Goal: Information Seeking & Learning: Learn about a topic

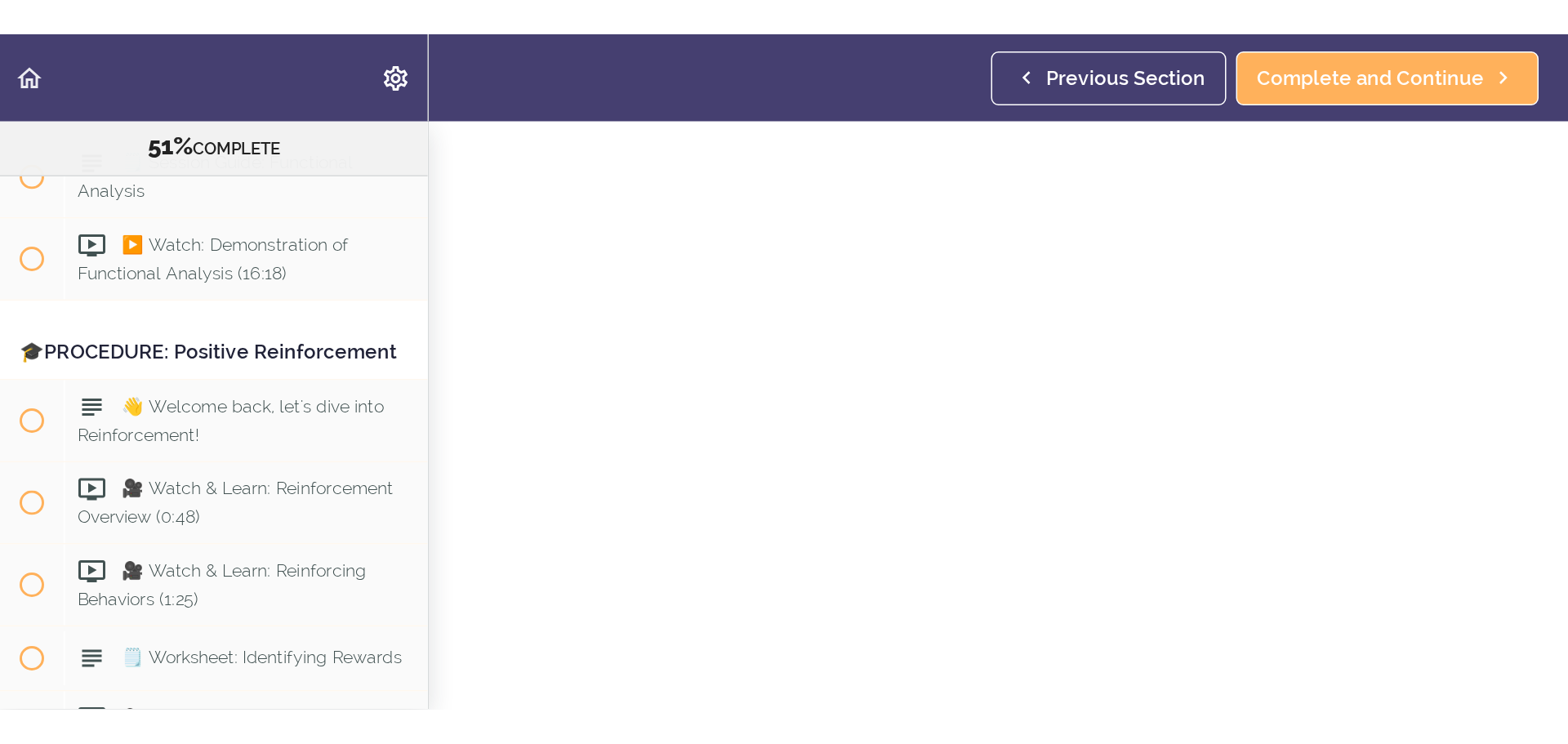
scroll to position [6254, 0]
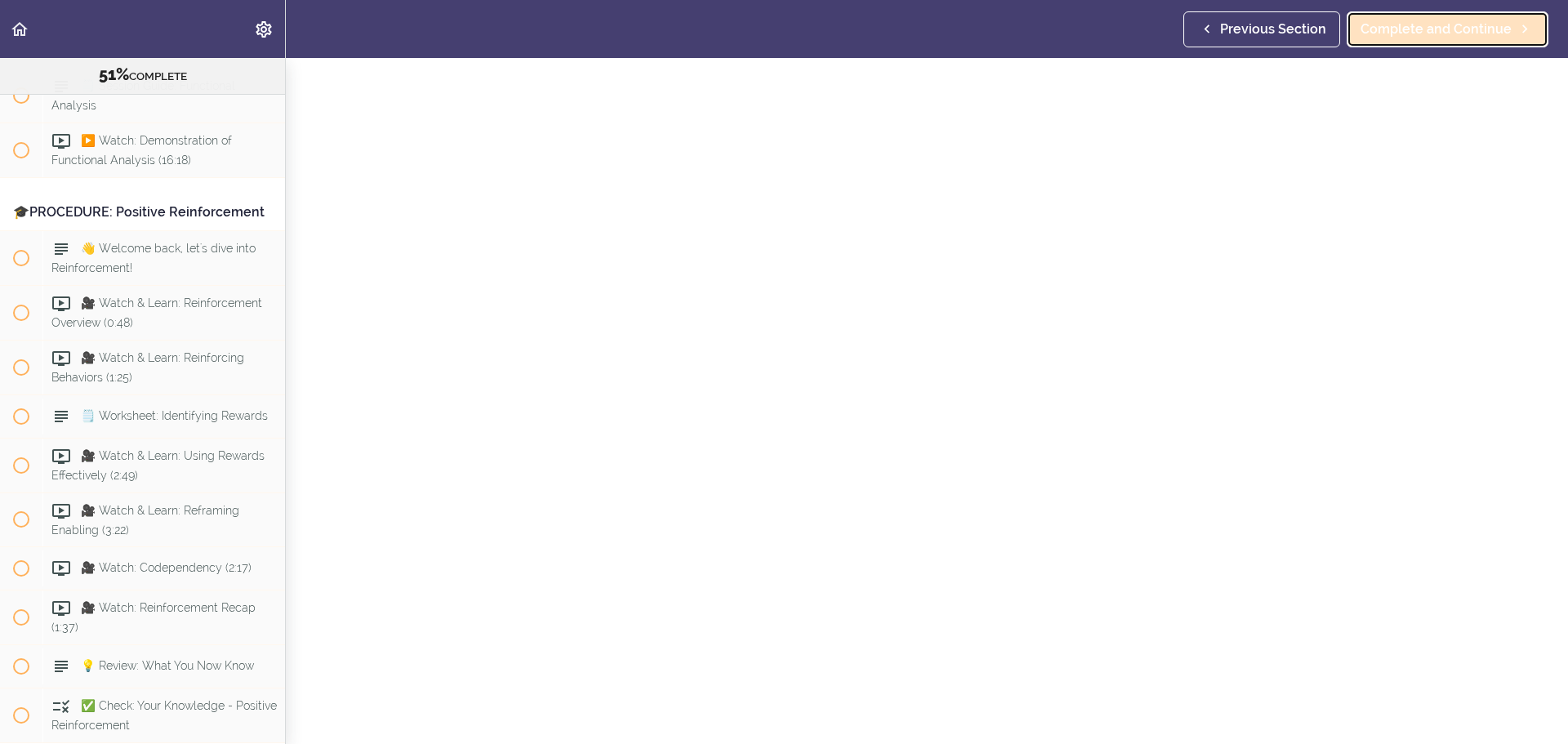
click at [1045, 23] on link "Complete and Continue" at bounding box center [1448, 29] width 202 height 36
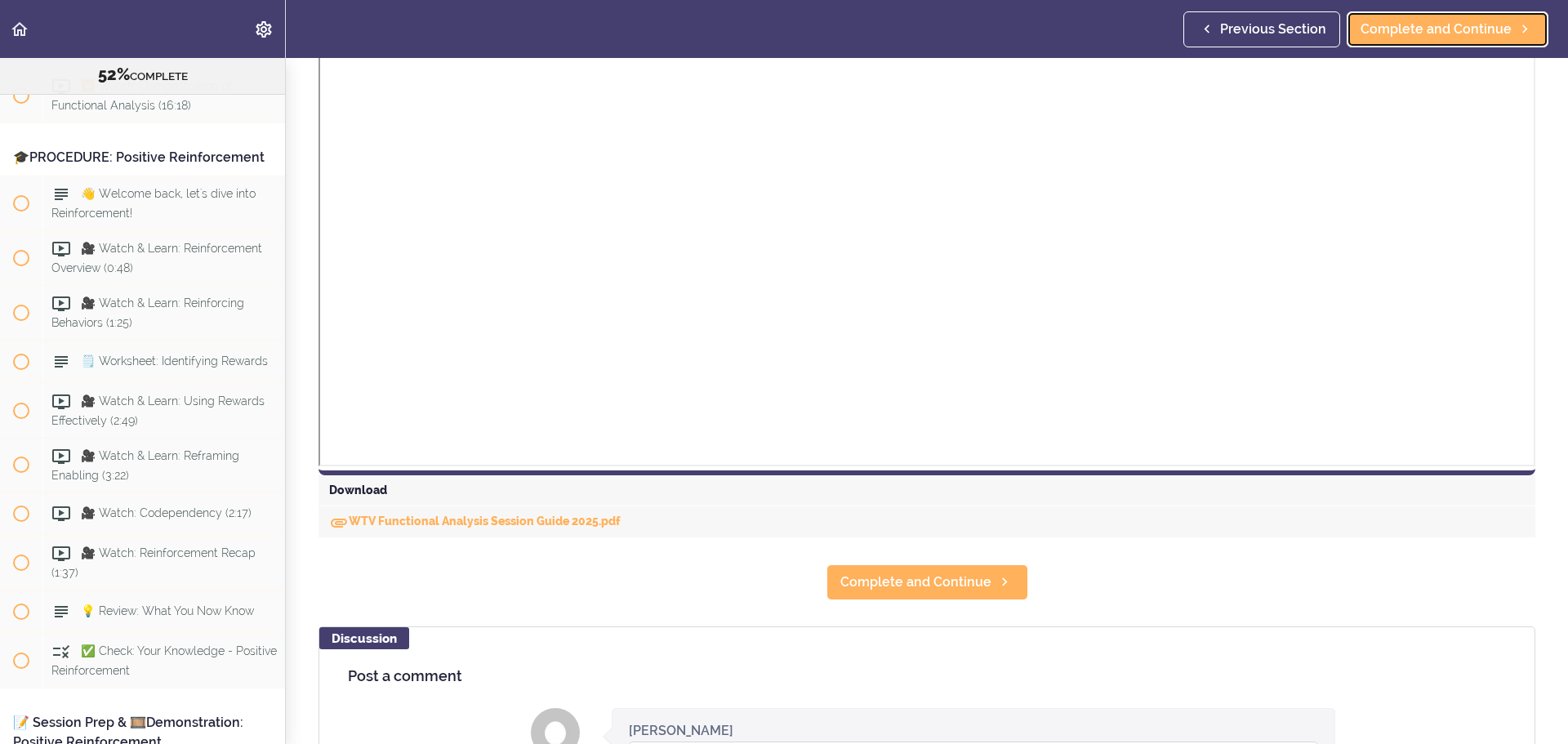
scroll to position [571, 0]
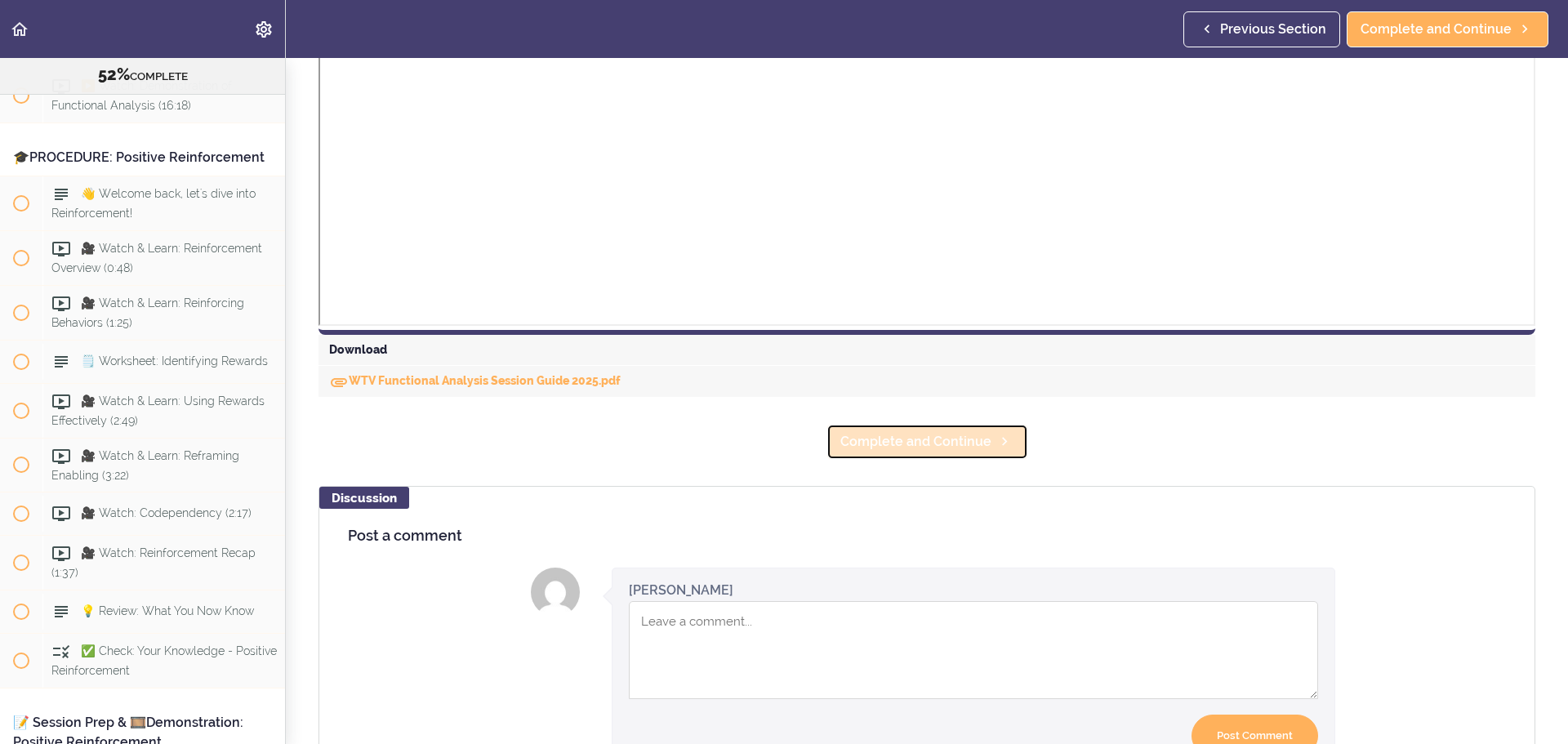
click at [944, 442] on span "Complete and Continue" at bounding box center [915, 442] width 151 height 20
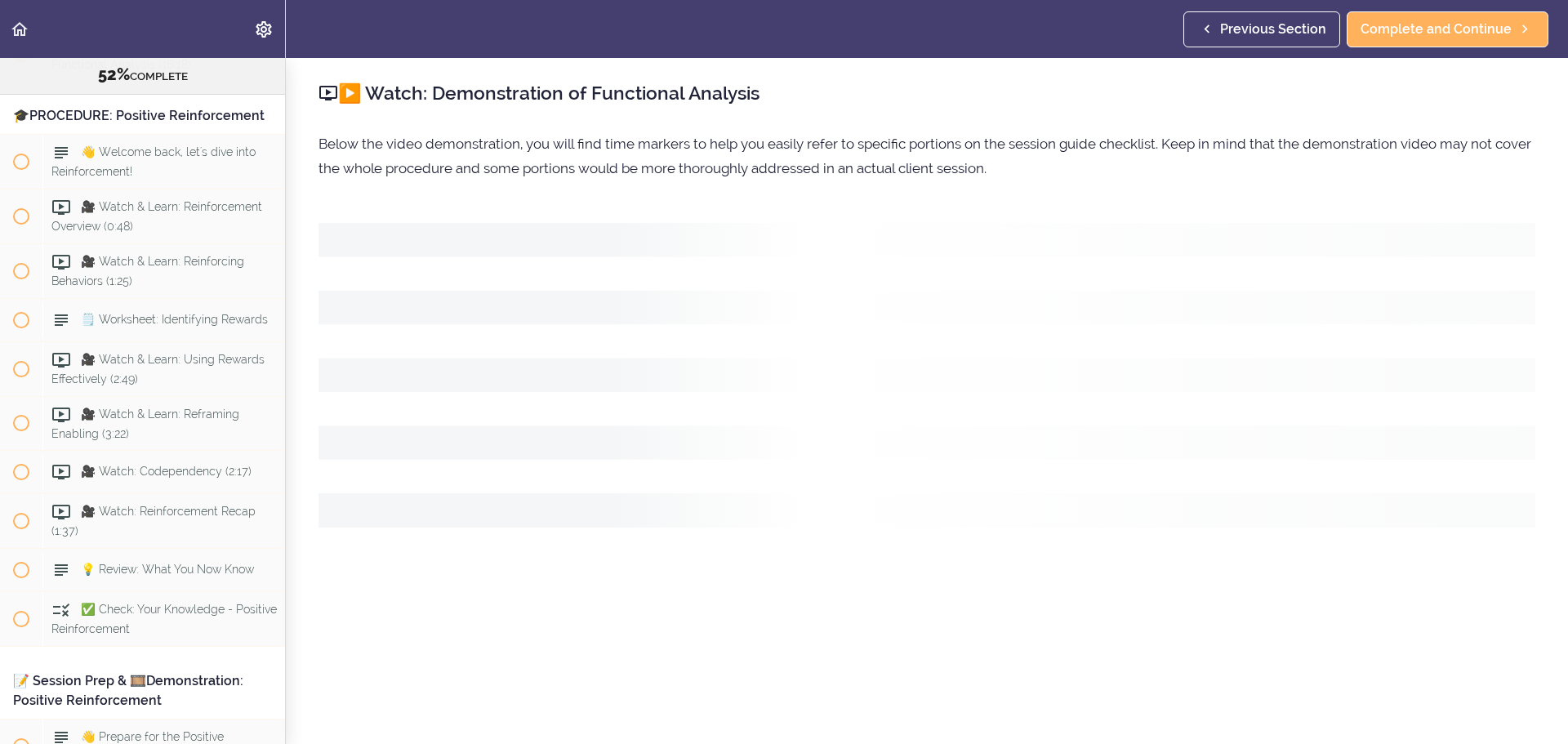
scroll to position [6364, 0]
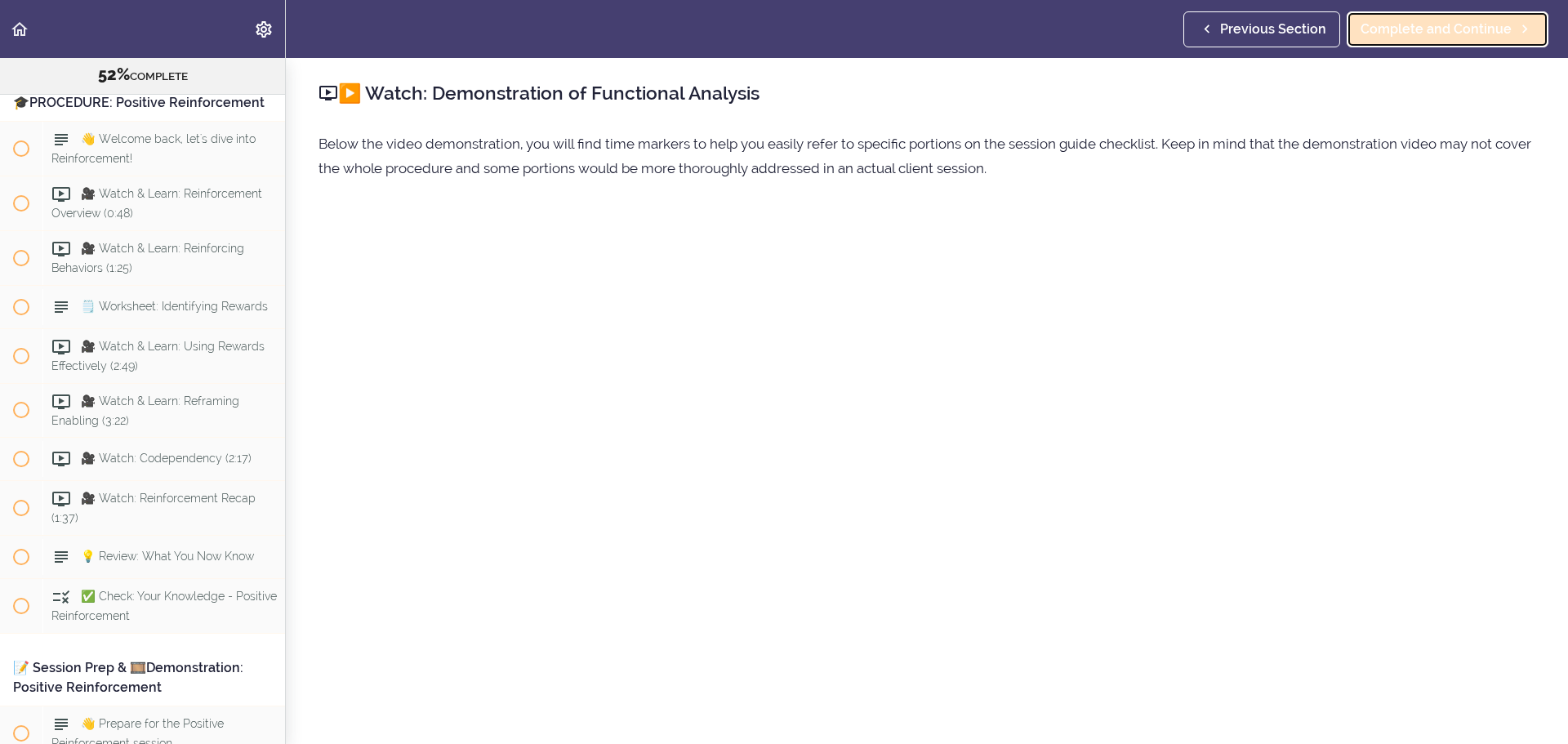
click at [1045, 31] on span "Complete and Continue" at bounding box center [1437, 30] width 151 height 20
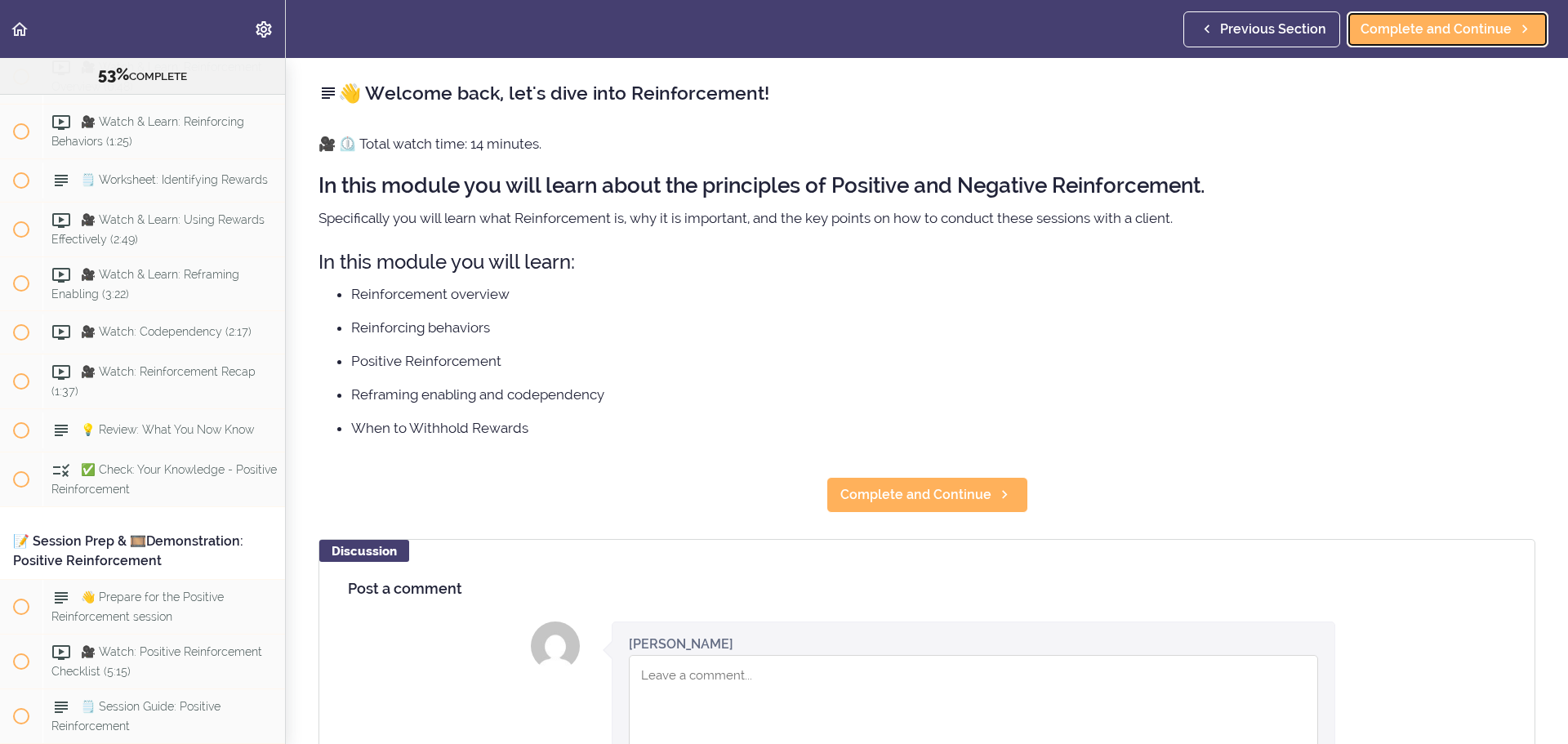
scroll to position [6491, 0]
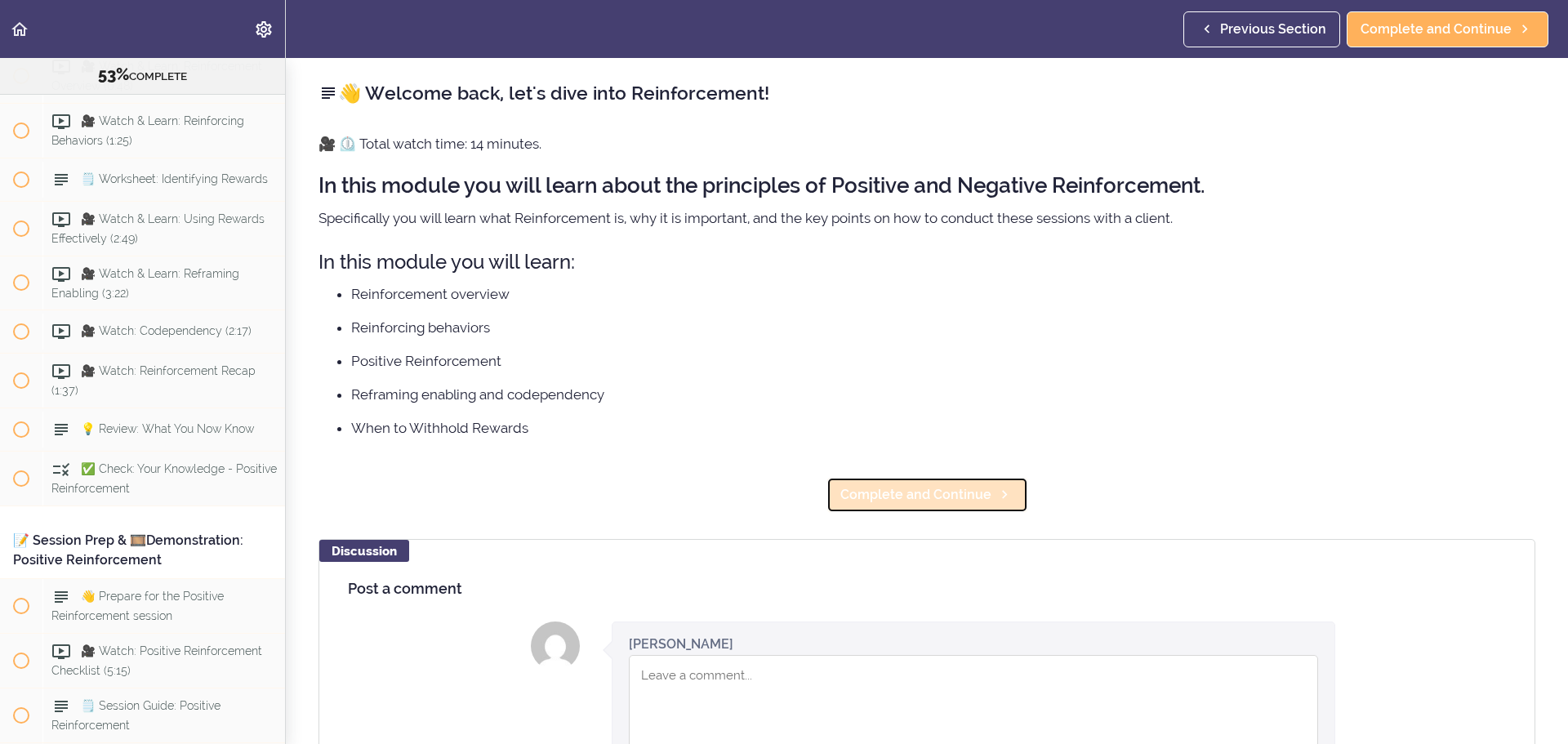
click at [940, 449] on span "Complete and Continue" at bounding box center [915, 495] width 151 height 20
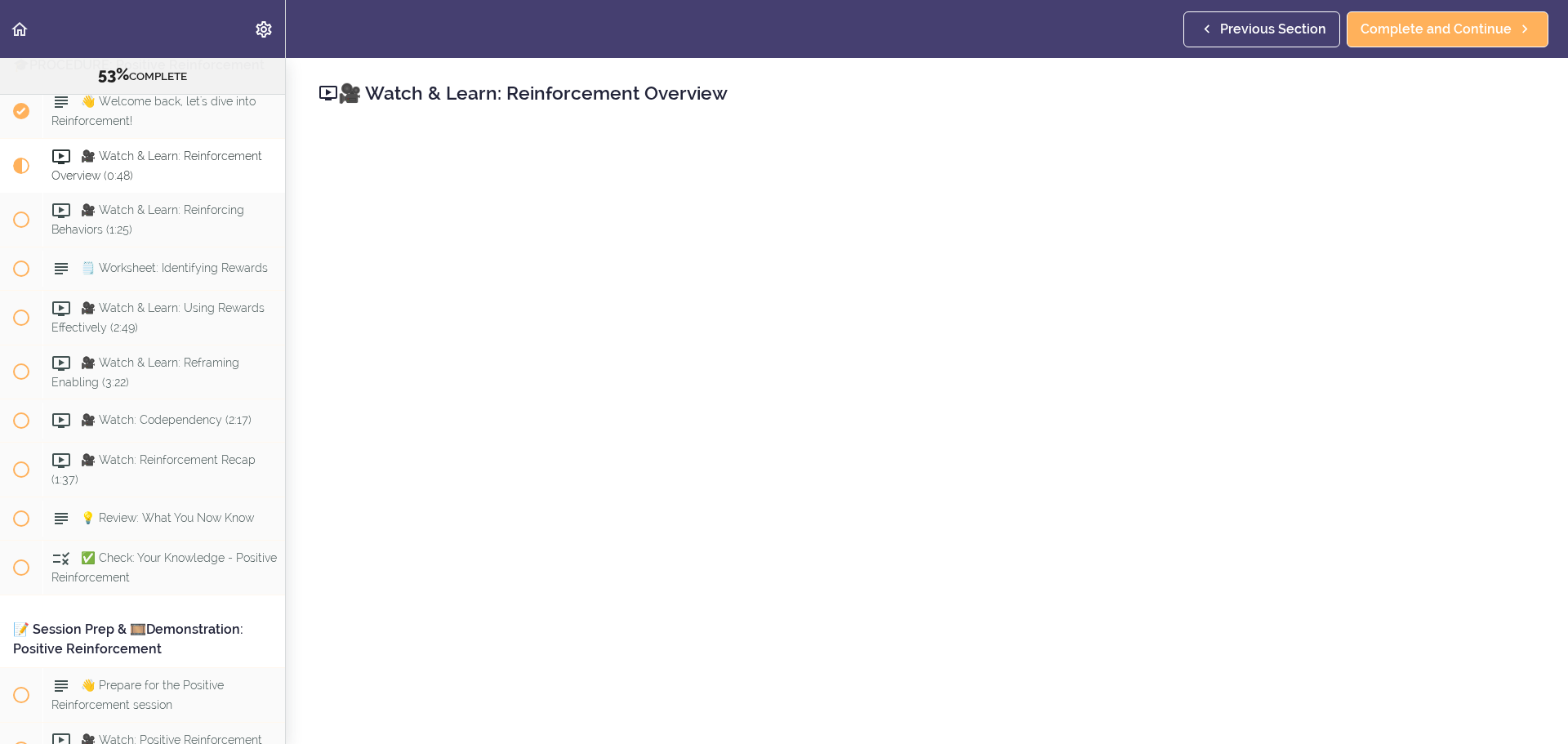
scroll to position [6463, 0]
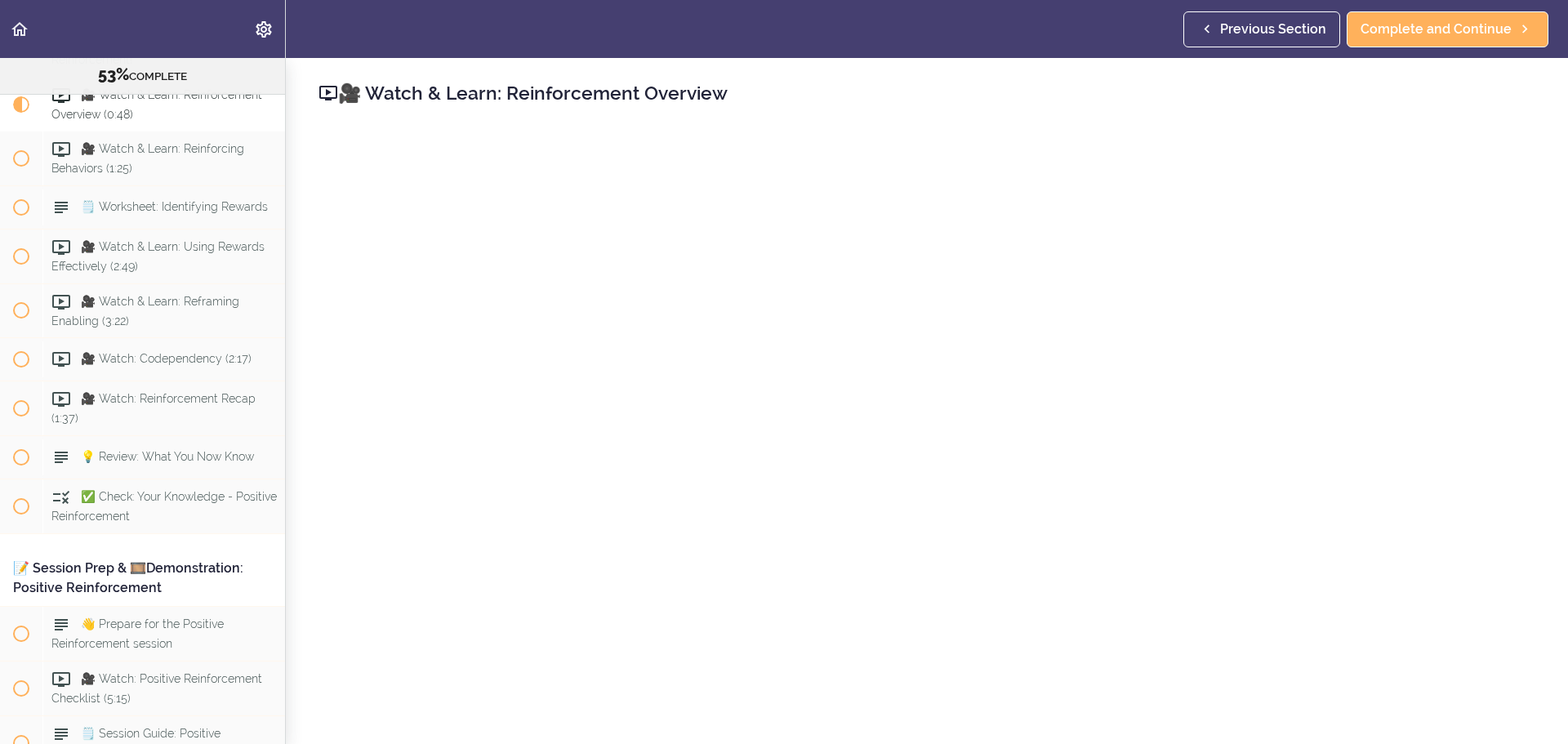
click at [1045, 47] on div "Previous Section Complete and Continue" at bounding box center [1369, 29] width 371 height 58
click at [1045, 17] on link "Complete and Continue" at bounding box center [1448, 29] width 202 height 36
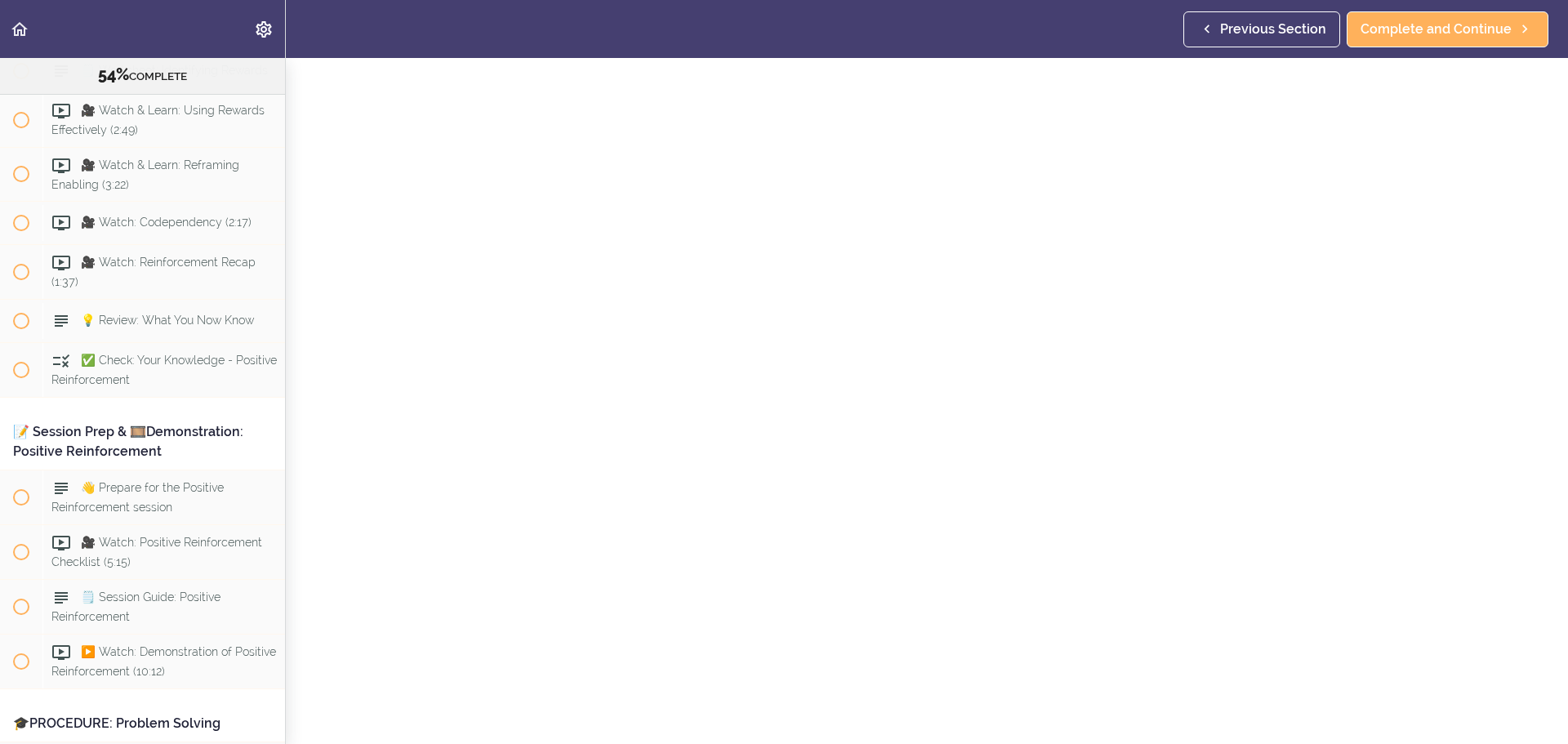
scroll to position [82, 0]
click at [1045, 33] on span "Complete and Continue" at bounding box center [1437, 30] width 151 height 20
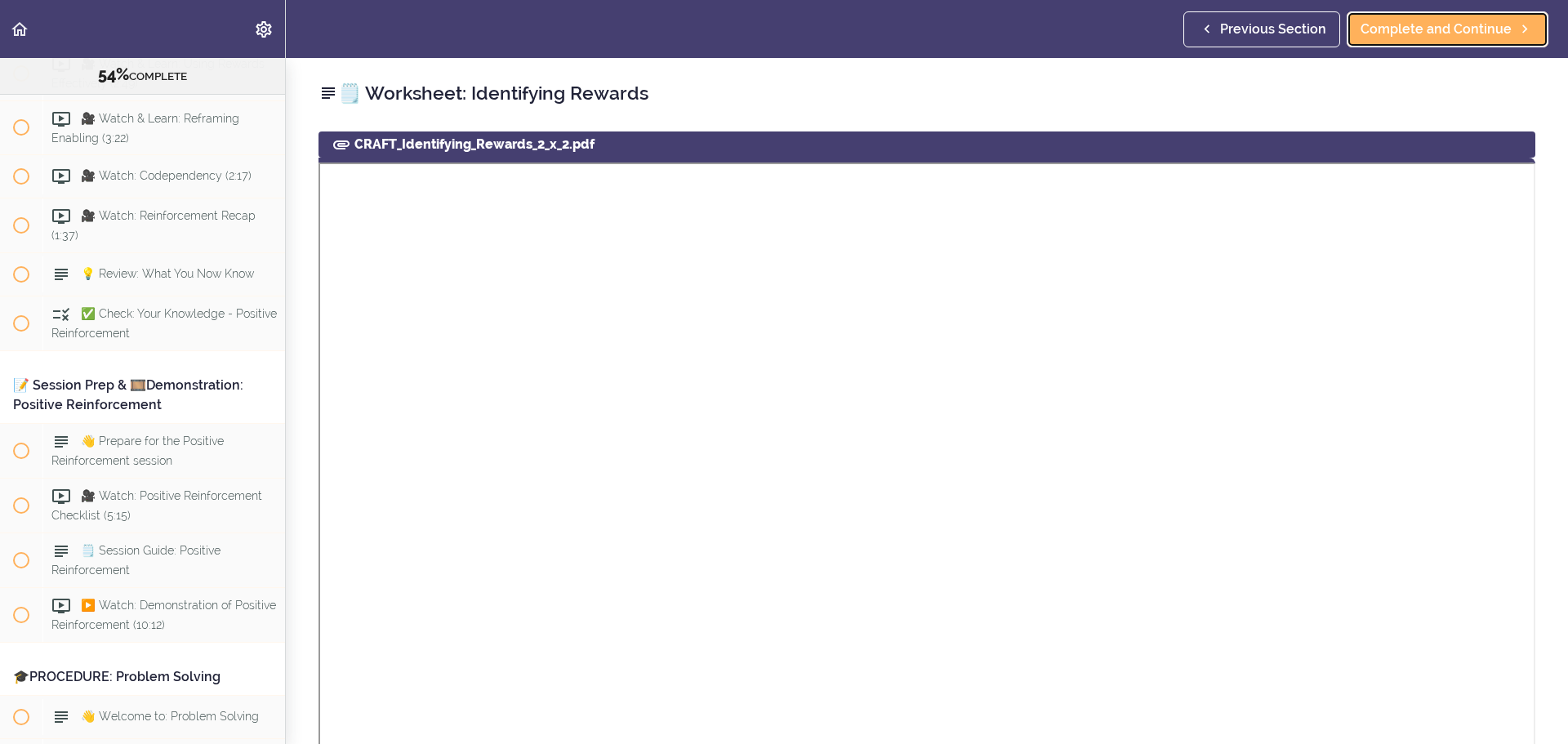
scroll to position [6654, 0]
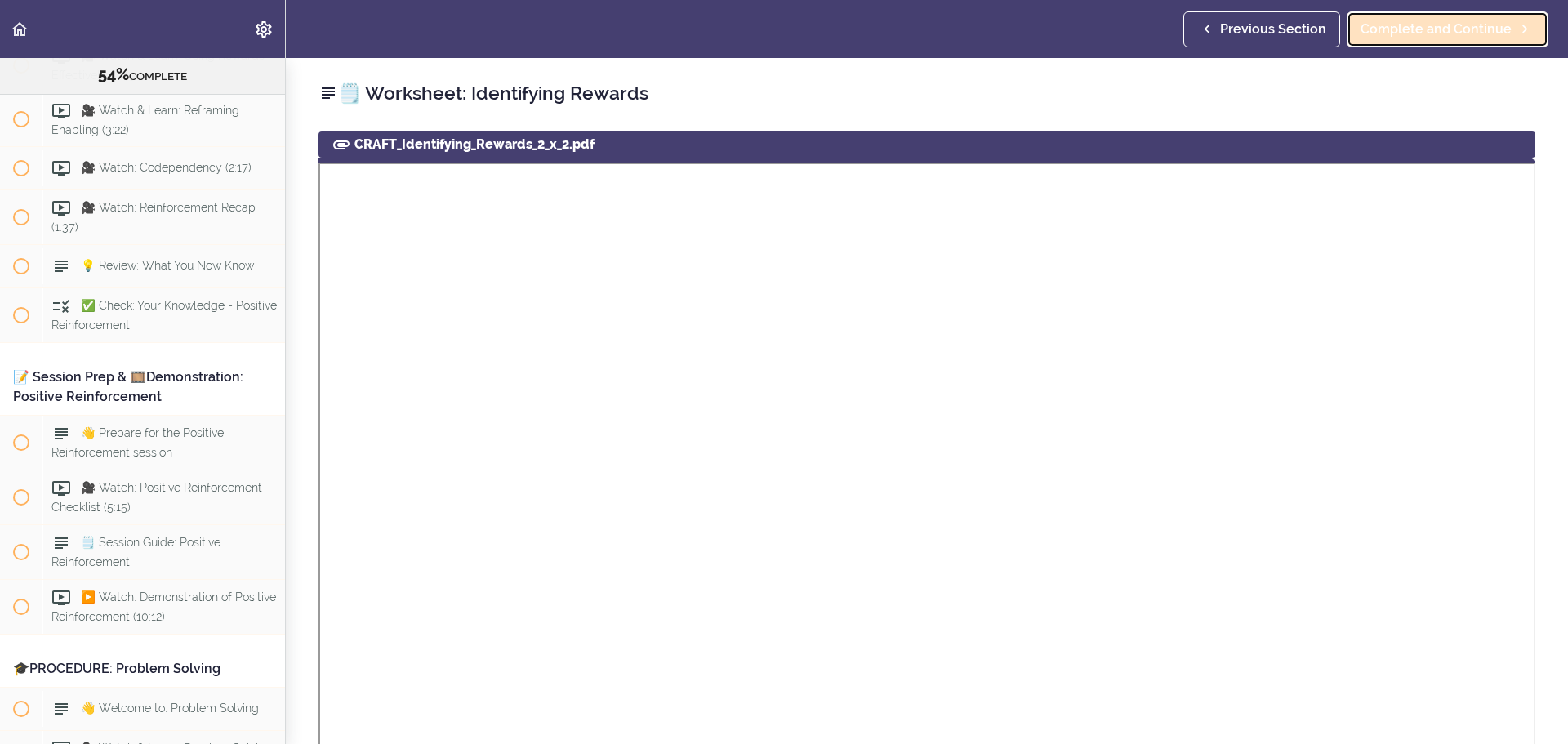
click at [1045, 26] on span "Complete and Continue" at bounding box center [1437, 30] width 151 height 20
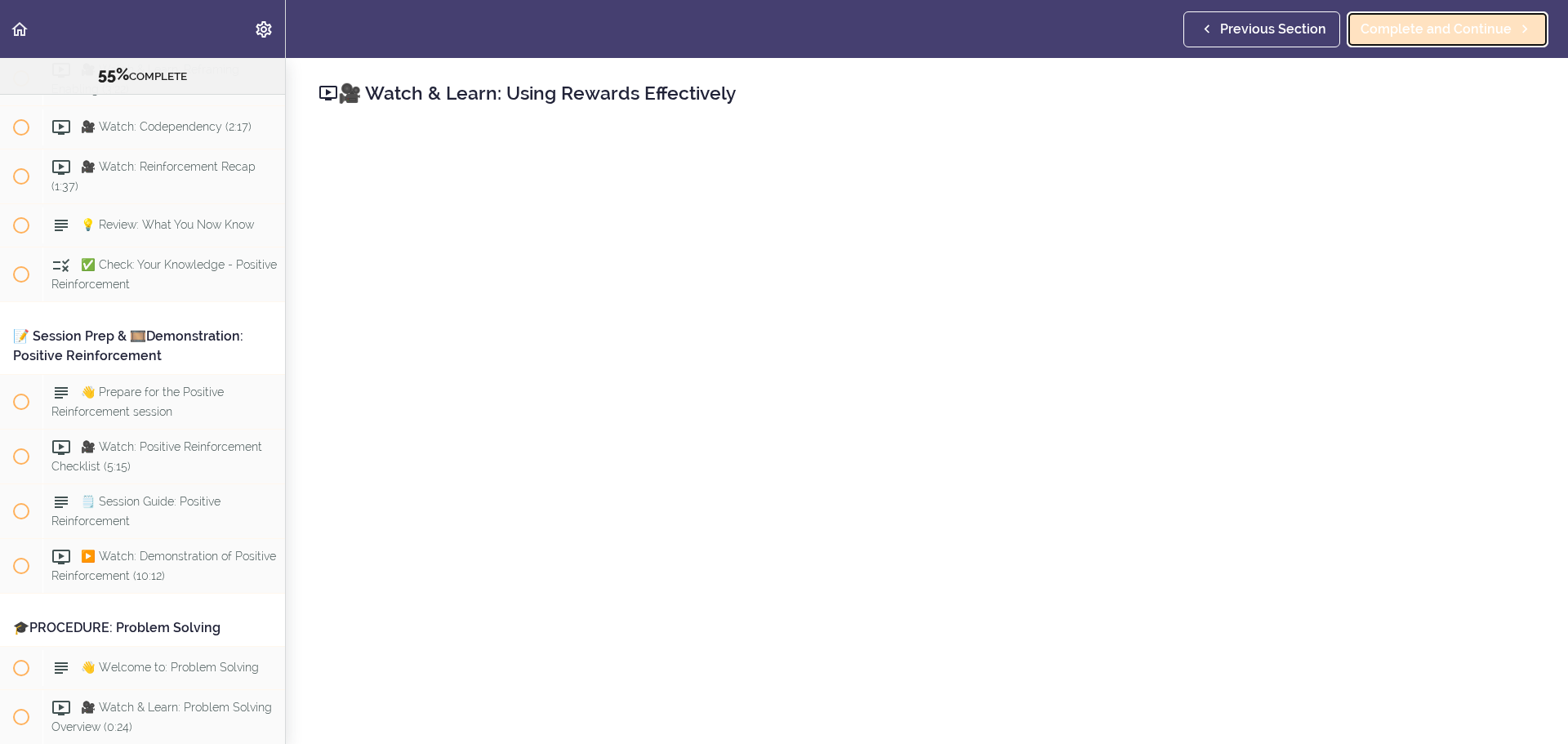
scroll to position [6708, 0]
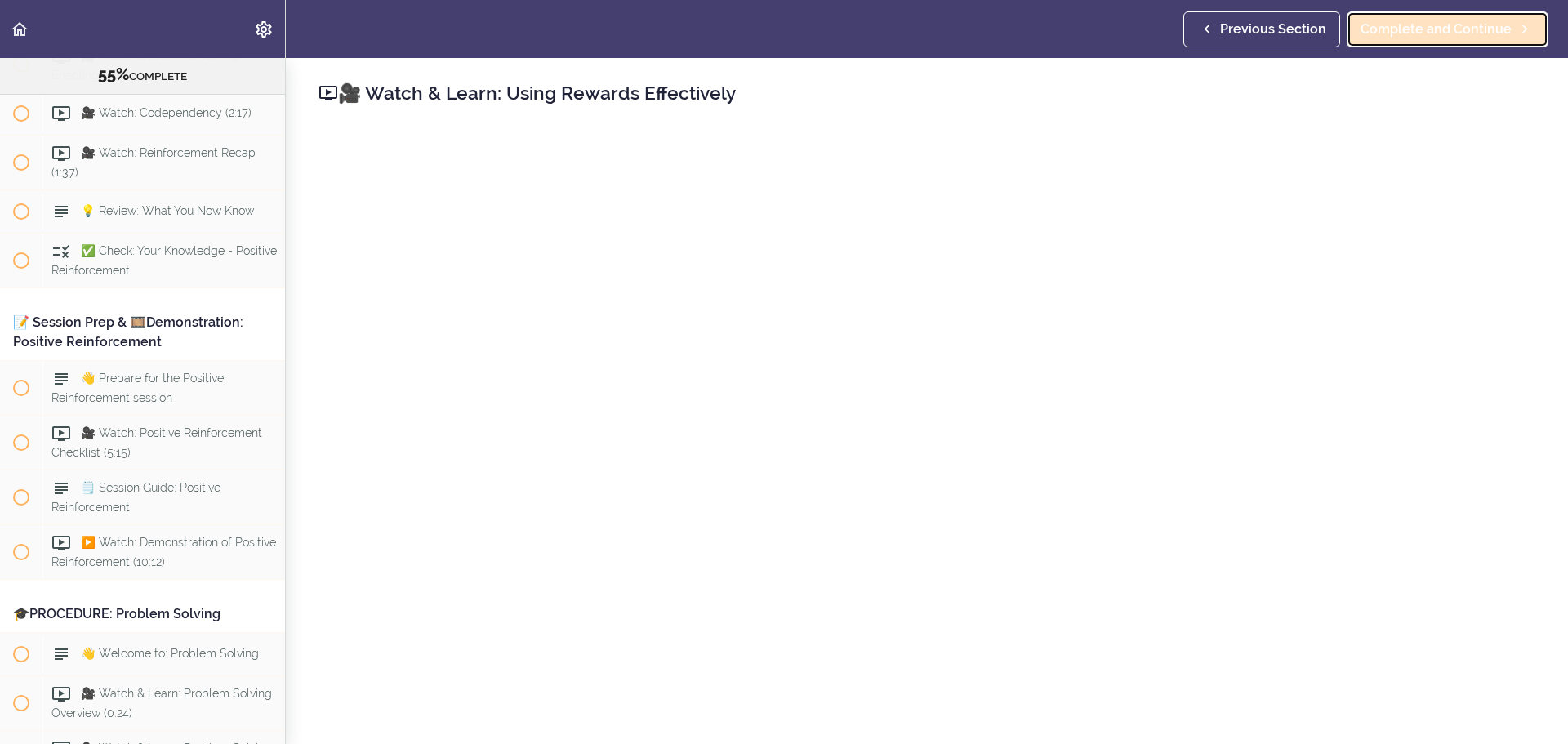
click at [1045, 22] on span "Complete and Continue" at bounding box center [1437, 30] width 151 height 20
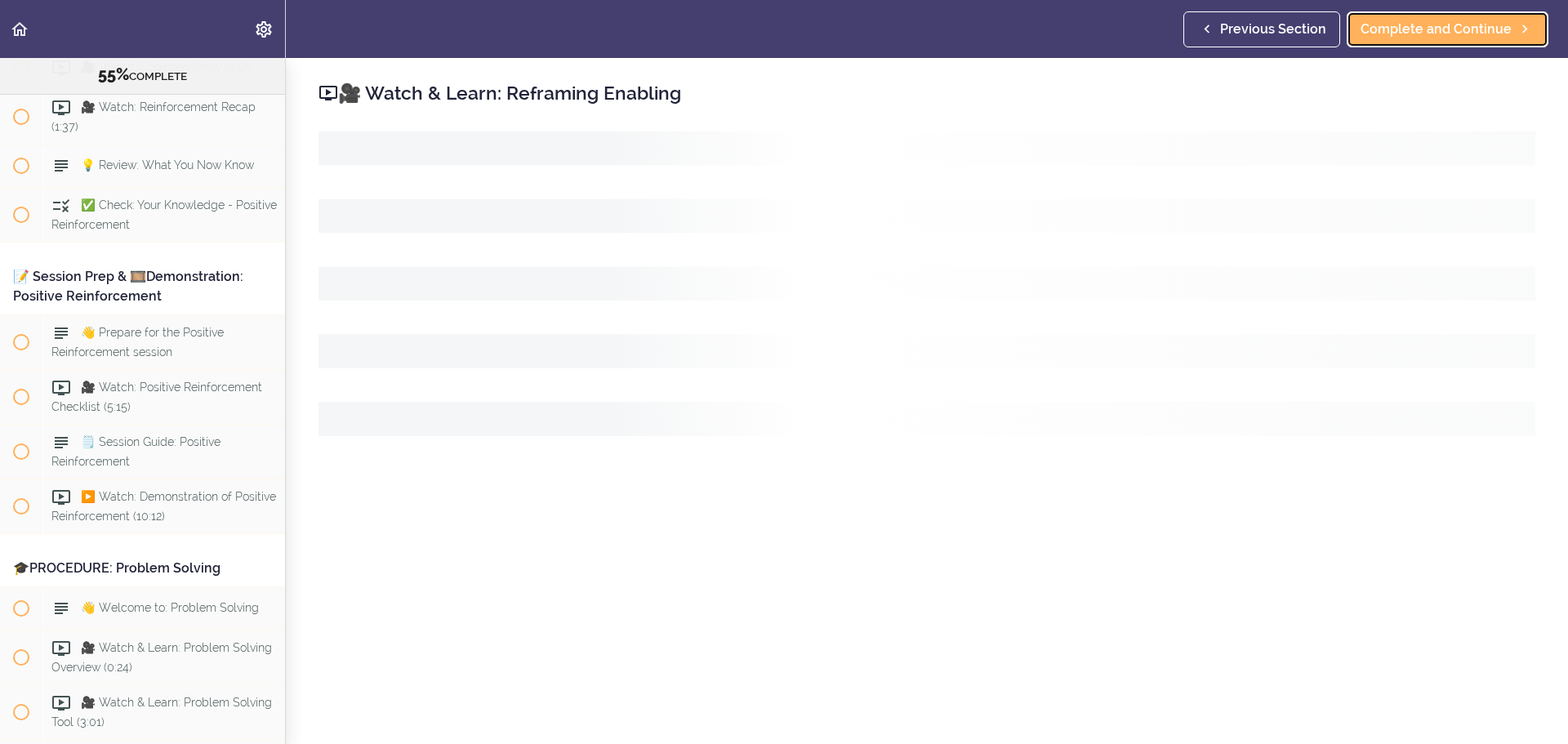
scroll to position [6764, 0]
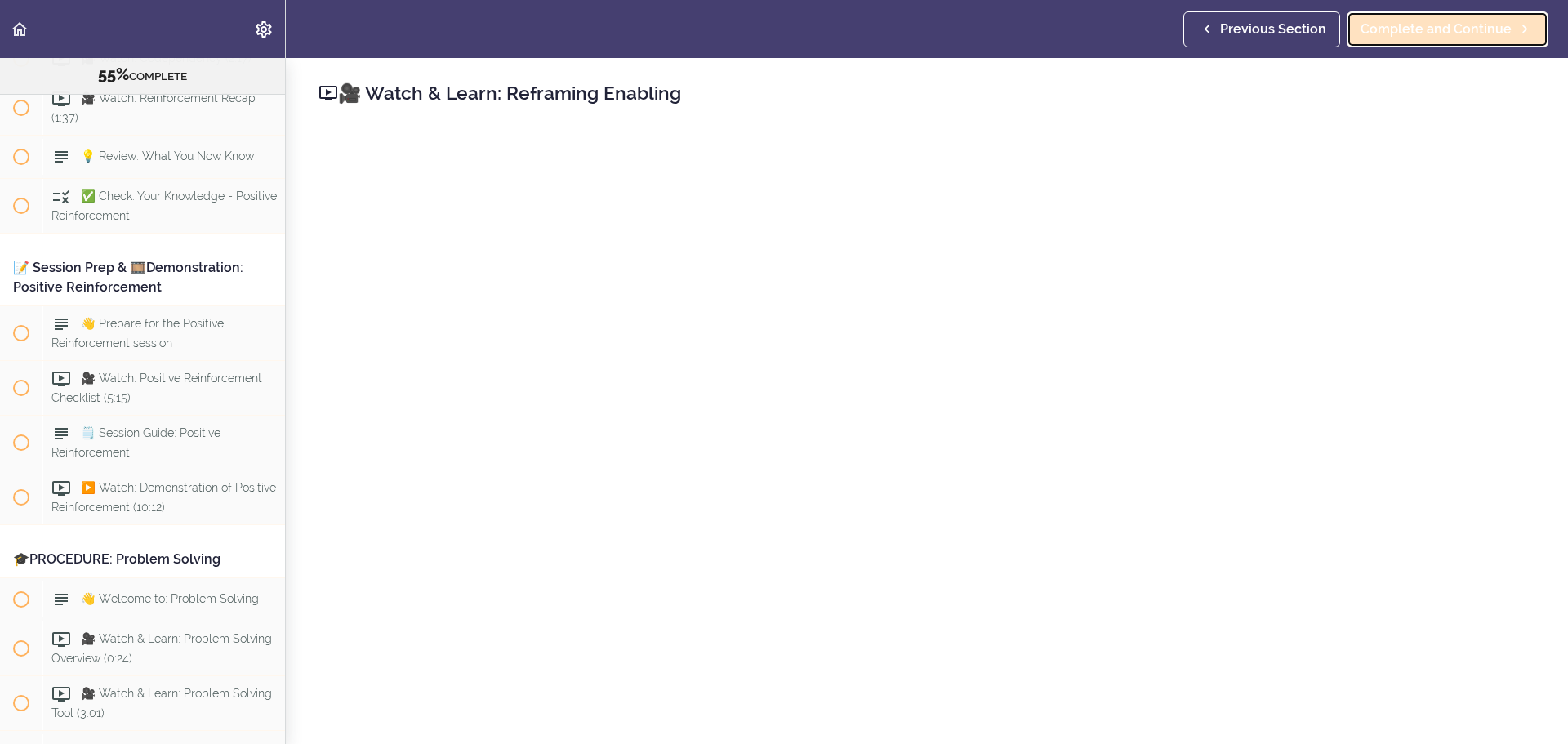
click at [1045, 36] on span "Complete and Continue" at bounding box center [1437, 30] width 151 height 20
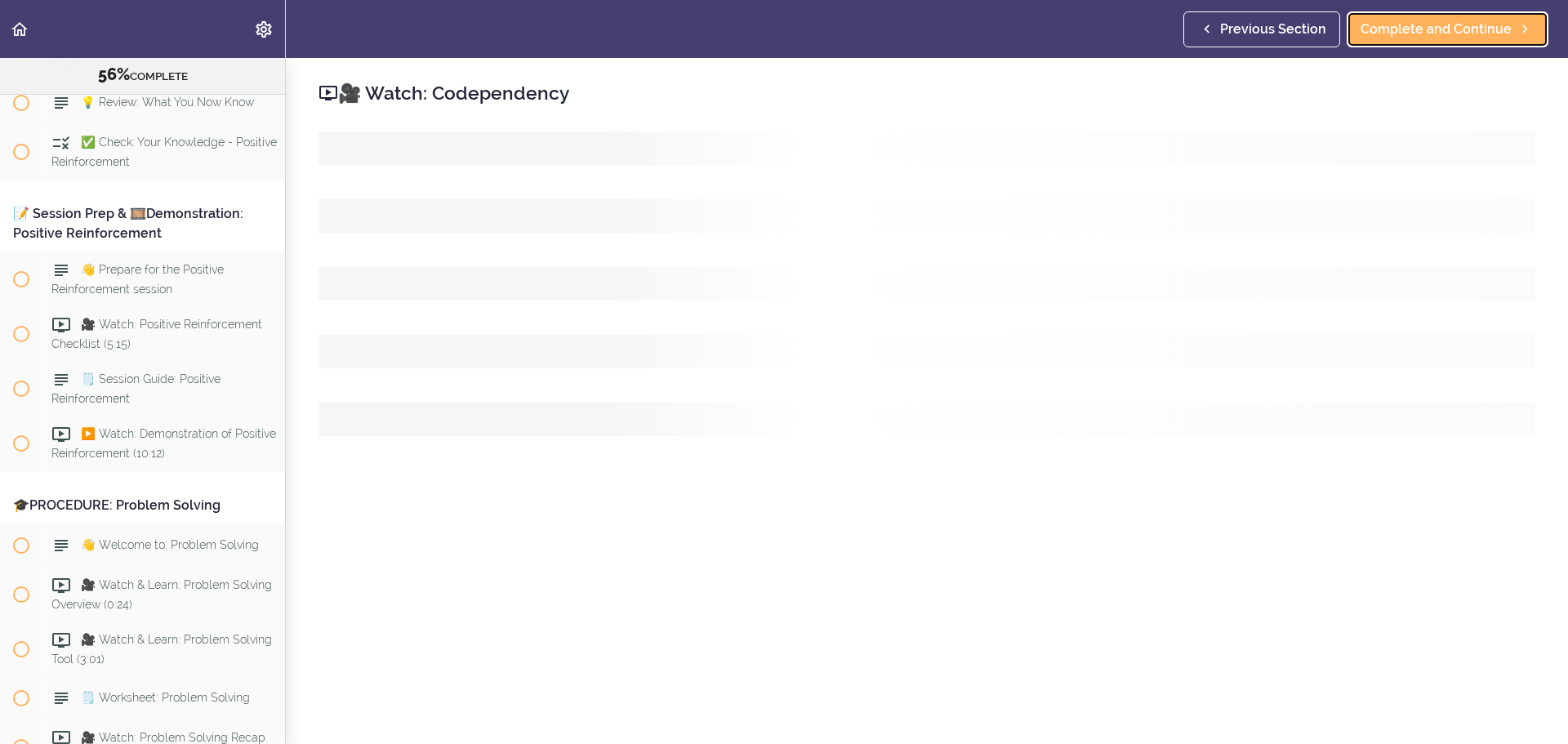
scroll to position [6818, 0]
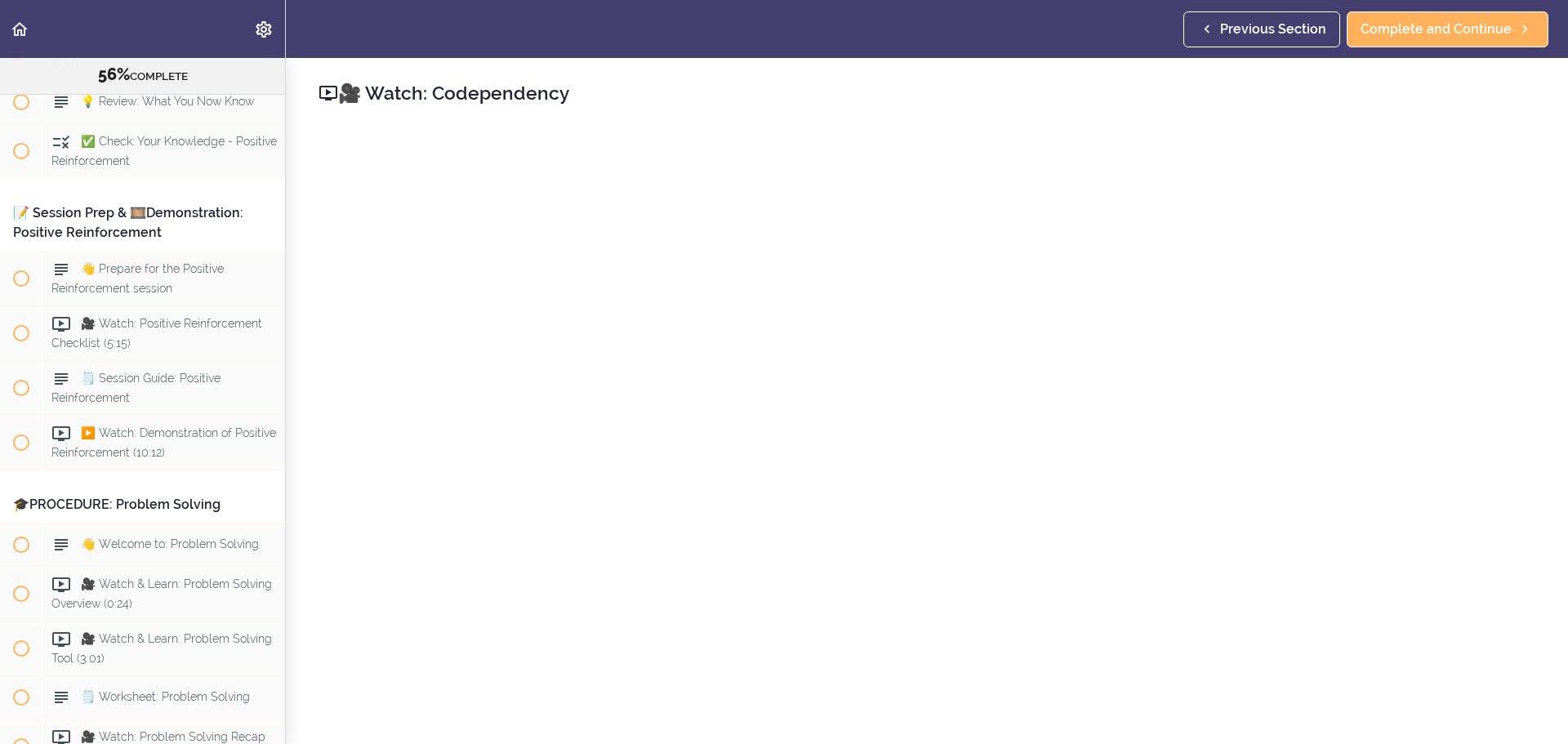
click at [1045, 48] on div "Previous Section Complete and Continue" at bounding box center [1369, 29] width 371 height 58
click at [1045, 37] on span "Complete and Continue" at bounding box center [1437, 30] width 151 height 20
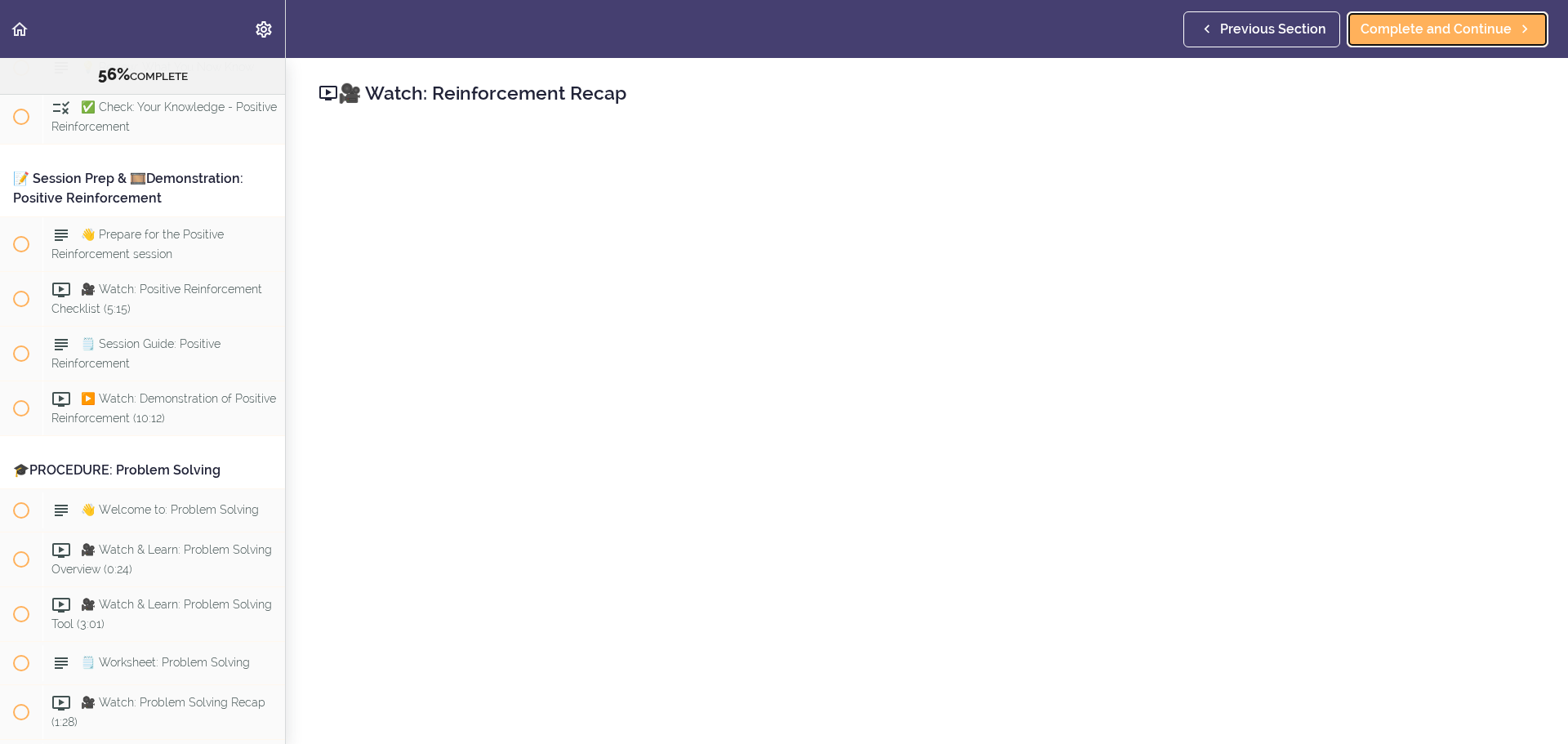
scroll to position [6861, 0]
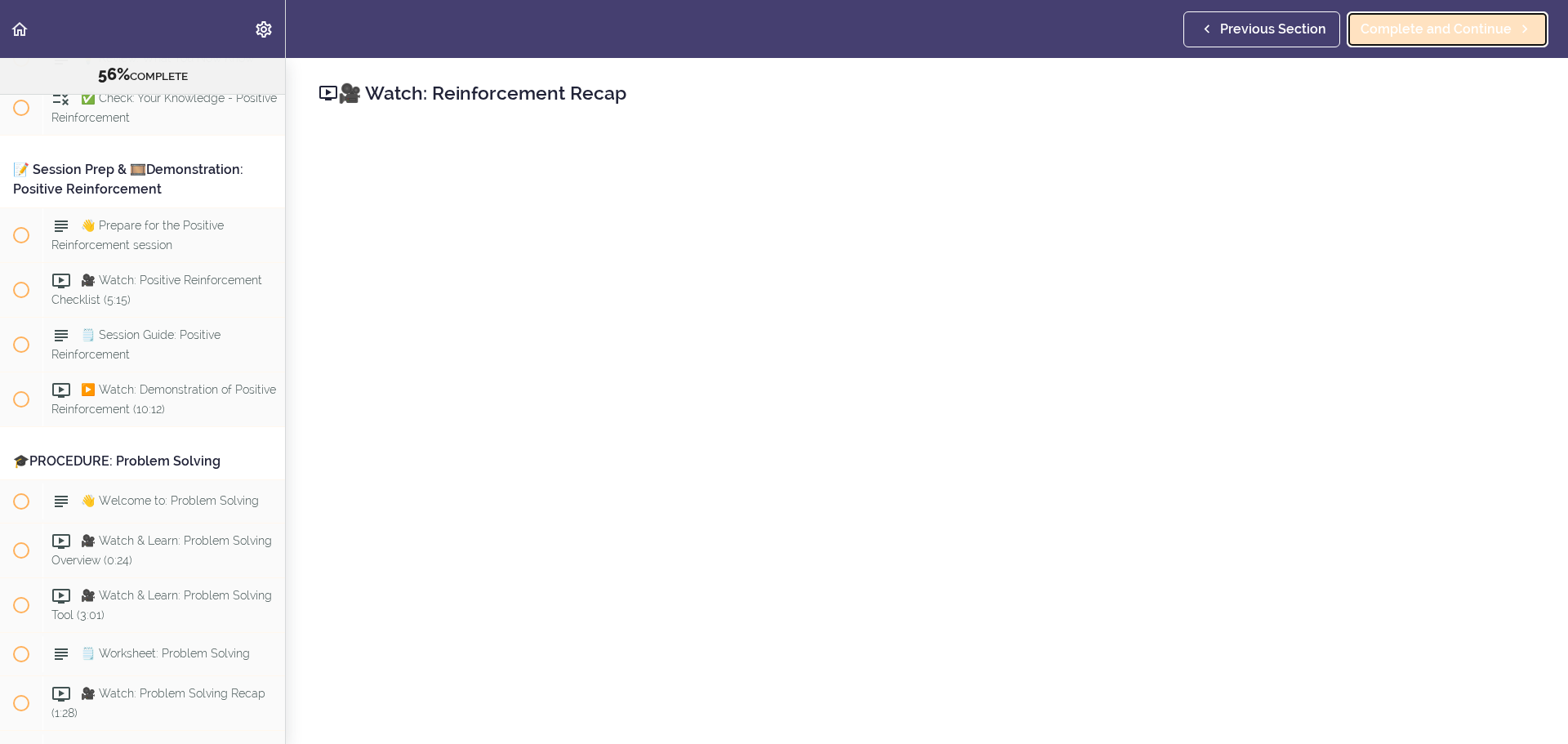
click at [1045, 30] on span "Complete and Continue" at bounding box center [1437, 30] width 151 height 20
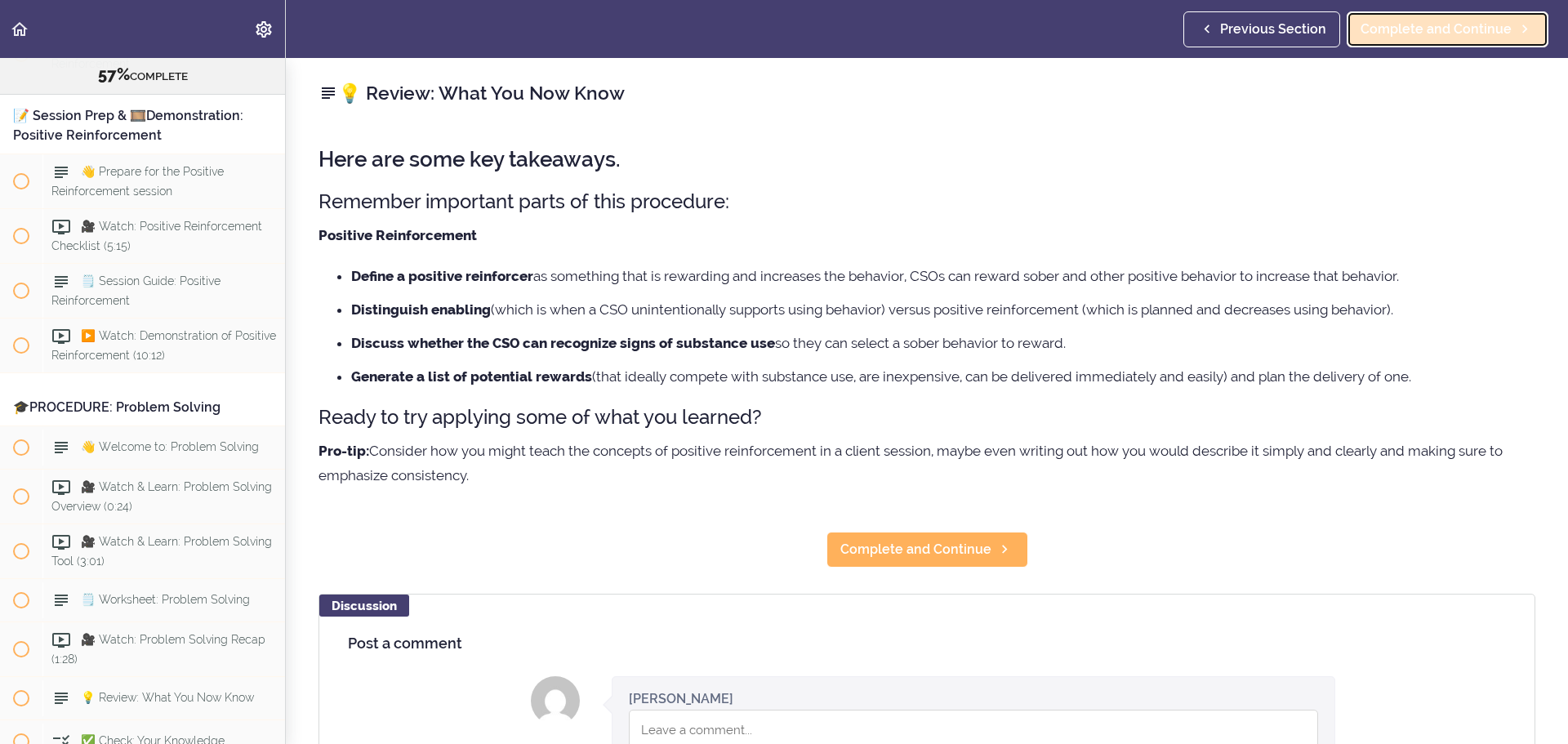
scroll to position [6916, 0]
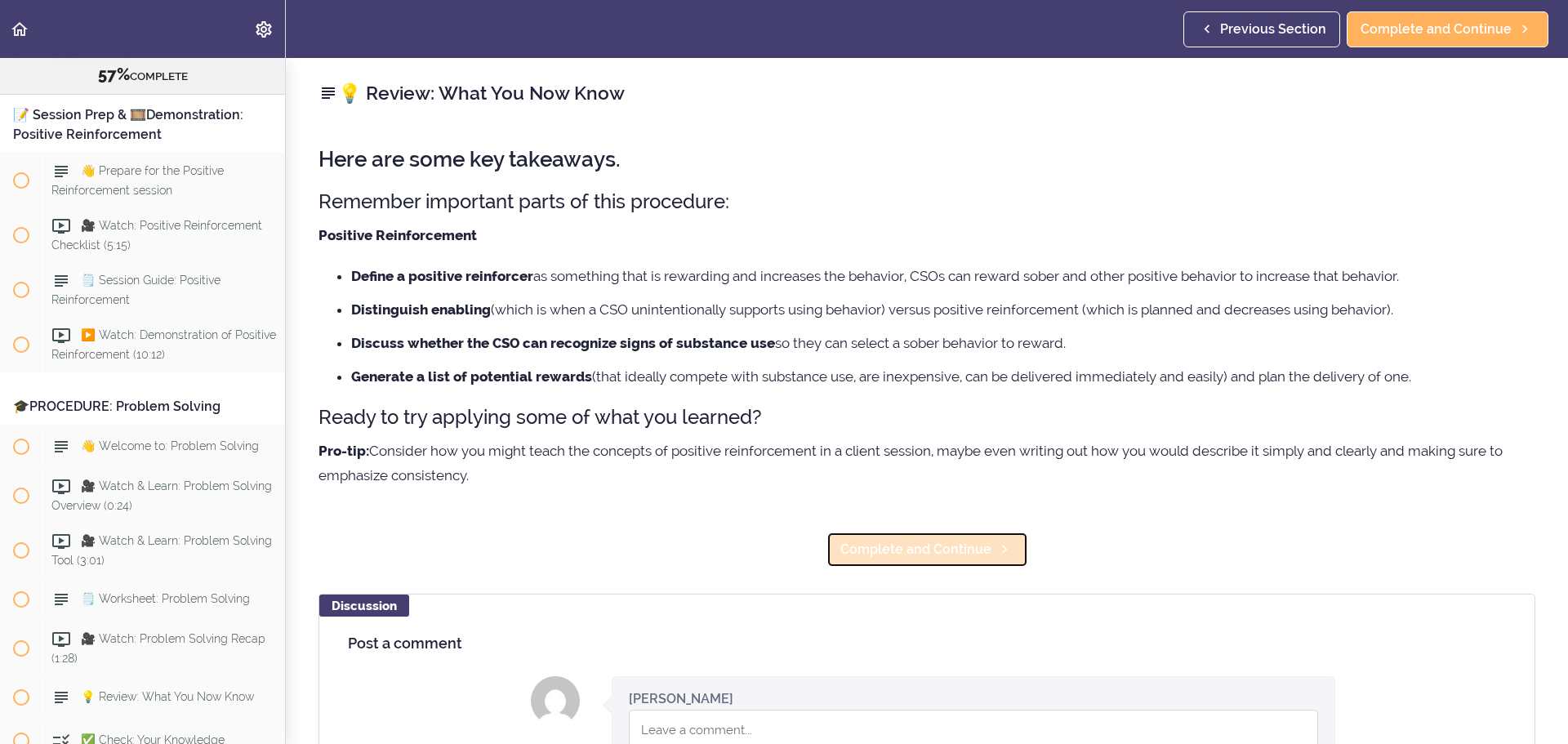
click at [918, 449] on span "Complete and Continue" at bounding box center [915, 550] width 151 height 20
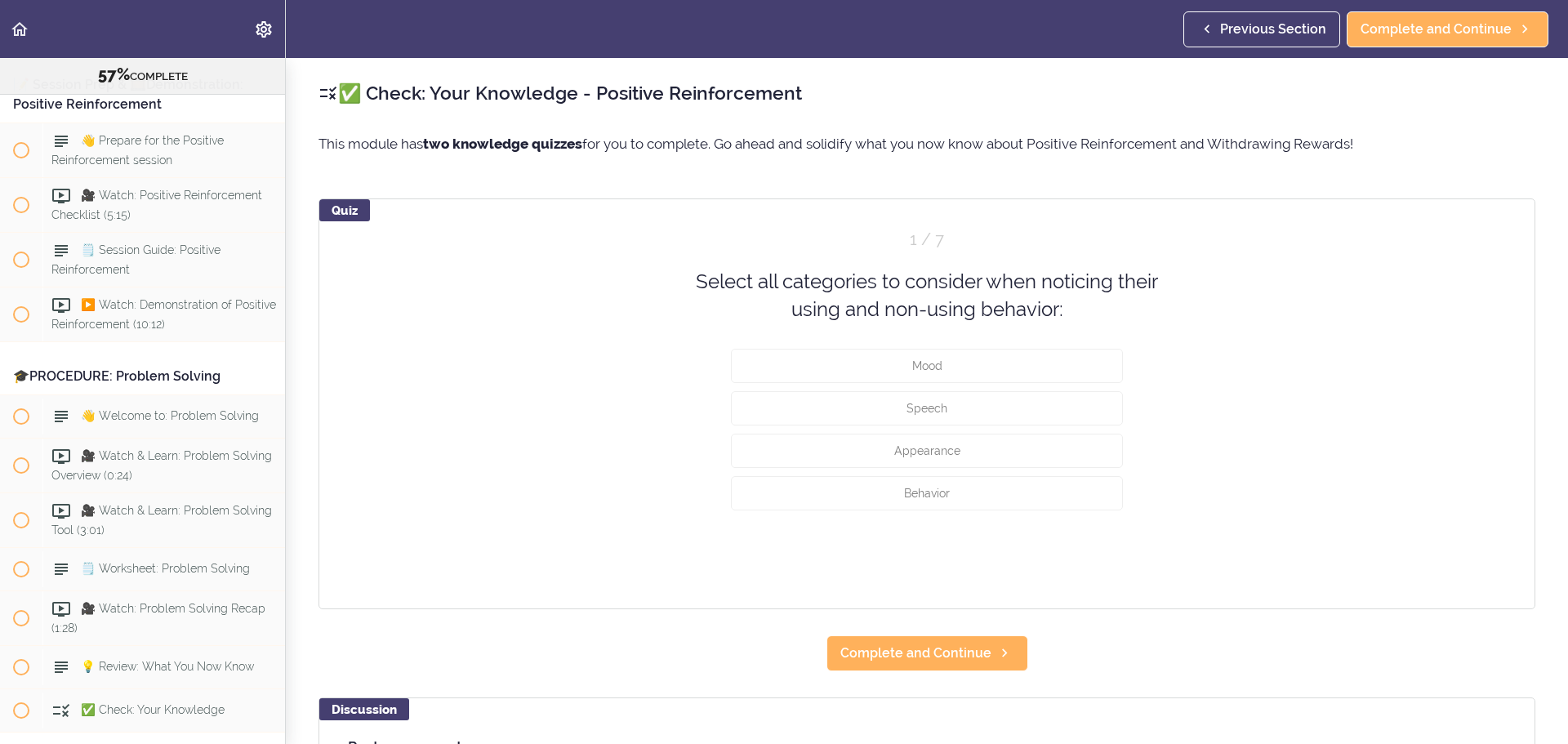
scroll to position [6960, 0]
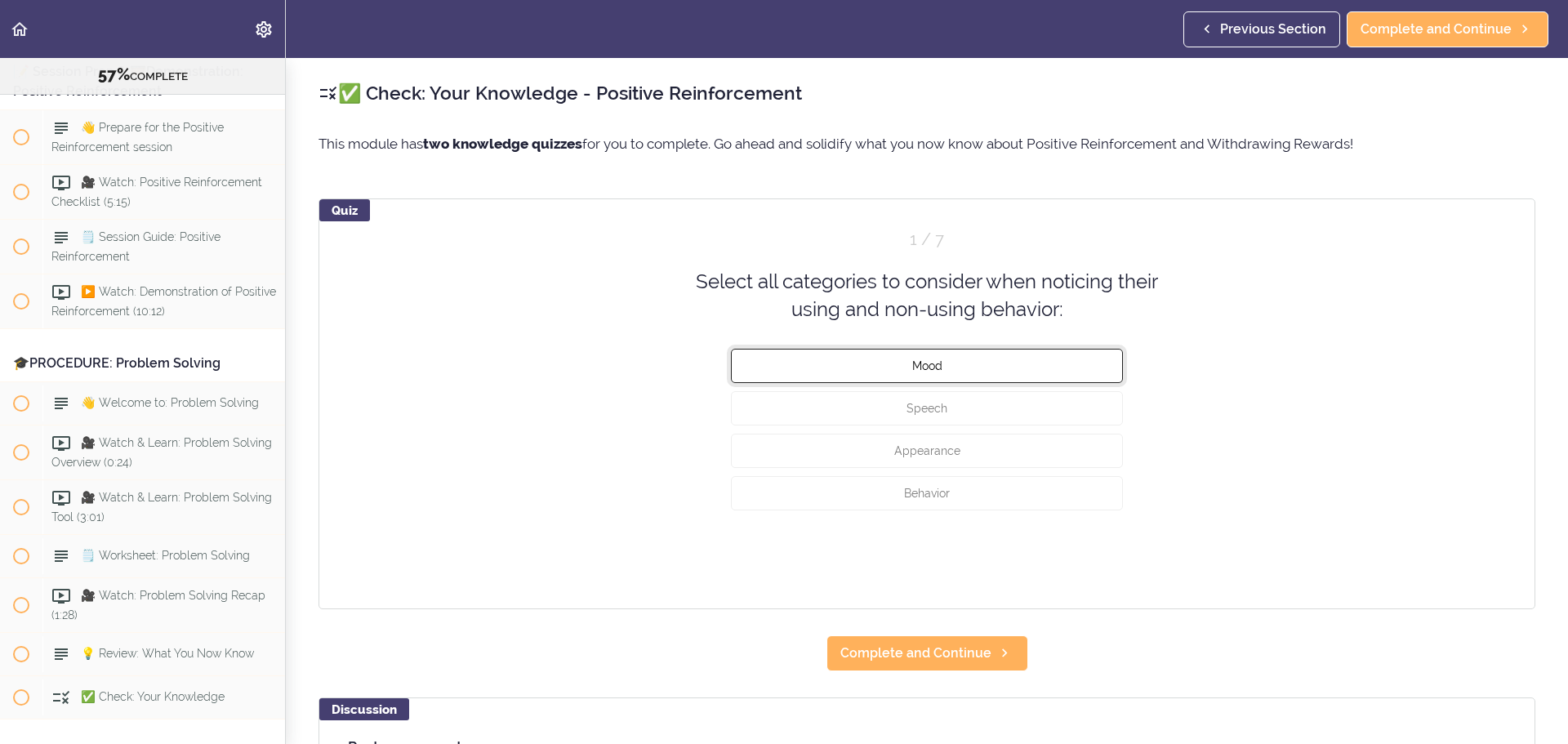
click at [925, 363] on span "Mood" at bounding box center [927, 365] width 31 height 13
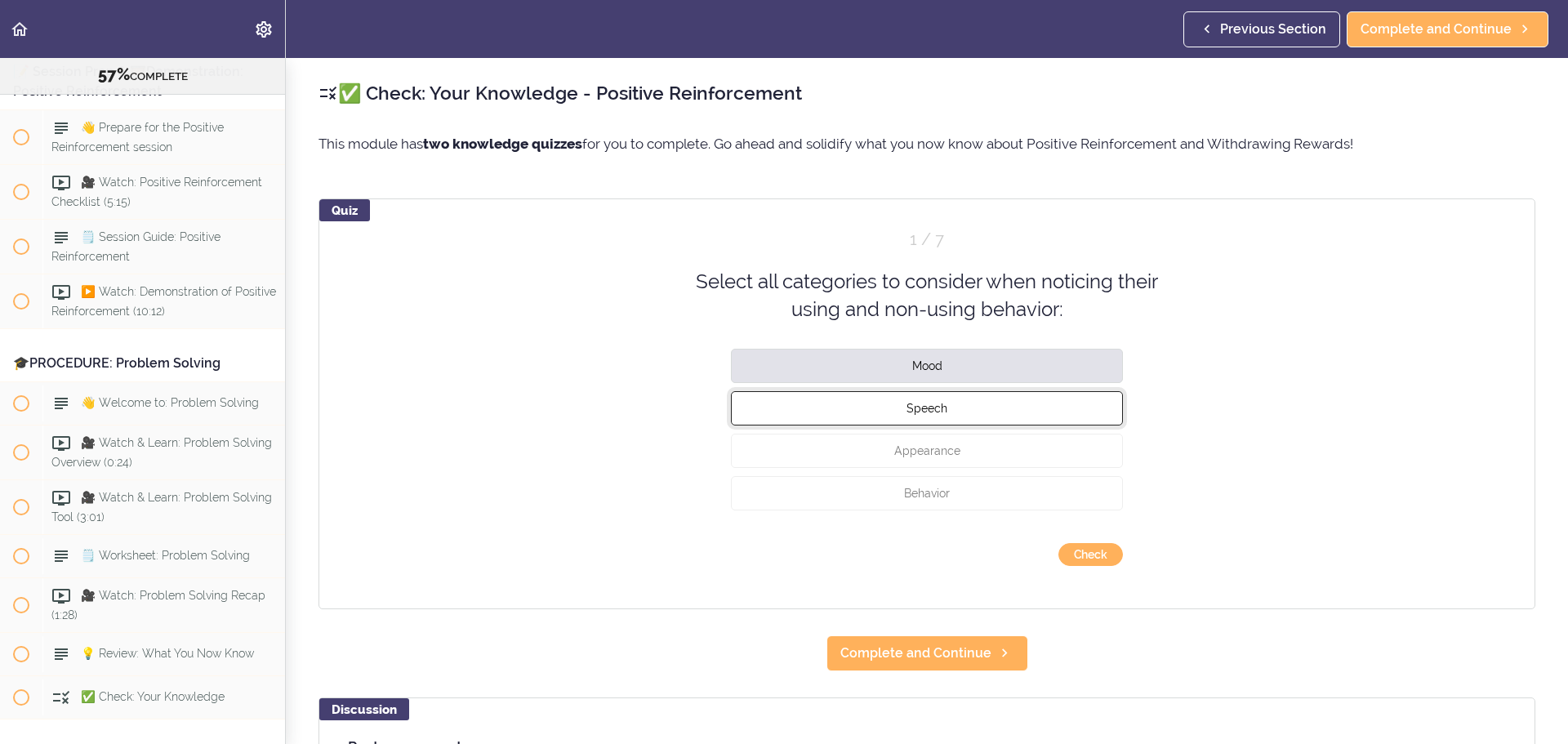
click at [916, 408] on span "Speech" at bounding box center [926, 408] width 41 height 13
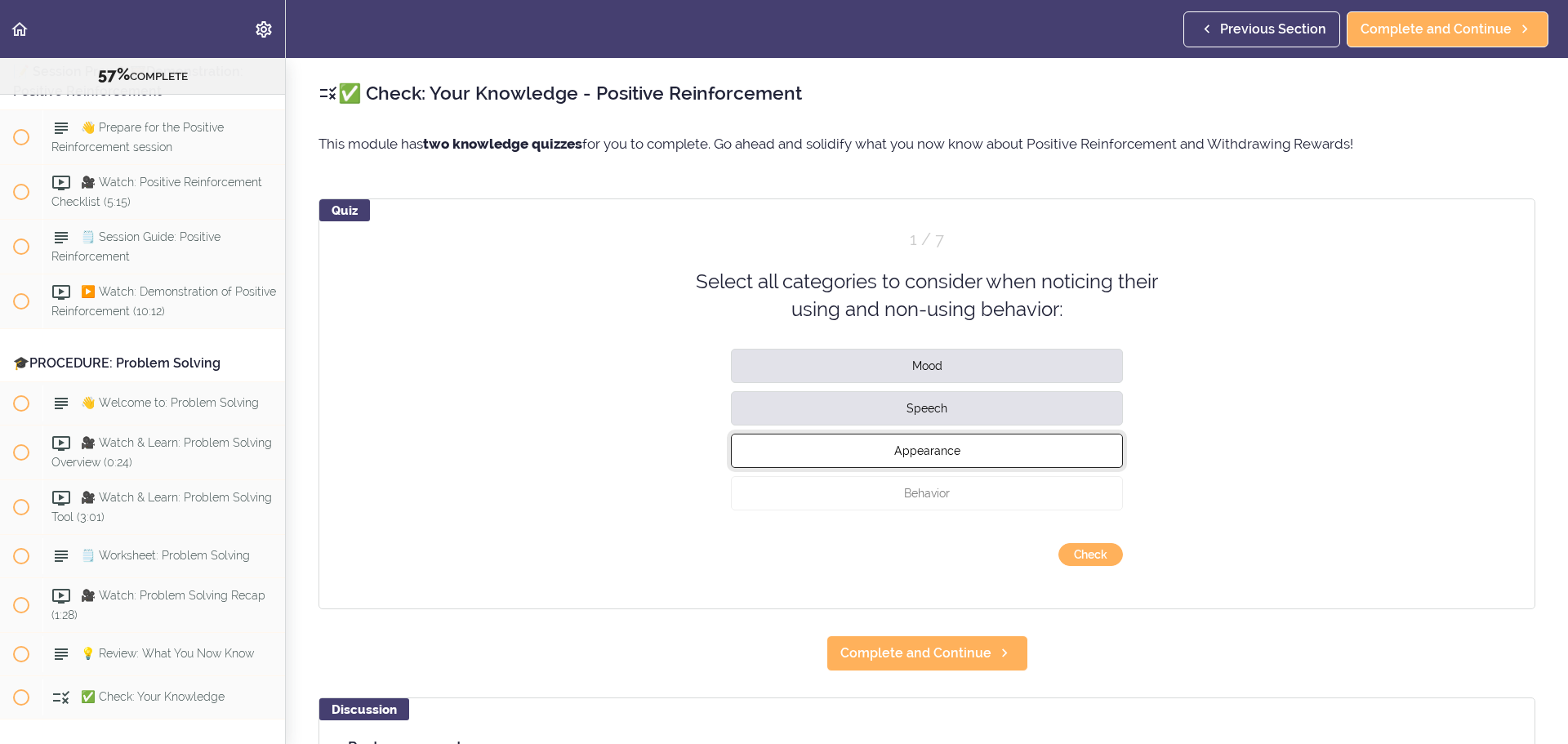
click at [916, 446] on span "Appearance" at bounding box center [928, 450] width 66 height 13
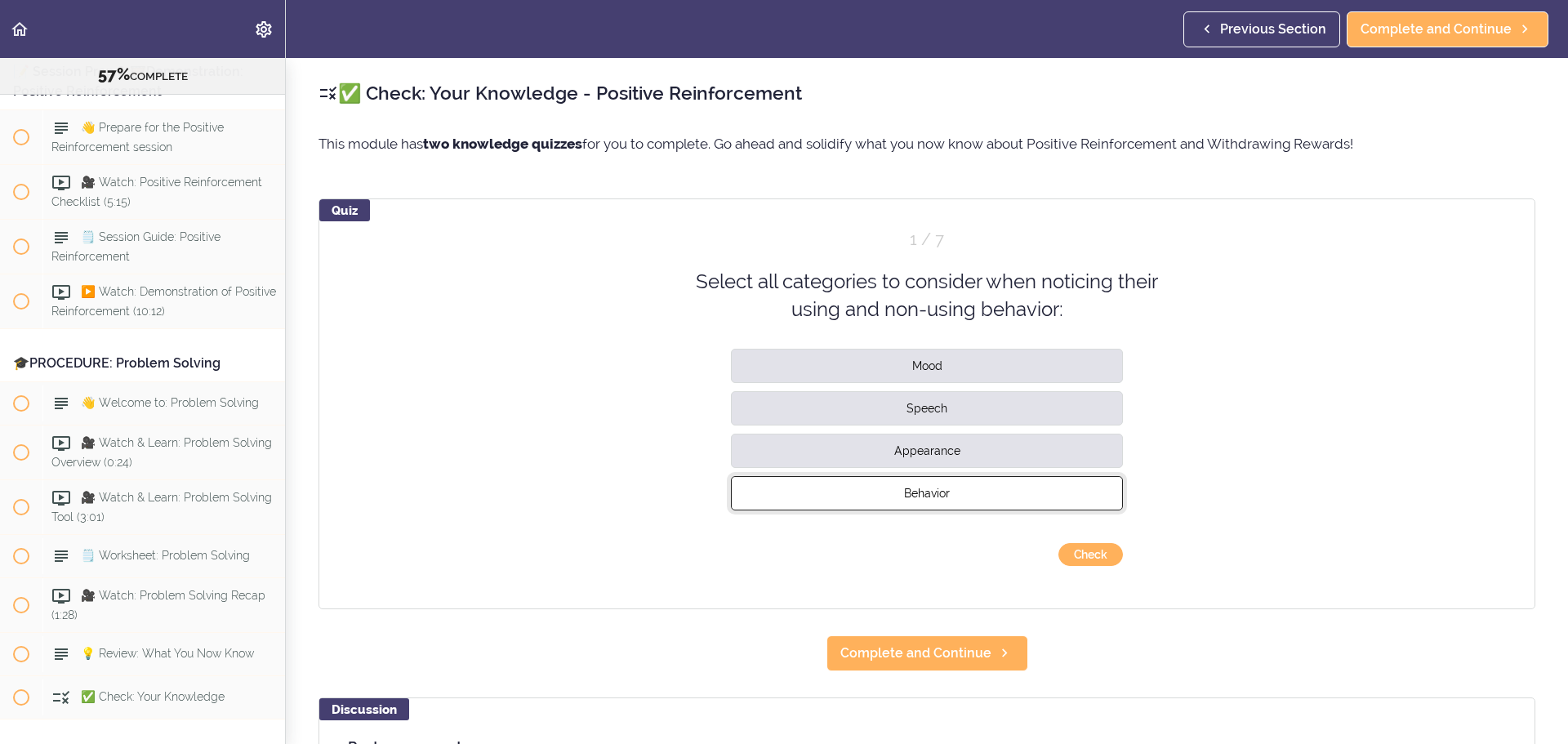
click at [916, 449] on span "Behavior" at bounding box center [926, 493] width 45 height 13
click at [1045, 449] on button "Check" at bounding box center [1091, 555] width 65 height 23
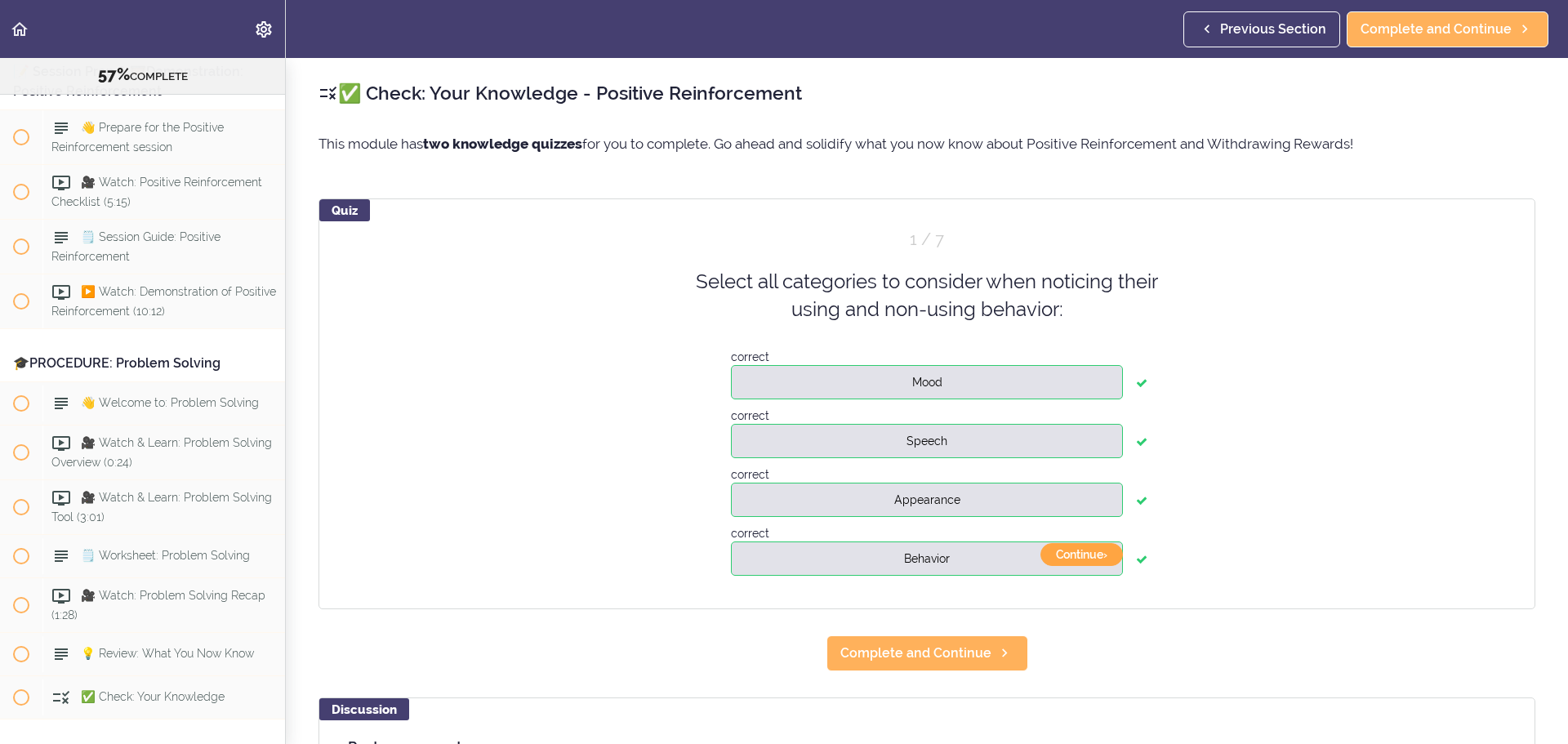
click at [1045, 449] on button "Continue ›" at bounding box center [1082, 555] width 83 height 23
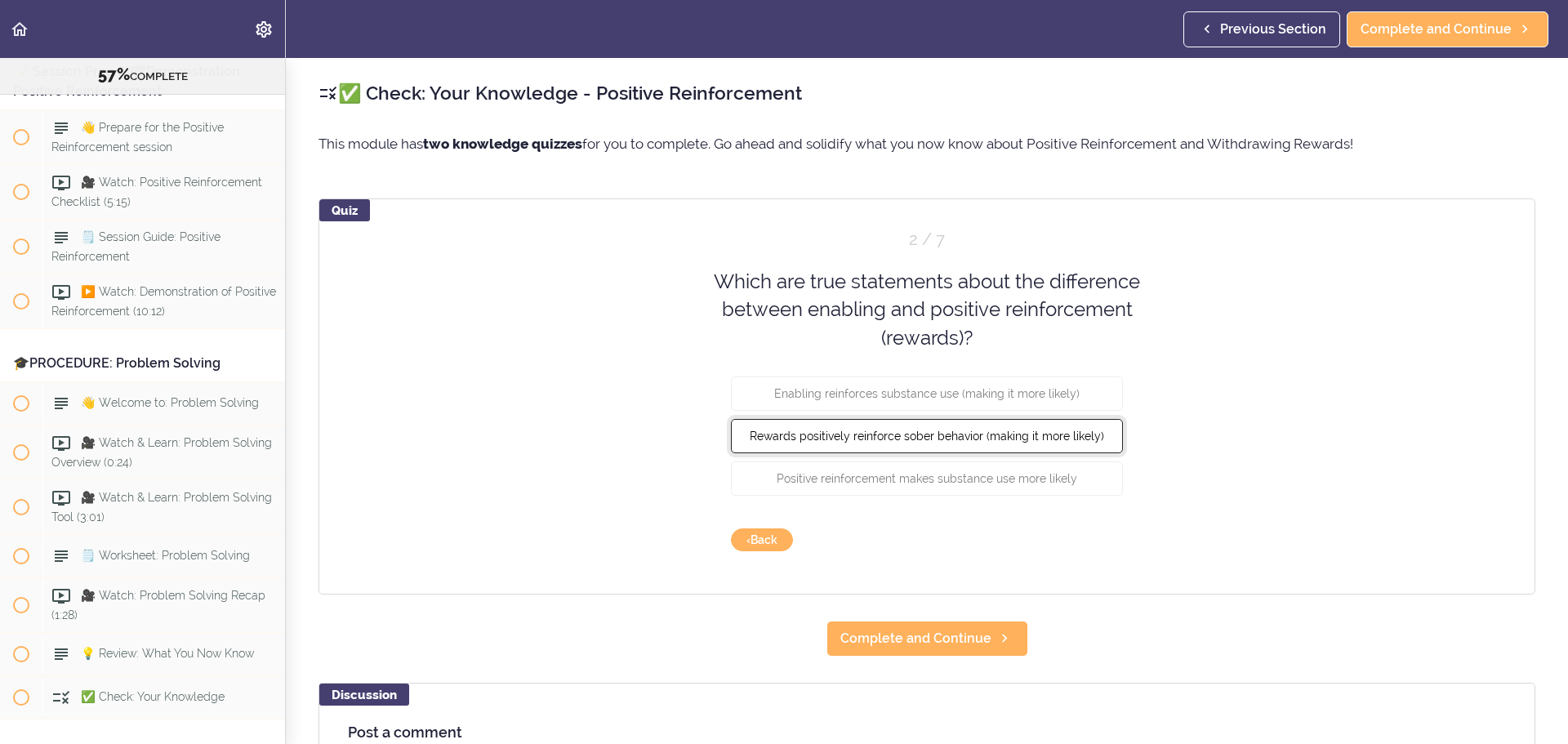
click at [932, 436] on span "Rewards positively reinforce sober behavior (making it more likely)" at bounding box center [927, 436] width 355 height 13
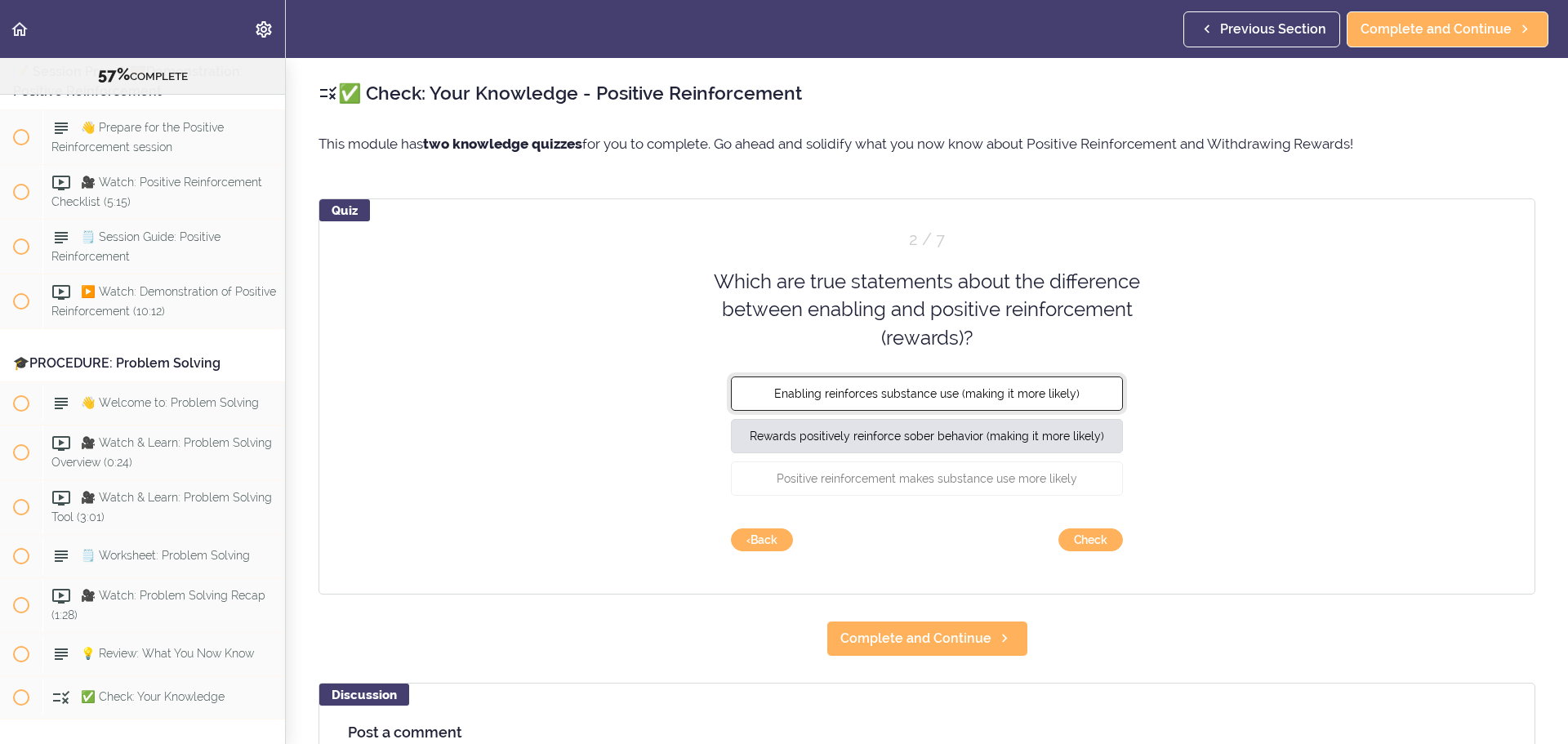
click at [920, 395] on span "Enabling reinforces substance use (making it more likely)" at bounding box center [926, 393] width 305 height 13
click at [1045, 449] on button "Check" at bounding box center [1091, 540] width 65 height 23
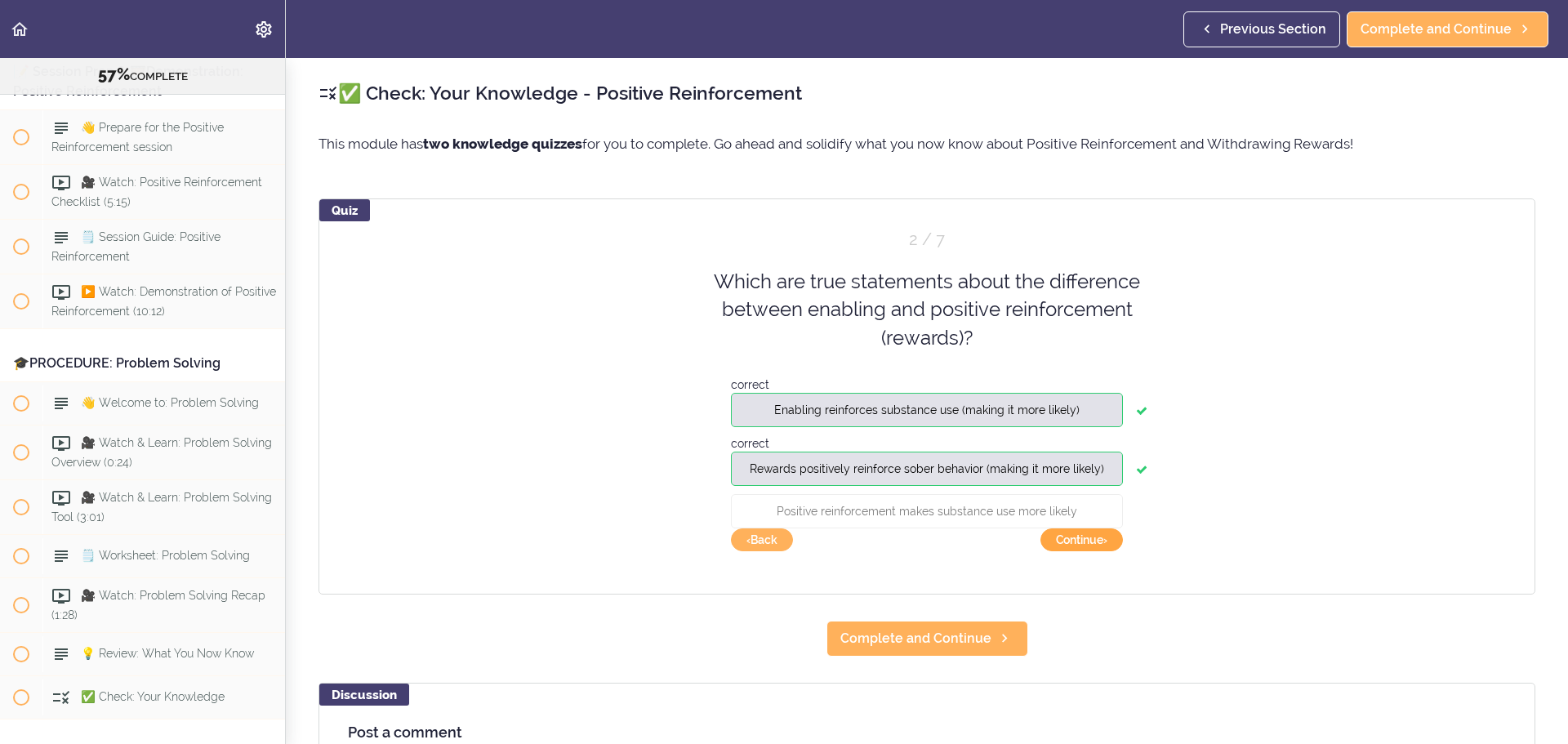
click at [1045, 449] on button "Continue ›" at bounding box center [1082, 540] width 83 height 23
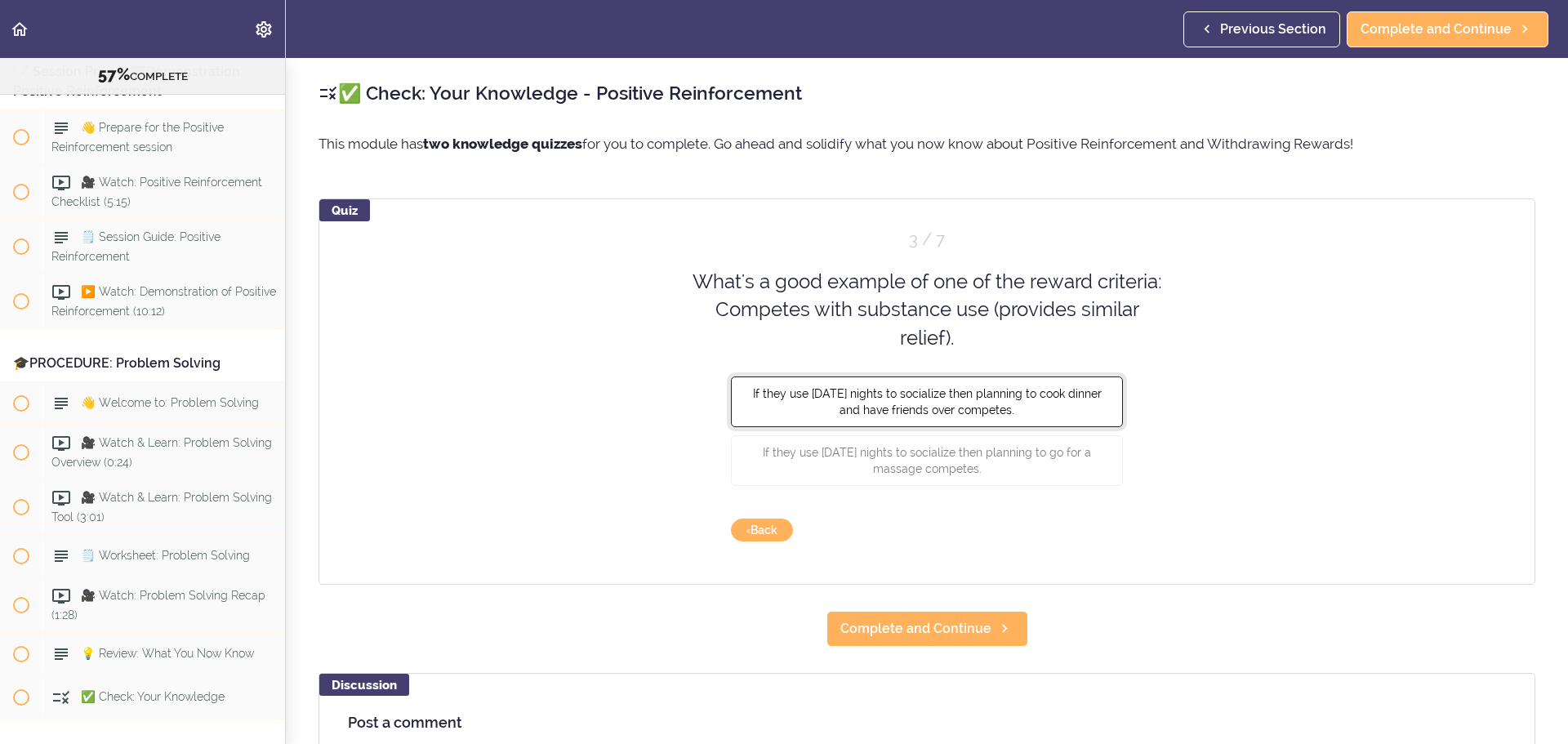
click at [929, 410] on span "If they use [DATE] nights to socialize then planning to cook dinner and have fr…" at bounding box center [928, 402] width 349 height 30
click at [1045, 449] on button "Check" at bounding box center [1091, 530] width 65 height 23
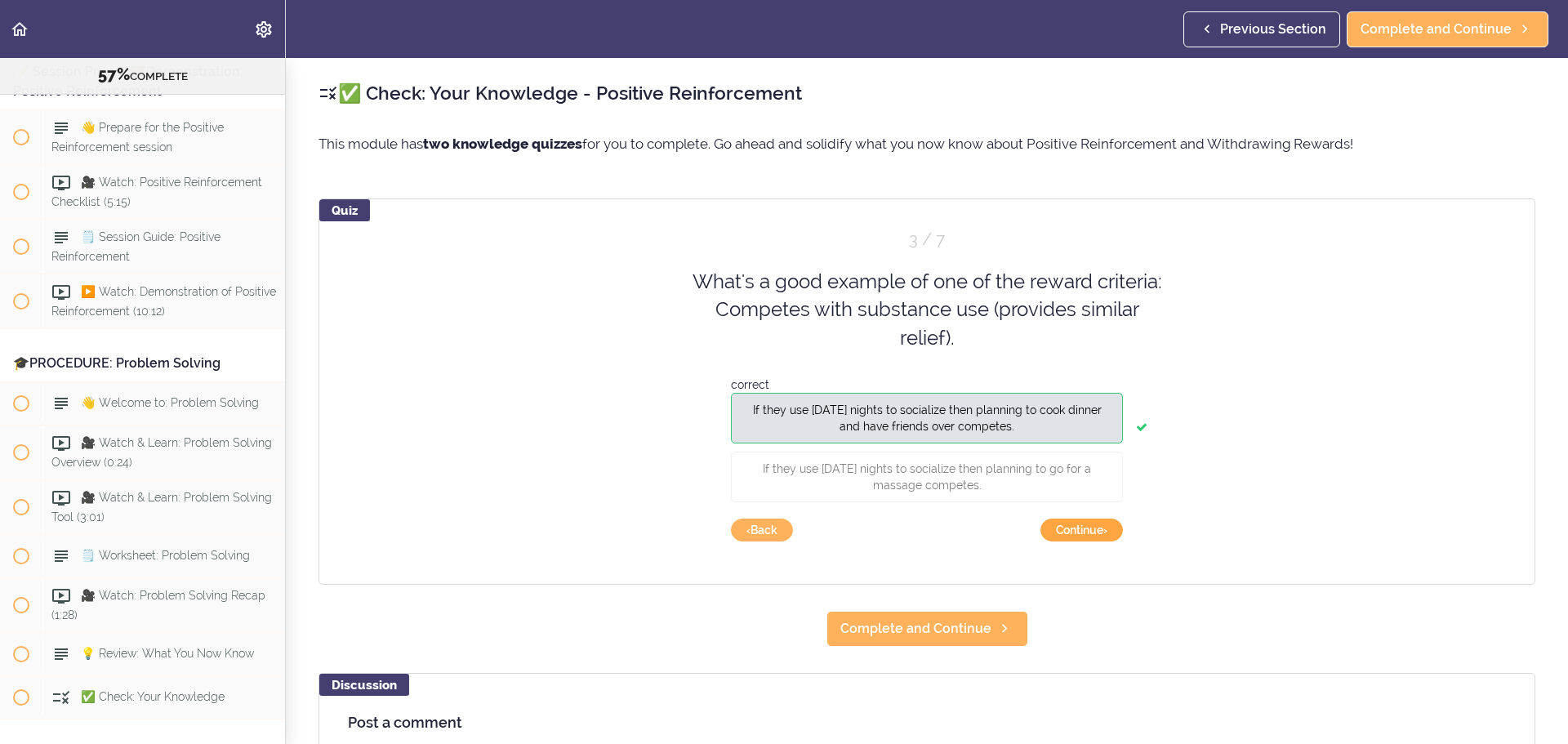
click at [1045, 449] on button "Continue ›" at bounding box center [1082, 530] width 83 height 23
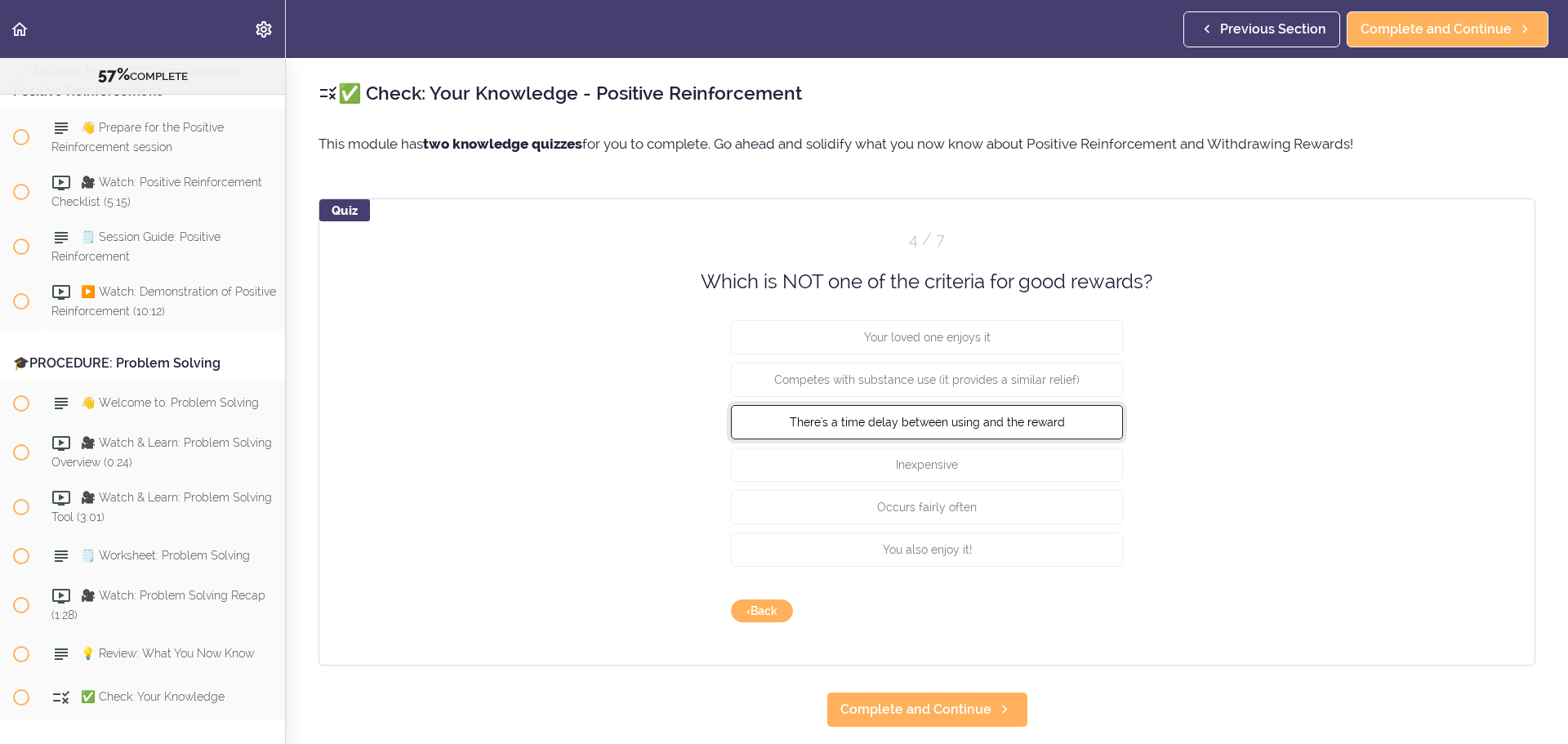
click at [925, 430] on button "There's a time delay between using and the reward" at bounding box center [927, 422] width 392 height 34
click at [1045, 449] on button "Check" at bounding box center [1091, 611] width 65 height 23
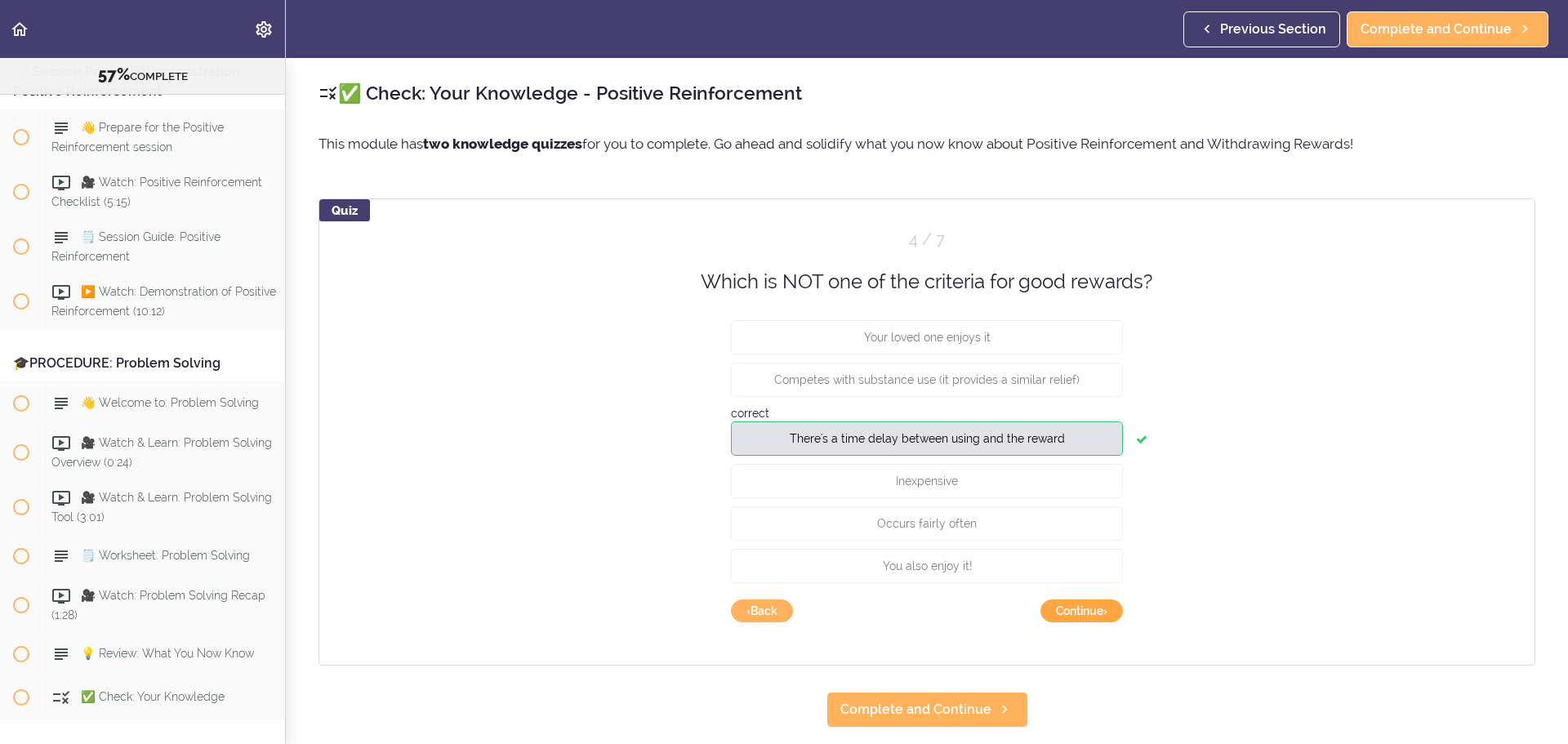
click at [1045, 449] on button "Continue ›" at bounding box center [1082, 611] width 83 height 23
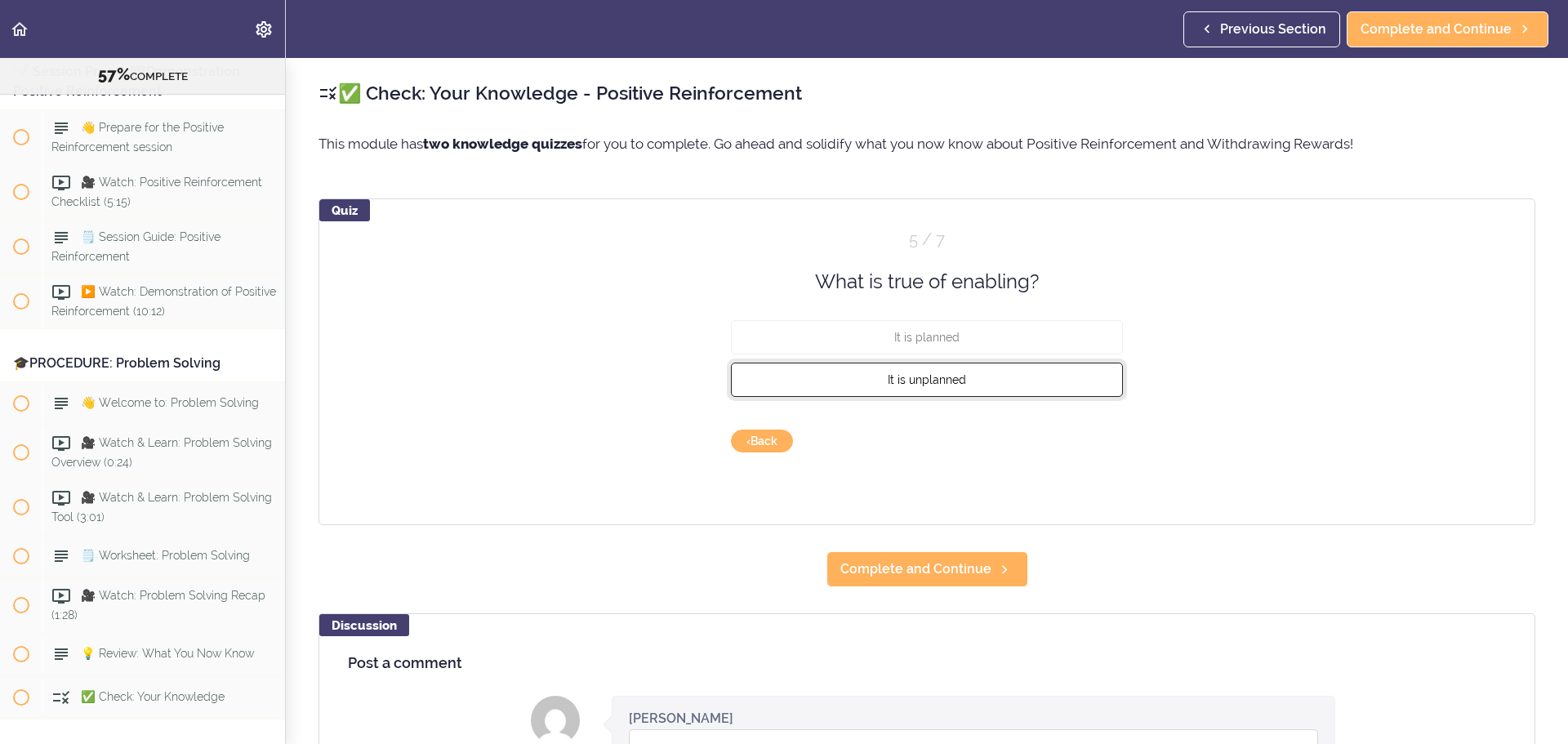
click at [919, 379] on span "It is unplanned" at bounding box center [927, 379] width 79 height 13
click at [1045, 436] on button "Check" at bounding box center [1091, 441] width 65 height 23
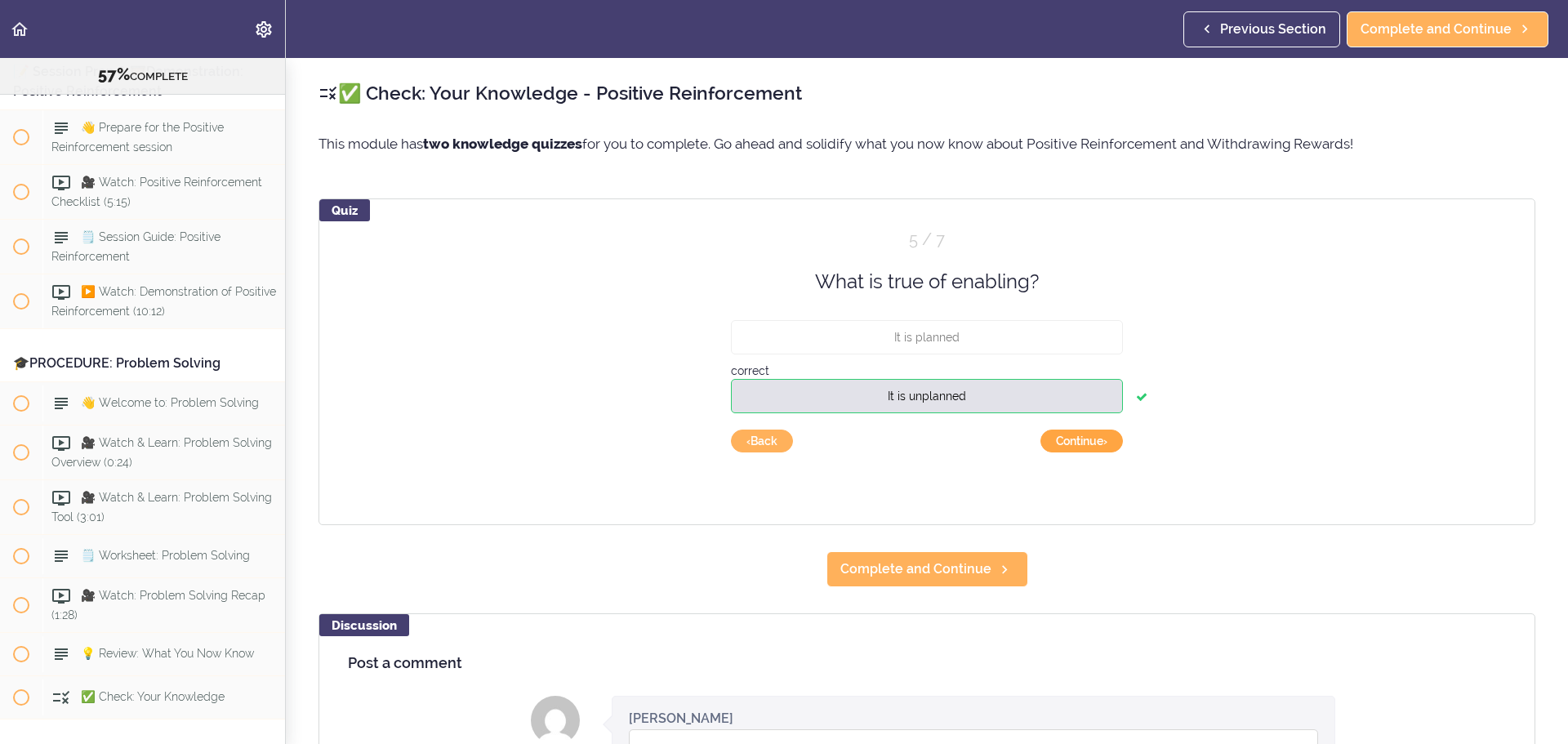
click at [1045, 436] on button "Continue ›" at bounding box center [1082, 441] width 83 height 23
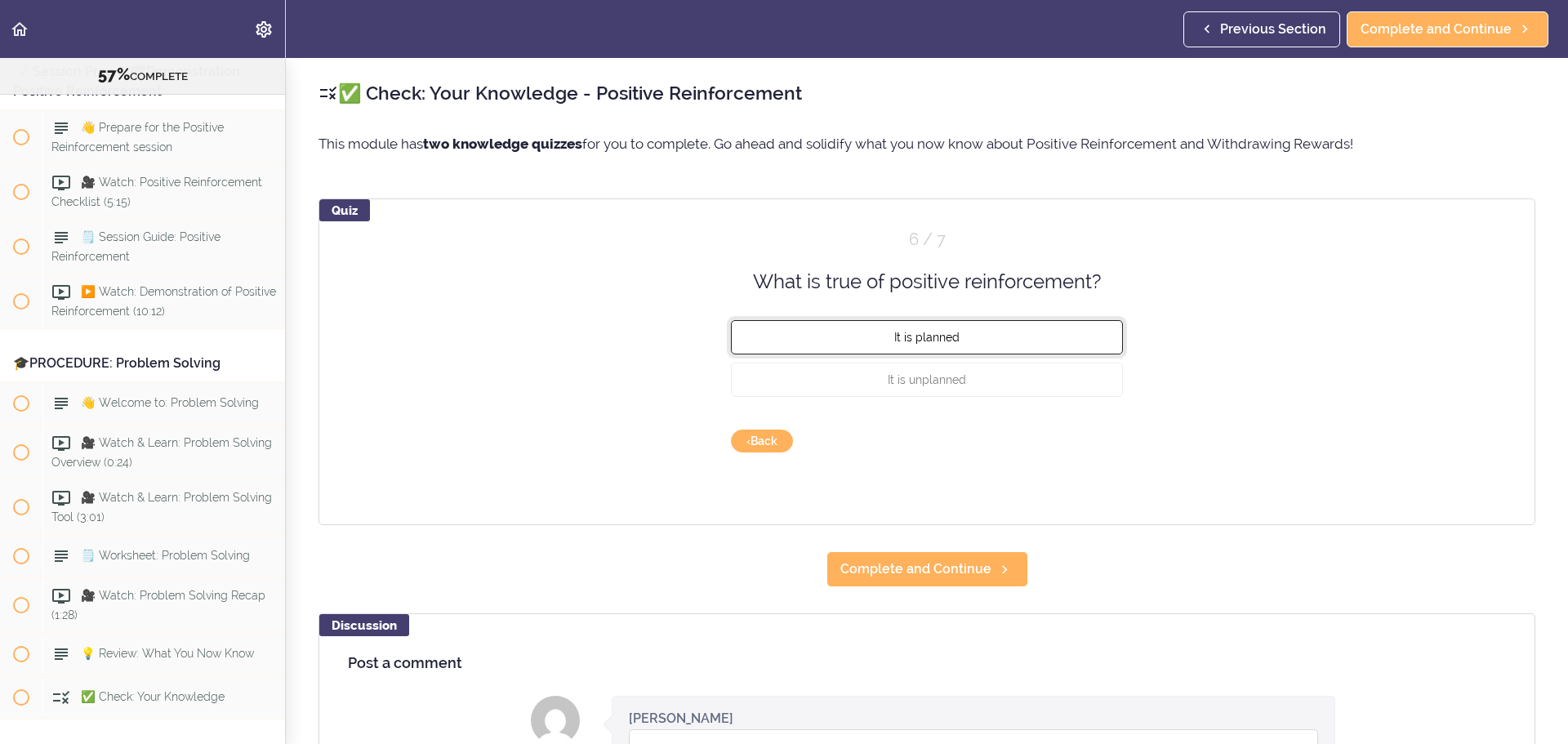
click at [925, 346] on button "It is planned" at bounding box center [927, 336] width 392 height 34
click at [1045, 436] on button "Check" at bounding box center [1091, 441] width 65 height 23
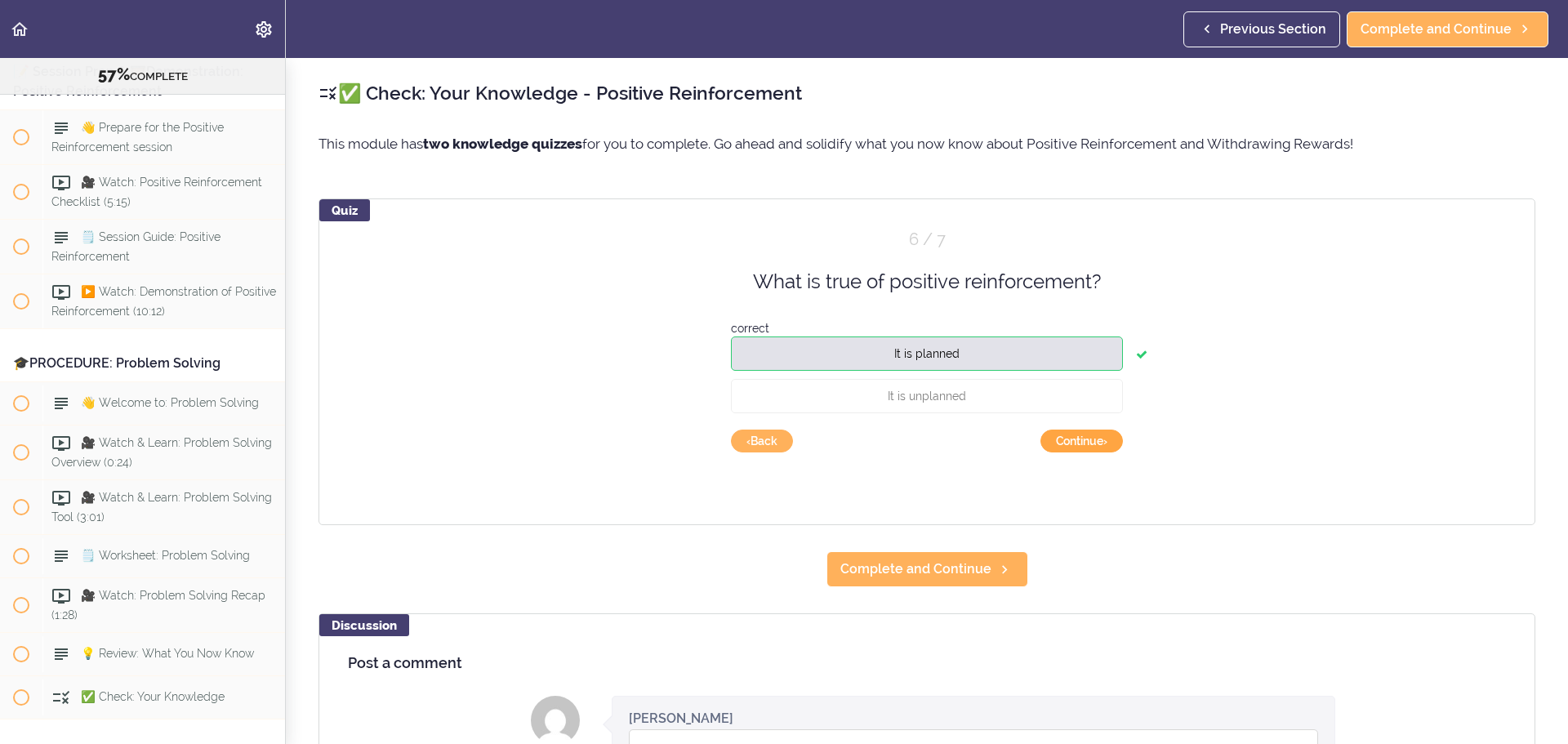
click at [1045, 436] on button "Continue ›" at bounding box center [1082, 441] width 83 height 23
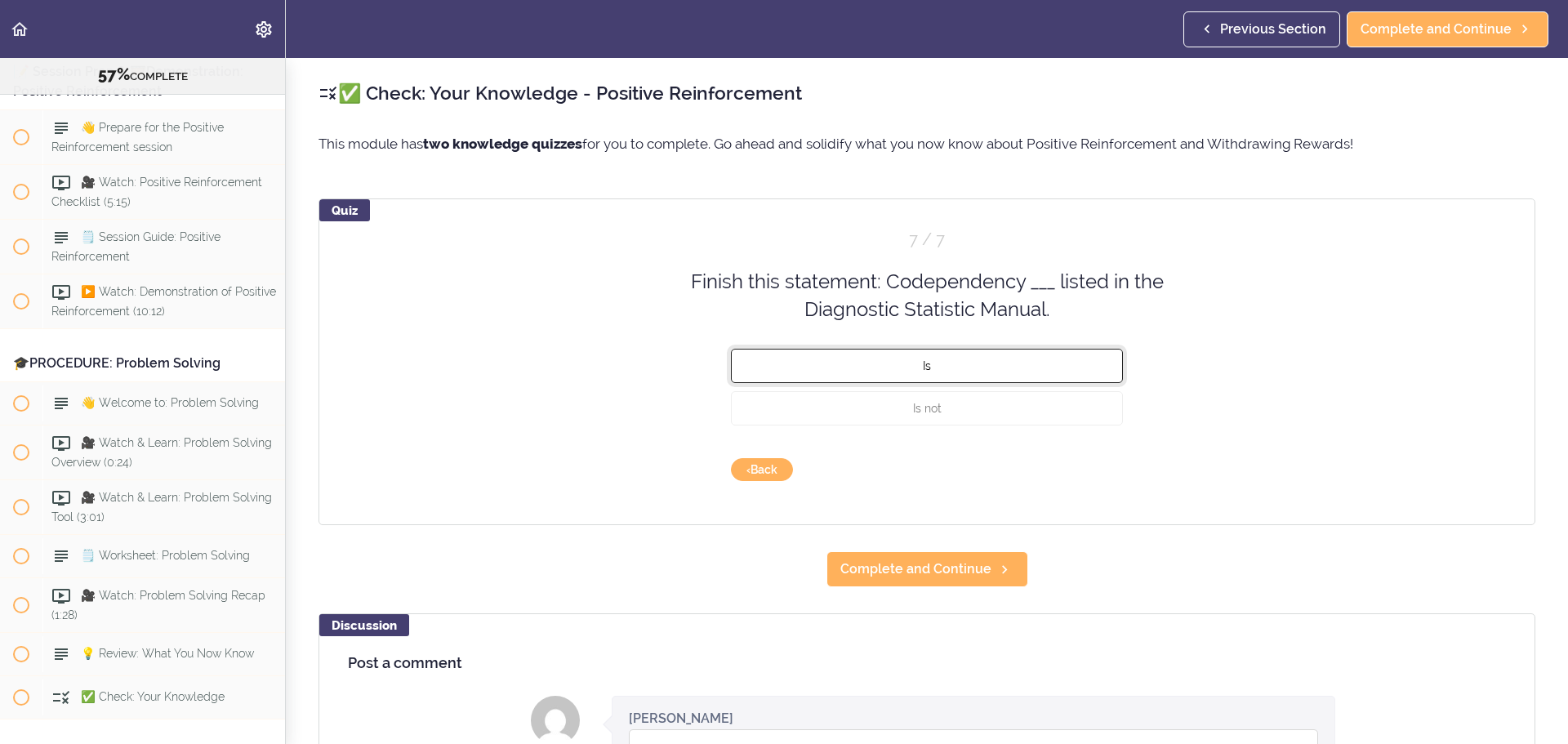
click at [923, 371] on span "Is" at bounding box center [927, 365] width 8 height 13
click at [1045, 449] on button "Check" at bounding box center [1091, 470] width 65 height 23
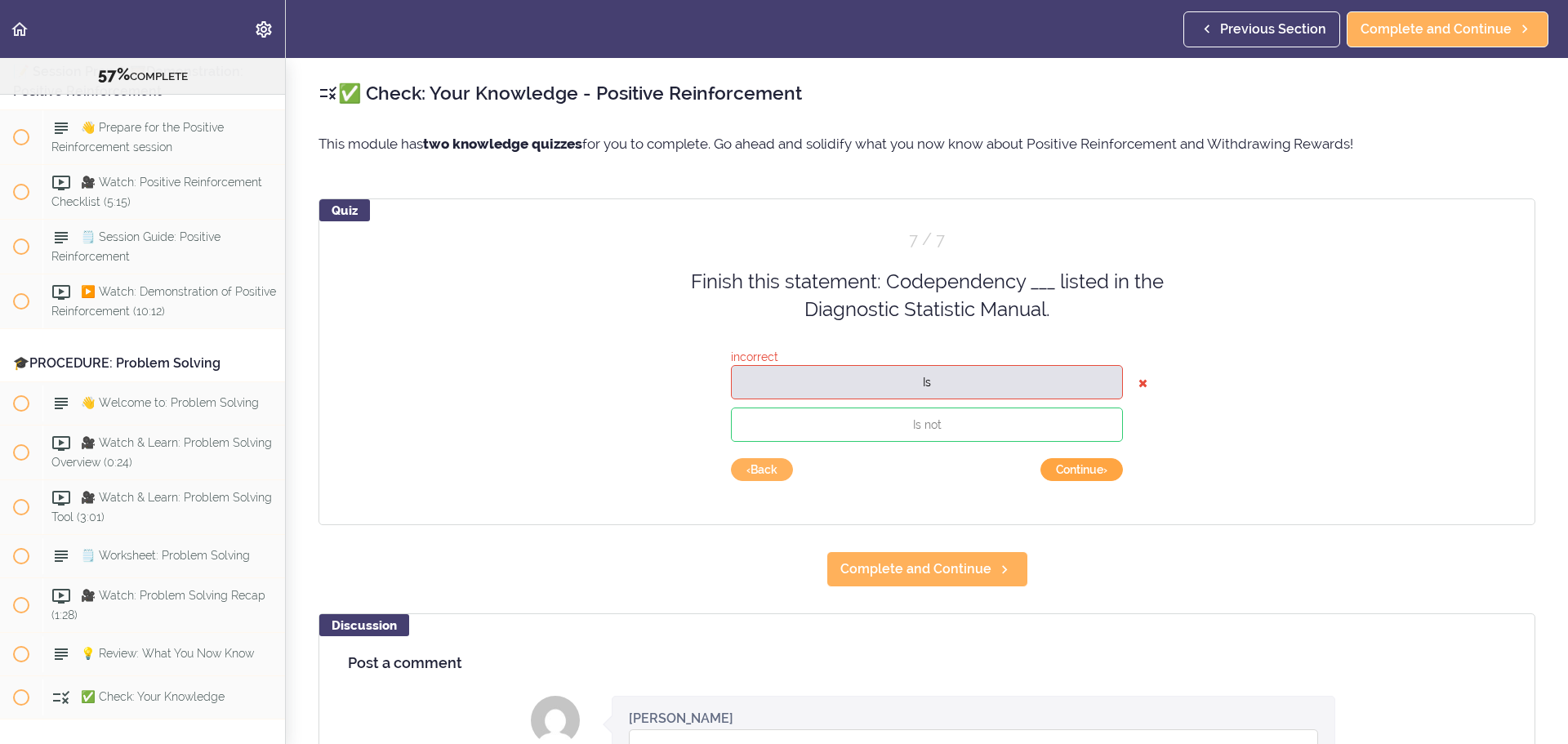
click at [1045, 449] on button "Continue ›" at bounding box center [1082, 470] width 83 height 23
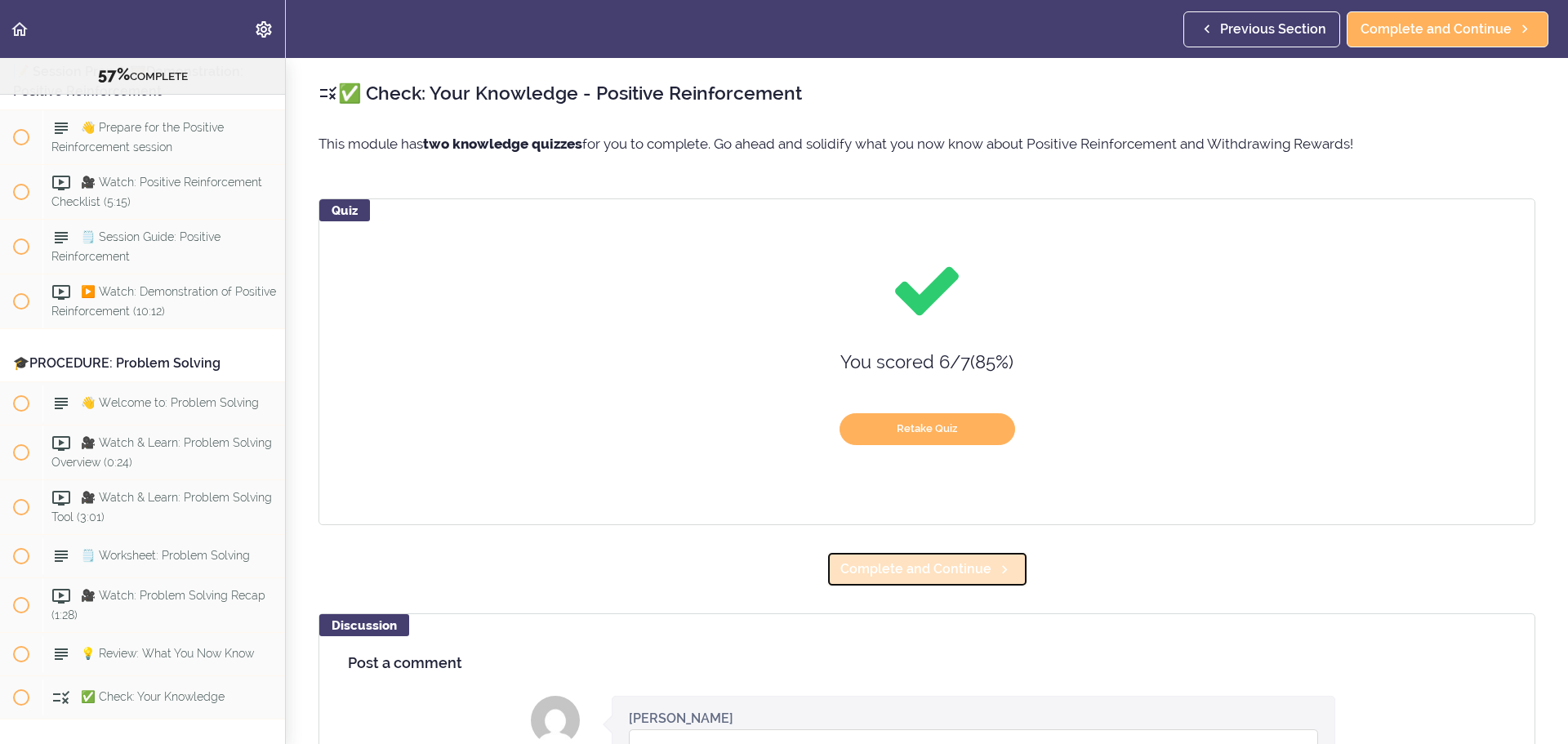
click at [929, 449] on span "Complete and Continue" at bounding box center [915, 570] width 151 height 20
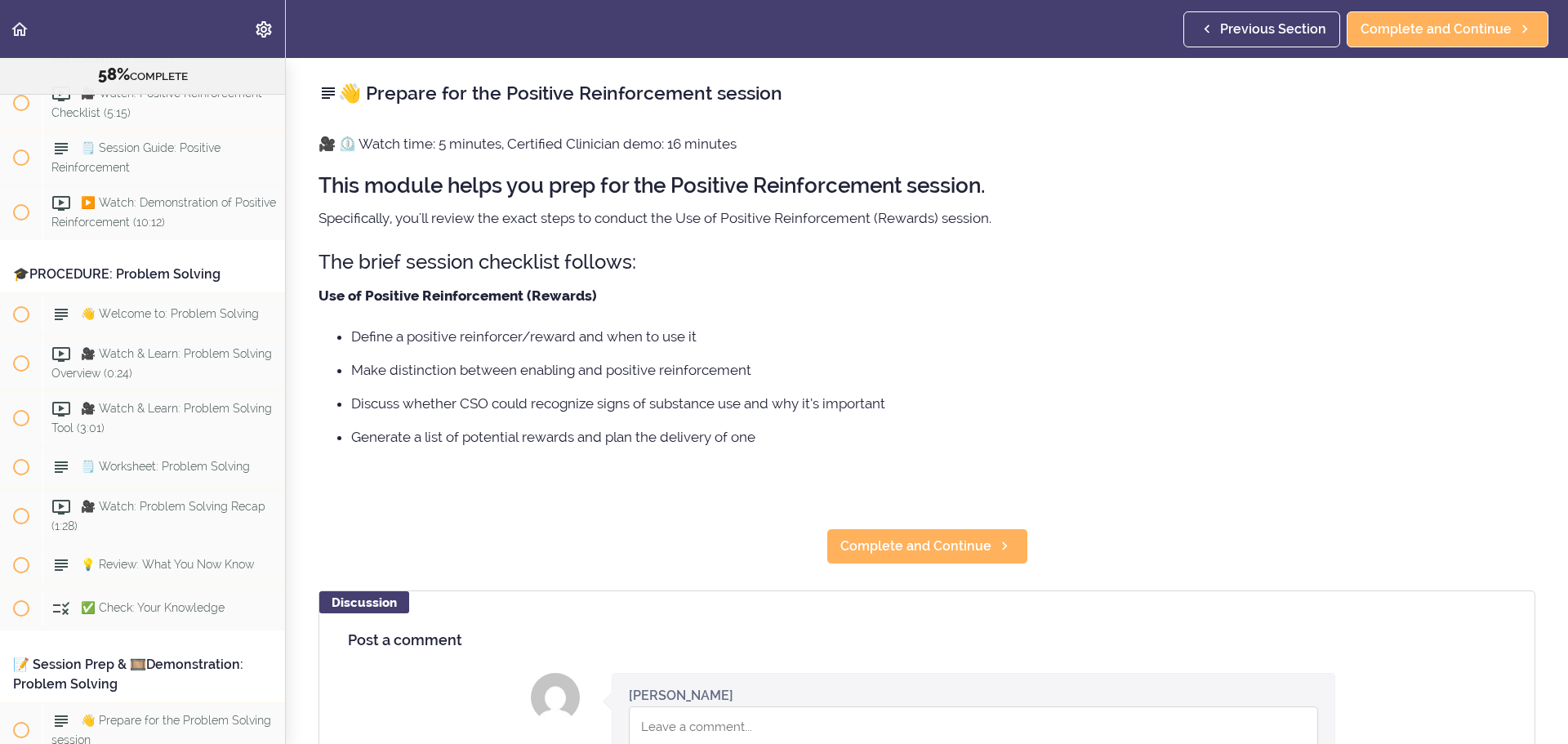
scroll to position [7087, 0]
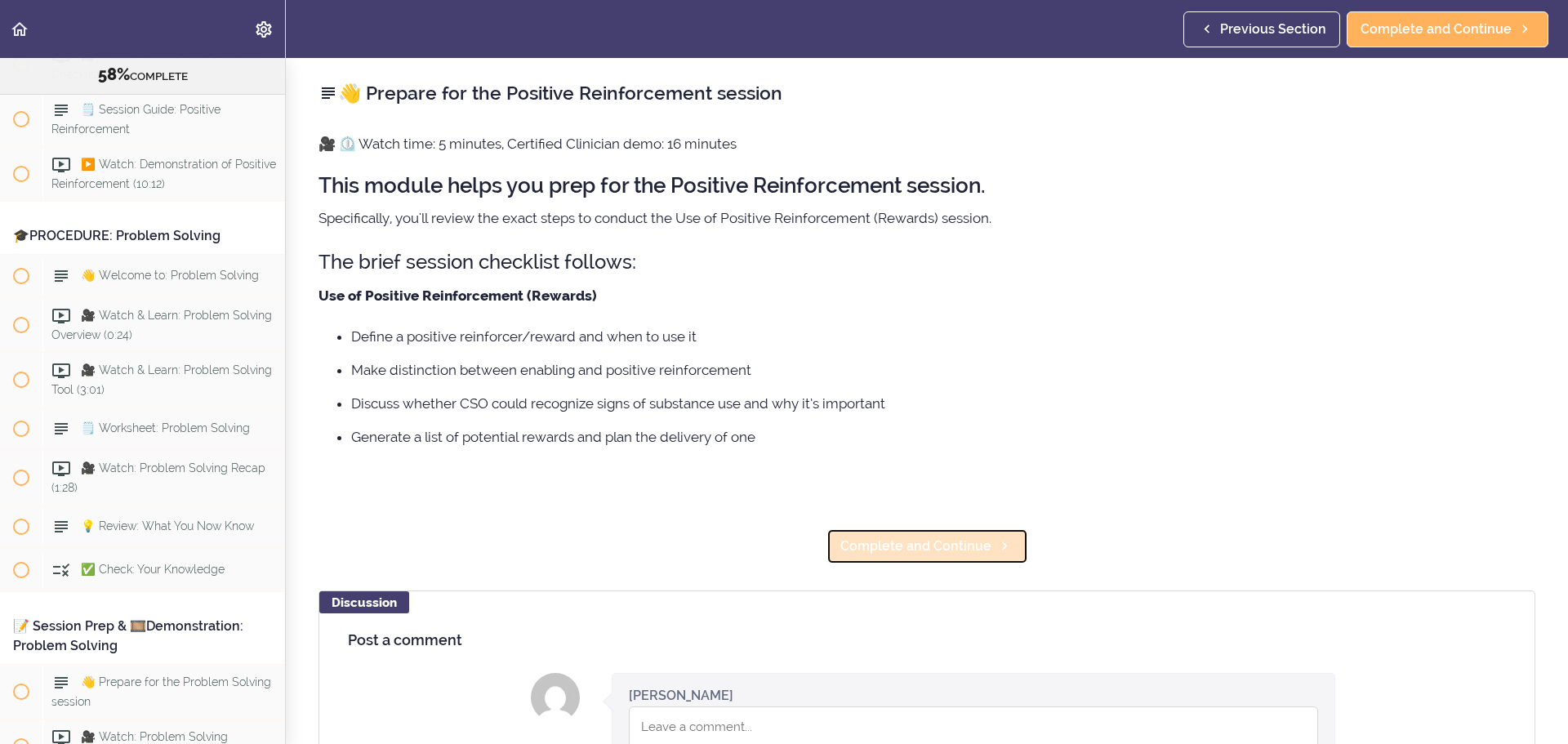
click at [921, 449] on span "Complete and Continue" at bounding box center [915, 546] width 151 height 20
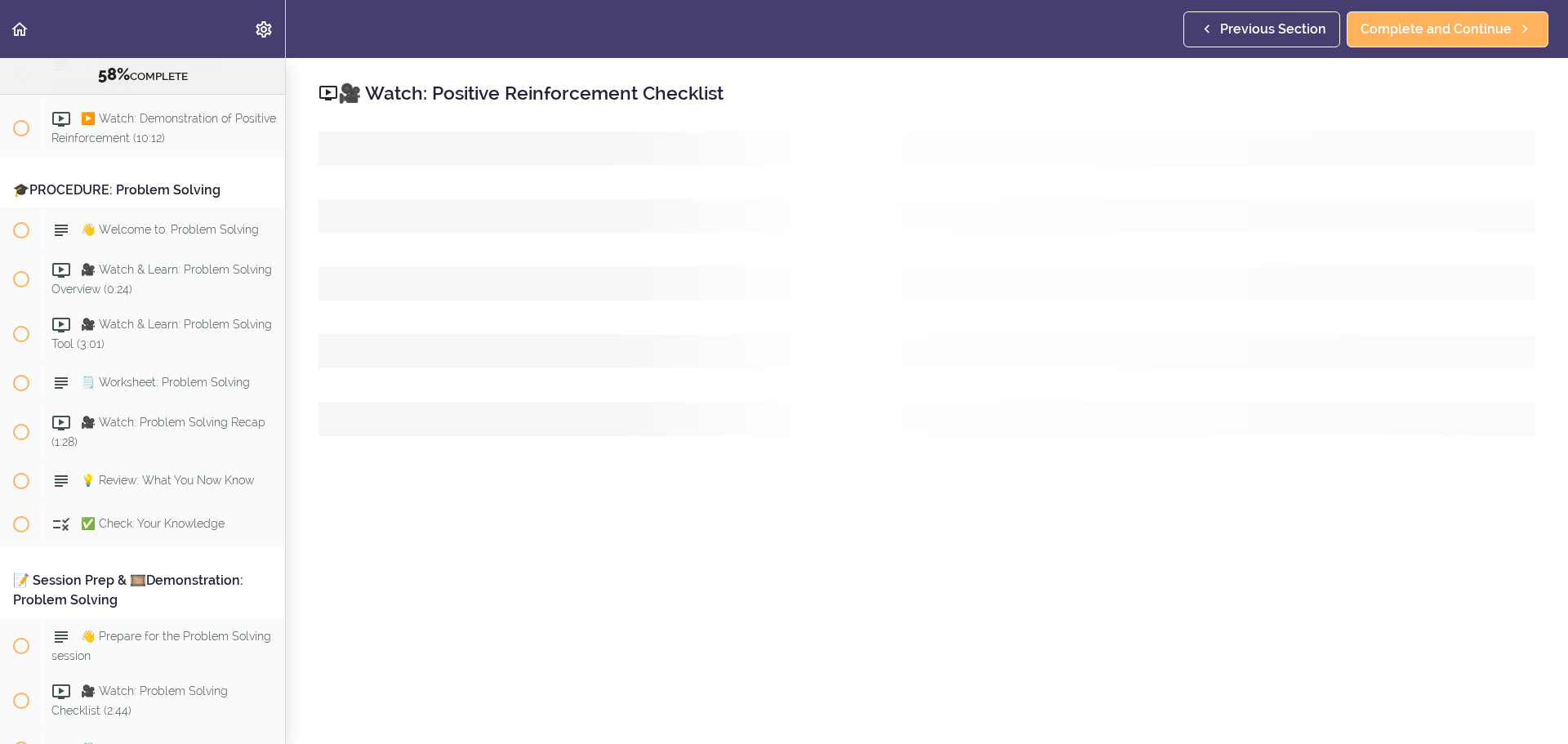
scroll to position [7142, 0]
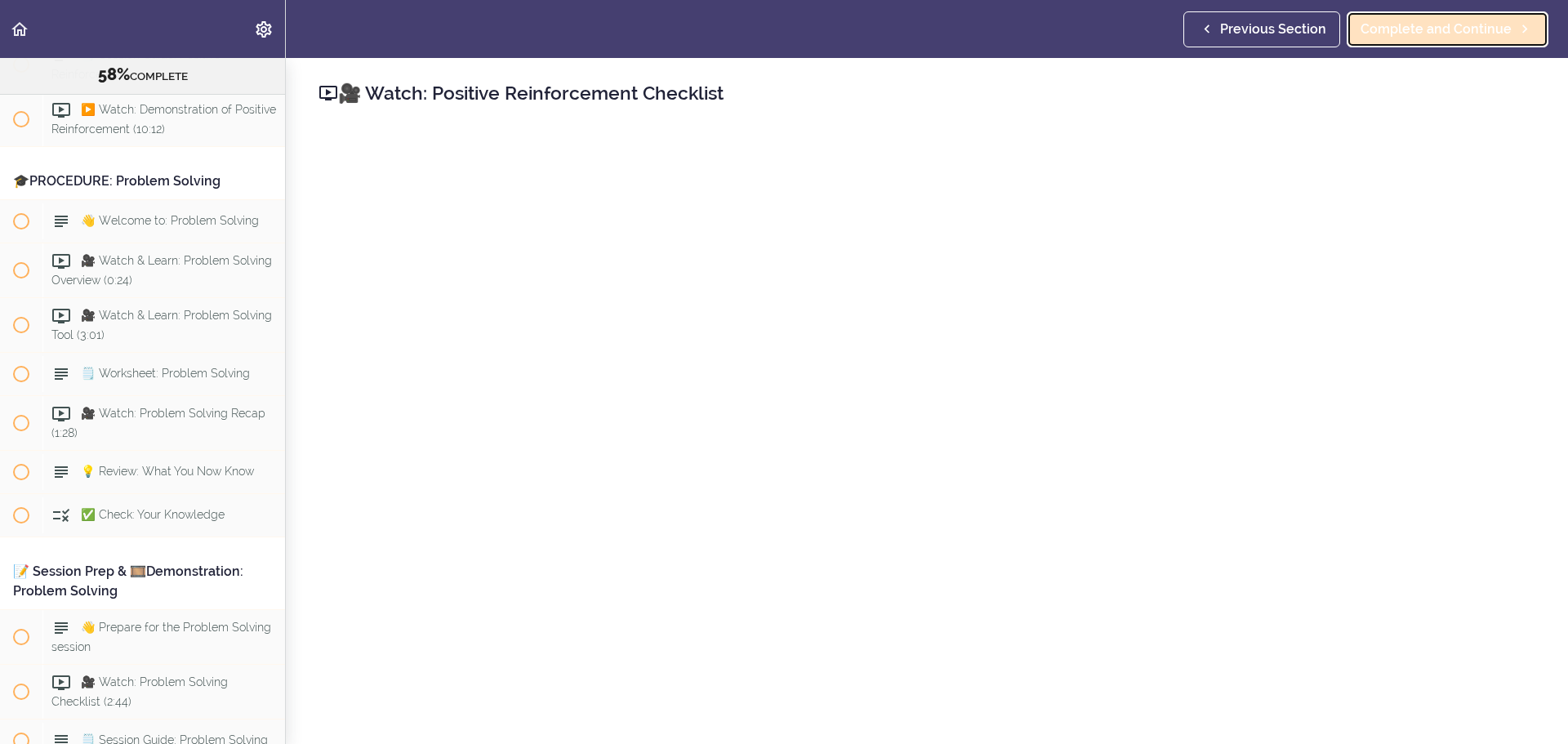
click at [1045, 27] on span "Complete and Continue" at bounding box center [1437, 30] width 151 height 20
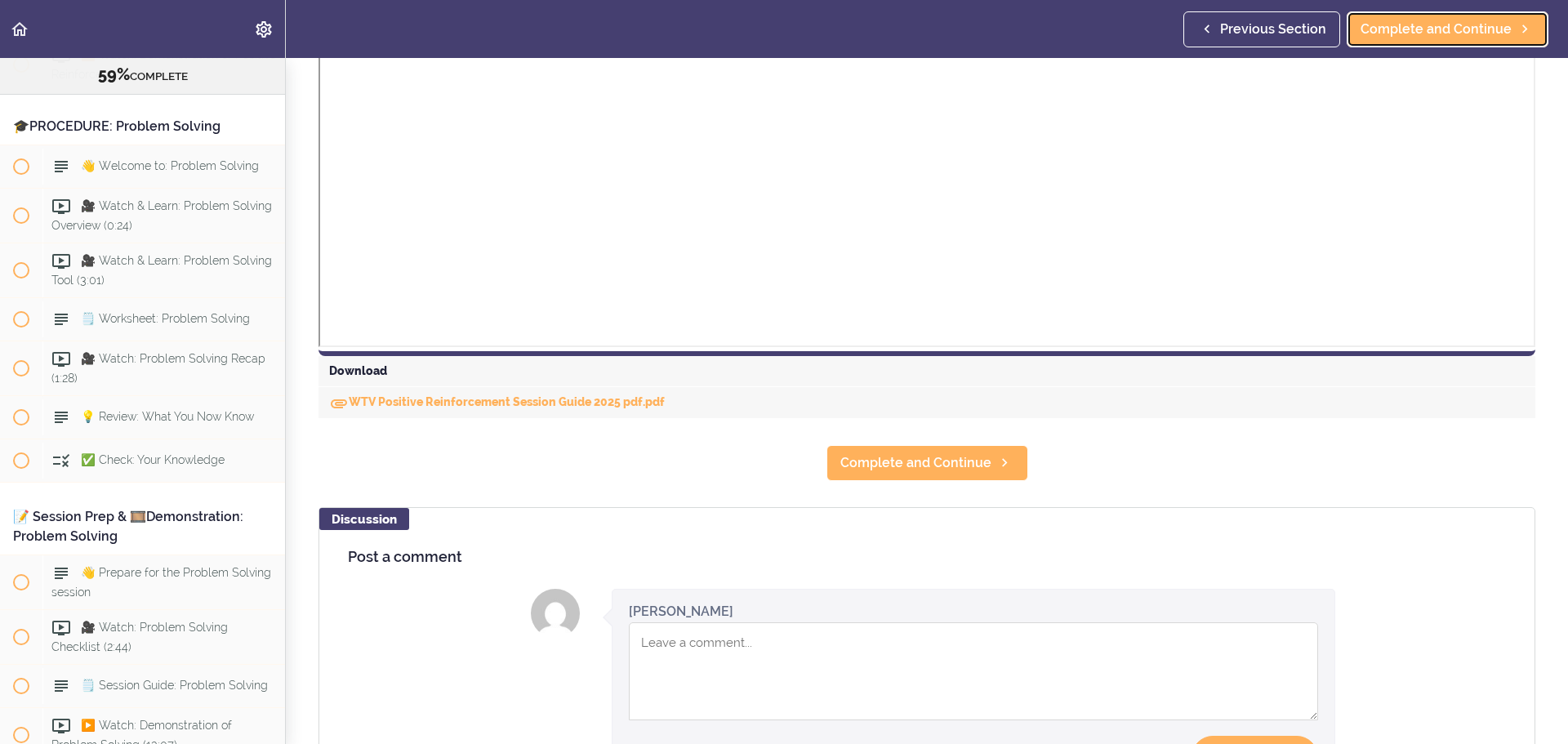
scroll to position [571, 0]
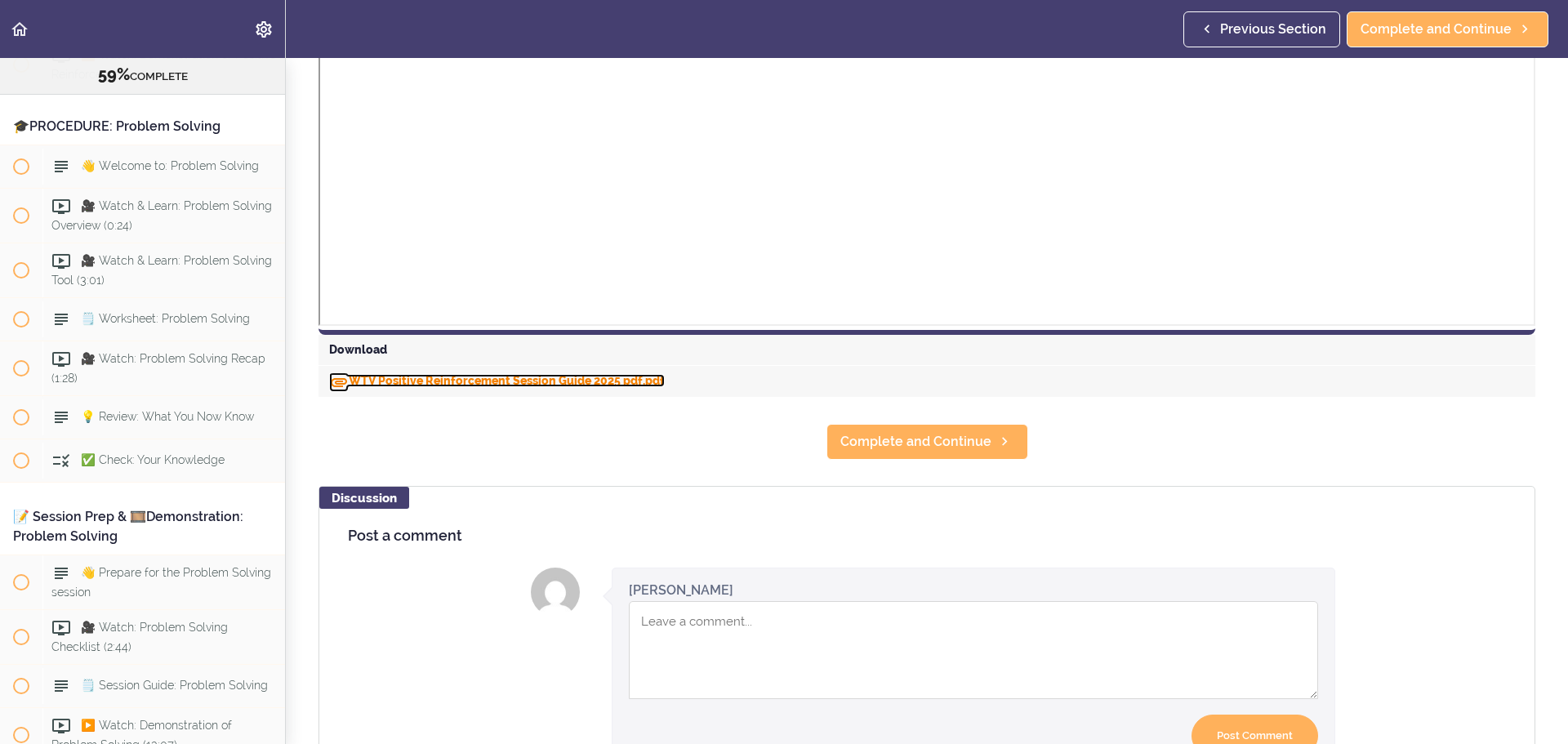
click at [636, 384] on link "WTV Positive Reinforcement Session Guide 2025 pdf.pdf" at bounding box center [497, 380] width 336 height 13
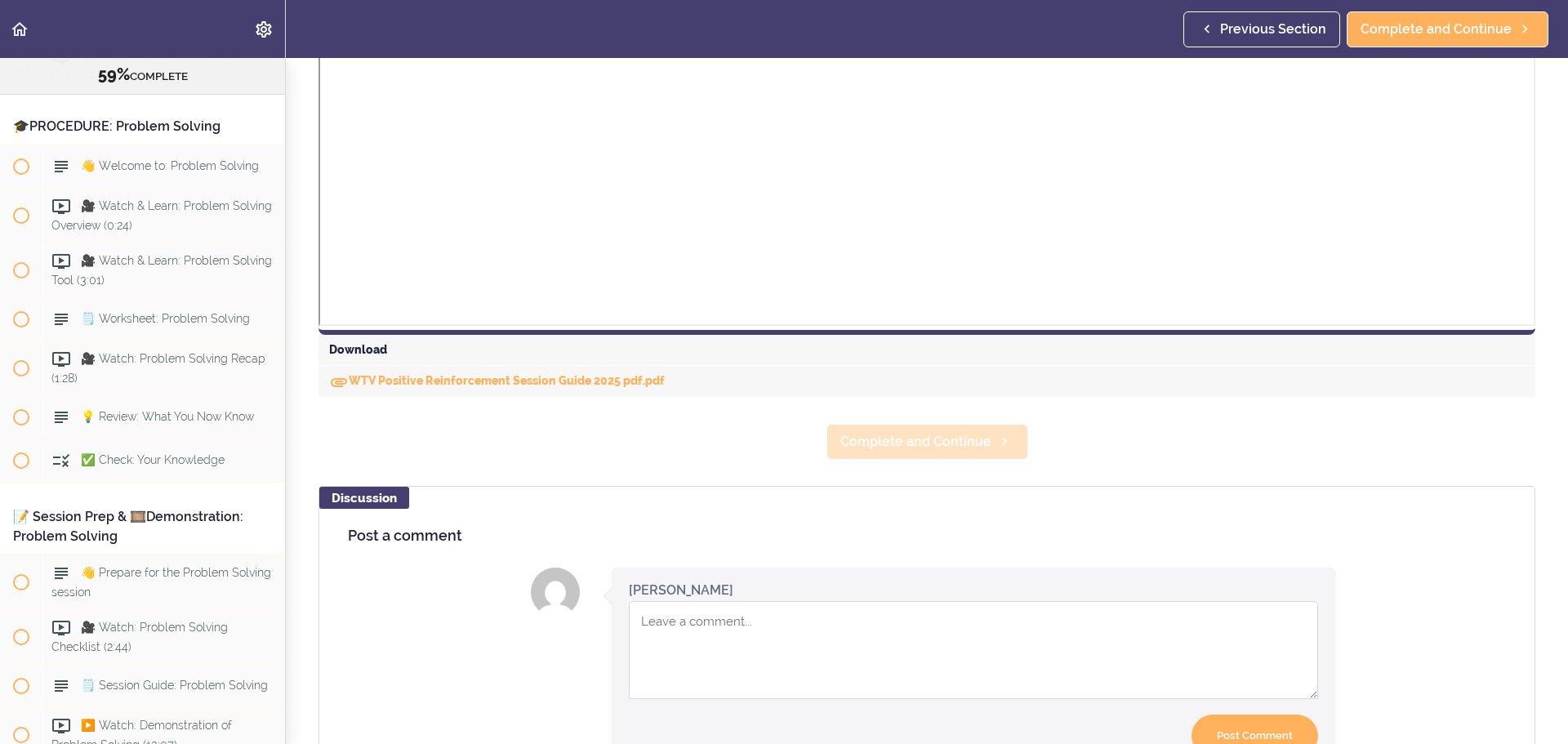
click at [921, 433] on span "Complete and Continue" at bounding box center [915, 442] width 151 height 20
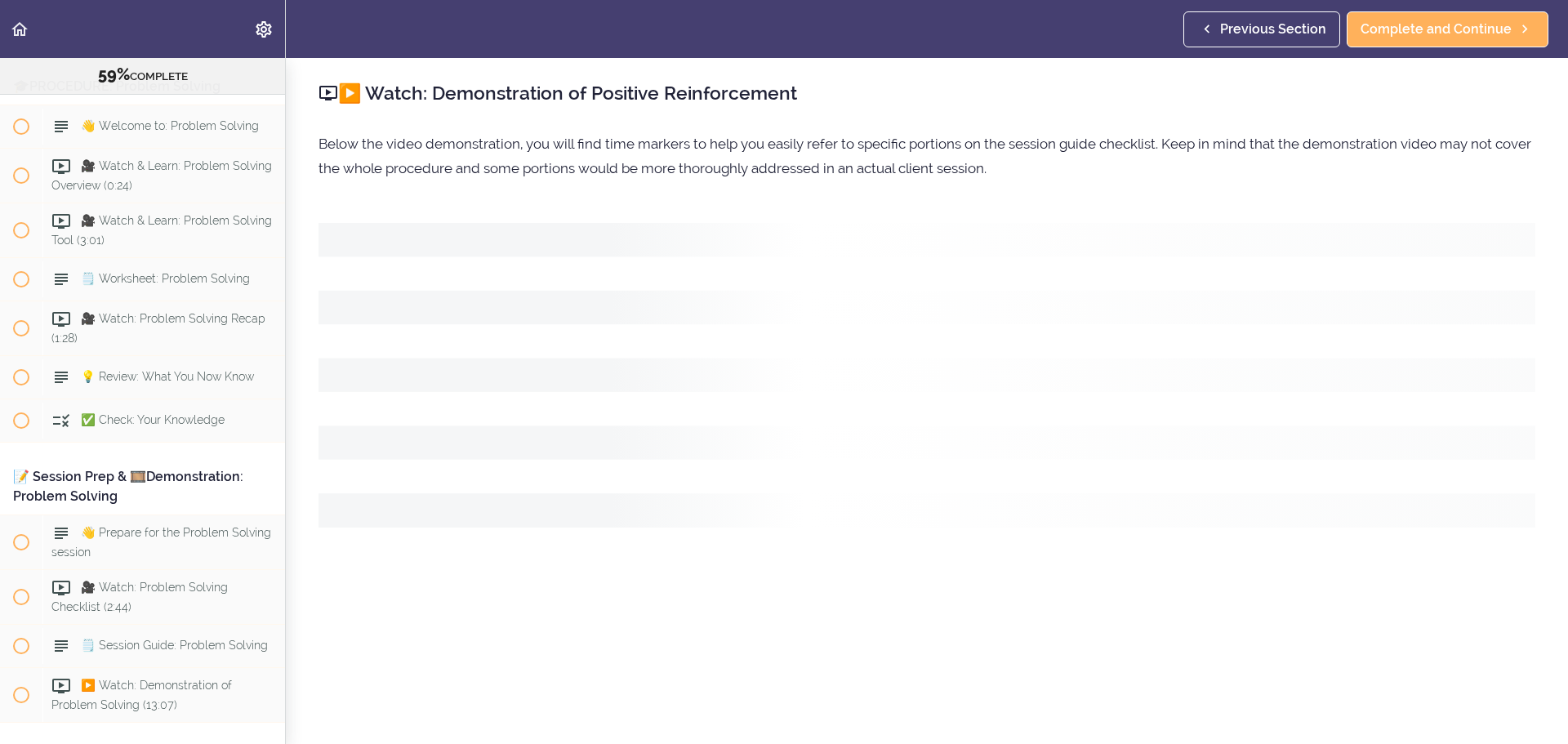
scroll to position [7251, 0]
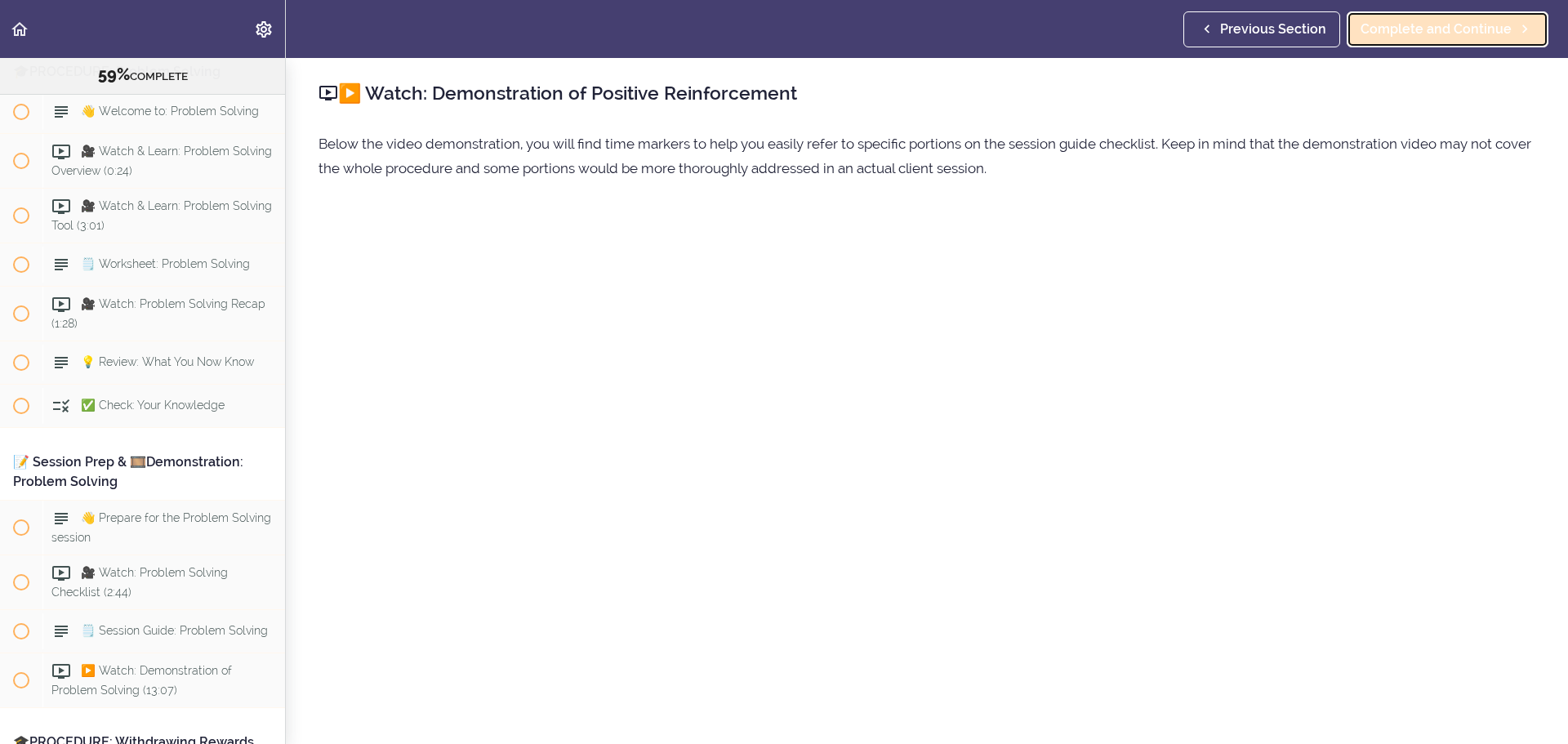
click at [1045, 25] on span "Complete and Continue" at bounding box center [1437, 30] width 151 height 20
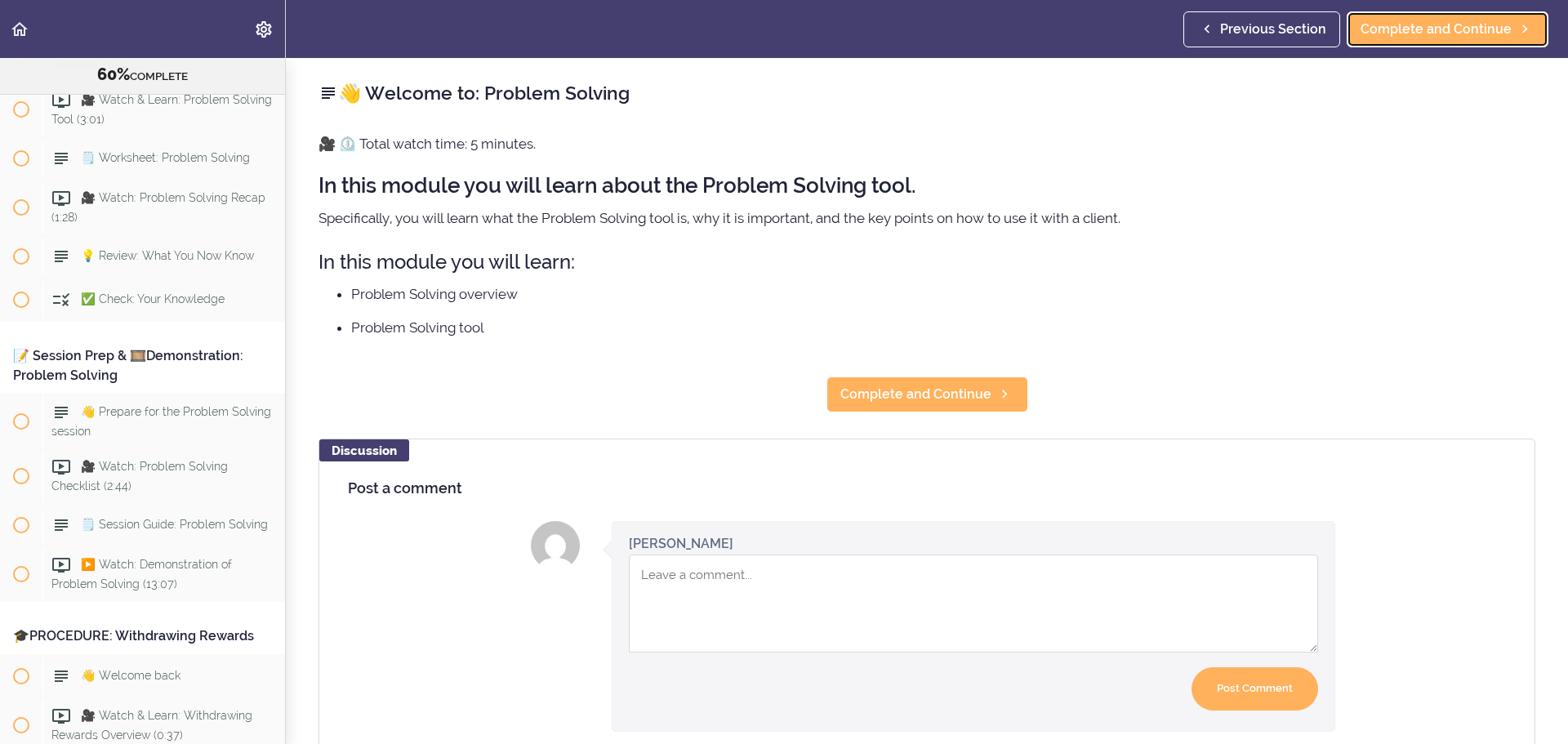
scroll to position [7359, 0]
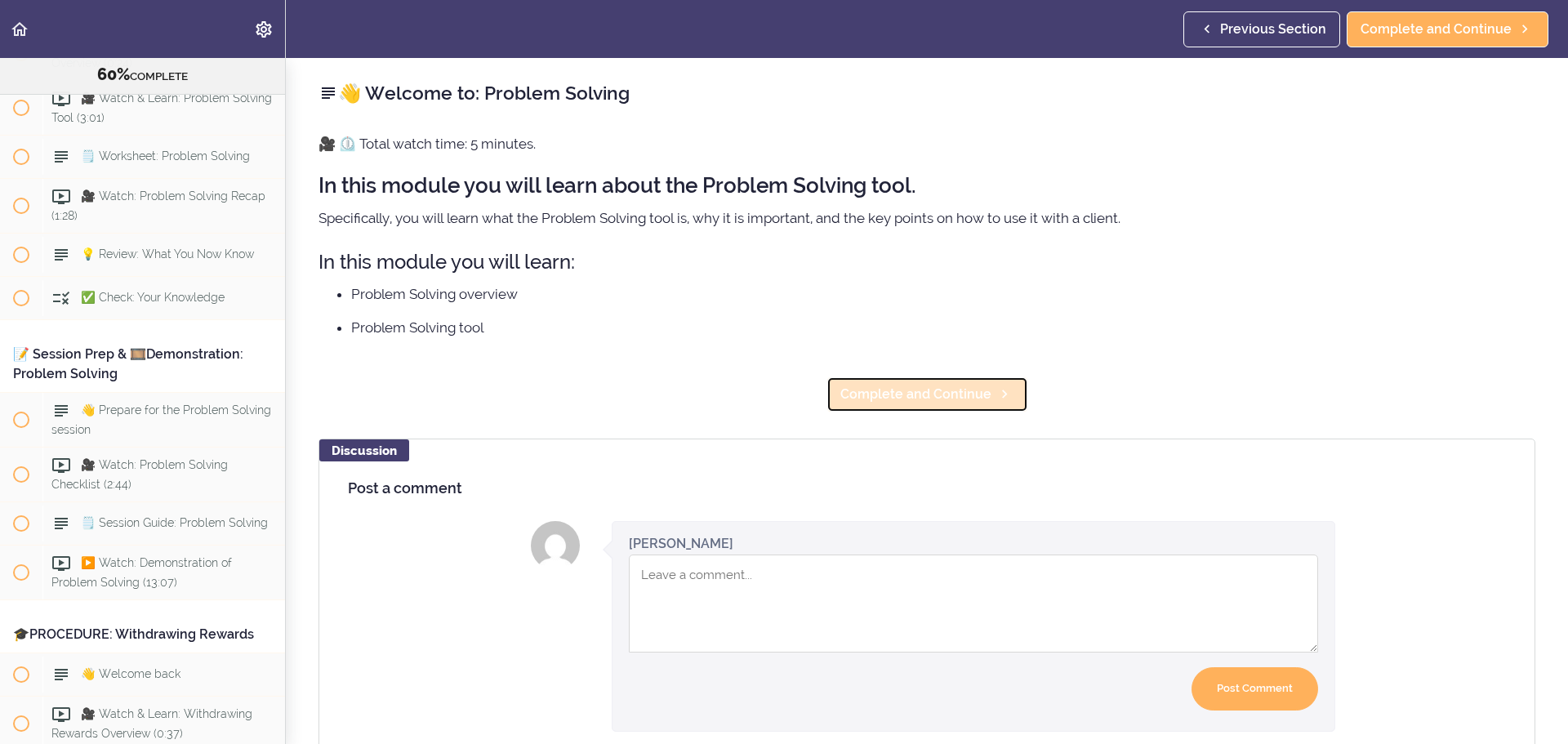
click at [916, 389] on span "Complete and Continue" at bounding box center [915, 394] width 151 height 20
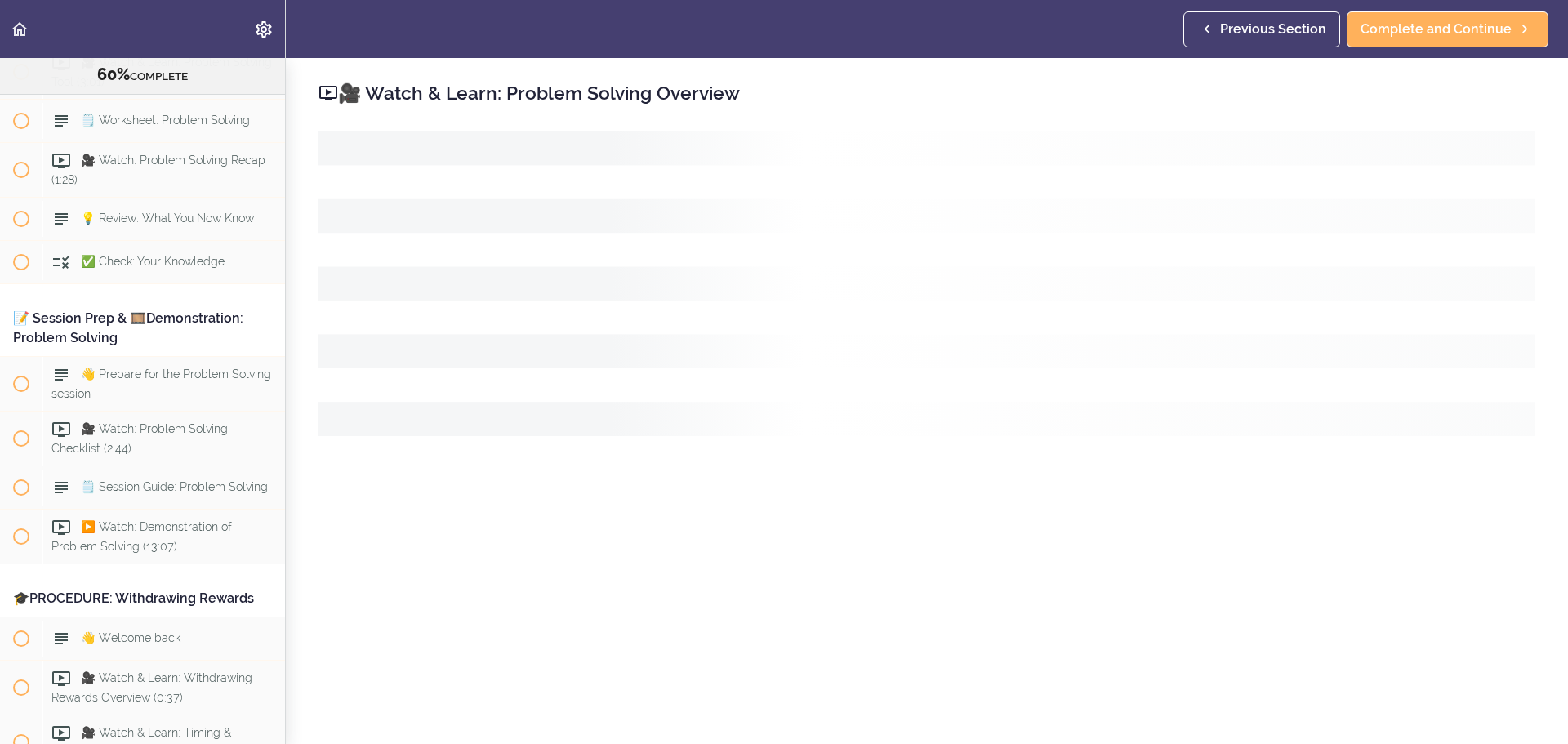
scroll to position [7402, 0]
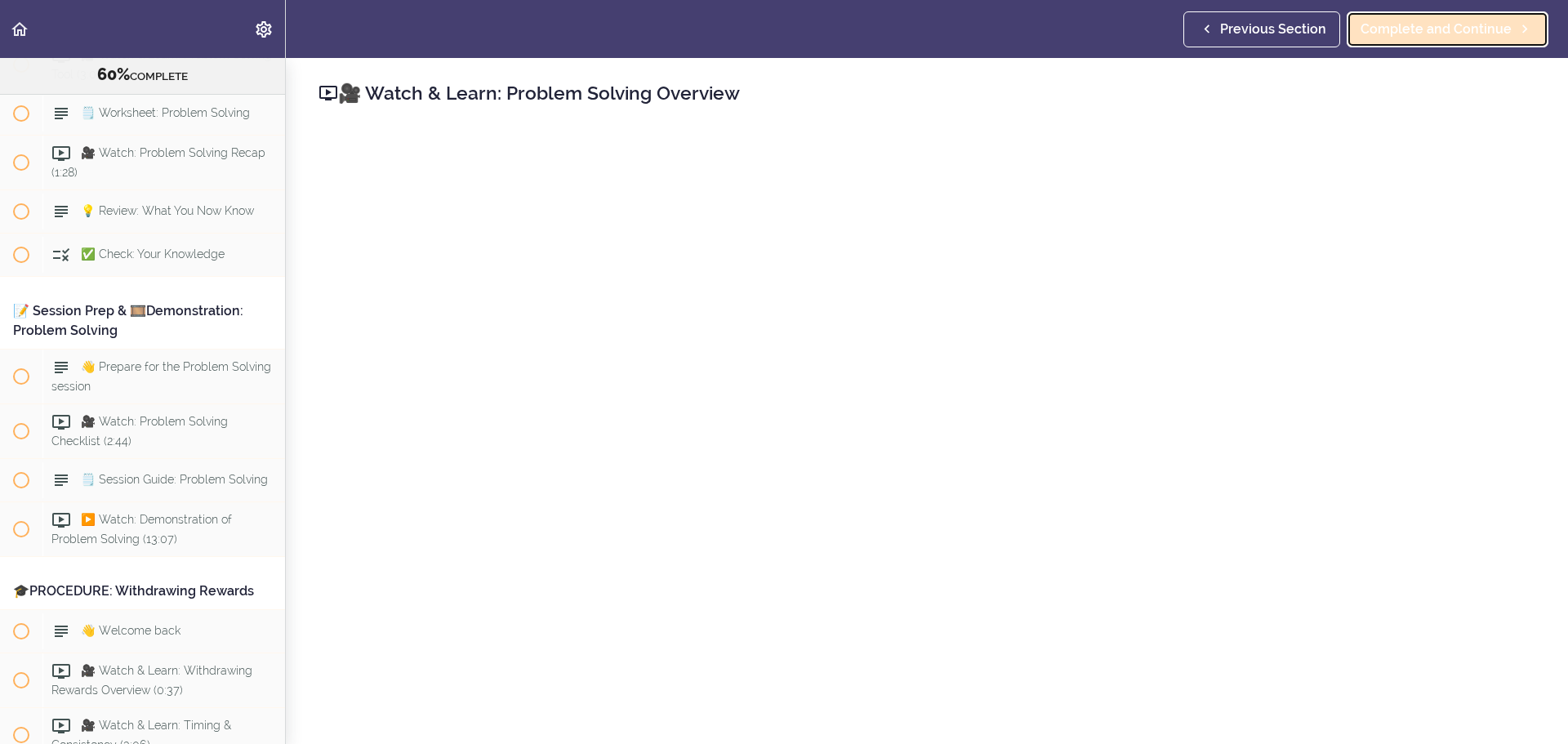
click at [1045, 25] on span "Complete and Continue" at bounding box center [1437, 30] width 151 height 20
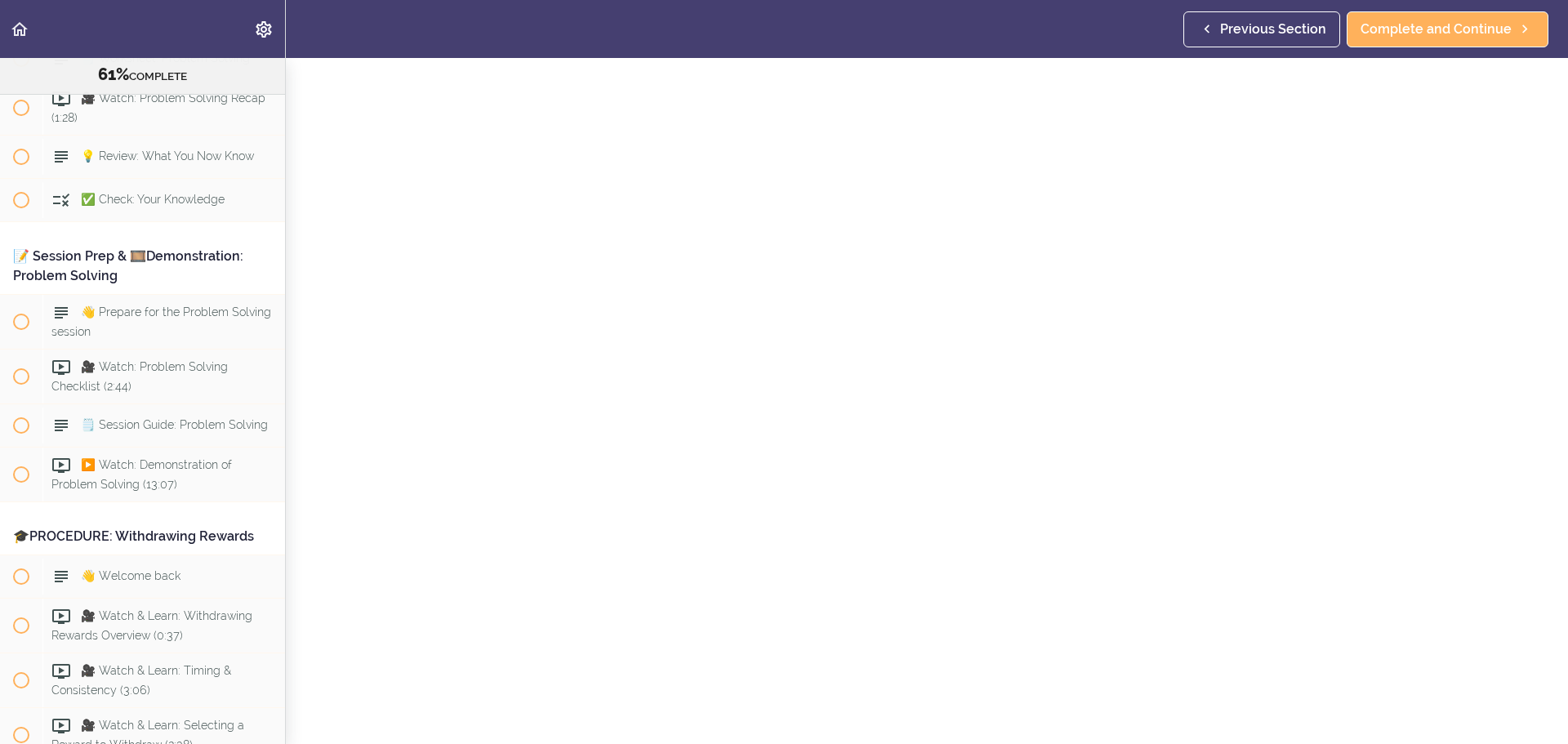
scroll to position [82, 0]
click at [1045, 41] on link "Complete and Continue" at bounding box center [1448, 29] width 202 height 36
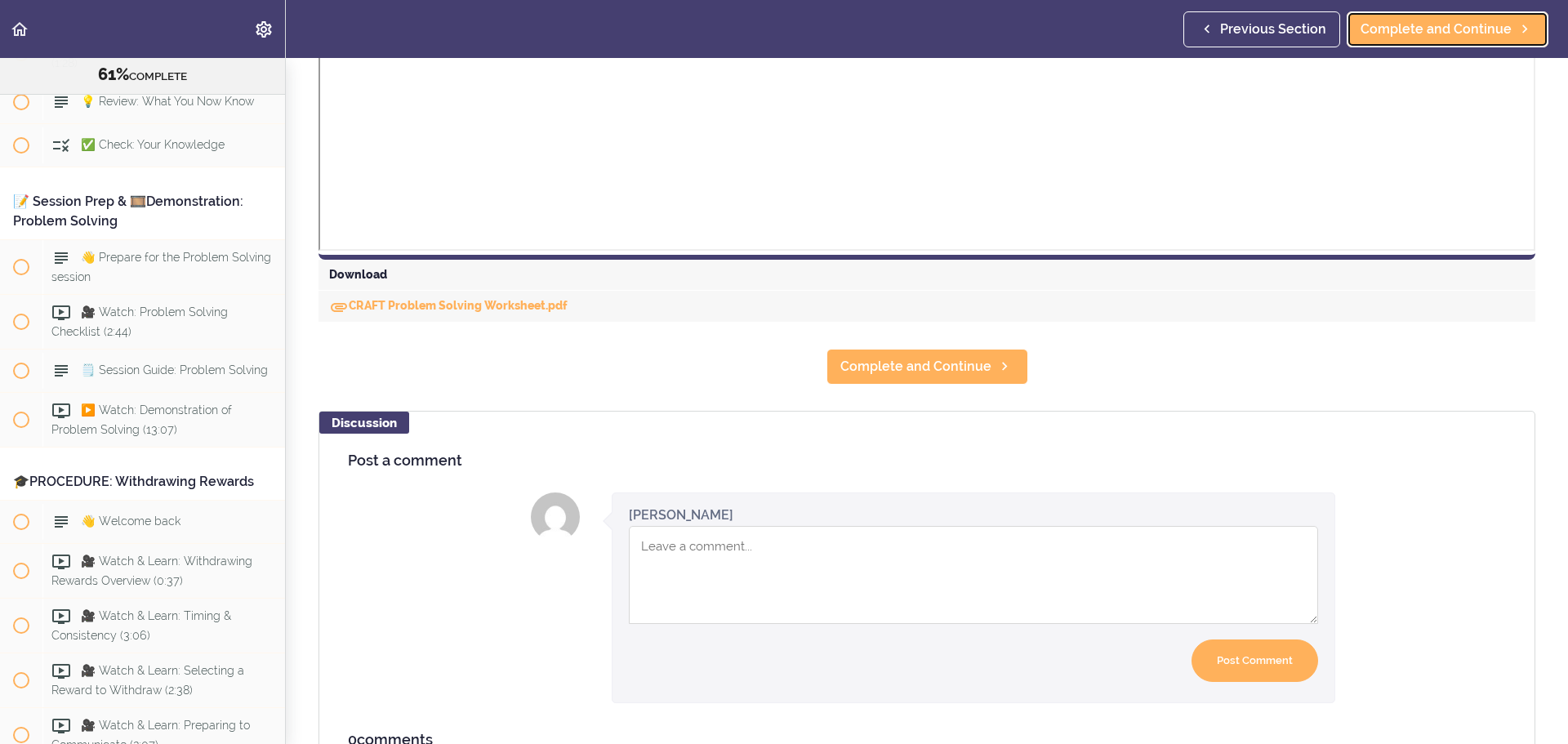
scroll to position [735, 0]
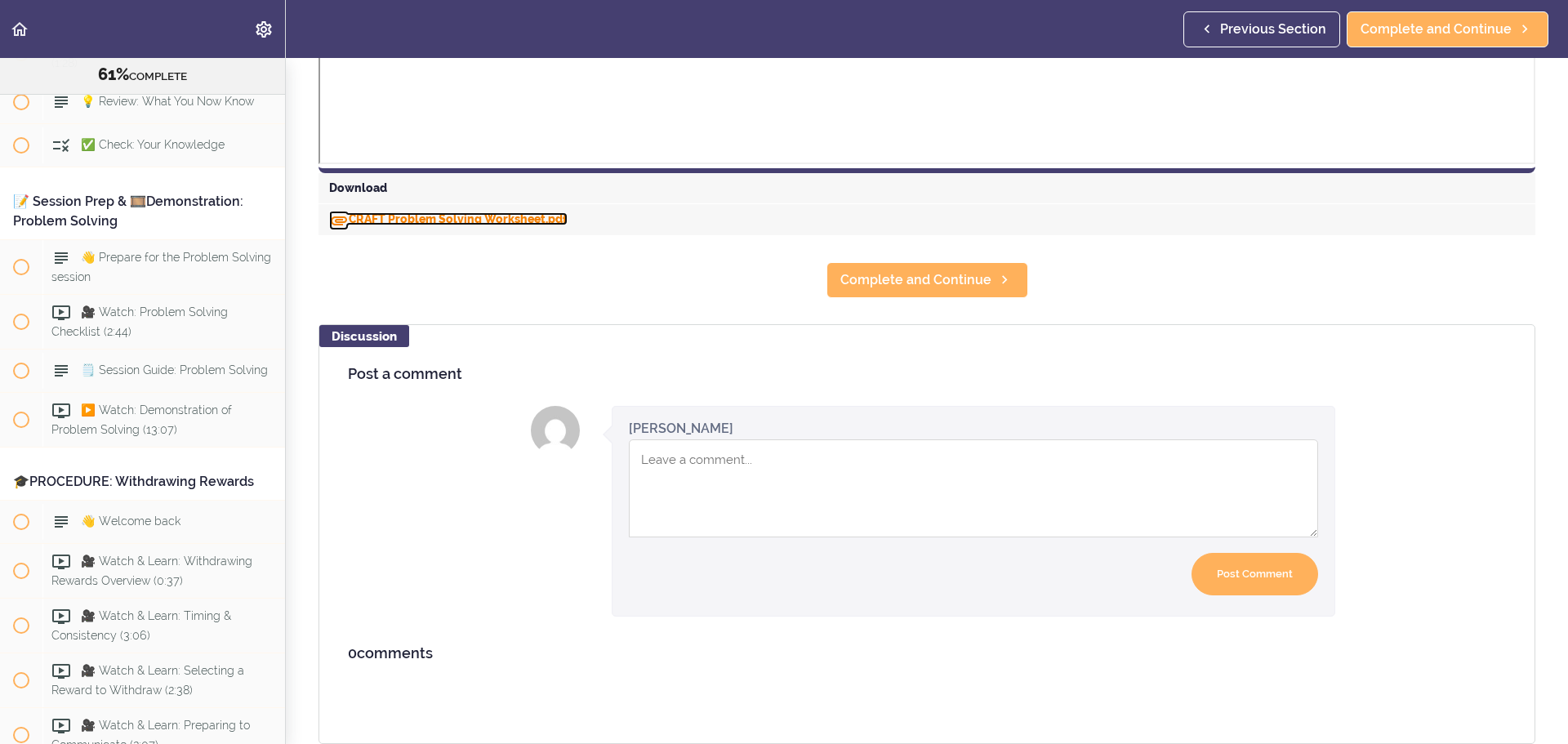
click at [507, 223] on link "CRAFT Problem Solving Worksheet.pdf" at bounding box center [448, 219] width 238 height 13
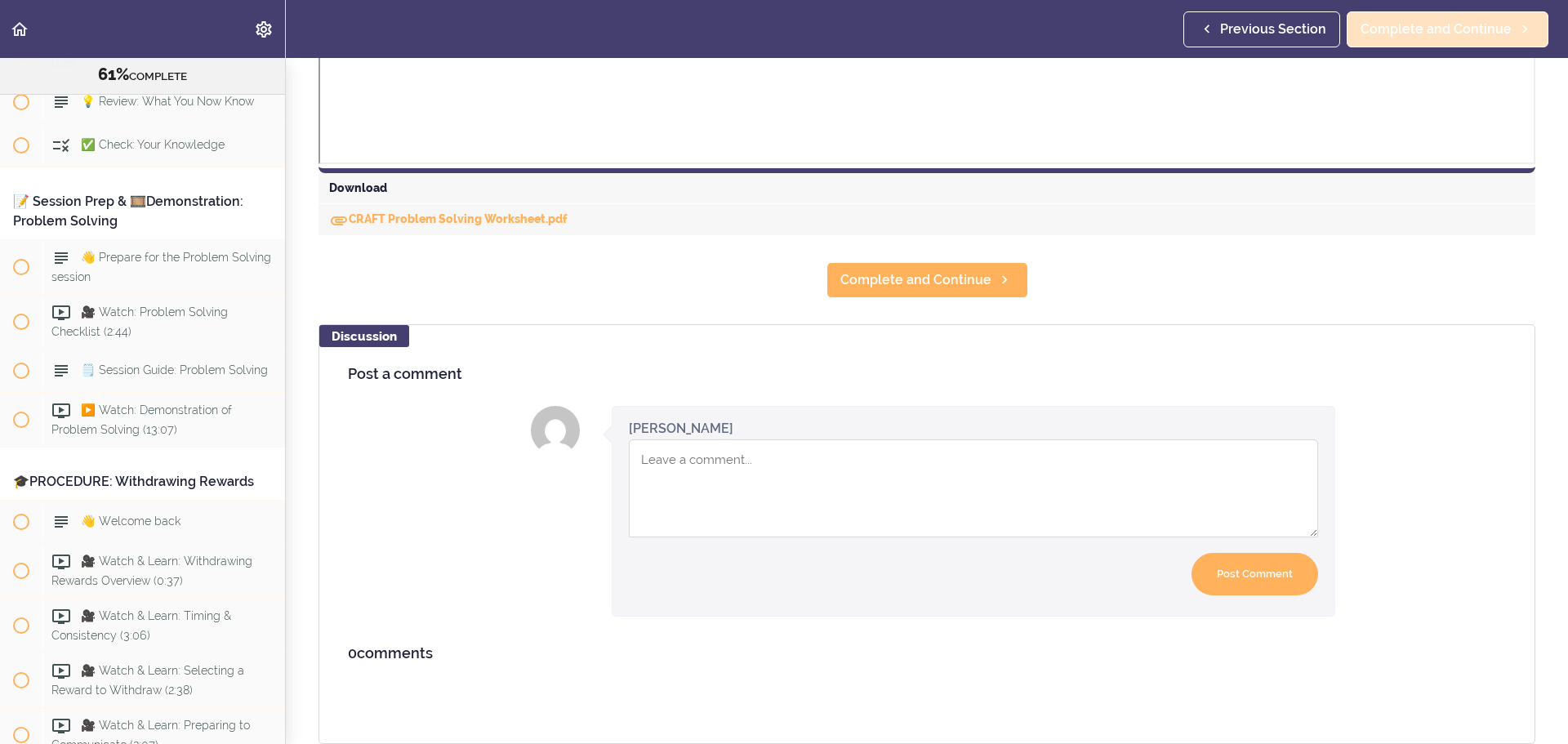
click at [1045, 23] on span "Complete and Continue" at bounding box center [1437, 30] width 151 height 20
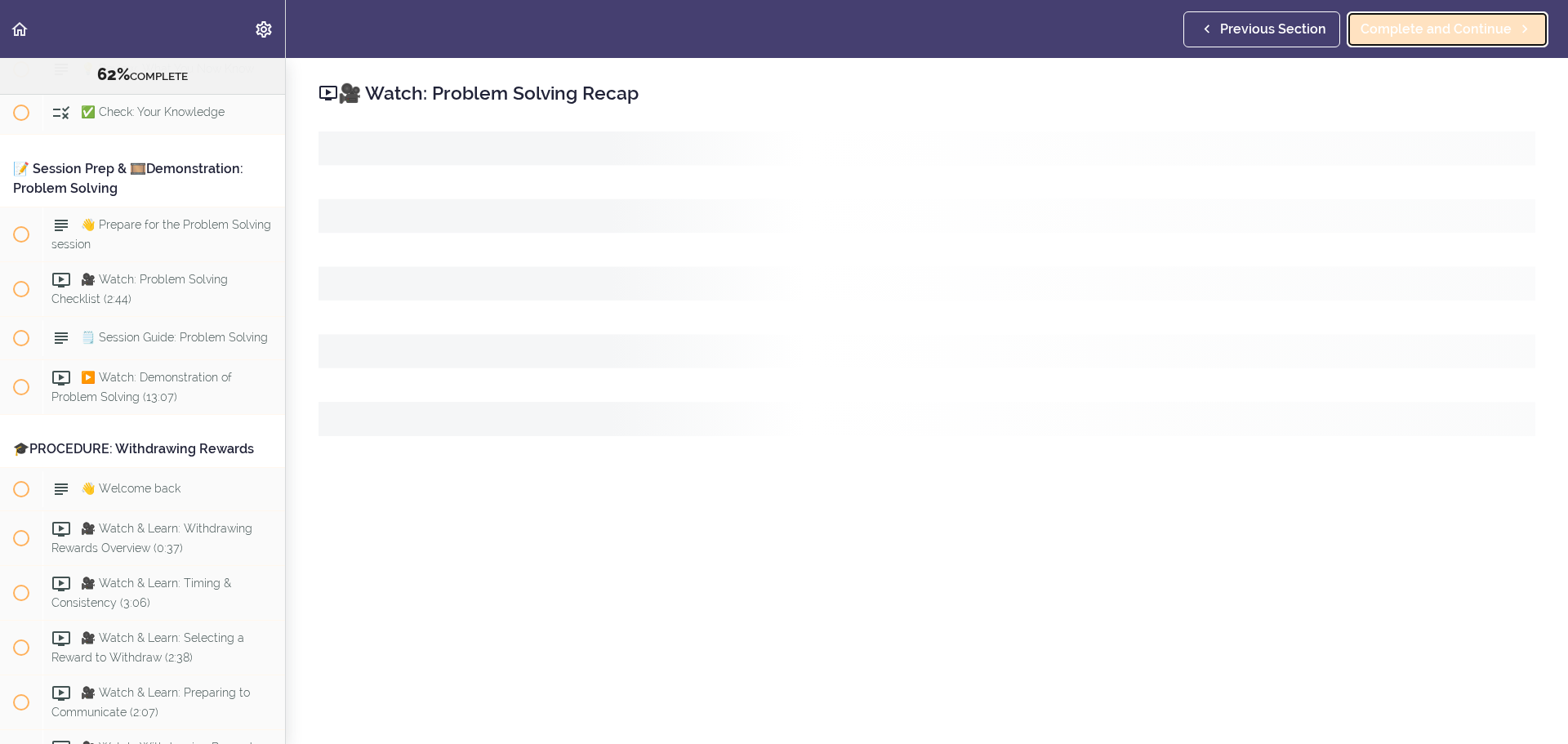
scroll to position [7555, 0]
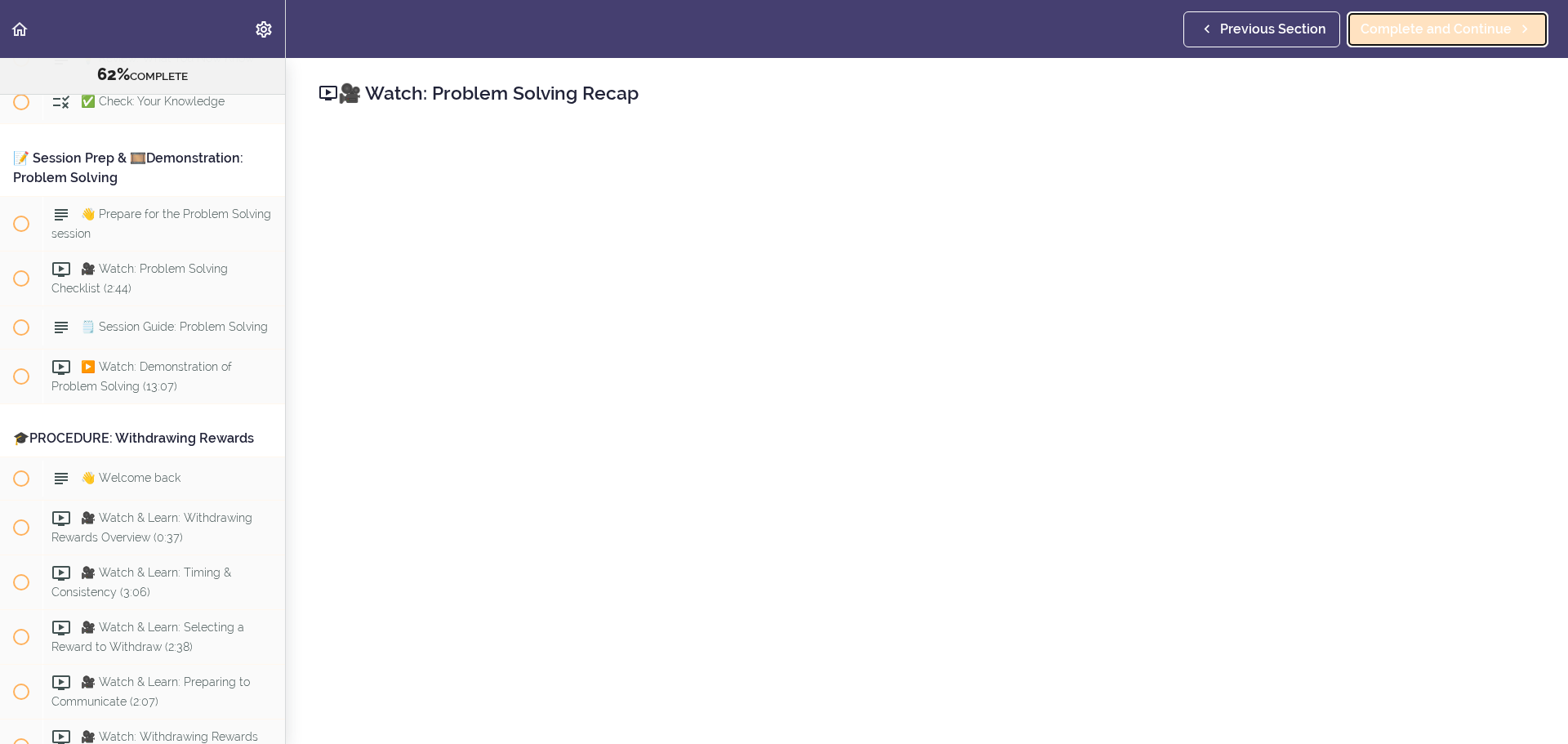
click at [1045, 41] on link "Complete and Continue" at bounding box center [1448, 29] width 202 height 36
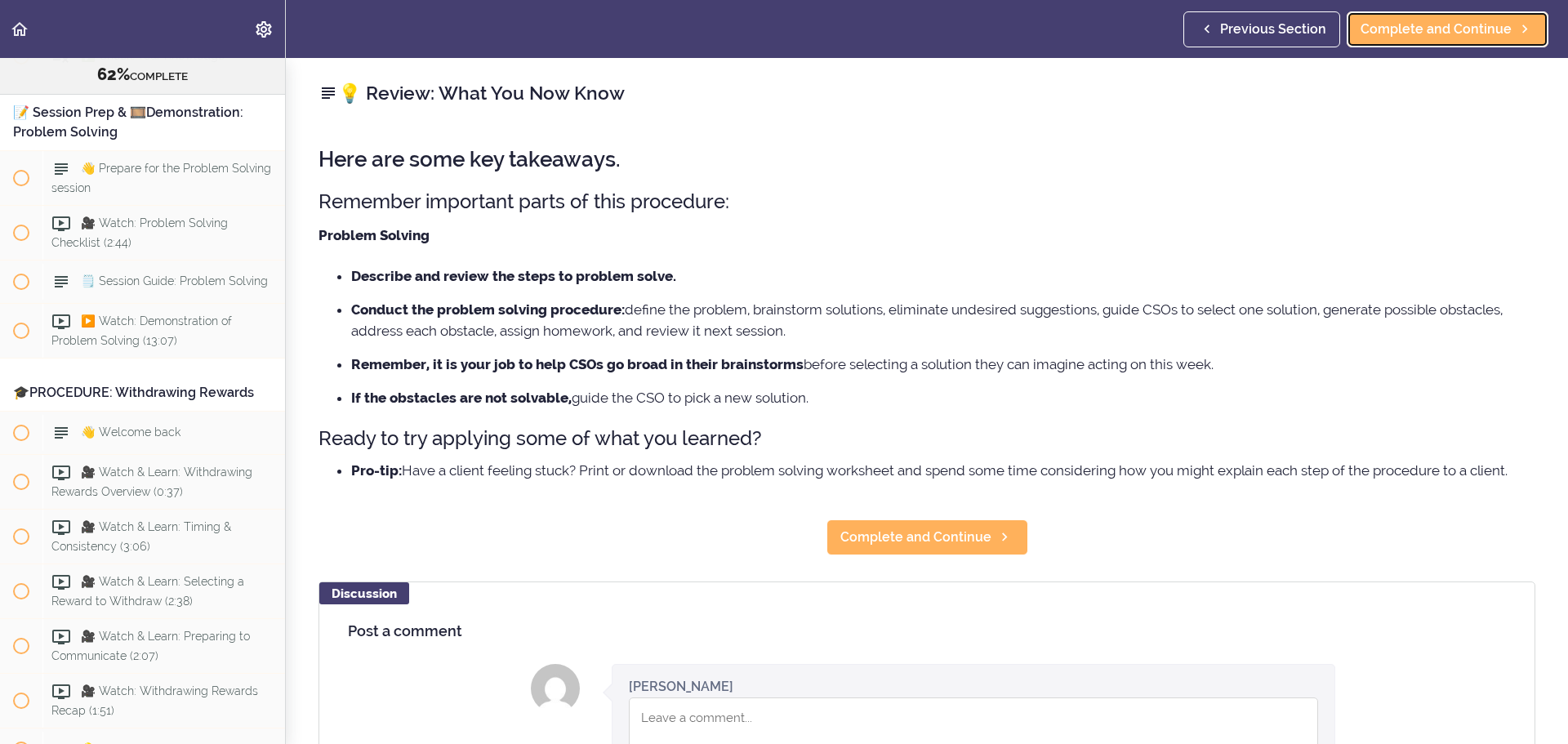
scroll to position [7609, 0]
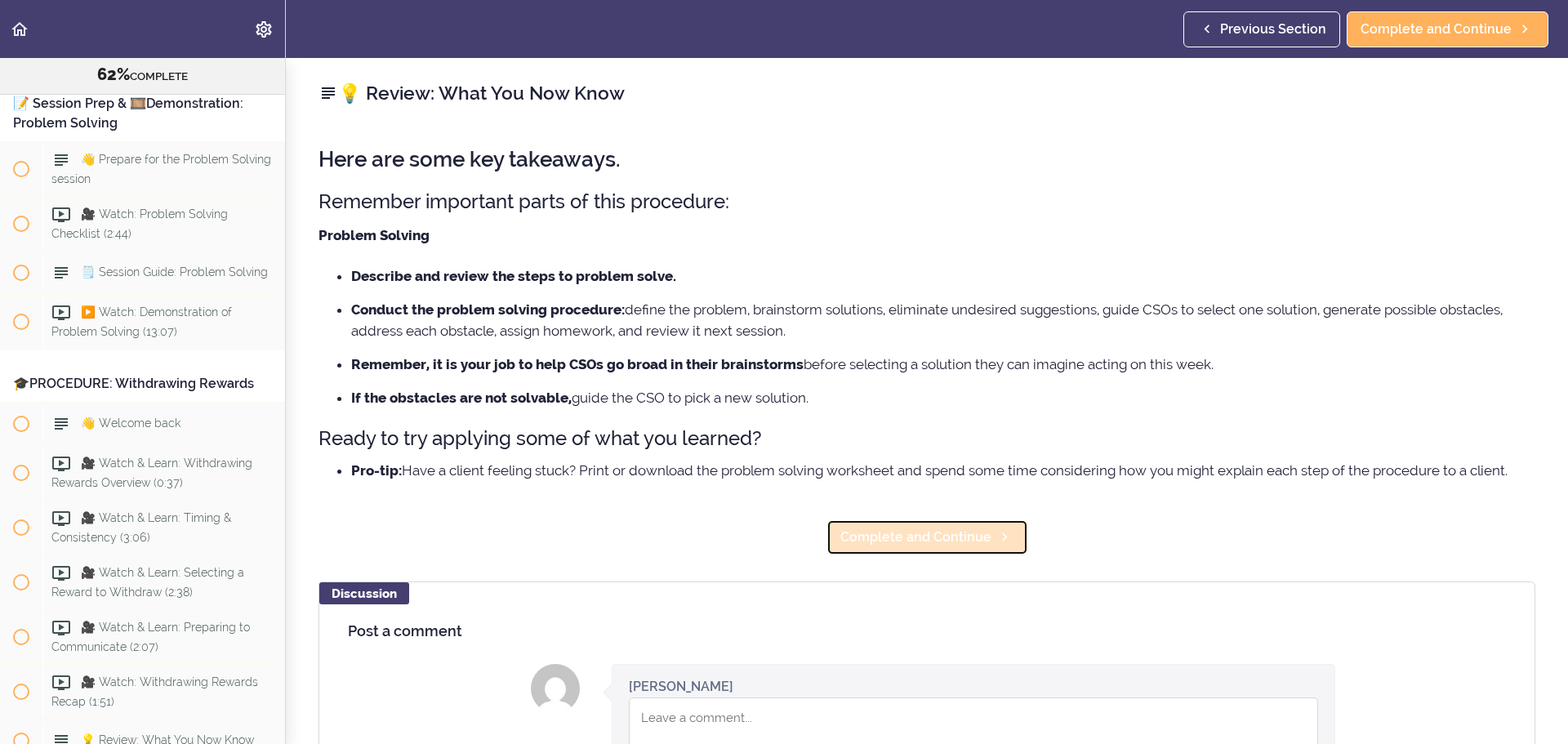
click at [967, 449] on span "Complete and Continue" at bounding box center [915, 537] width 151 height 20
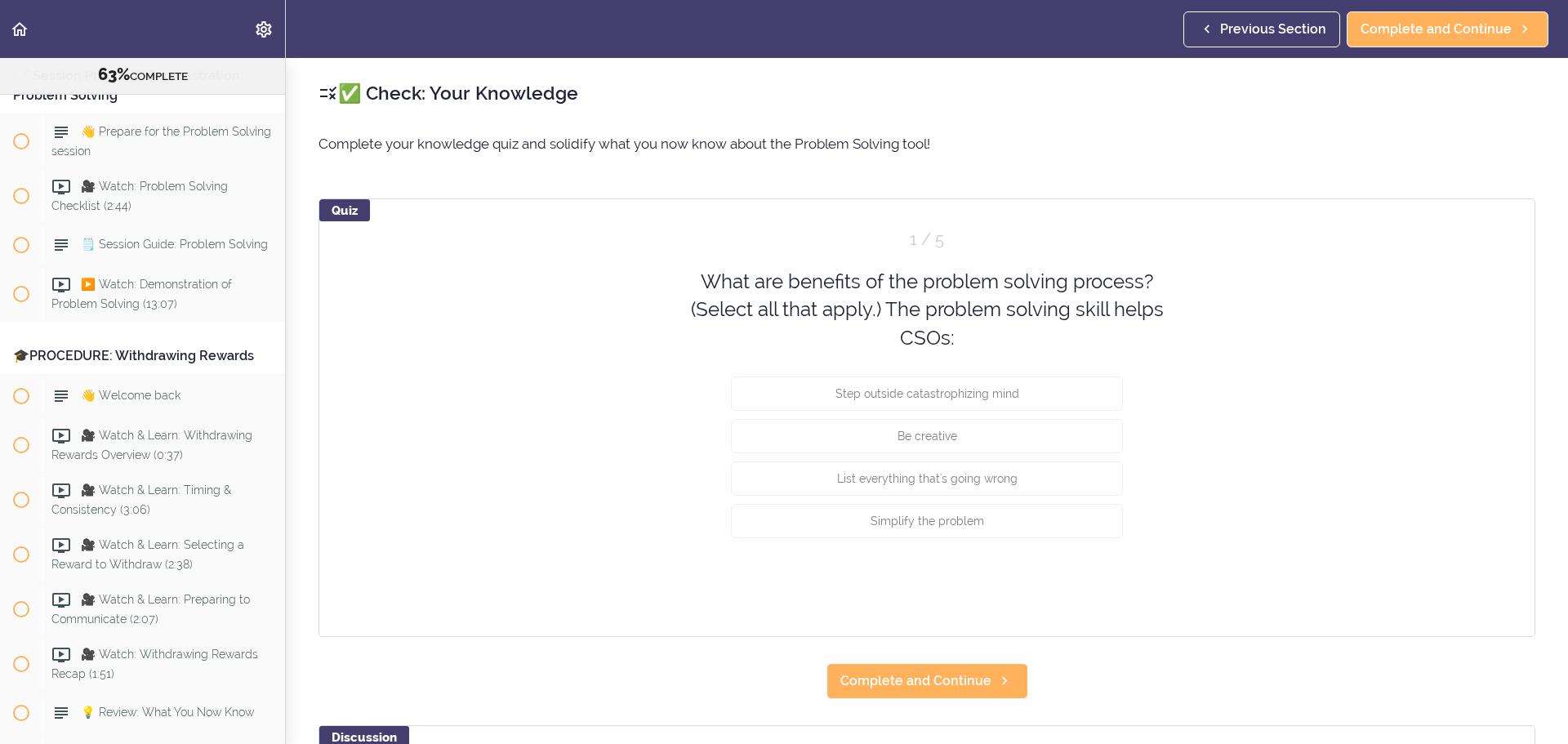
scroll to position [7652, 0]
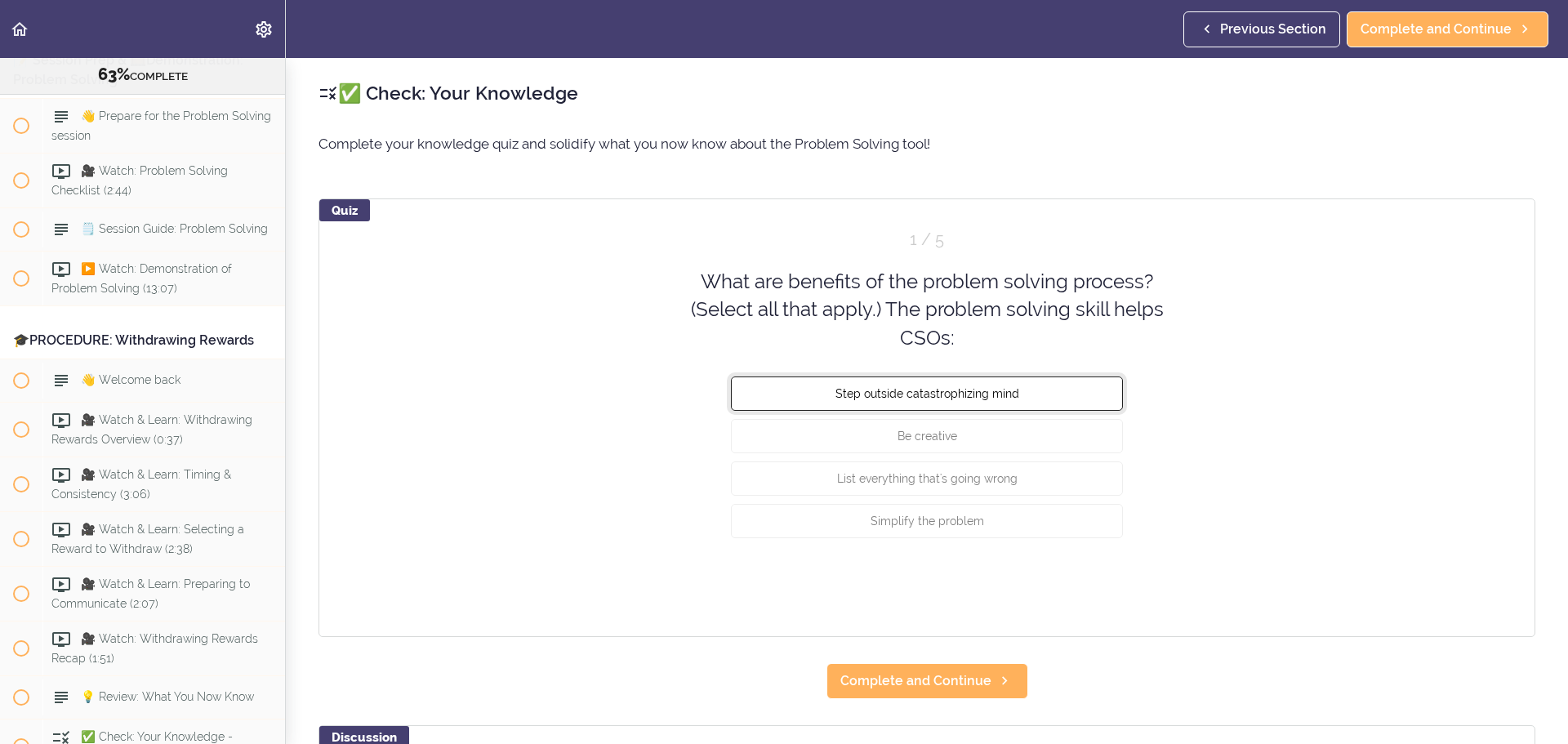
click at [932, 394] on span "Step outside catastrophizing mind" at bounding box center [927, 393] width 184 height 13
click at [928, 433] on span "Be creative" at bounding box center [928, 436] width 60 height 13
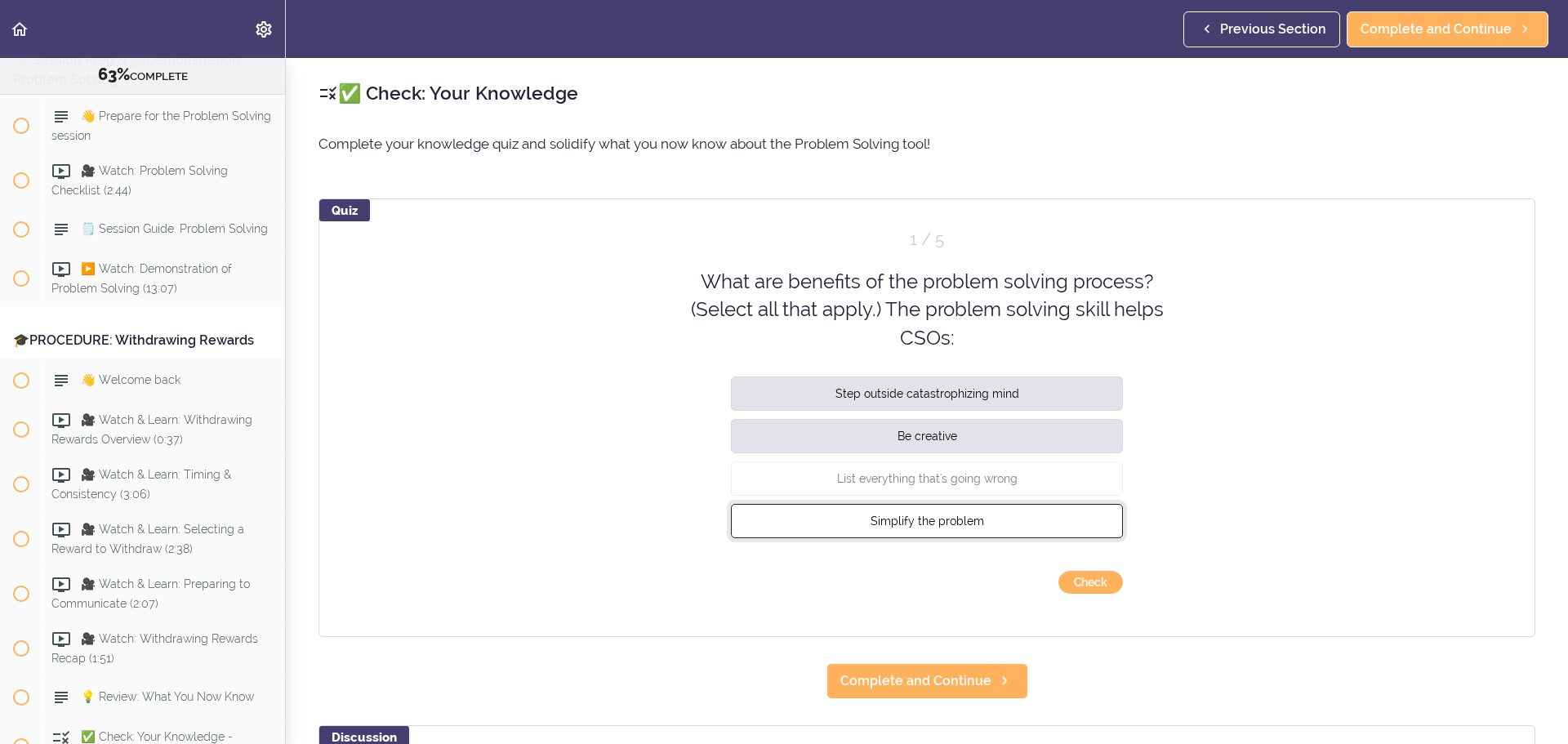
click at [926, 449] on span "Simplify the problem" at bounding box center [927, 521] width 113 height 13
click at [1045, 449] on button "Check" at bounding box center [1091, 582] width 65 height 23
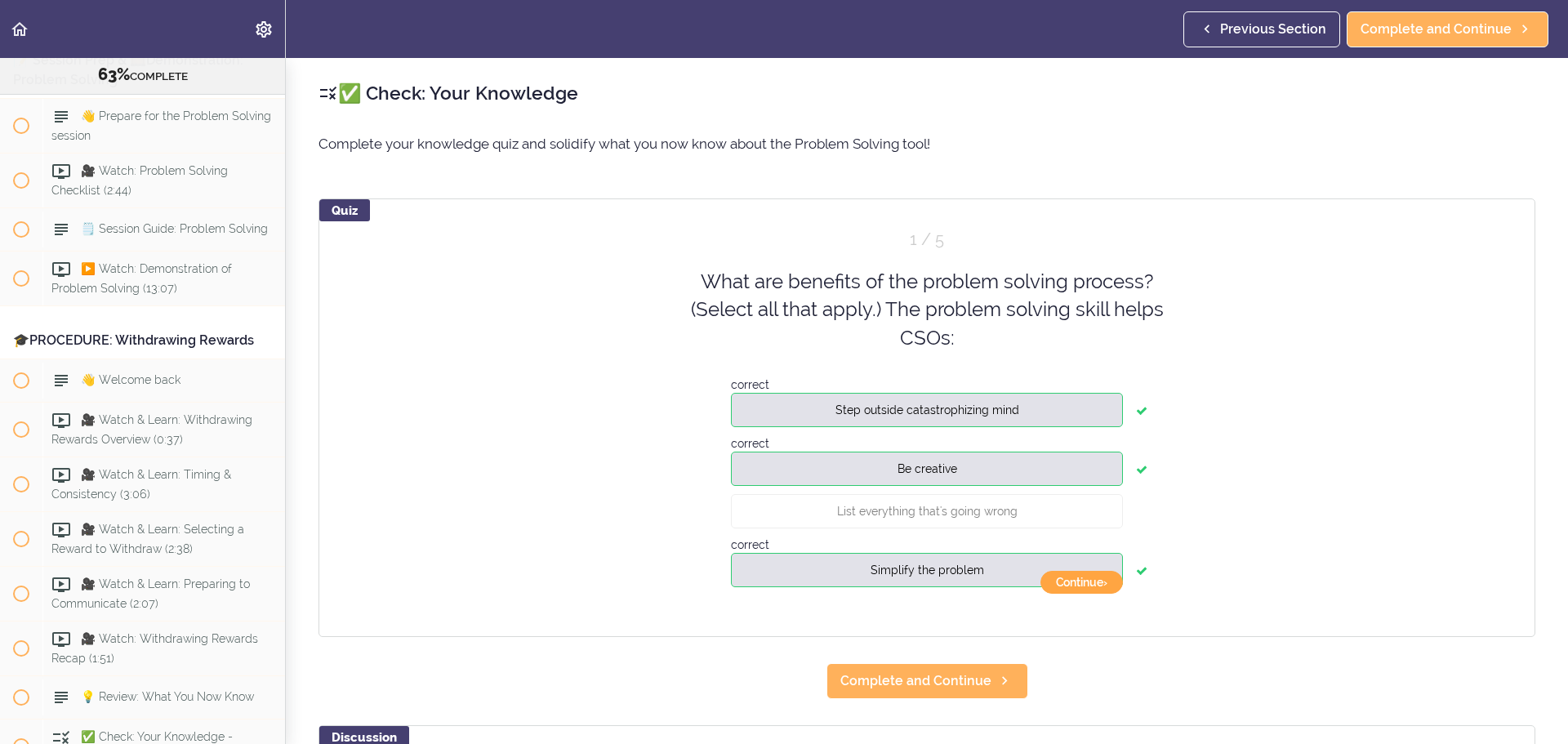
click at [1045, 449] on button "Continue ›" at bounding box center [1082, 582] width 83 height 23
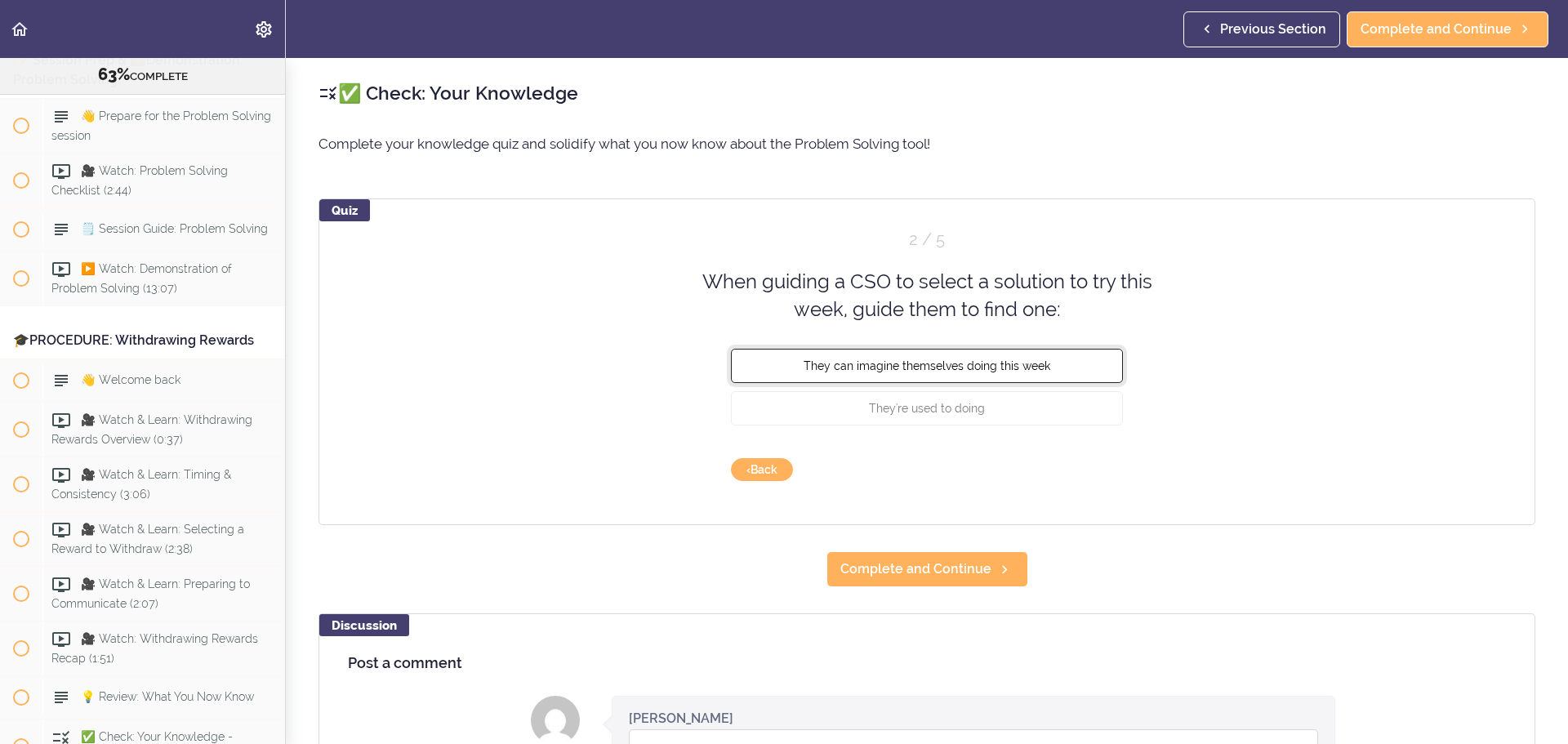
click at [925, 369] on span "They can imagine themselves doing this week" at bounding box center [927, 365] width 246 height 13
click at [1045, 449] on button "Check" at bounding box center [1091, 470] width 65 height 23
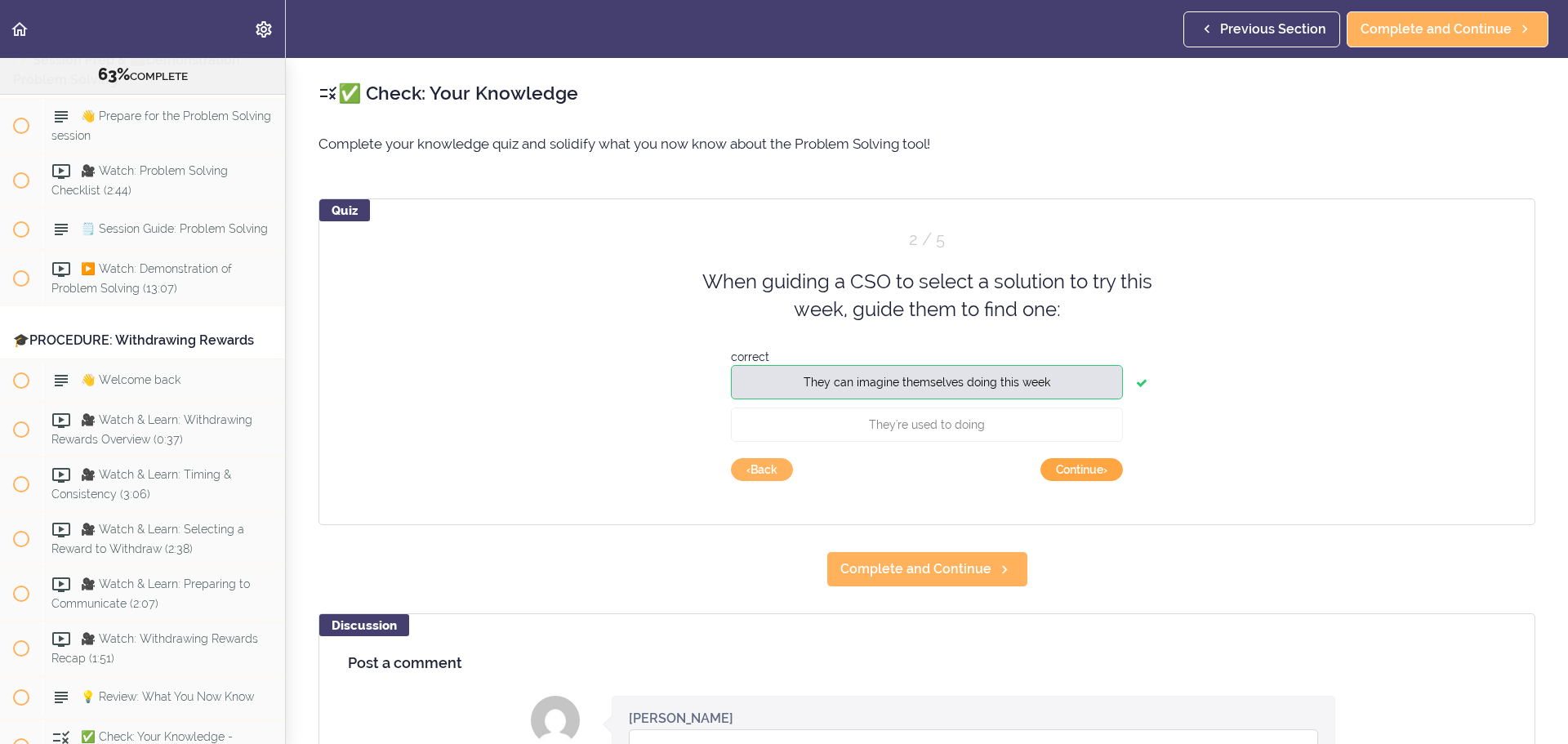
click at [1045, 449] on button "Continue ›" at bounding box center [1082, 470] width 83 height 23
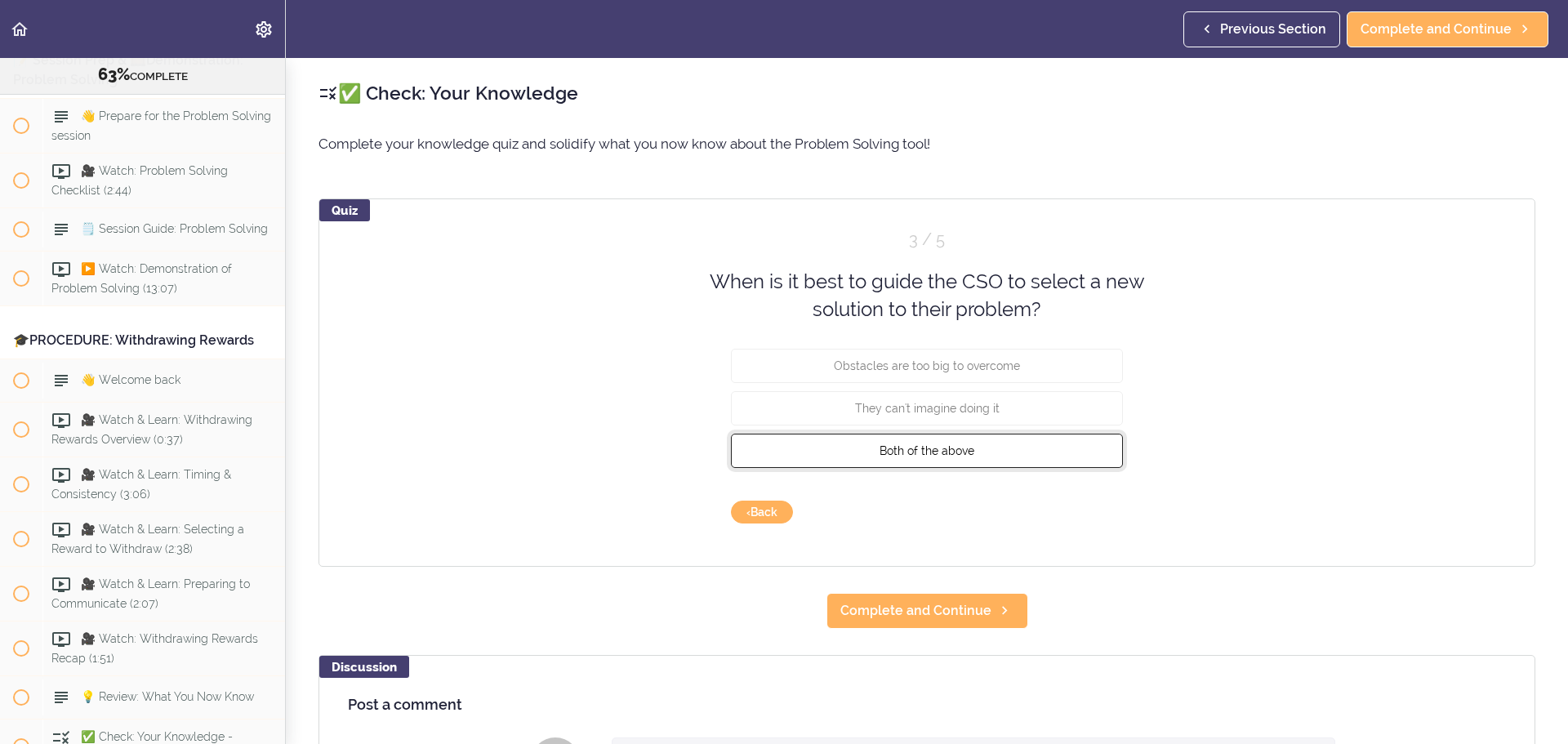
click at [926, 446] on span "Both of the above" at bounding box center [927, 450] width 95 height 13
click at [1045, 449] on button "Check" at bounding box center [1091, 512] width 65 height 23
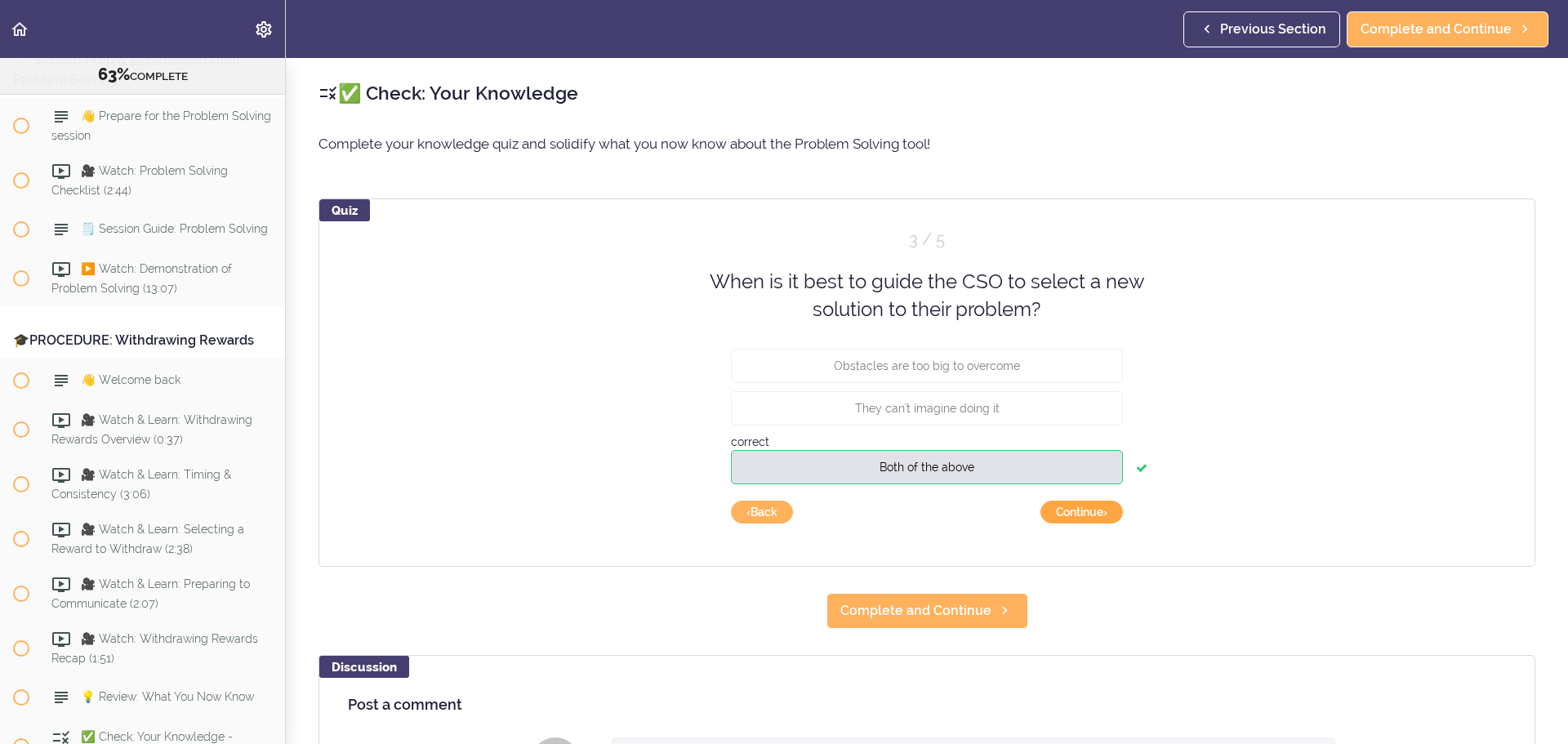
click at [1045, 449] on button "Continue ›" at bounding box center [1082, 512] width 83 height 23
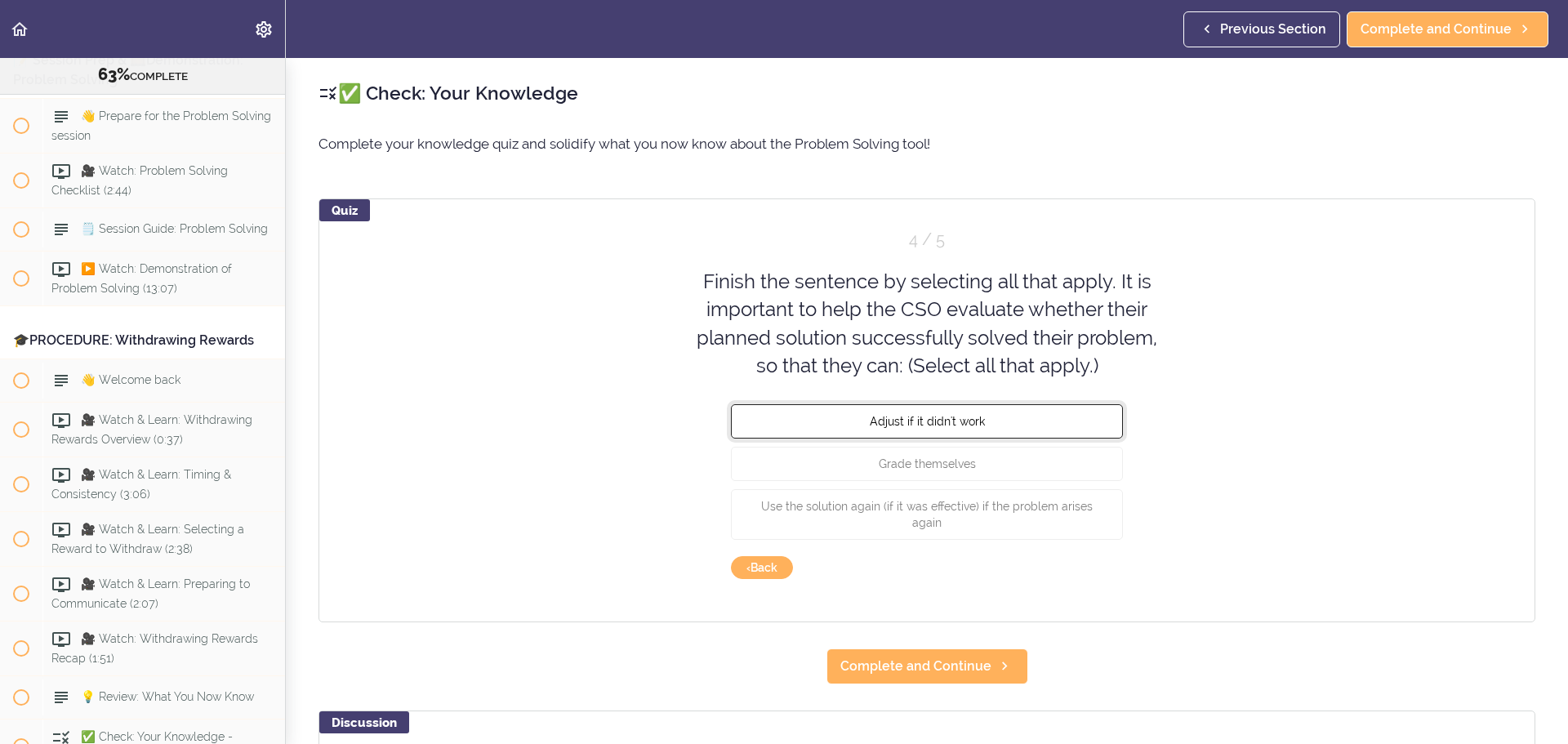
click at [933, 423] on span "Adjust if it didn't work" at bounding box center [927, 422] width 115 height 13
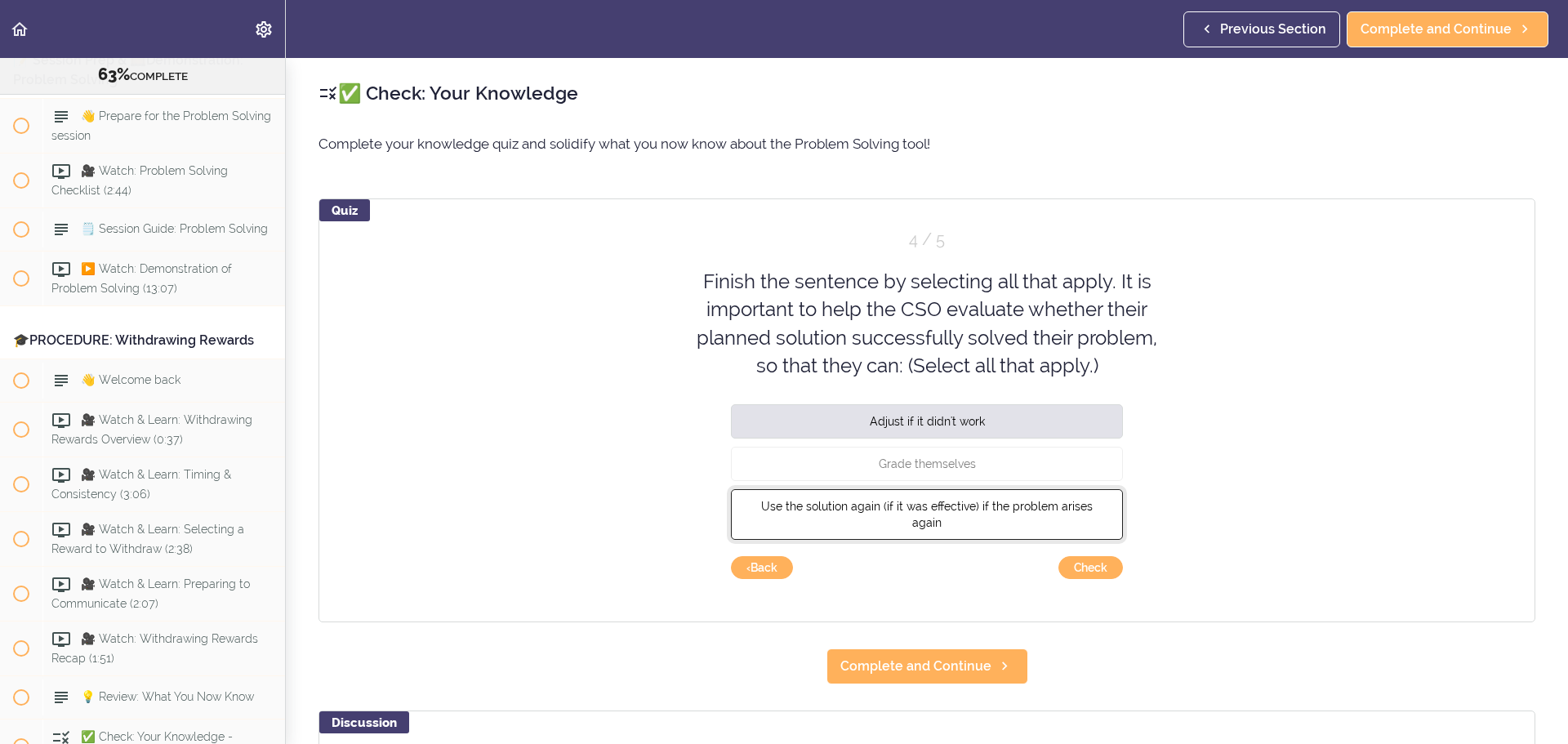
click at [920, 449] on button "Use the solution again (if it was effective) if the problem arises again" at bounding box center [927, 514] width 392 height 50
click at [1045, 449] on button "Check" at bounding box center [1091, 568] width 65 height 23
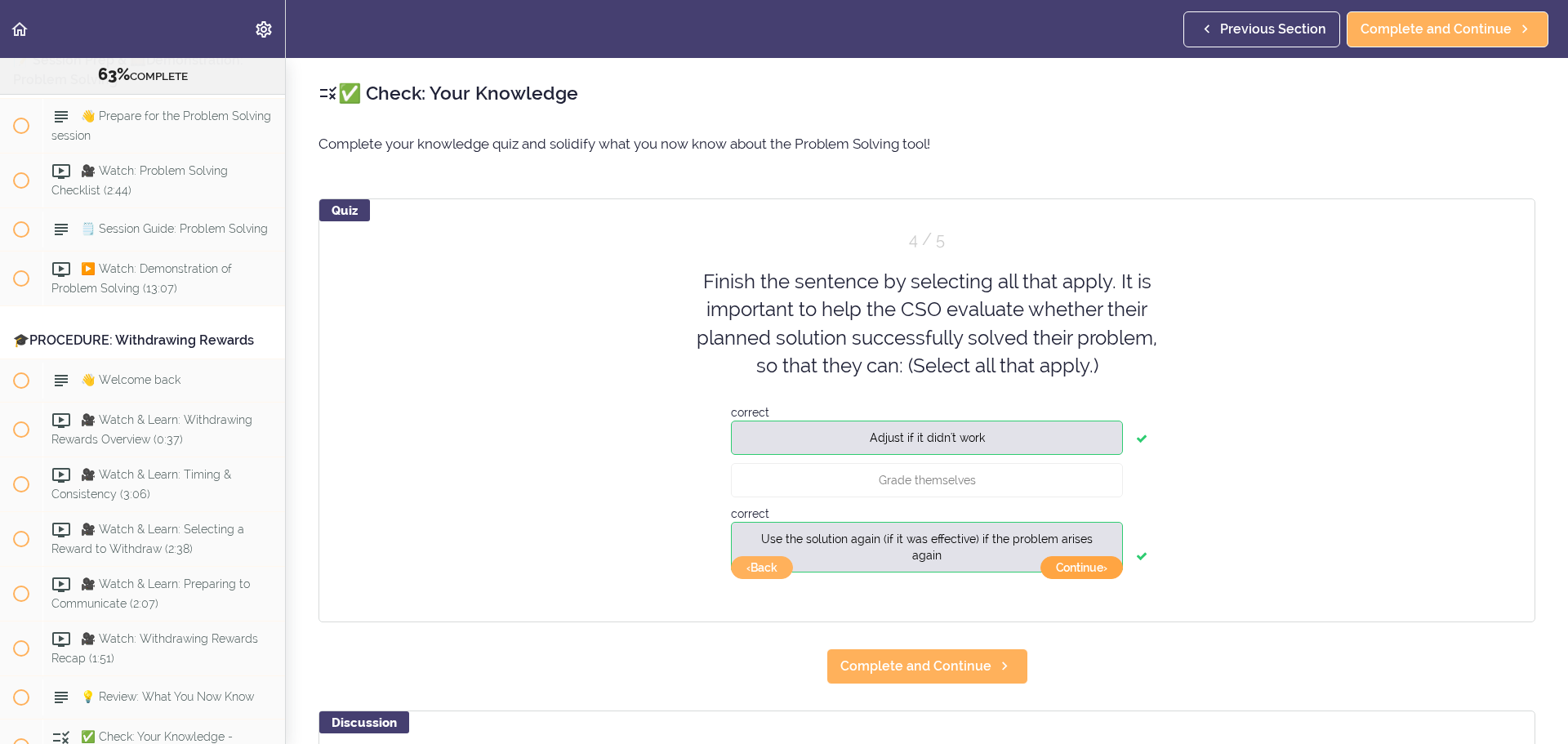
click at [1045, 449] on button "Continue ›" at bounding box center [1082, 568] width 83 height 23
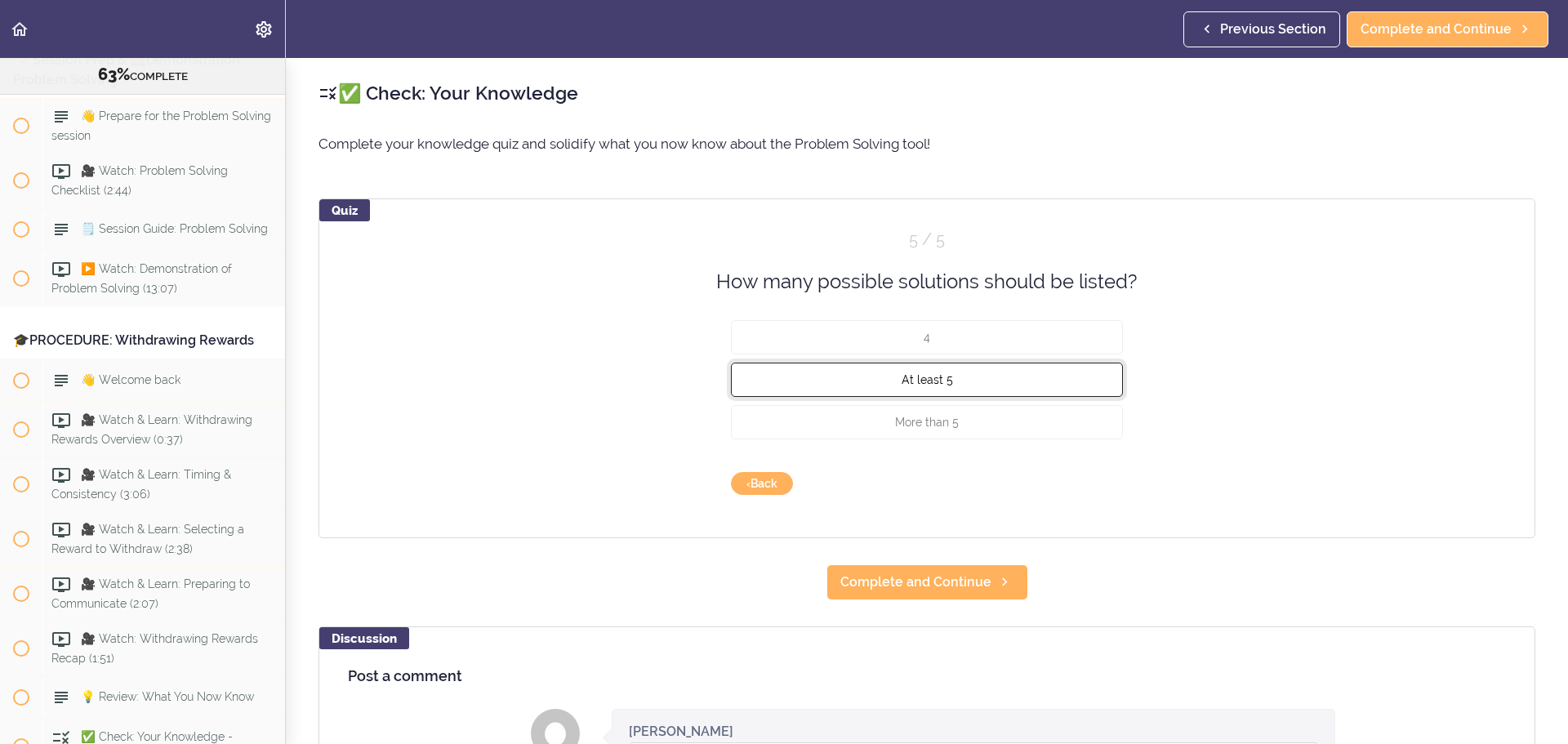
click at [913, 380] on span "At least 5" at bounding box center [927, 379] width 51 height 13
click at [1045, 449] on button "Check" at bounding box center [1091, 484] width 65 height 23
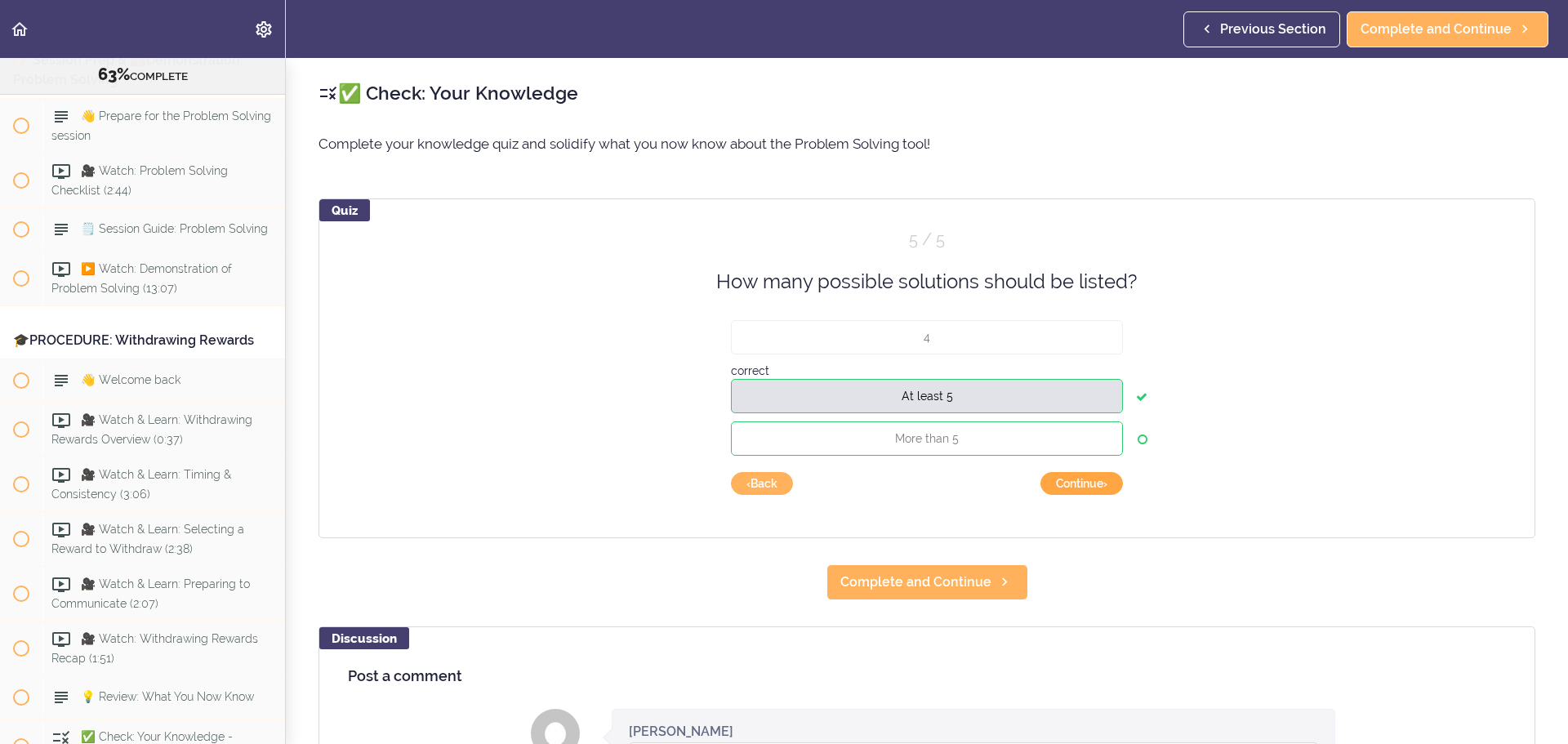
click at [1045, 449] on button "Continue ›" at bounding box center [1082, 484] width 83 height 23
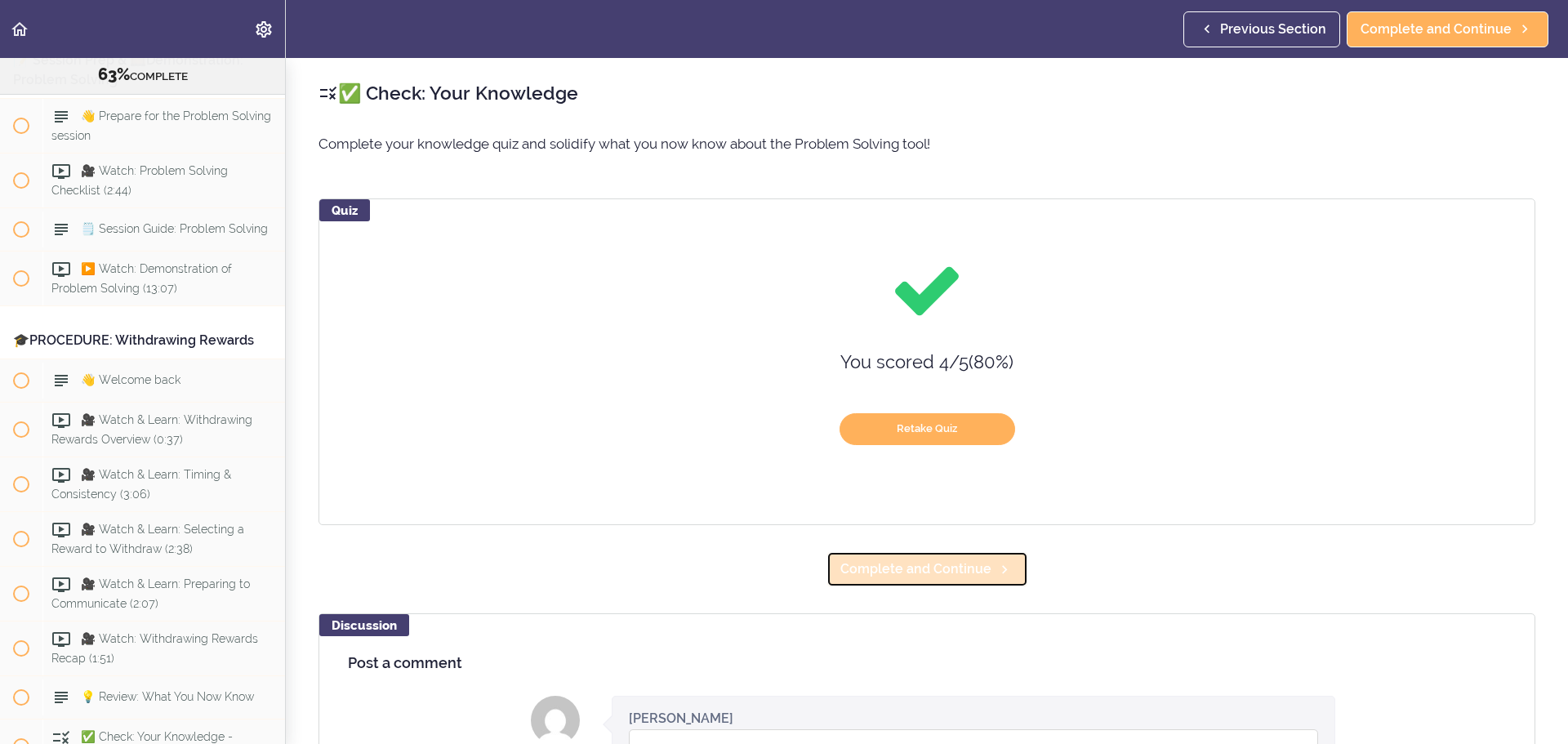
click at [922, 449] on span "Complete and Continue" at bounding box center [915, 570] width 151 height 20
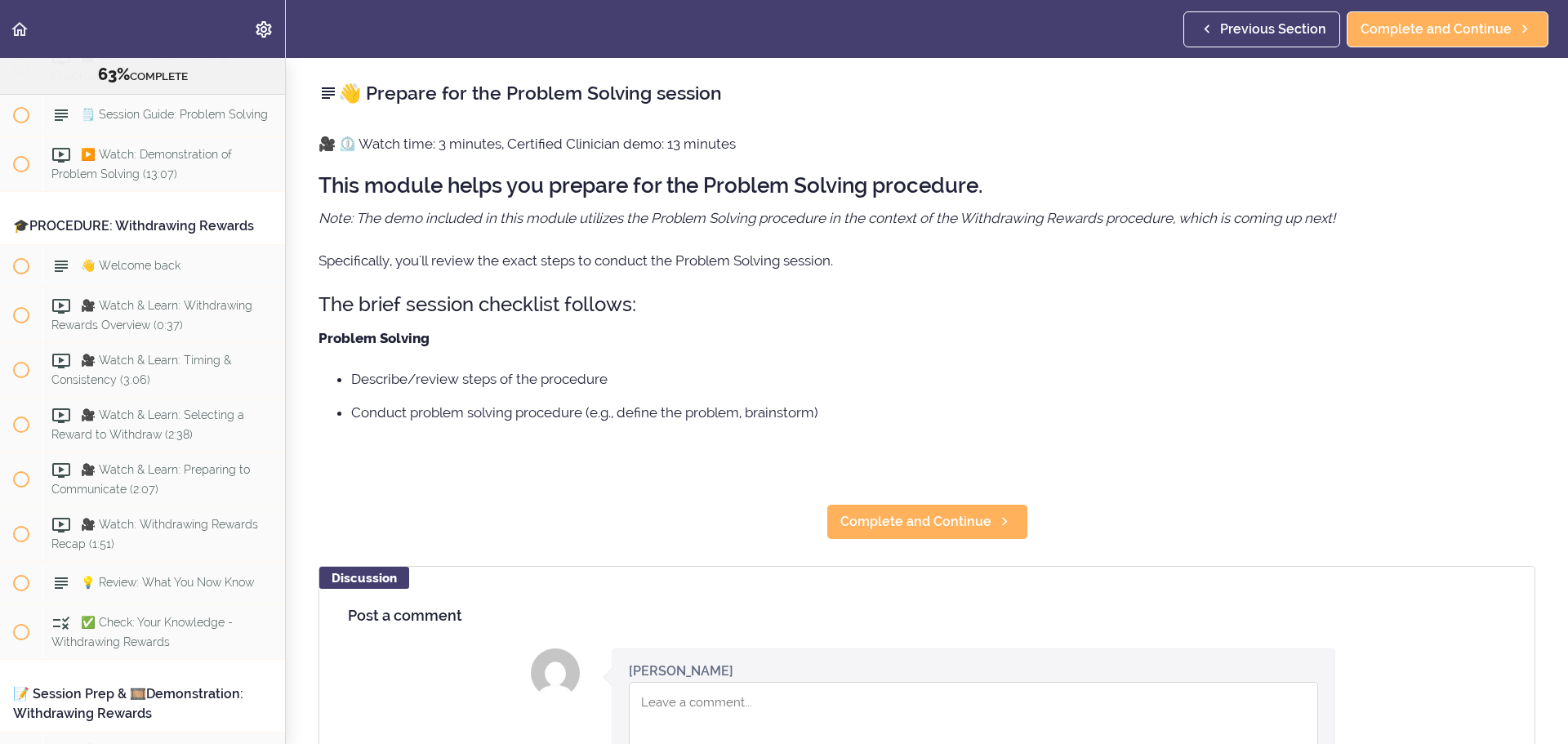
scroll to position [7768, 0]
click at [921, 449] on span "Complete and Continue" at bounding box center [915, 522] width 151 height 20
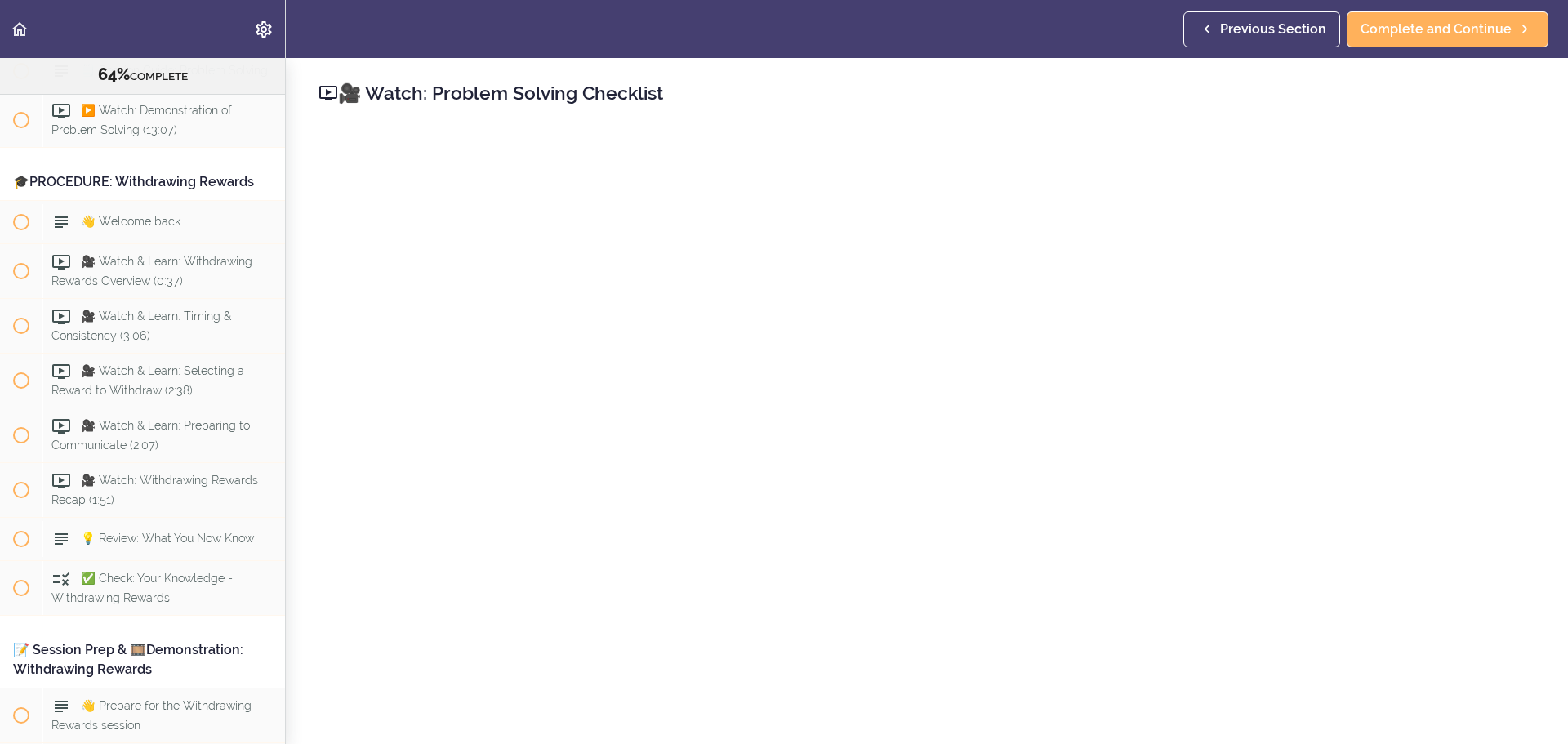
scroll to position [7824, 0]
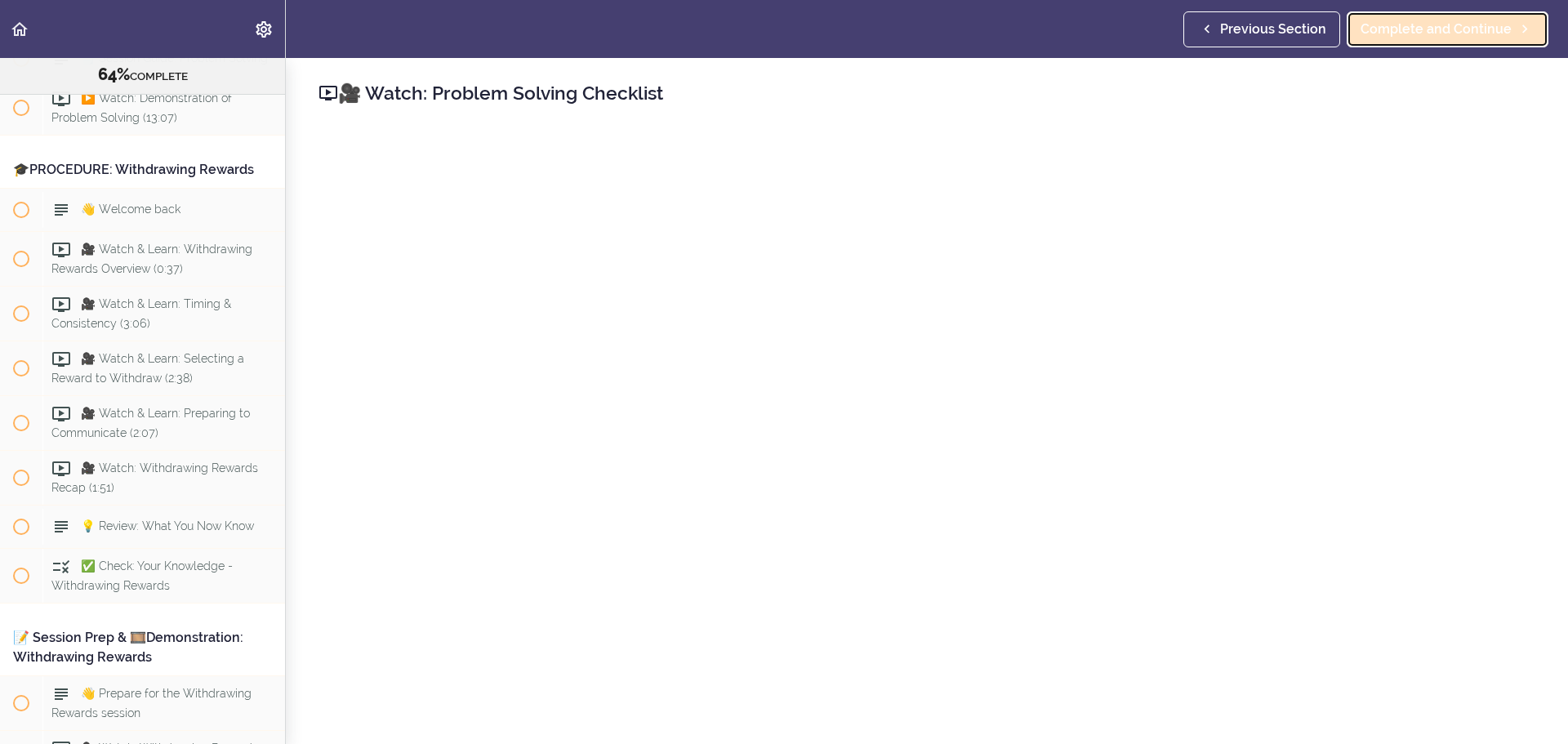
click at [1045, 20] on span "Complete and Continue" at bounding box center [1437, 30] width 151 height 20
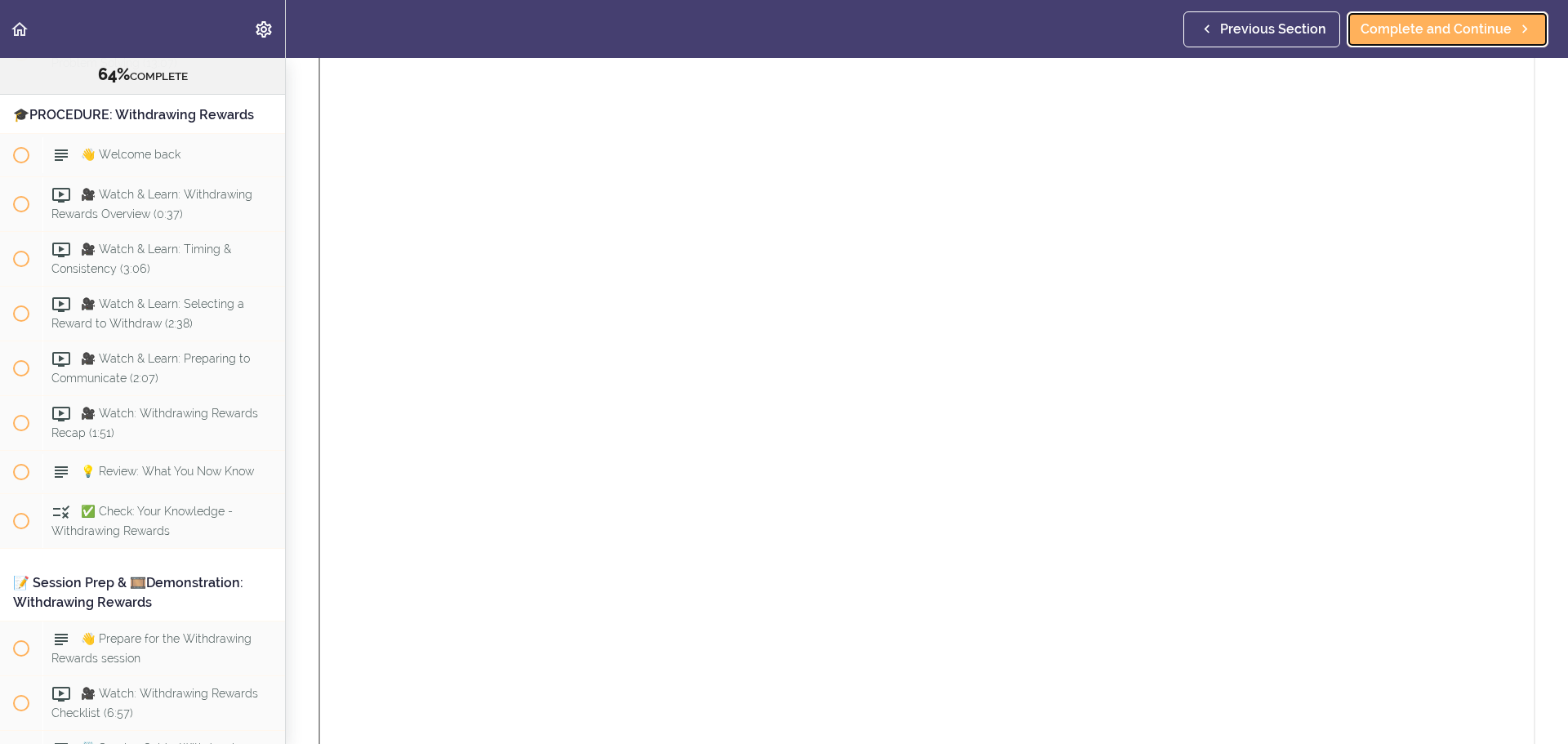
scroll to position [571, 0]
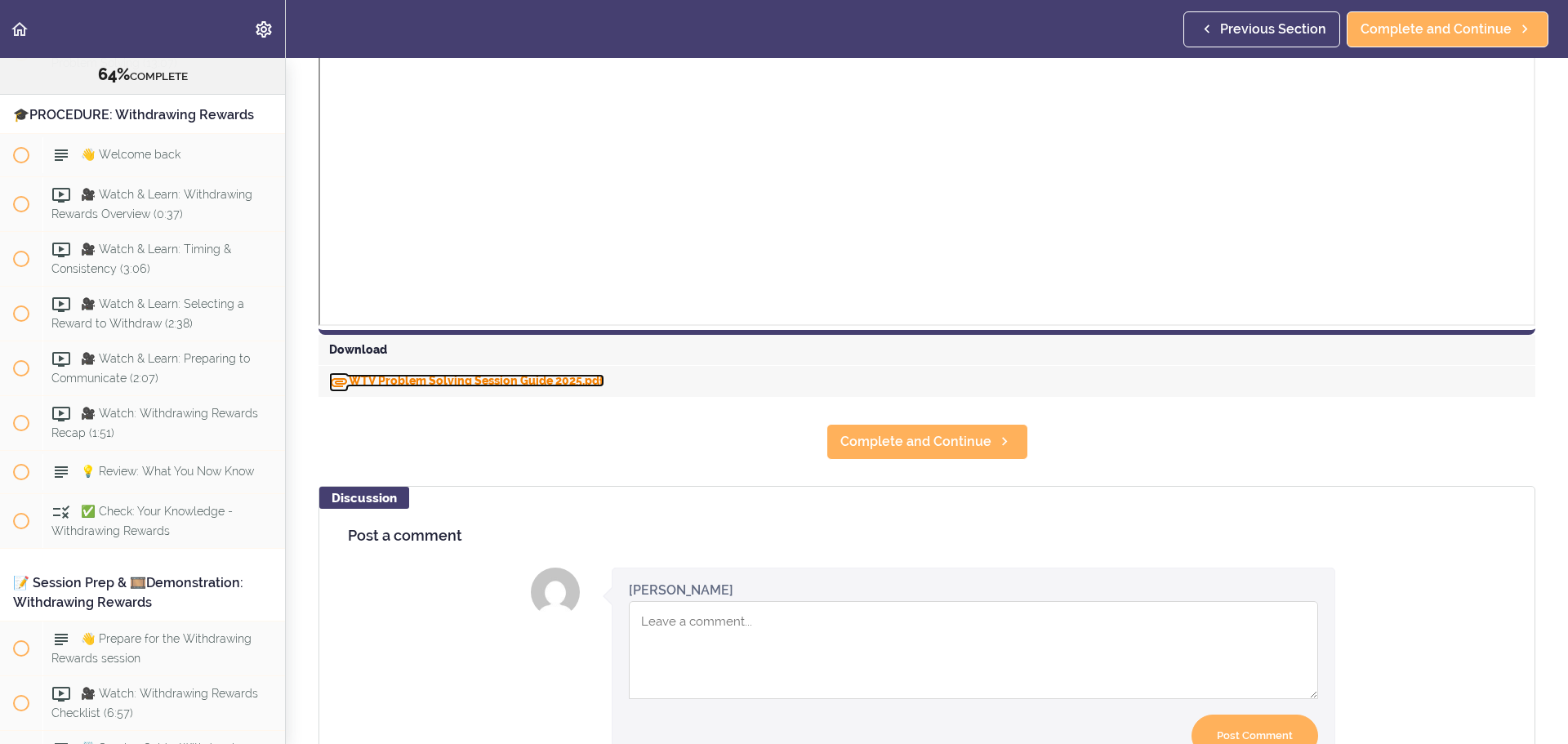
click at [479, 375] on link "WTV Problem Solving Session Guide 2025.pdf" at bounding box center [466, 380] width 275 height 13
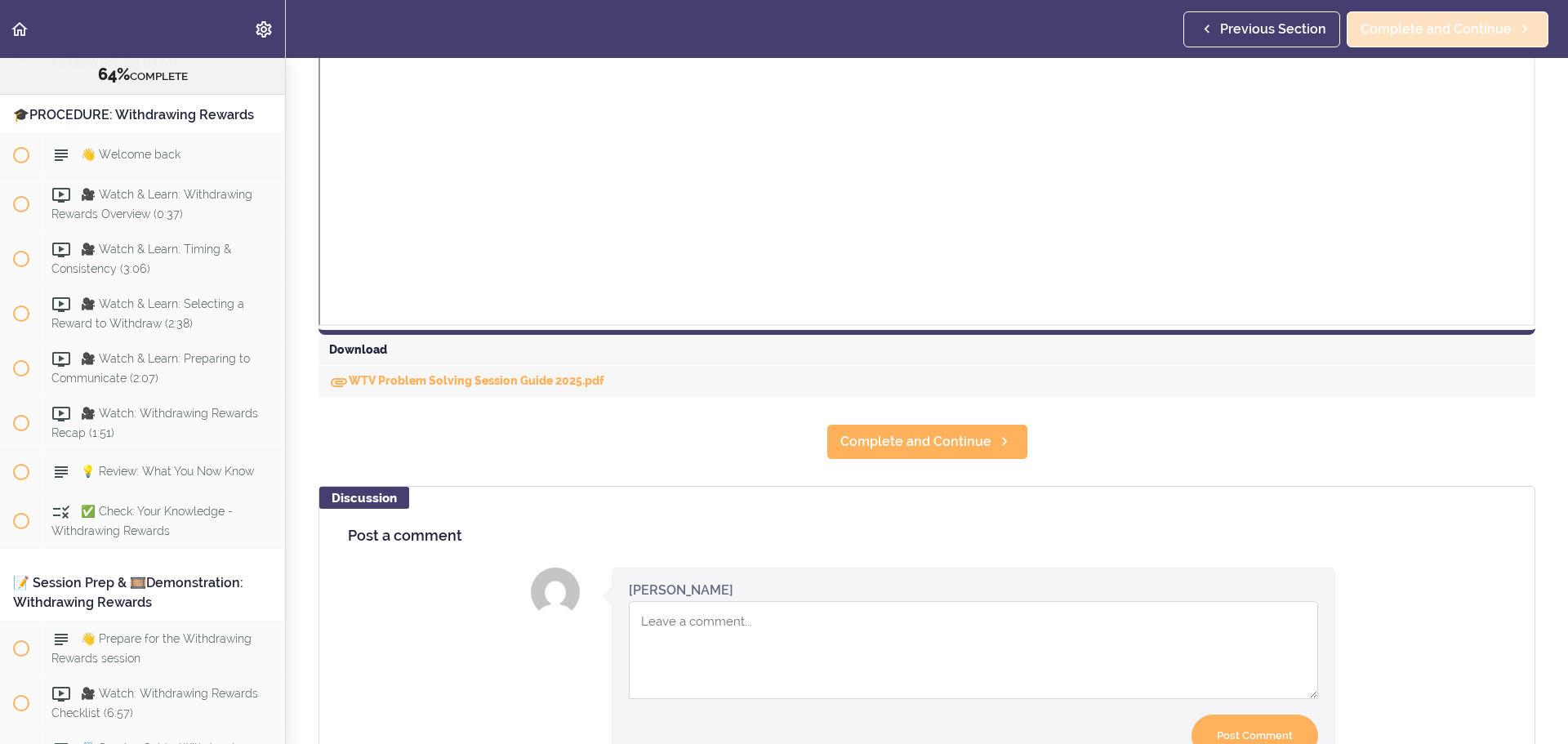
click at [1045, 33] on span "Complete and Continue" at bounding box center [1437, 30] width 151 height 20
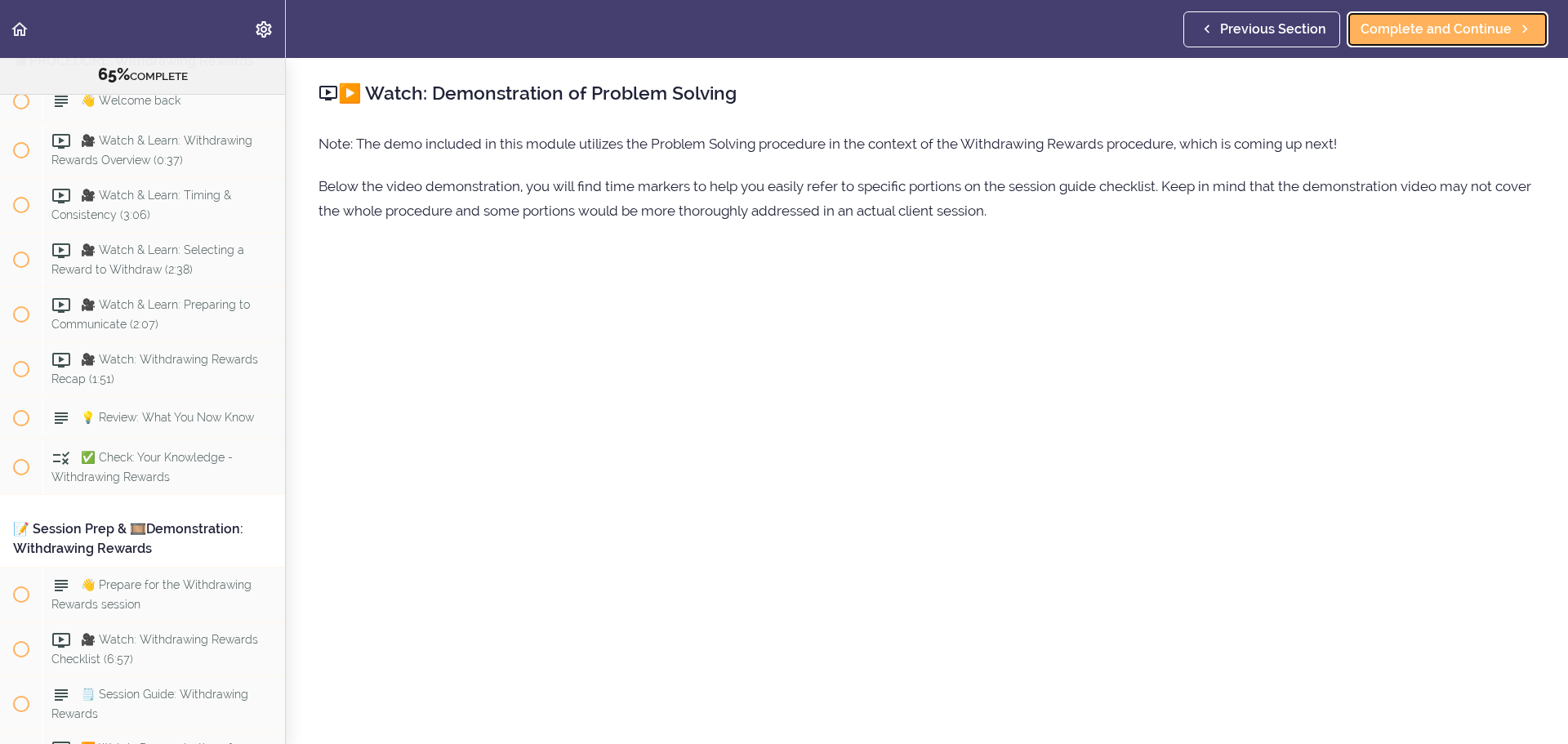
scroll to position [7933, 0]
click at [1045, 36] on span "Complete and Continue" at bounding box center [1437, 30] width 151 height 20
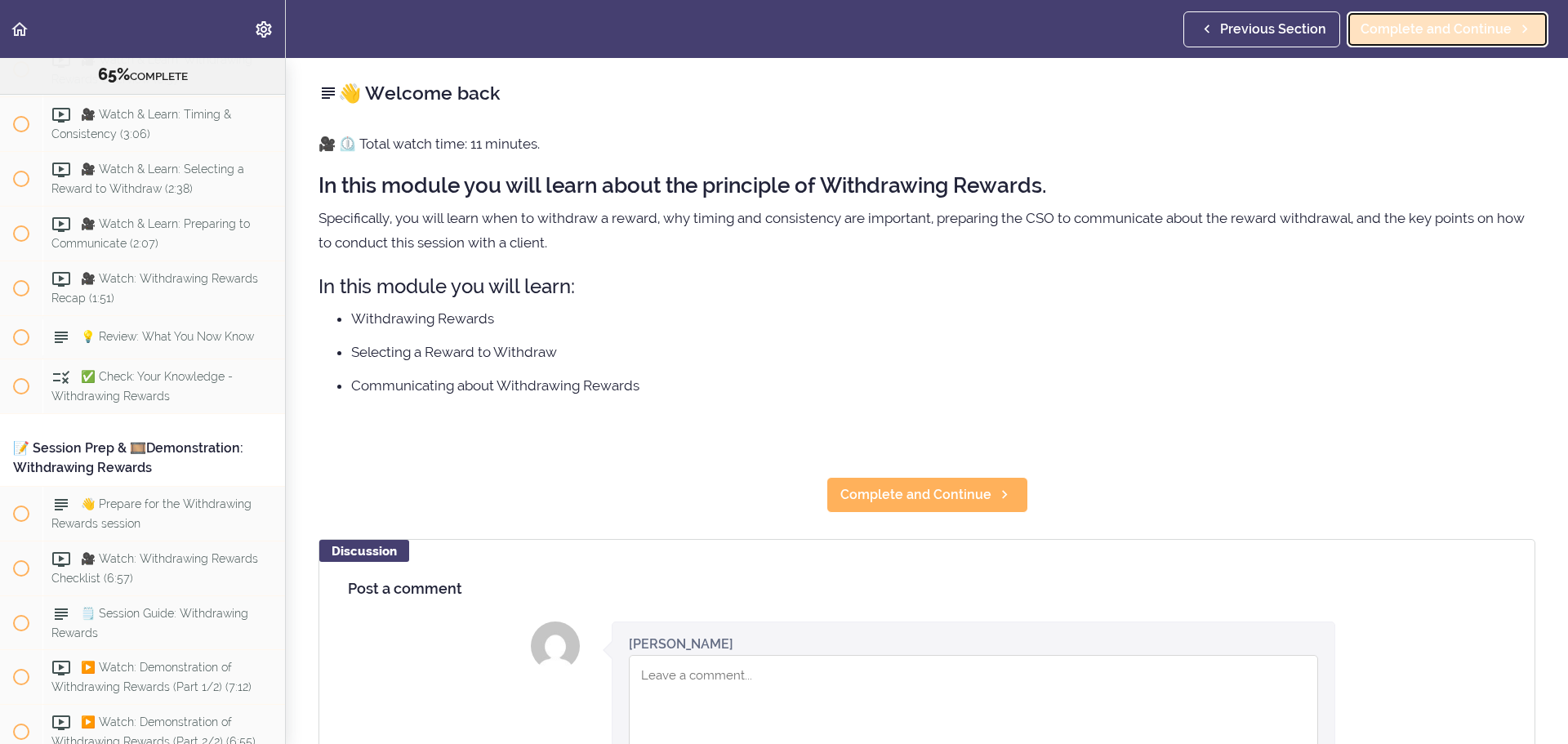
scroll to position [8040, 0]
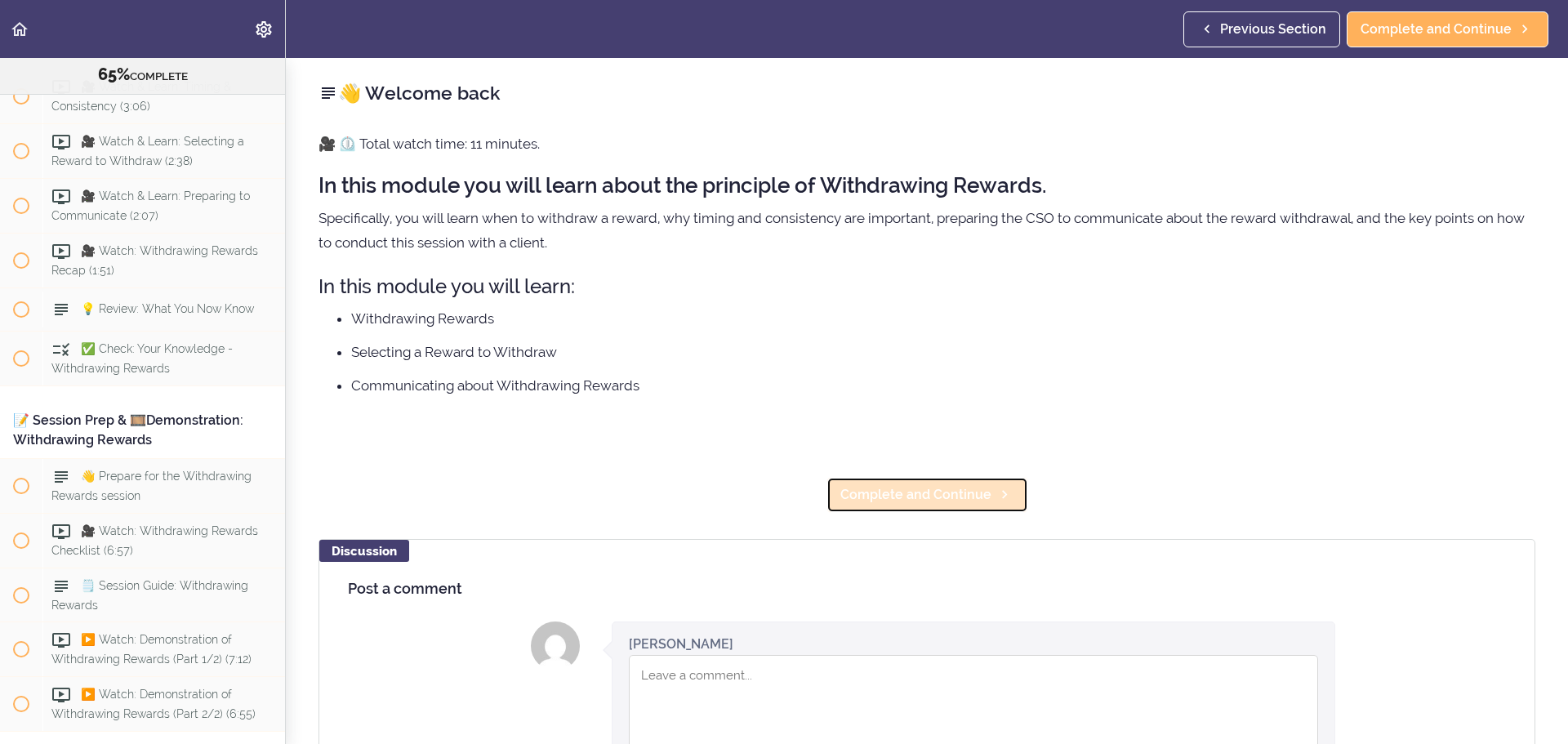
click at [972, 449] on span "Complete and Continue" at bounding box center [915, 495] width 151 height 20
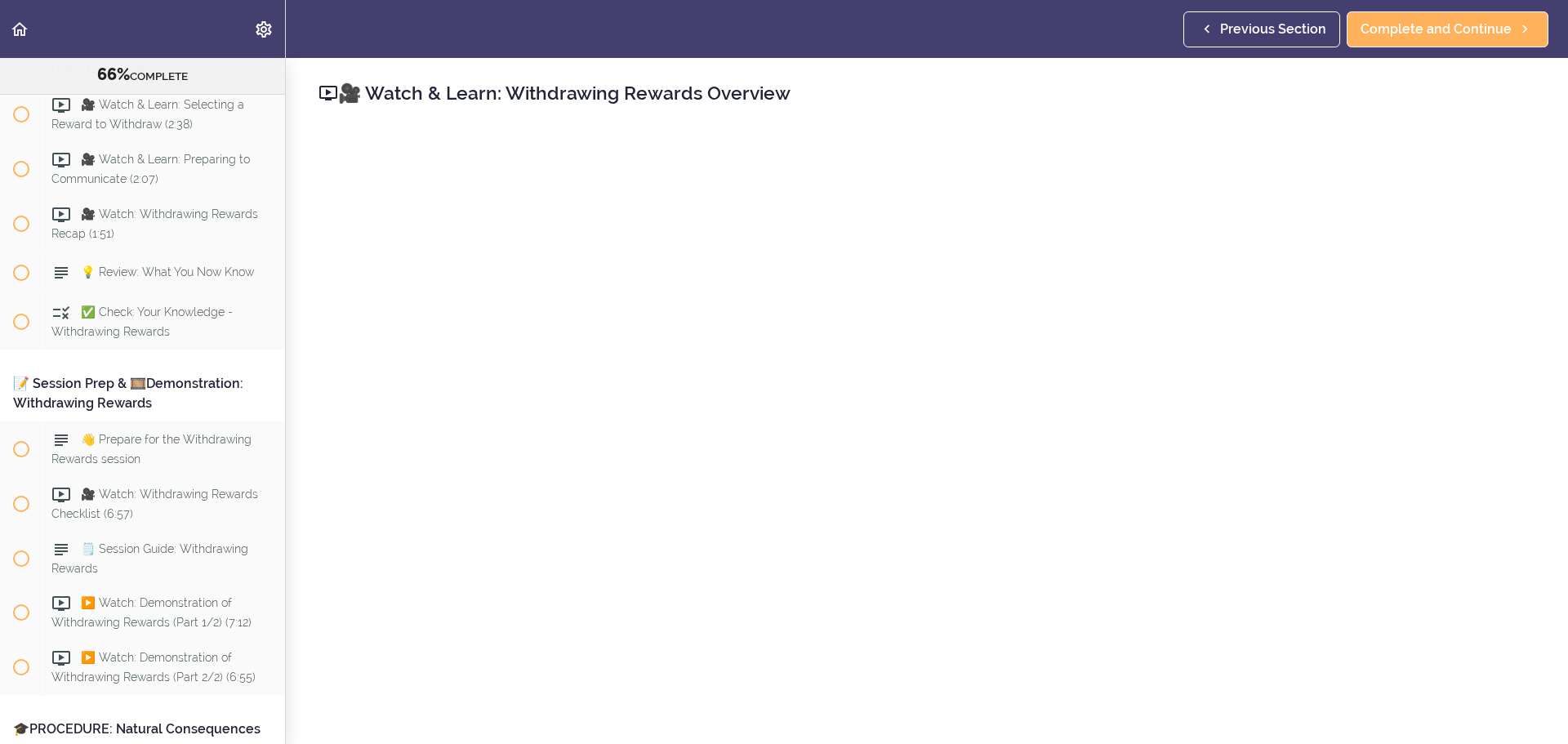
scroll to position [8084, 0]
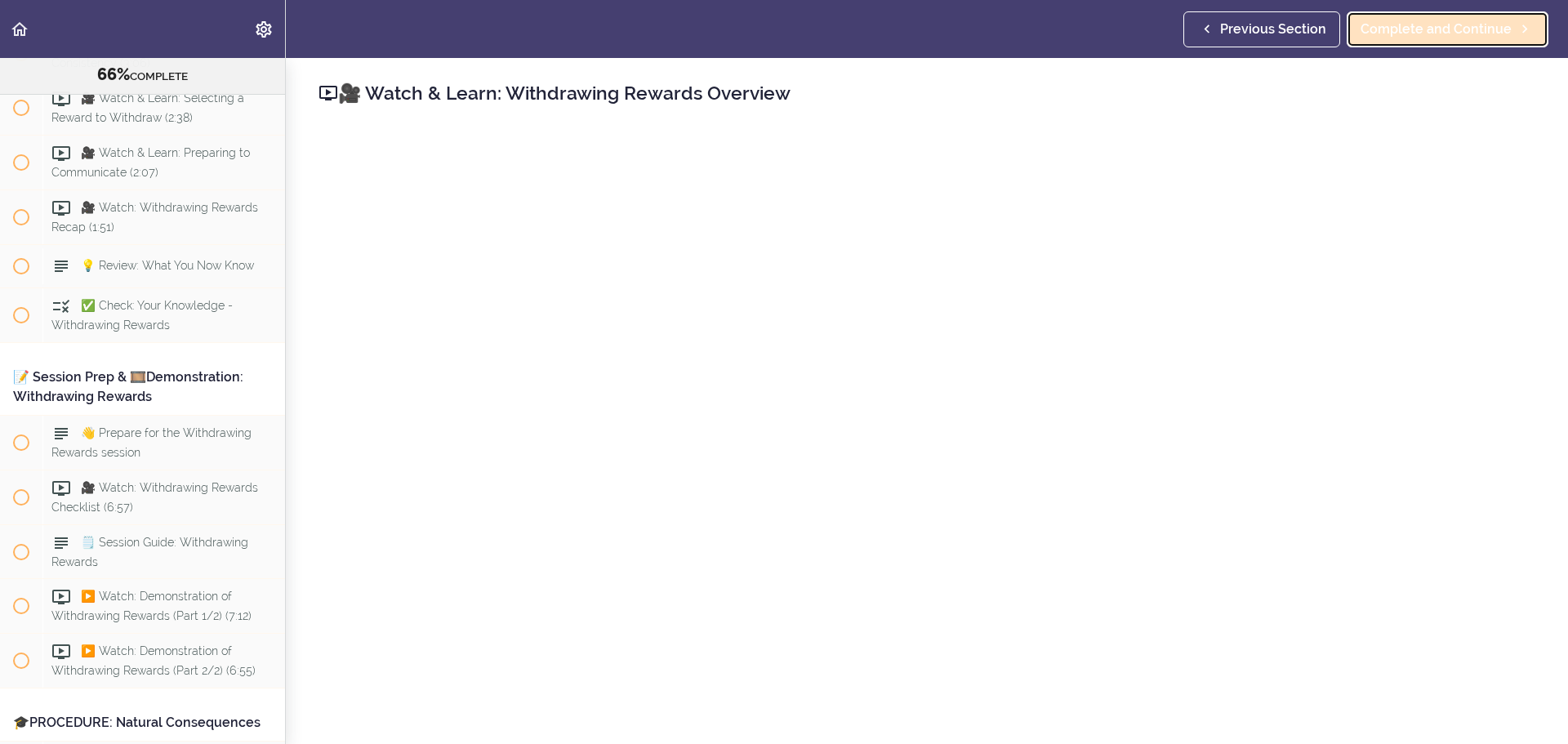
click at [1045, 33] on span "Complete and Continue" at bounding box center [1437, 30] width 151 height 20
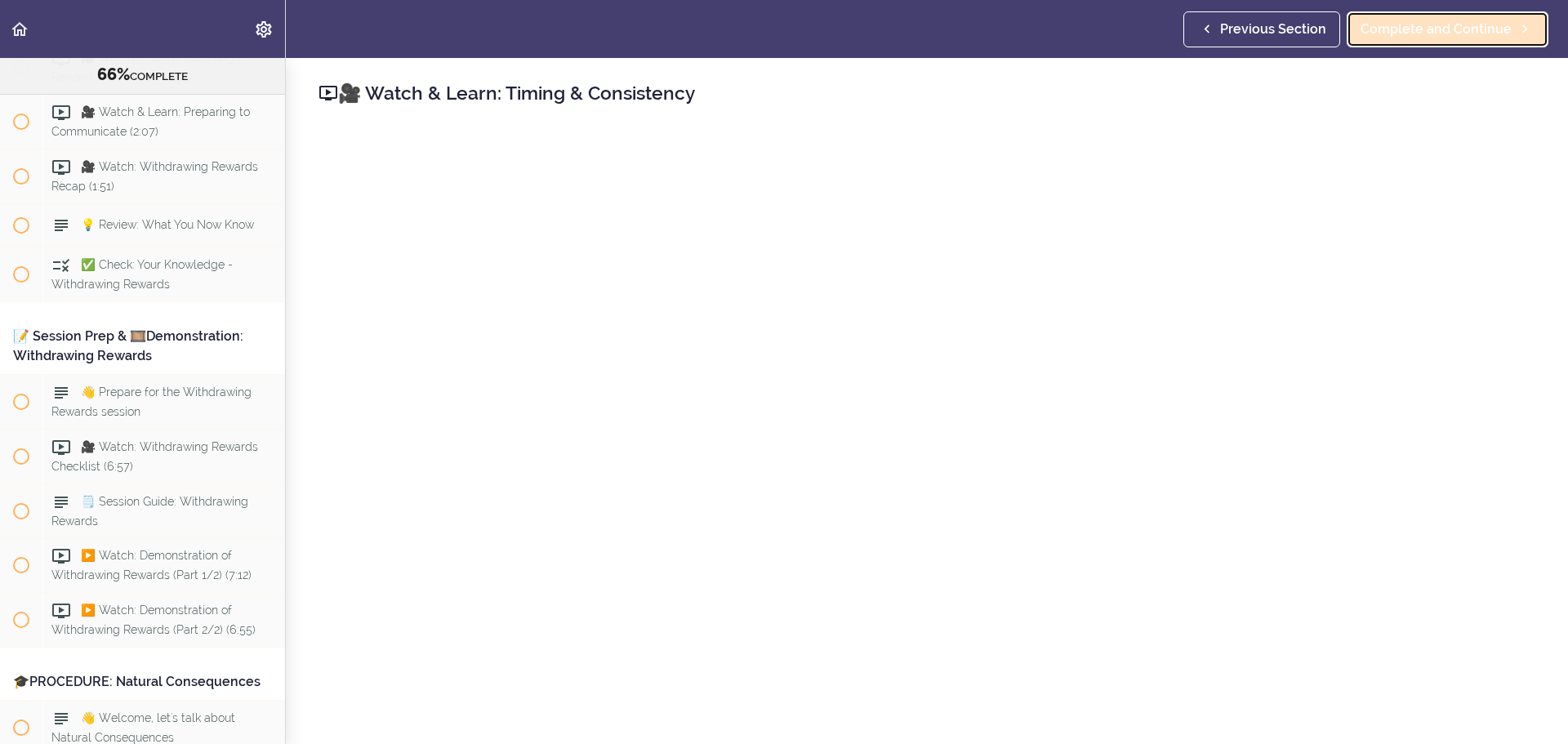
scroll to position [8139, 0]
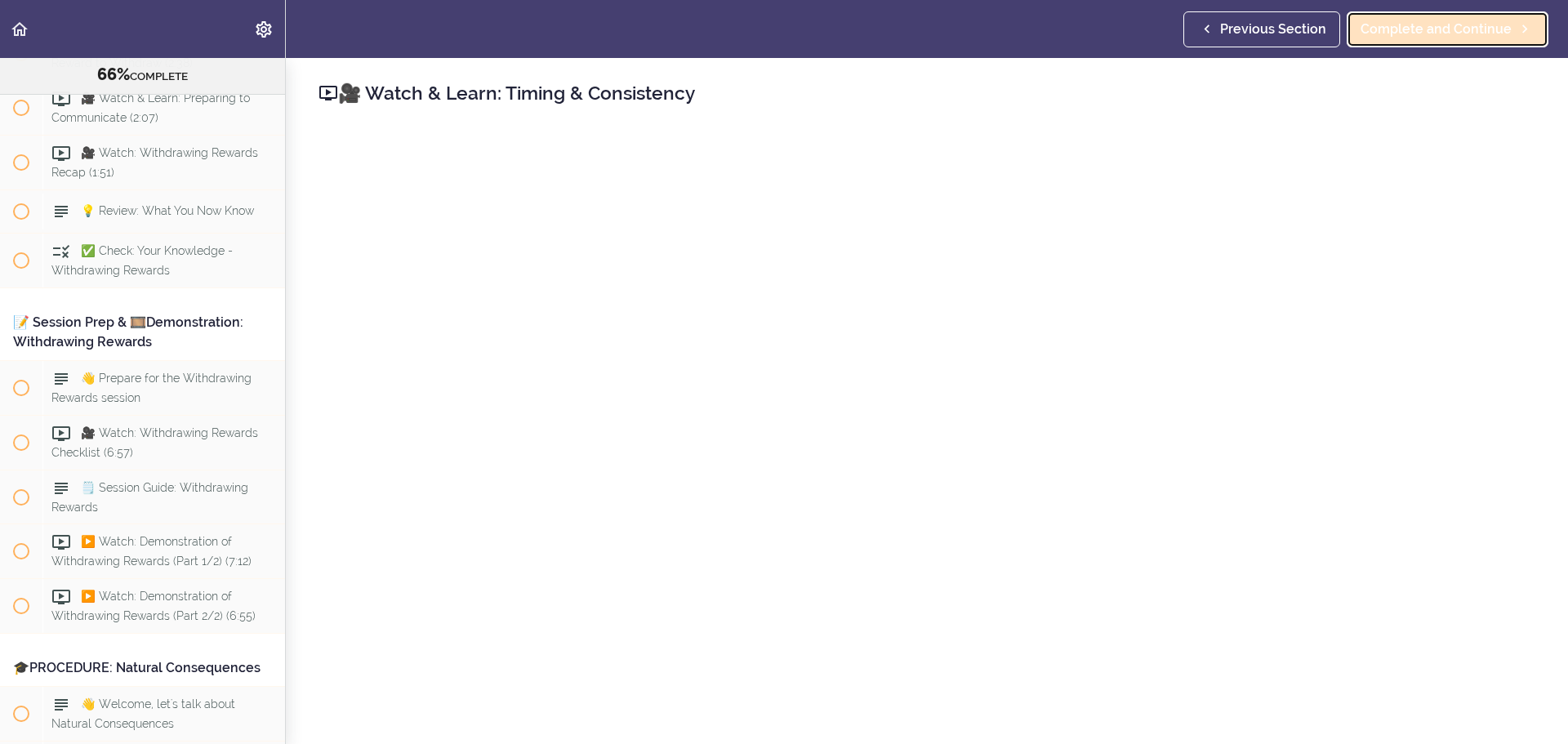
click at [1045, 31] on span "Complete and Continue" at bounding box center [1437, 30] width 151 height 20
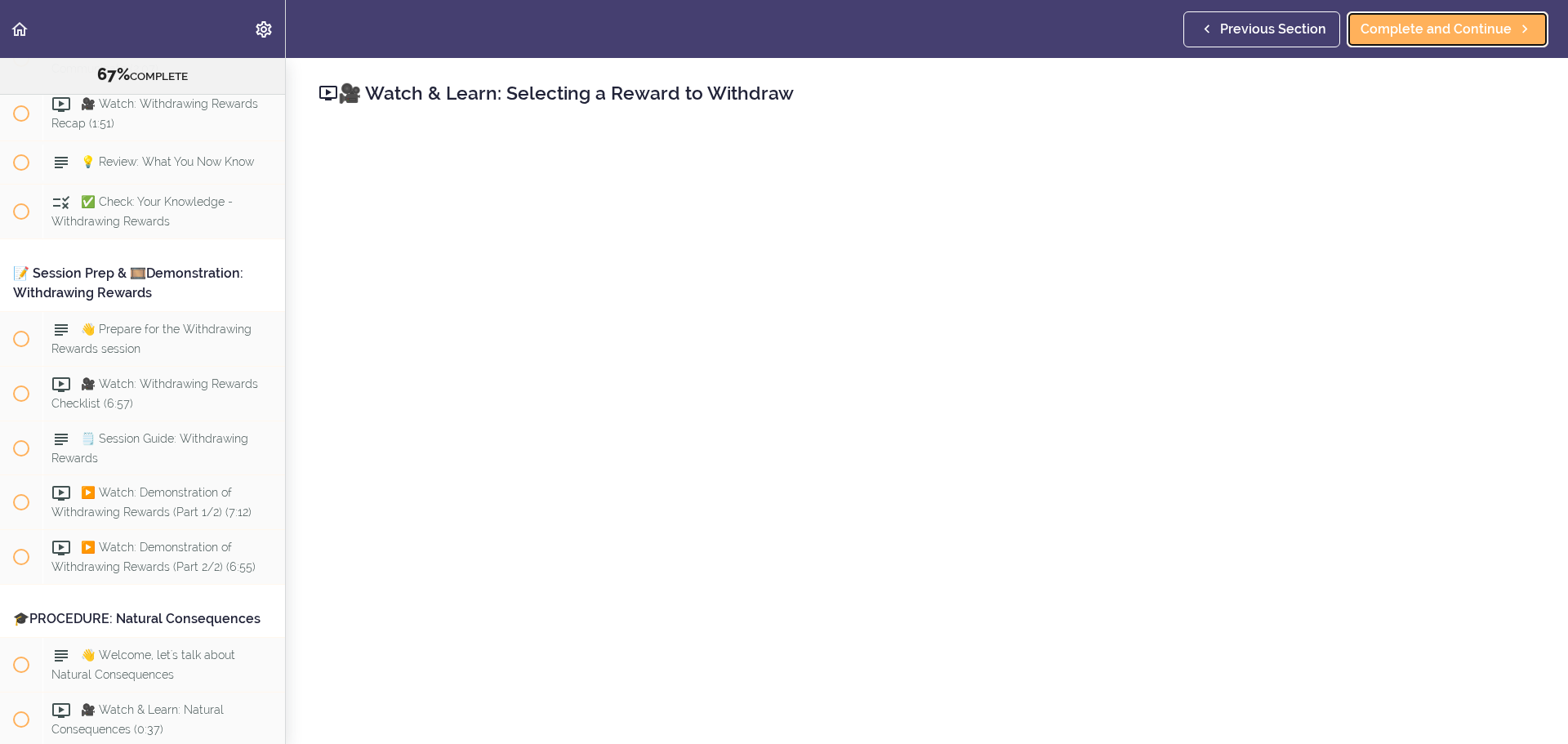
scroll to position [8193, 0]
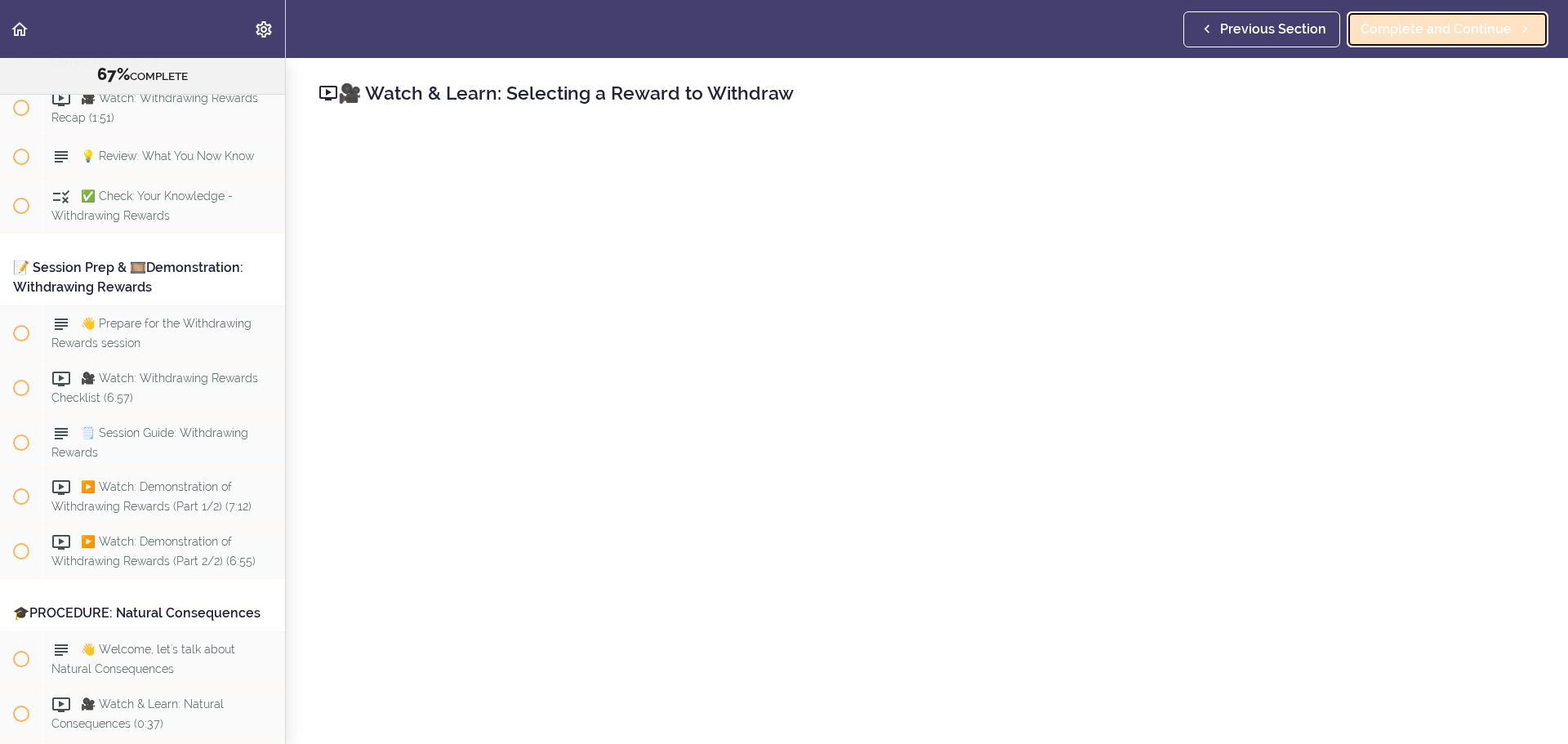
click at [1045, 20] on span "Complete and Continue" at bounding box center [1437, 30] width 151 height 20
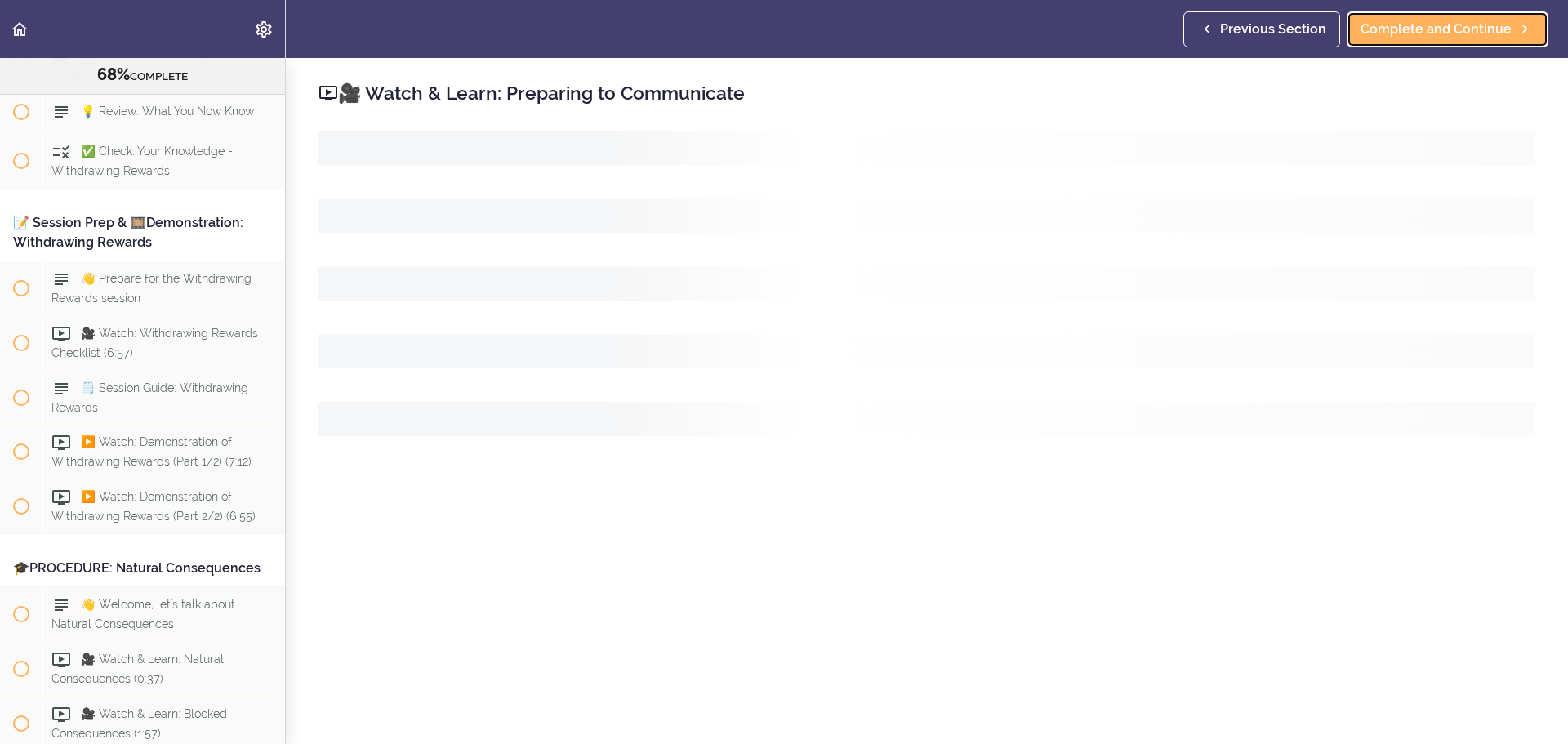
scroll to position [8247, 0]
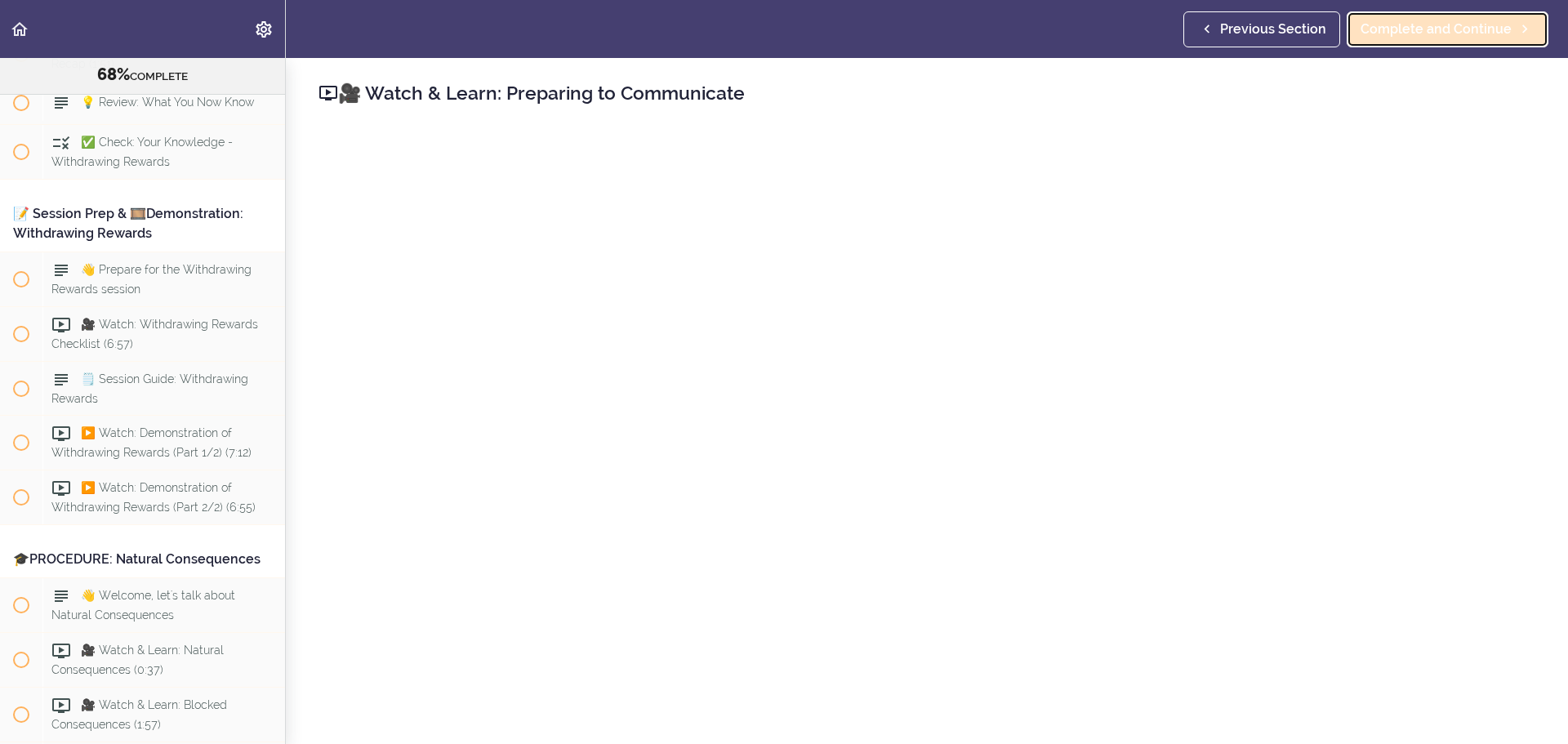
drag, startPoint x: 1413, startPoint y: 27, endPoint x: 1406, endPoint y: 34, distance: 9.9
click at [1045, 27] on span "Complete and Continue" at bounding box center [1437, 30] width 151 height 20
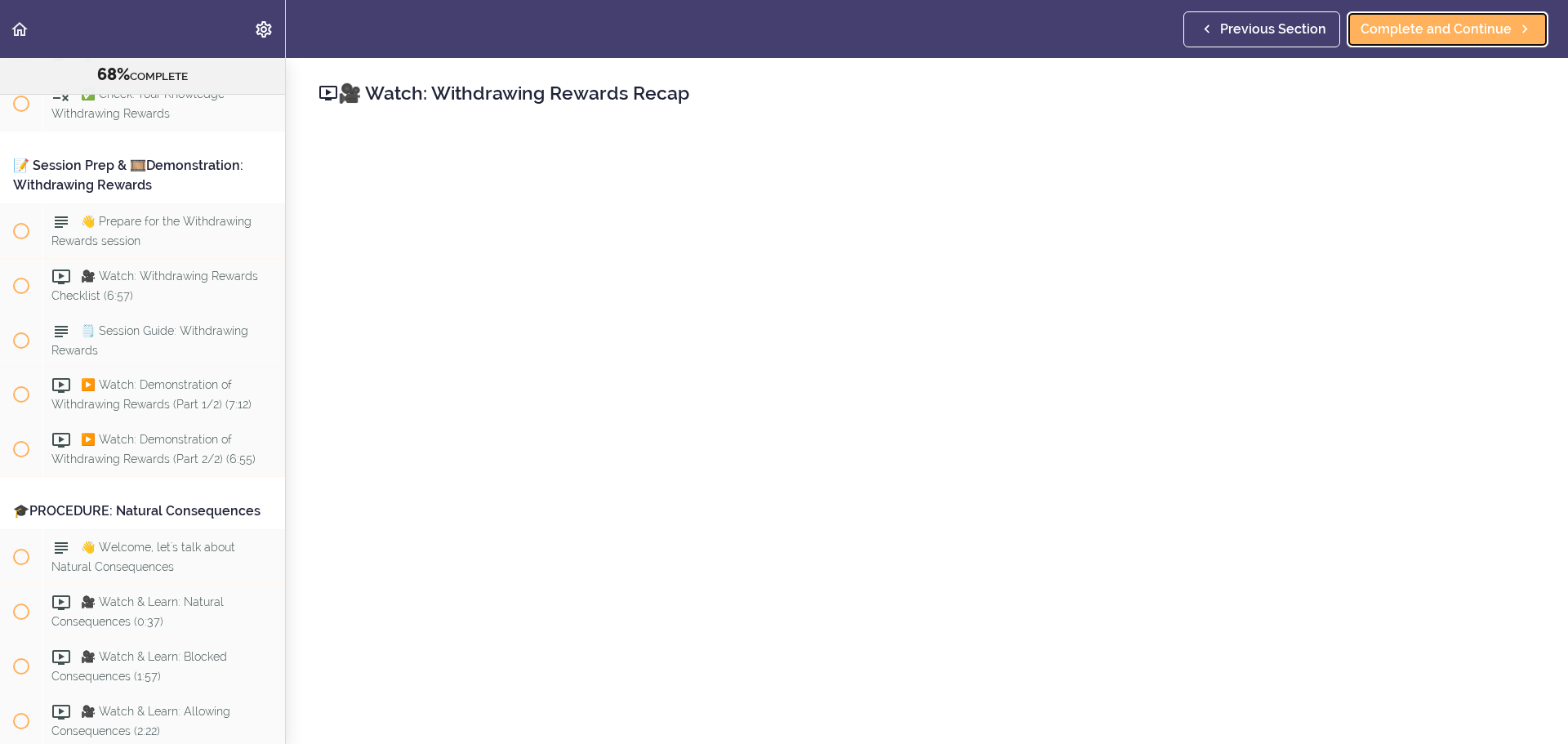
scroll to position [8301, 0]
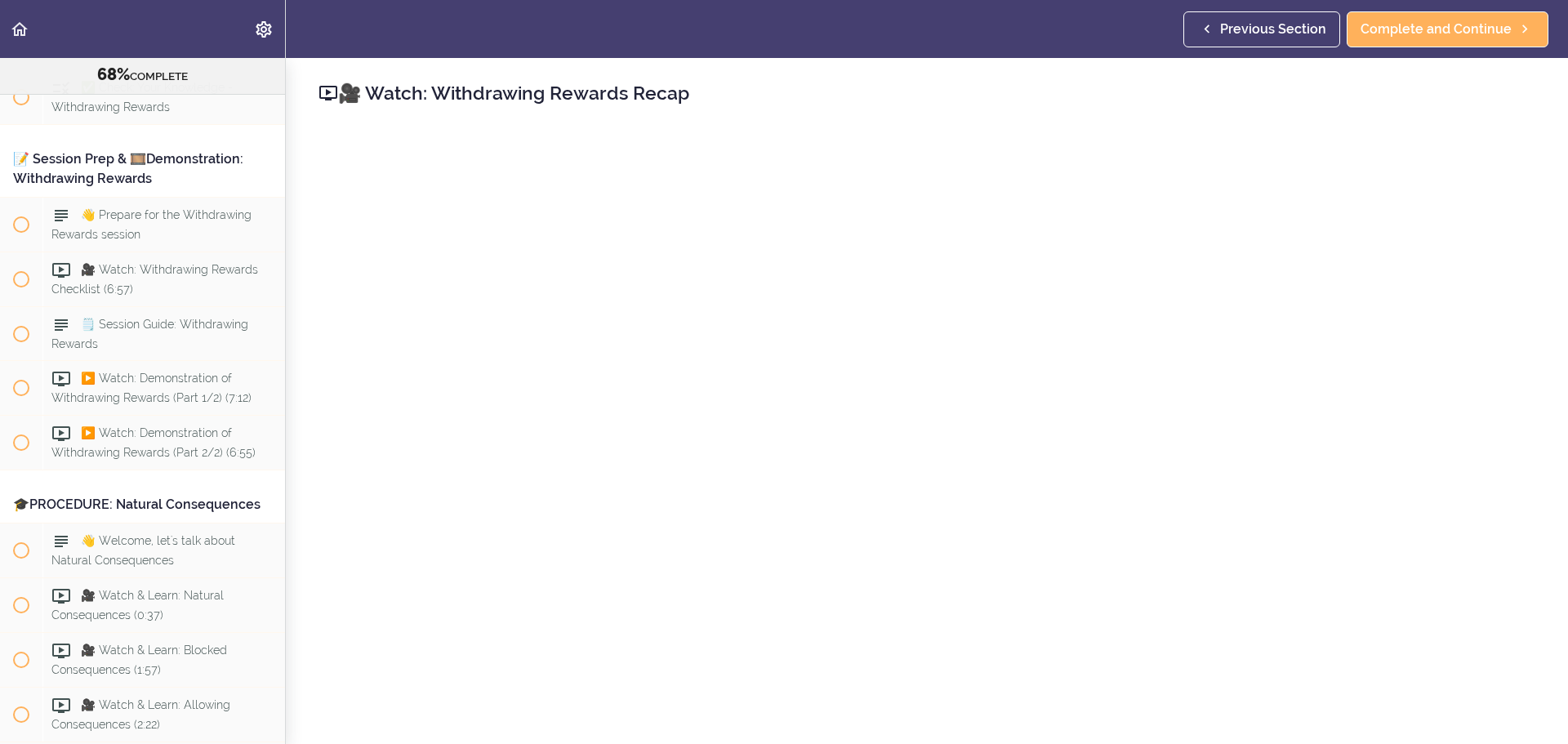
click at [1045, 48] on div "Previous Section Complete and Continue" at bounding box center [1369, 29] width 371 height 58
click at [1045, 39] on link "Complete and Continue" at bounding box center [1448, 29] width 202 height 36
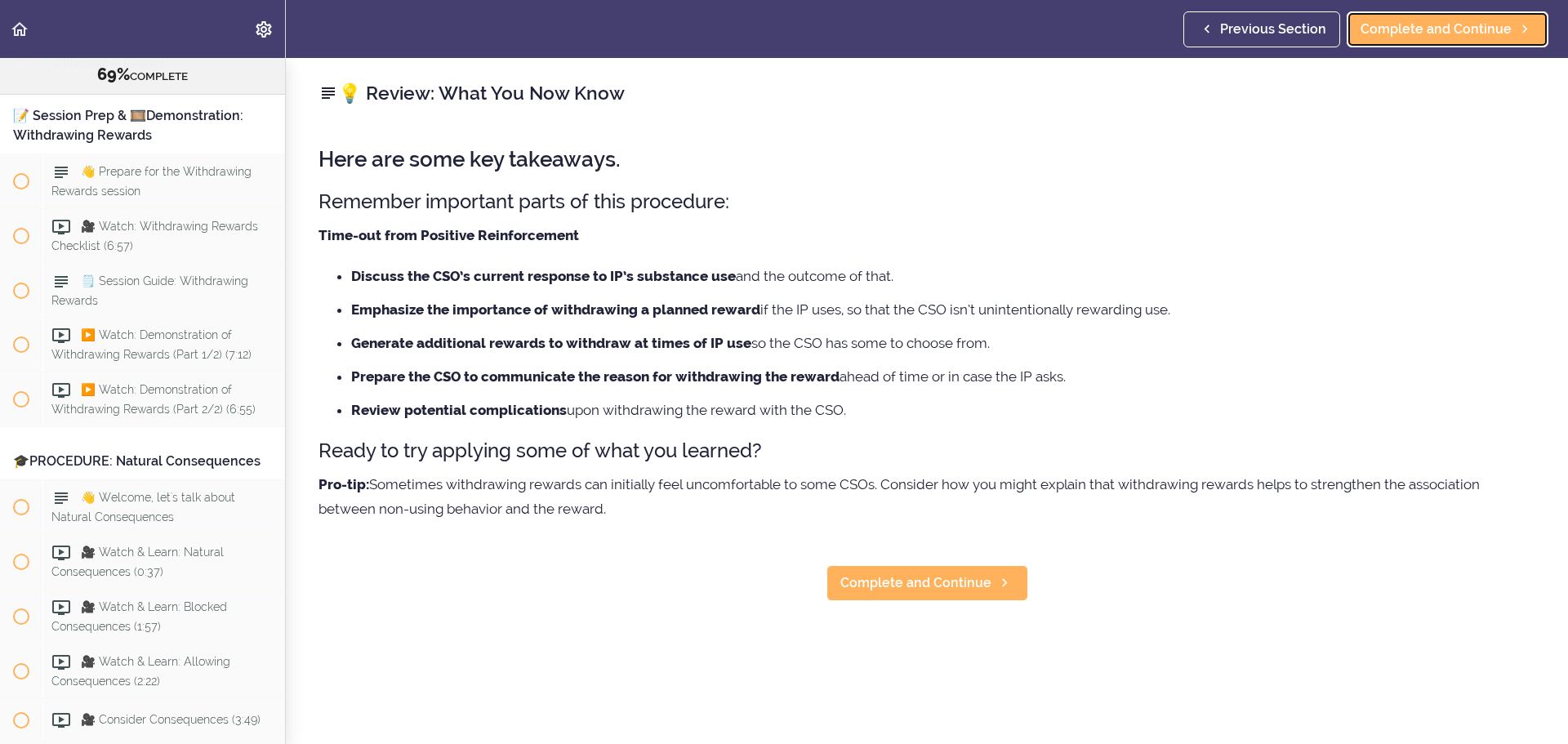
scroll to position [8357, 0]
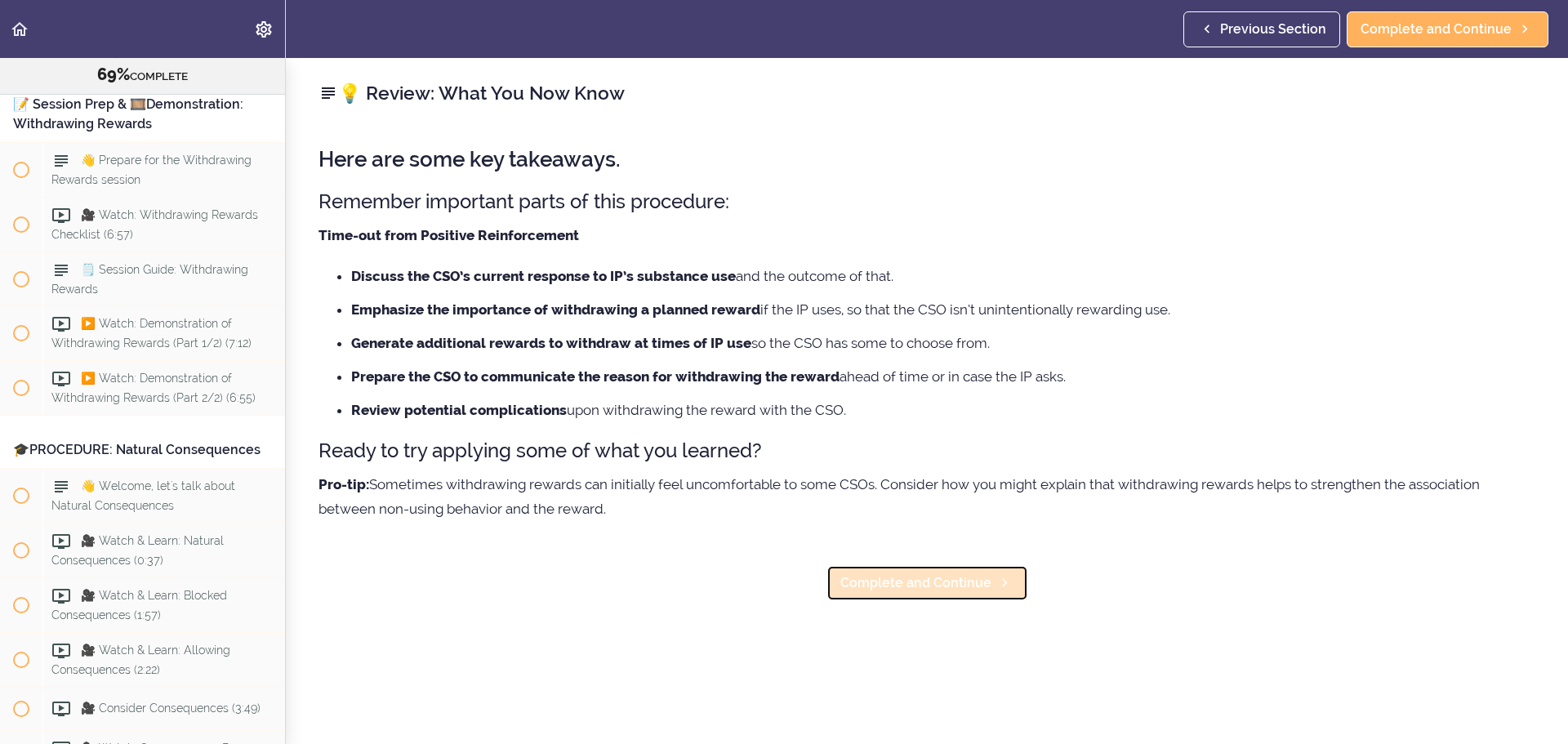
click at [966, 449] on link "Complete and Continue" at bounding box center [928, 583] width 202 height 36
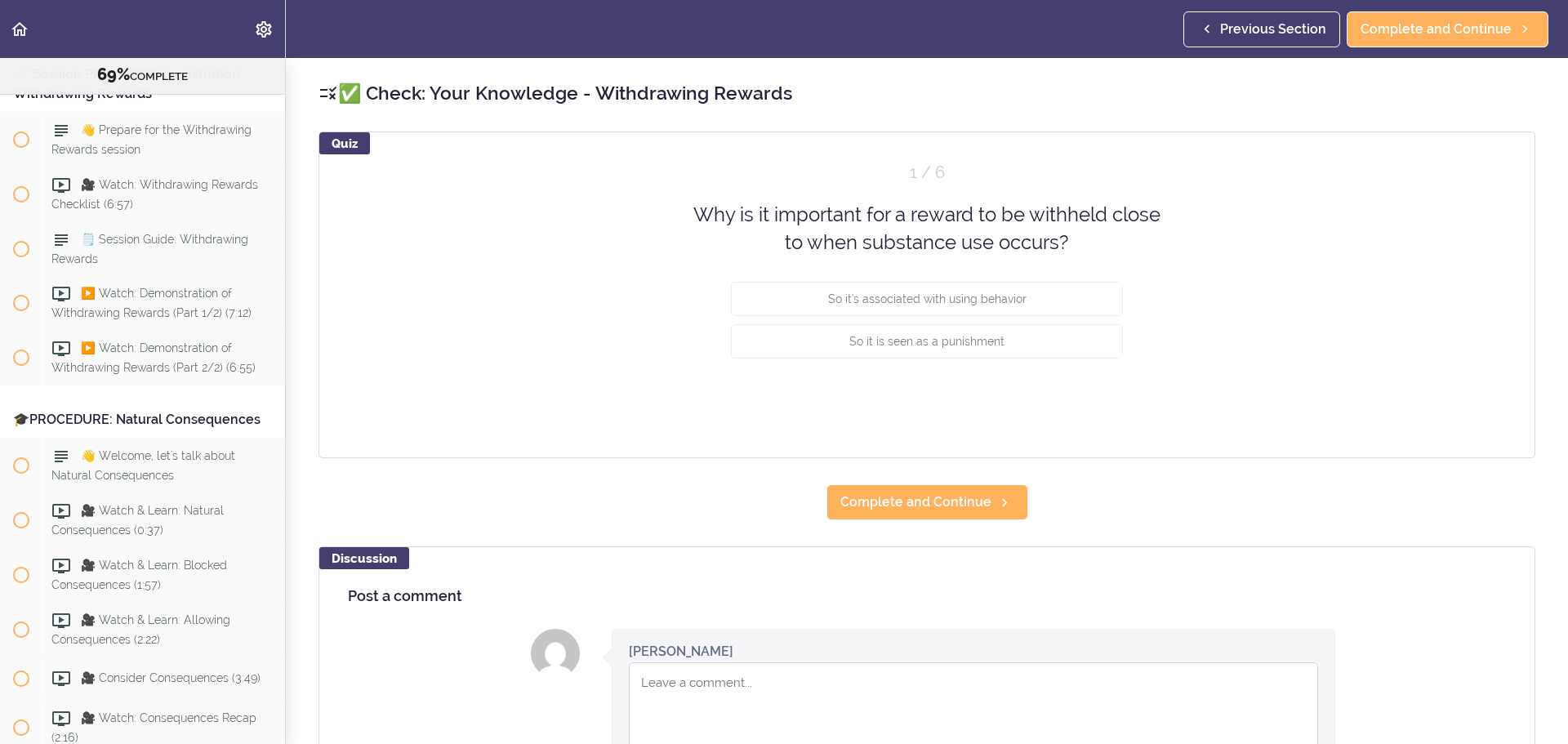
scroll to position [8400, 0]
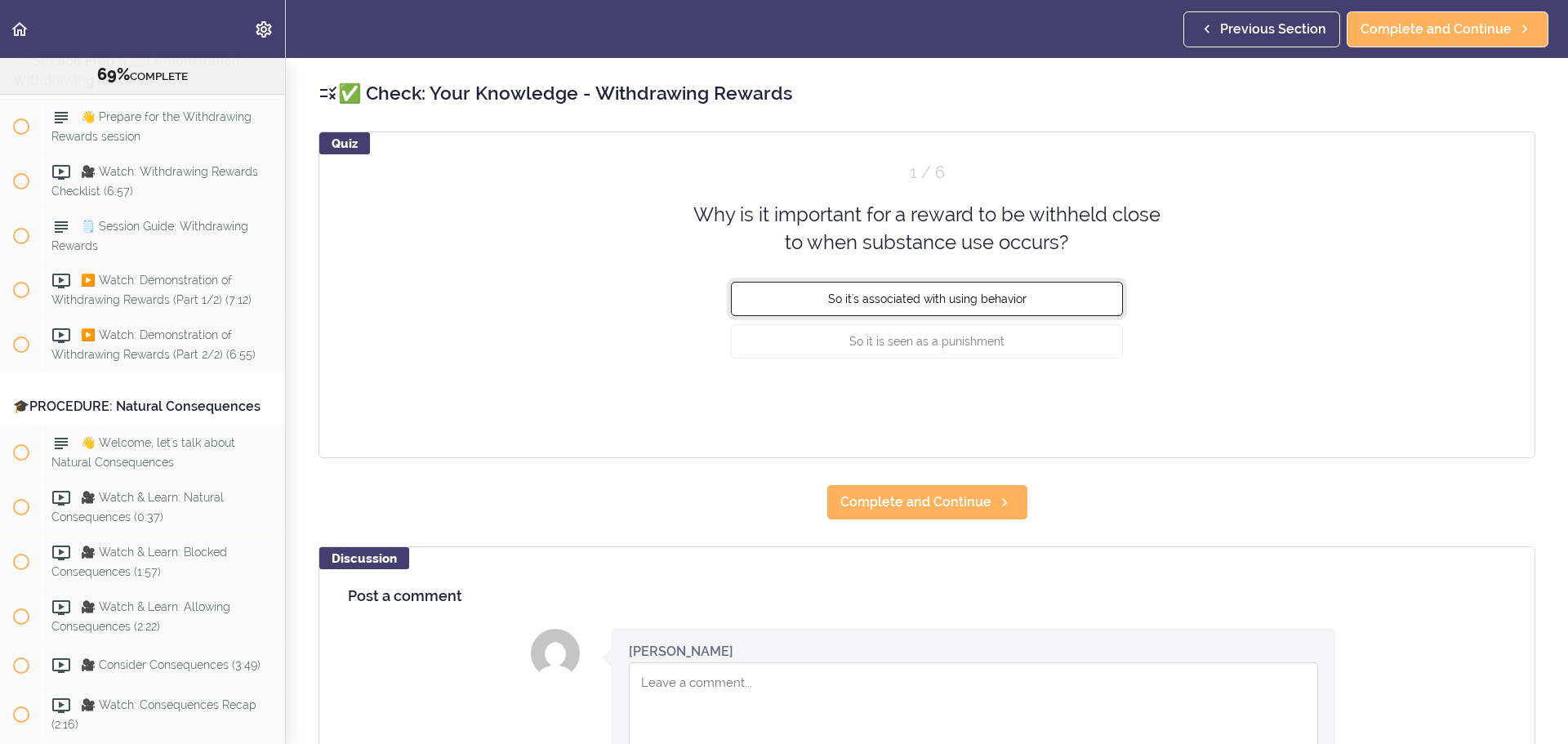
click at [947, 307] on button "So it's associated with using behavior" at bounding box center [927, 298] width 392 height 34
click at [1045, 400] on button "Check" at bounding box center [1091, 403] width 65 height 23
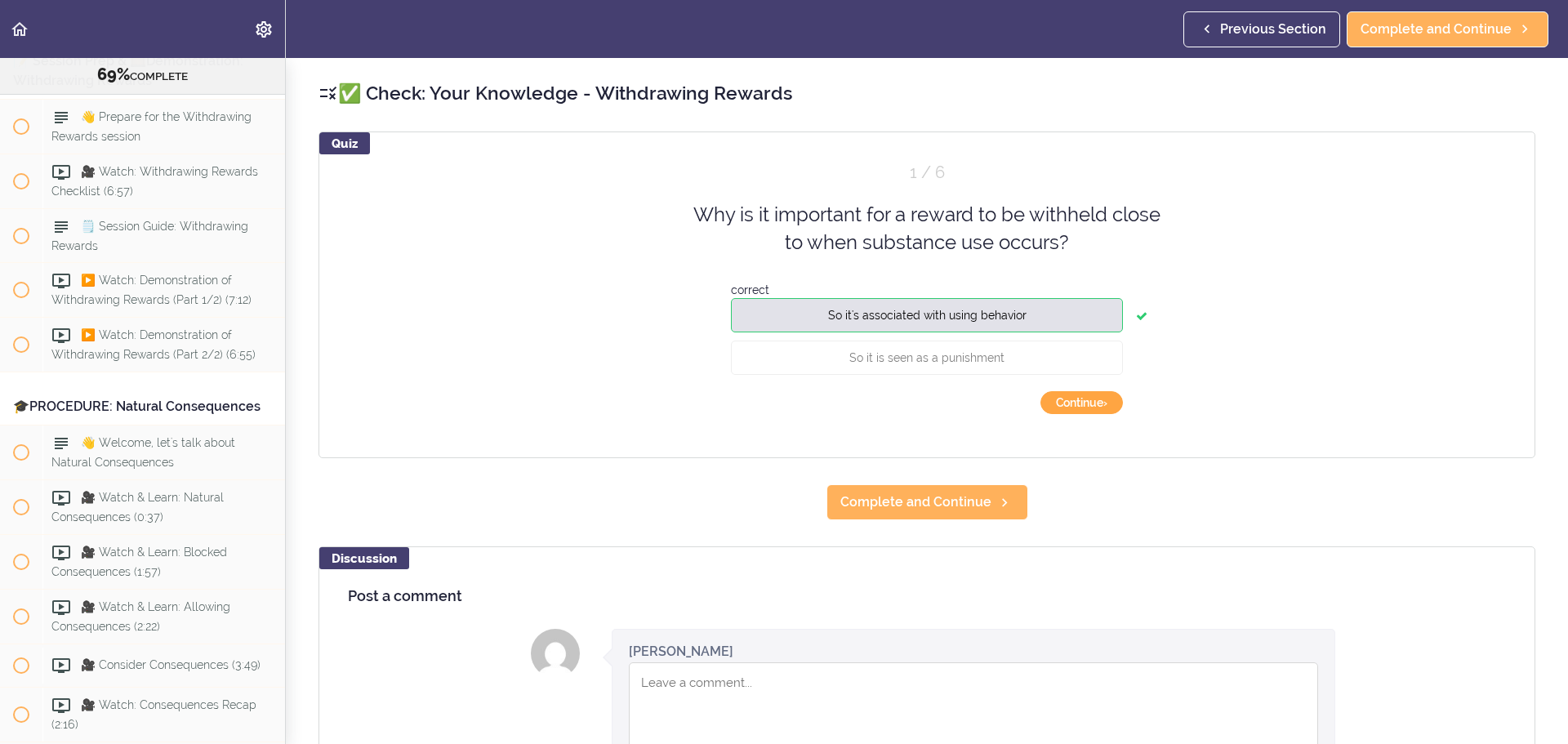
click at [1045, 400] on button "Continue ›" at bounding box center [1082, 403] width 83 height 23
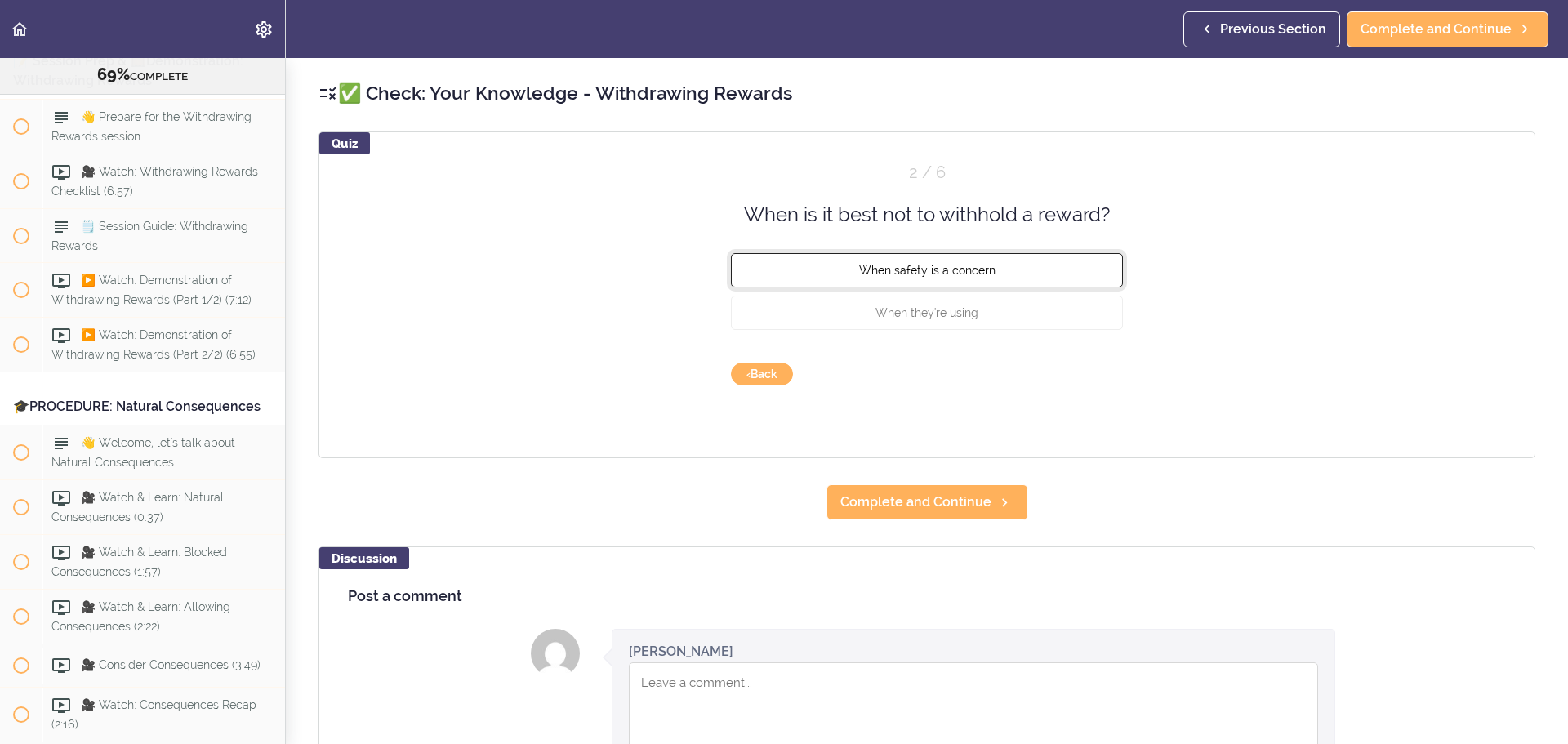
click at [930, 274] on span "When safety is a concern" at bounding box center [927, 270] width 136 height 13
click at [1045, 375] on button "Check" at bounding box center [1091, 374] width 65 height 23
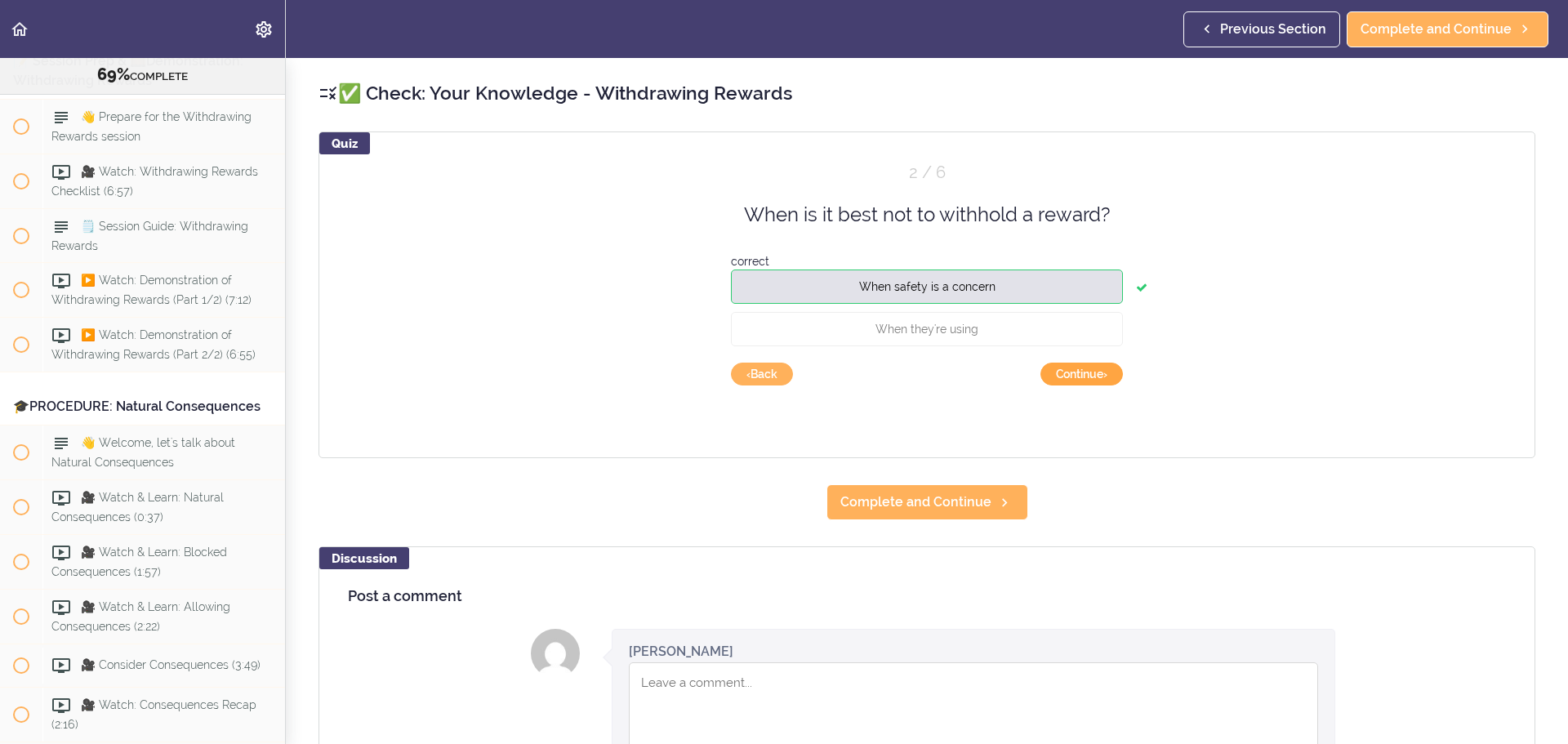
click at [1045, 375] on button "Continue ›" at bounding box center [1082, 374] width 83 height 23
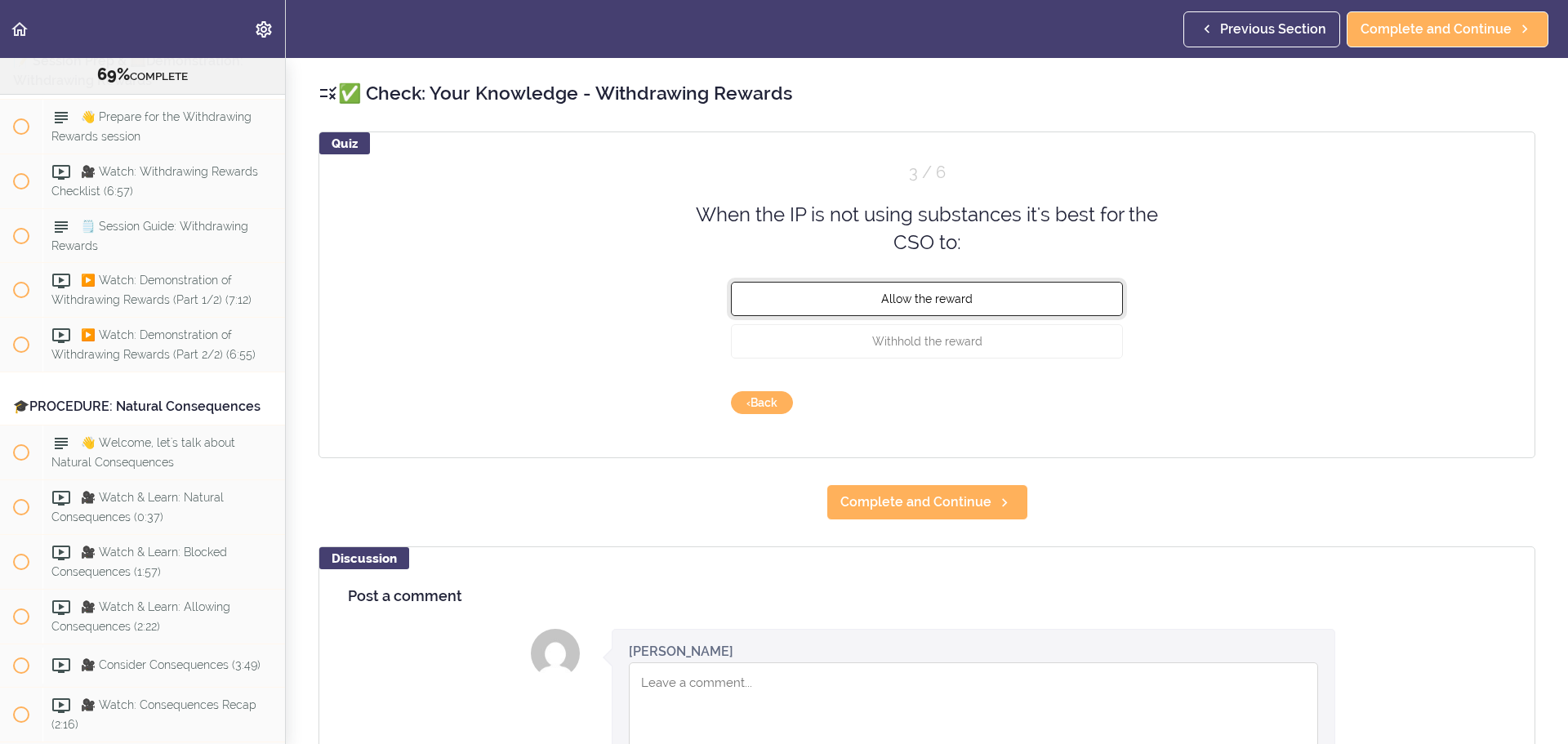
click at [935, 305] on button "Allow the reward" at bounding box center [927, 298] width 392 height 34
click at [1045, 392] on button "Check" at bounding box center [1091, 403] width 65 height 23
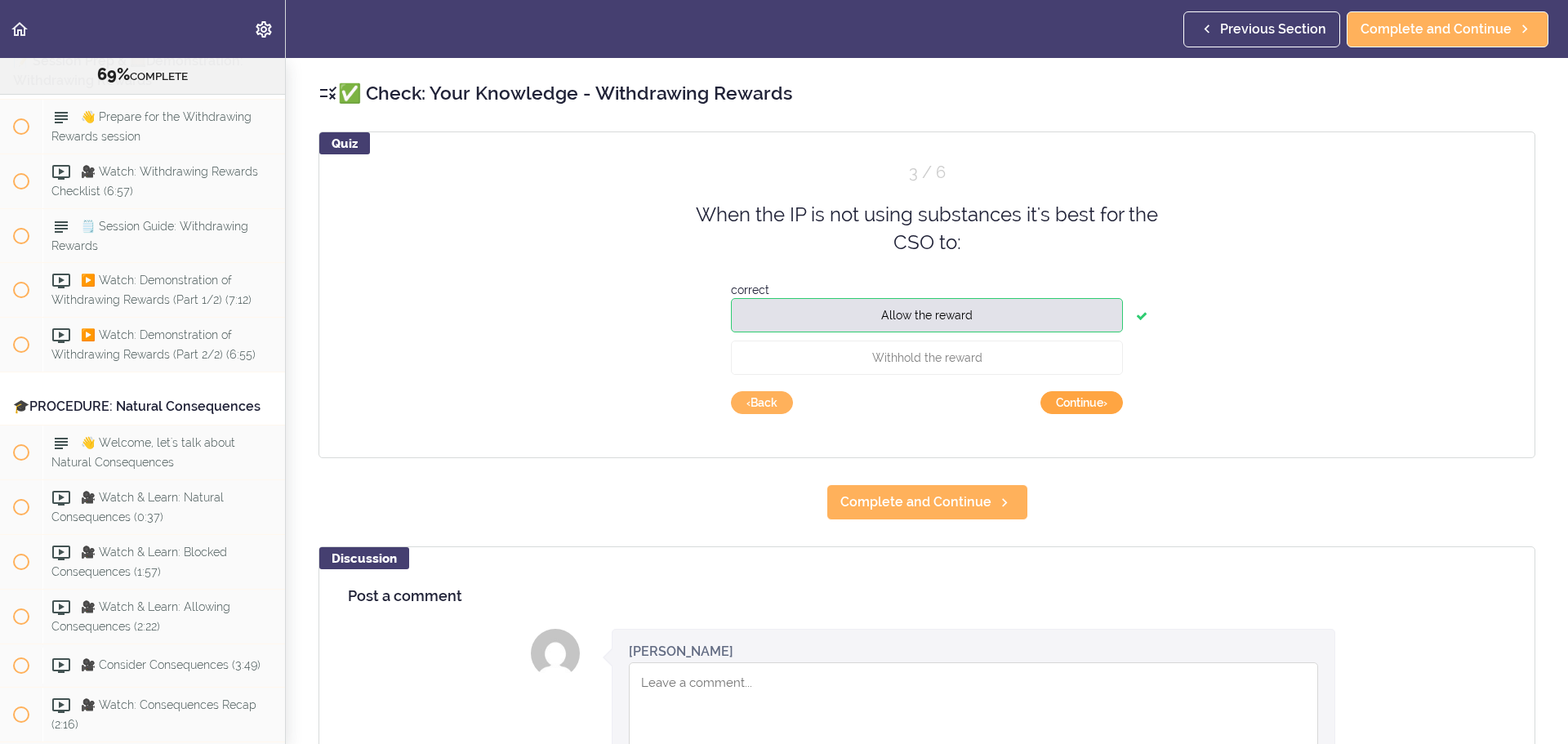
click at [1045, 395] on button "Continue ›" at bounding box center [1082, 403] width 83 height 23
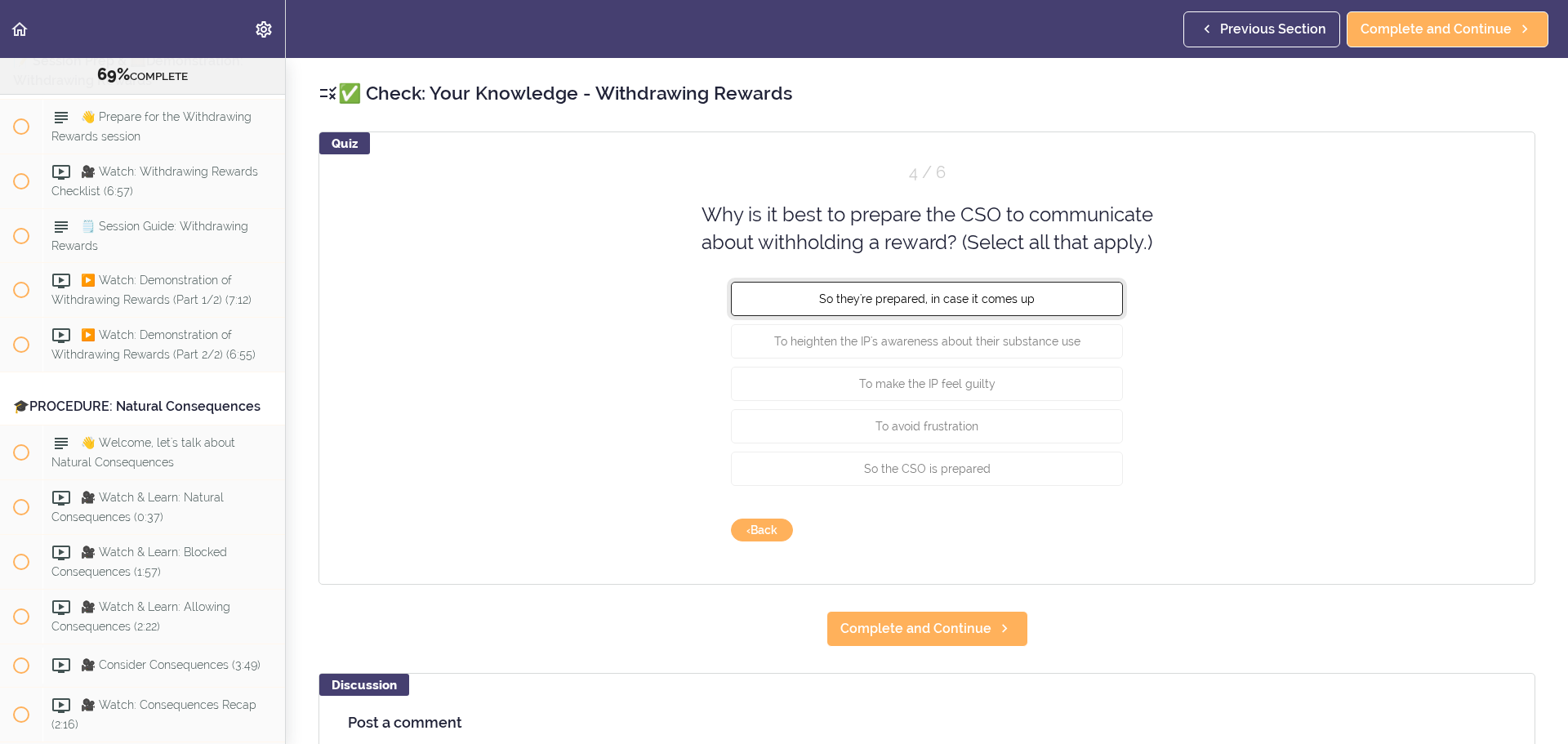
click at [906, 298] on span "So they're prepared, in case it comes up" at bounding box center [927, 298] width 216 height 13
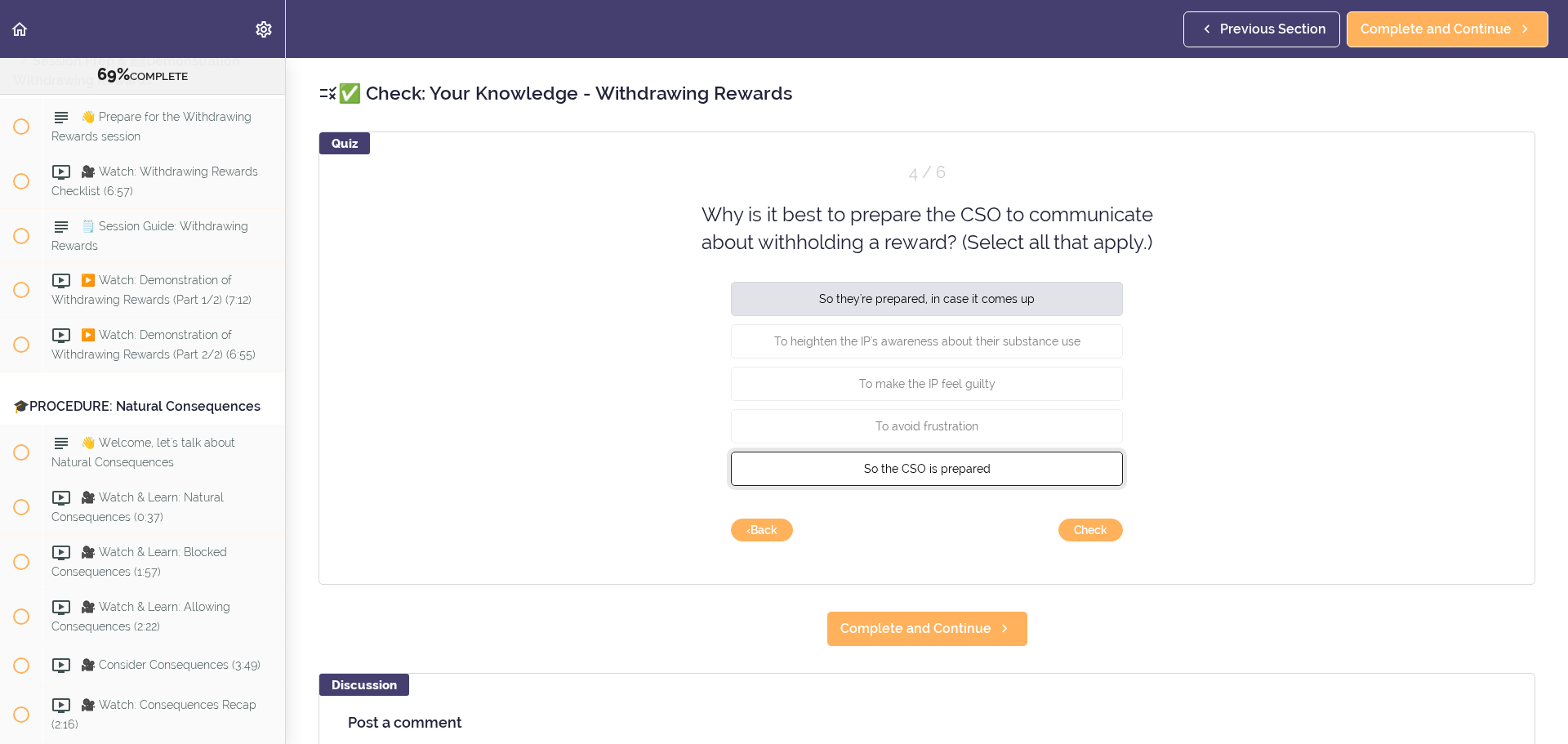
click at [919, 449] on span "So the CSO is prepared" at bounding box center [927, 468] width 127 height 13
click at [1045, 449] on button "Check" at bounding box center [1091, 530] width 65 height 23
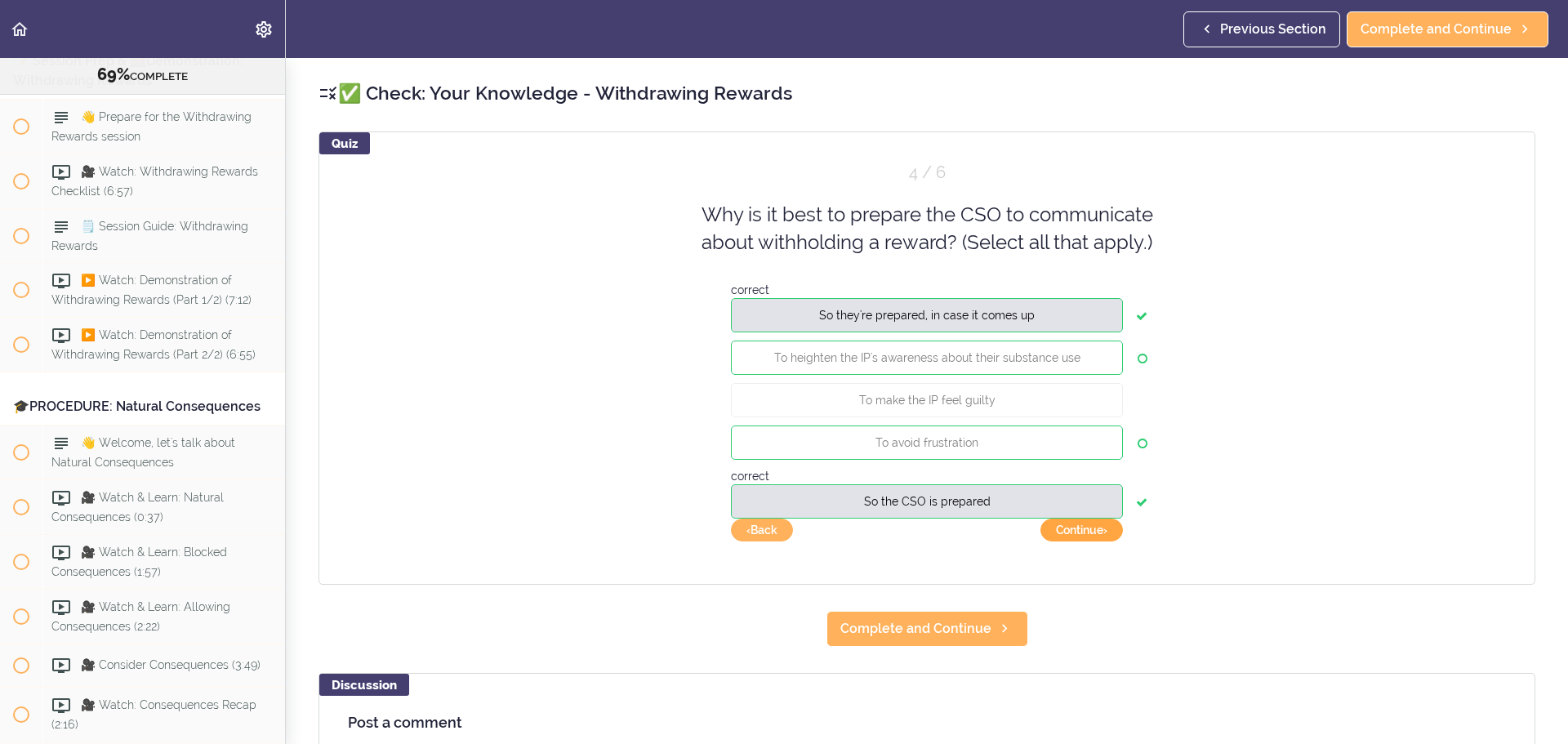
click at [1045, 449] on button "Continue ›" at bounding box center [1082, 530] width 83 height 23
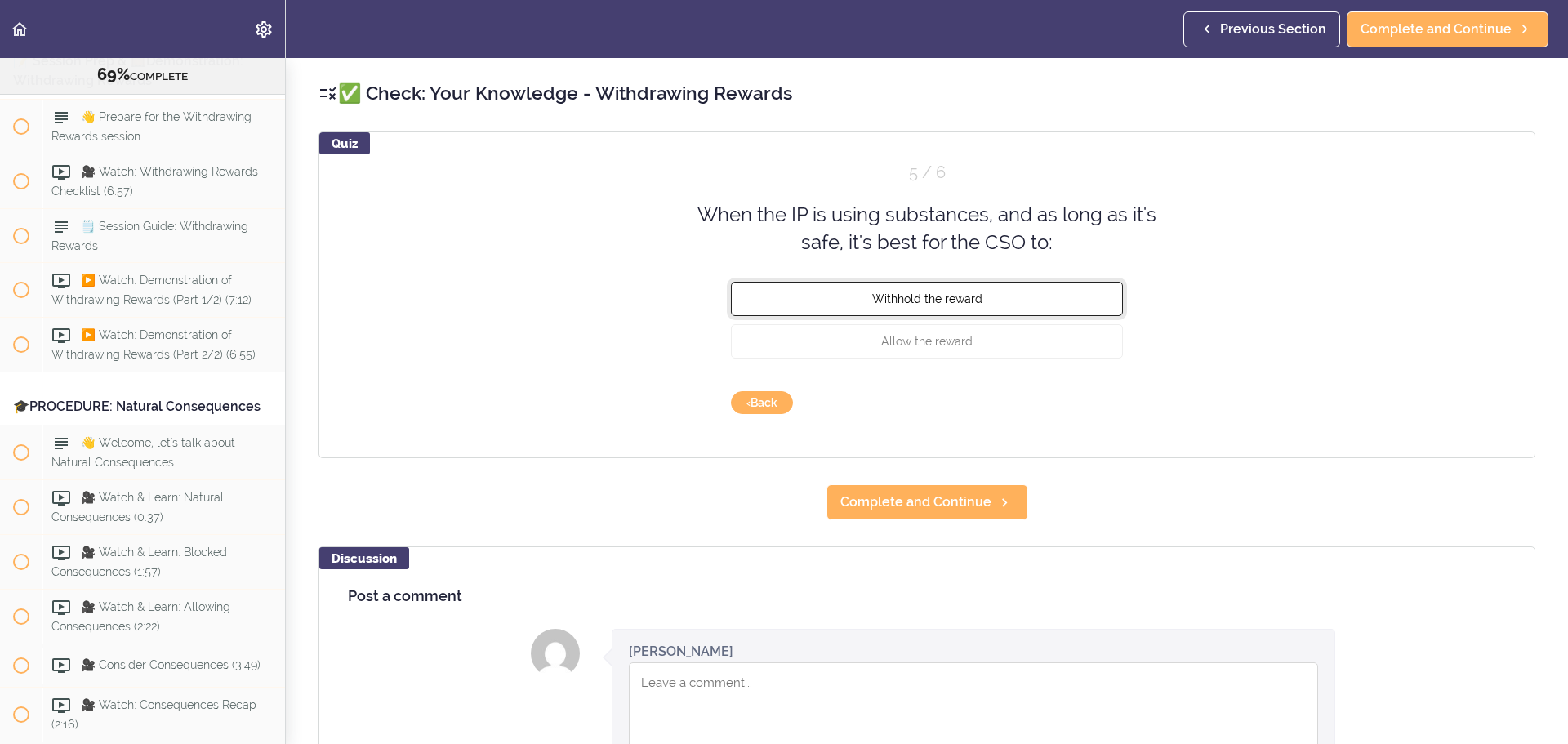
click at [934, 304] on span "Withhold the reward" at bounding box center [927, 298] width 110 height 13
click at [1045, 405] on button "Check" at bounding box center [1091, 403] width 65 height 23
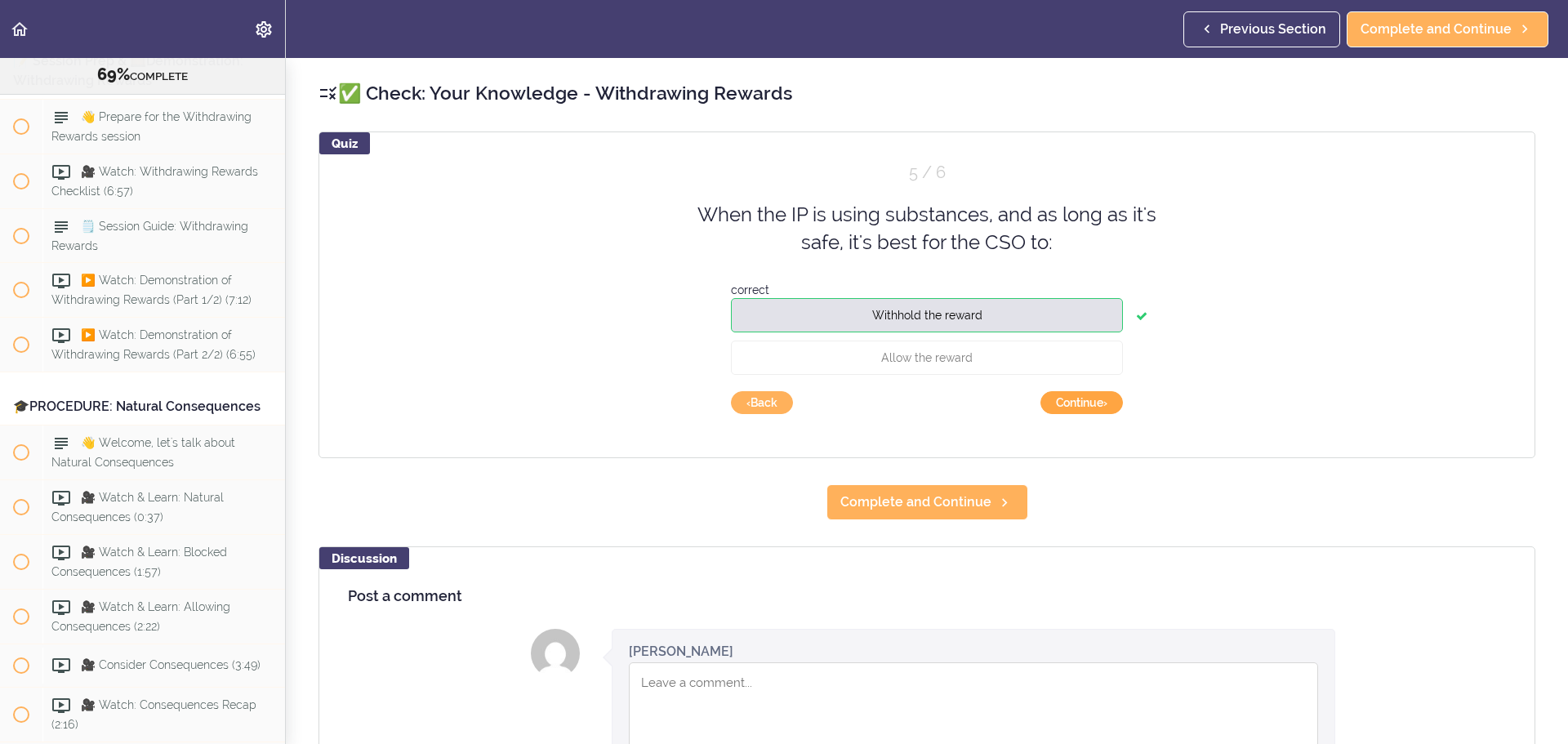
click at [1045, 405] on button "Continue ›" at bounding box center [1082, 403] width 83 height 23
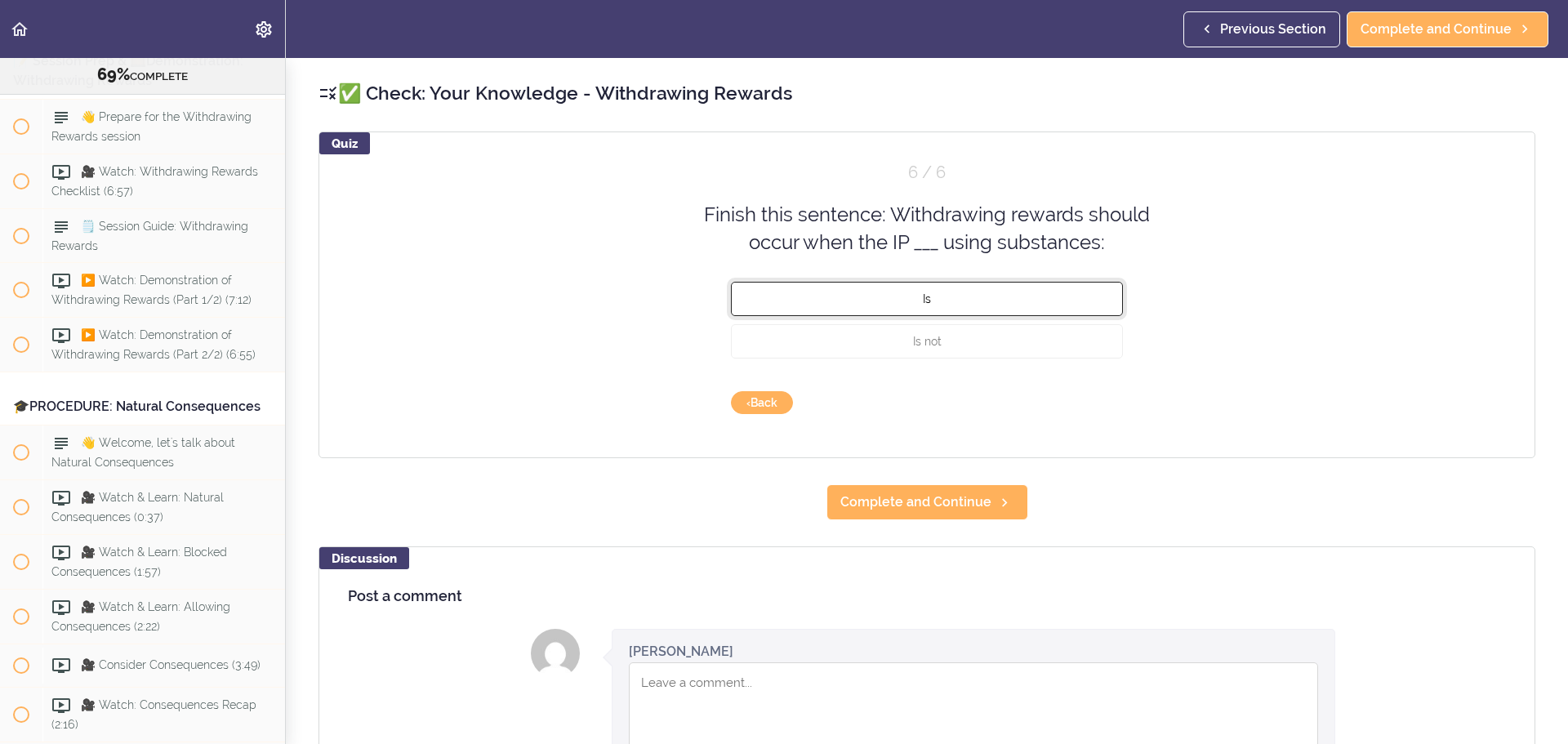
click at [927, 306] on button "Is" at bounding box center [927, 298] width 392 height 34
click at [1045, 406] on button "Check" at bounding box center [1091, 403] width 65 height 23
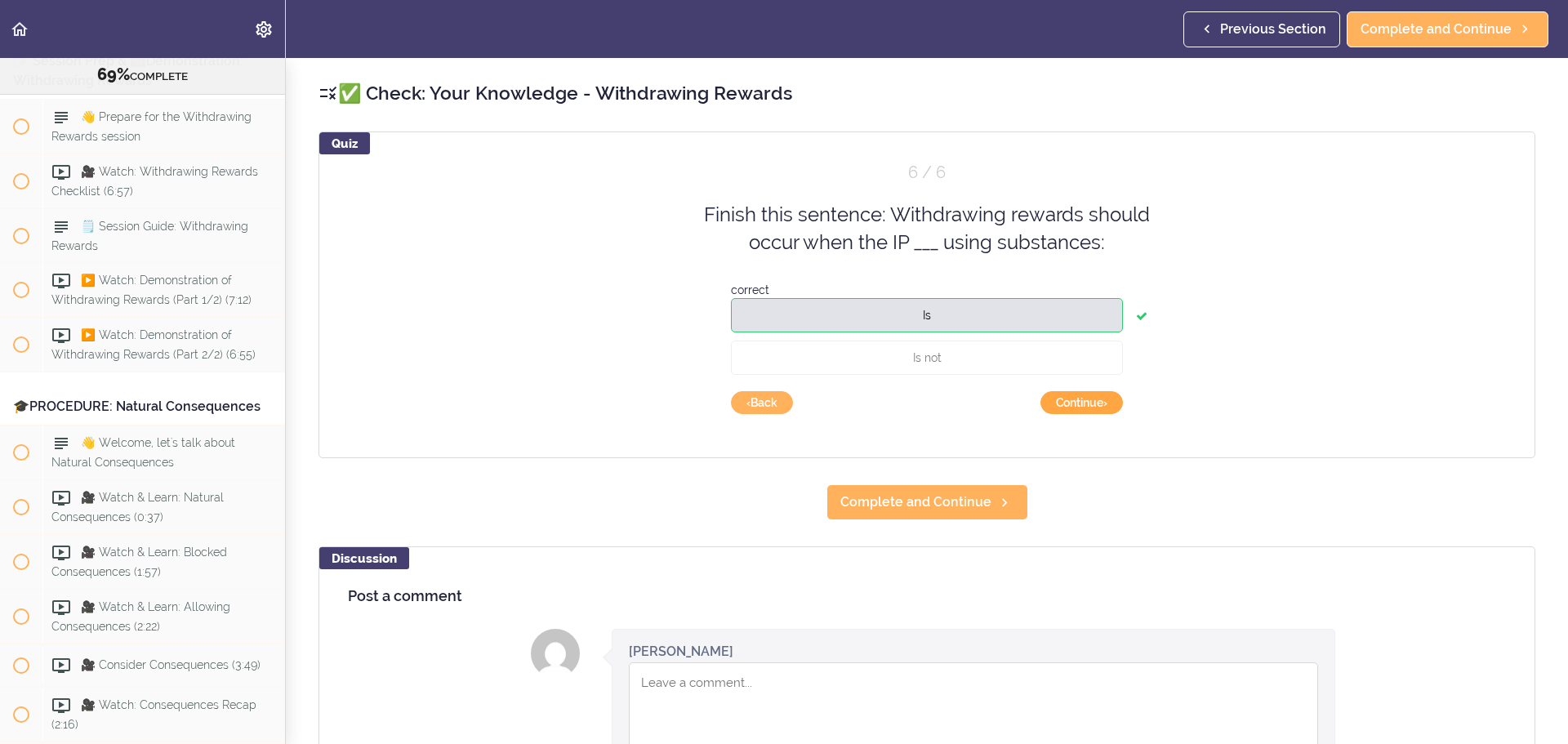
click at [1045, 406] on button "Continue ›" at bounding box center [1082, 403] width 83 height 23
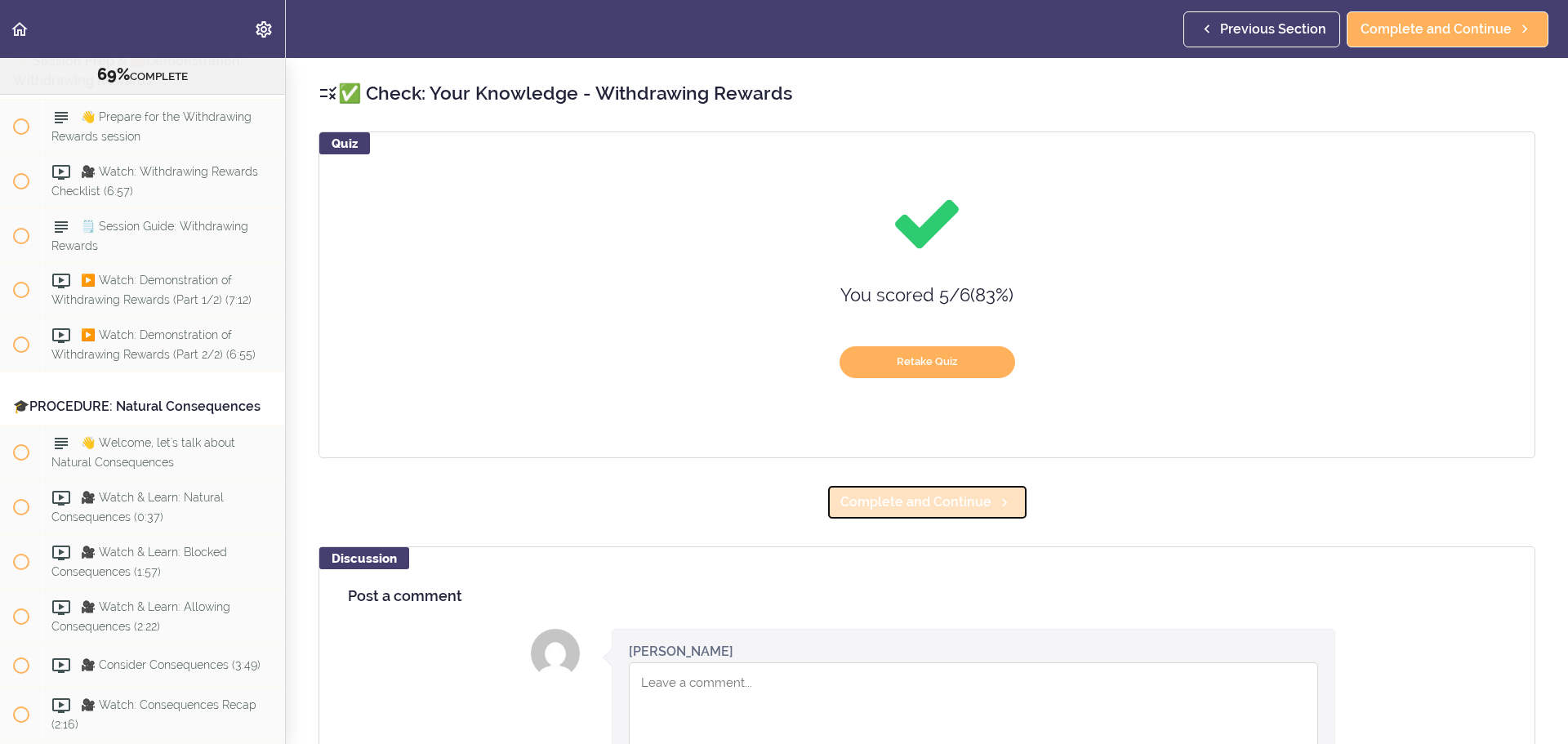
click at [937, 449] on link "Complete and Continue" at bounding box center [928, 502] width 202 height 36
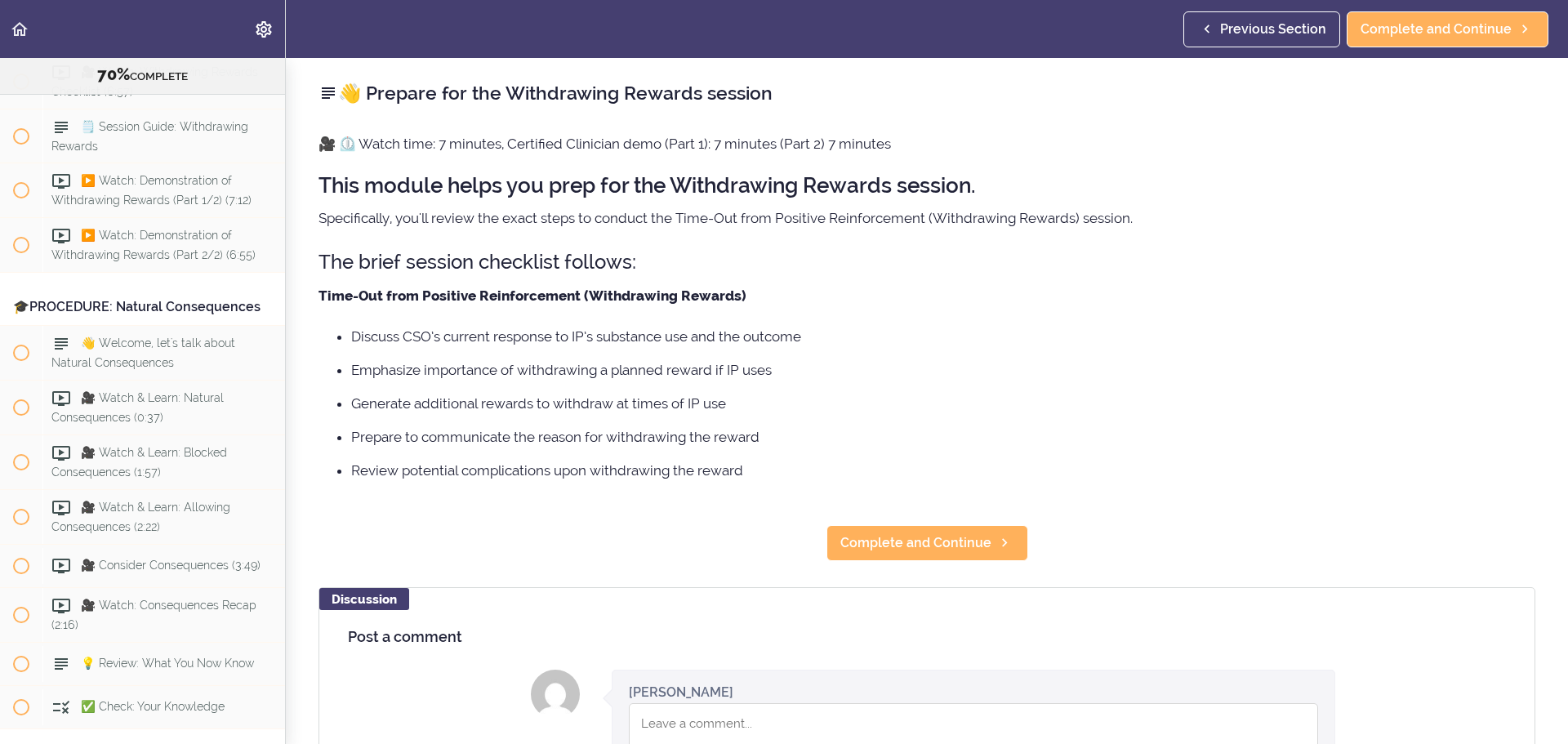
scroll to position [8527, 0]
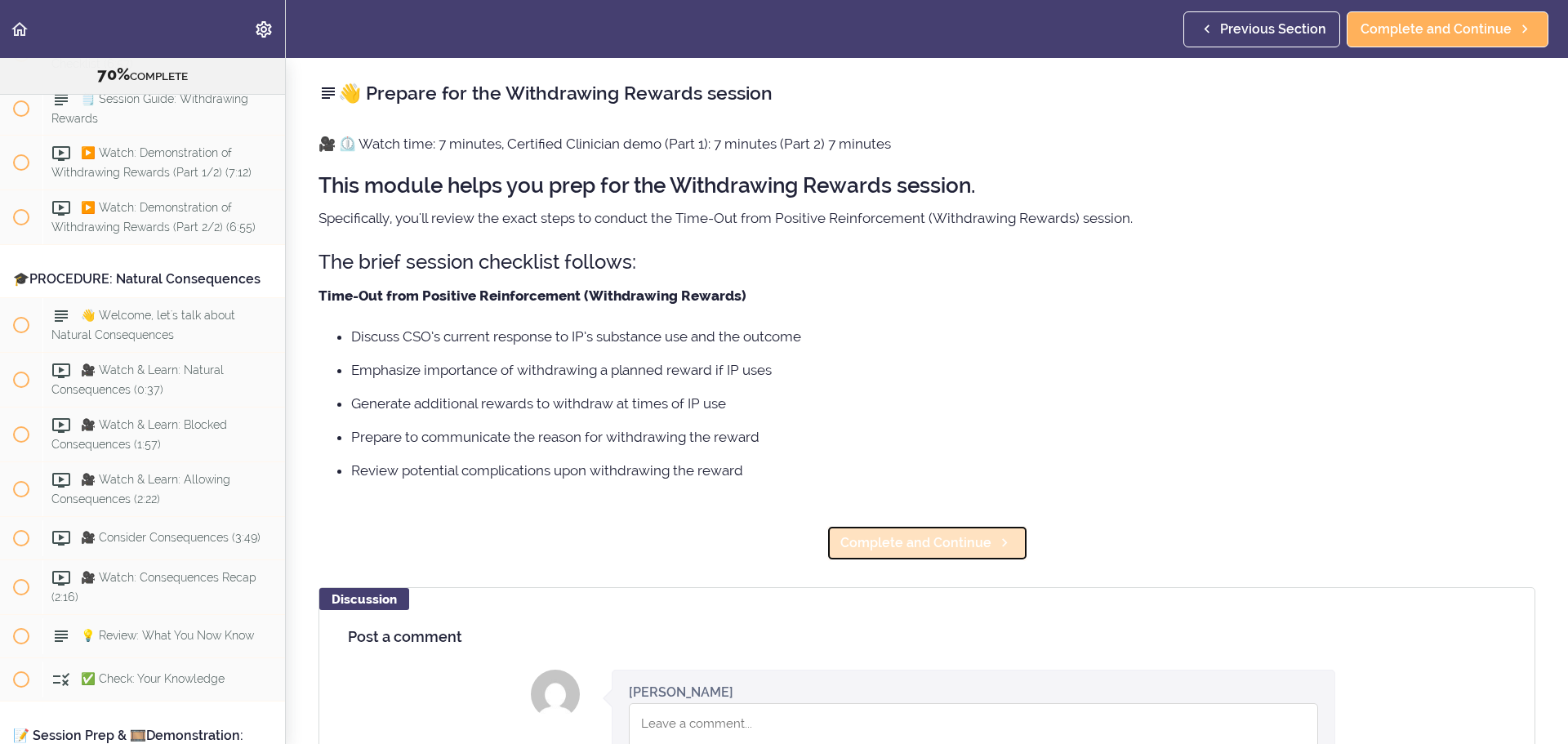
click at [923, 449] on span "Complete and Continue" at bounding box center [915, 543] width 151 height 20
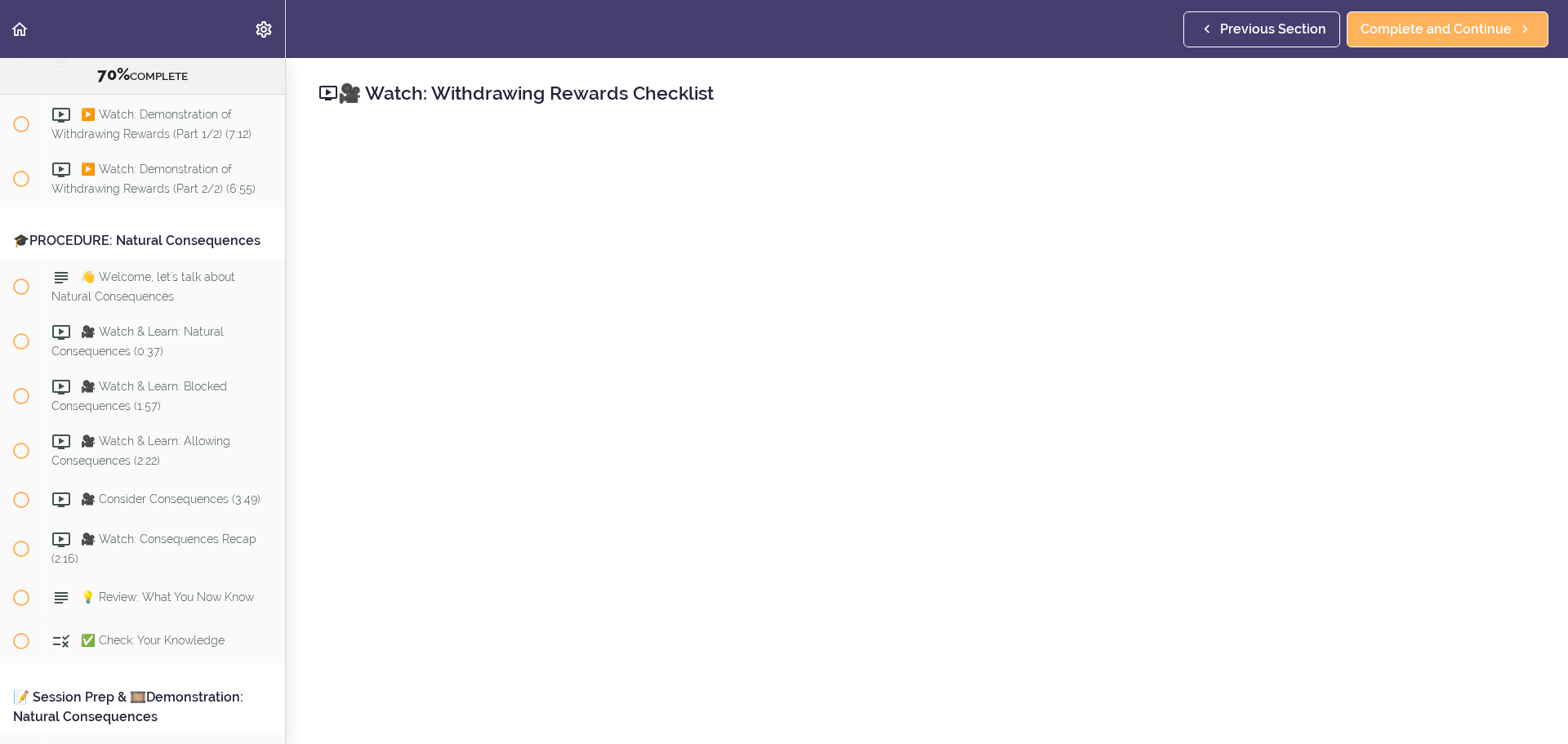
scroll to position [8582, 0]
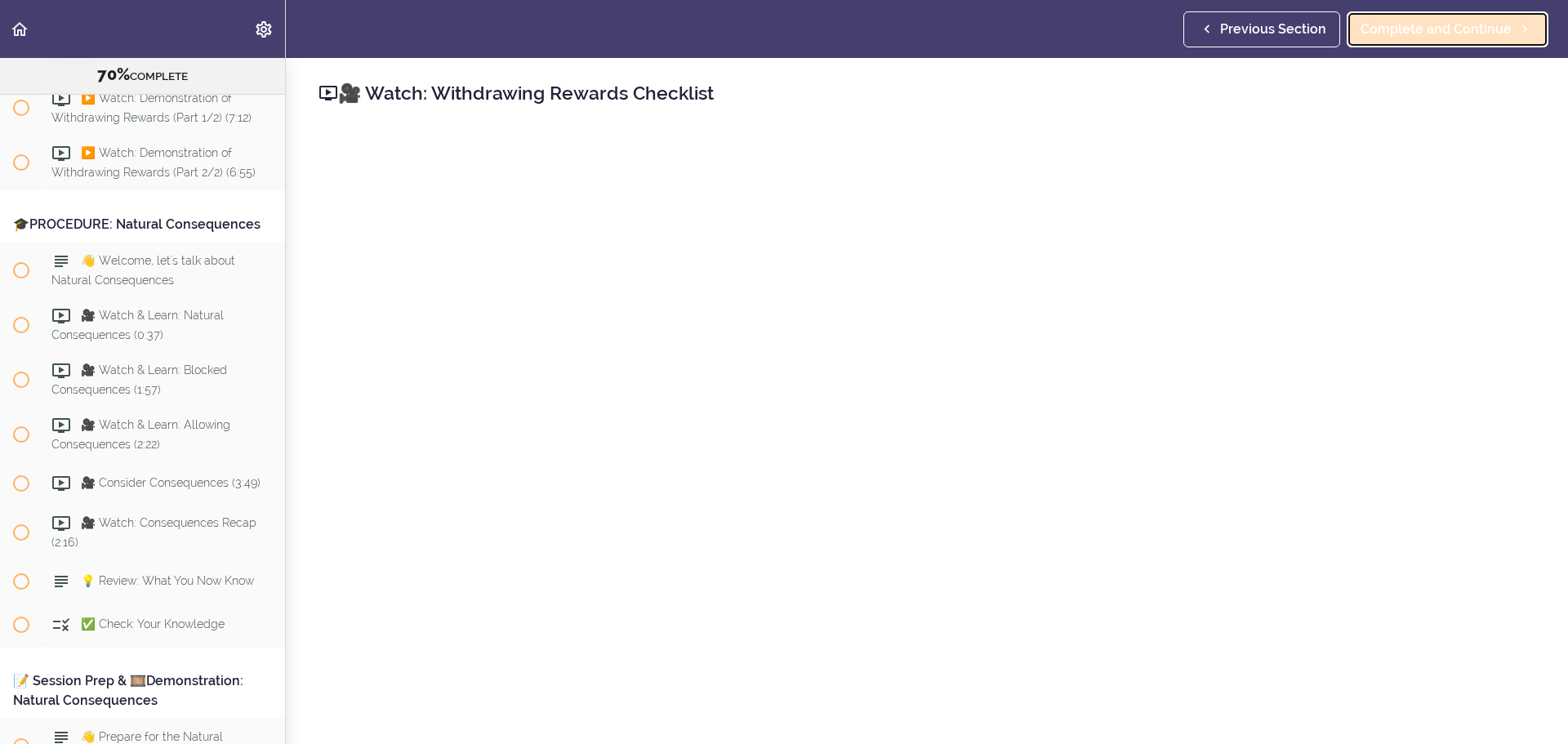
click at [1045, 23] on span "Complete and Continue" at bounding box center [1437, 30] width 151 height 20
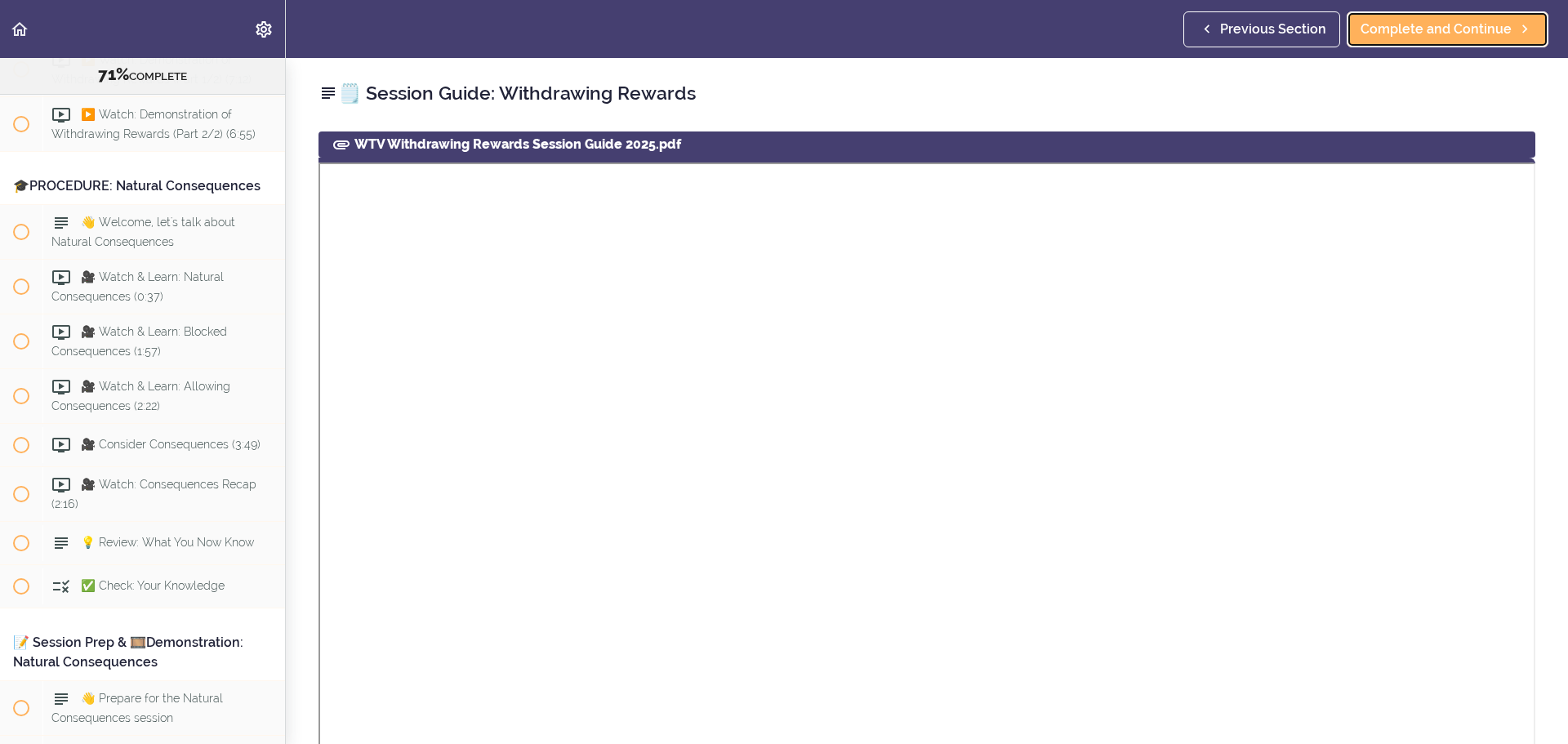
scroll to position [8636, 0]
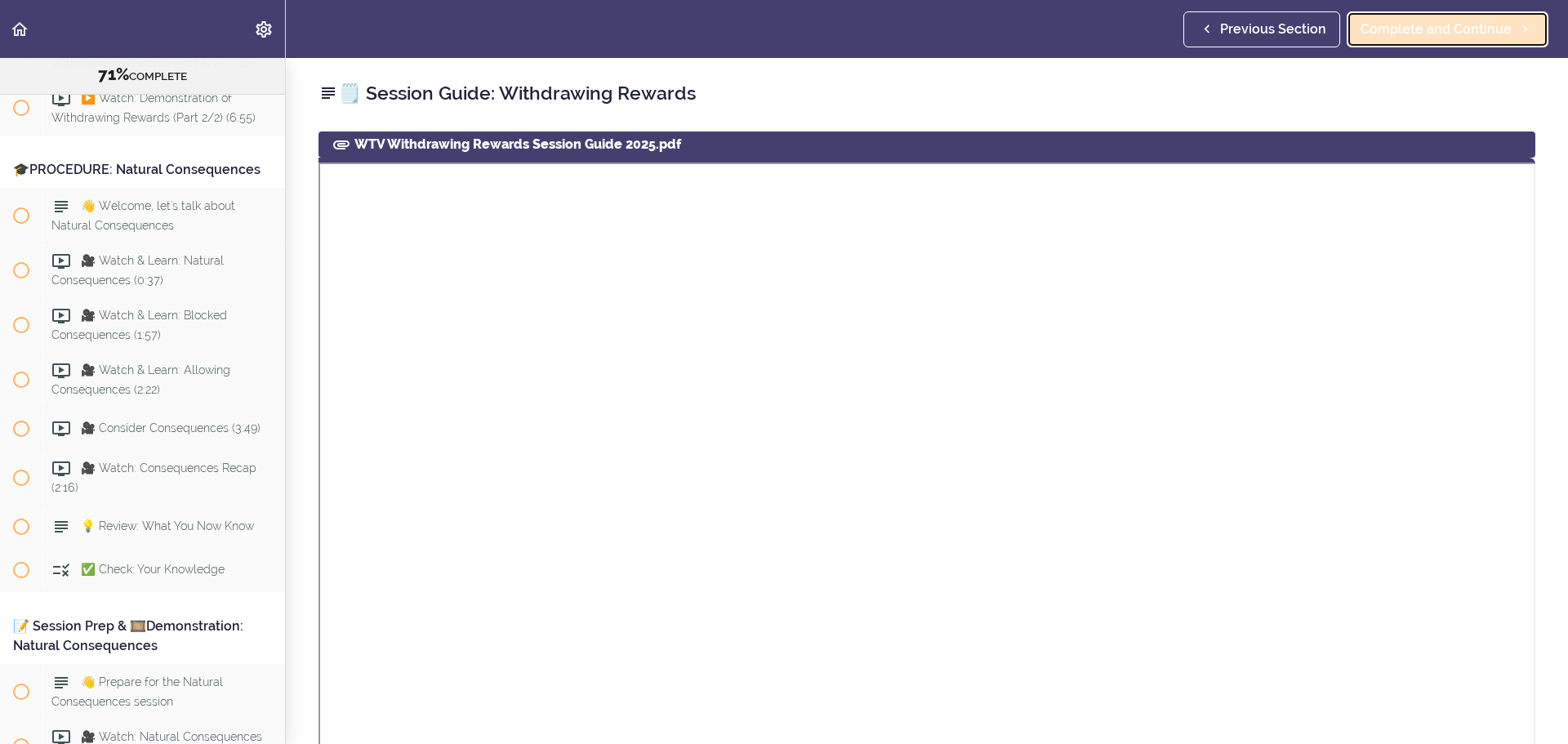
click at [1045, 36] on span "Complete and Continue" at bounding box center [1437, 30] width 151 height 20
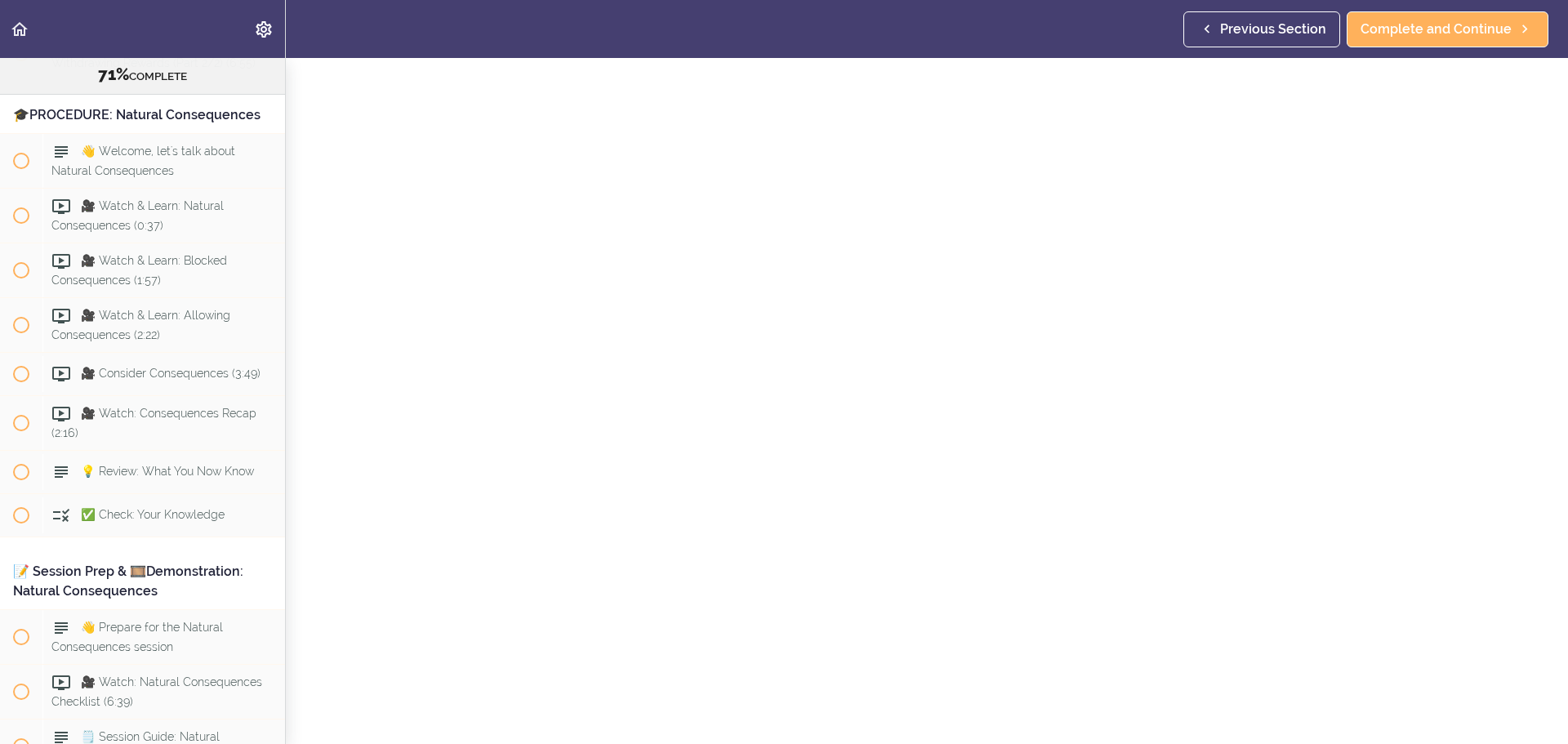
scroll to position [164, 0]
click at [1045, 41] on link "Complete and Continue" at bounding box center [1448, 29] width 202 height 36
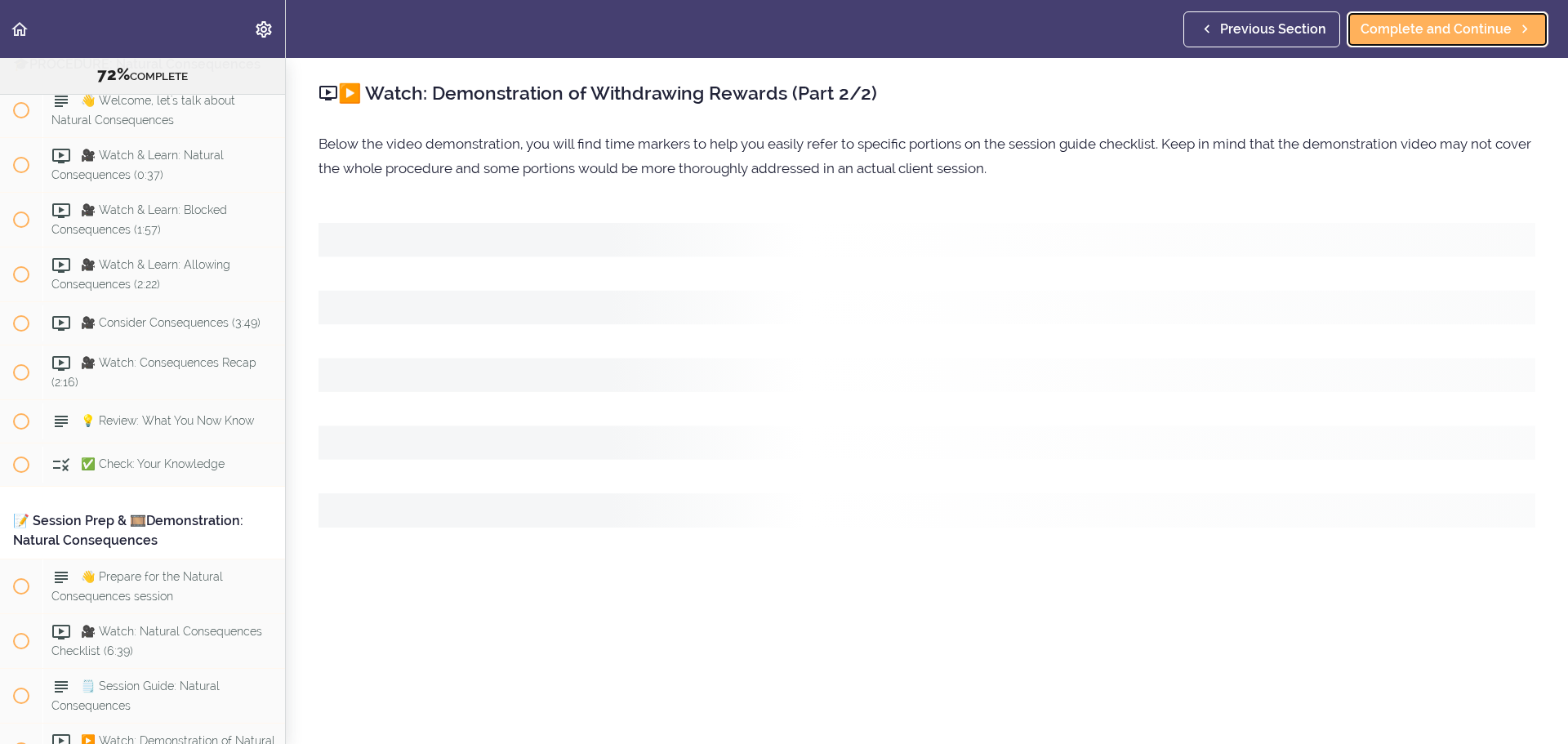
scroll to position [8746, 0]
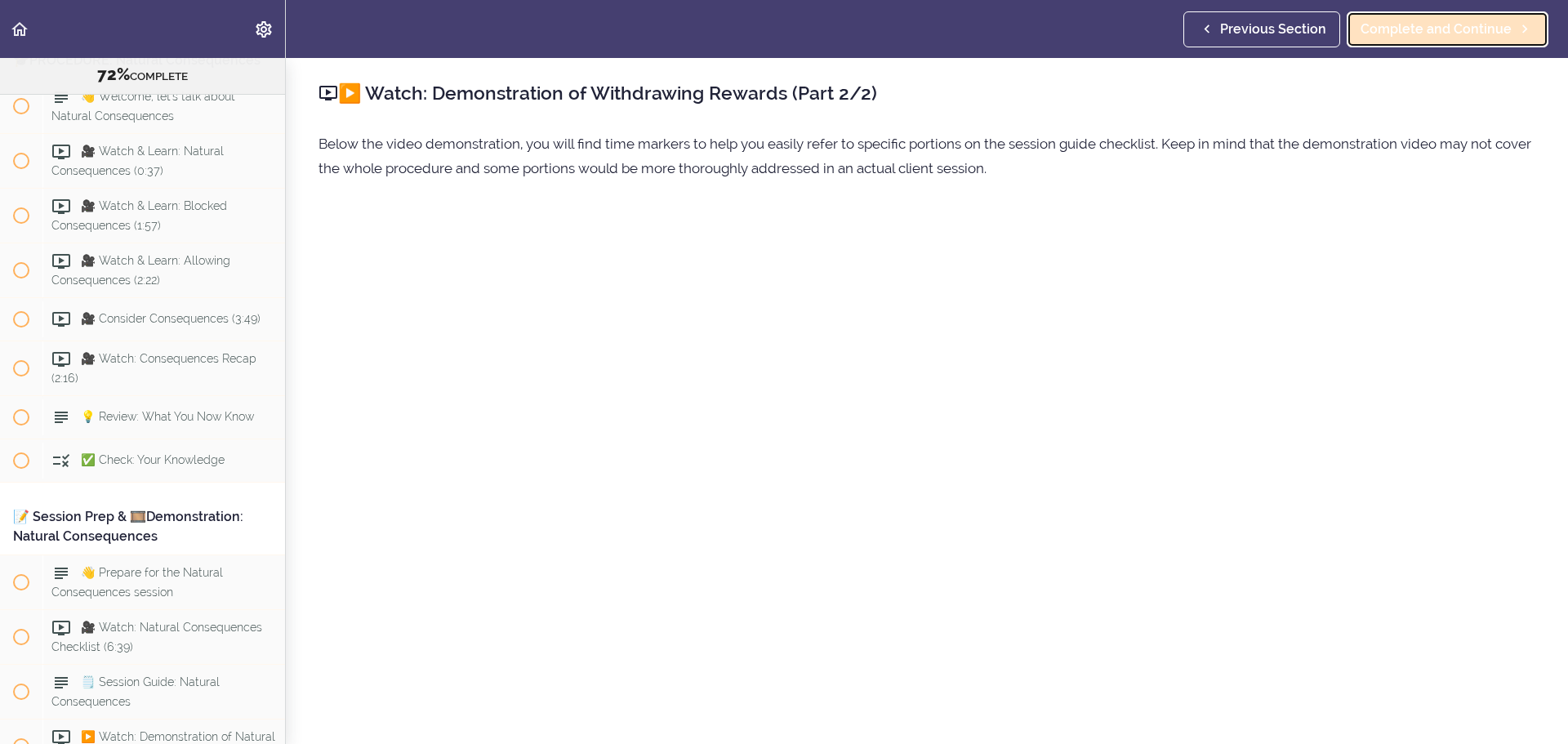
click at [1045, 33] on span "Complete and Continue" at bounding box center [1437, 30] width 151 height 20
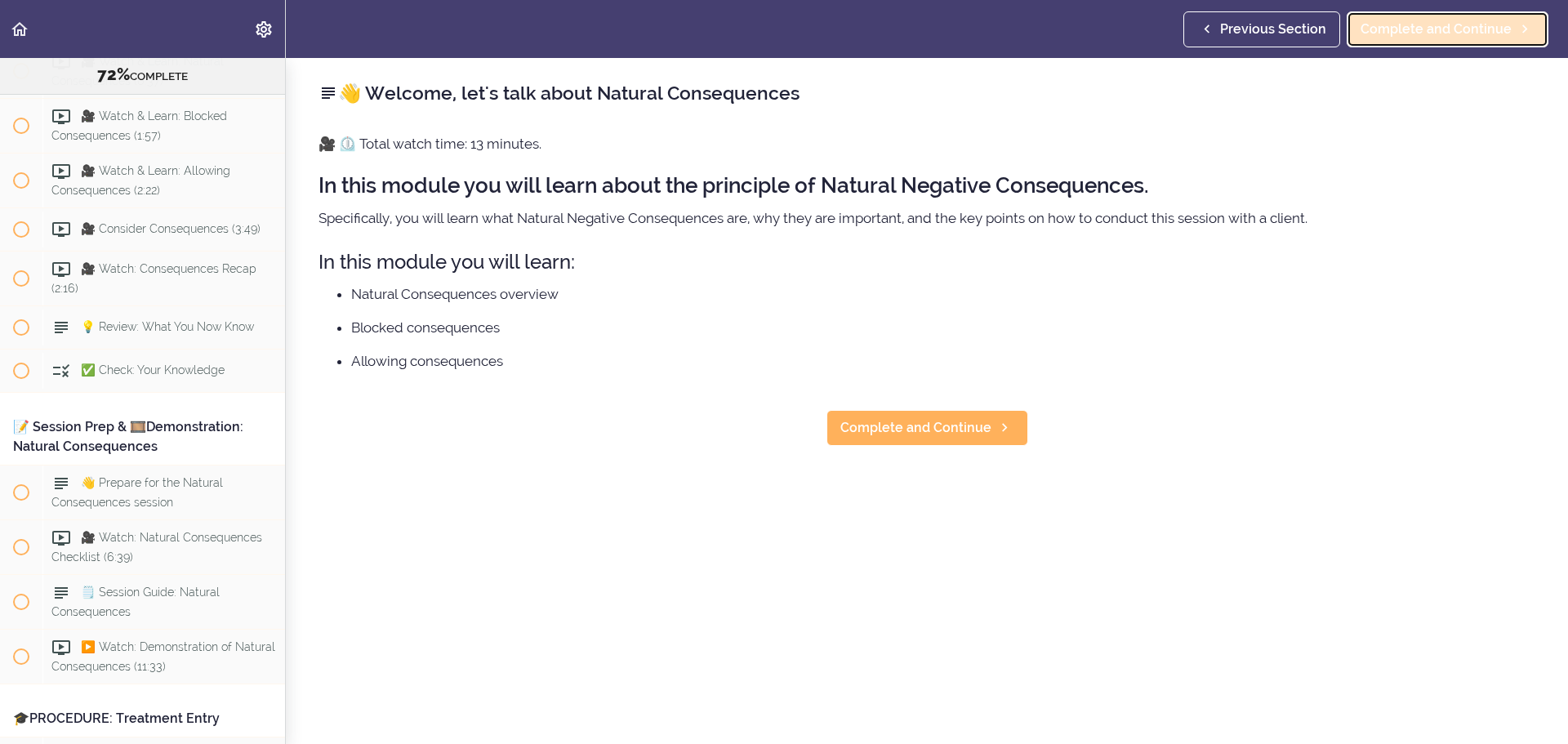
scroll to position [8854, 0]
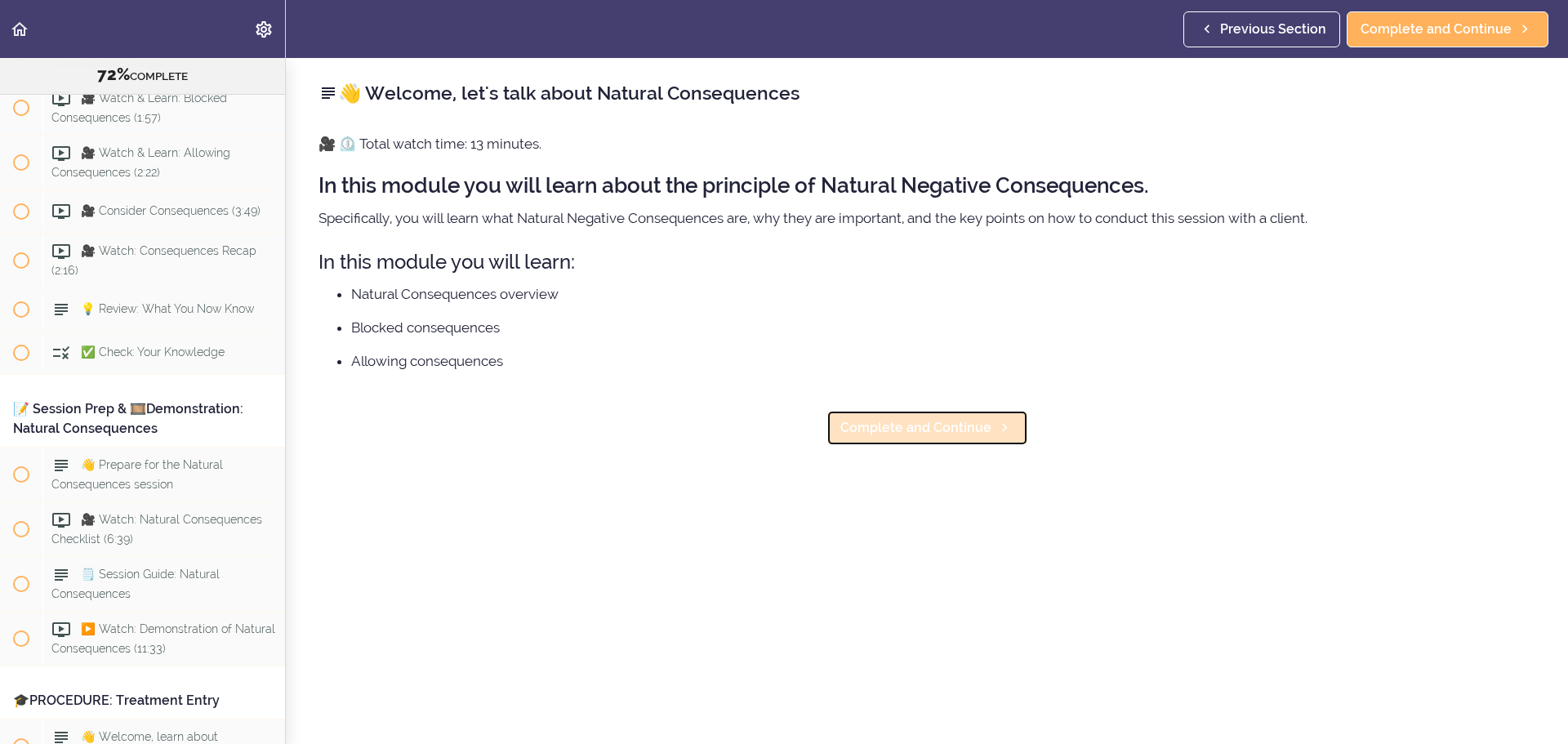
click at [922, 427] on span "Complete and Continue" at bounding box center [915, 428] width 151 height 20
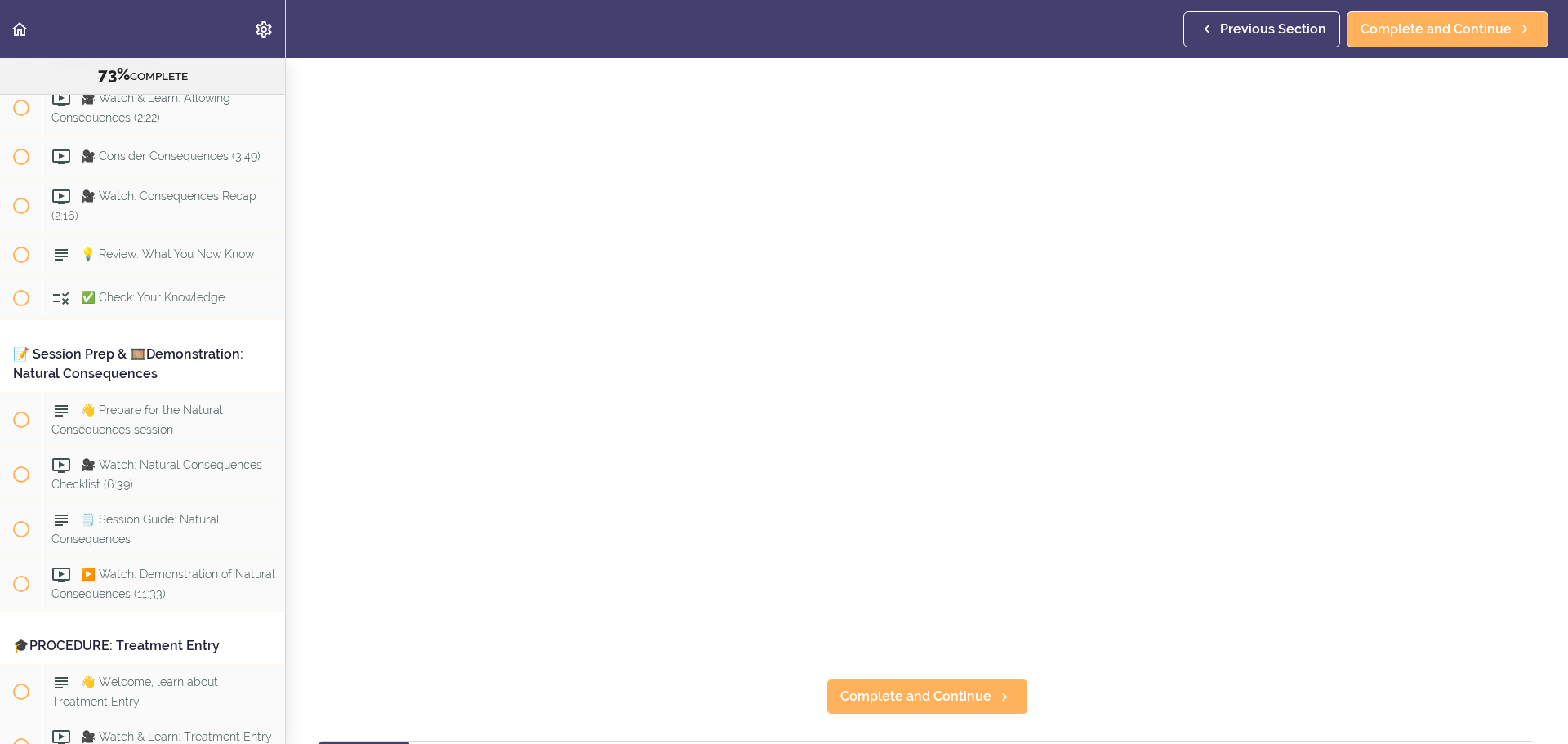
scroll to position [82, 0]
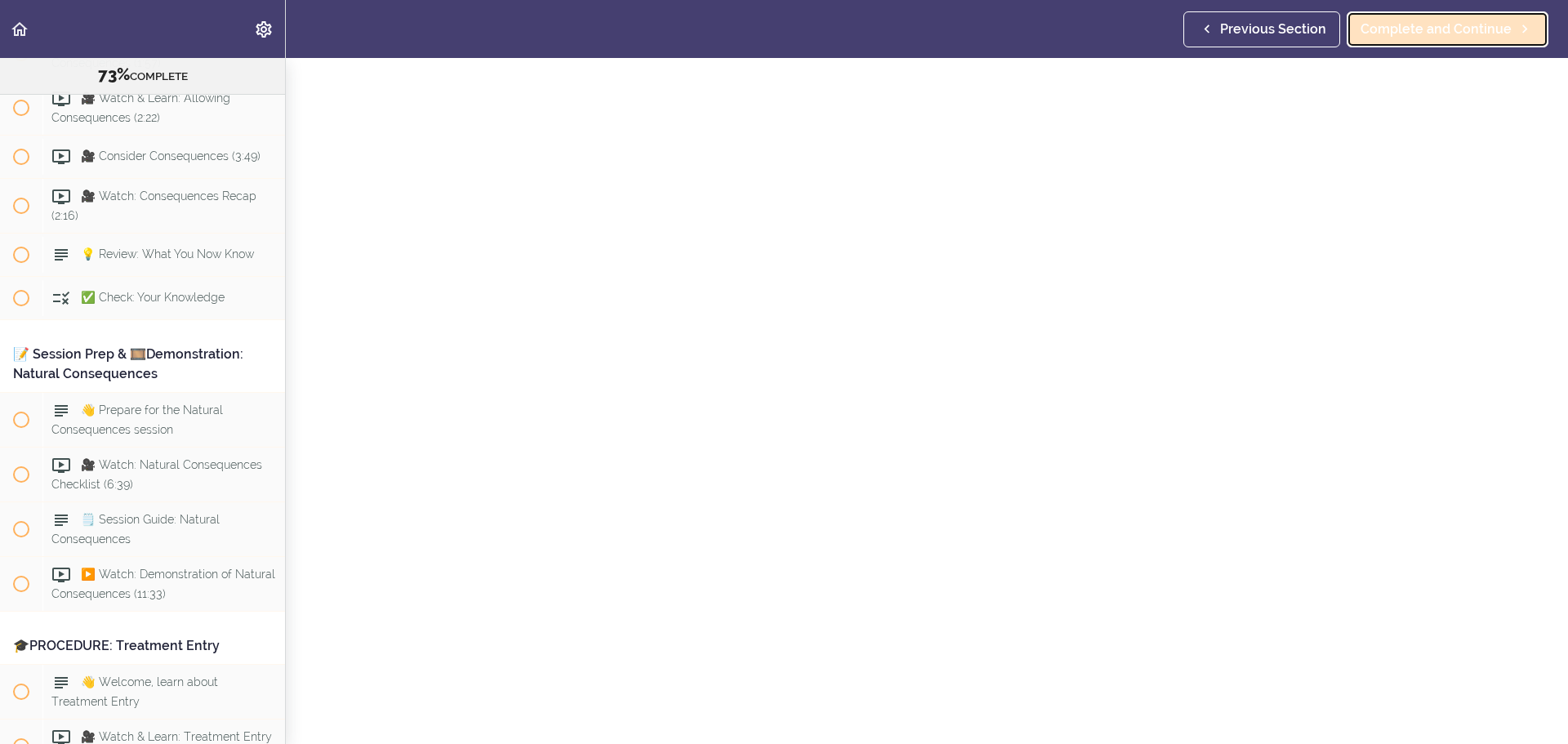
click at [1045, 31] on span "Complete and Continue" at bounding box center [1437, 30] width 151 height 20
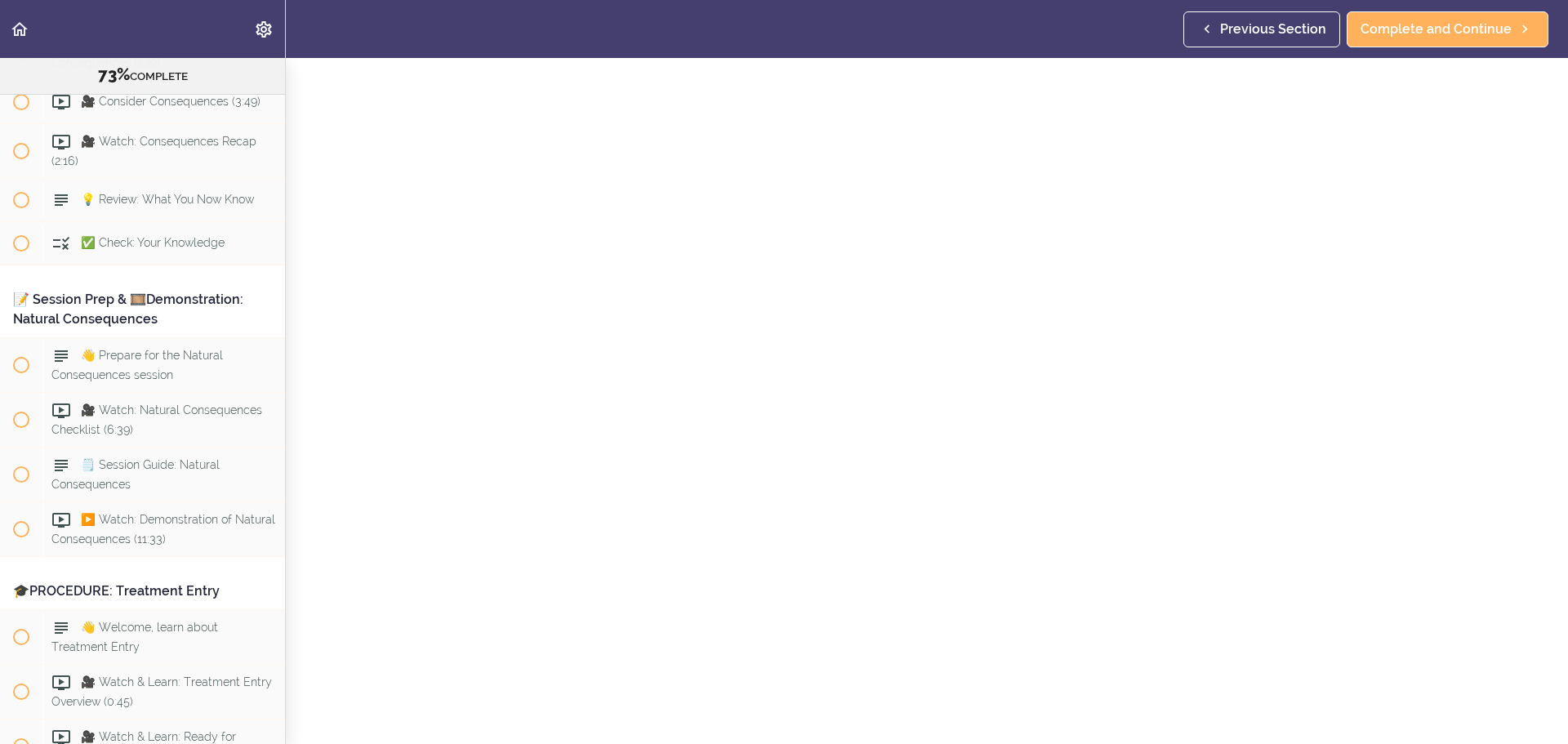
scroll to position [82, 0]
click at [1045, 9] on div "Previous Section Complete and Continue" at bounding box center [1369, 29] width 371 height 58
click at [1045, 28] on span "Complete and Continue" at bounding box center [1437, 30] width 151 height 20
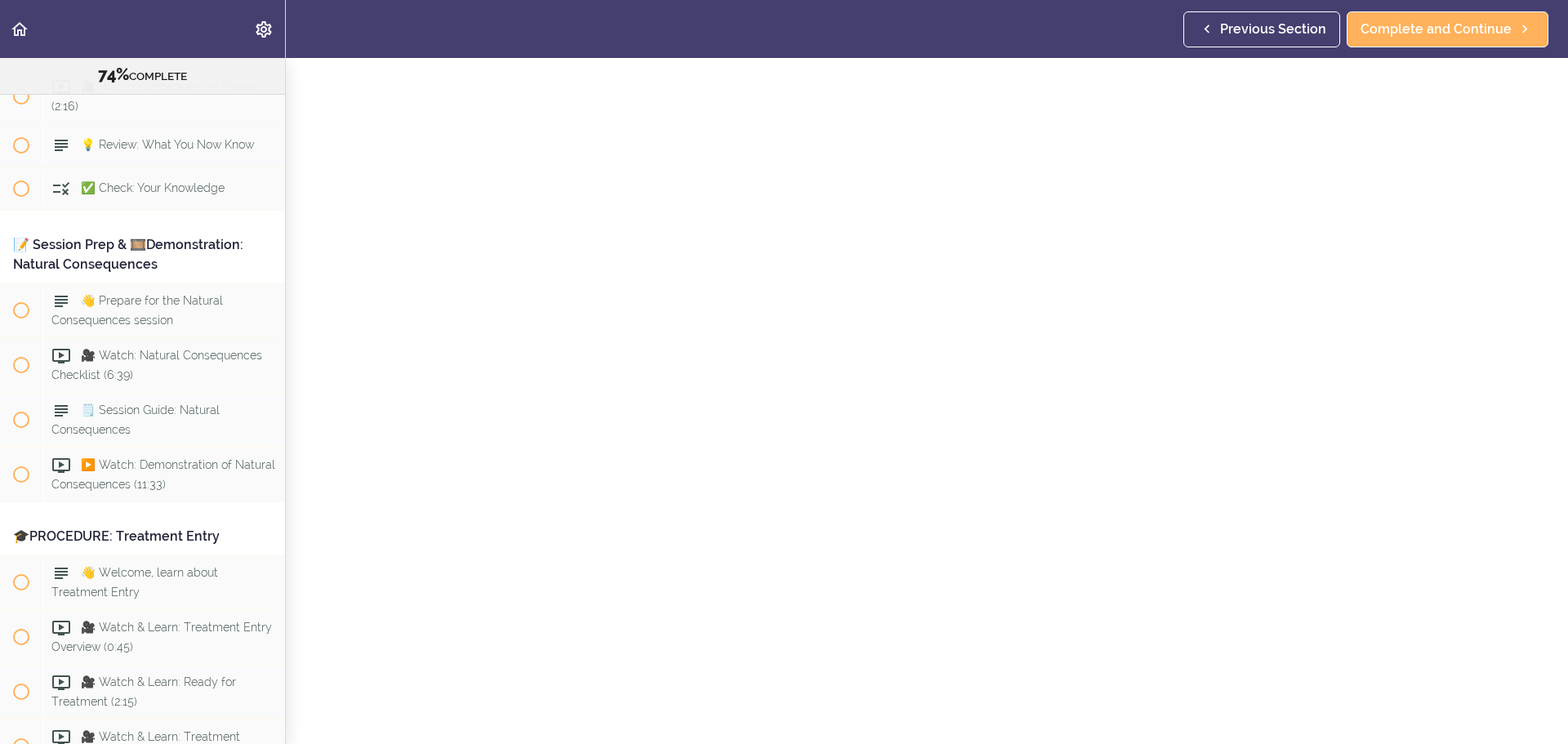
scroll to position [82, 0]
drag, startPoint x: 1444, startPoint y: 23, endPoint x: 1441, endPoint y: 41, distance: 18.2
click at [1045, 23] on span "Complete and Continue" at bounding box center [1437, 30] width 151 height 20
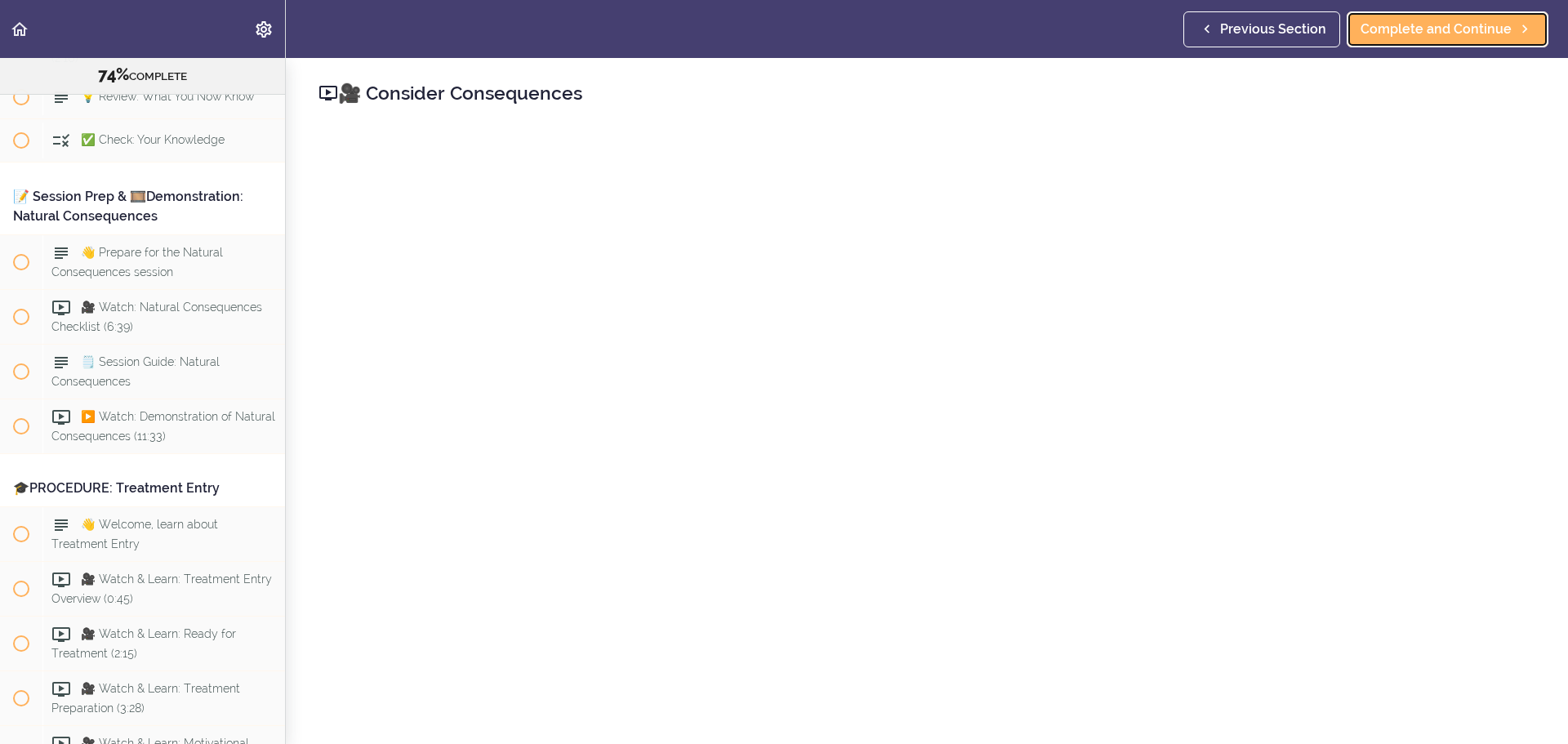
scroll to position [9073, 0]
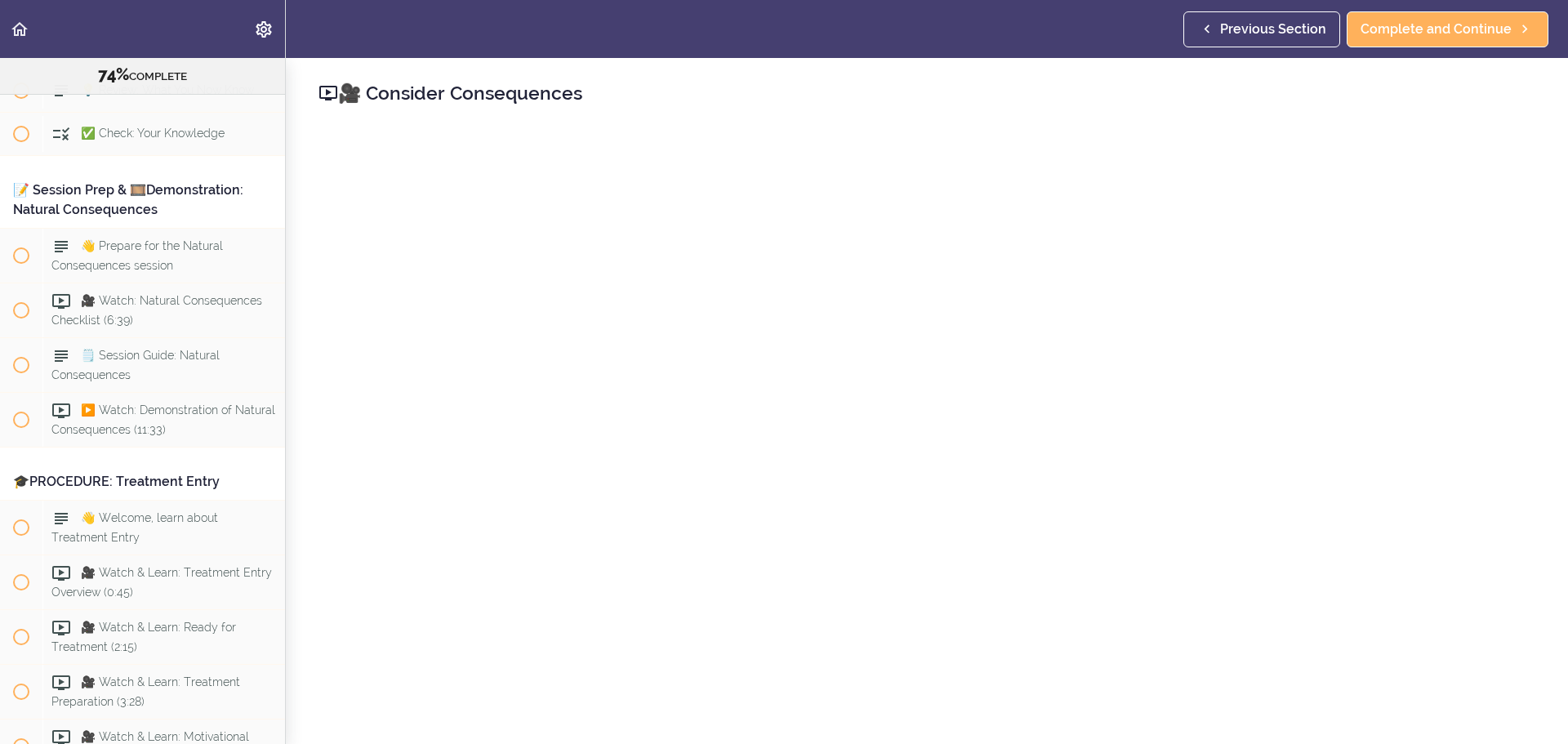
click at [1045, 8] on div "Previous Section Complete and Continue" at bounding box center [1369, 29] width 371 height 58
click at [1045, 14] on link "Complete and Continue" at bounding box center [1448, 29] width 202 height 36
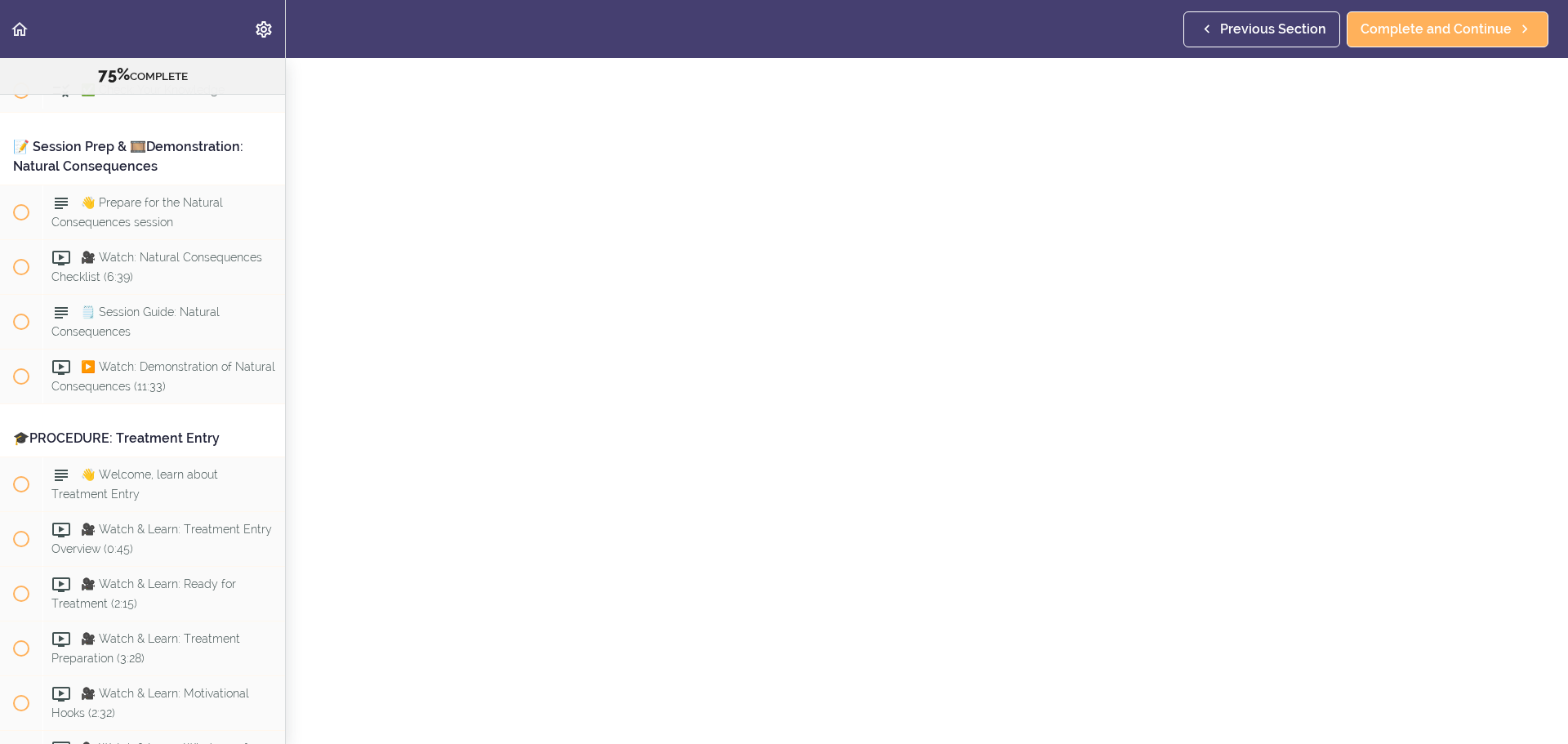
scroll to position [164, 0]
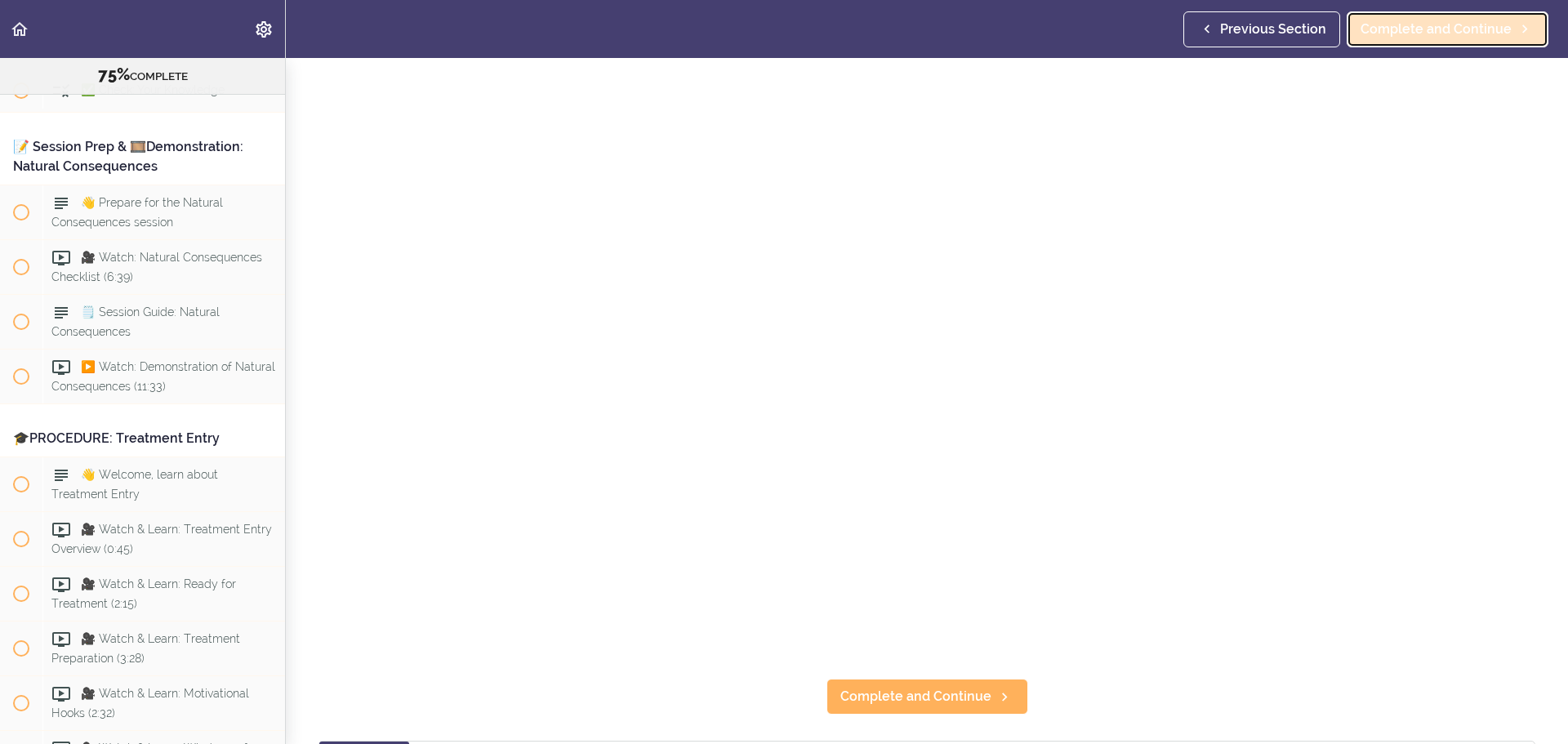
click at [1045, 16] on link "Complete and Continue" at bounding box center [1448, 29] width 202 height 36
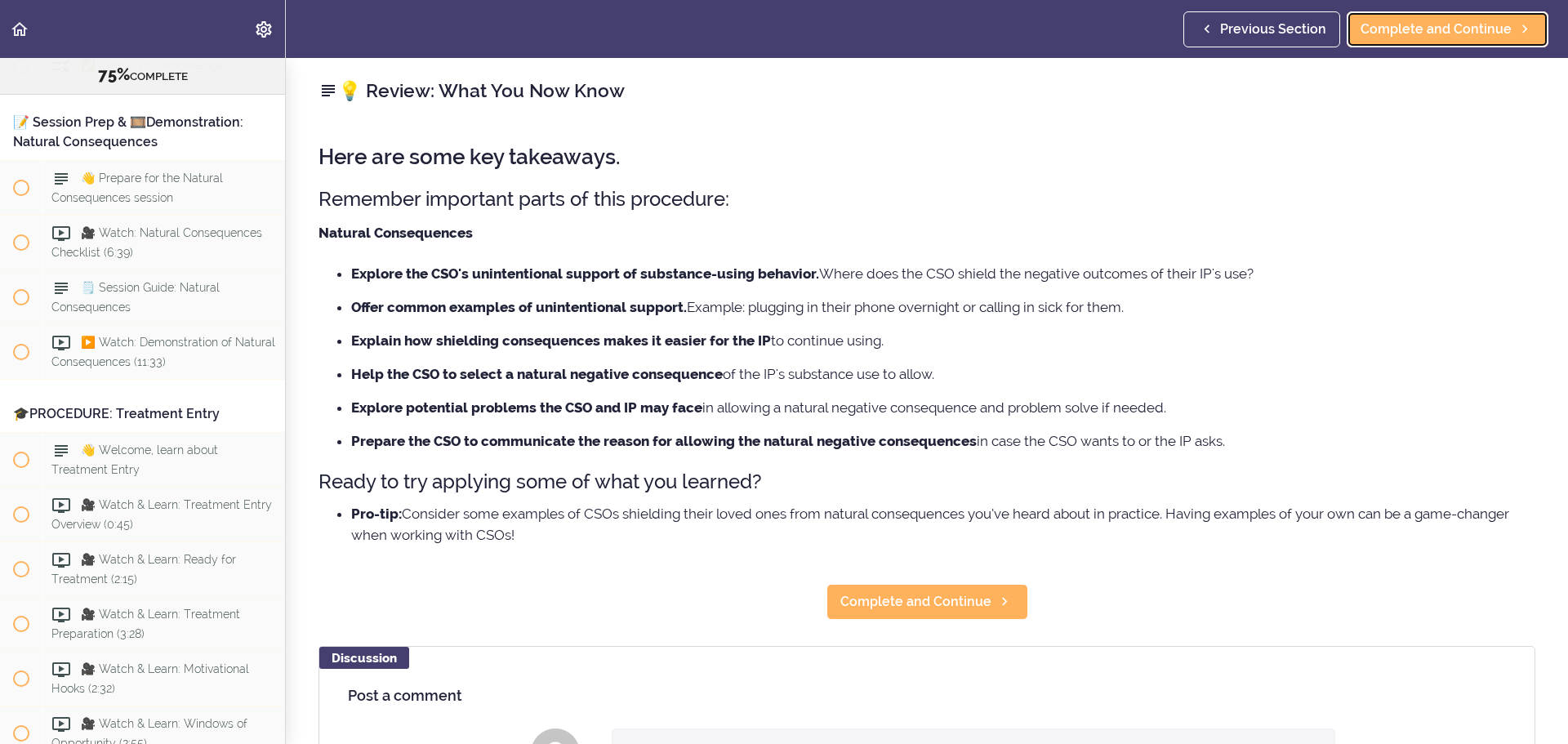
scroll to position [9170, 0]
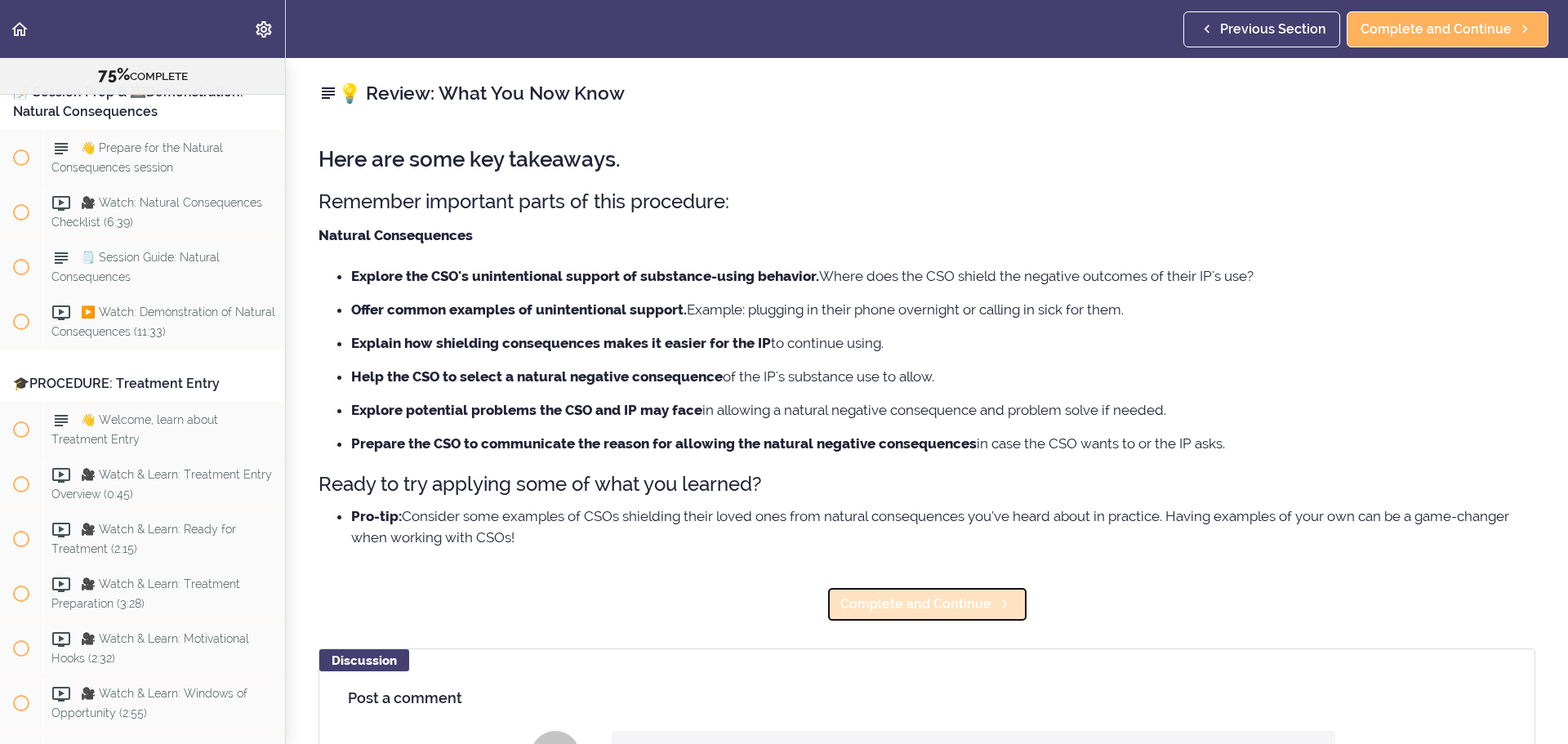
click at [901, 449] on span "Complete and Continue" at bounding box center [915, 604] width 151 height 20
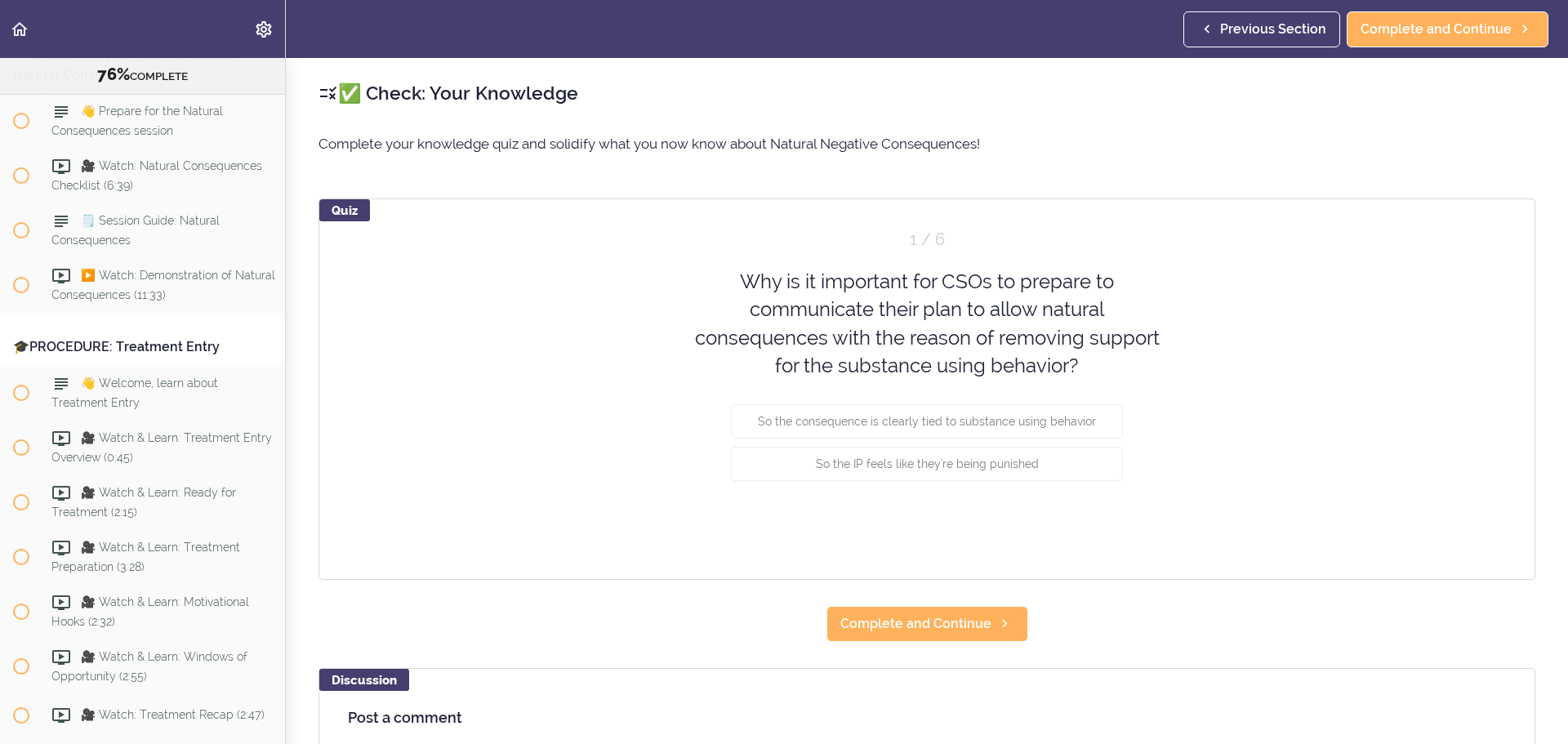
scroll to position [9214, 0]
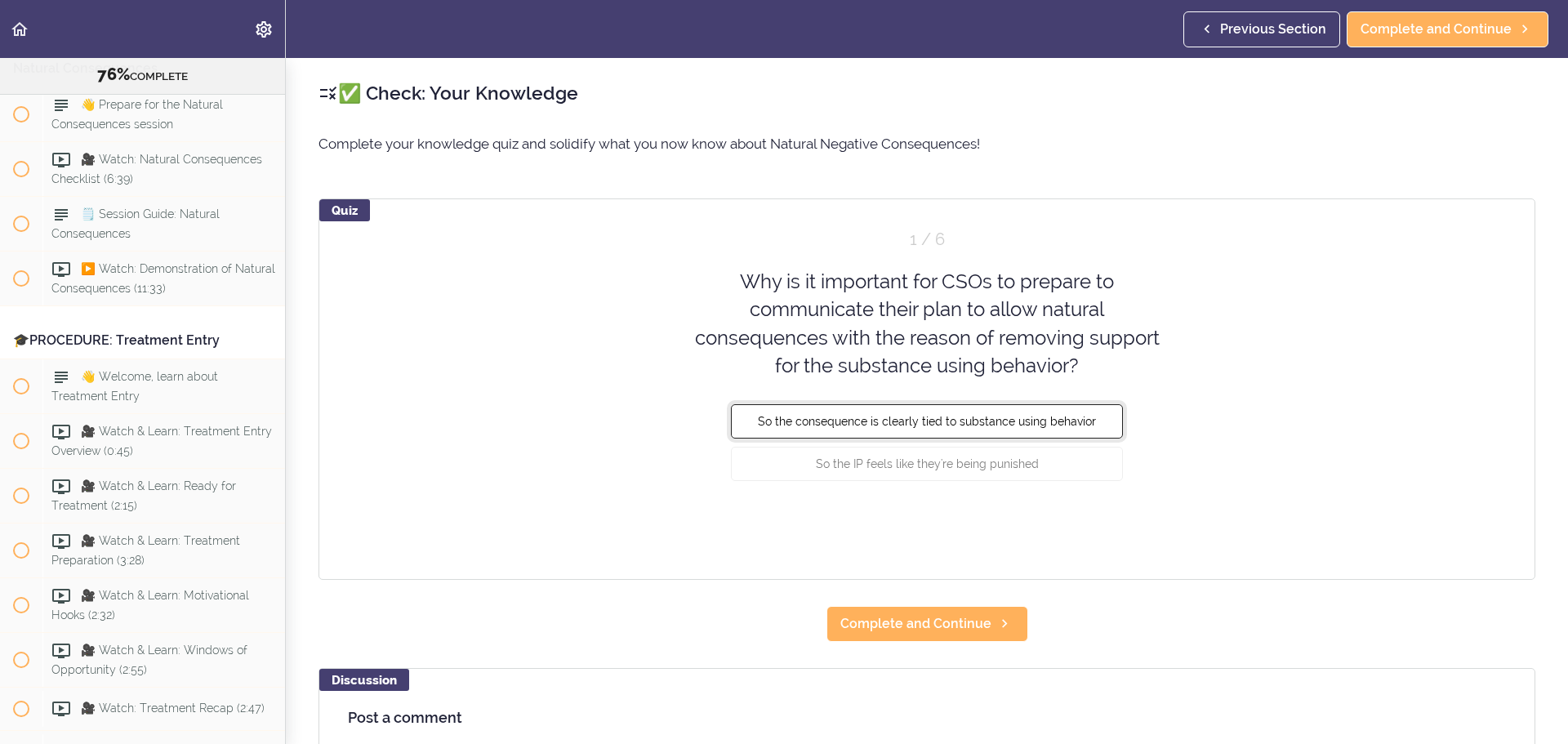
click at [914, 412] on button "So the consequence is clearly tied to substance using behavior" at bounding box center [927, 421] width 392 height 34
click at [1045, 449] on button "Check" at bounding box center [1091, 525] width 65 height 23
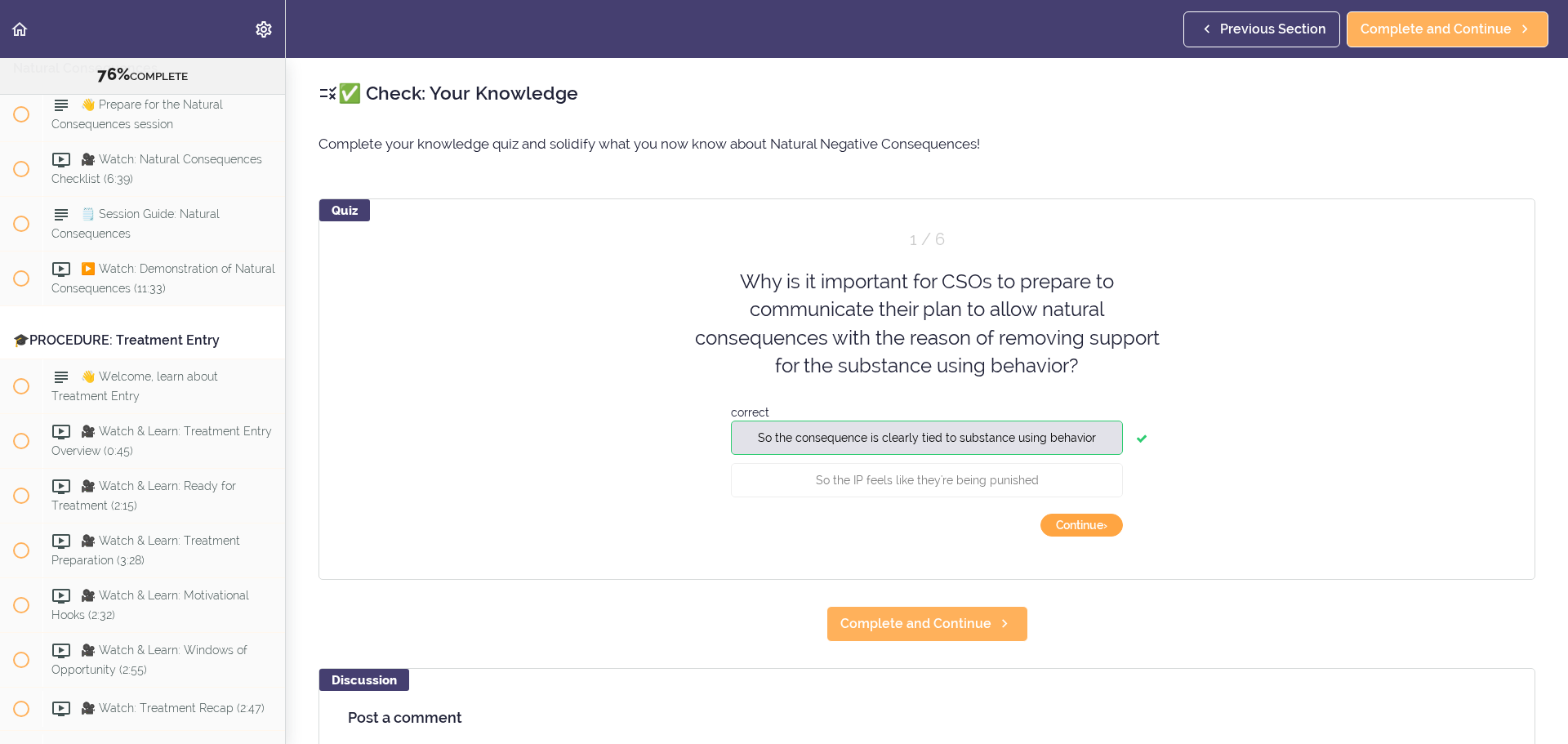
click at [1045, 449] on button "Continue ›" at bounding box center [1082, 525] width 83 height 23
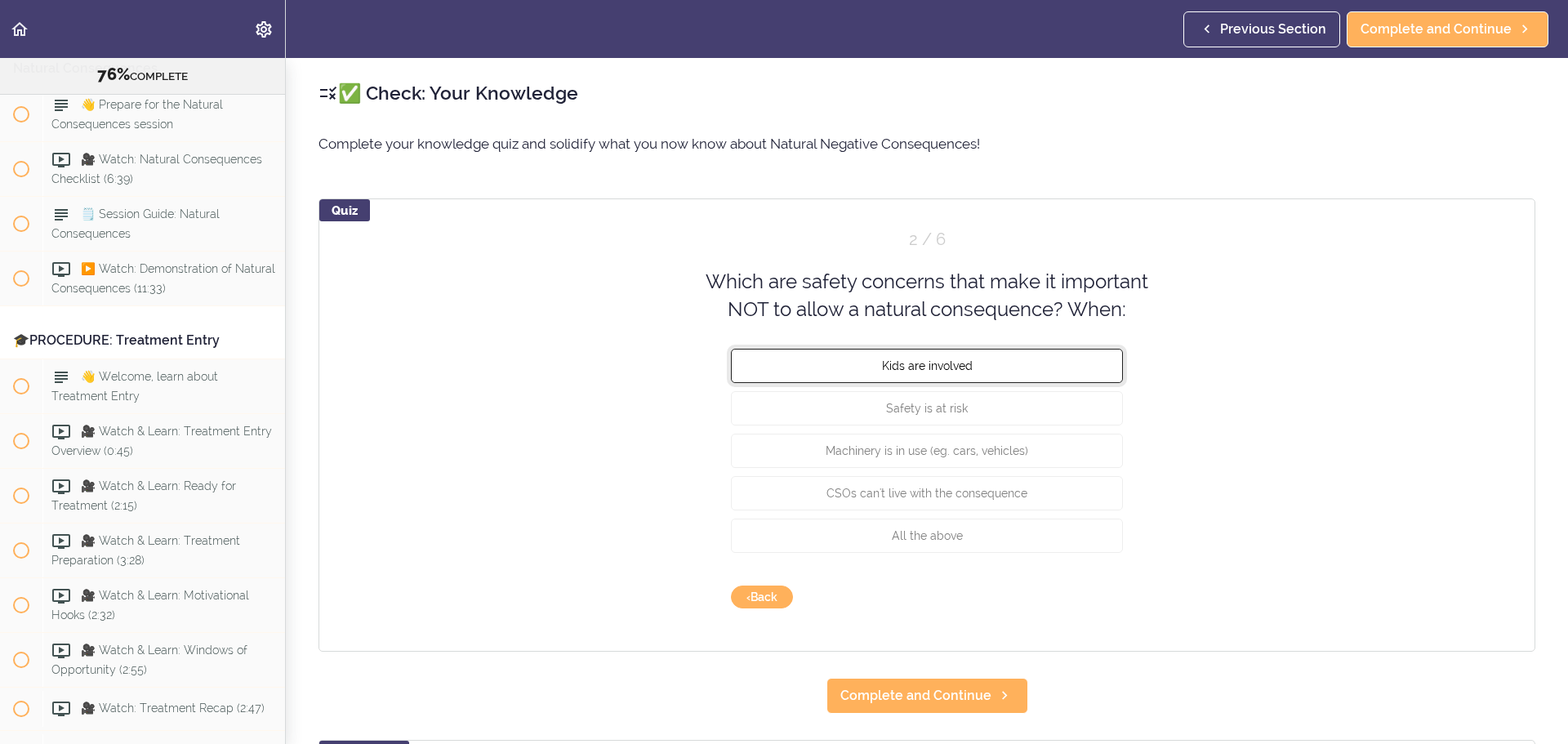
click at [920, 367] on span "Kids are involved" at bounding box center [928, 365] width 91 height 13
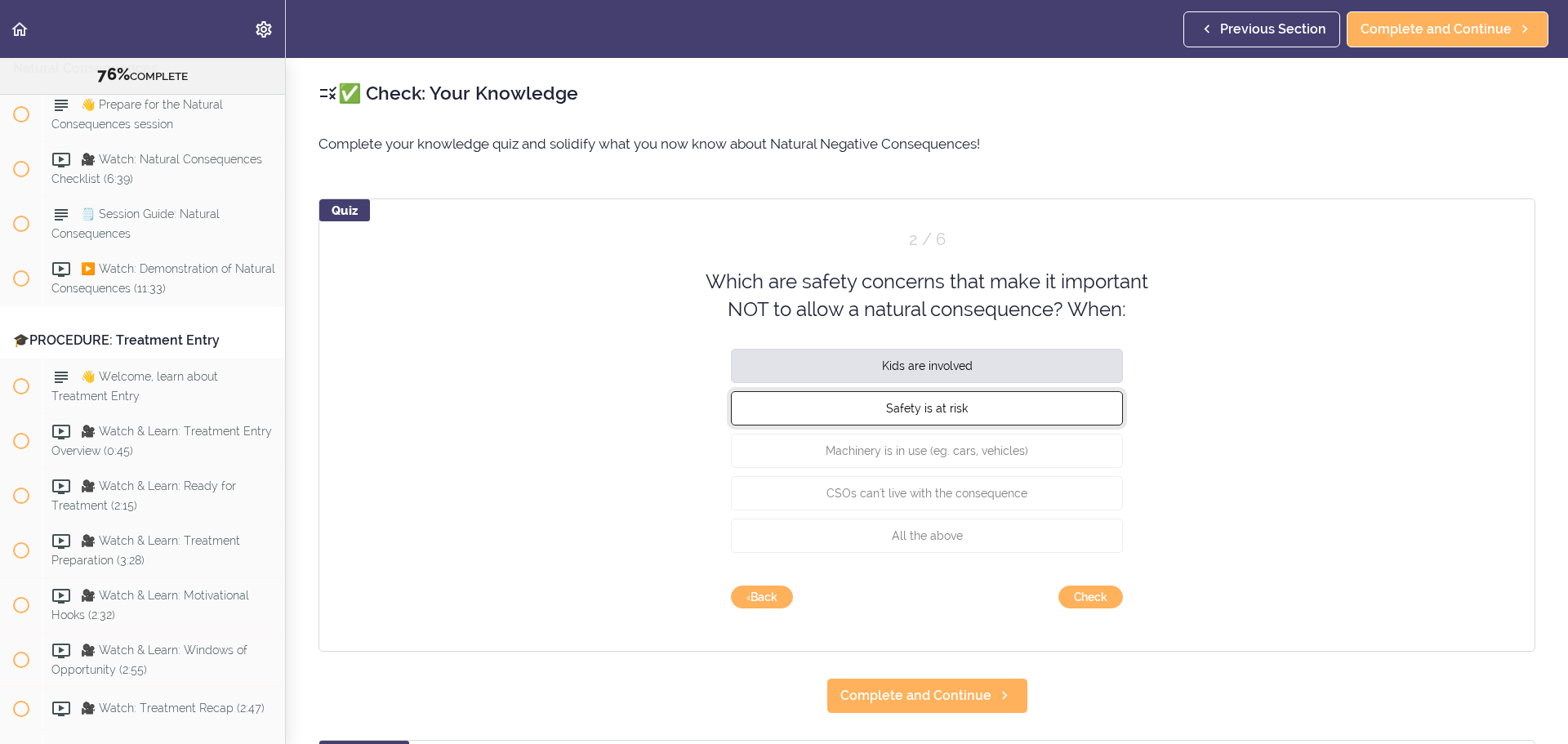
click at [920, 411] on span "Safety is at risk" at bounding box center [927, 408] width 82 height 13
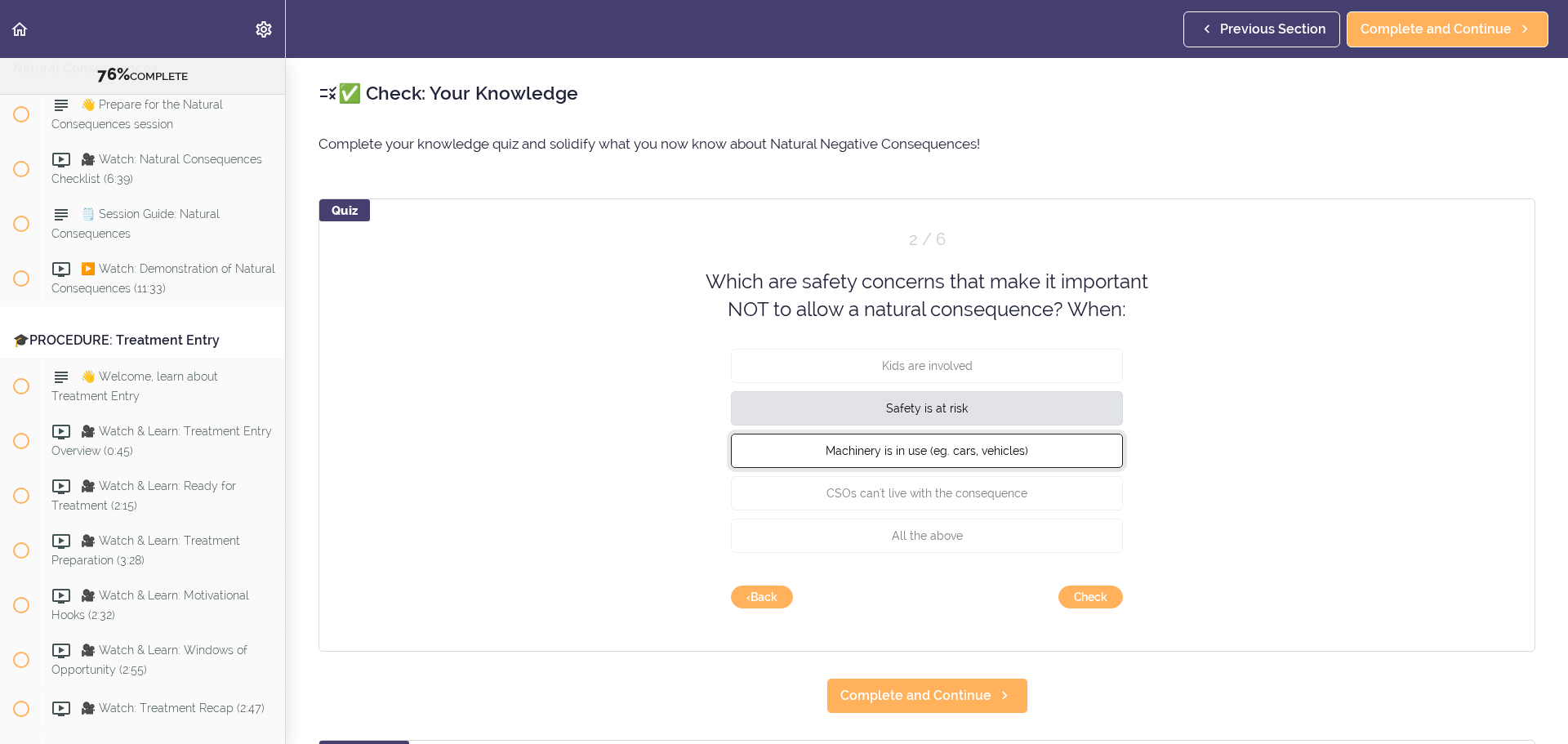
click at [920, 449] on span "Machinery is in use (eg. cars, vehicles)" at bounding box center [927, 450] width 203 height 13
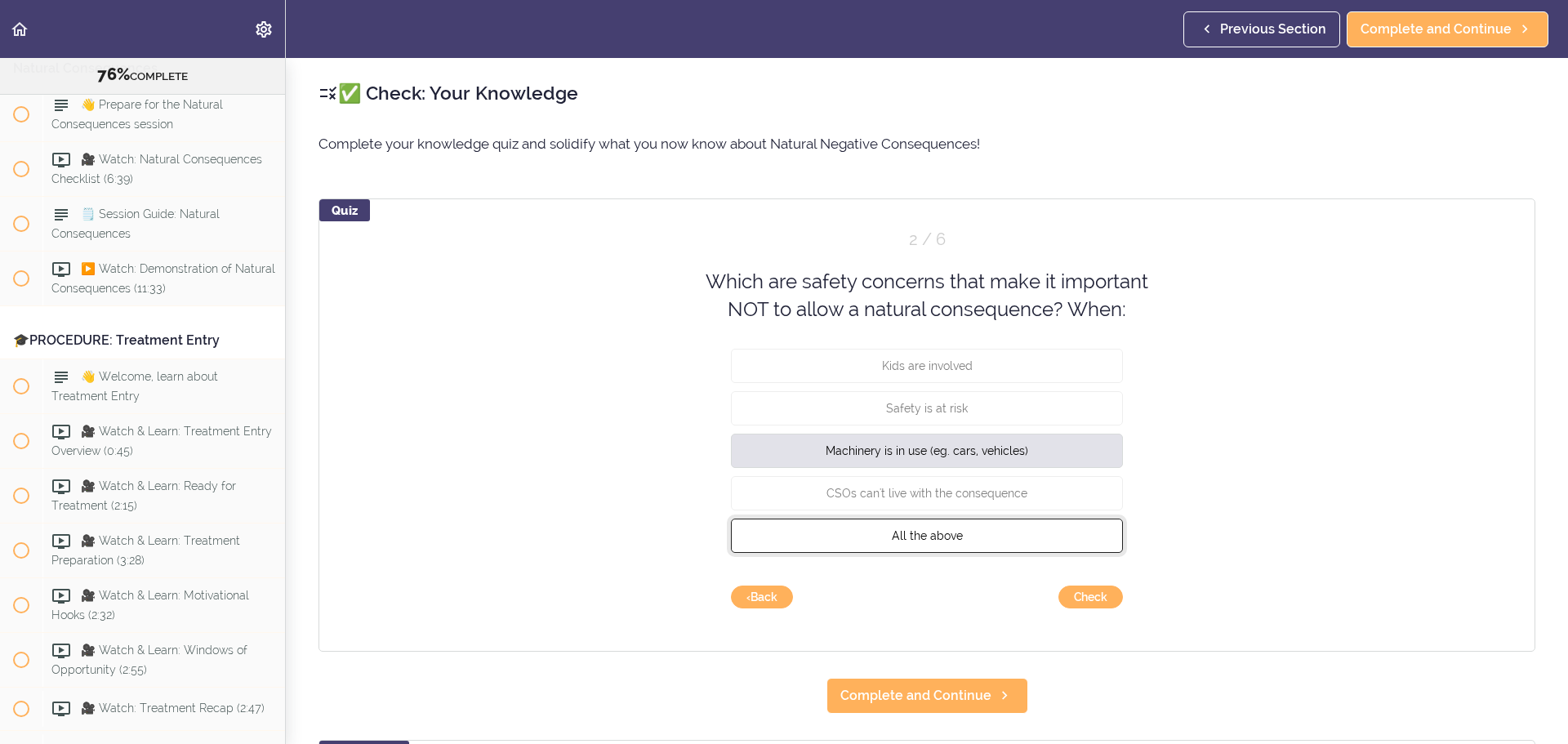
click at [920, 449] on span "All the above" at bounding box center [928, 535] width 71 height 13
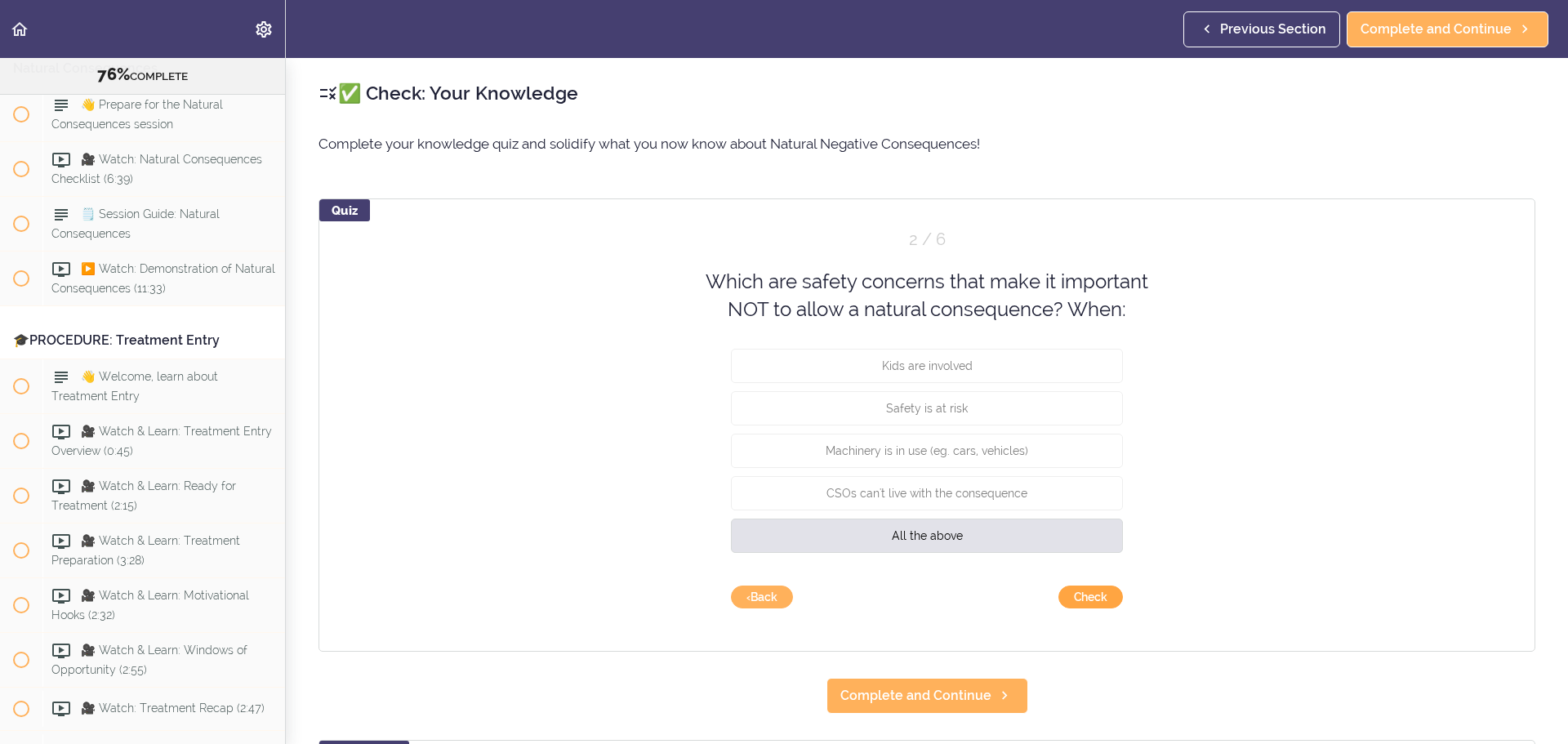
click at [1045, 449] on button "Check" at bounding box center [1091, 597] width 65 height 23
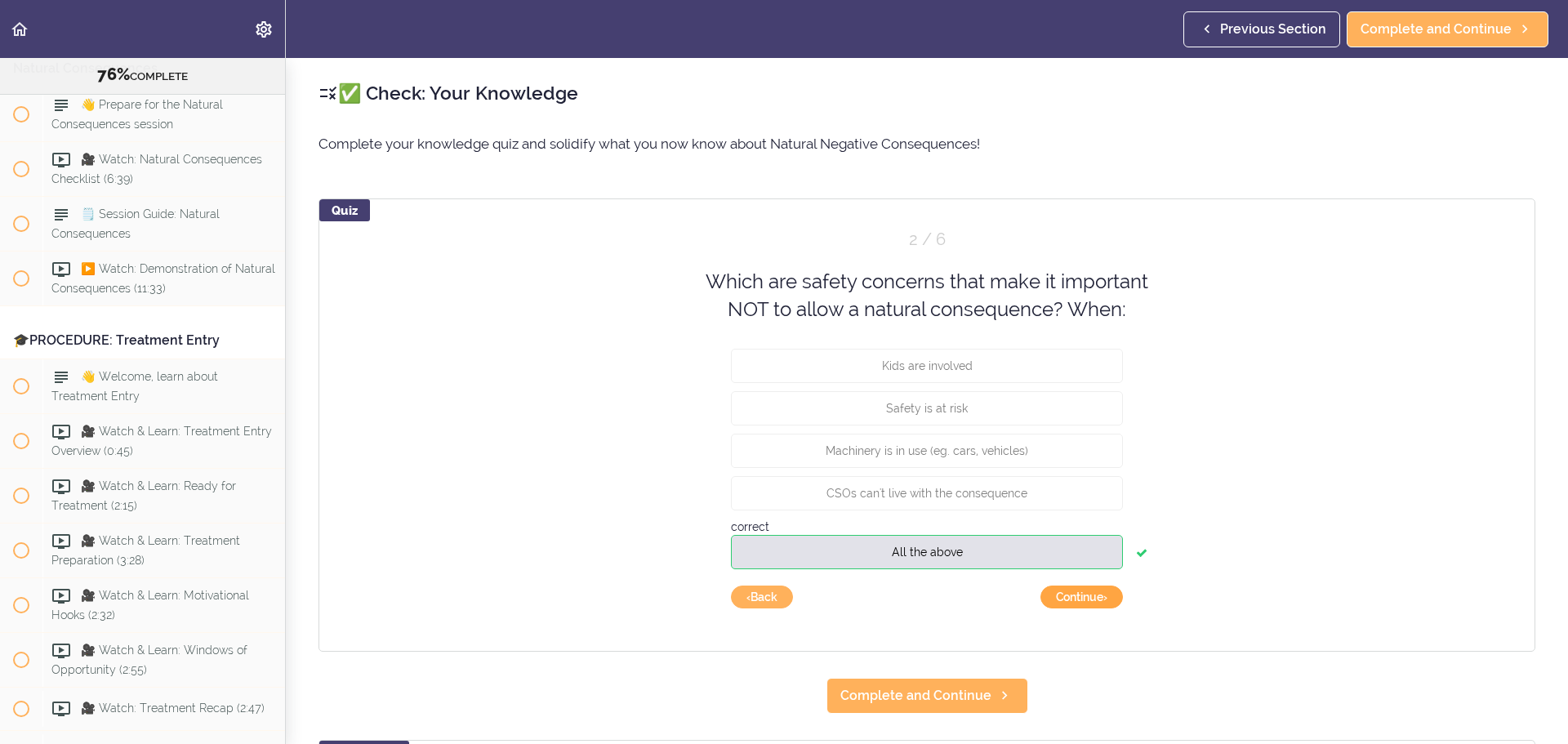
click at [1045, 449] on button "Continue ›" at bounding box center [1082, 597] width 83 height 23
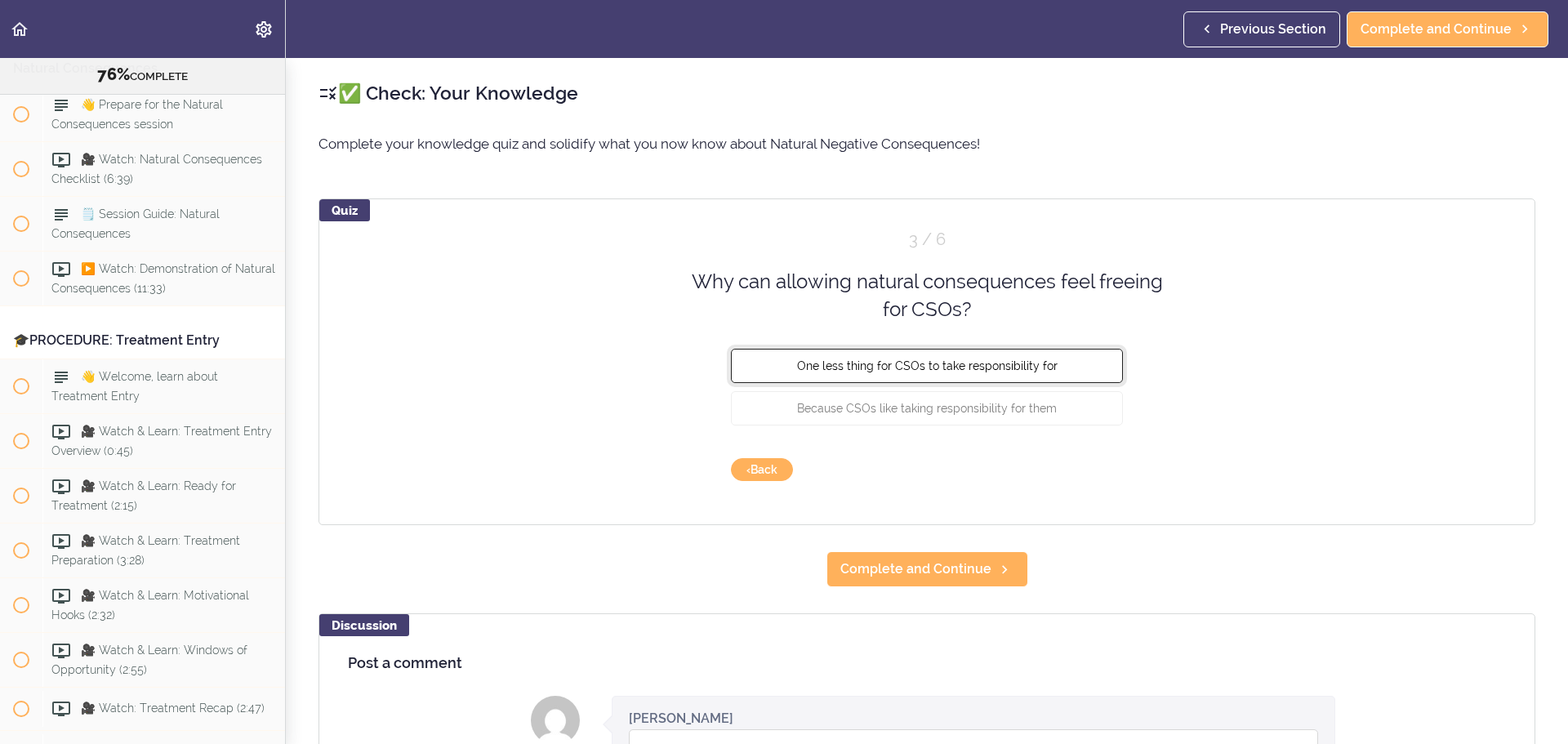
click at [933, 364] on span "One less thing for CSOs to take responsibility for" at bounding box center [927, 365] width 261 height 13
click at [1045, 449] on button "Check" at bounding box center [1091, 470] width 65 height 23
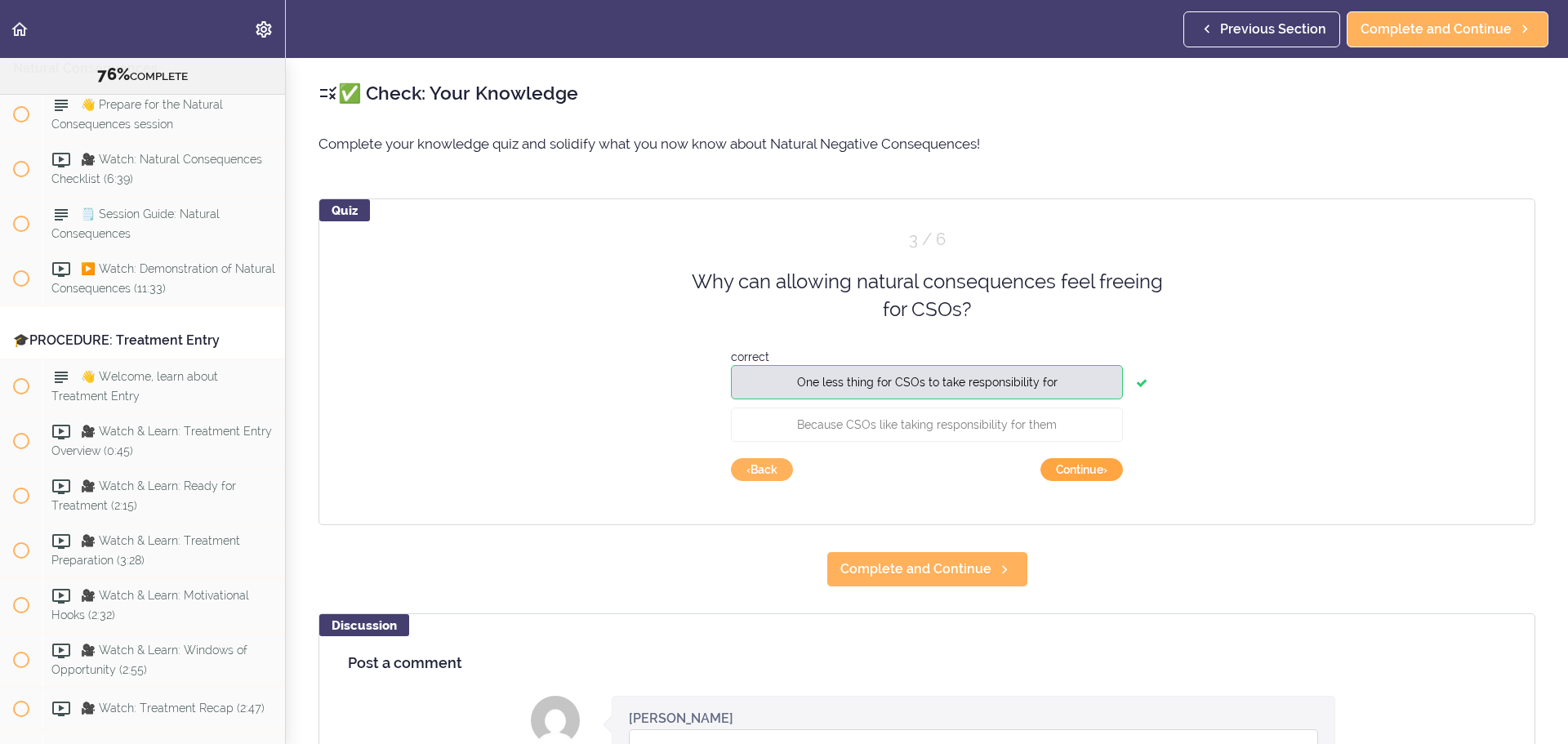
click at [1045, 449] on button "Continue ›" at bounding box center [1082, 470] width 83 height 23
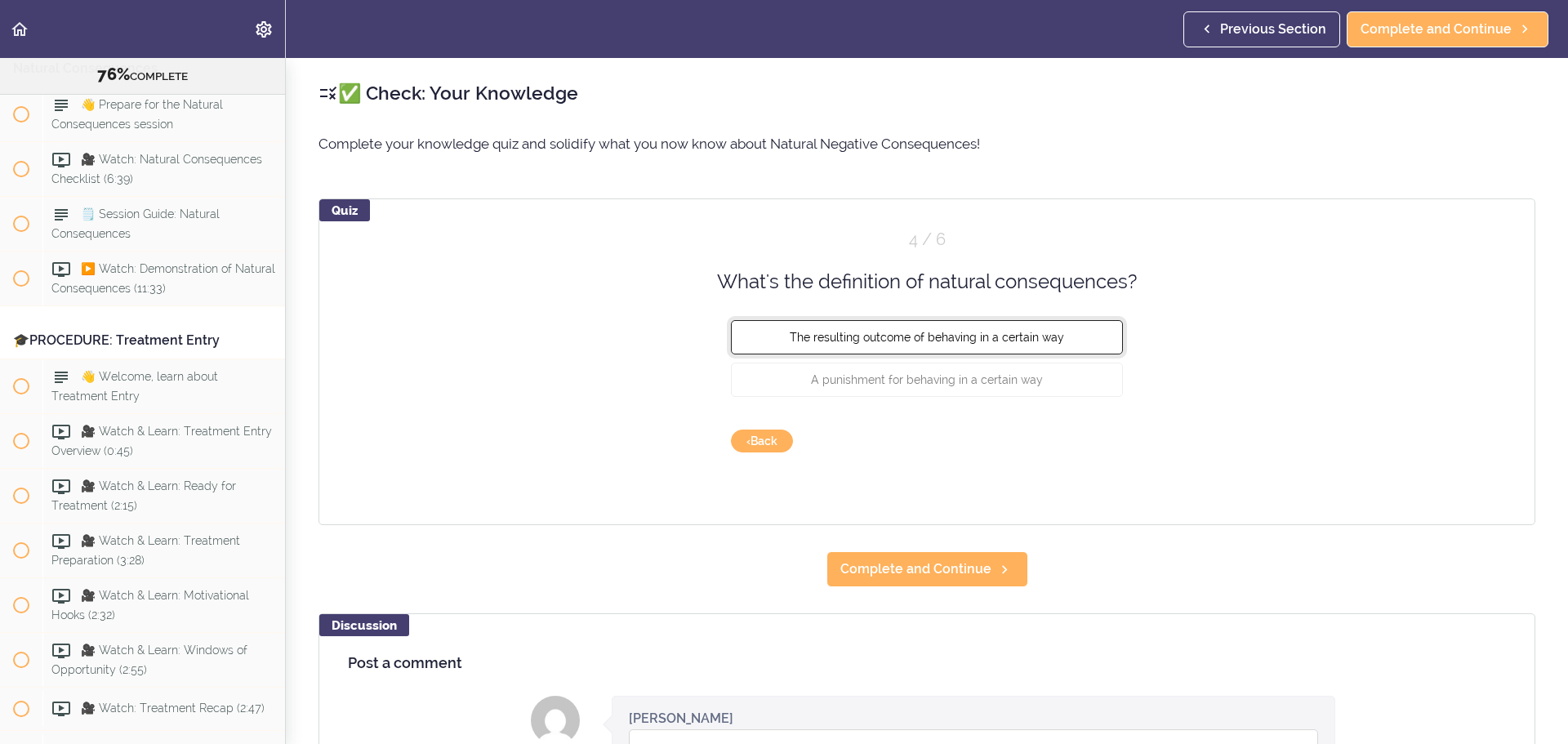
click at [935, 334] on span "The resulting outcome of behaving in a certain way" at bounding box center [927, 337] width 275 height 13
click at [1045, 440] on button "Check" at bounding box center [1091, 441] width 65 height 23
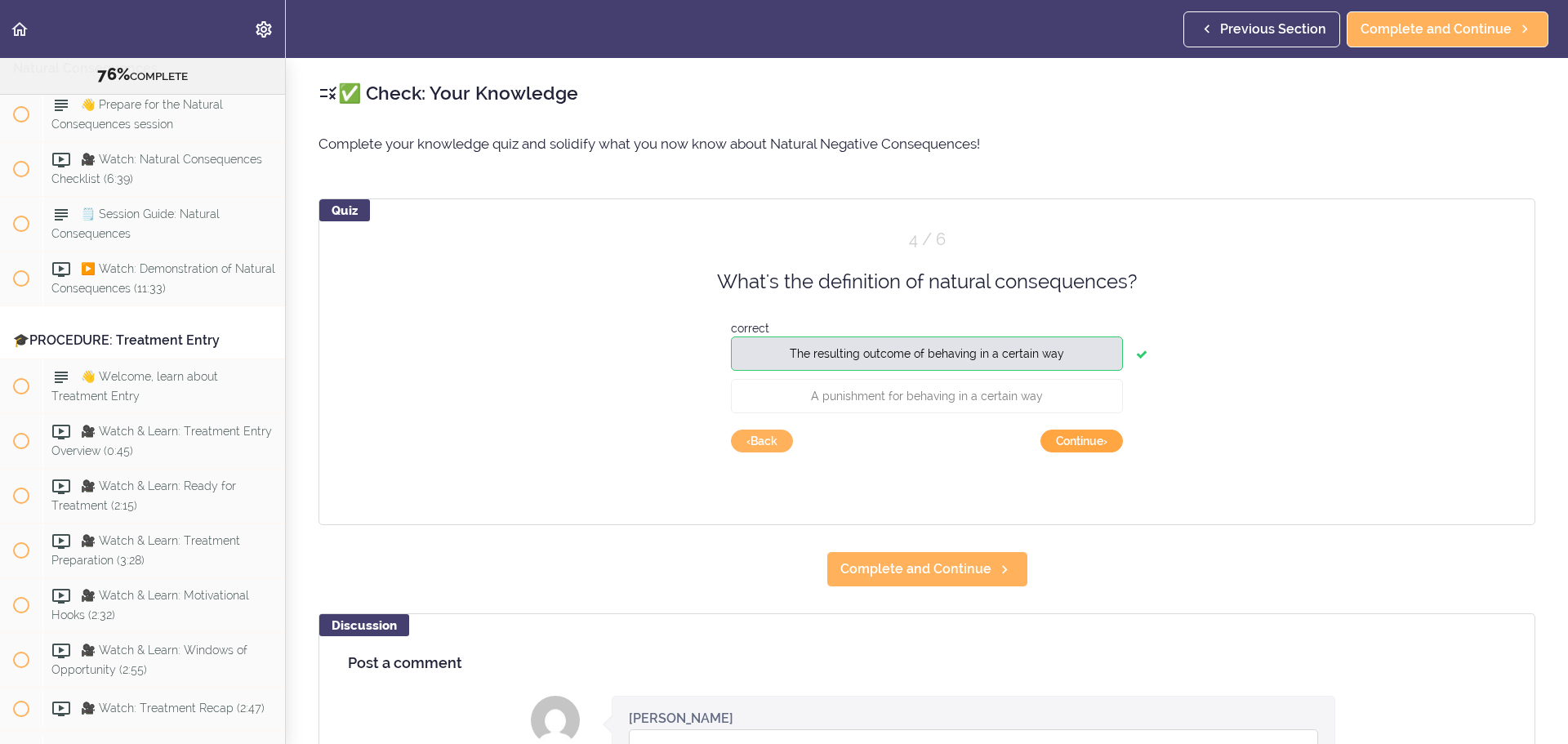
click at [1045, 440] on button "Continue ›" at bounding box center [1082, 441] width 83 height 23
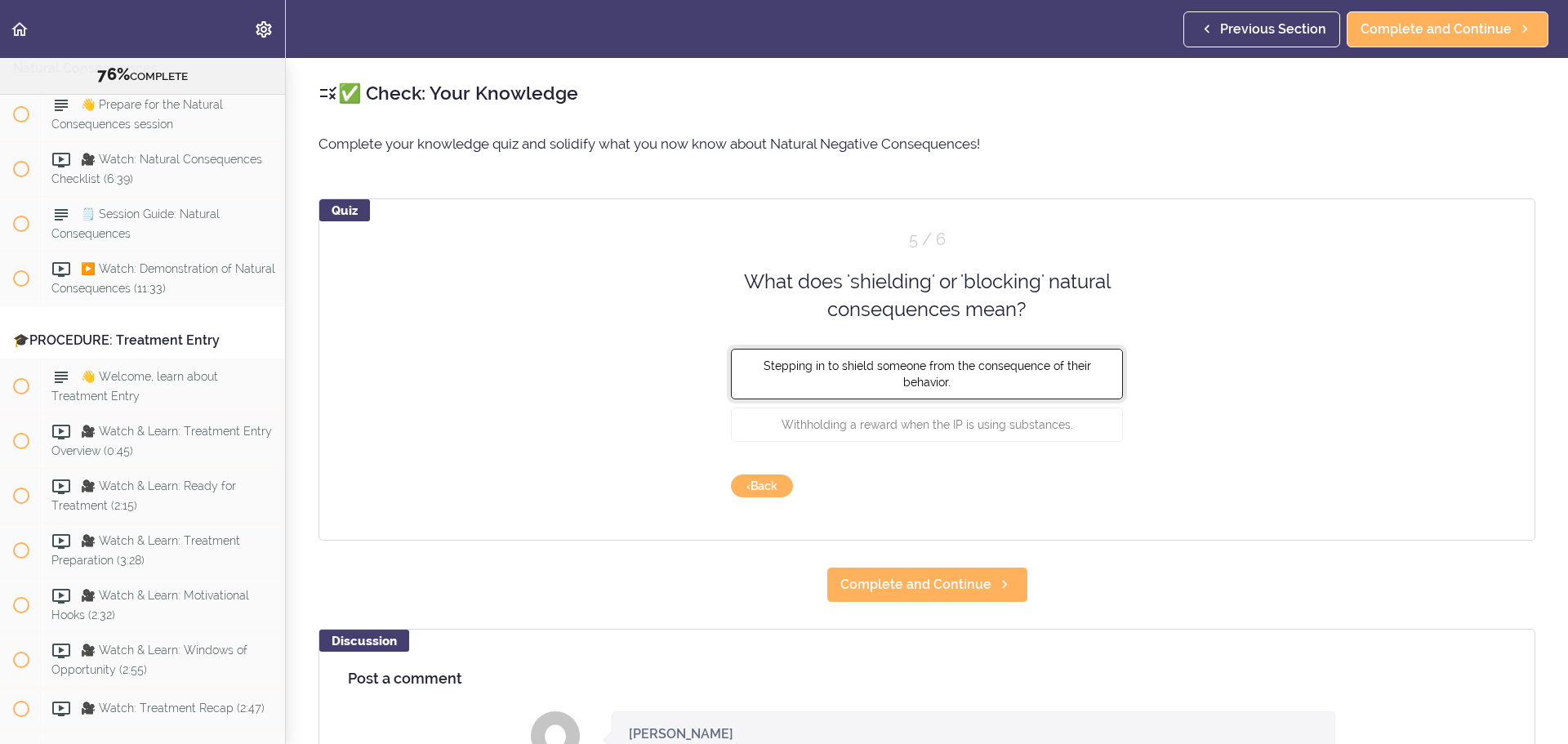
click at [933, 374] on span "Stepping in to shield someone from the consequence of their behavior." at bounding box center [928, 374] width 327 height 30
click at [1045, 449] on button "Check" at bounding box center [1091, 486] width 65 height 23
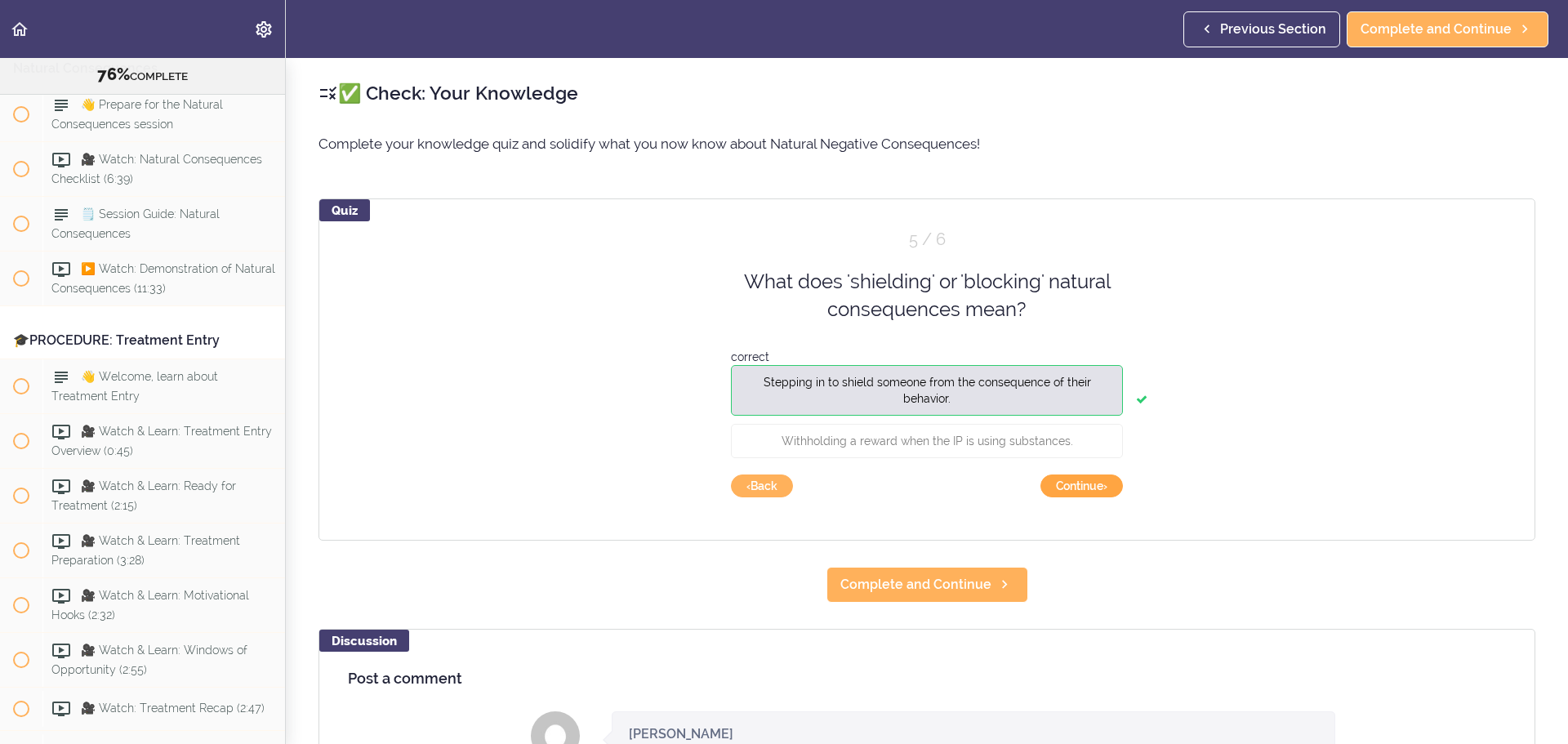
click at [1045, 449] on button "Continue ›" at bounding box center [1082, 486] width 83 height 23
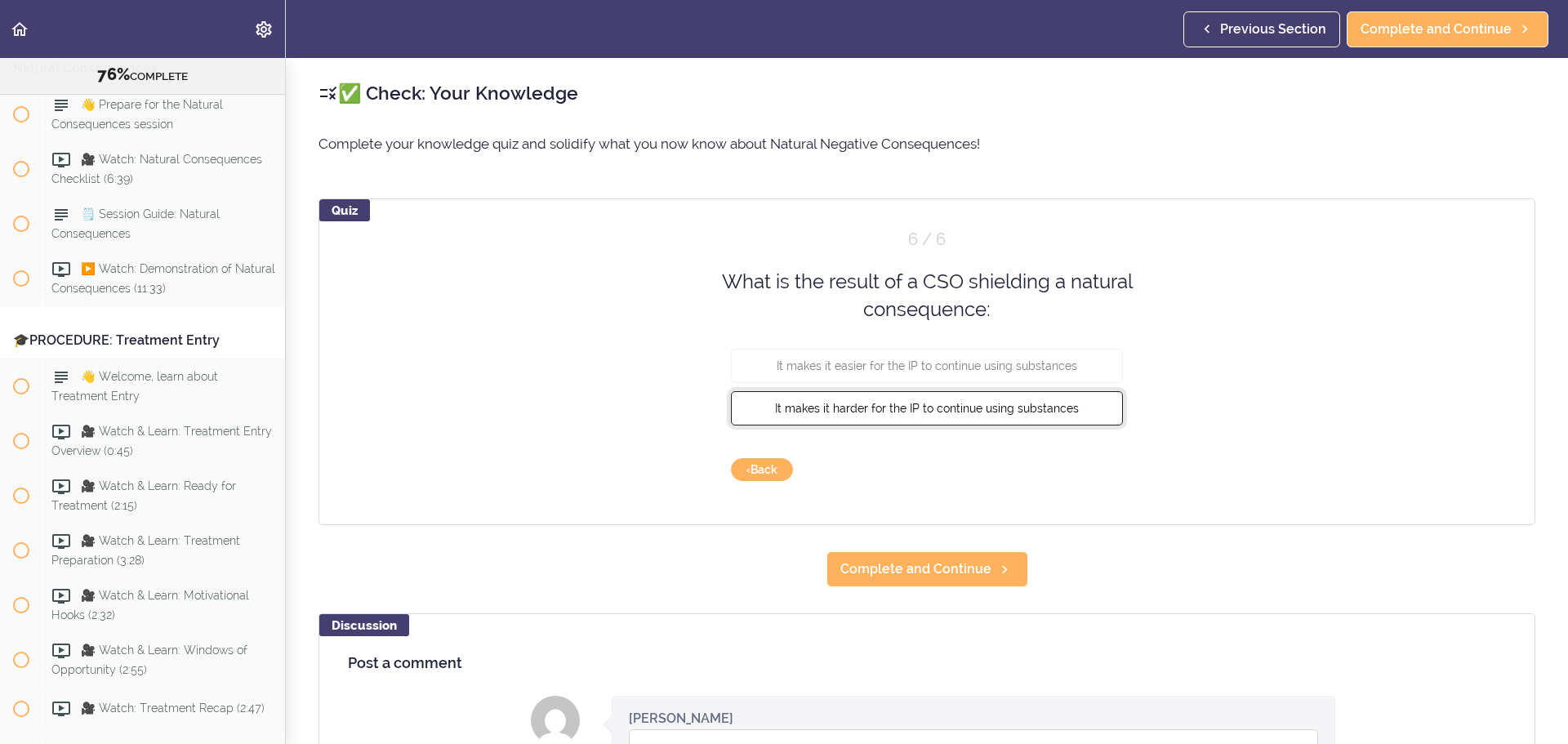
click at [927, 413] on span "It makes it harder for the IP to continue using substances" at bounding box center [926, 408] width 304 height 13
click at [1045, 449] on button "Check" at bounding box center [1091, 470] width 65 height 23
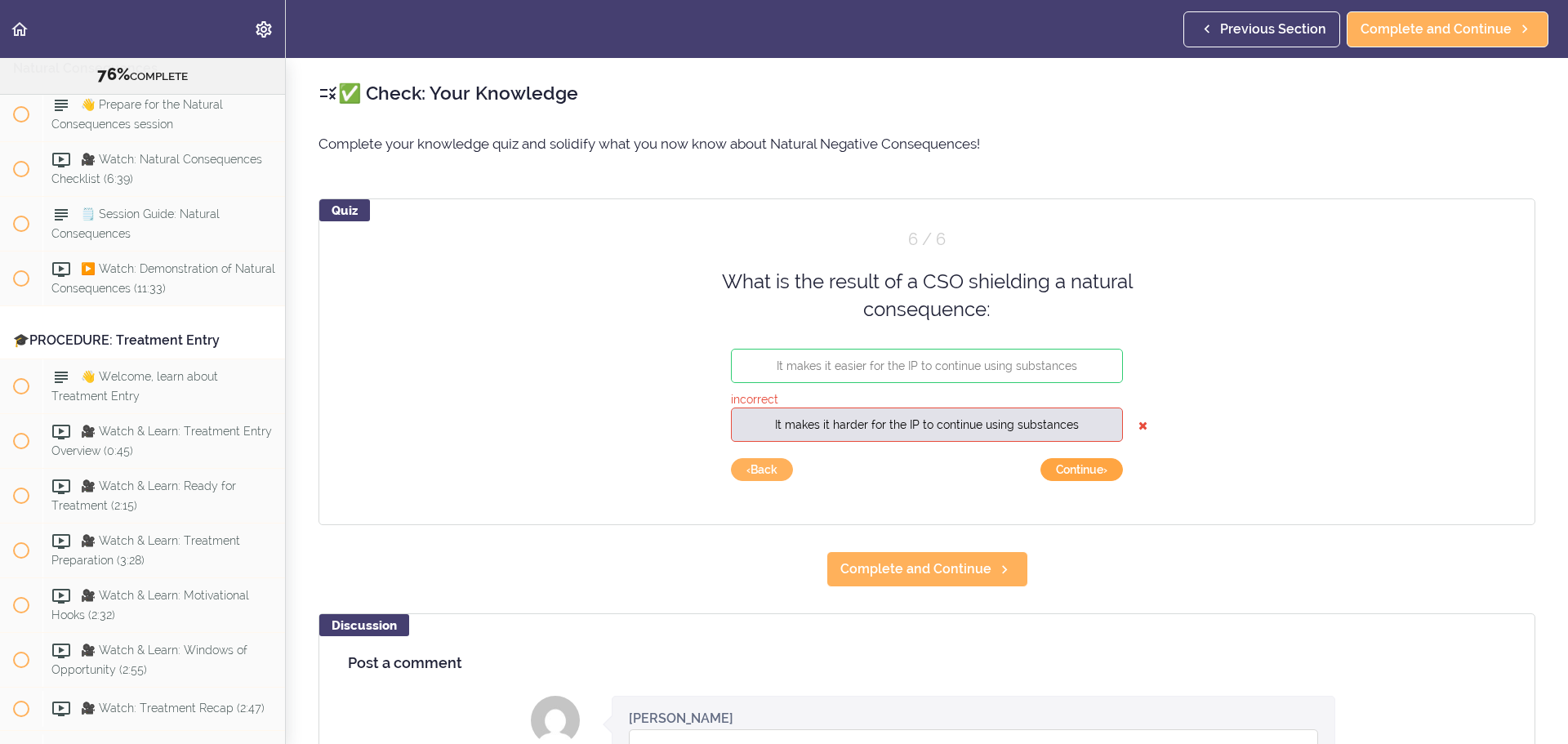
click at [1045, 449] on button "Continue ›" at bounding box center [1082, 470] width 83 height 23
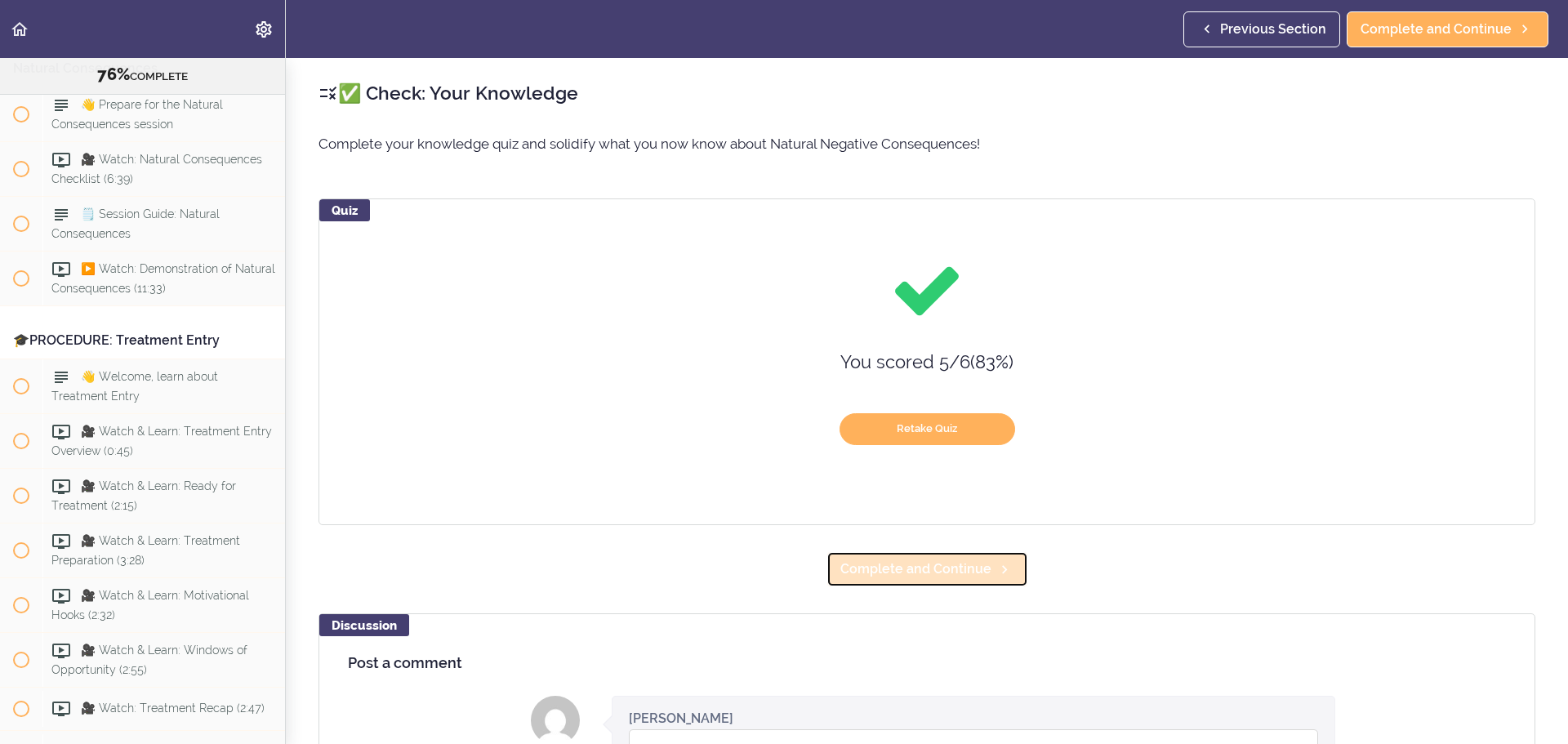
click at [935, 449] on link "Complete and Continue" at bounding box center [928, 569] width 202 height 36
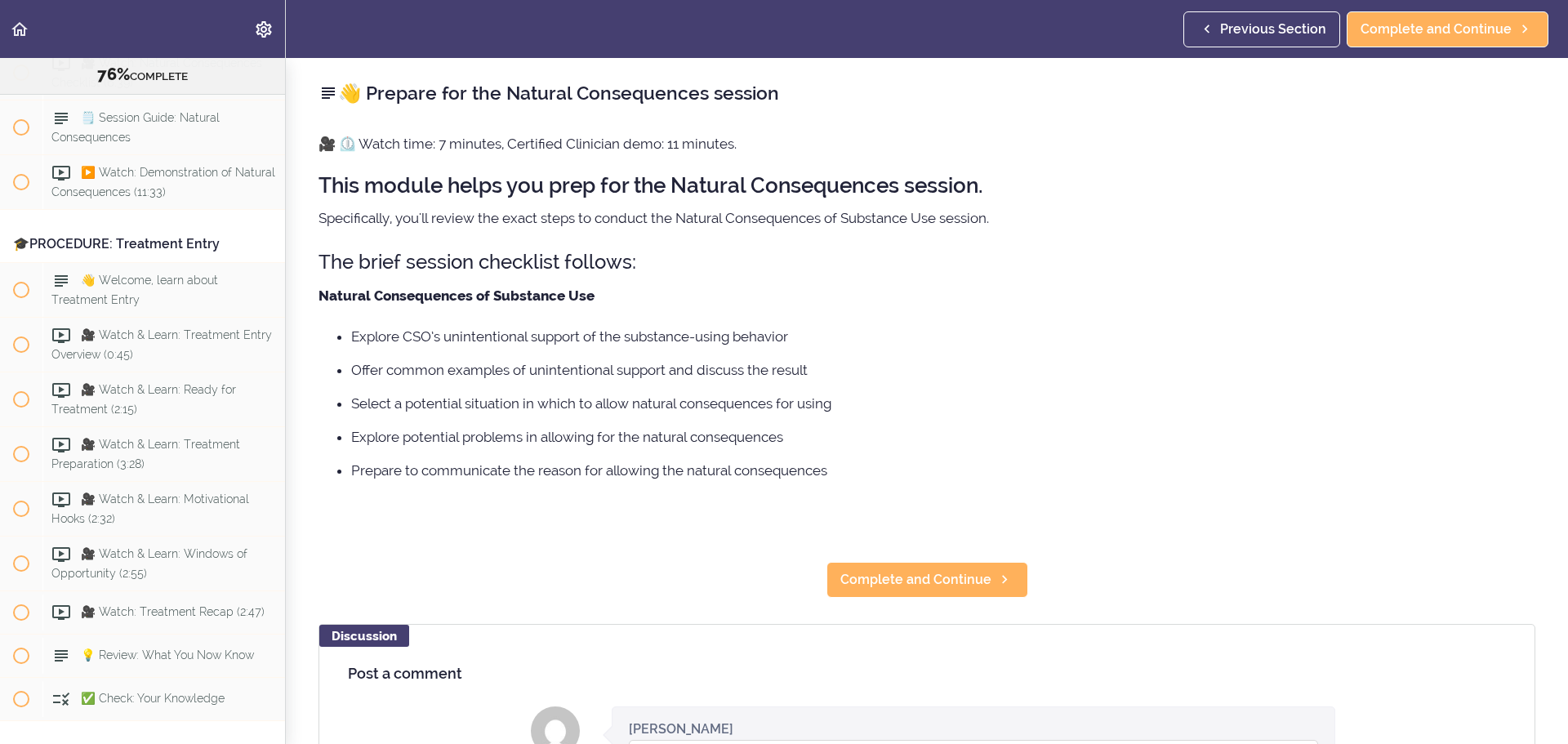
scroll to position [9330, 0]
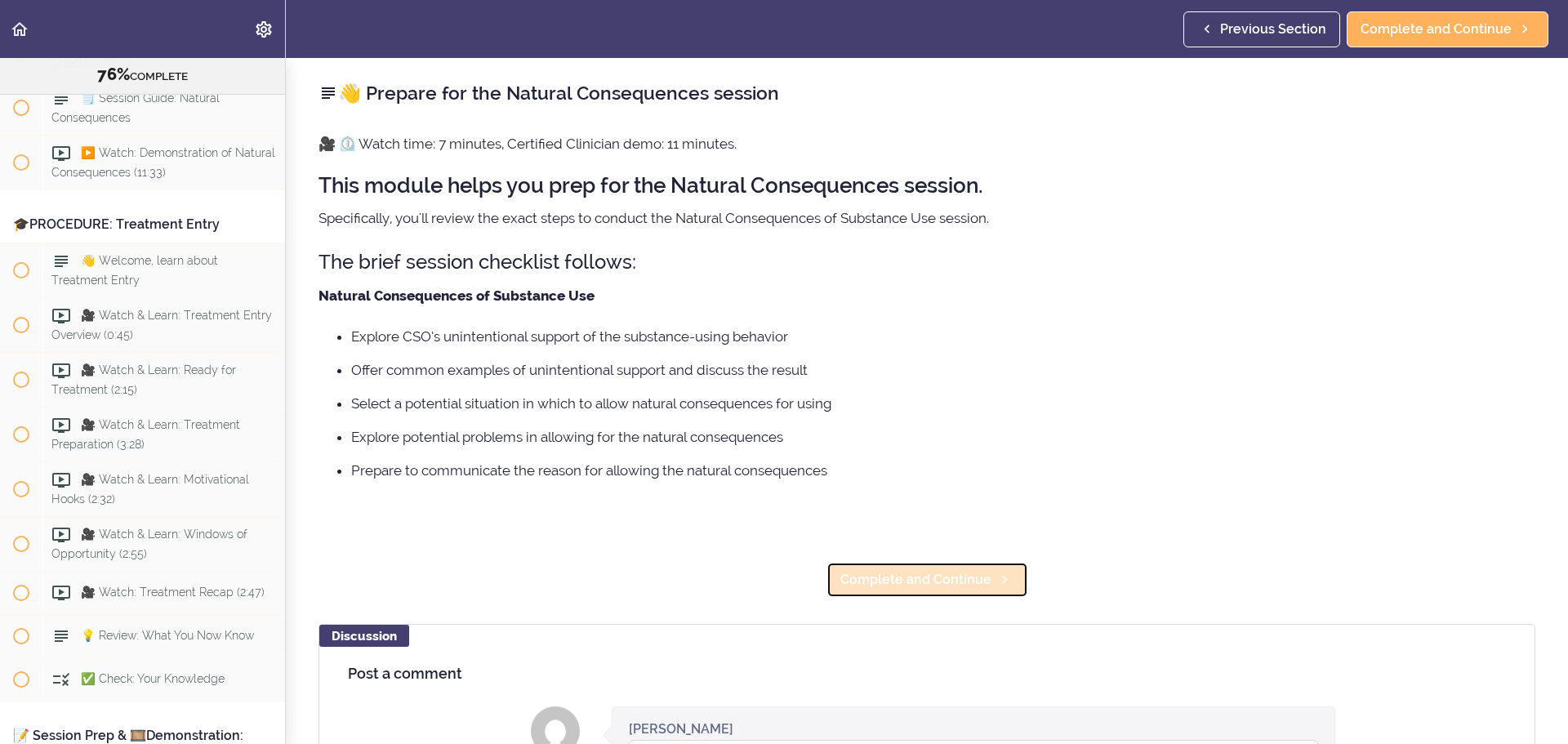
click at [921, 449] on span "Complete and Continue" at bounding box center [915, 579] width 151 height 20
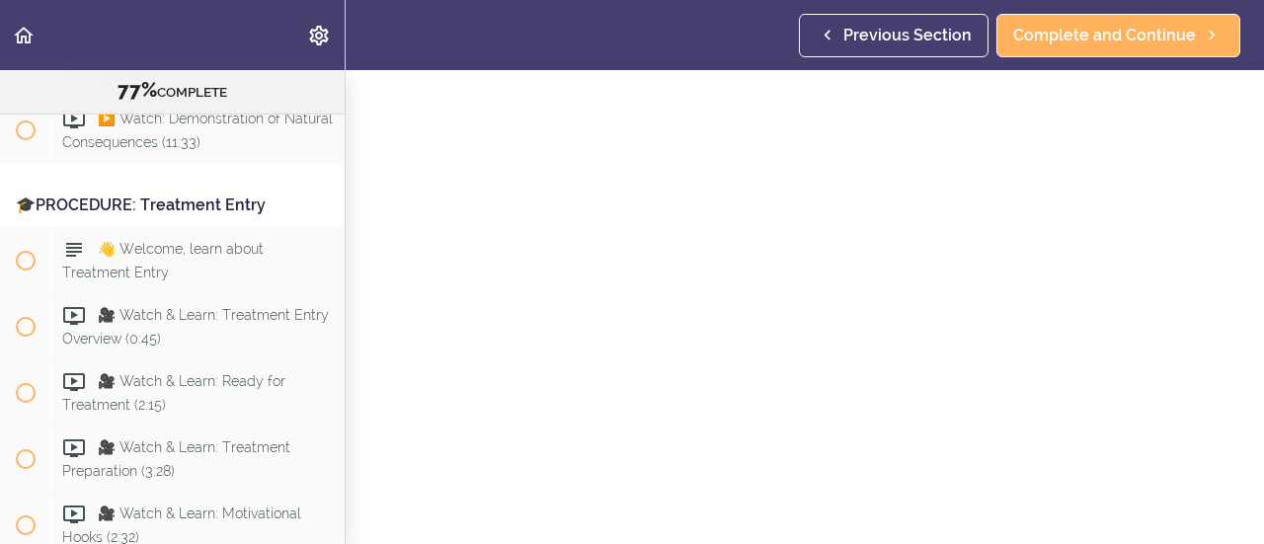
scroll to position [11352, 0]
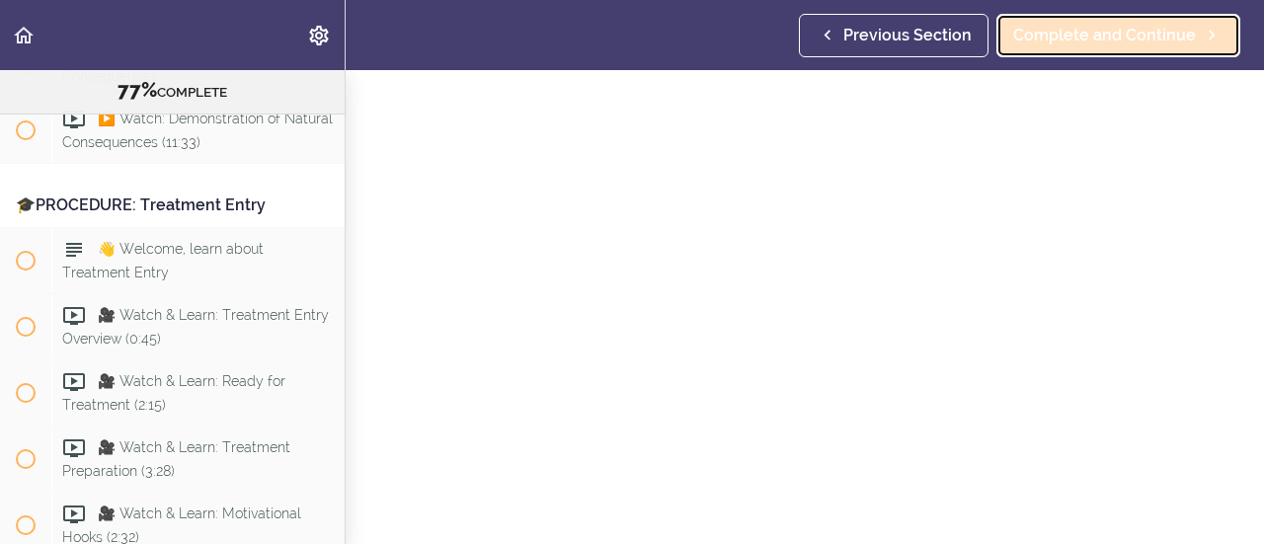
click at [1136, 42] on span "Complete and Continue" at bounding box center [1104, 36] width 183 height 24
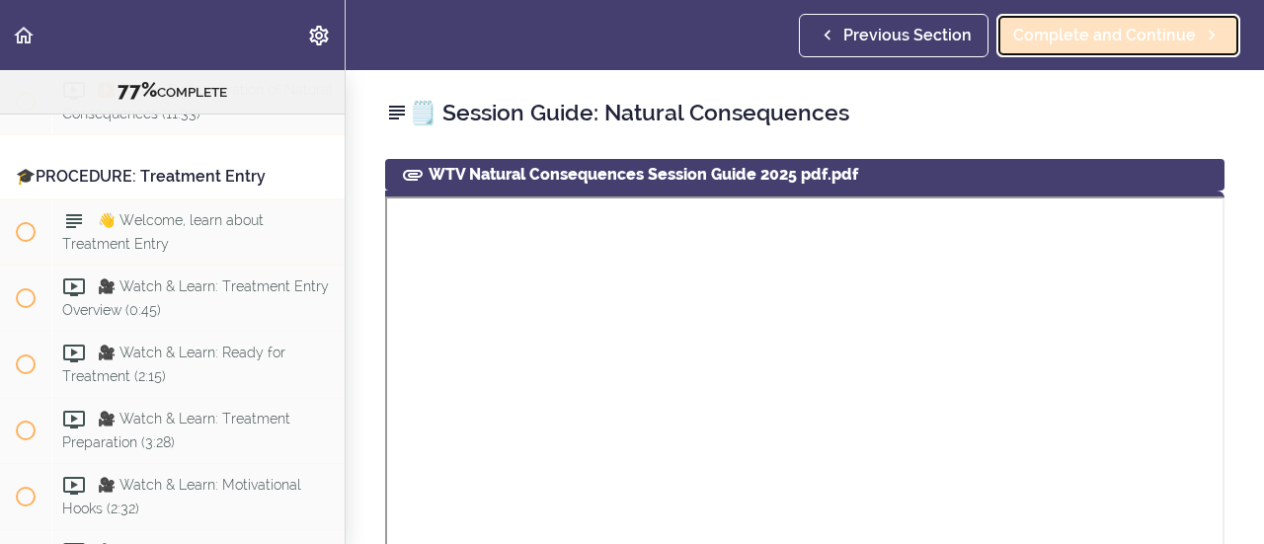
scroll to position [11397, 0]
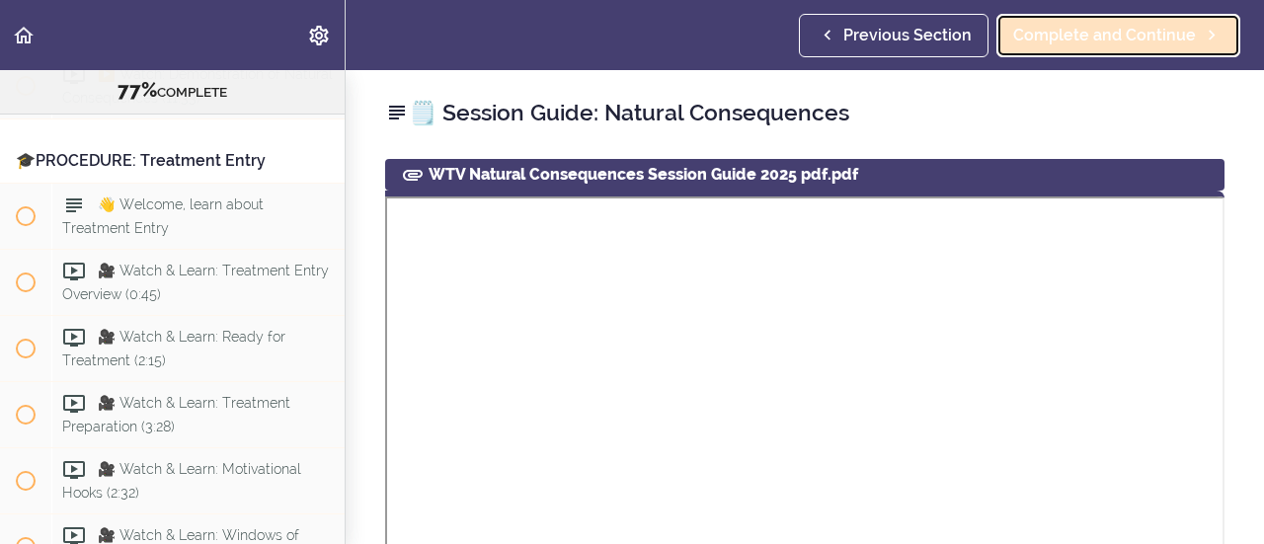
click at [1136, 42] on span "Complete and Continue" at bounding box center [1104, 36] width 183 height 24
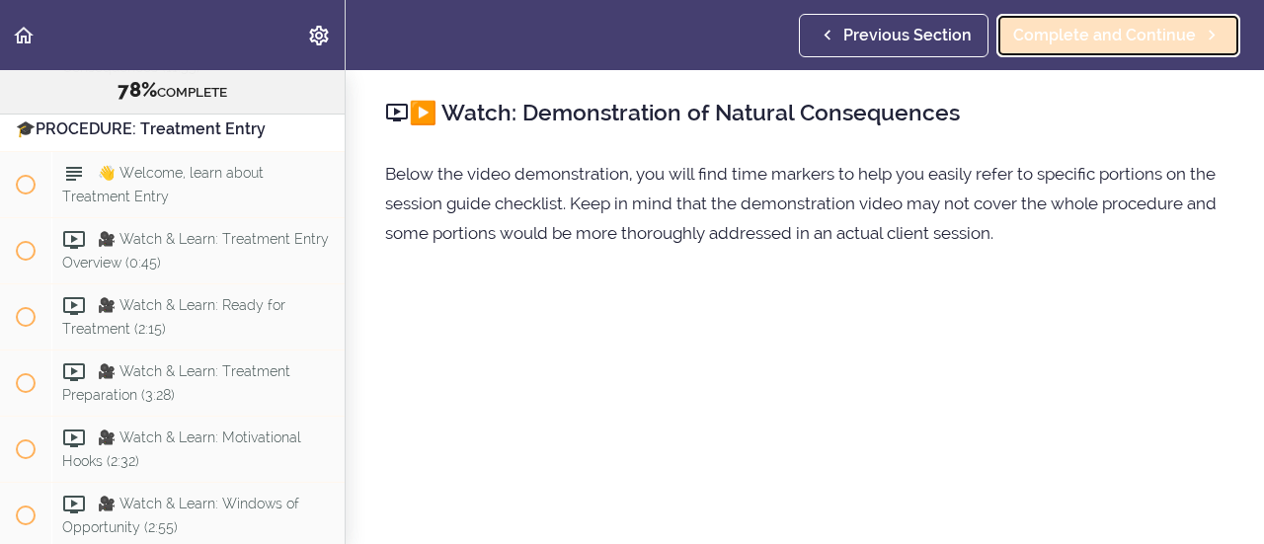
scroll to position [11463, 0]
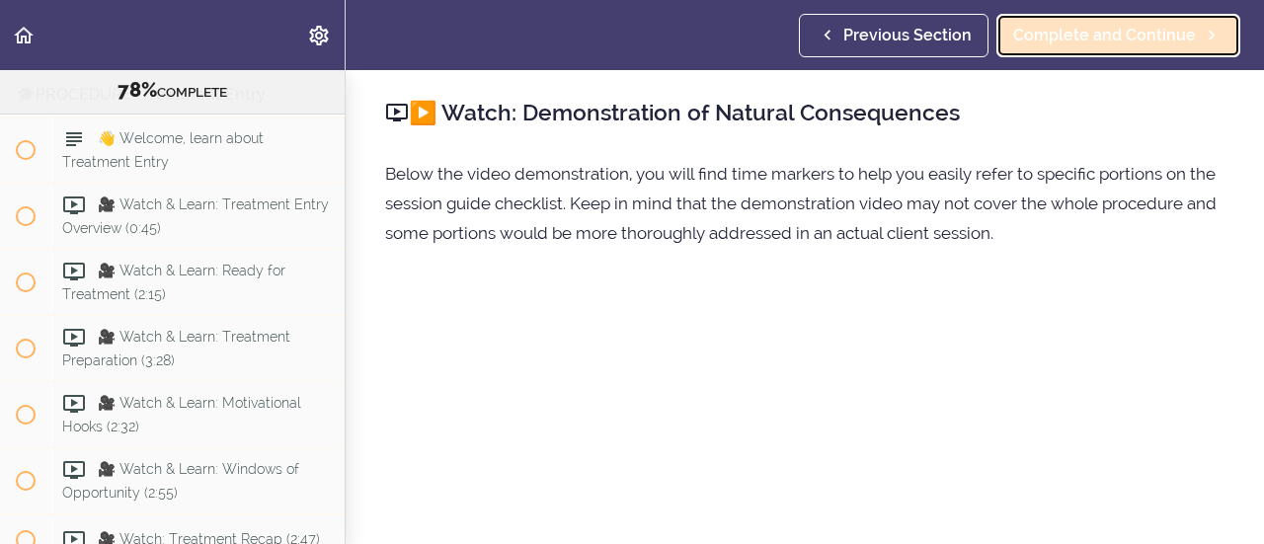
click at [1110, 42] on span "Complete and Continue" at bounding box center [1104, 36] width 183 height 24
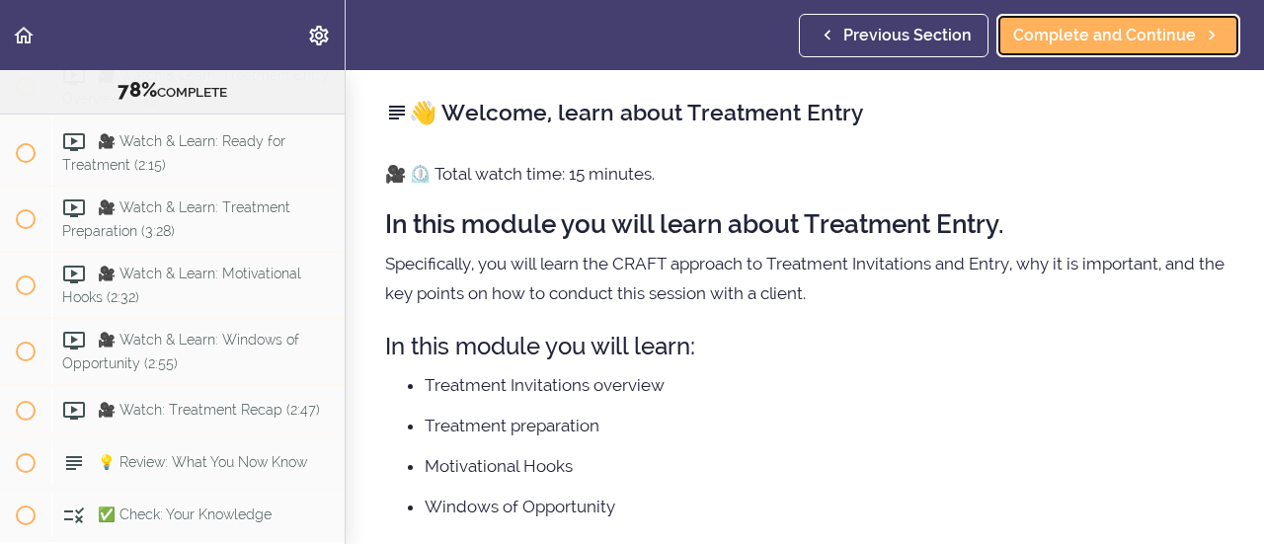
scroll to position [79, 0]
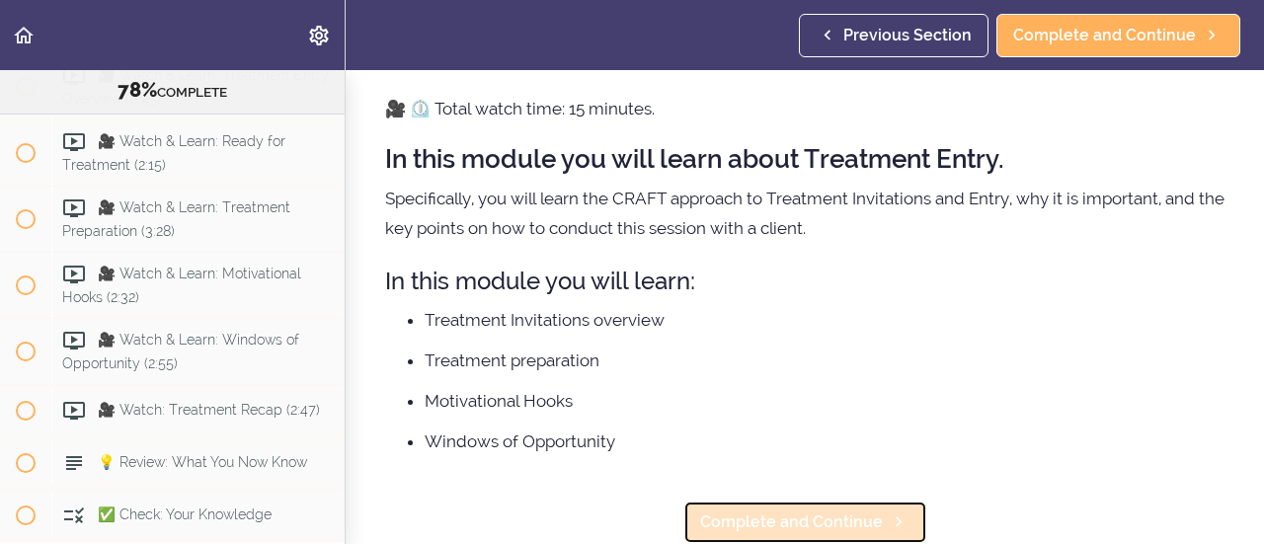
click at [790, 511] on span "Complete and Continue" at bounding box center [791, 523] width 183 height 24
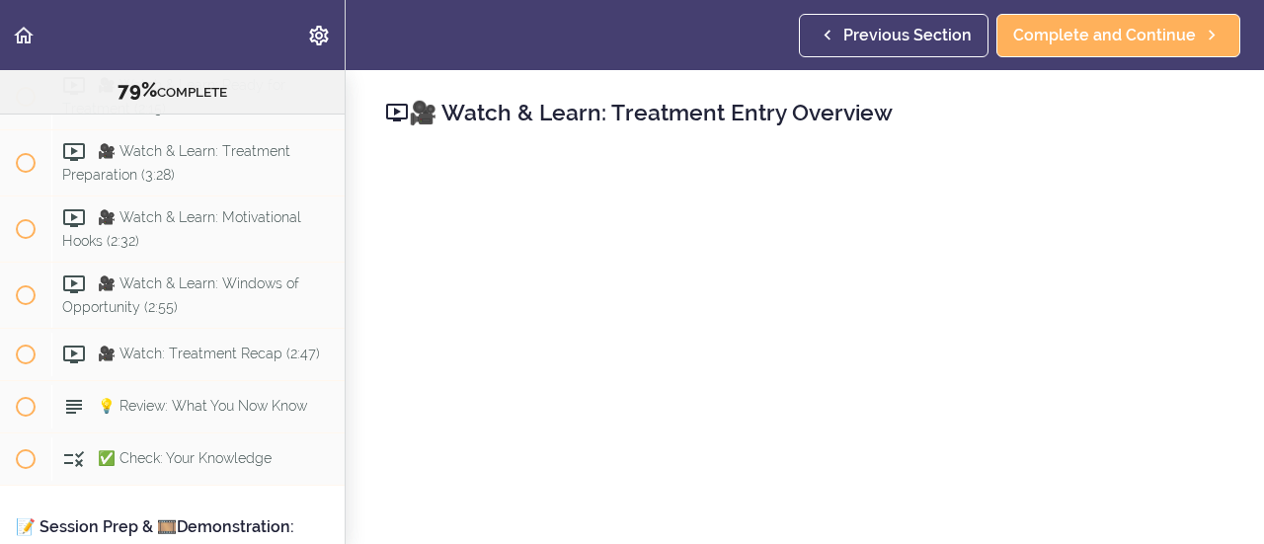
scroll to position [11658, 0]
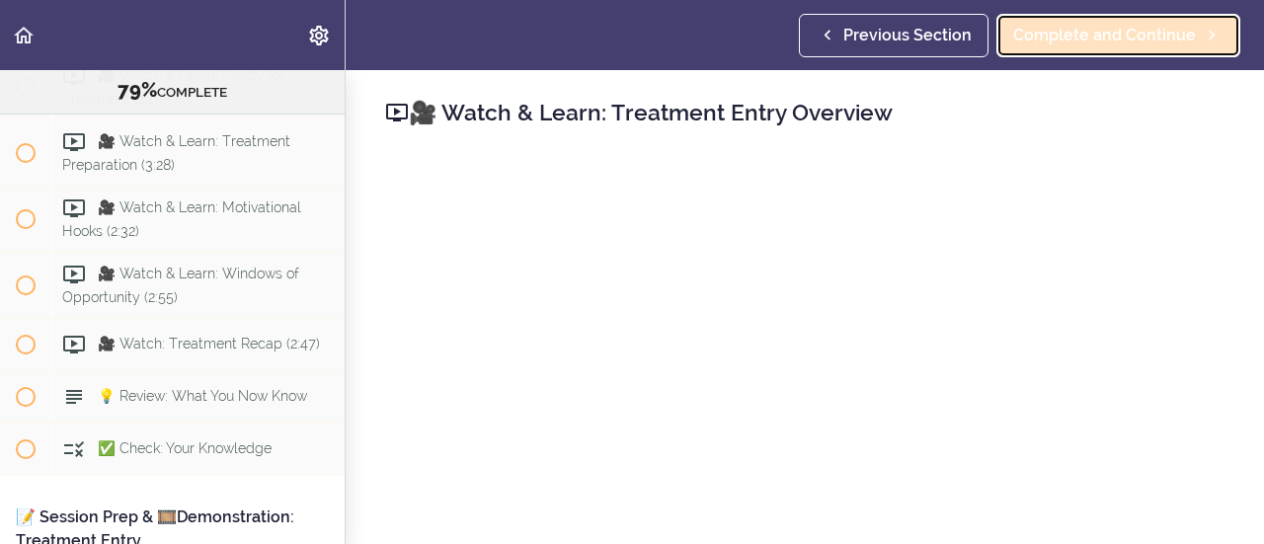
click at [1117, 42] on span "Complete and Continue" at bounding box center [1104, 36] width 183 height 24
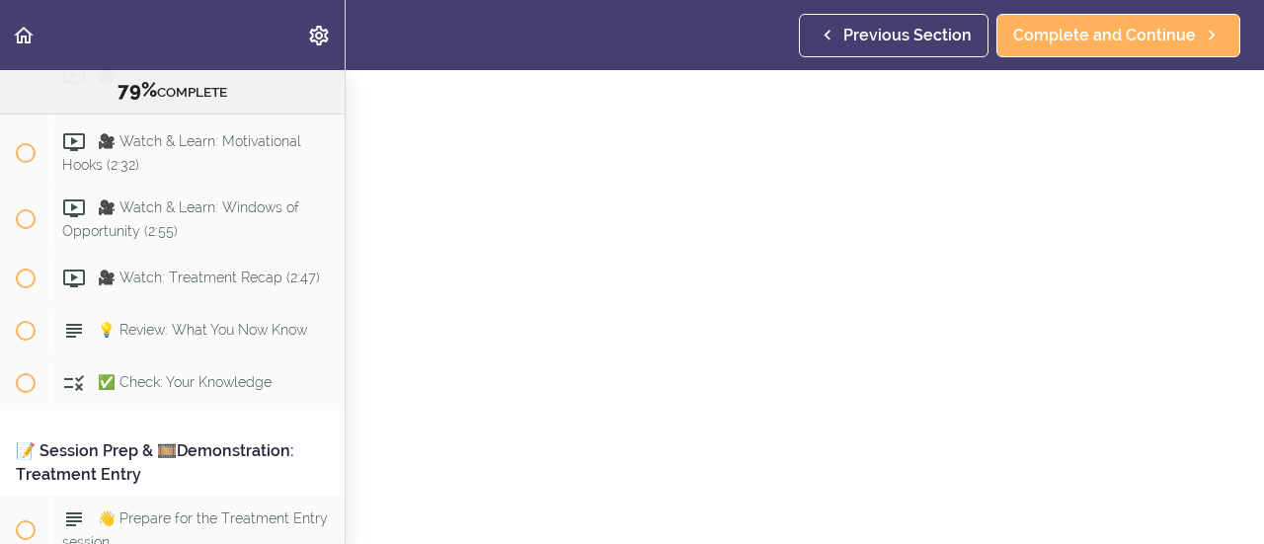
scroll to position [111, 0]
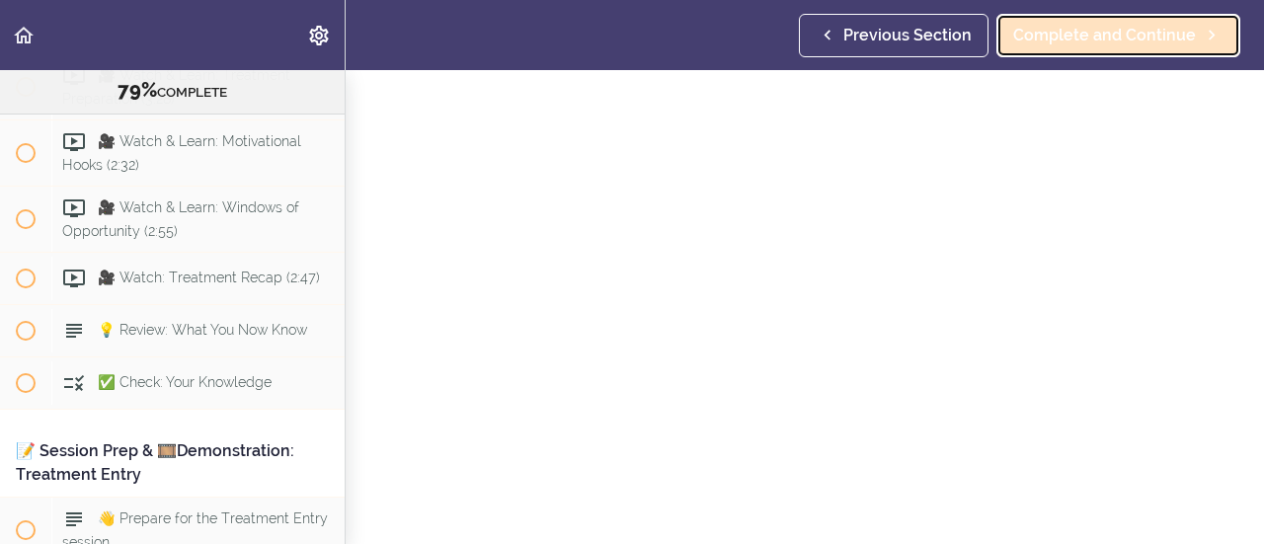
click at [1124, 26] on span "Complete and Continue" at bounding box center [1104, 36] width 183 height 24
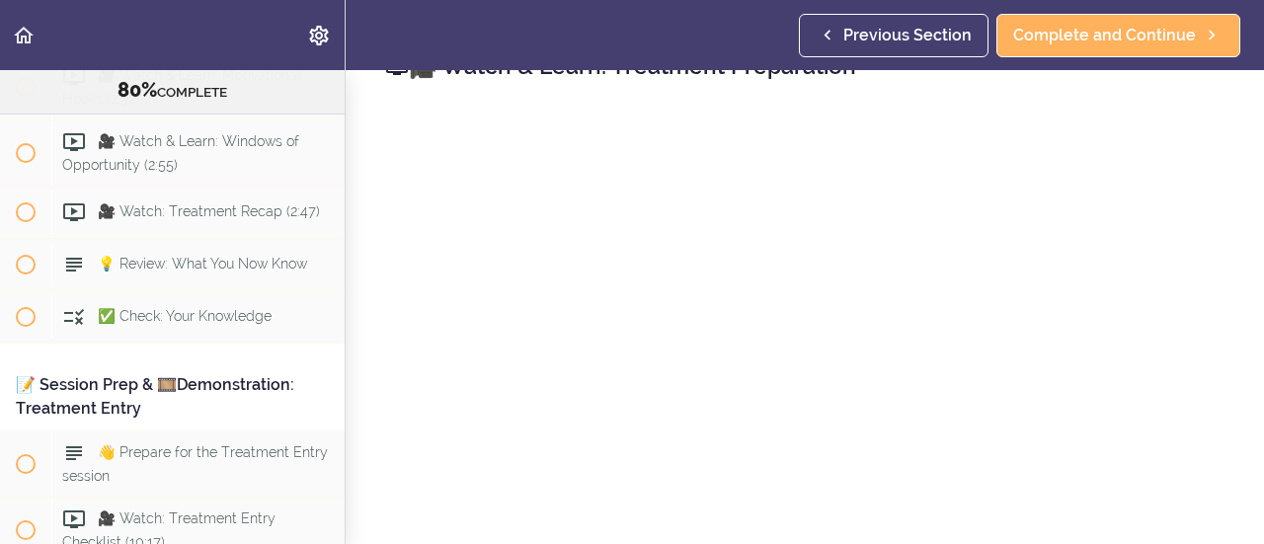
scroll to position [45, 0]
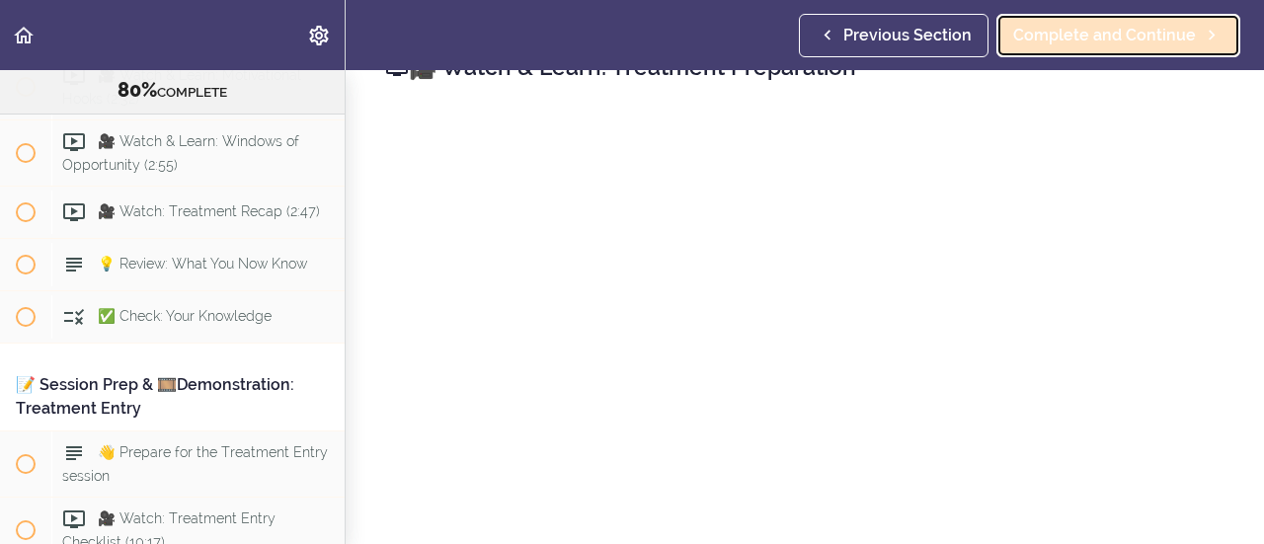
click at [1117, 29] on span "Complete and Continue" at bounding box center [1104, 36] width 183 height 24
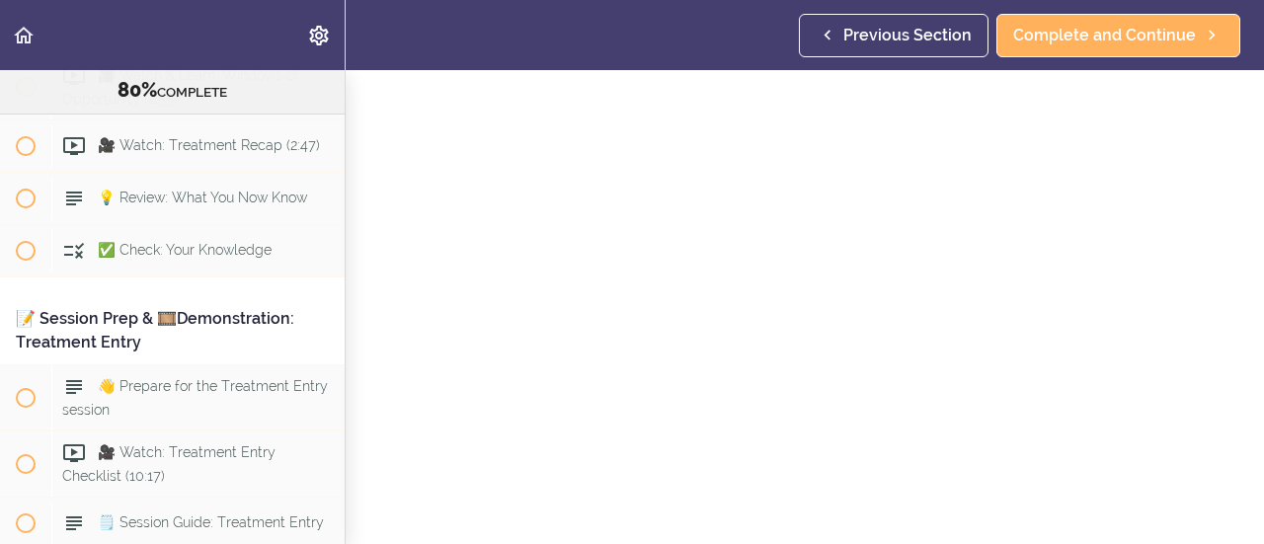
scroll to position [83, 0]
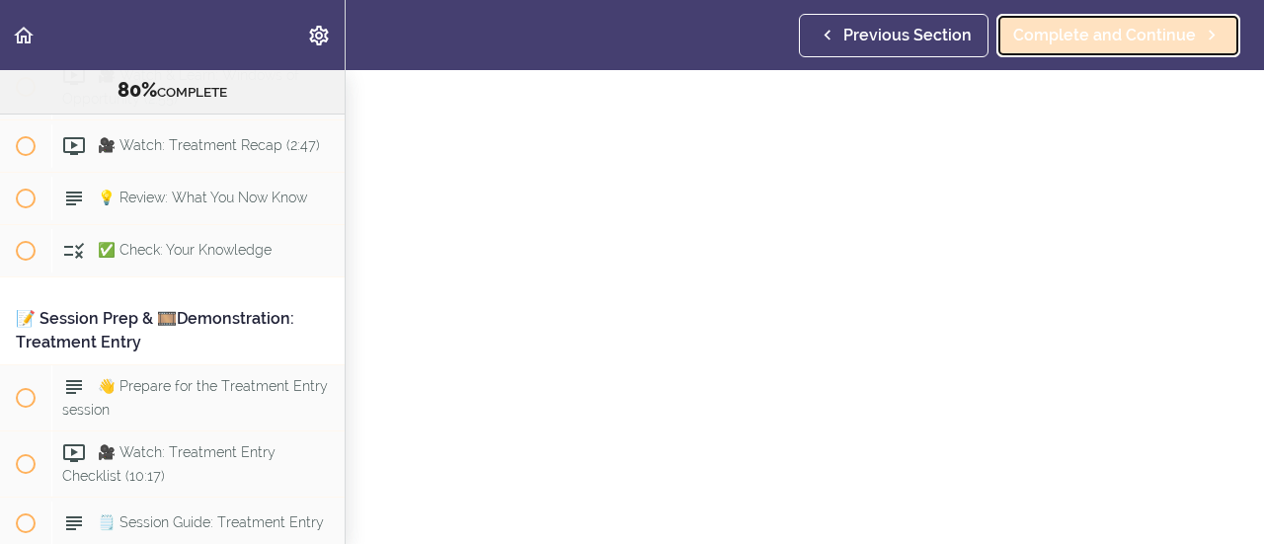
click at [1144, 36] on span "Complete and Continue" at bounding box center [1104, 36] width 183 height 24
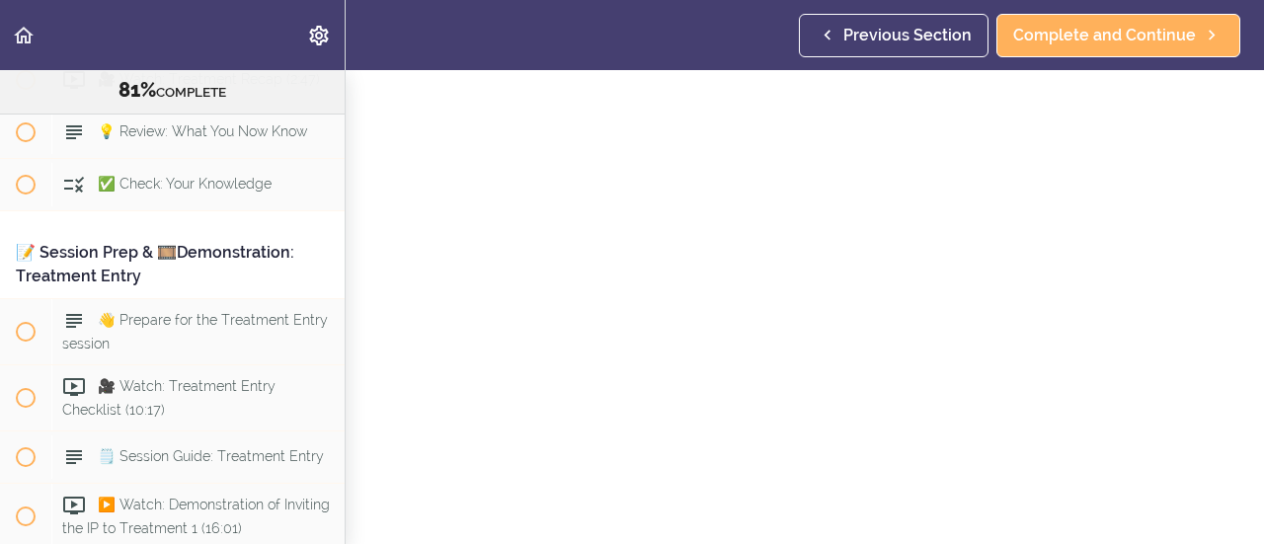
scroll to position [93, 0]
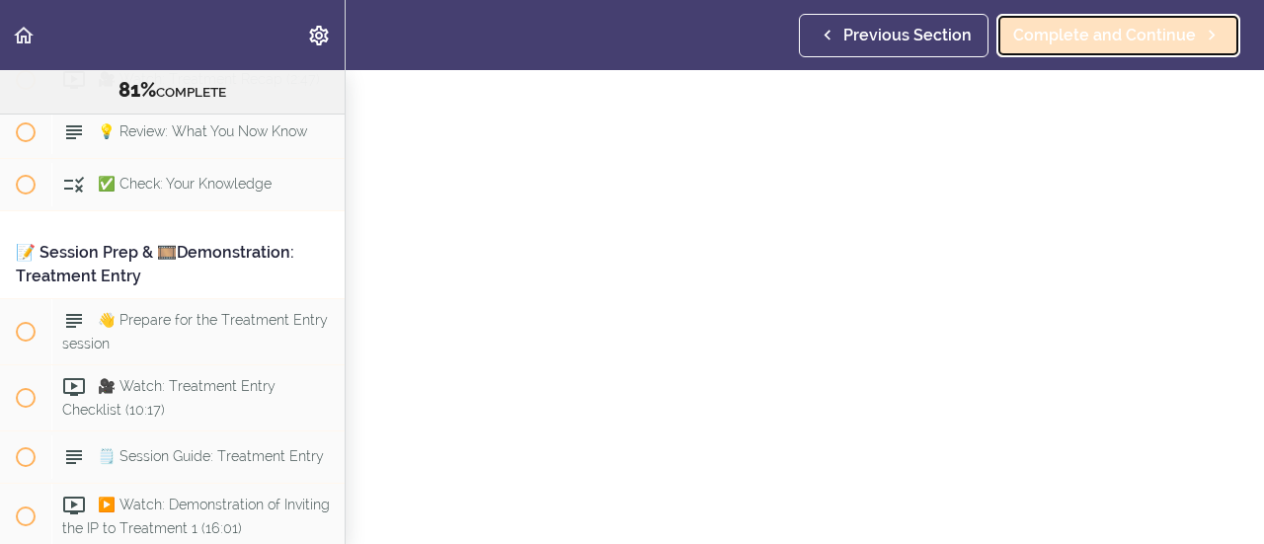
click at [1117, 37] on span "Complete and Continue" at bounding box center [1104, 36] width 183 height 24
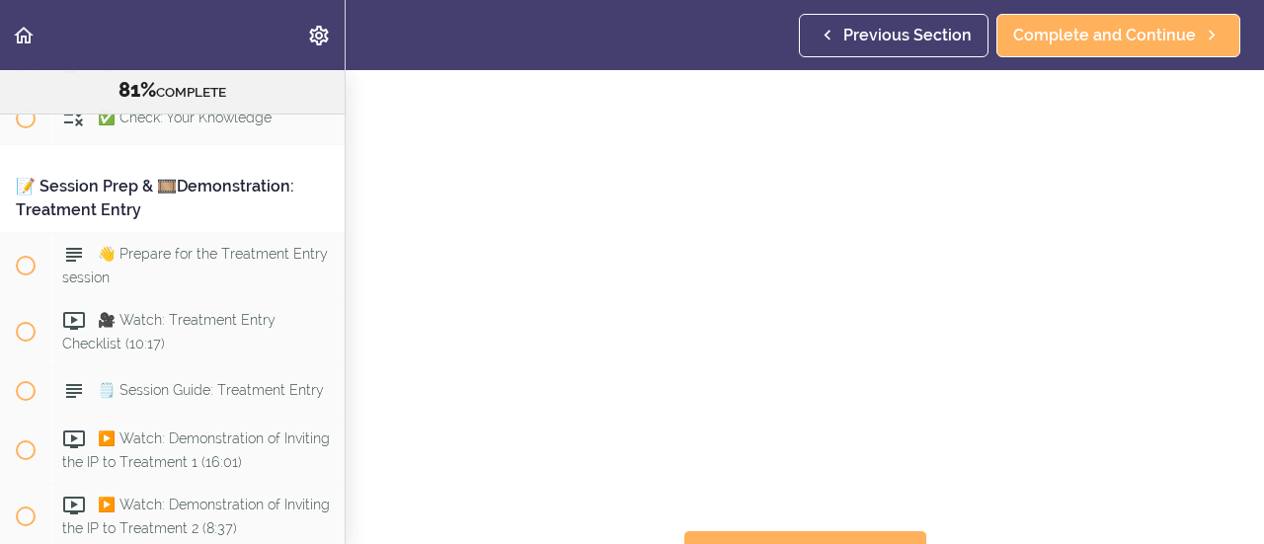
scroll to position [132, 0]
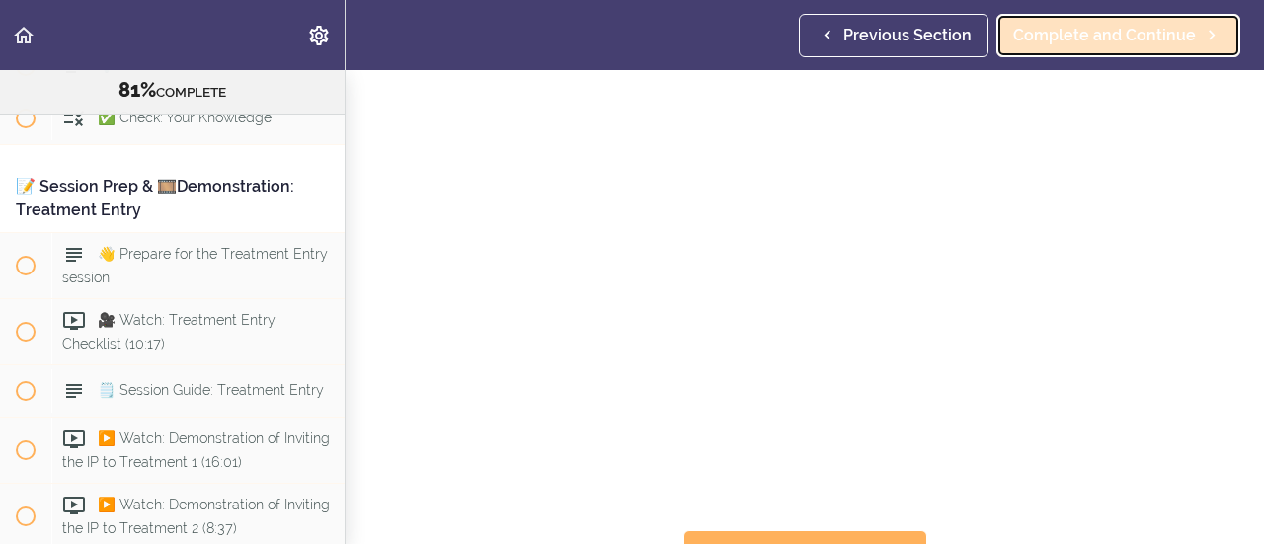
click at [1150, 39] on span "Complete and Continue" at bounding box center [1104, 36] width 183 height 24
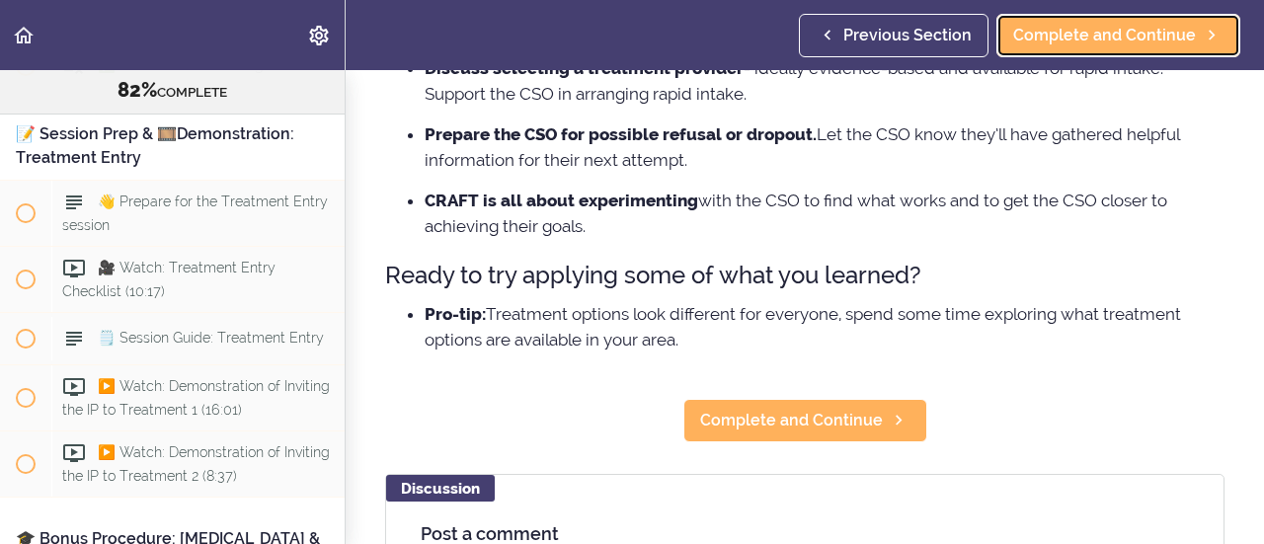
scroll to position [490, 0]
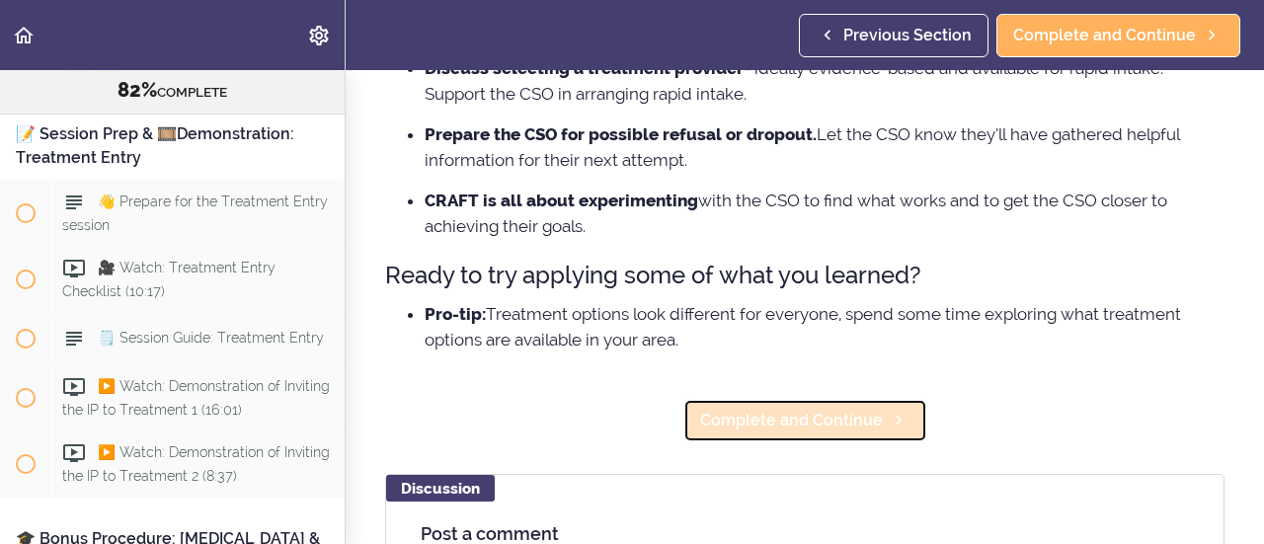
click at [806, 415] on span "Complete and Continue" at bounding box center [791, 421] width 183 height 24
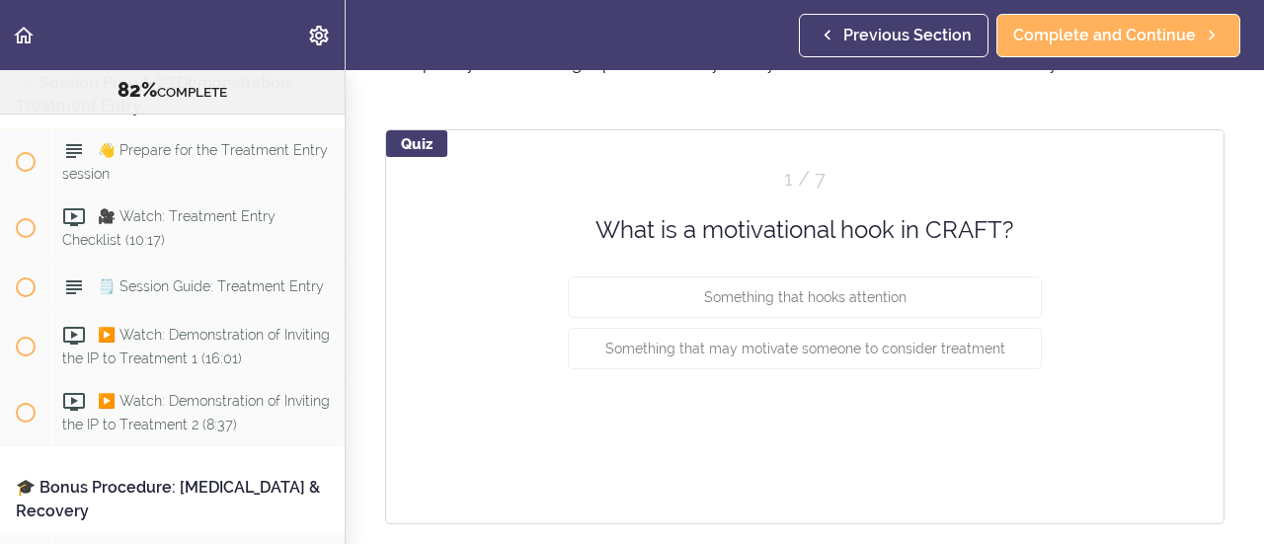
scroll to position [114, 0]
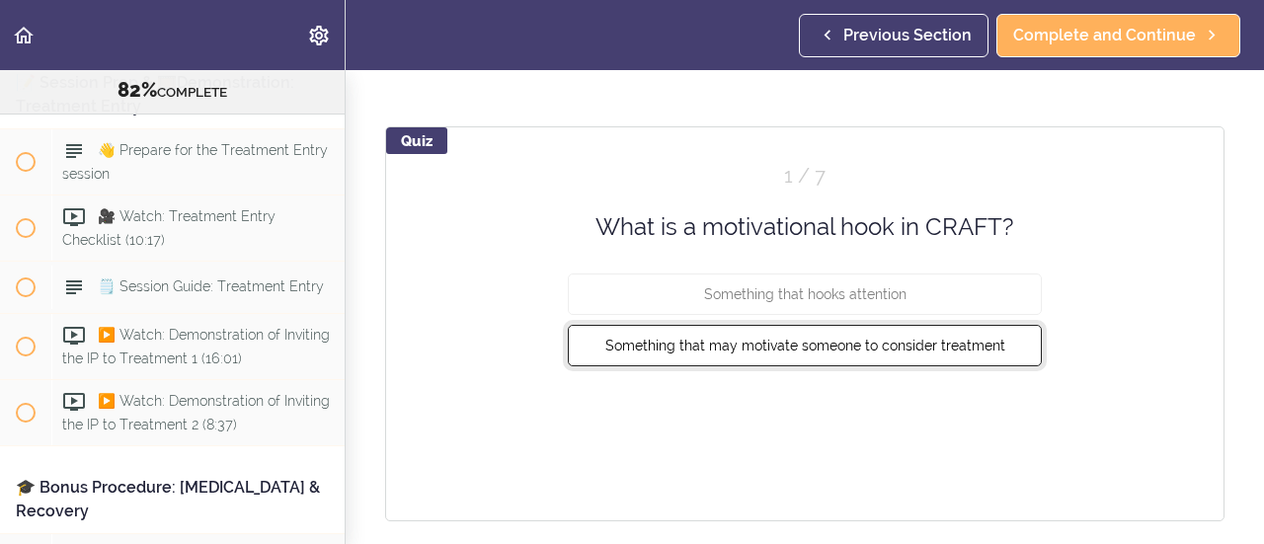
click at [818, 353] on button "Something that may motivate someone to consider treatment" at bounding box center [805, 345] width 474 height 41
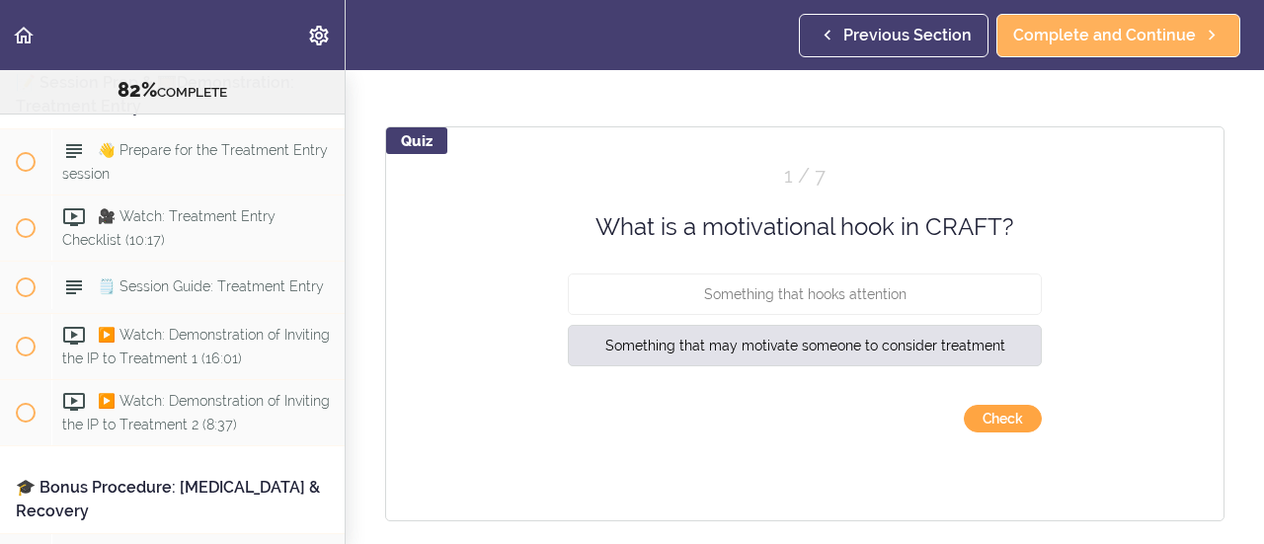
click at [975, 414] on button "Check" at bounding box center [1003, 419] width 78 height 28
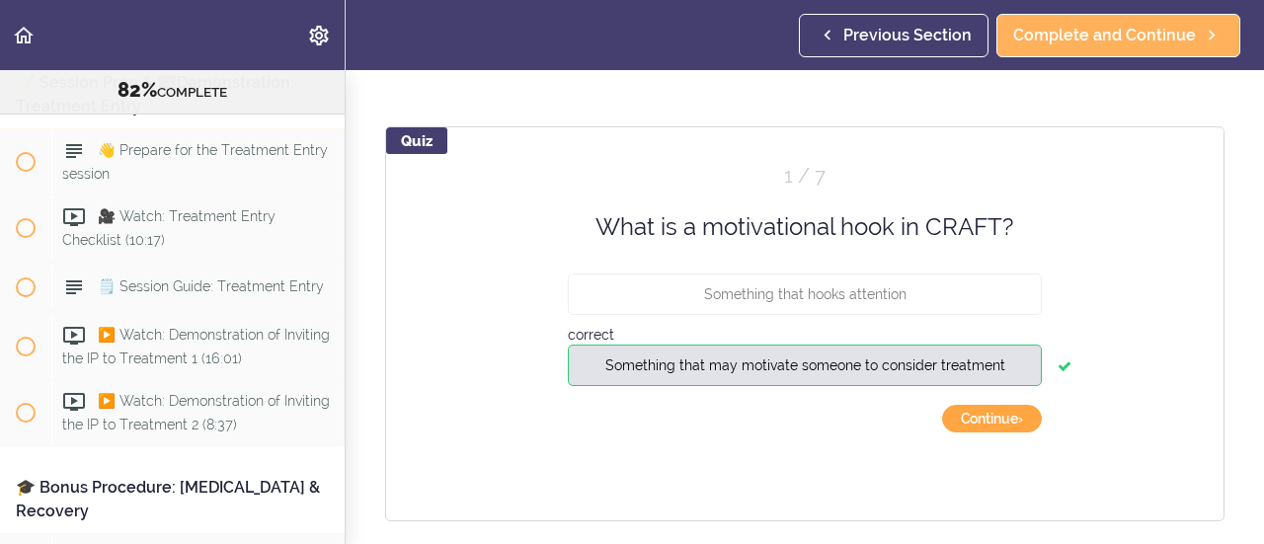
click at [975, 414] on button "Continue ›" at bounding box center [992, 419] width 100 height 28
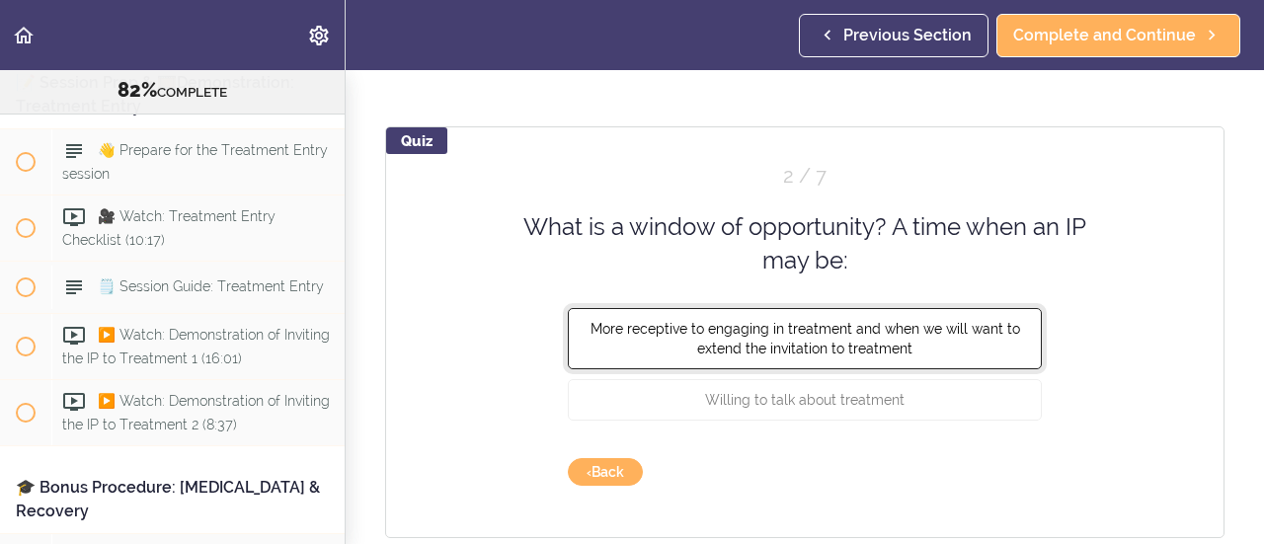
click at [792, 334] on span "More receptive to engaging in treatment and when we will want to extend the inv…" at bounding box center [806, 338] width 430 height 36
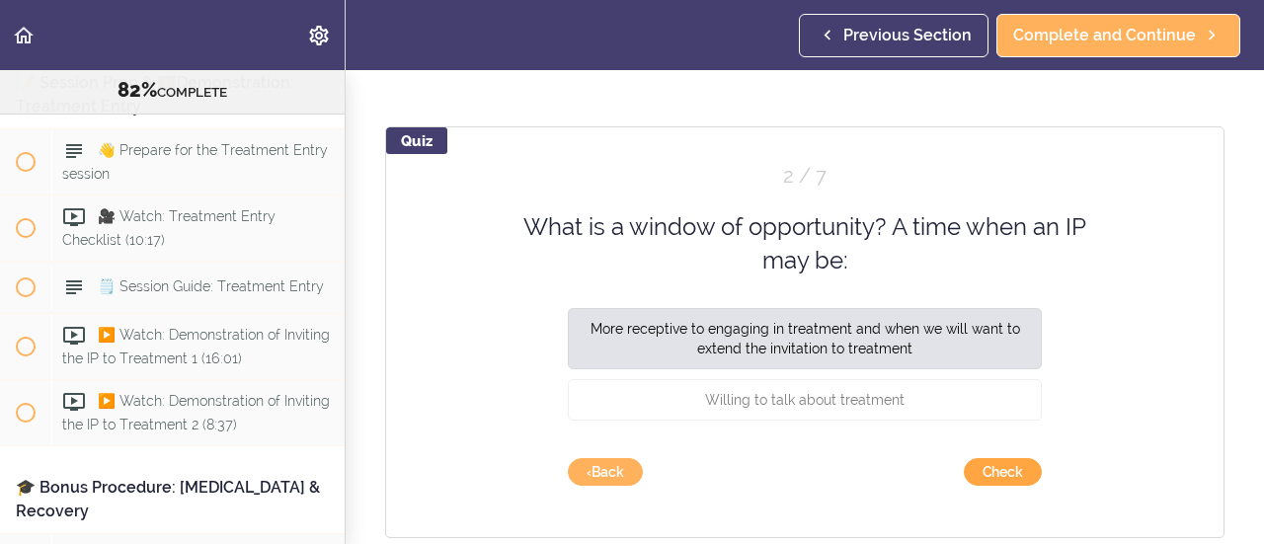
click at [980, 464] on button "Check" at bounding box center [1003, 472] width 78 height 28
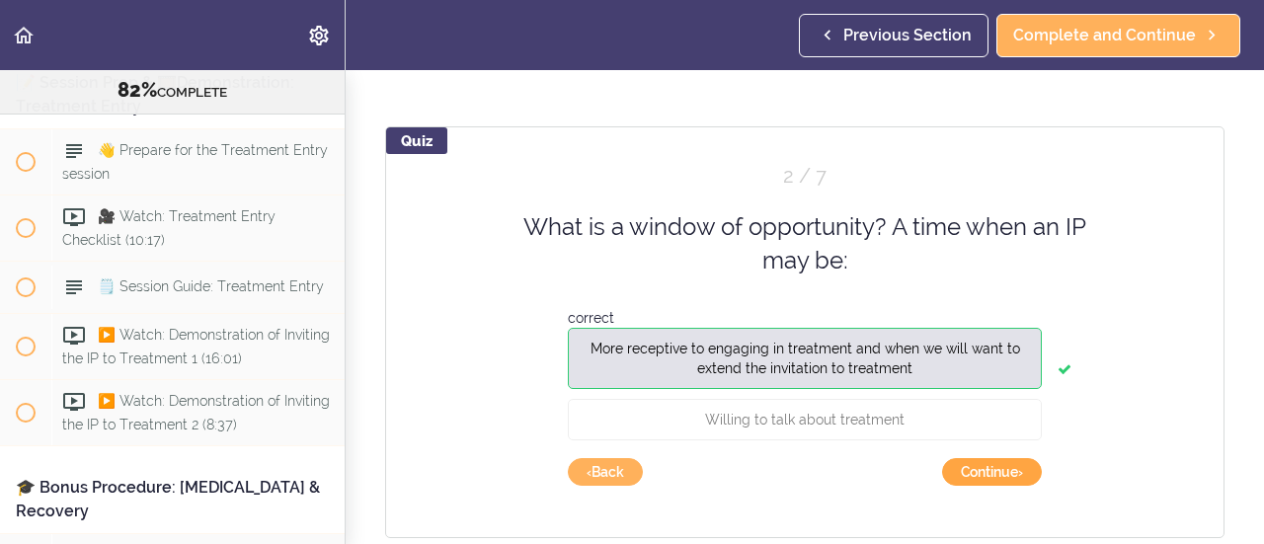
click at [980, 464] on button "Continue ›" at bounding box center [992, 472] width 100 height 28
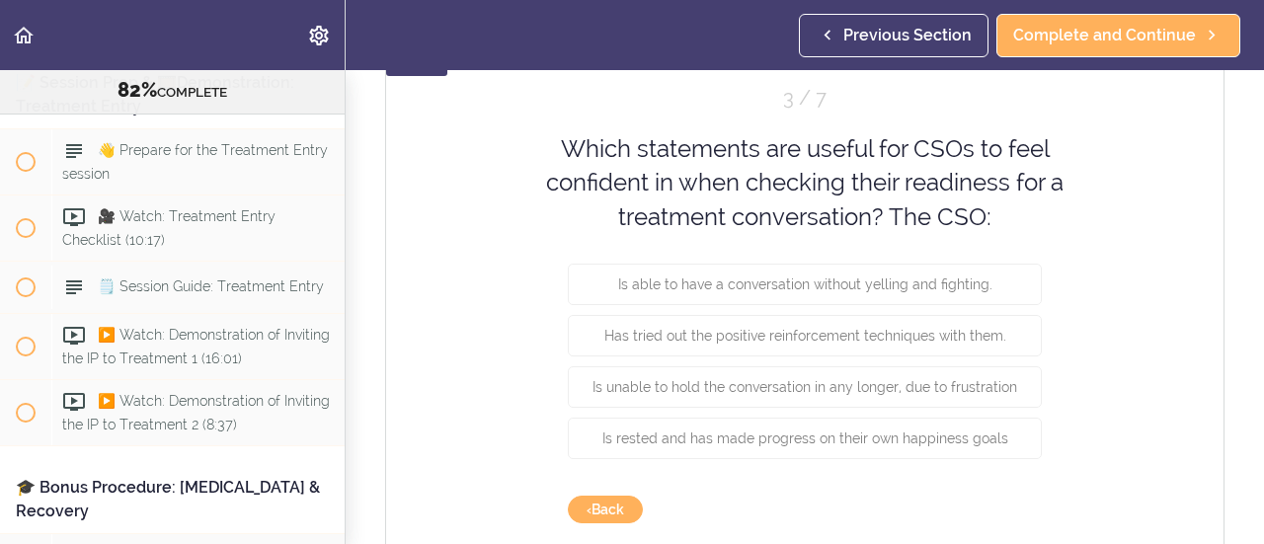
scroll to position [195, 0]
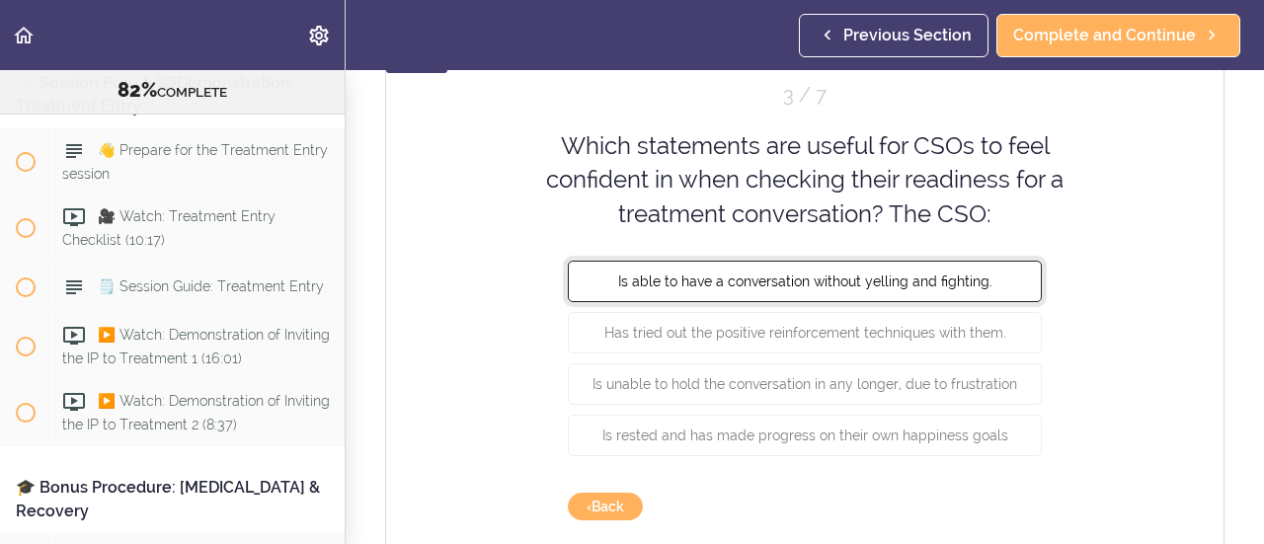
click at [806, 284] on span "Is able to have a conversation without yelling and fighting." at bounding box center [805, 282] width 374 height 16
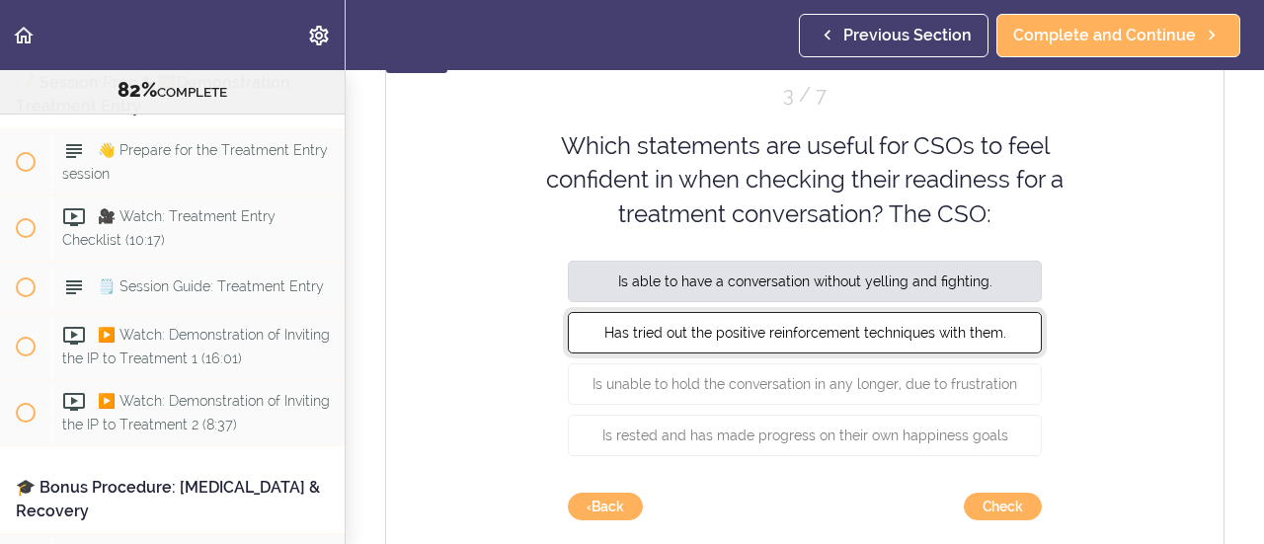
click at [807, 335] on span "Has tried out the positive reinforcement techniques with them." at bounding box center [806, 333] width 402 height 16
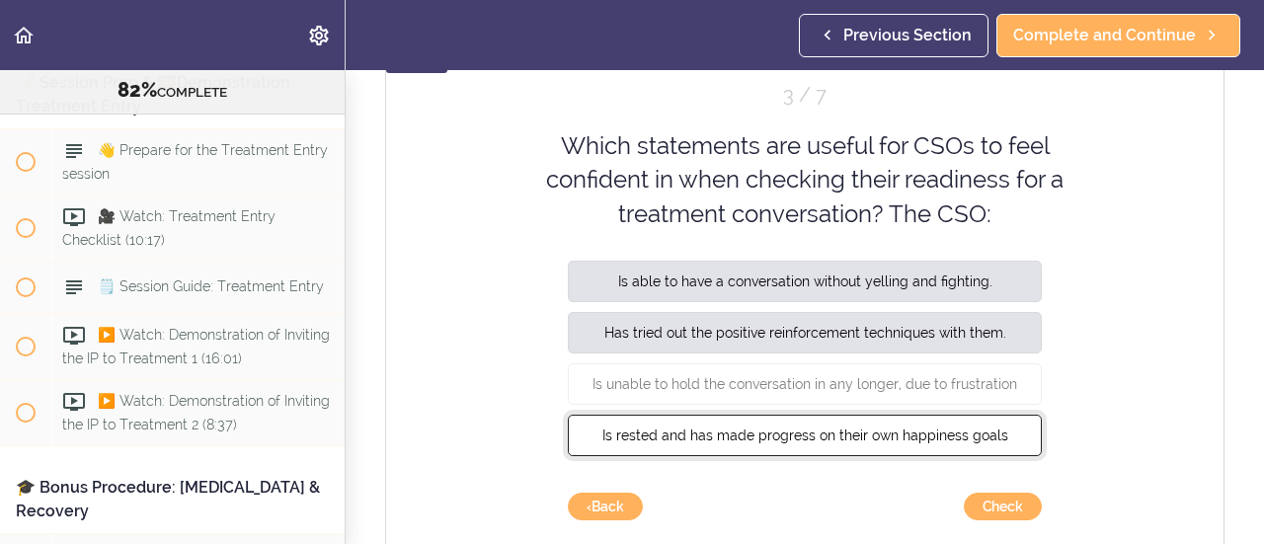
click at [809, 438] on span "Is rested and has made progress on their own happiness goals" at bounding box center [806, 436] width 406 height 16
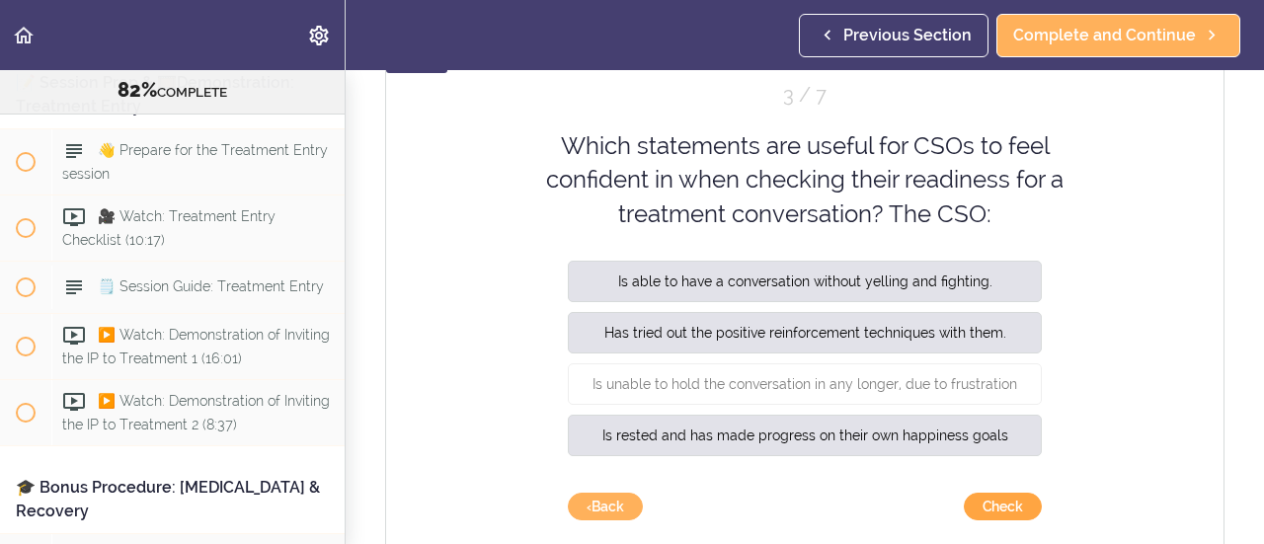
click at [988, 511] on button "Check" at bounding box center [1003, 507] width 78 height 28
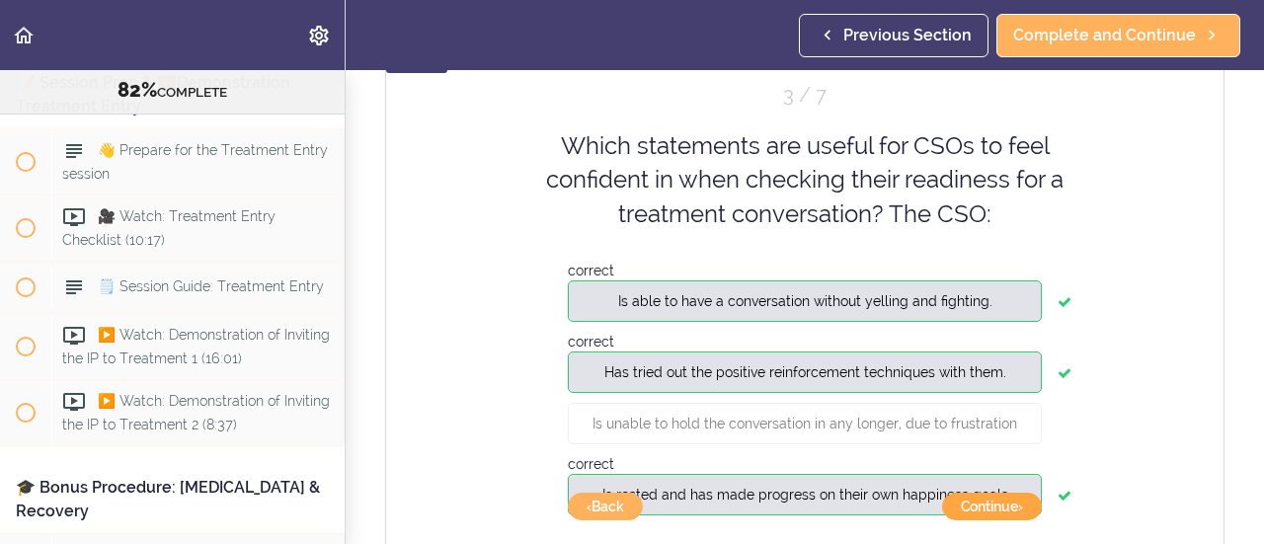
click at [988, 511] on button "Continue ›" at bounding box center [992, 507] width 100 height 28
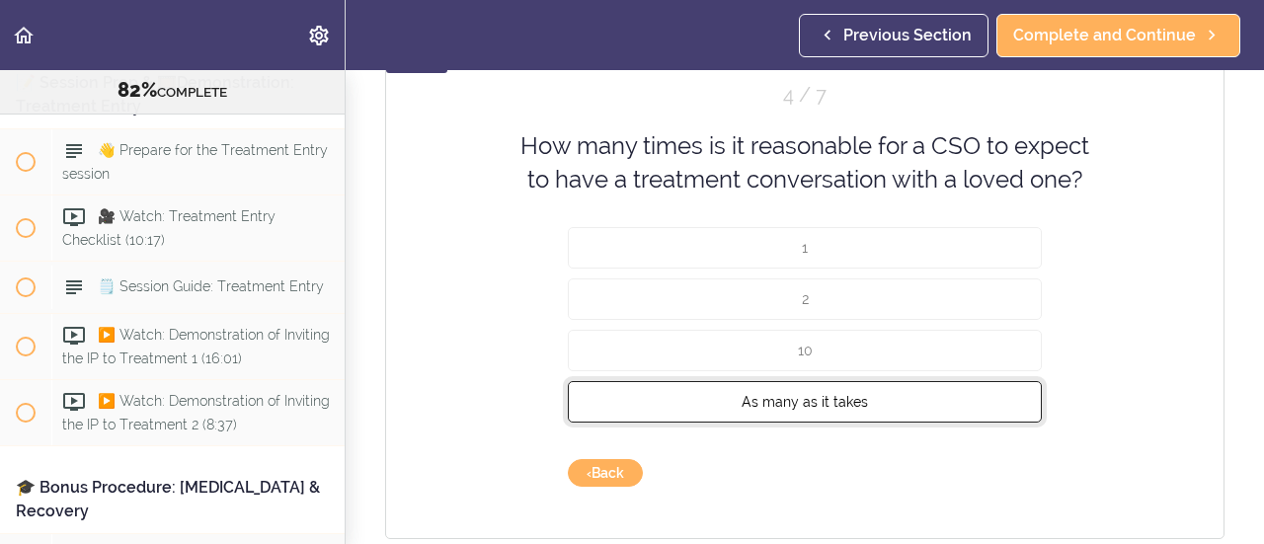
click at [818, 408] on button "As many as it takes" at bounding box center [805, 400] width 474 height 41
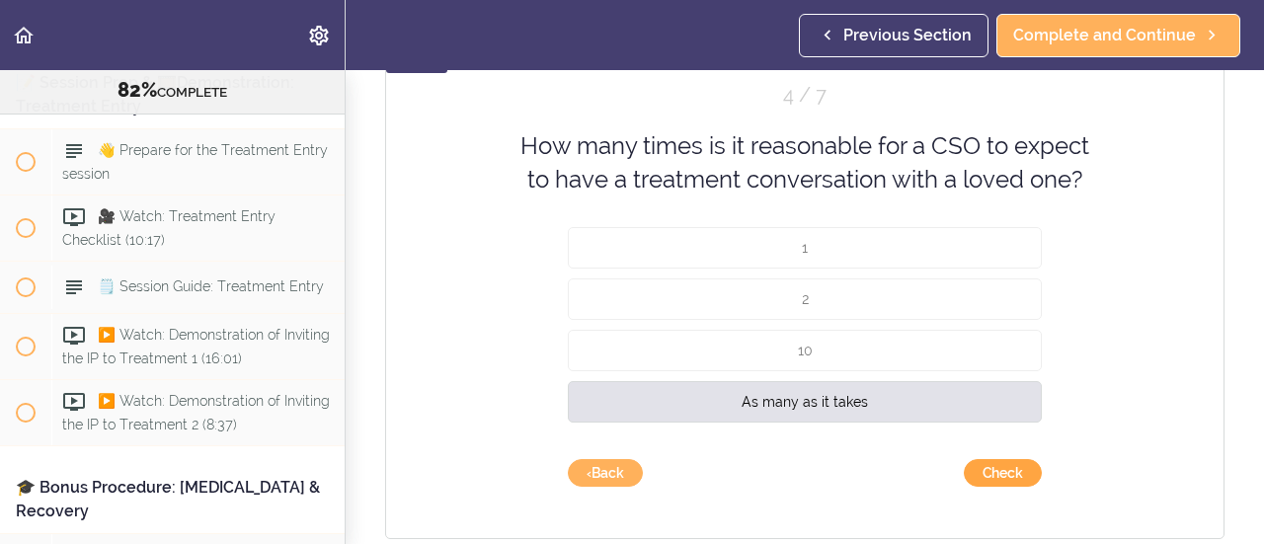
click at [968, 466] on button "Check" at bounding box center [1003, 473] width 78 height 28
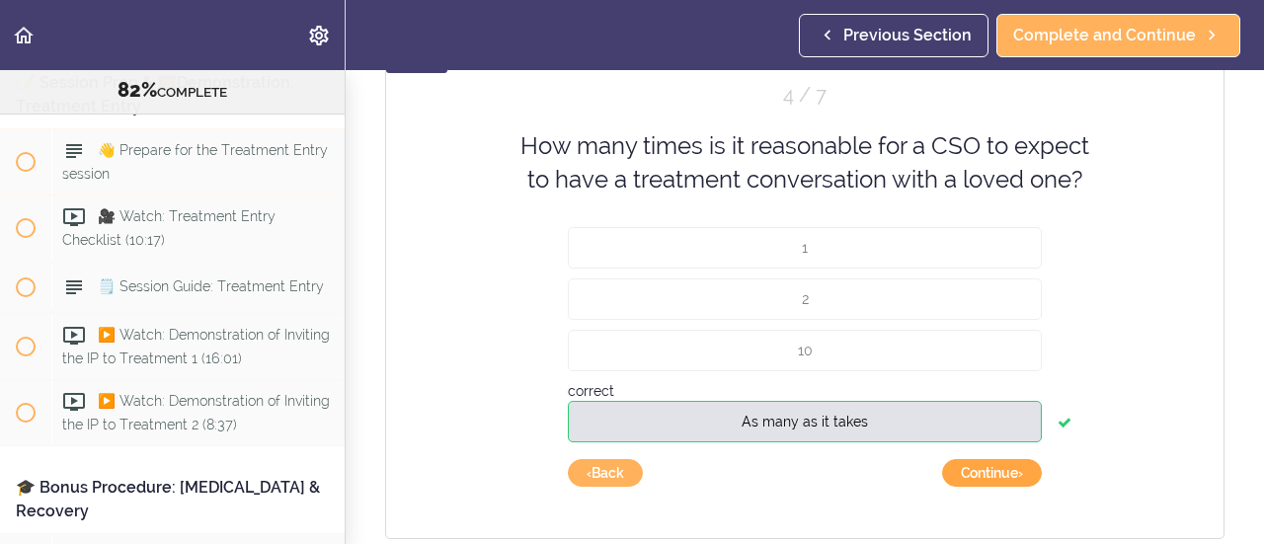
click at [968, 466] on button "Continue ›" at bounding box center [992, 473] width 100 height 28
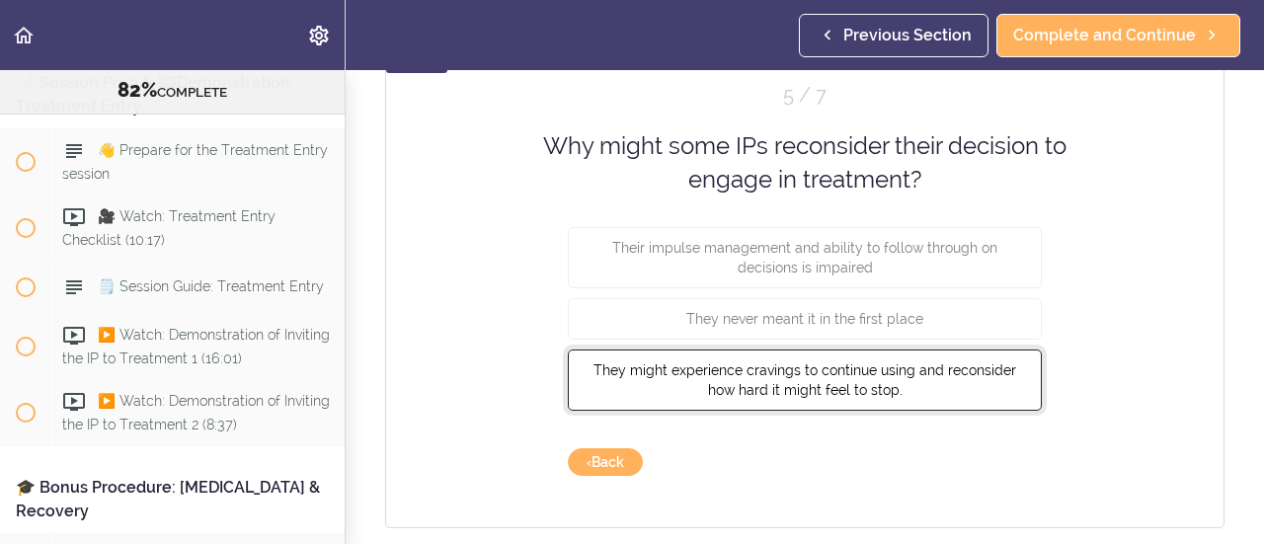
click at [805, 396] on button "They might experience cravings to continue using and reconsider how hard it mig…" at bounding box center [805, 379] width 474 height 61
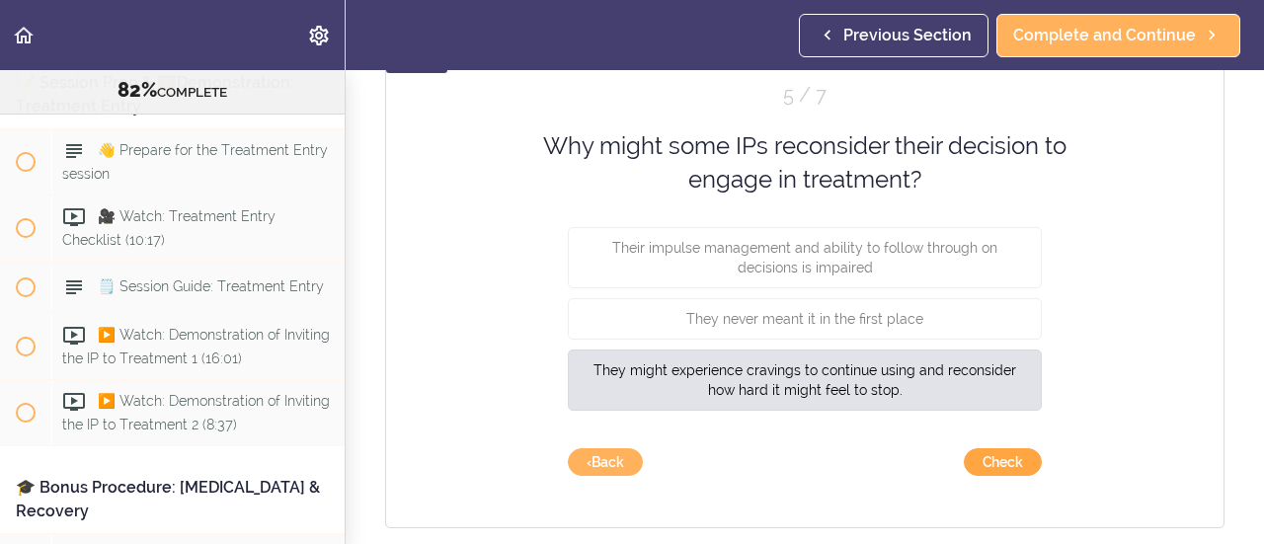
click at [980, 467] on button "Check" at bounding box center [1003, 462] width 78 height 28
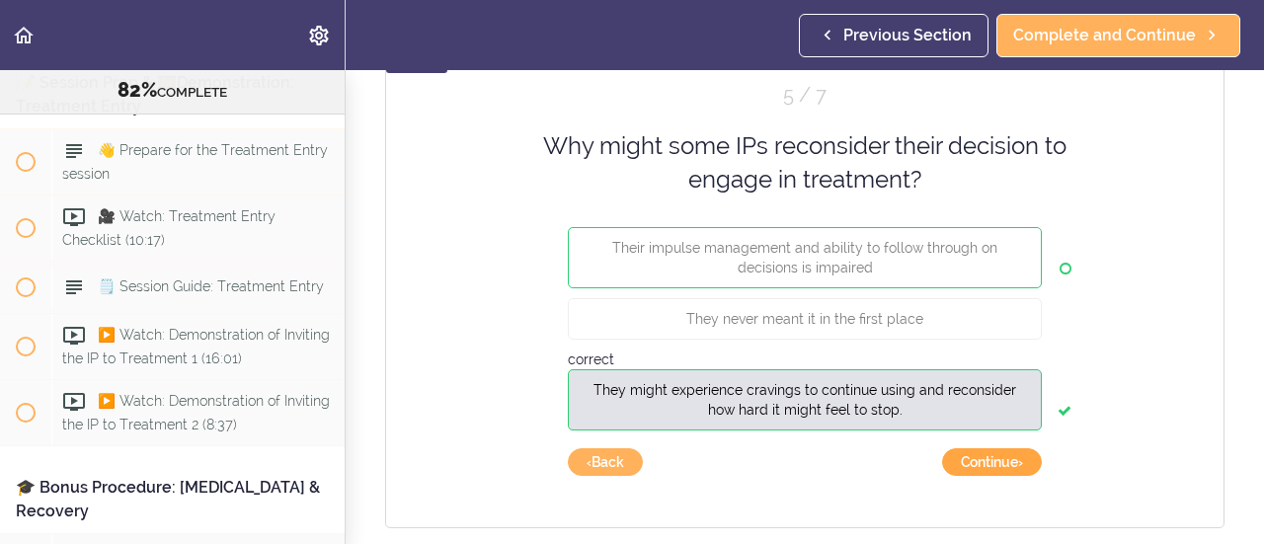
click at [980, 467] on button "Continue ›" at bounding box center [992, 462] width 100 height 28
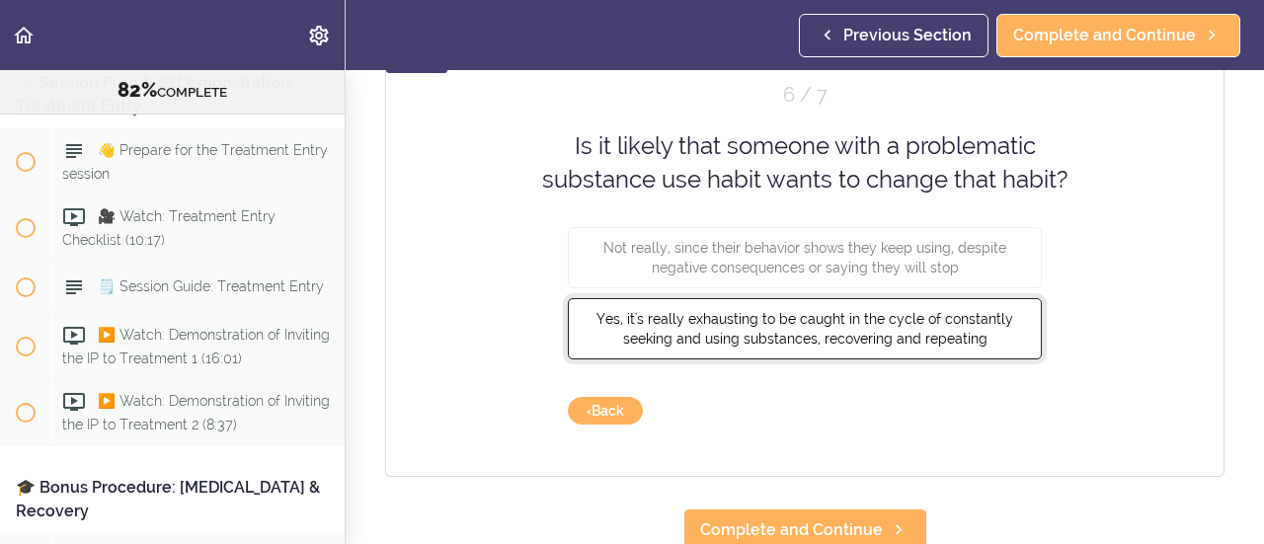
click at [808, 329] on span "Yes, it's really exhausting to be caught in the cycle of constantly seeking and…" at bounding box center [805, 328] width 417 height 36
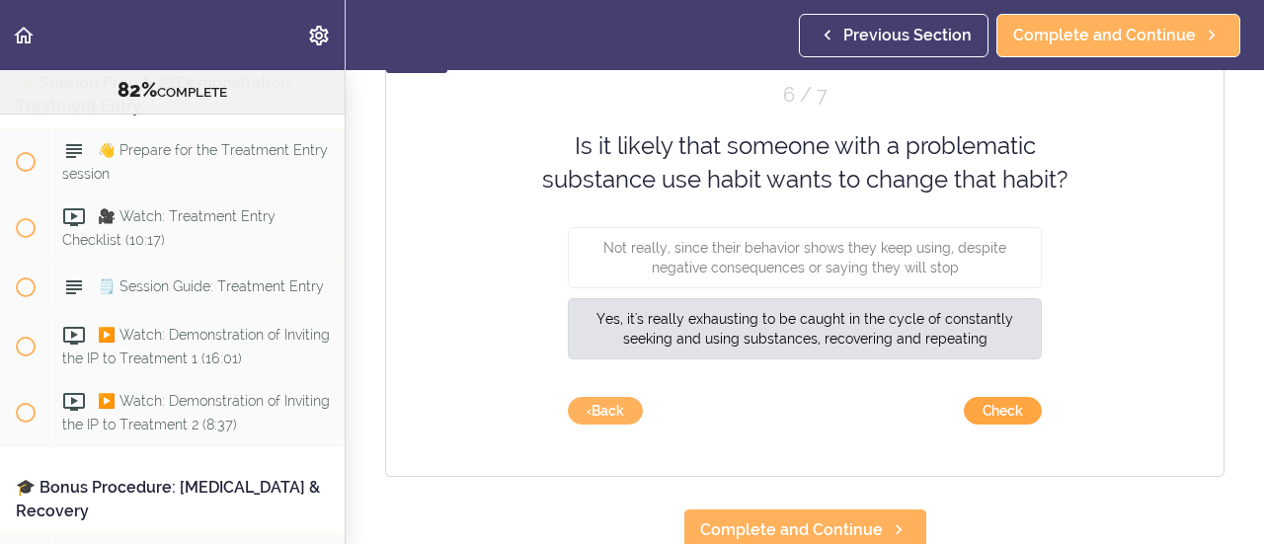
click at [975, 404] on button "Check" at bounding box center [1003, 411] width 78 height 28
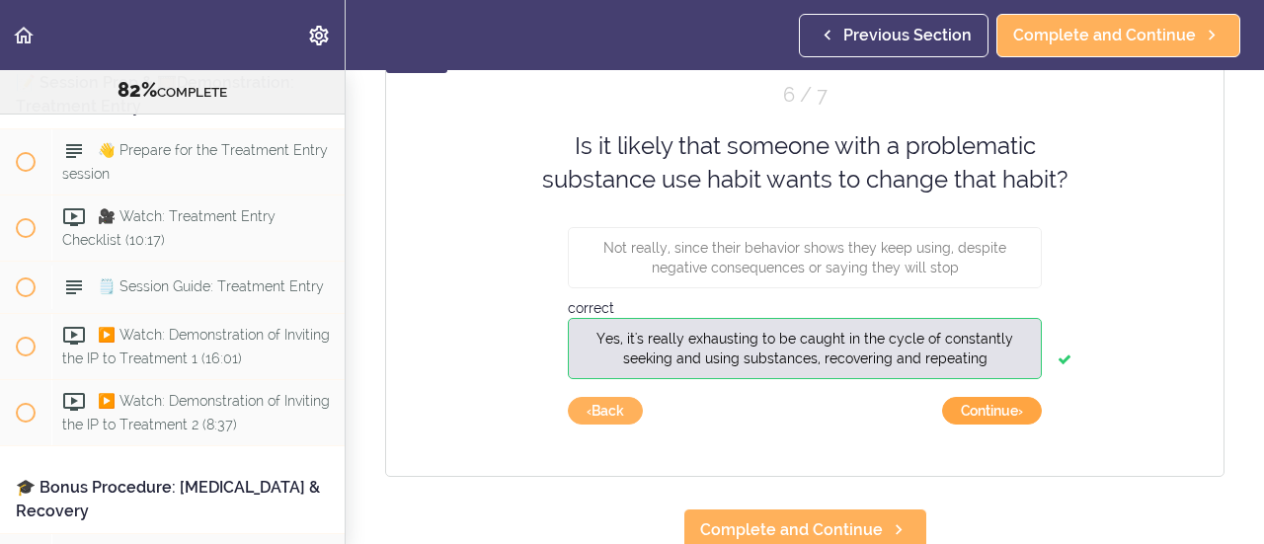
click at [975, 404] on button "Continue ›" at bounding box center [992, 411] width 100 height 28
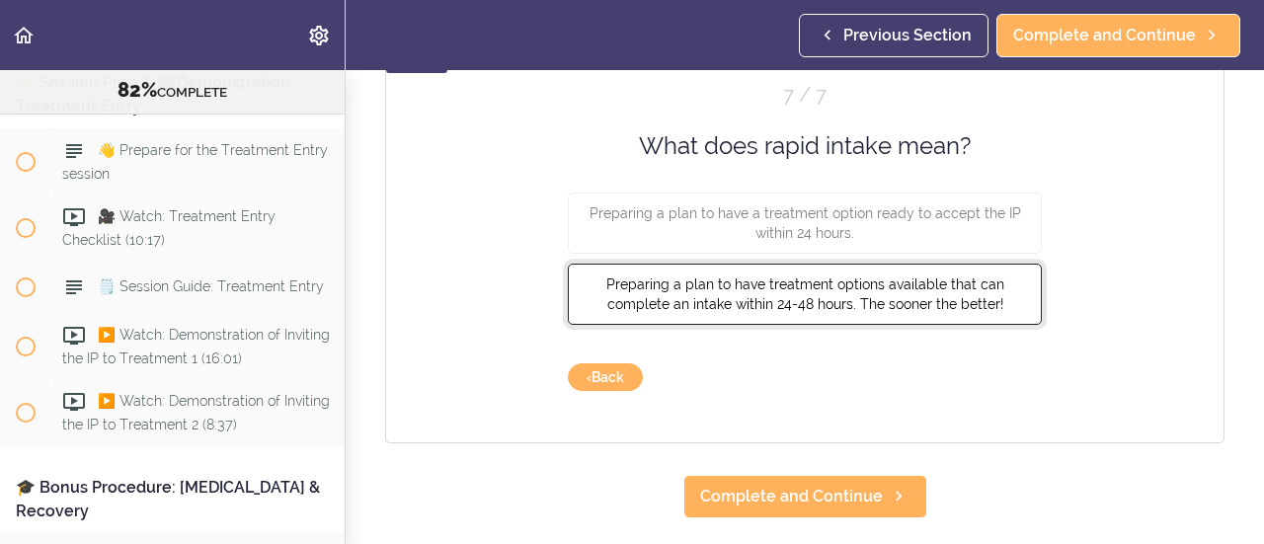
click at [815, 305] on span "Preparing a plan to have treatment options available that can complete an intak…" at bounding box center [805, 295] width 398 height 36
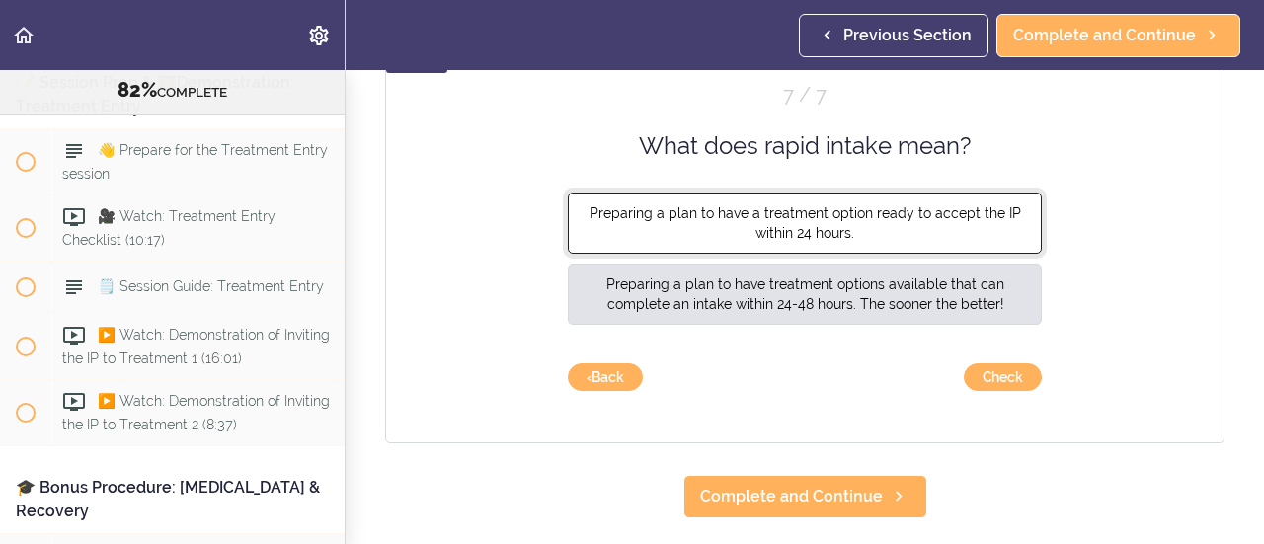
click at [840, 216] on span "Preparing a plan to have a treatment option ready to accept the IP within 24 ho…" at bounding box center [806, 223] width 432 height 36
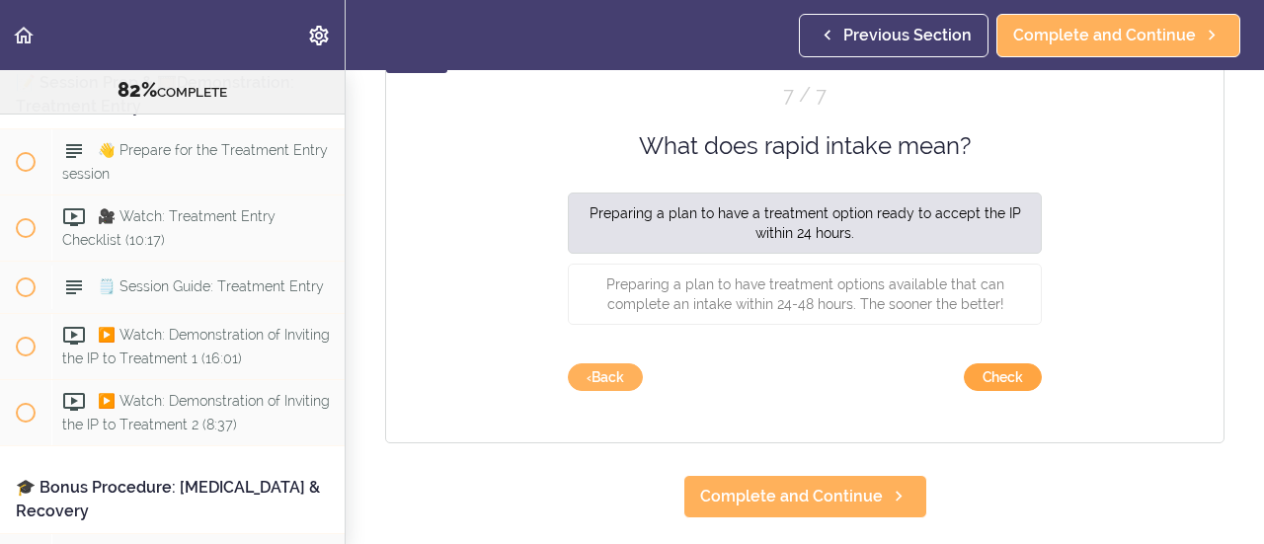
click at [987, 382] on button "Check" at bounding box center [1003, 377] width 78 height 28
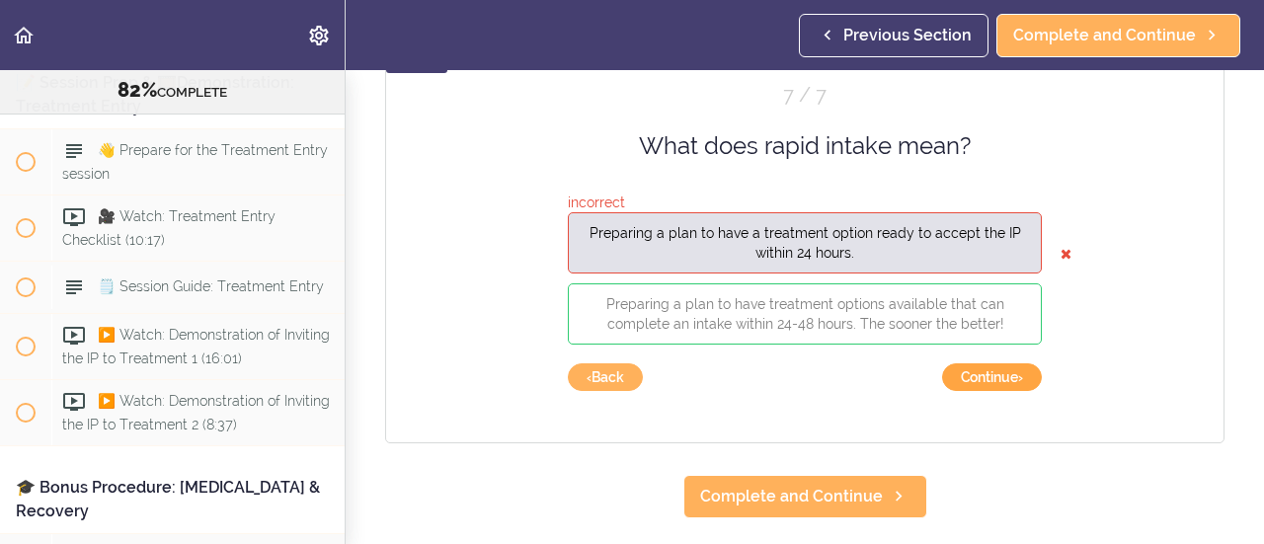
click at [987, 382] on button "Continue ›" at bounding box center [992, 377] width 100 height 28
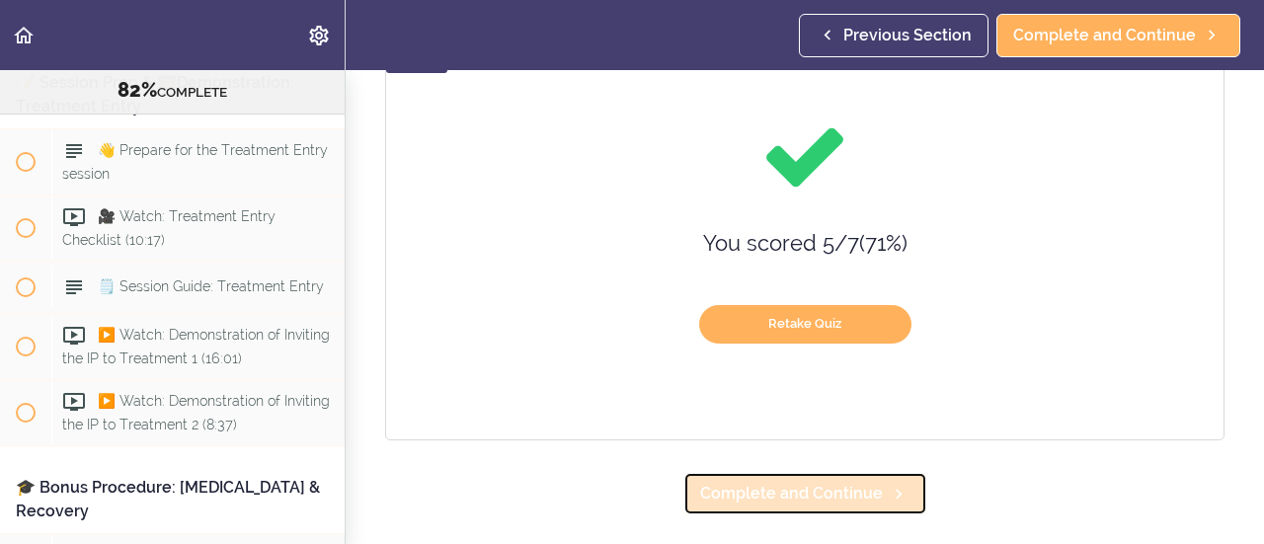
click at [789, 501] on span "Complete and Continue" at bounding box center [791, 494] width 183 height 24
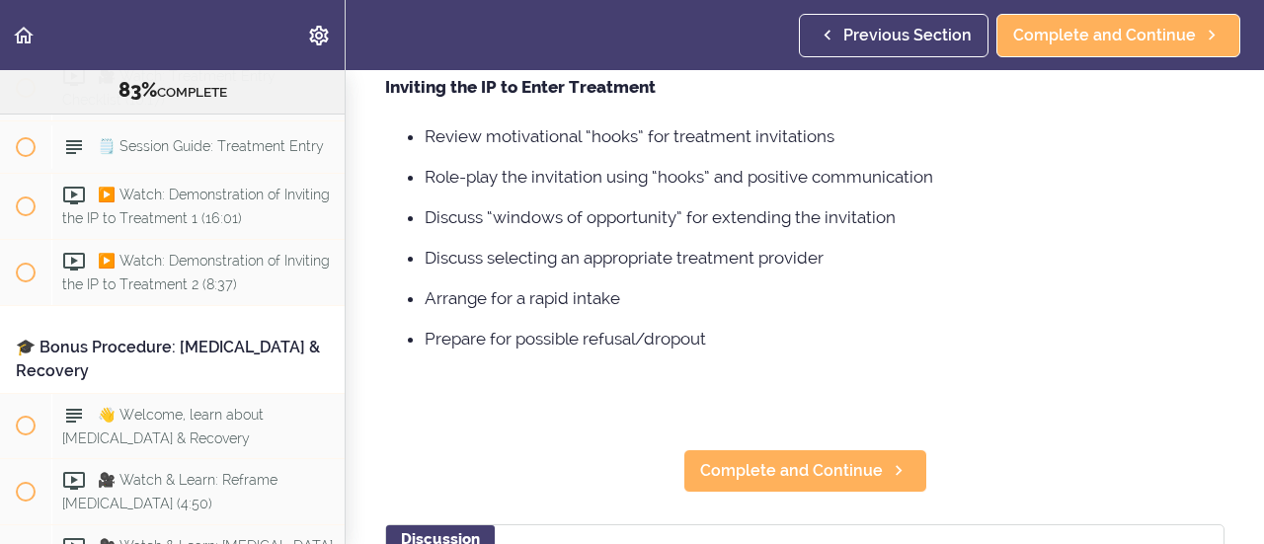
scroll to position [423, 0]
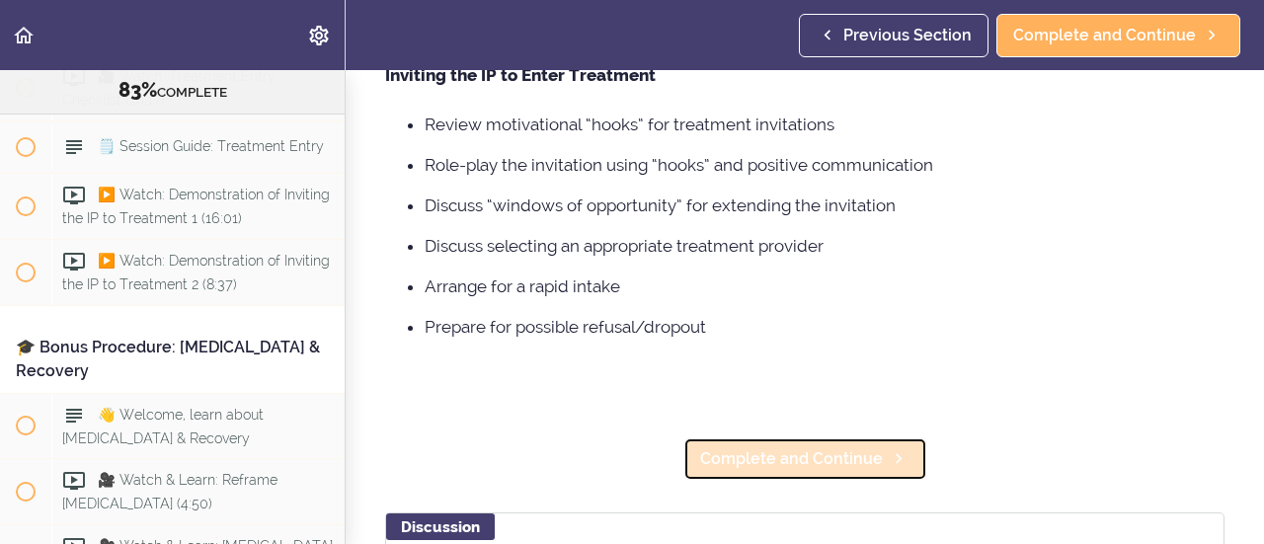
click at [790, 451] on span "Complete and Continue" at bounding box center [791, 459] width 183 height 24
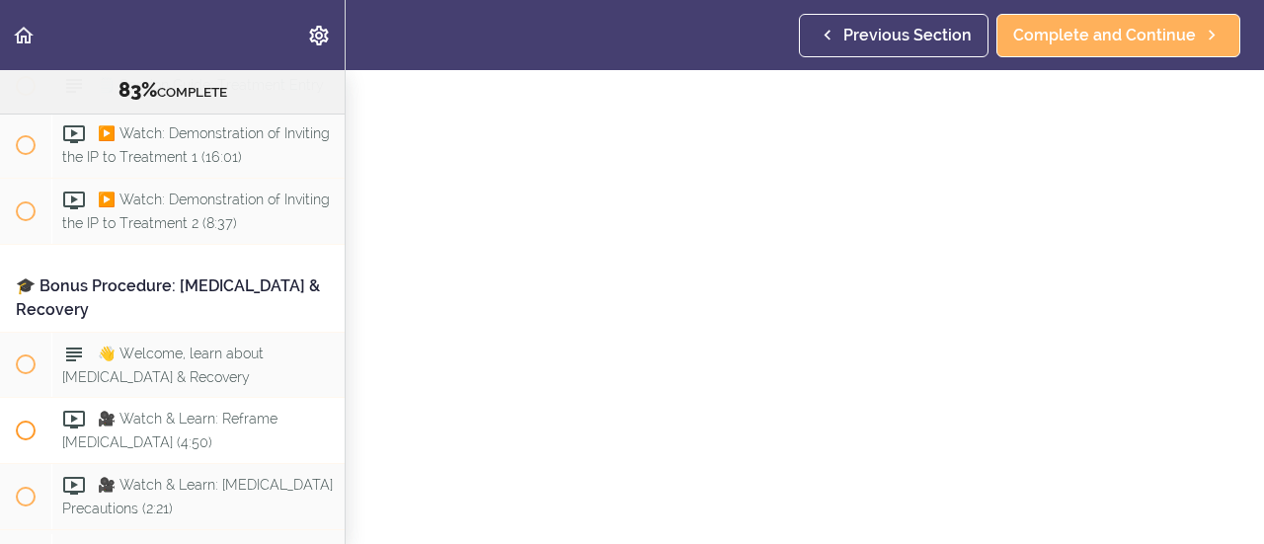
scroll to position [12293, 0]
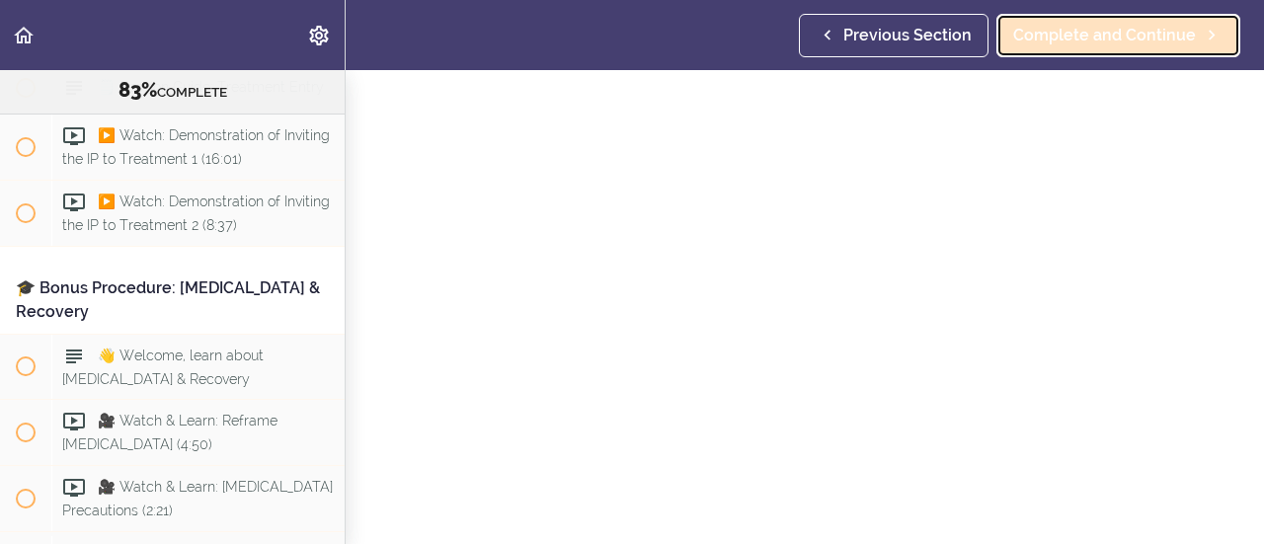
click at [1109, 37] on span "Complete and Continue" at bounding box center [1104, 36] width 183 height 24
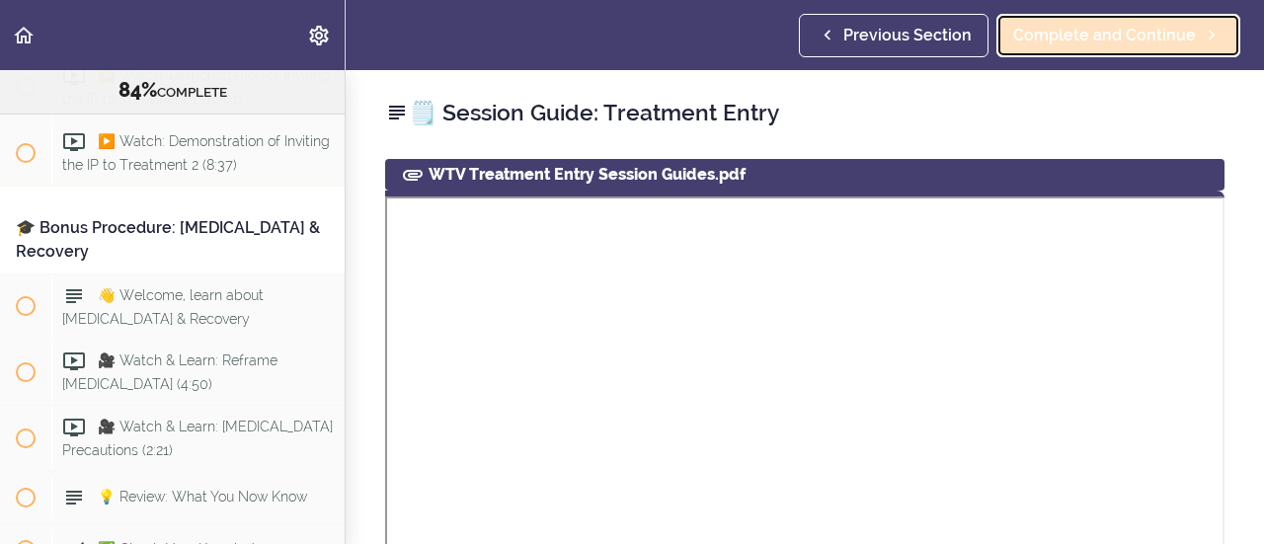
scroll to position [12366, 0]
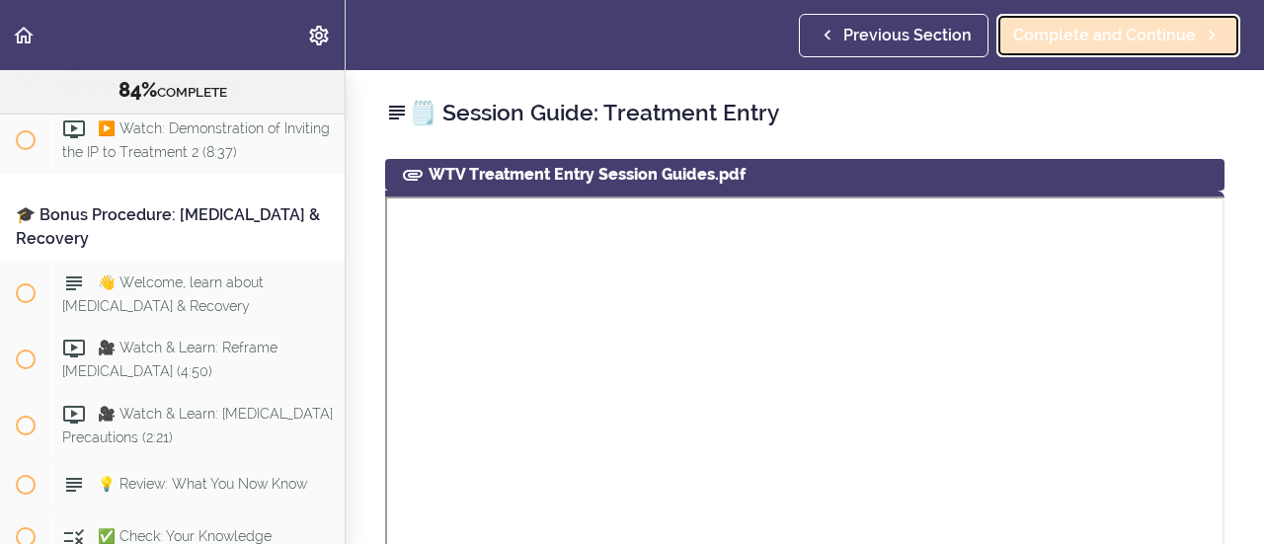
click at [1096, 50] on link "Complete and Continue" at bounding box center [1119, 35] width 244 height 43
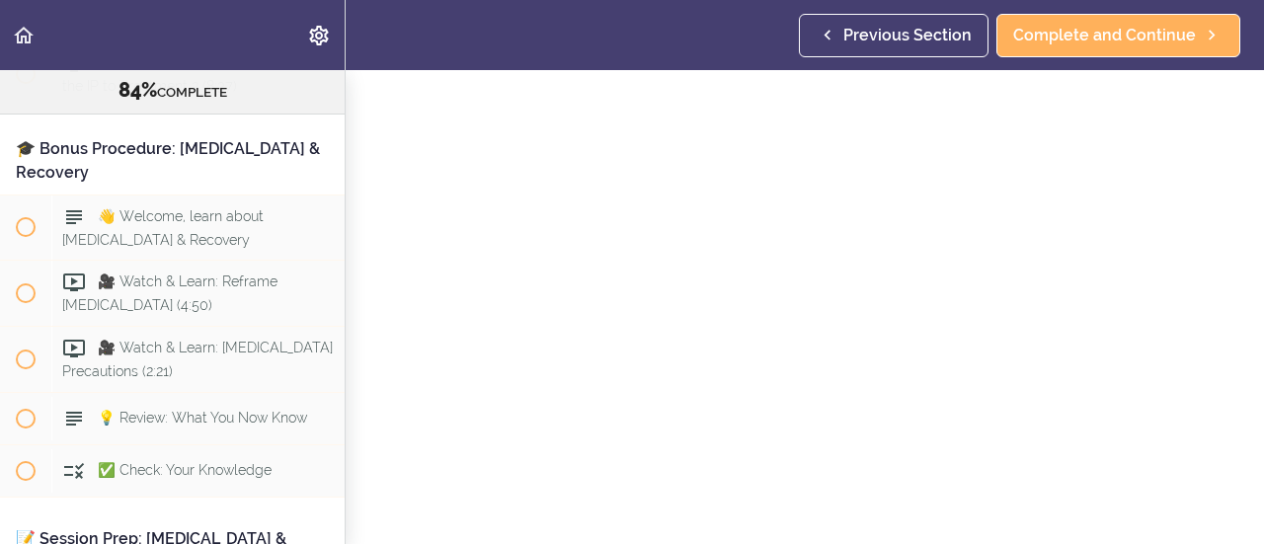
scroll to position [271, 0]
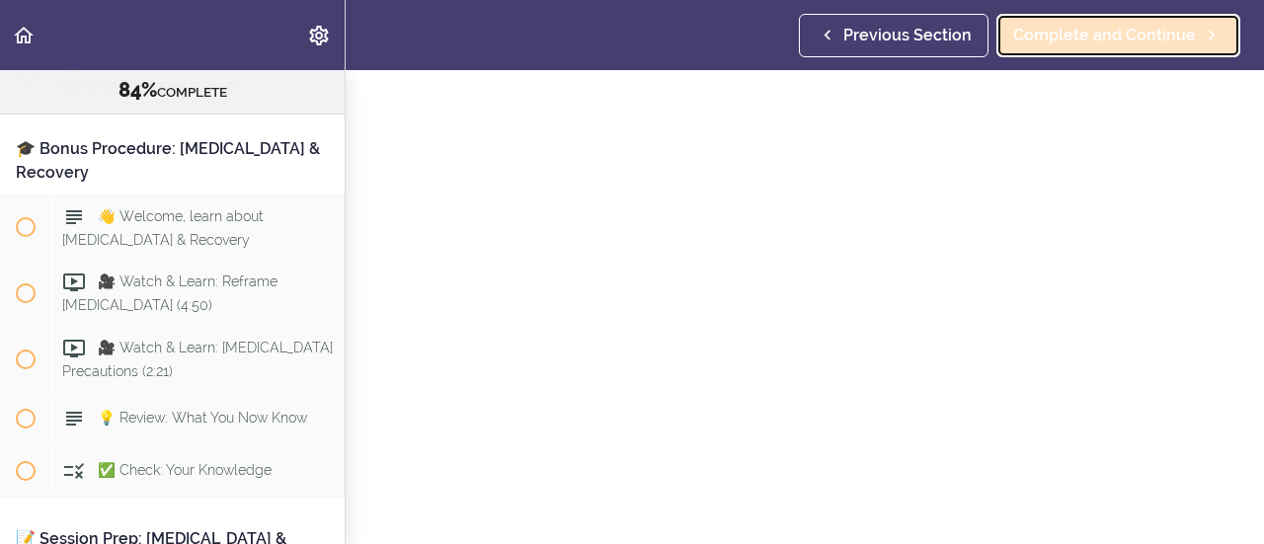
click at [1150, 42] on span "Complete and Continue" at bounding box center [1104, 36] width 183 height 24
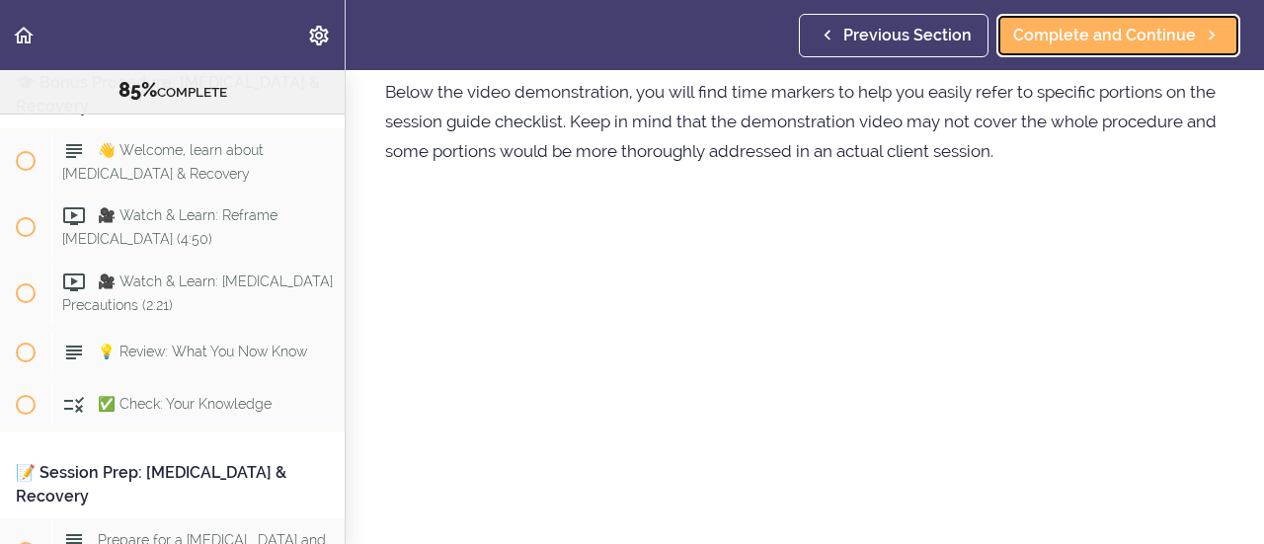
scroll to position [88, 0]
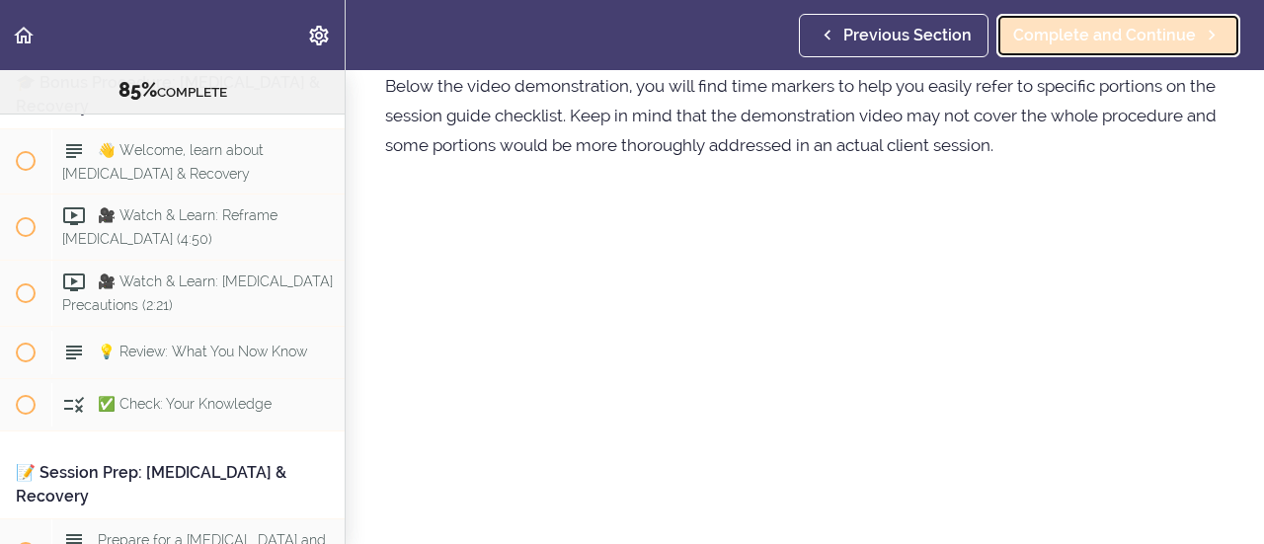
click at [1075, 28] on span "Complete and Continue" at bounding box center [1104, 36] width 183 height 24
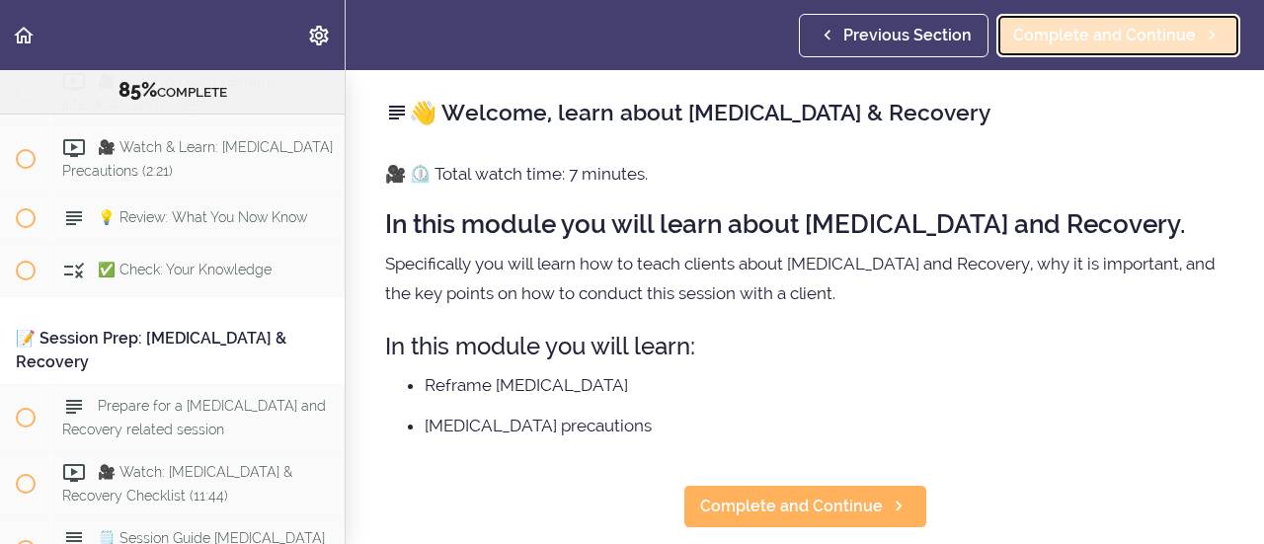
scroll to position [12651, 0]
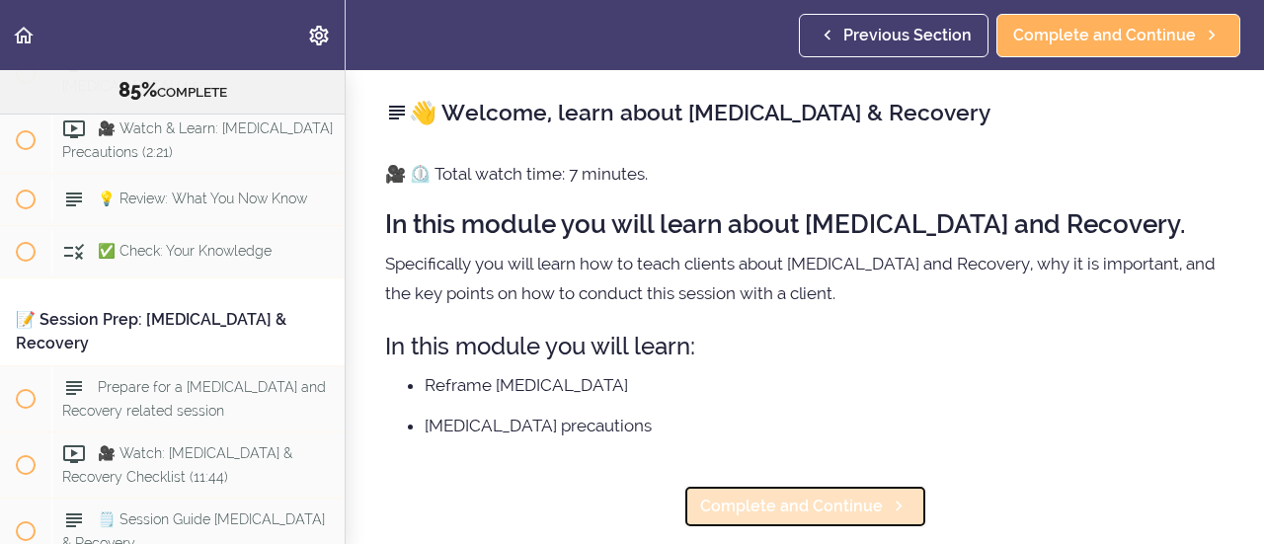
click at [790, 522] on link "Complete and Continue" at bounding box center [806, 506] width 244 height 43
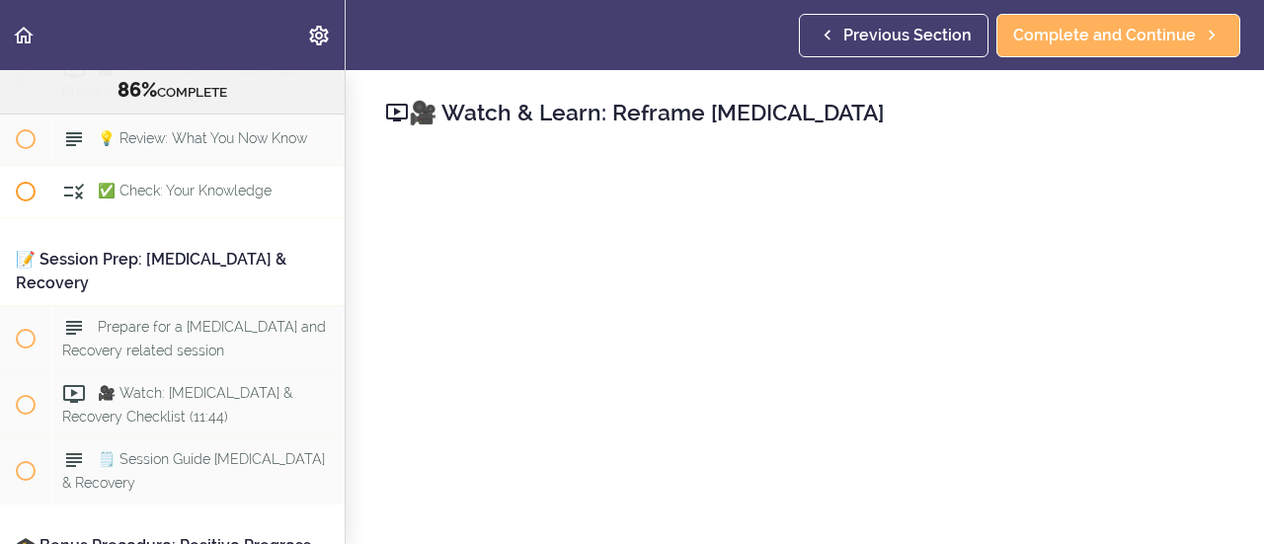
scroll to position [12712, 0]
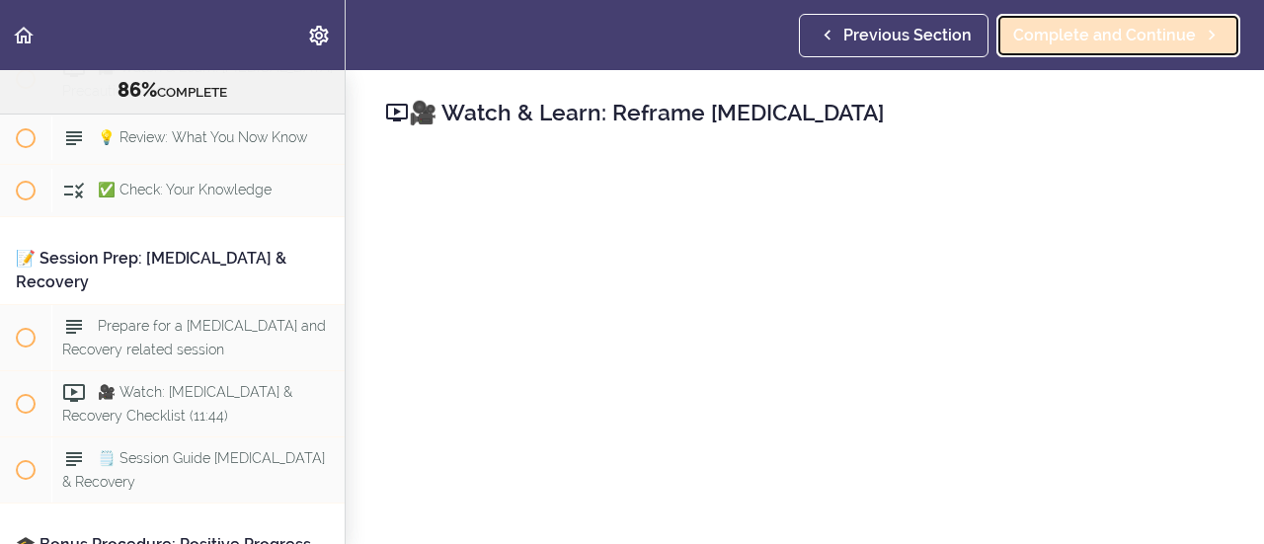
click at [1098, 40] on span "Complete and Continue" at bounding box center [1104, 36] width 183 height 24
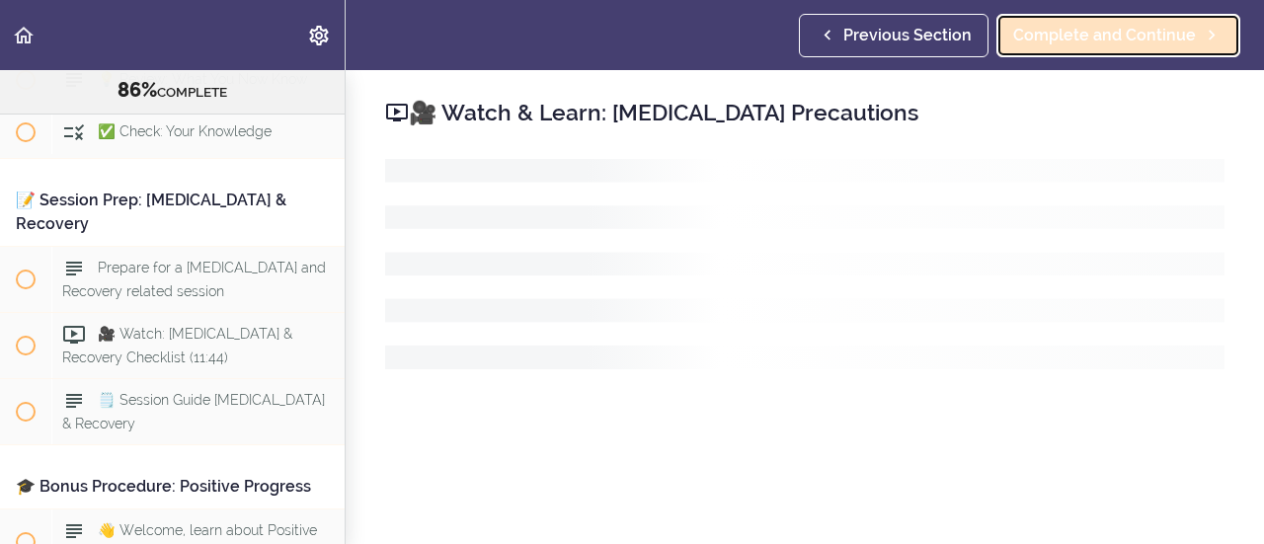
scroll to position [12783, 0]
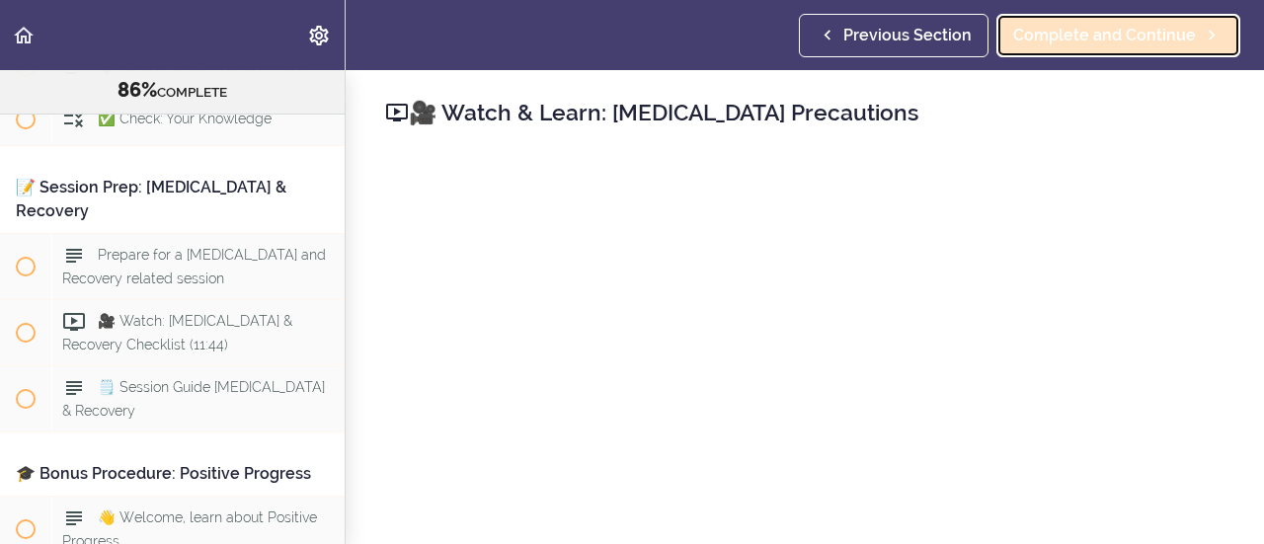
click at [1125, 24] on span "Complete and Continue" at bounding box center [1104, 36] width 183 height 24
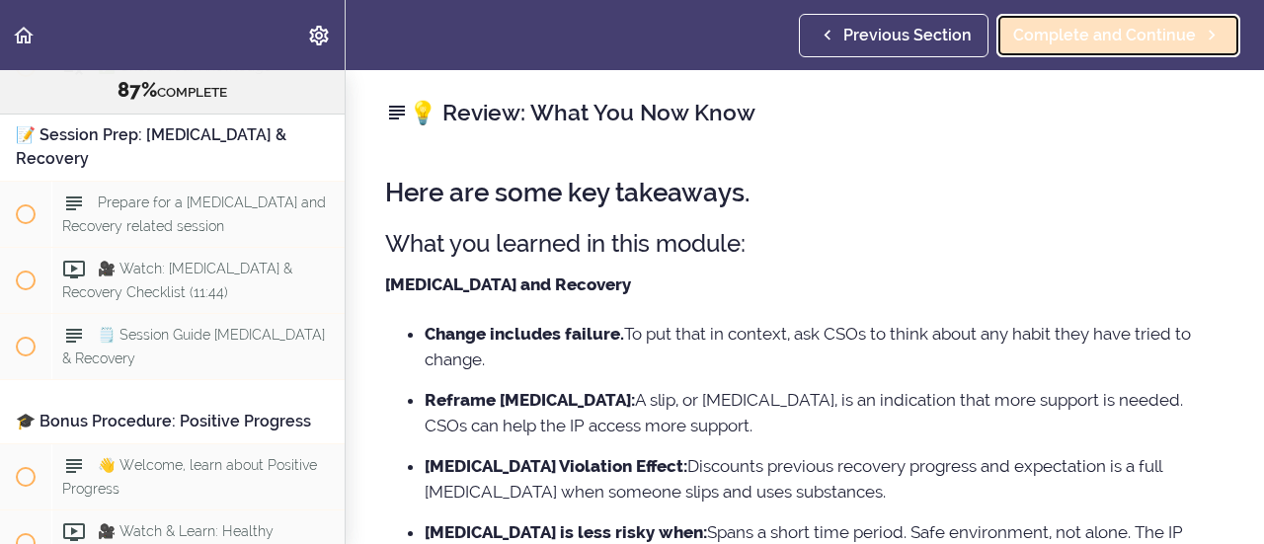
scroll to position [12850, 0]
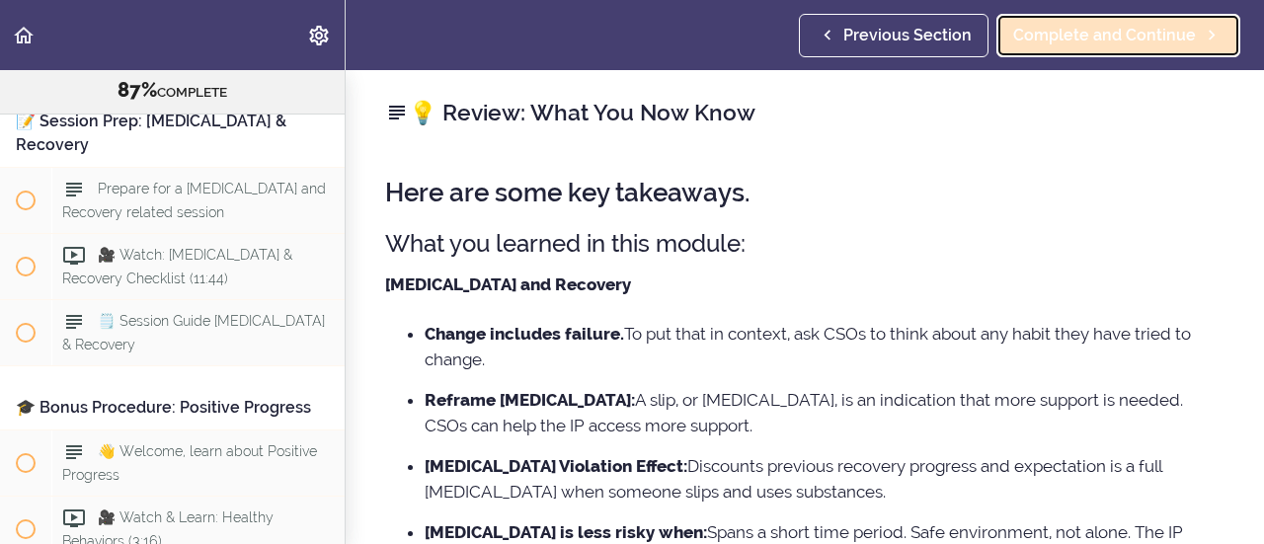
click at [1102, 37] on span "Complete and Continue" at bounding box center [1104, 36] width 183 height 24
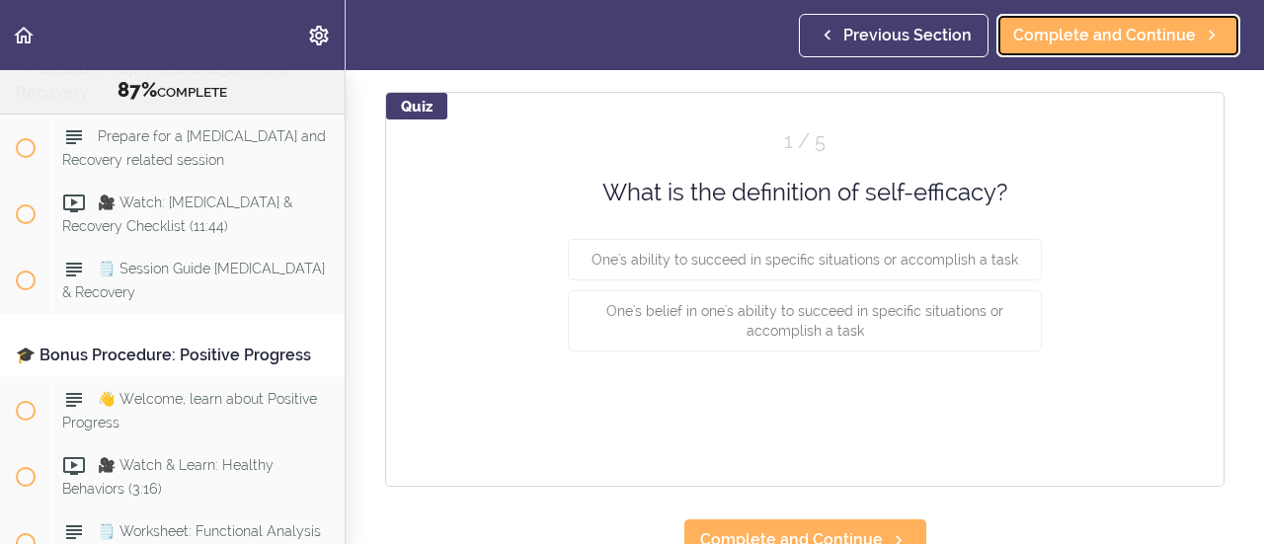
scroll to position [148, 0]
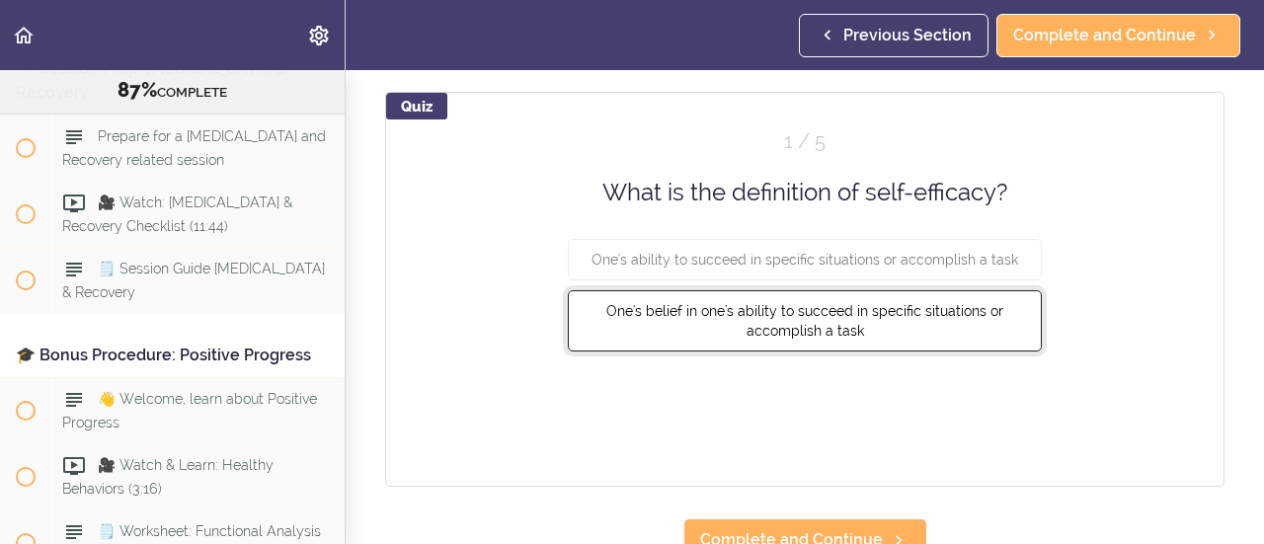
click at [845, 315] on span "One's belief in one's ability to succeed in specific situations or accomplish a…" at bounding box center [804, 321] width 397 height 36
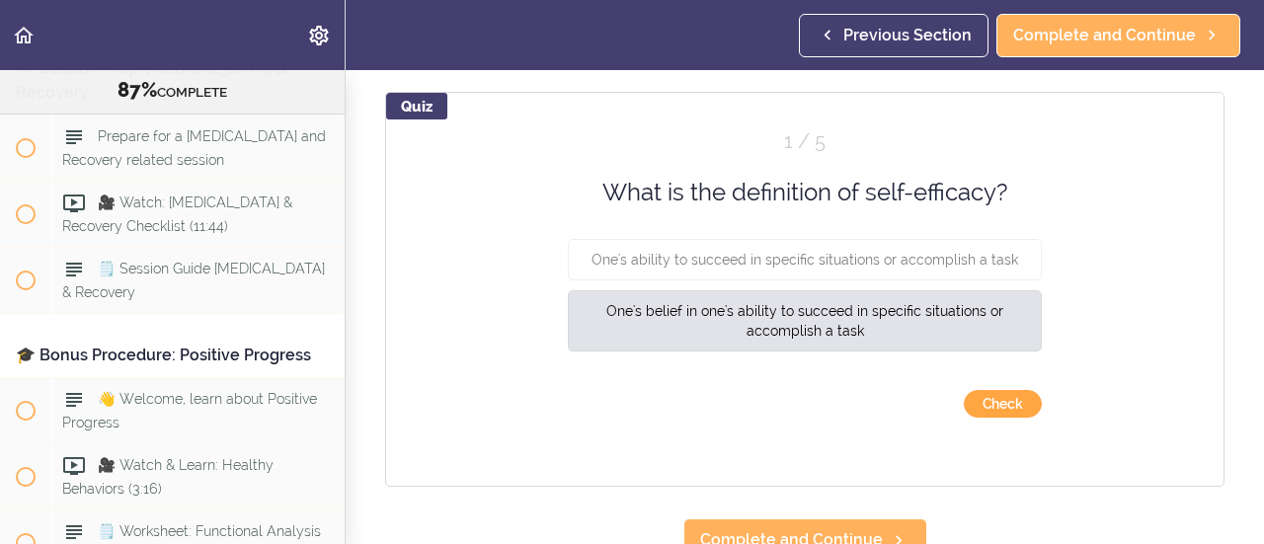
click at [974, 400] on button "Check" at bounding box center [1003, 404] width 78 height 28
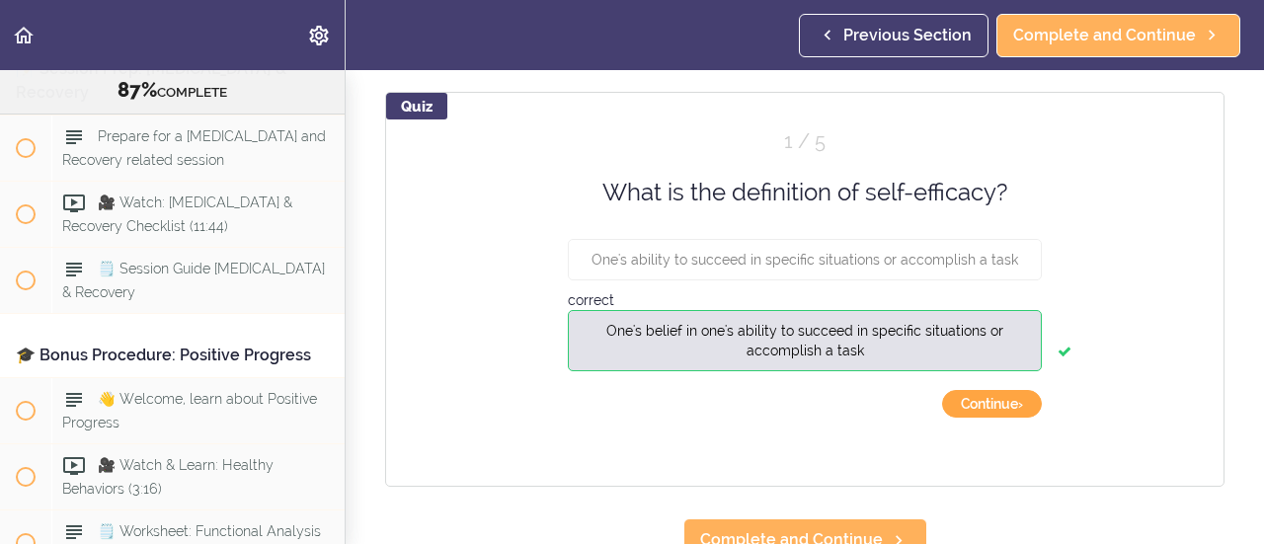
click at [974, 400] on button "Continue ›" at bounding box center [992, 404] width 100 height 28
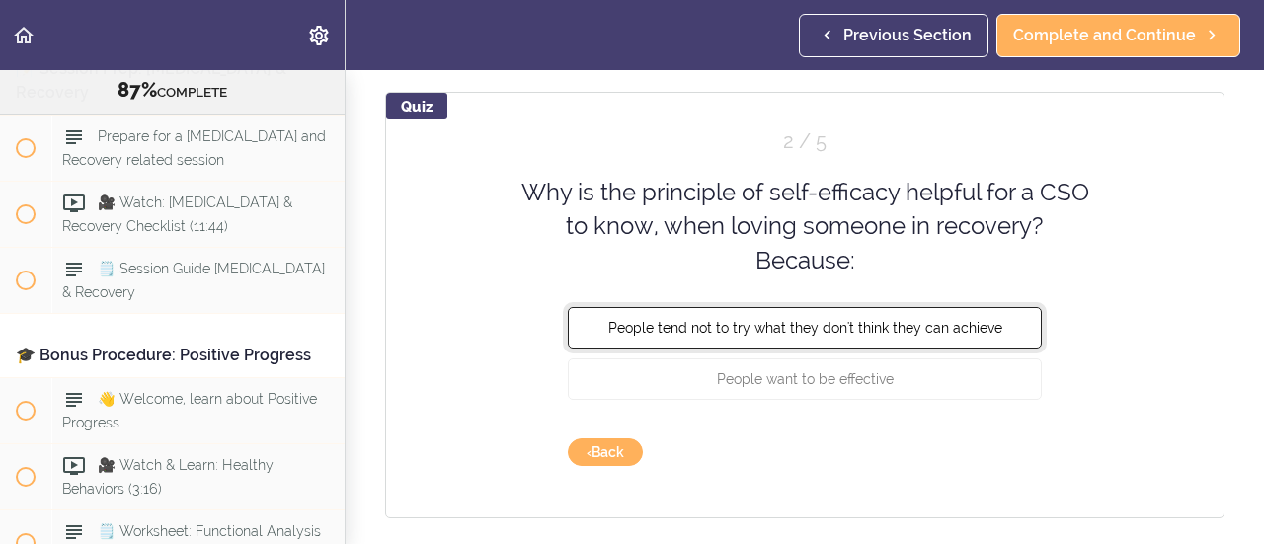
click at [838, 325] on span "People tend not to try what they don't think they can achieve" at bounding box center [805, 328] width 394 height 16
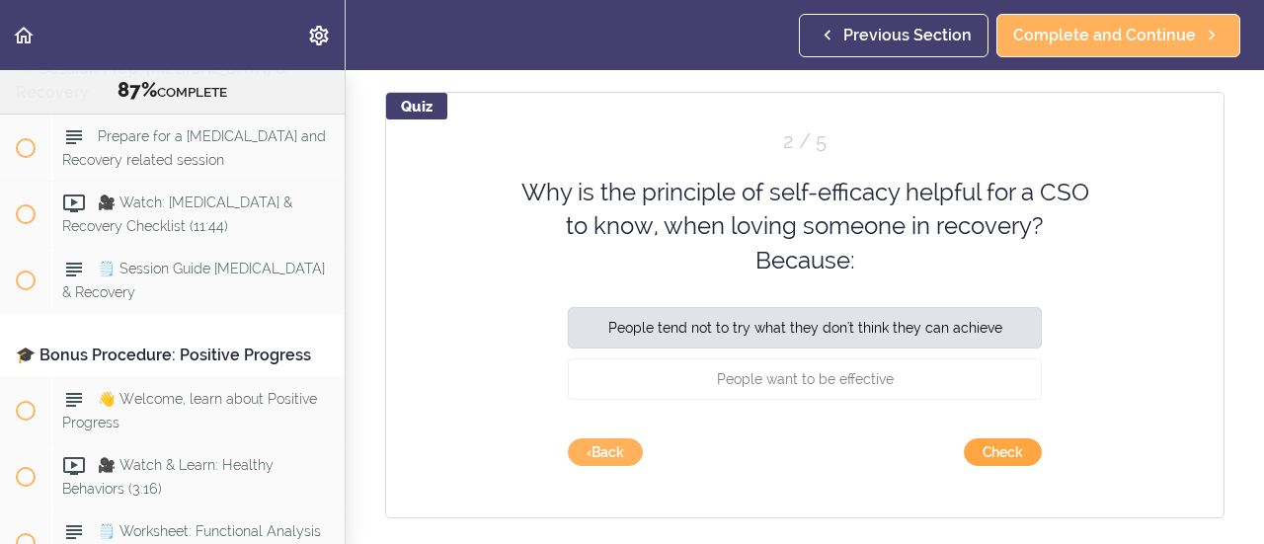
click at [977, 445] on button "Check" at bounding box center [1003, 453] width 78 height 28
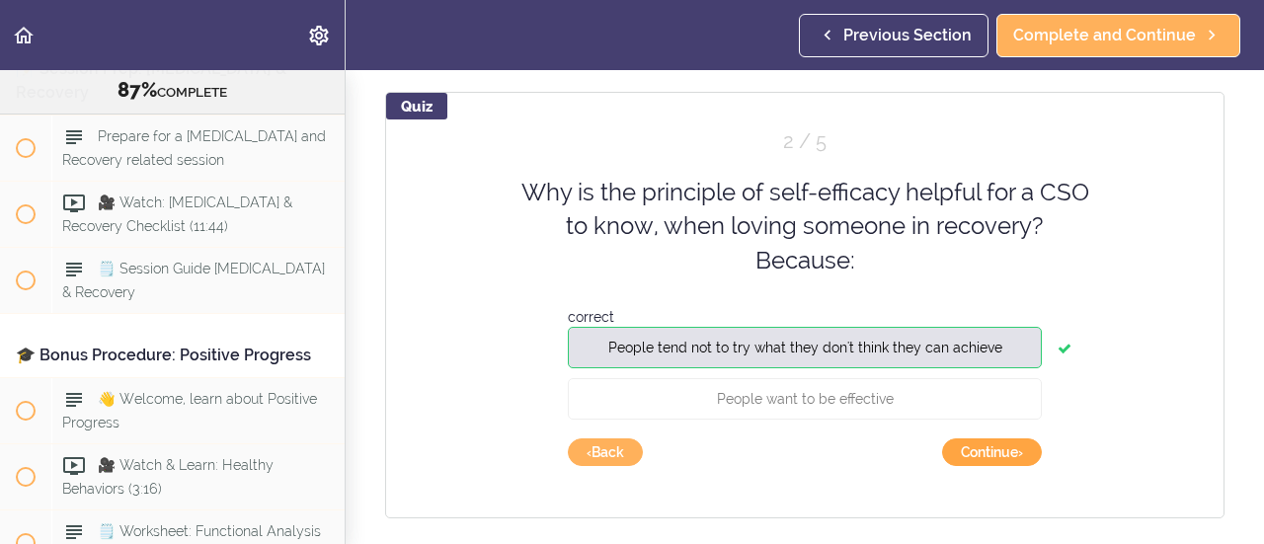
click at [977, 445] on button "Continue ›" at bounding box center [992, 453] width 100 height 28
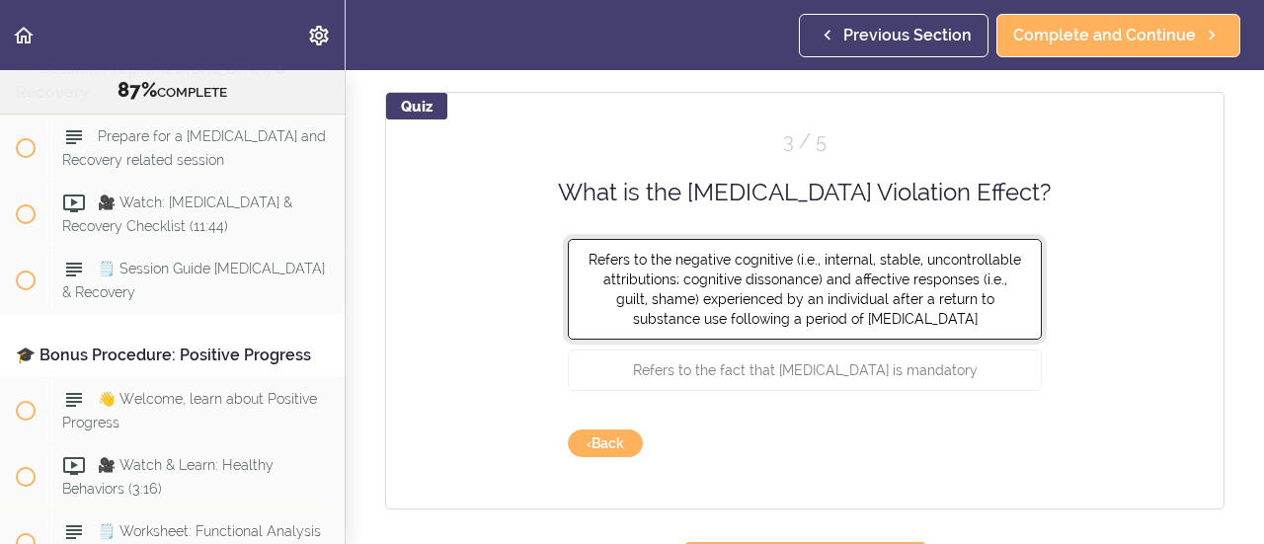
click at [786, 315] on span "Refers to the negative cognitive (i.e., internal, stable, uncontrollable attrib…" at bounding box center [805, 289] width 433 height 75
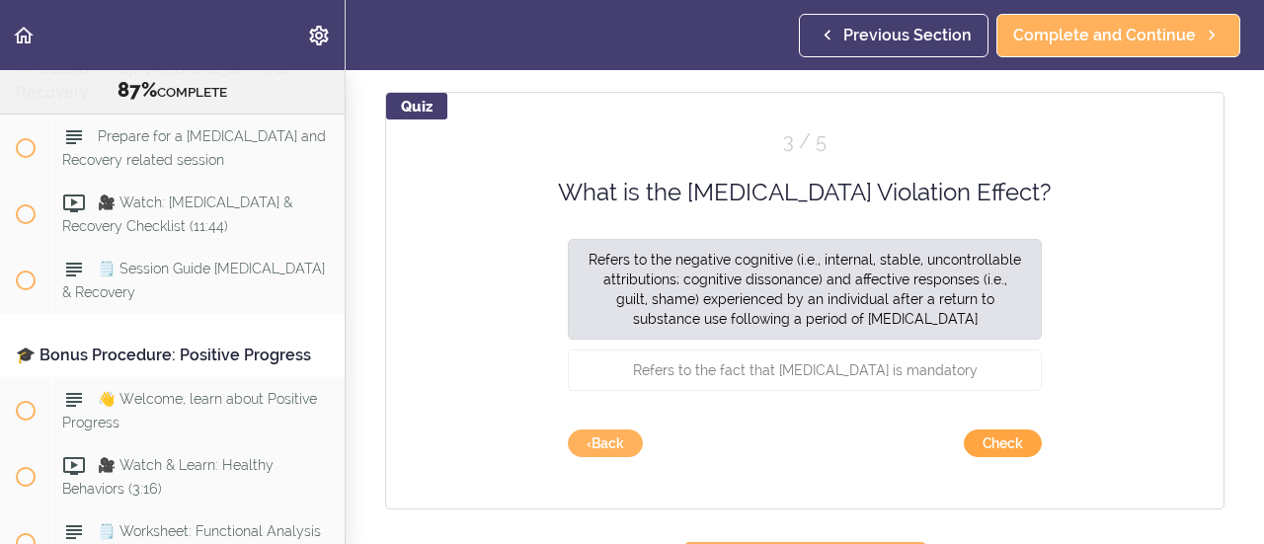
click at [992, 437] on button "Check" at bounding box center [1003, 444] width 78 height 28
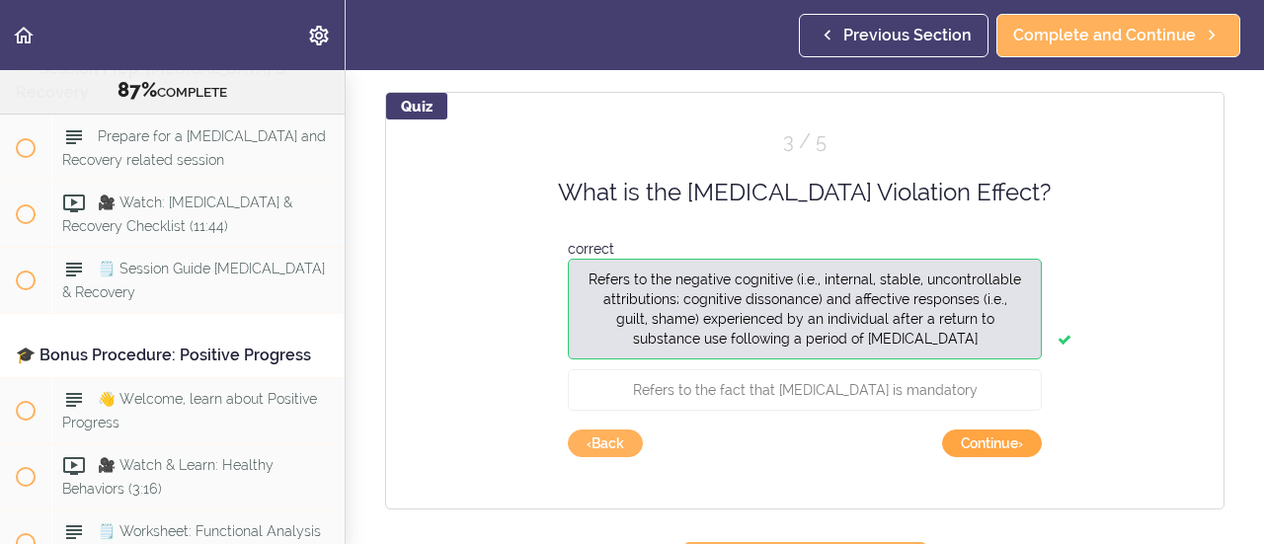
click at [992, 437] on button "Continue ›" at bounding box center [992, 444] width 100 height 28
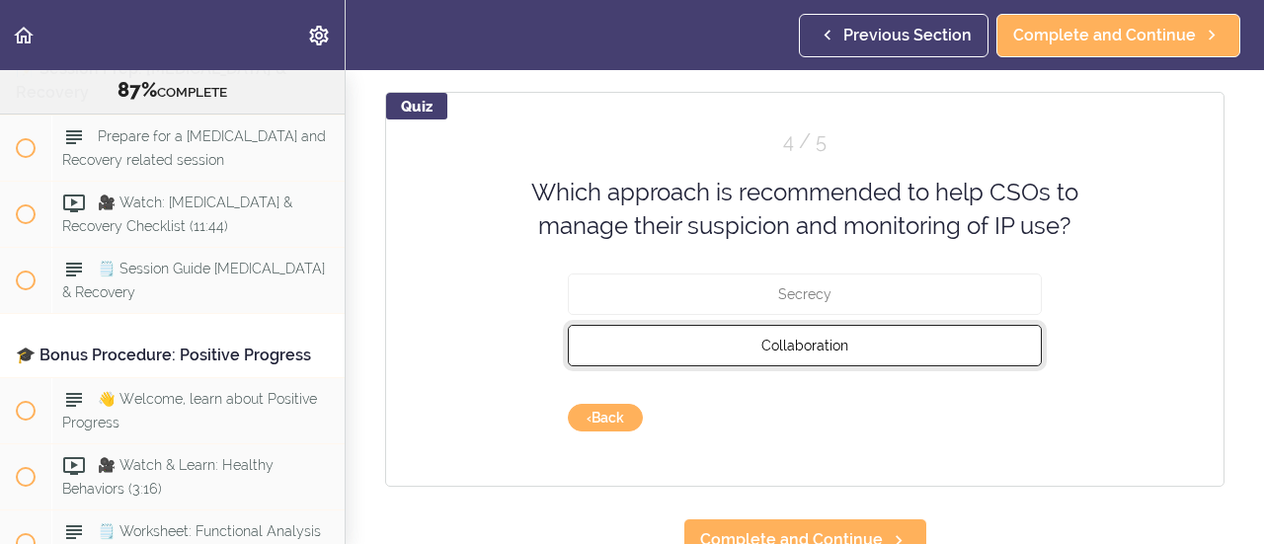
click at [803, 356] on button "Collaboration" at bounding box center [805, 344] width 474 height 41
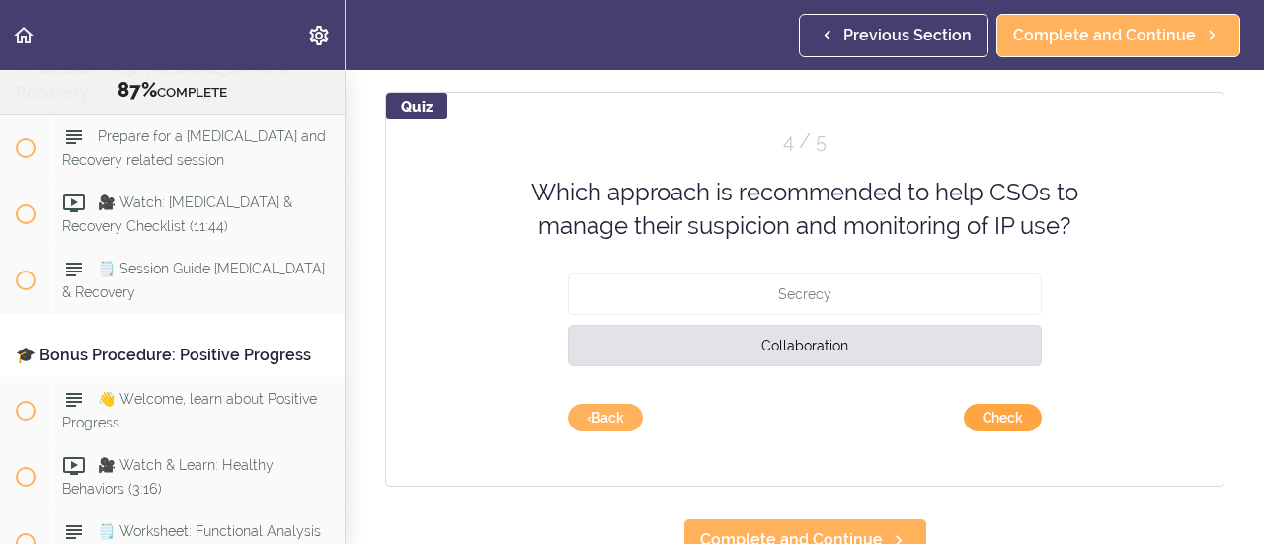
click at [996, 416] on button "Check" at bounding box center [1003, 418] width 78 height 28
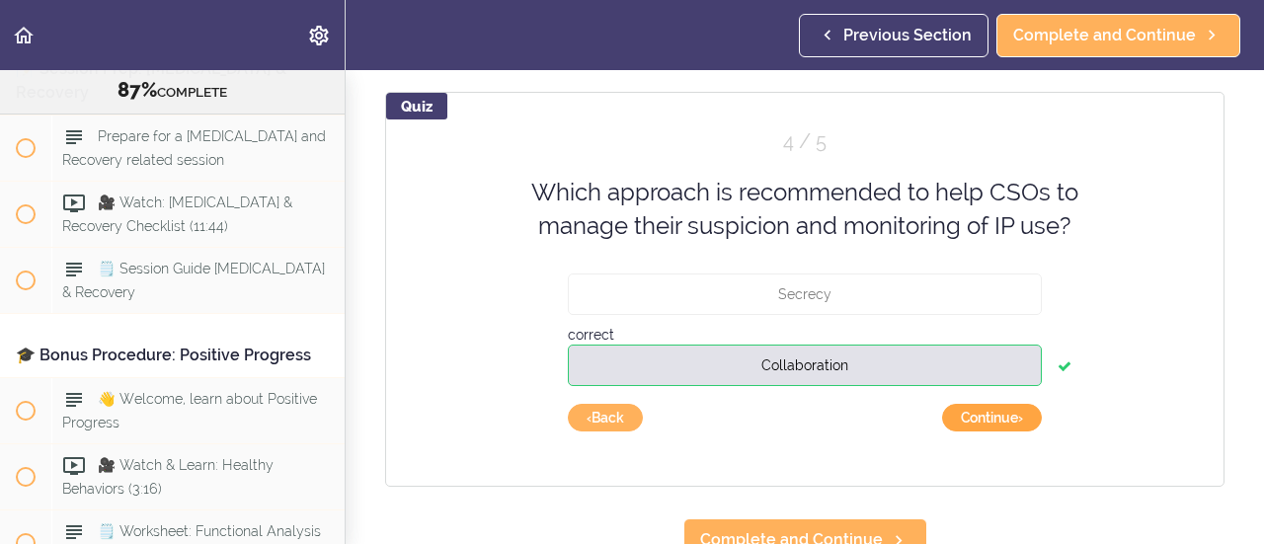
click at [996, 416] on button "Continue ›" at bounding box center [992, 418] width 100 height 28
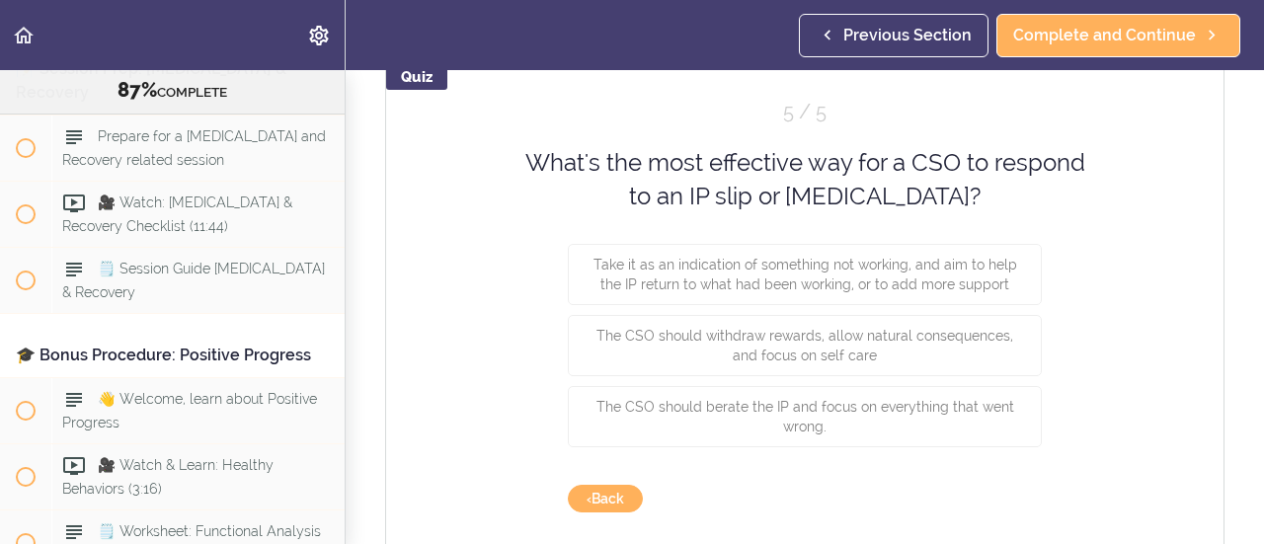
scroll to position [176, 0]
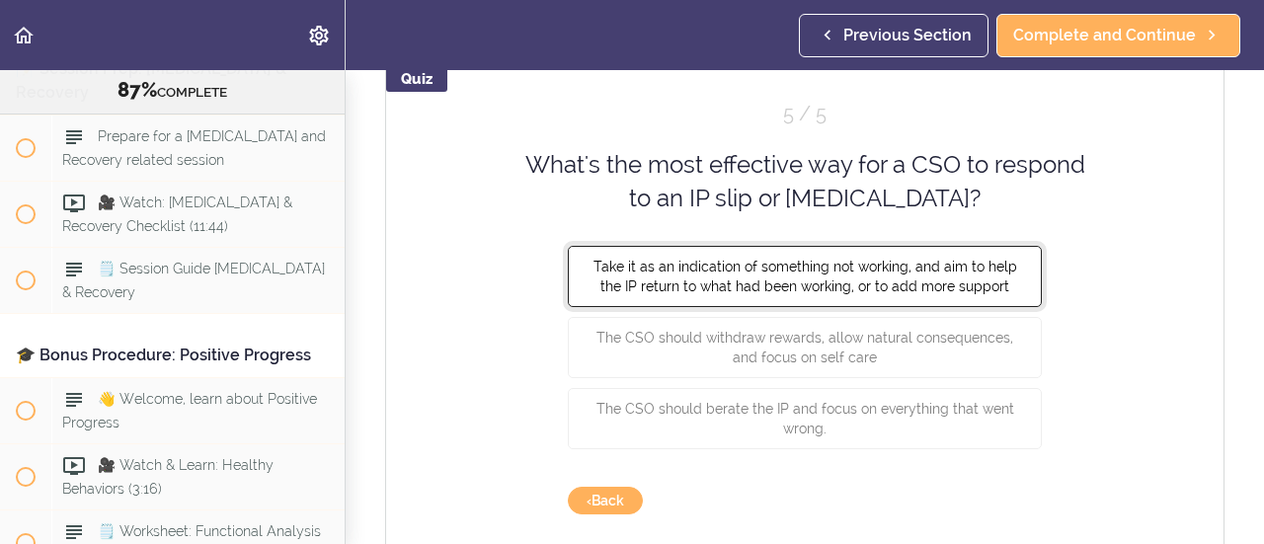
click at [939, 277] on span "Take it as an indication of something not working, and aim to help the IP retur…" at bounding box center [806, 276] width 424 height 36
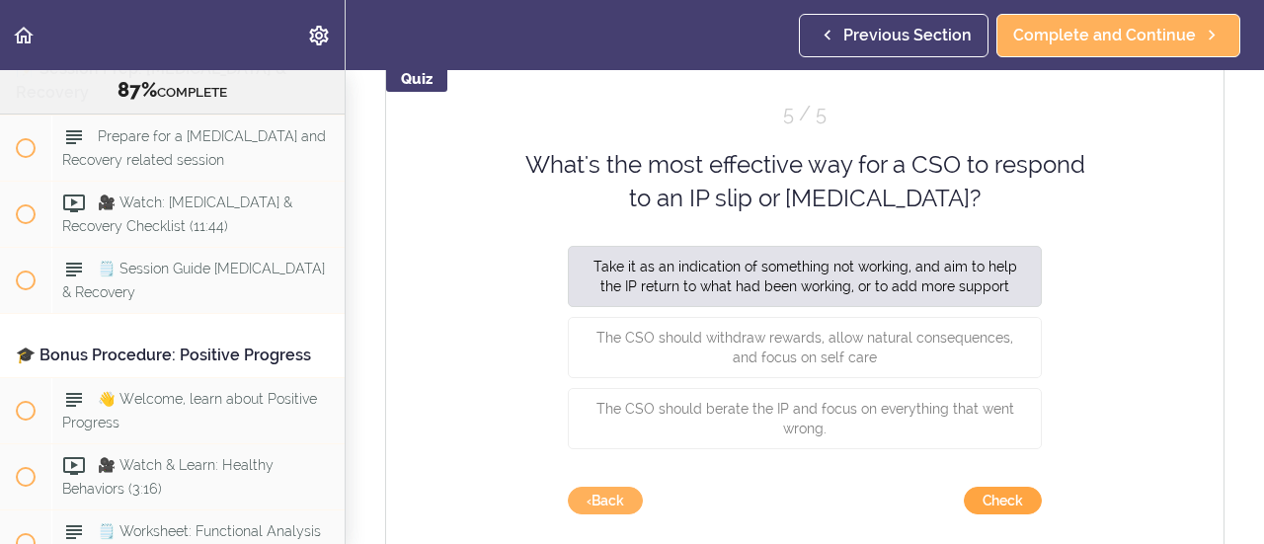
click at [970, 499] on button "Check" at bounding box center [1003, 501] width 78 height 28
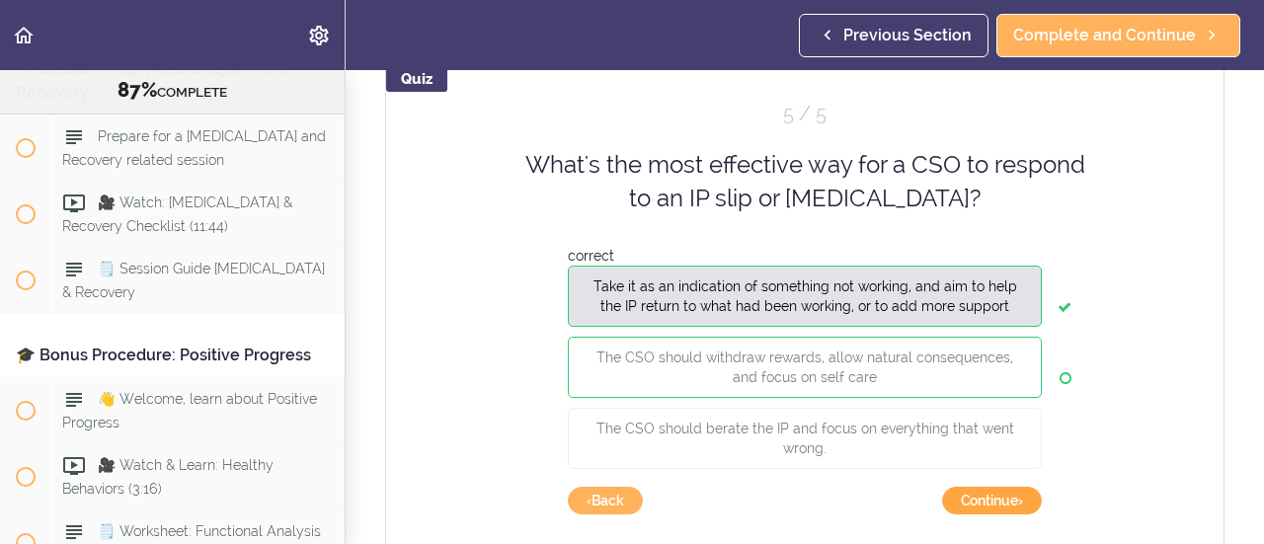
click at [970, 499] on button "Continue ›" at bounding box center [992, 501] width 100 height 28
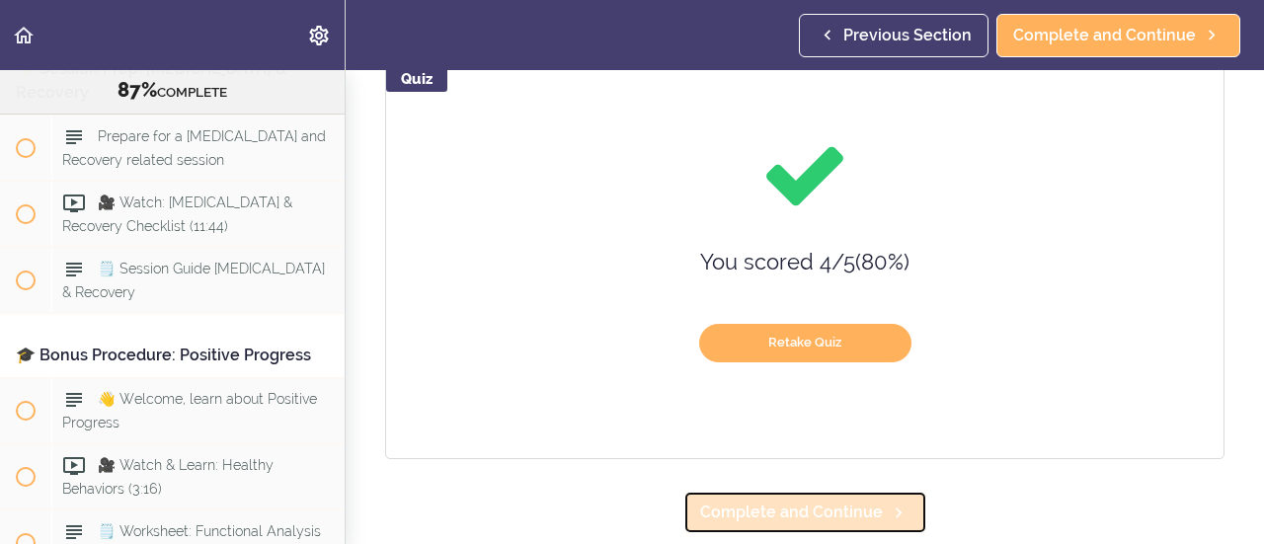
click at [887, 510] on icon at bounding box center [899, 513] width 24 height 21
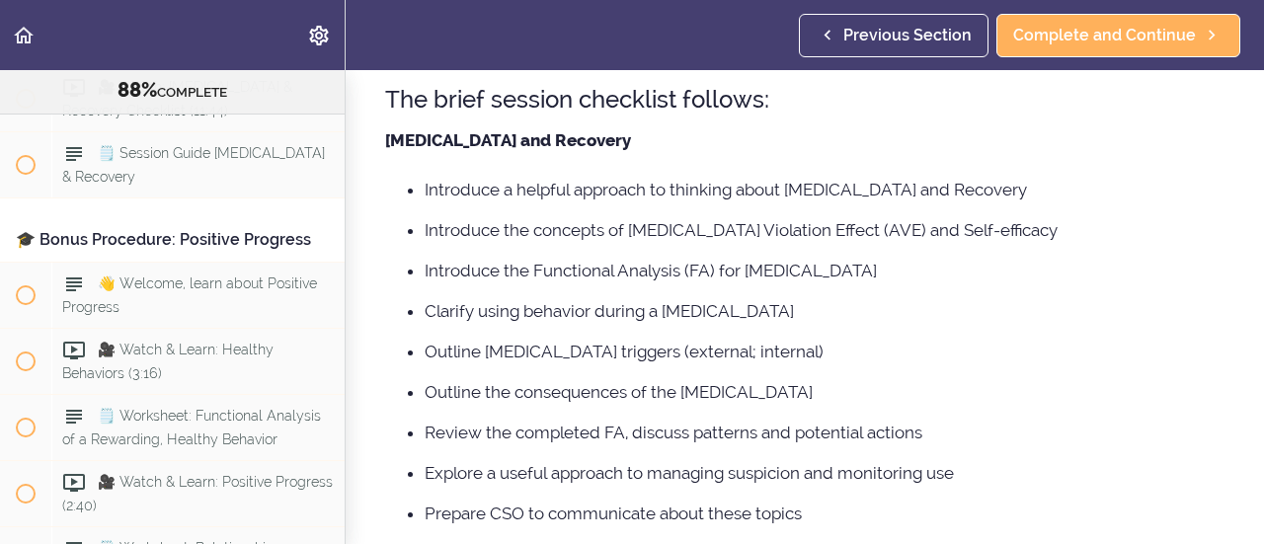
scroll to position [491, 0]
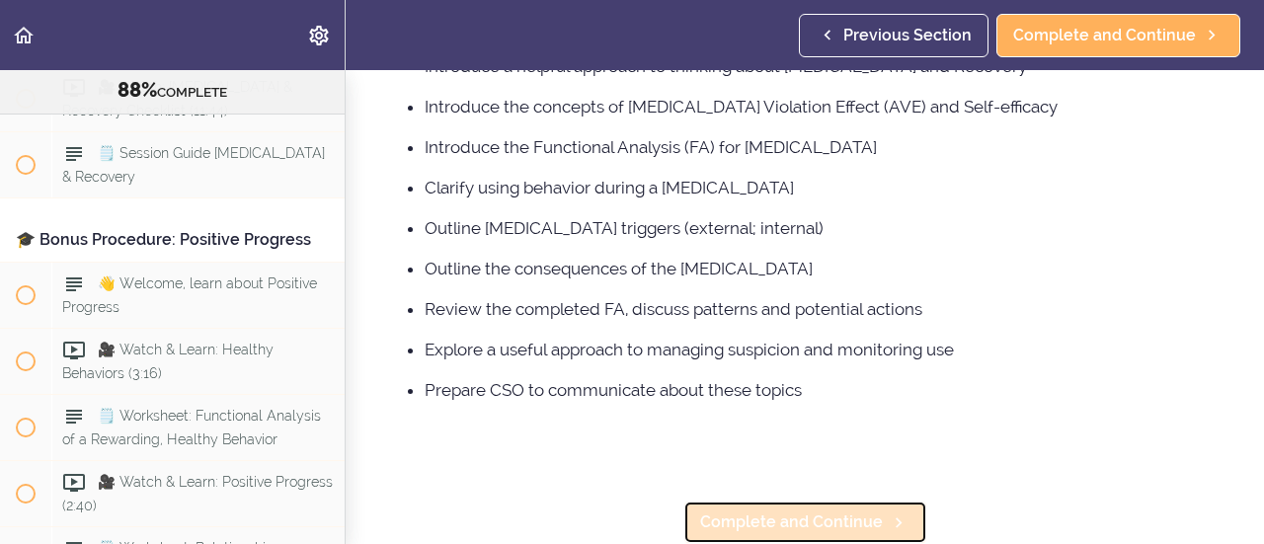
click at [873, 509] on link "Complete and Continue" at bounding box center [806, 522] width 244 height 43
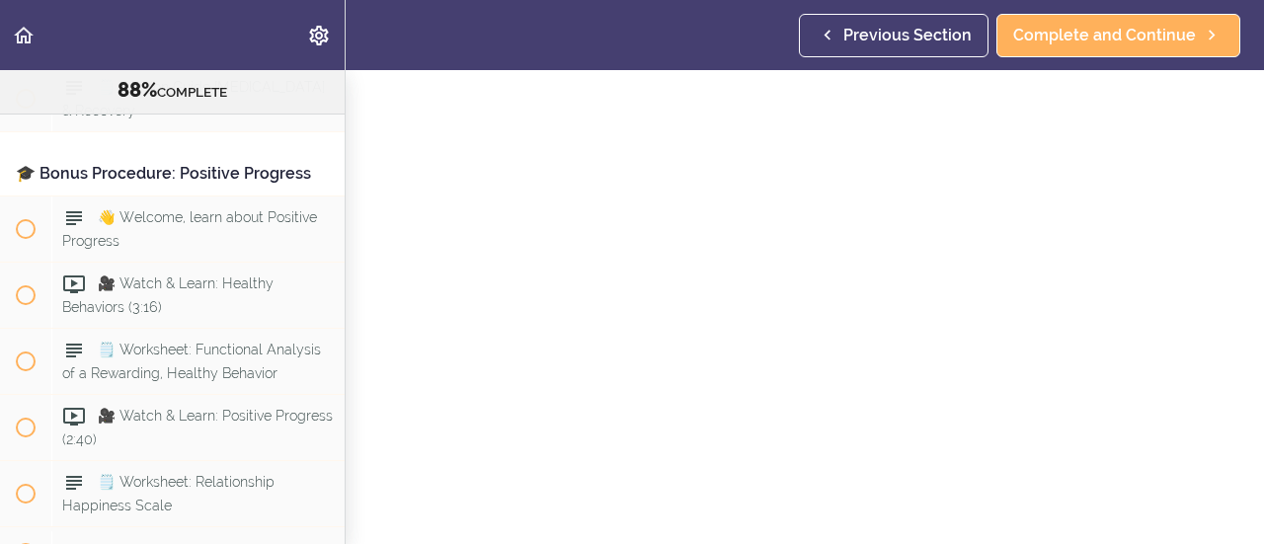
scroll to position [94, 0]
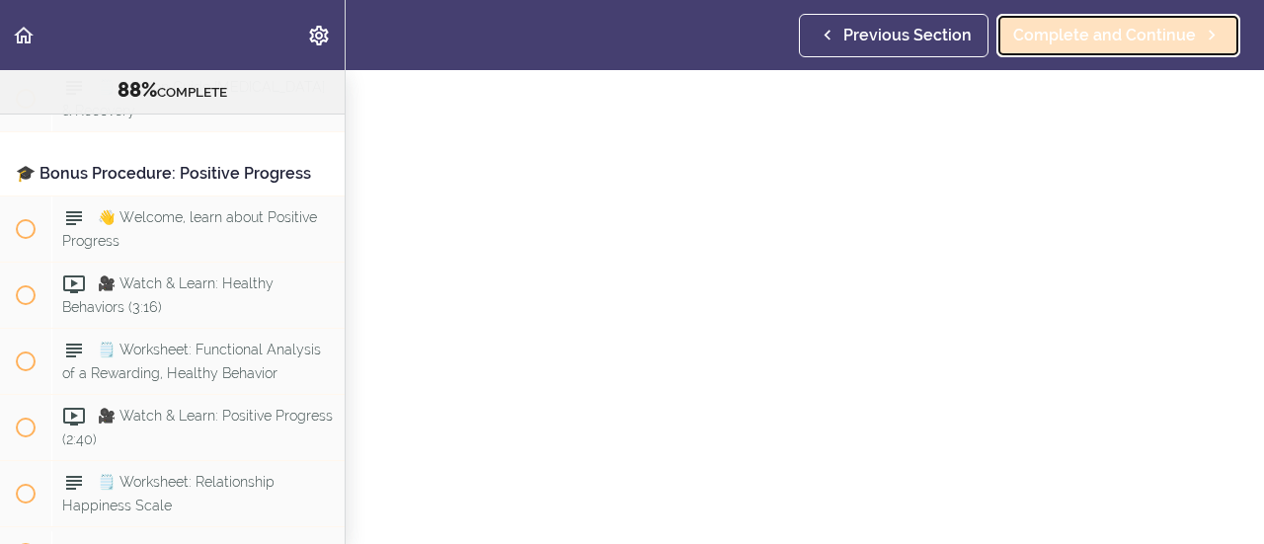
click at [1112, 40] on span "Complete and Continue" at bounding box center [1104, 36] width 183 height 24
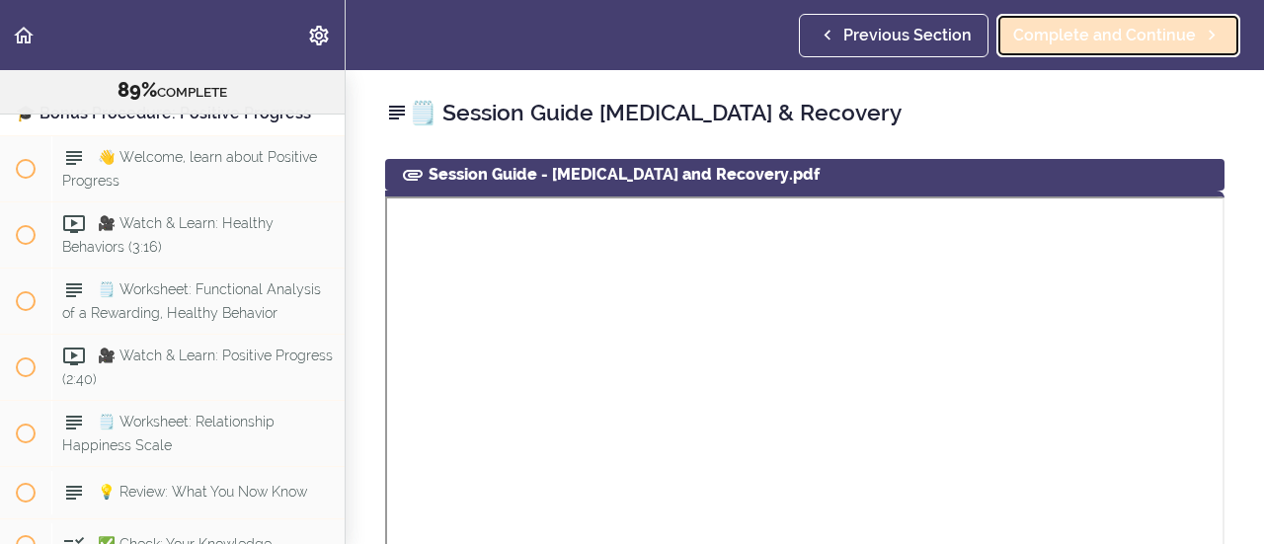
scroll to position [13150, 0]
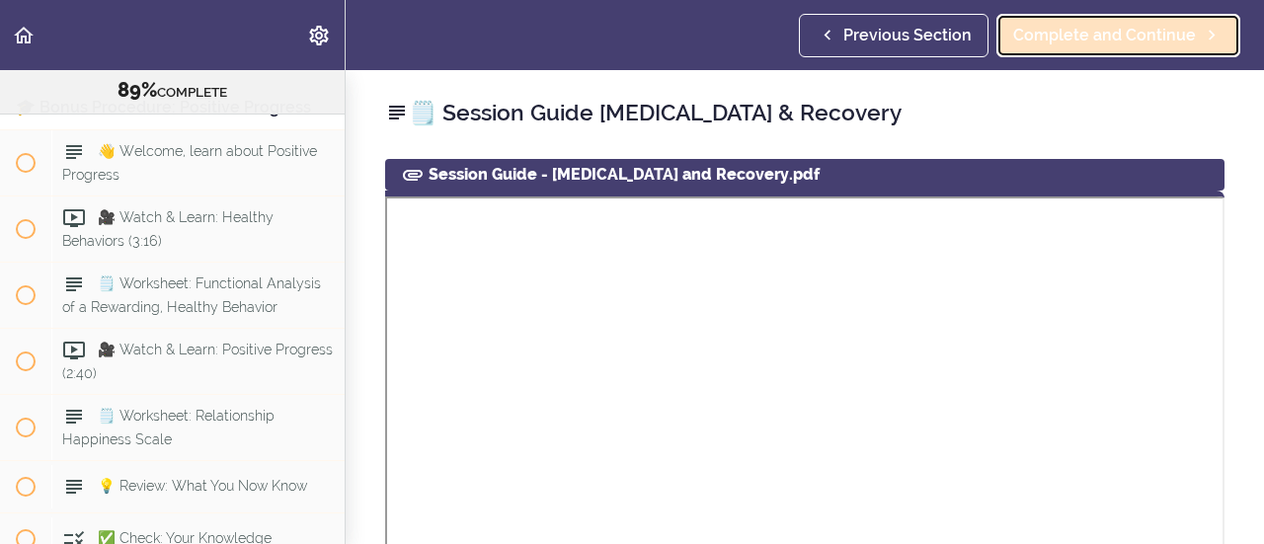
click at [1112, 40] on span "Complete and Continue" at bounding box center [1104, 36] width 183 height 24
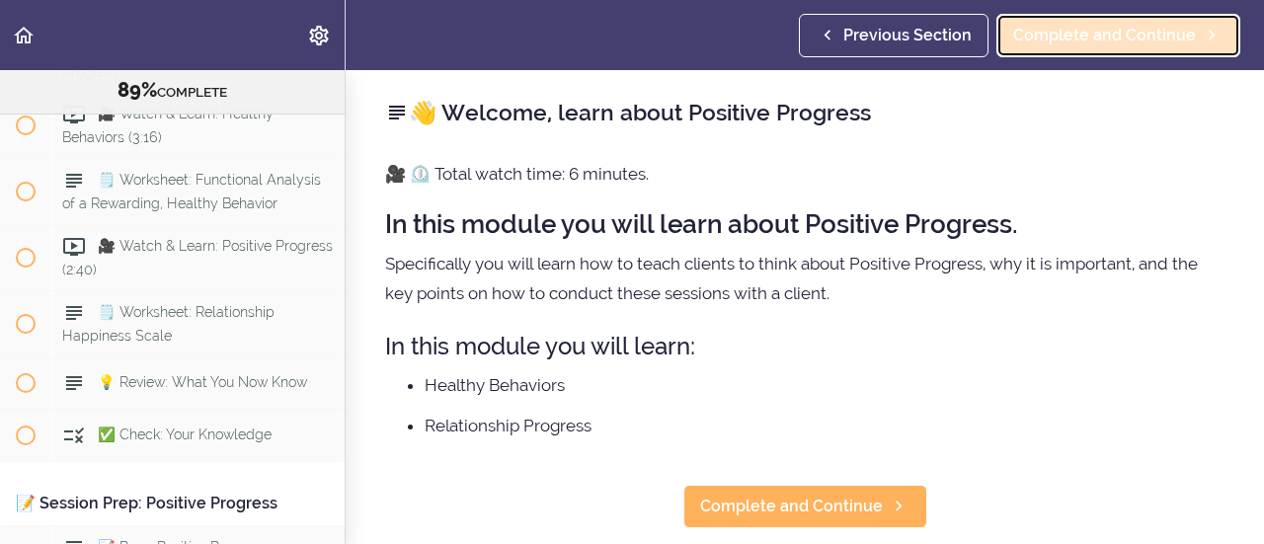
scroll to position [13280, 0]
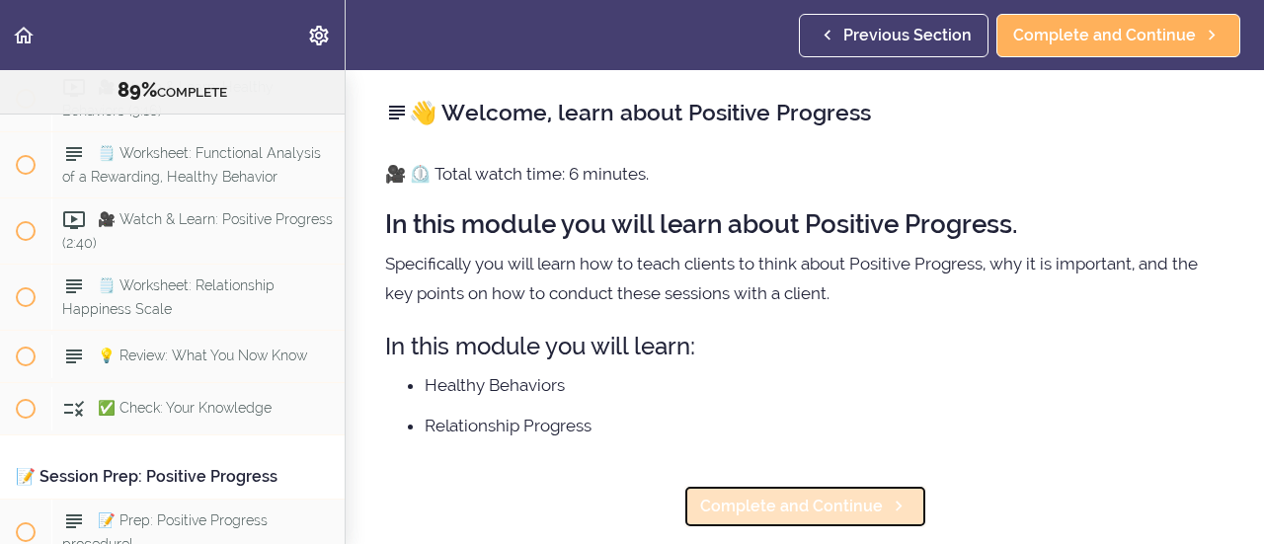
click at [805, 509] on span "Complete and Continue" at bounding box center [791, 507] width 183 height 24
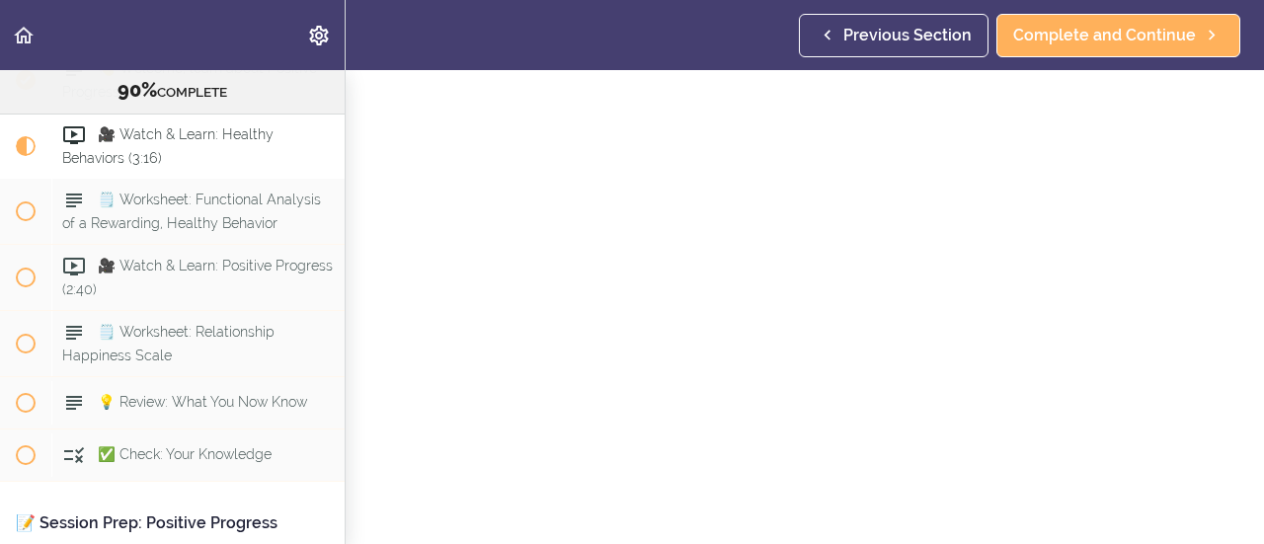
scroll to position [86, 0]
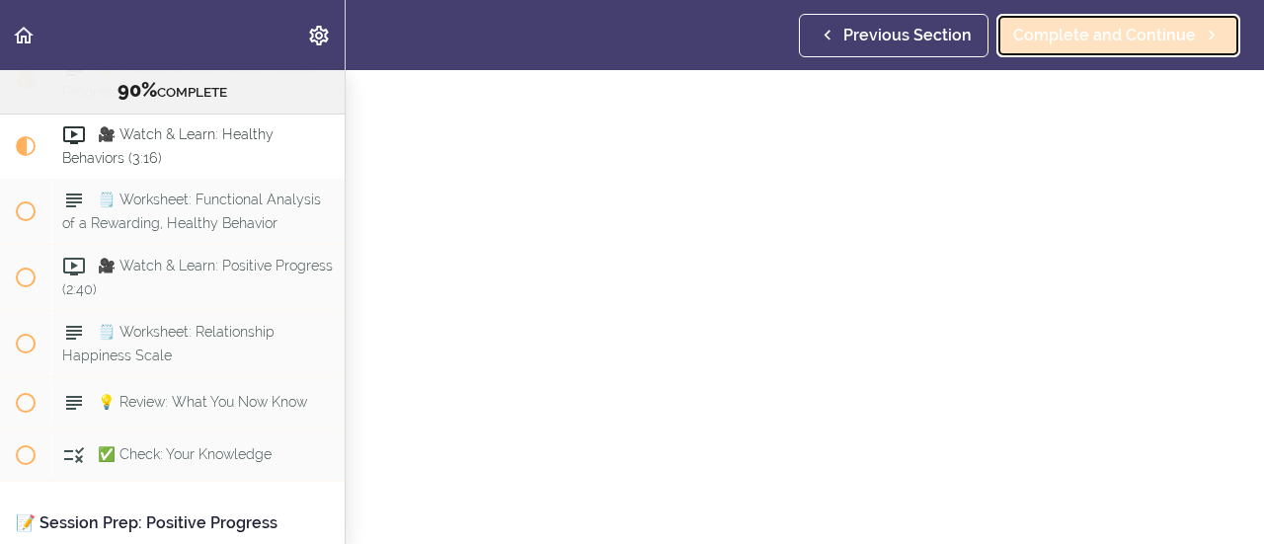
click at [1140, 35] on span "Complete and Continue" at bounding box center [1104, 36] width 183 height 24
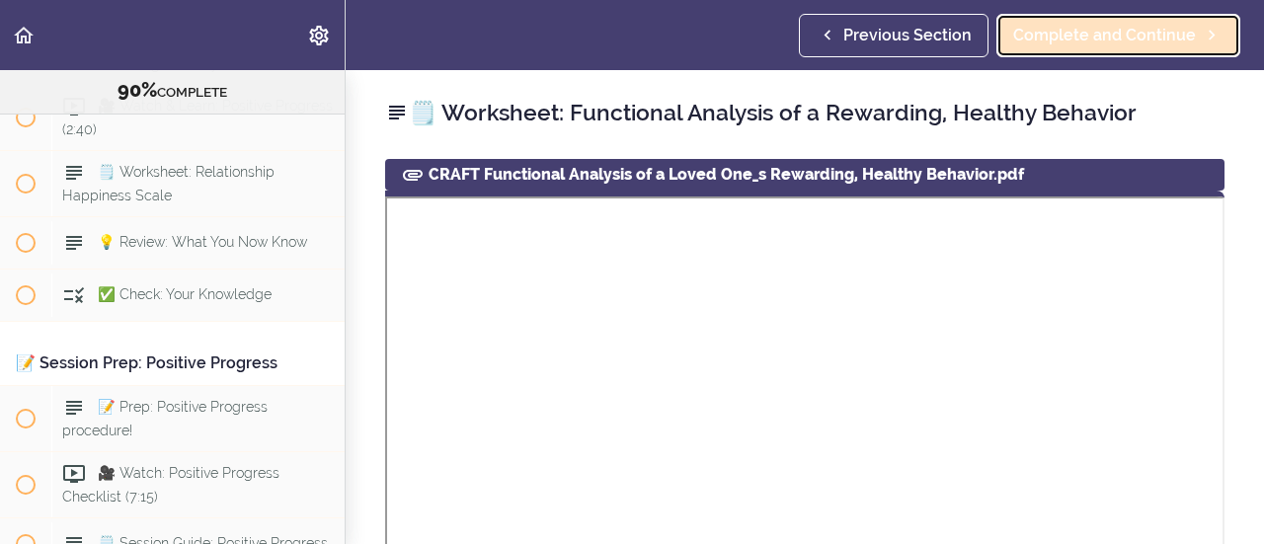
scroll to position [13412, 0]
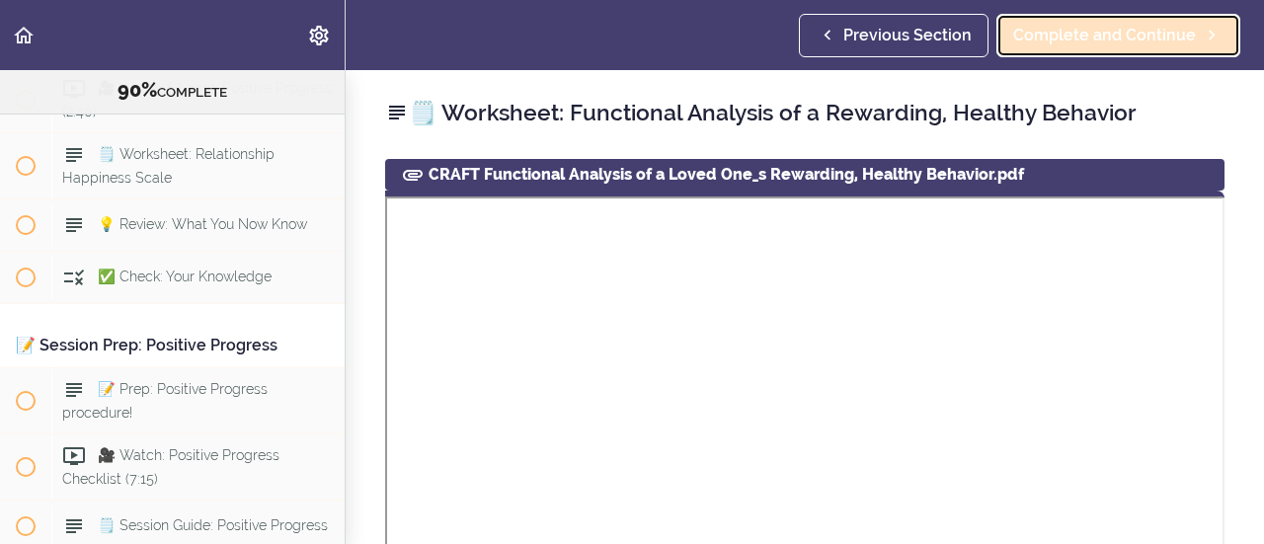
click at [1120, 39] on span "Complete and Continue" at bounding box center [1104, 36] width 183 height 24
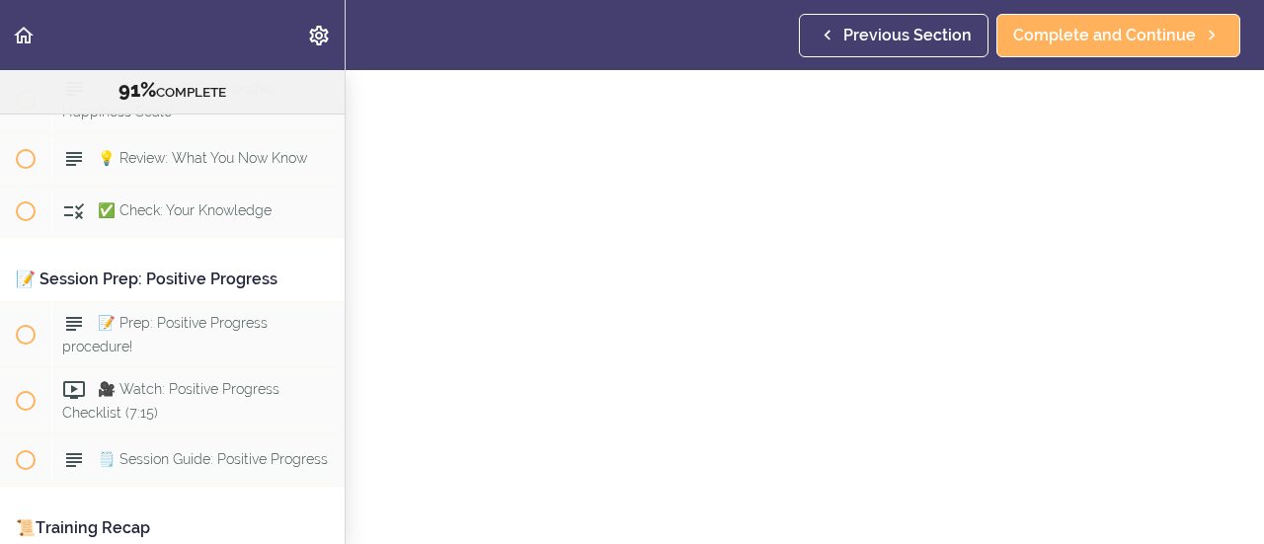
scroll to position [57, 0]
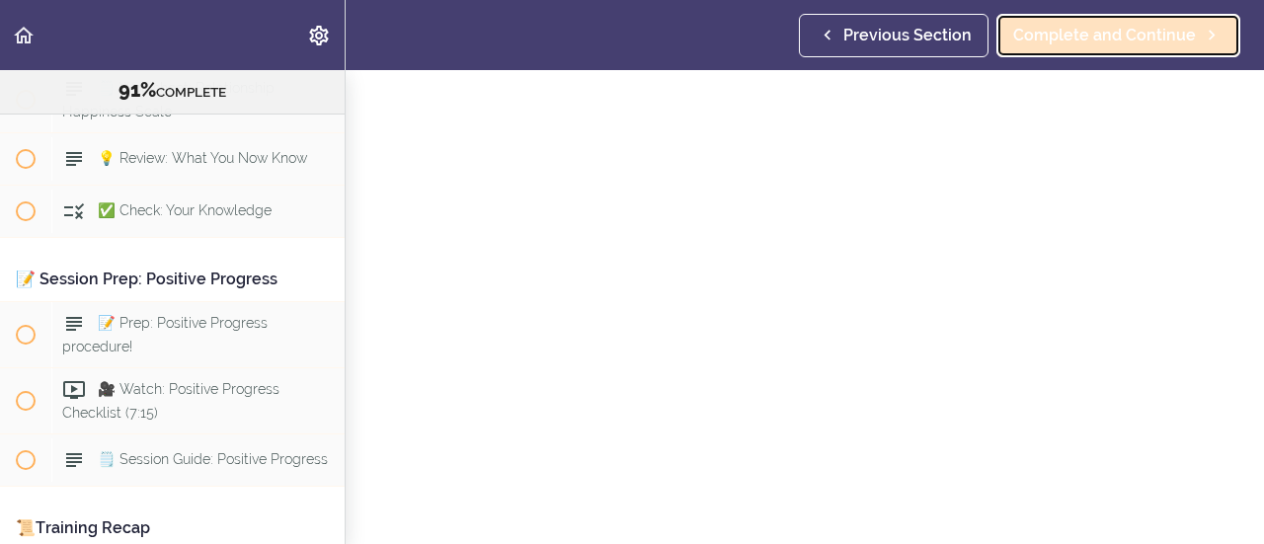
click at [1109, 36] on span "Complete and Continue" at bounding box center [1104, 36] width 183 height 24
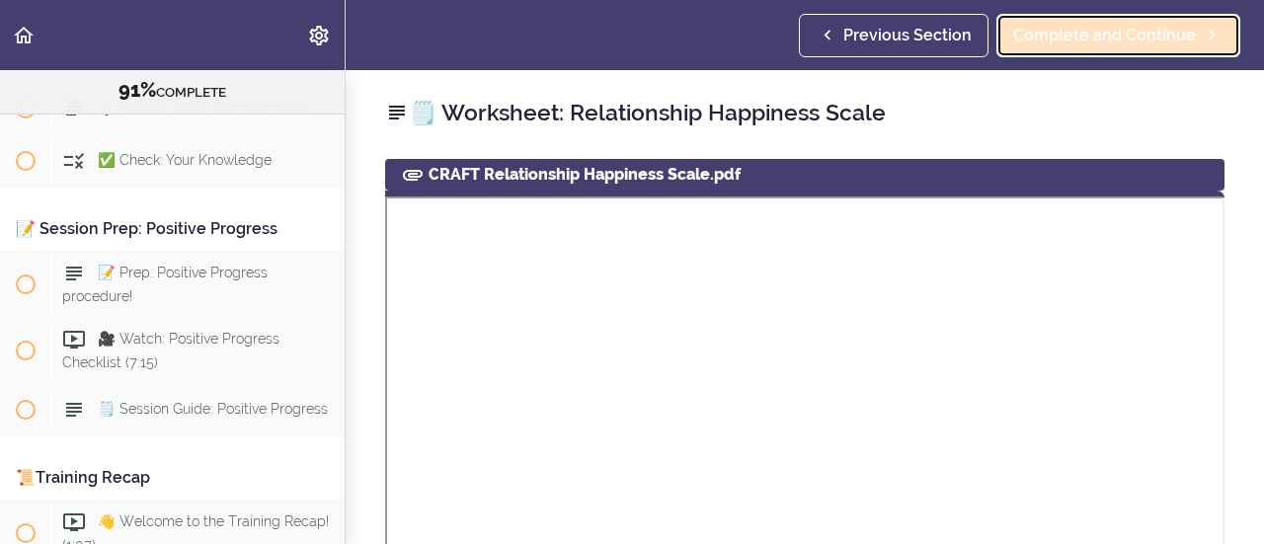
scroll to position [13544, 0]
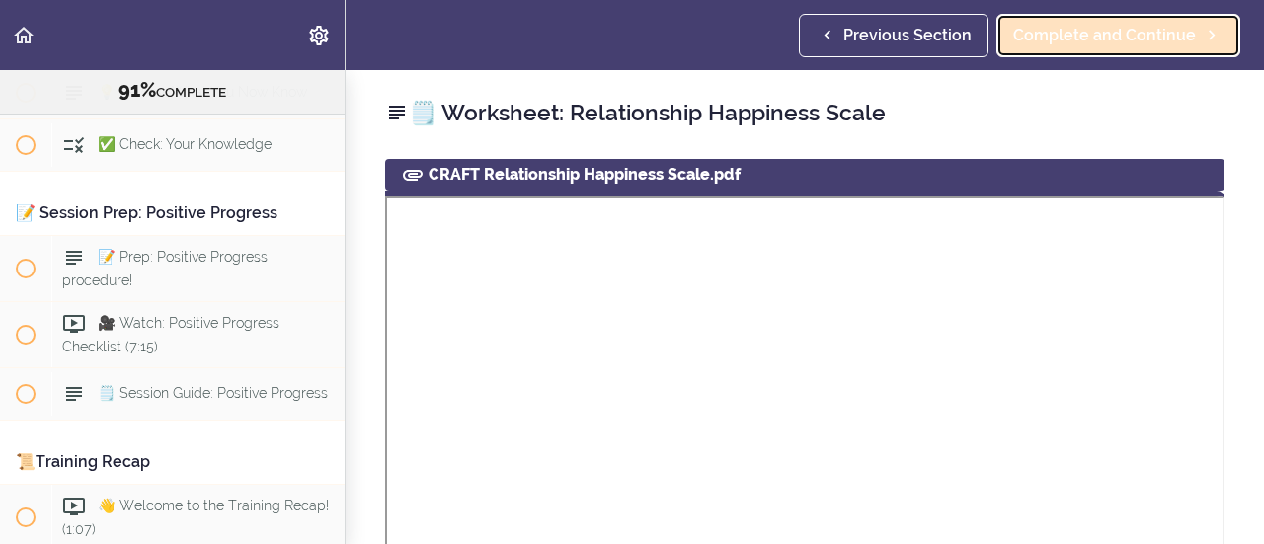
click at [1109, 36] on span "Complete and Continue" at bounding box center [1104, 36] width 183 height 24
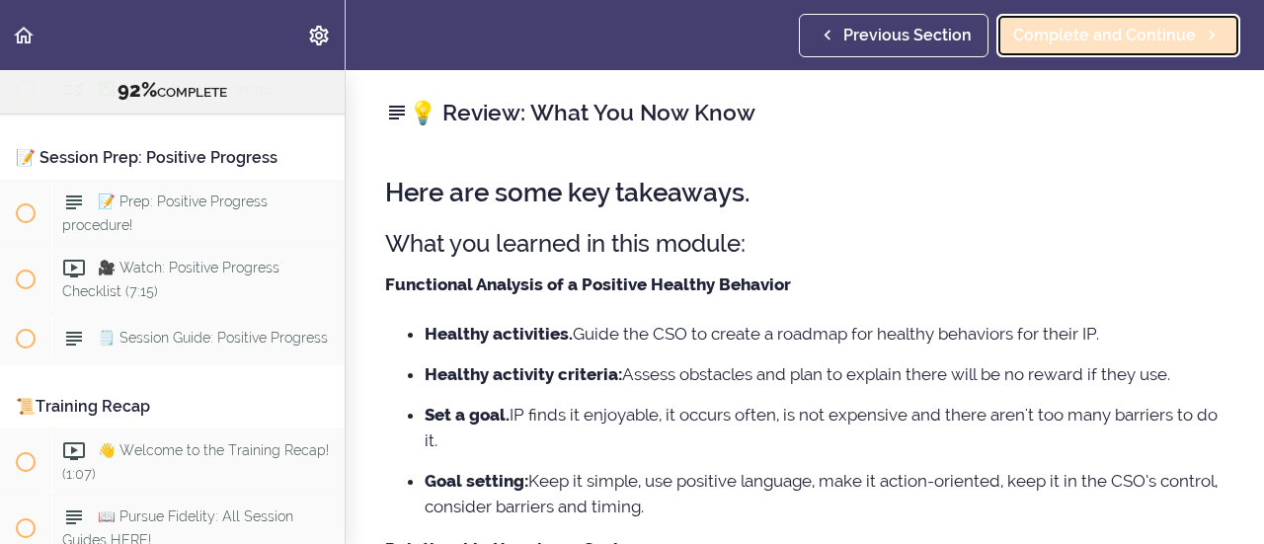
scroll to position [13610, 0]
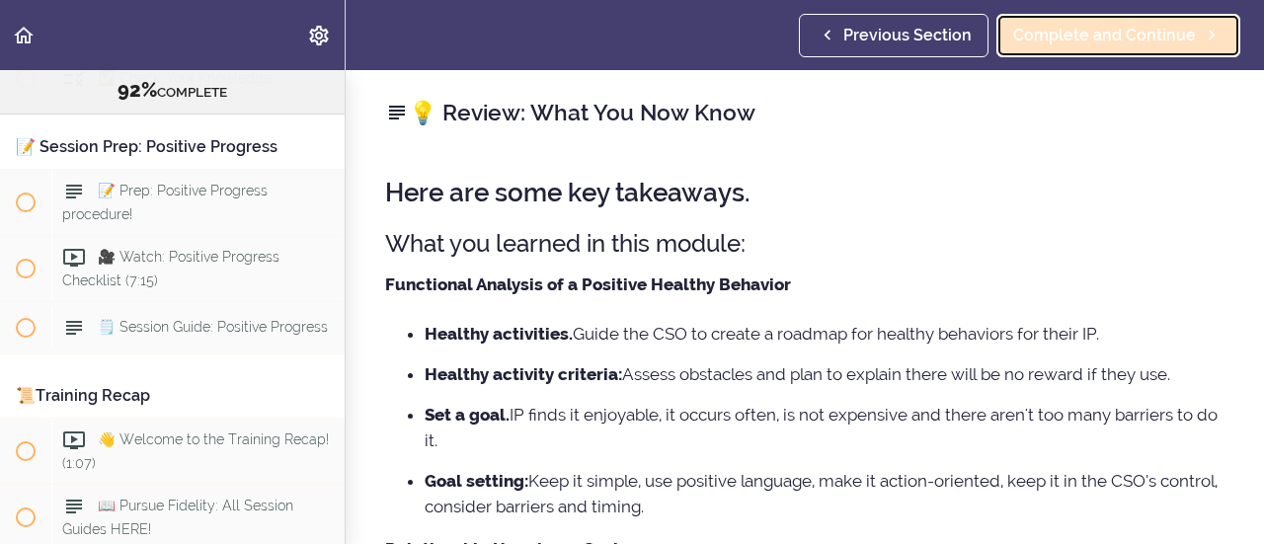
click at [1109, 36] on span "Complete and Continue" at bounding box center [1104, 36] width 183 height 24
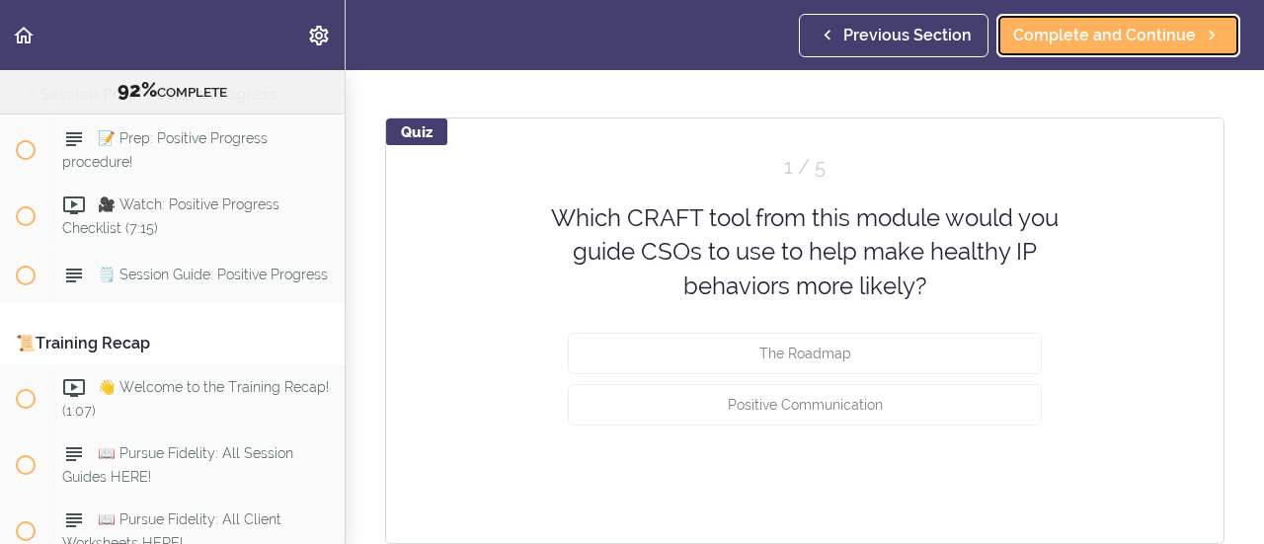
scroll to position [122, 0]
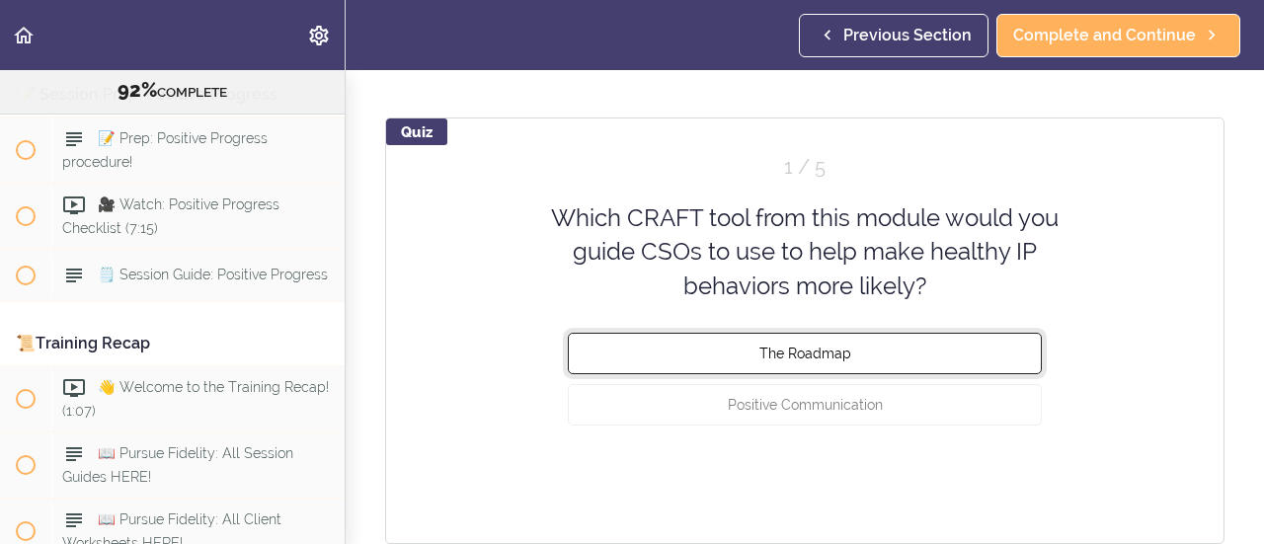
click at [879, 353] on button "The Roadmap" at bounding box center [805, 353] width 474 height 41
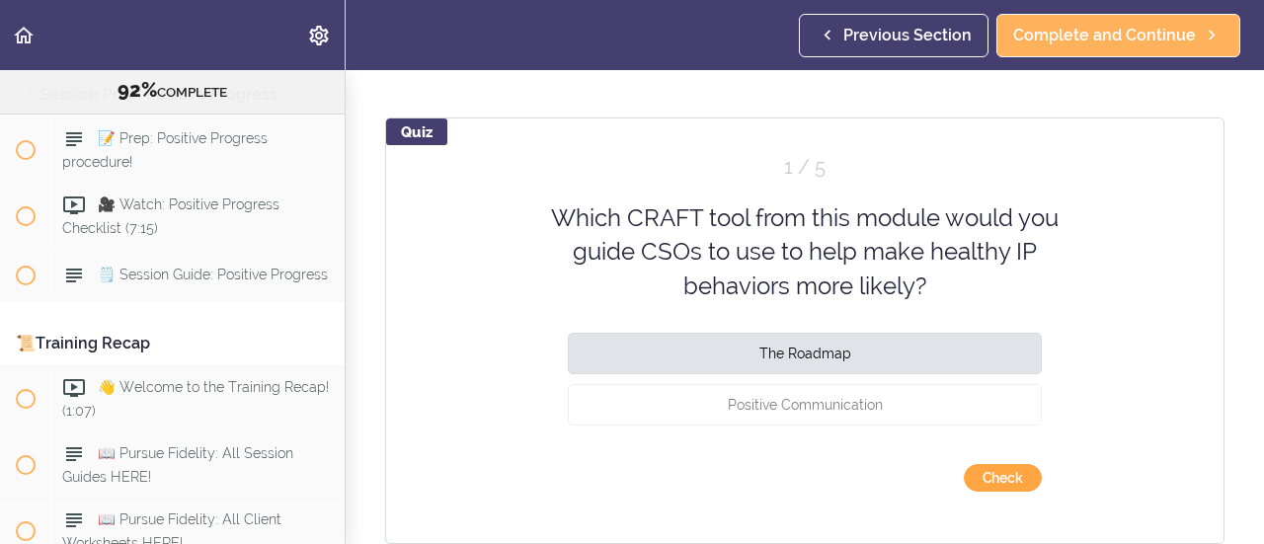
click at [998, 477] on button "Check" at bounding box center [1003, 478] width 78 height 28
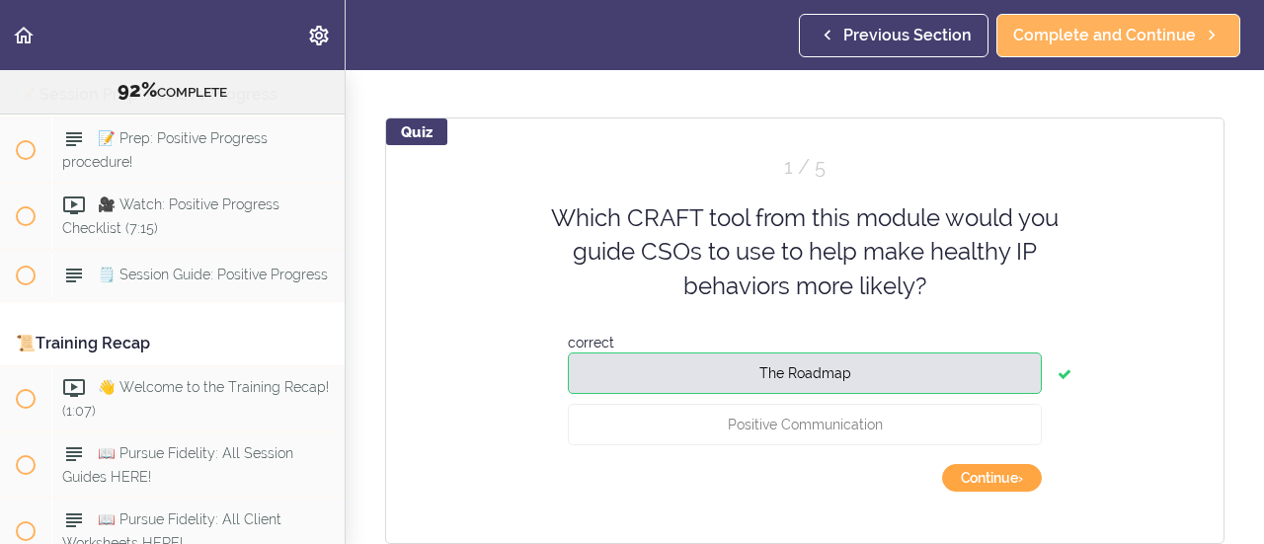
click at [998, 477] on button "Continue ›" at bounding box center [992, 478] width 100 height 28
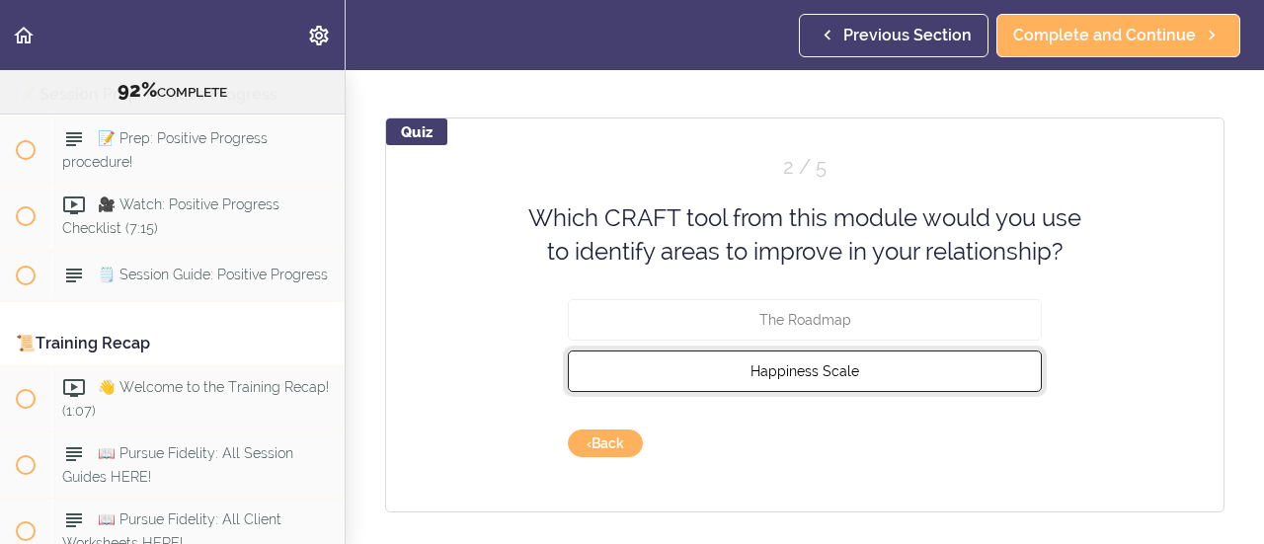
click at [869, 371] on button "Happiness Scale" at bounding box center [805, 370] width 474 height 41
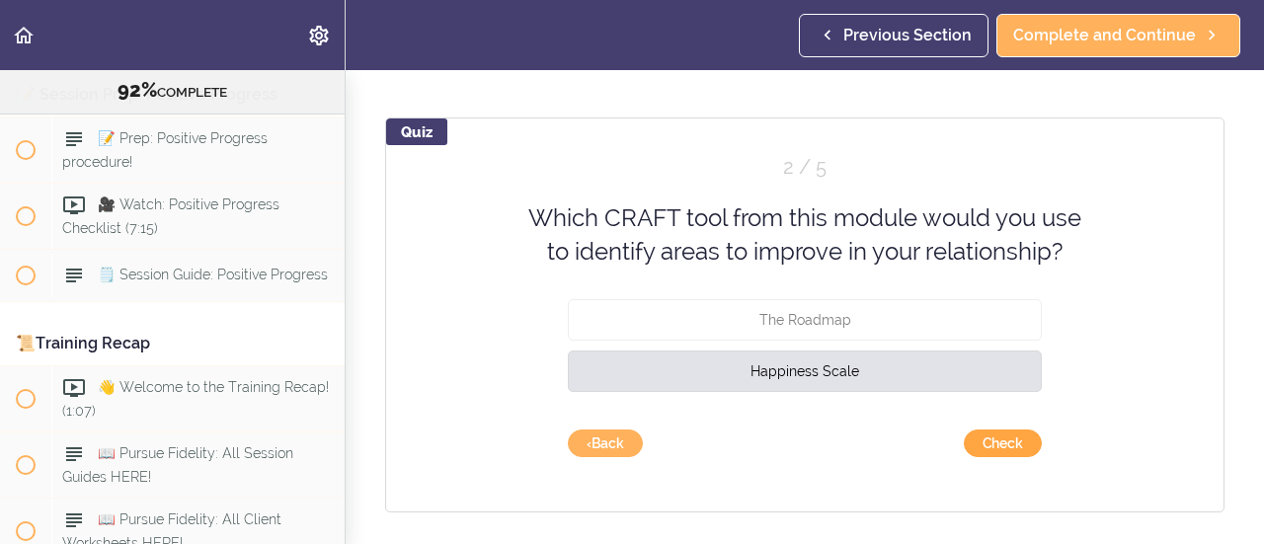
click at [982, 451] on button "Check" at bounding box center [1003, 444] width 78 height 28
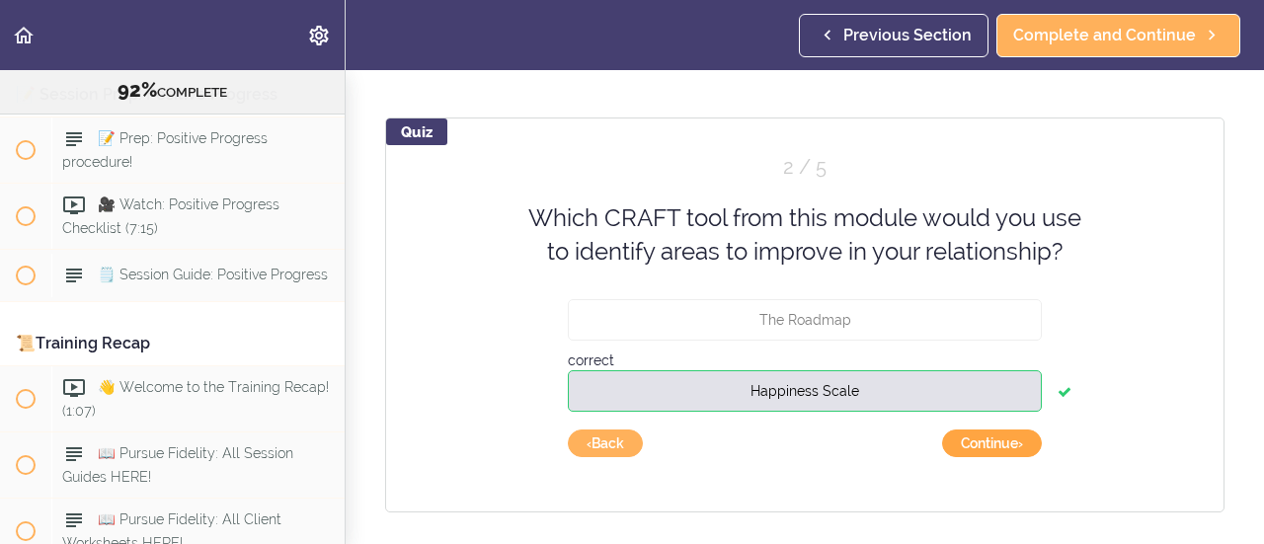
click at [982, 451] on button "Continue ›" at bounding box center [992, 444] width 100 height 28
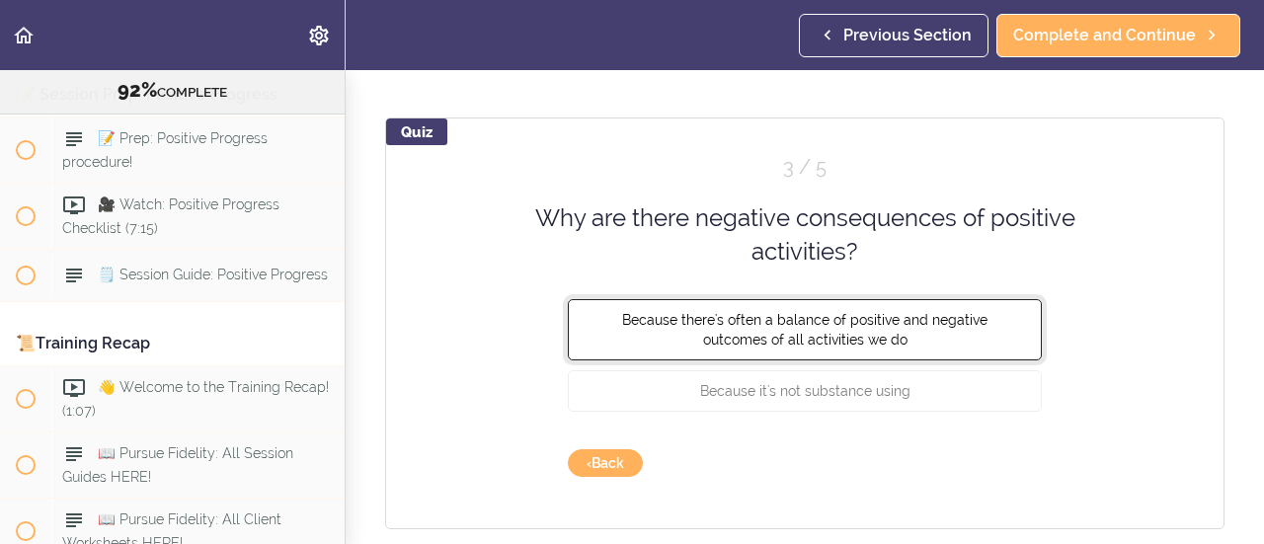
click at [897, 345] on button "Because there's often a balance of positive and negative outcomes of all activi…" at bounding box center [805, 328] width 474 height 61
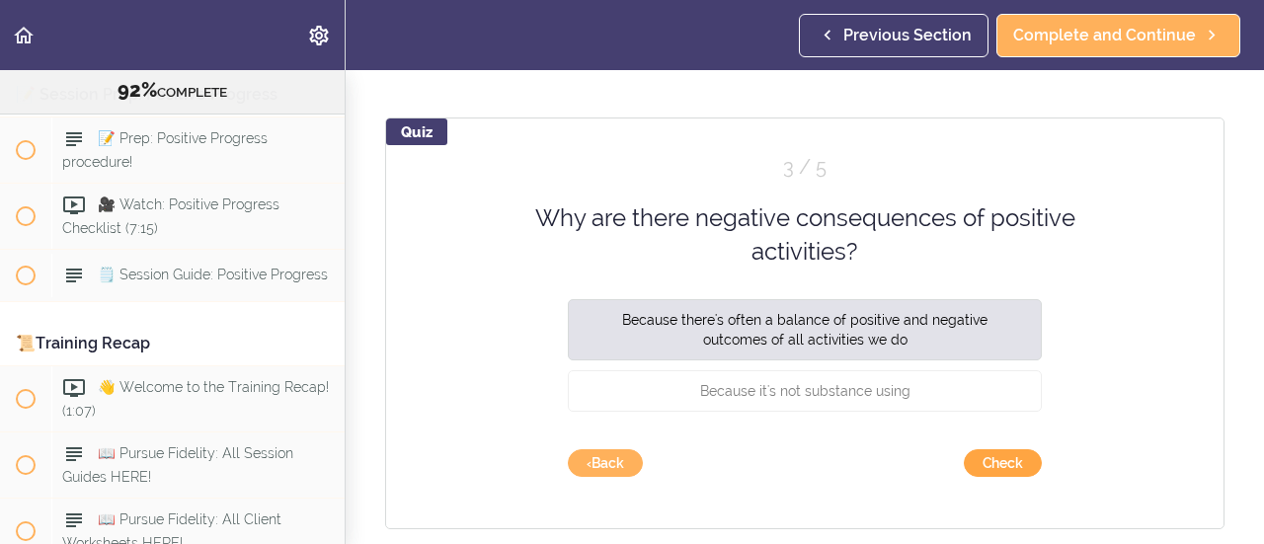
click at [968, 463] on button "Check" at bounding box center [1003, 463] width 78 height 28
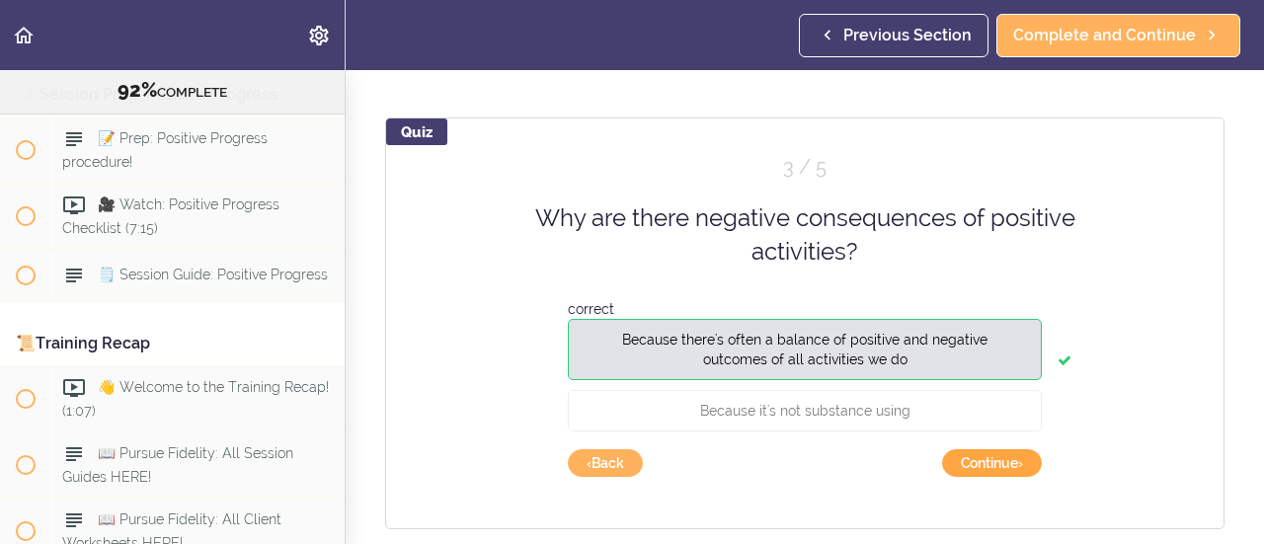
click at [968, 463] on button "Continue ›" at bounding box center [992, 463] width 100 height 28
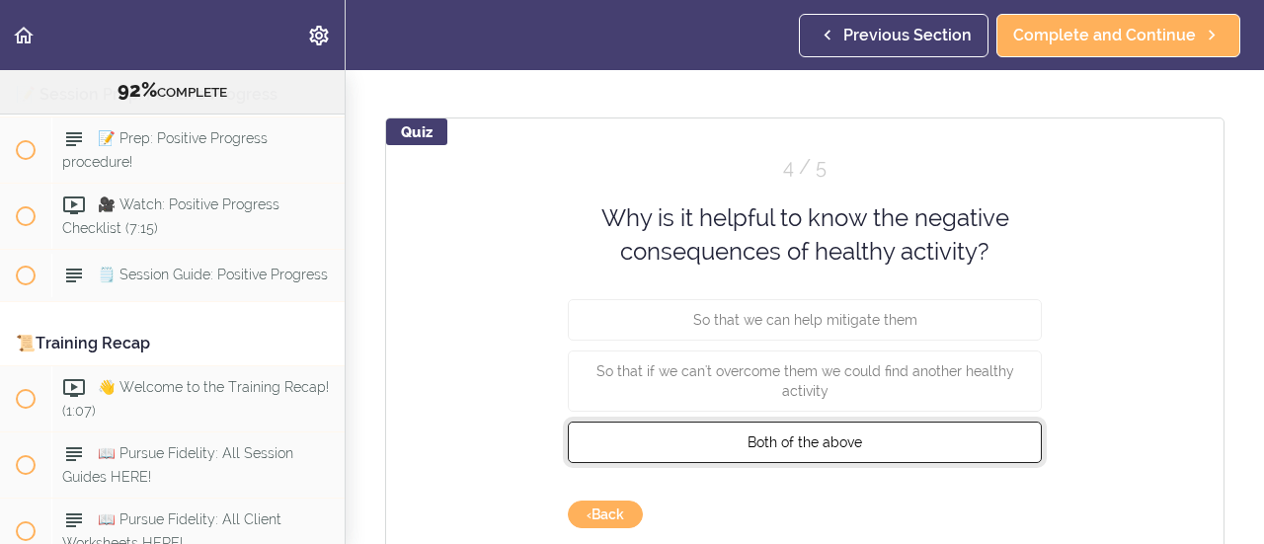
click at [959, 445] on button "Both of the above" at bounding box center [805, 441] width 474 height 41
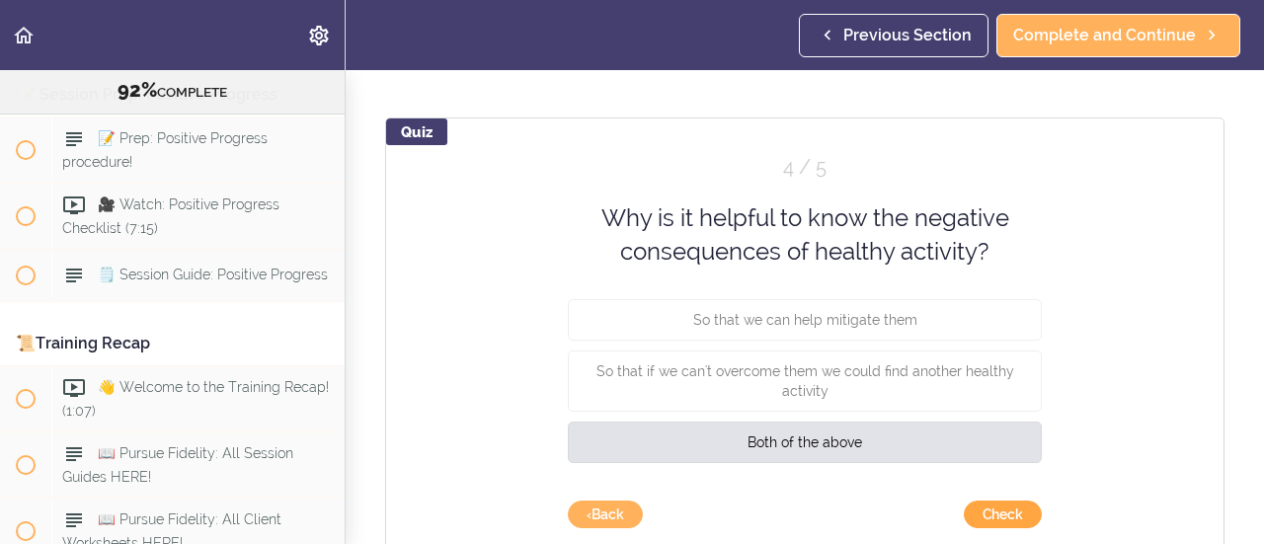
click at [984, 511] on button "Check" at bounding box center [1003, 515] width 78 height 28
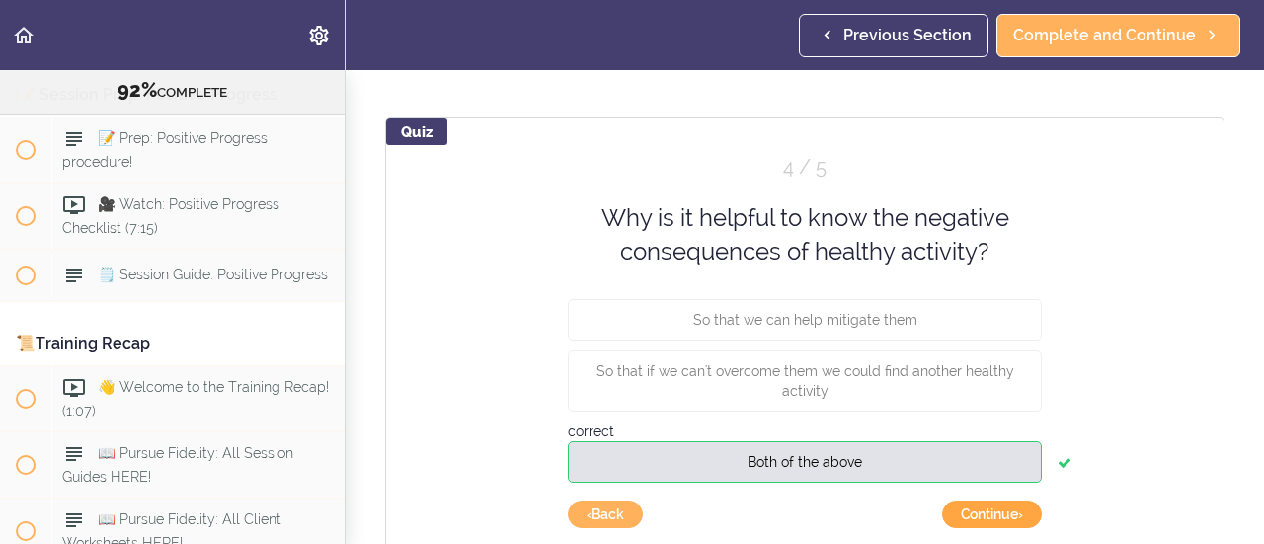
click at [984, 511] on button "Continue ›" at bounding box center [992, 515] width 100 height 28
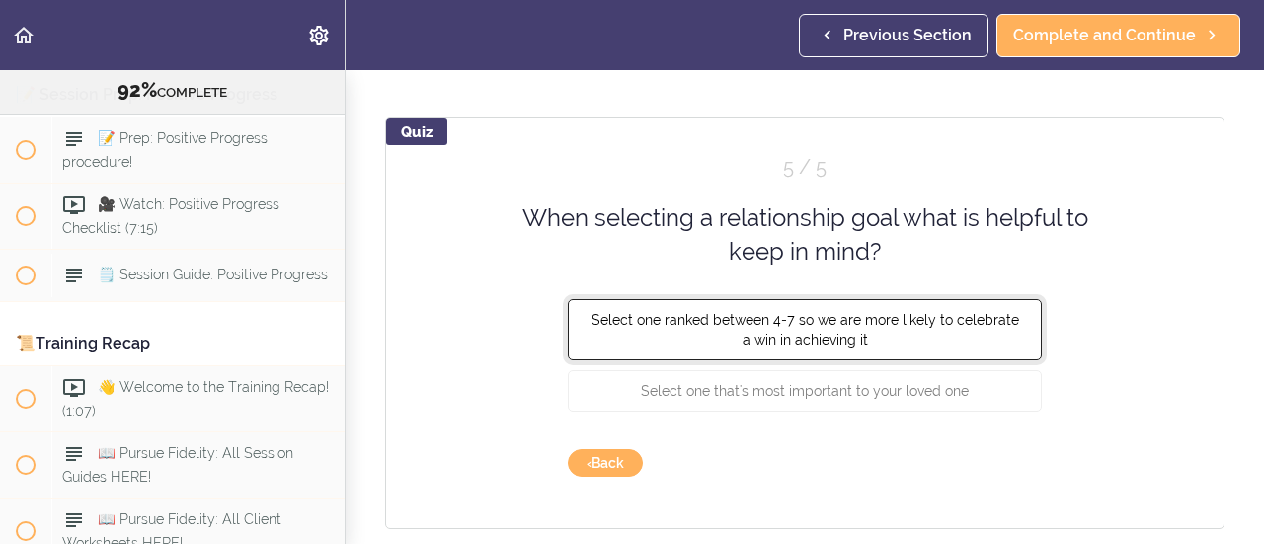
click at [895, 339] on button "Select one ranked between 4-7 so we are more likely to celebrate a win in achie…" at bounding box center [805, 328] width 474 height 61
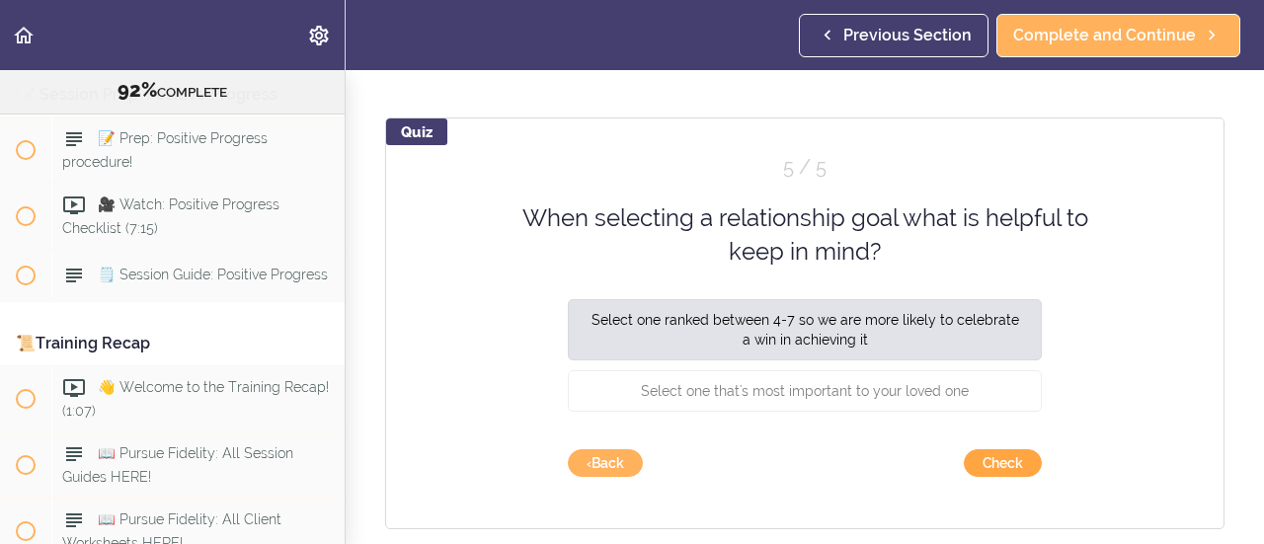
click at [967, 460] on button "Check" at bounding box center [1003, 463] width 78 height 28
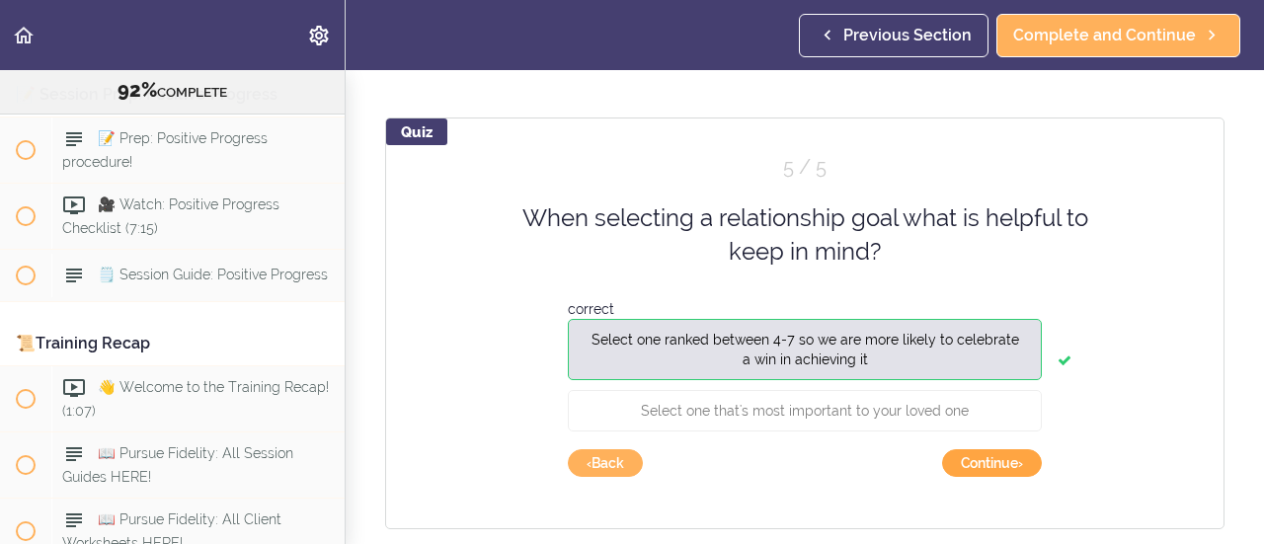
click at [967, 460] on button "Continue ›" at bounding box center [992, 463] width 100 height 28
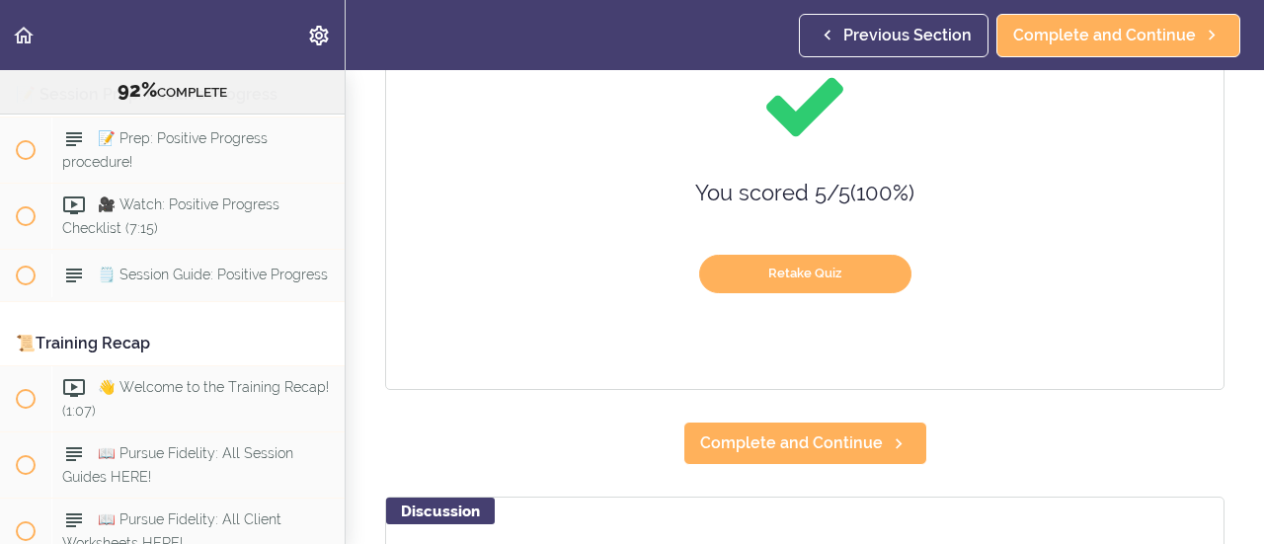
scroll to position [261, 0]
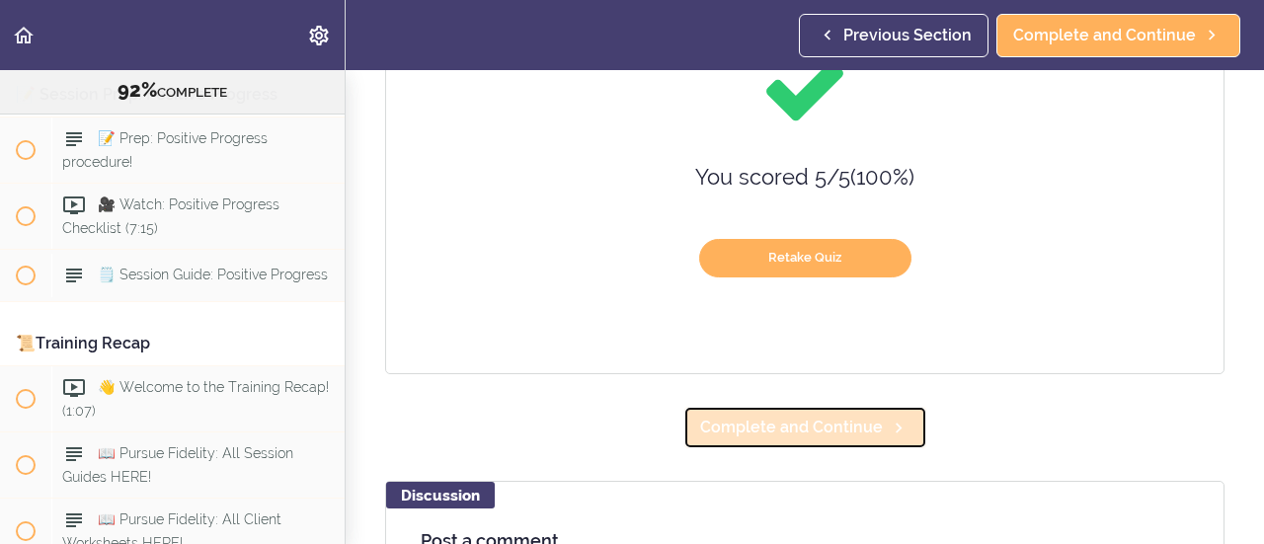
click at [820, 425] on span "Complete and Continue" at bounding box center [791, 428] width 183 height 24
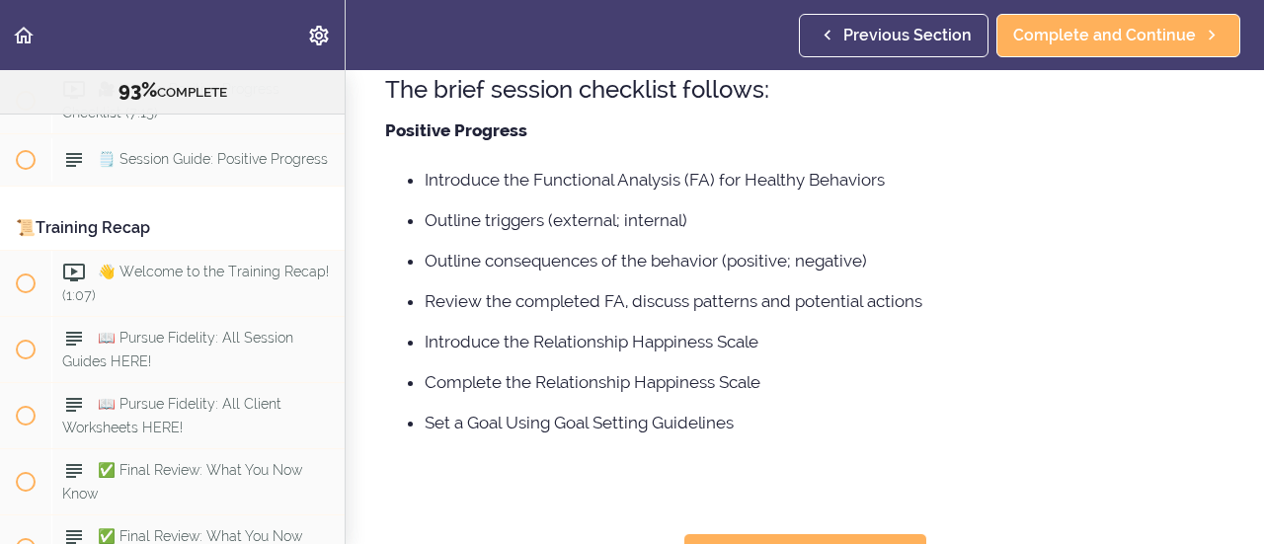
scroll to position [432, 0]
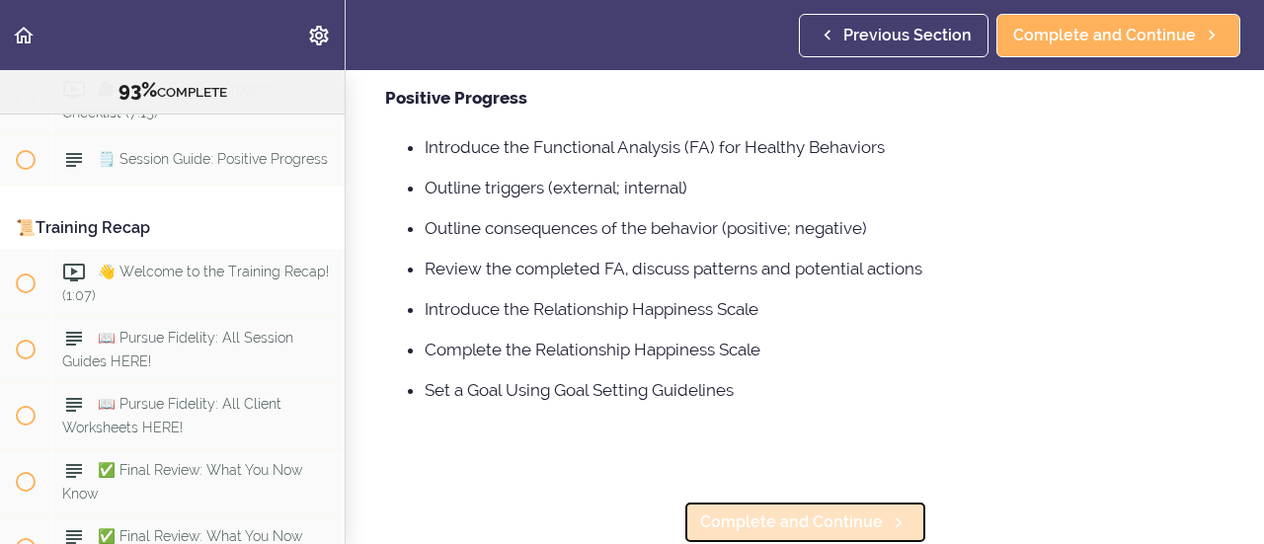
click at [823, 511] on span "Complete and Continue" at bounding box center [791, 523] width 183 height 24
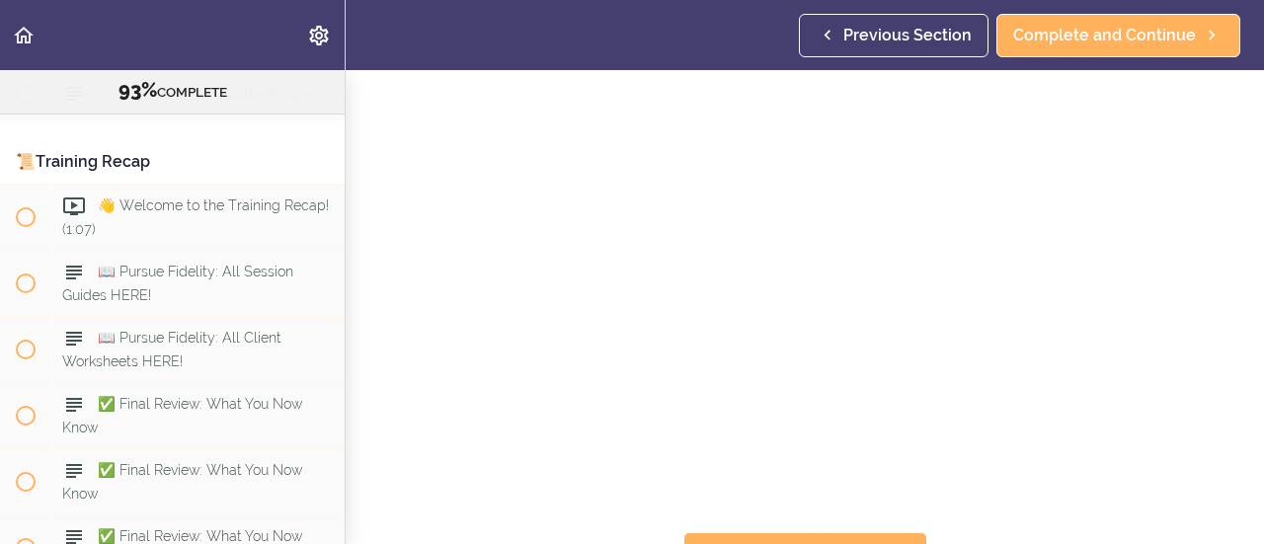
scroll to position [127, 0]
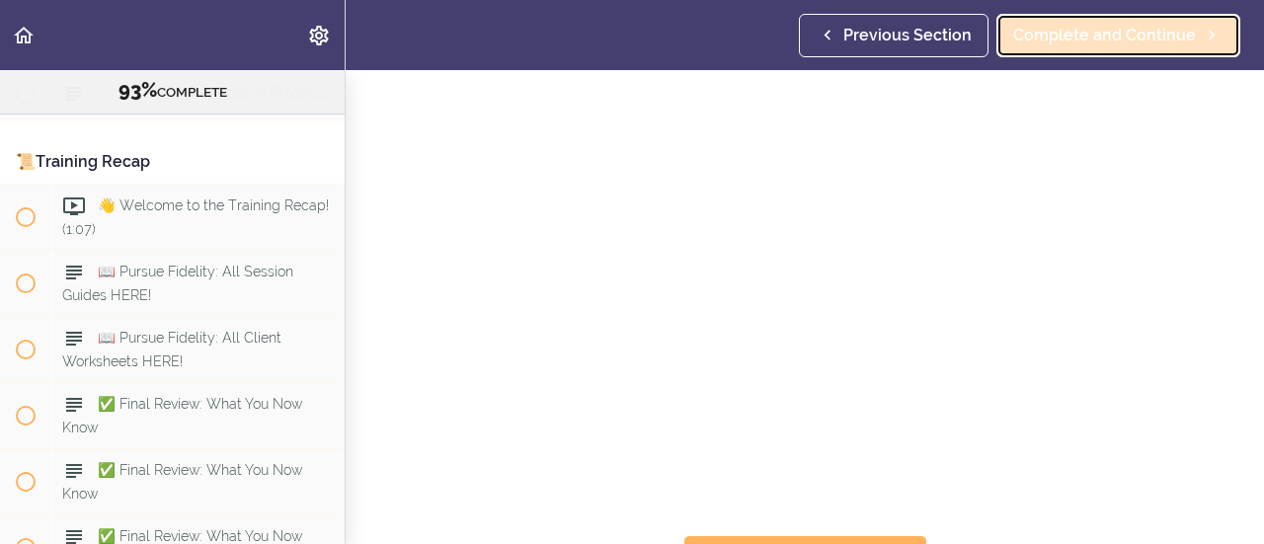
click at [1112, 37] on span "Complete and Continue" at bounding box center [1104, 36] width 183 height 24
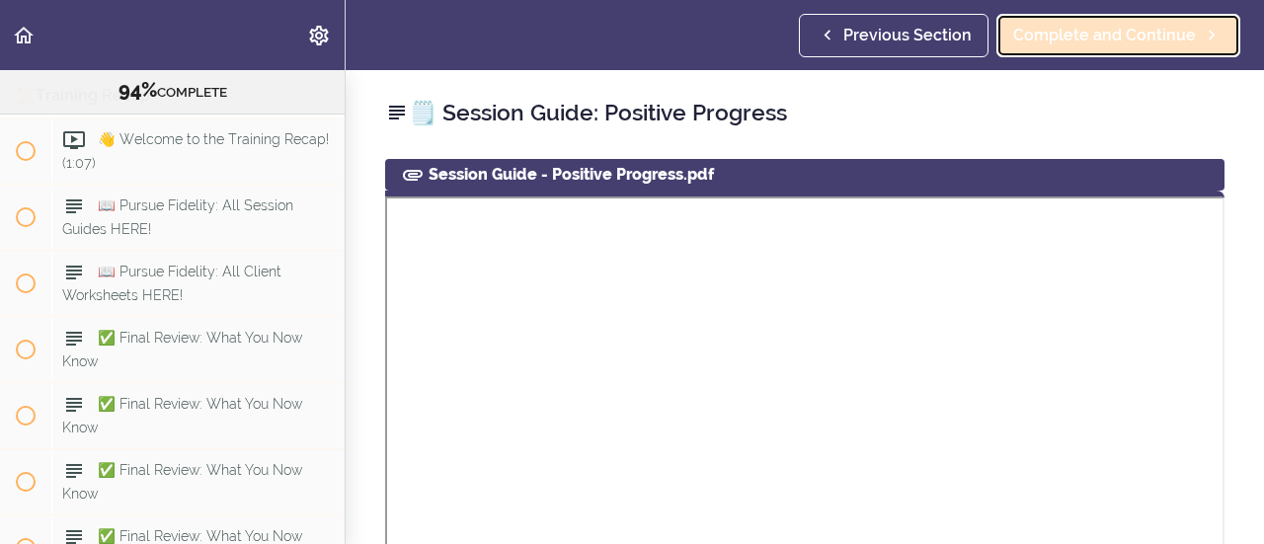
click at [1112, 37] on span "Complete and Continue" at bounding box center [1104, 36] width 183 height 24
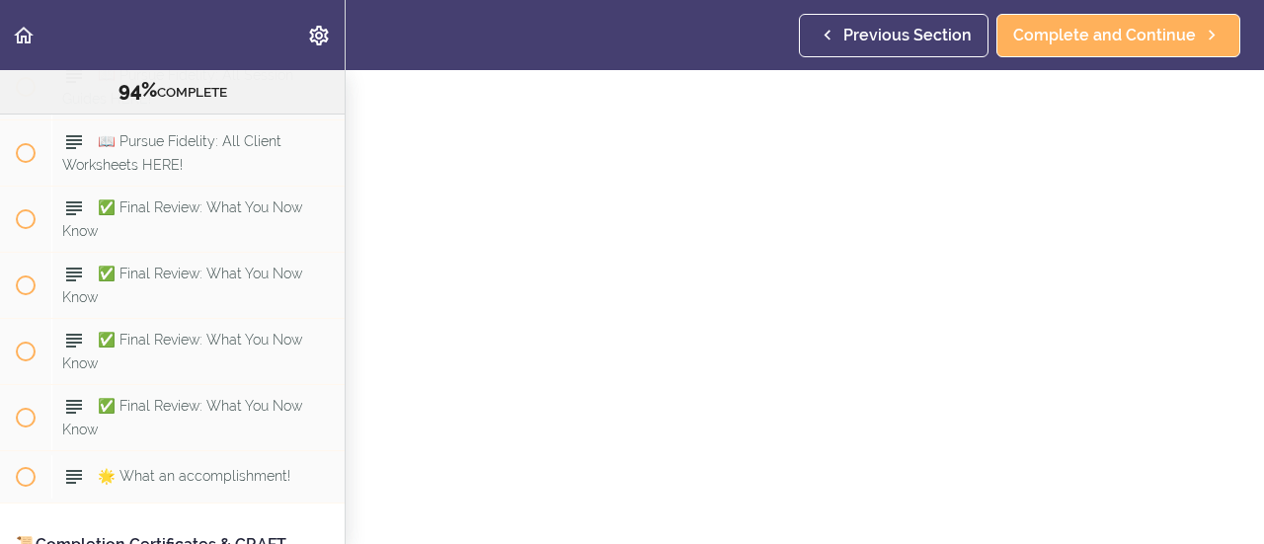
scroll to position [384, 0]
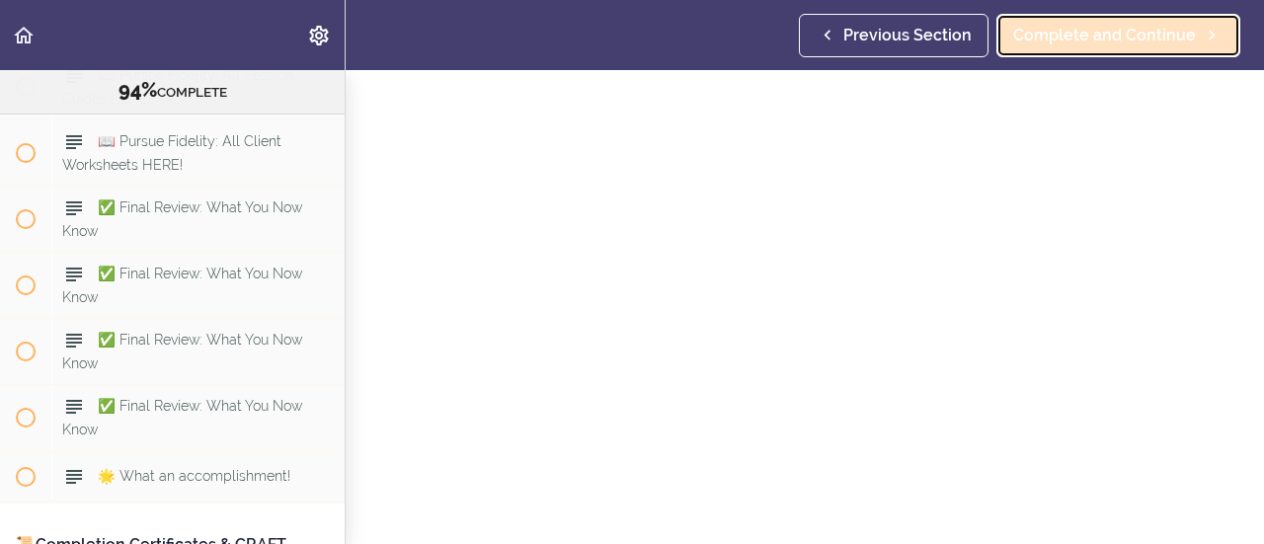
click at [1148, 42] on span "Complete and Continue" at bounding box center [1104, 36] width 183 height 24
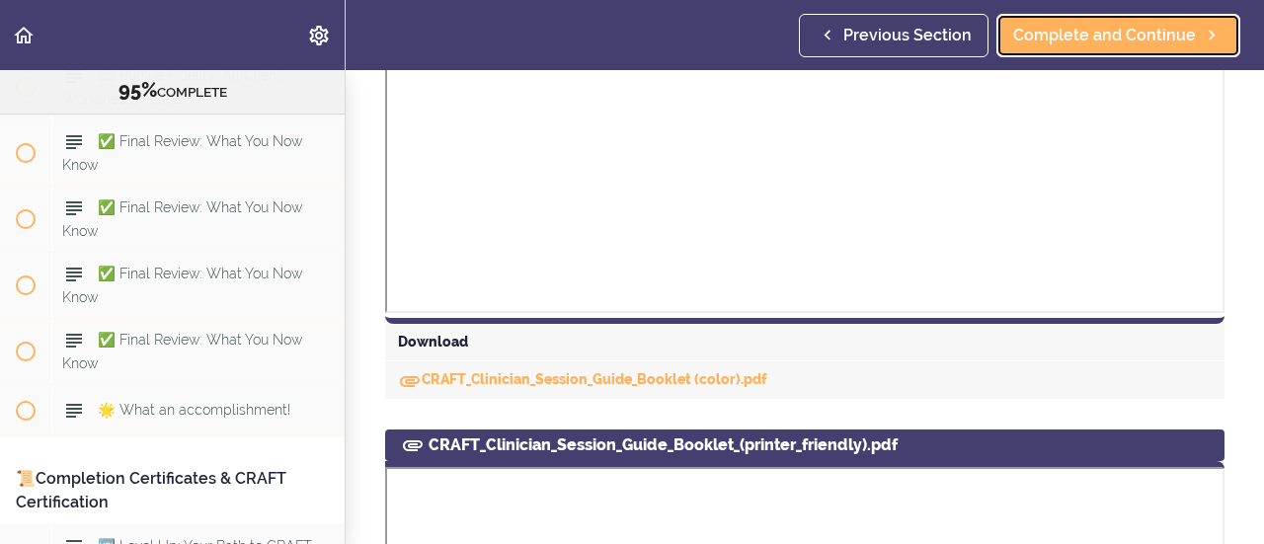
scroll to position [1047, 0]
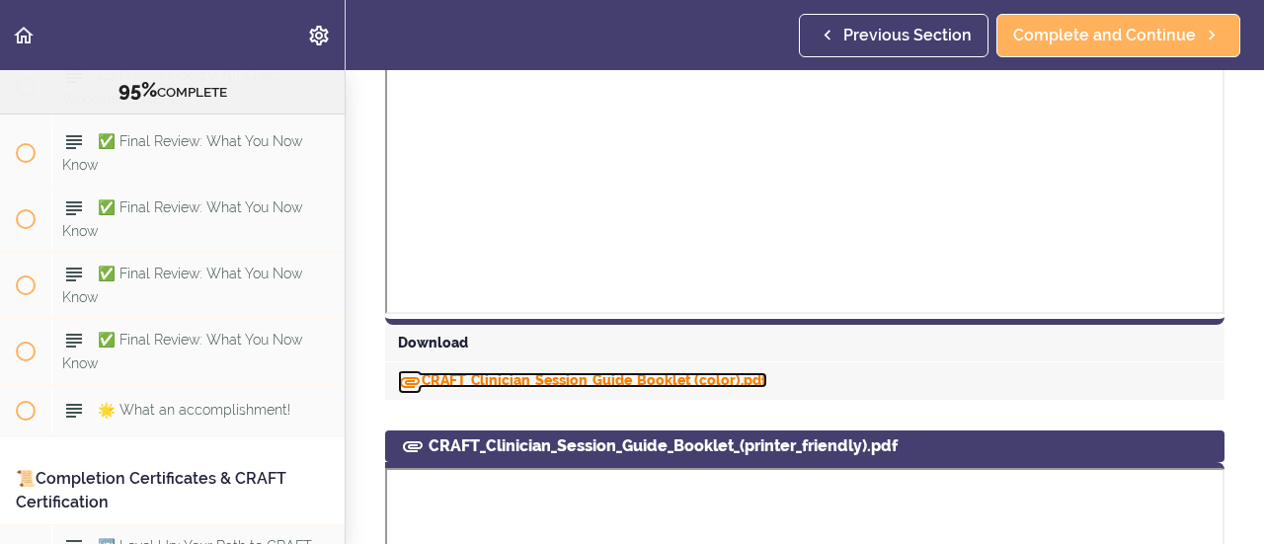
click at [603, 376] on link "CRAFT_Clinician_Session_Guide_Booklet (color).pdf" at bounding box center [582, 380] width 369 height 16
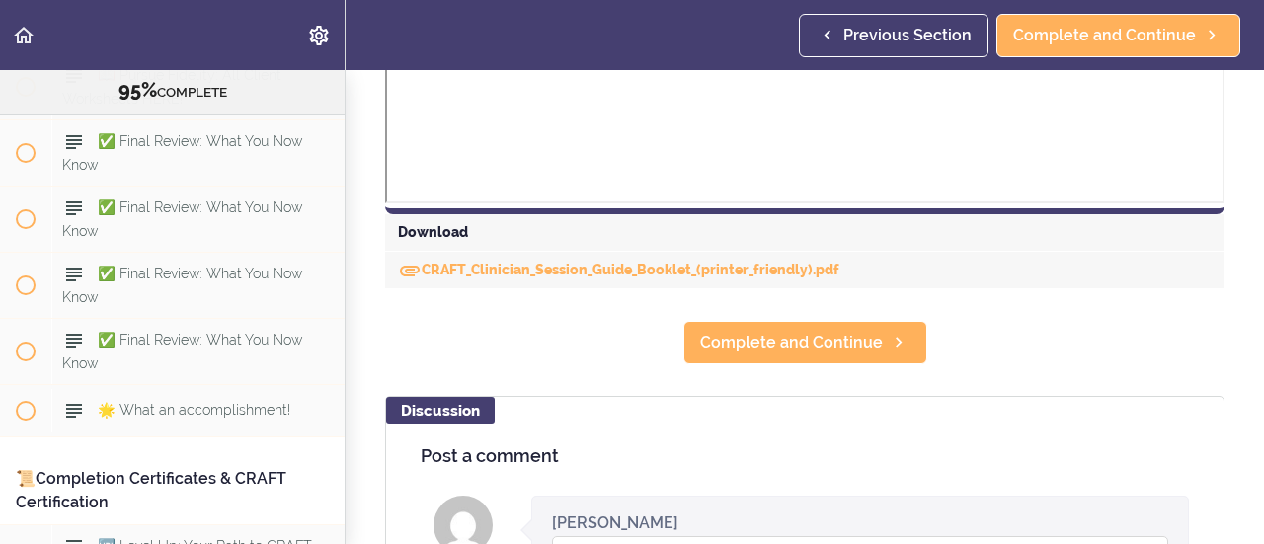
scroll to position [2179, 0]
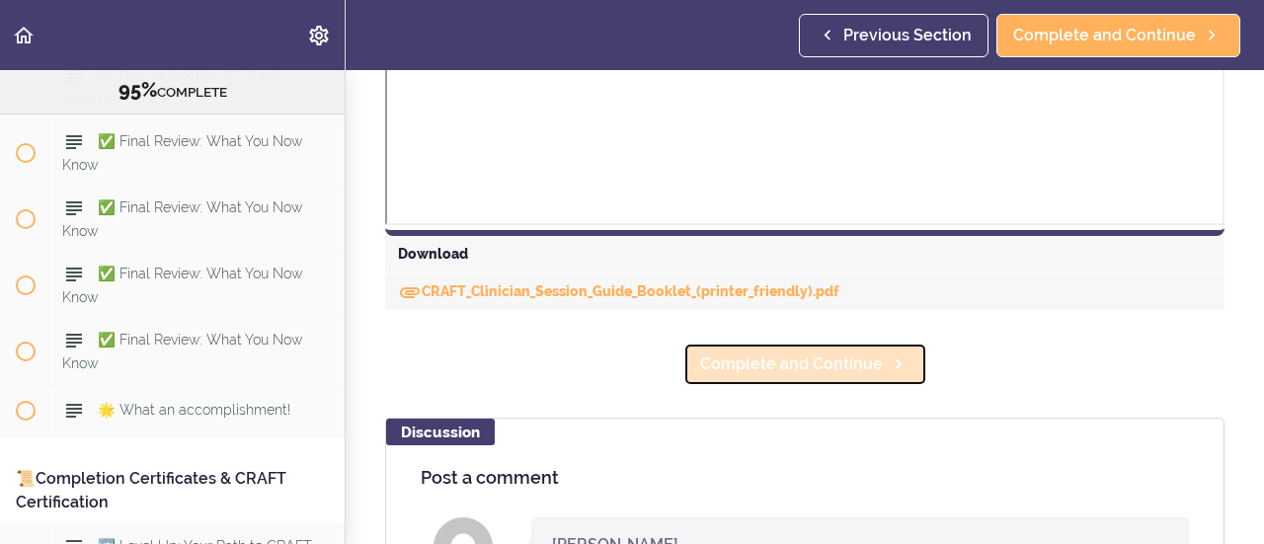
click at [753, 363] on span "Complete and Continue" at bounding box center [791, 365] width 183 height 24
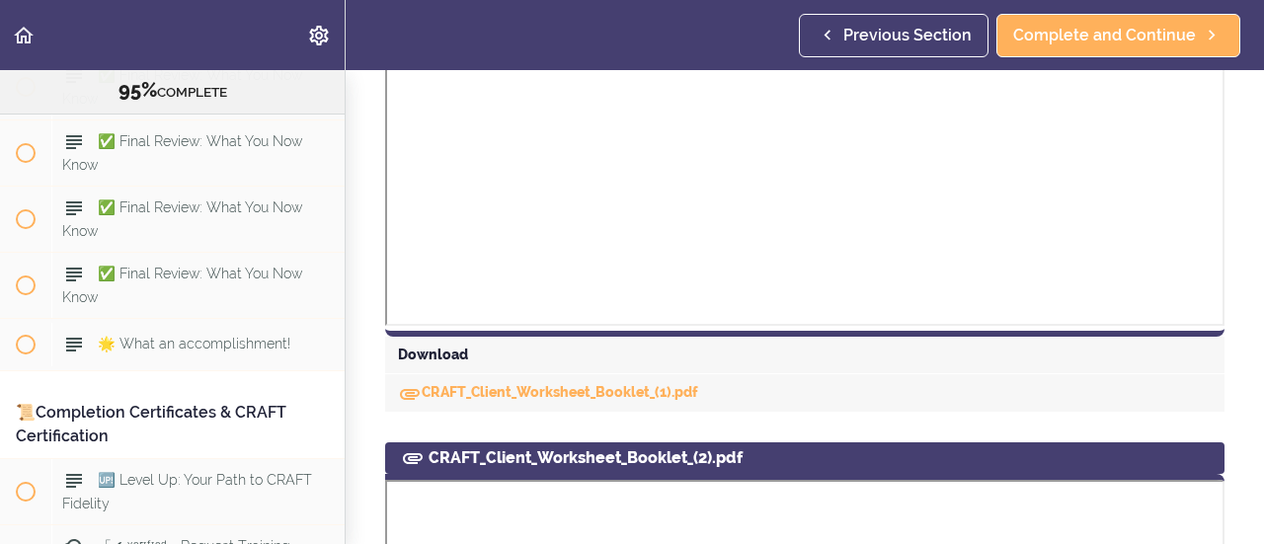
scroll to position [964, 0]
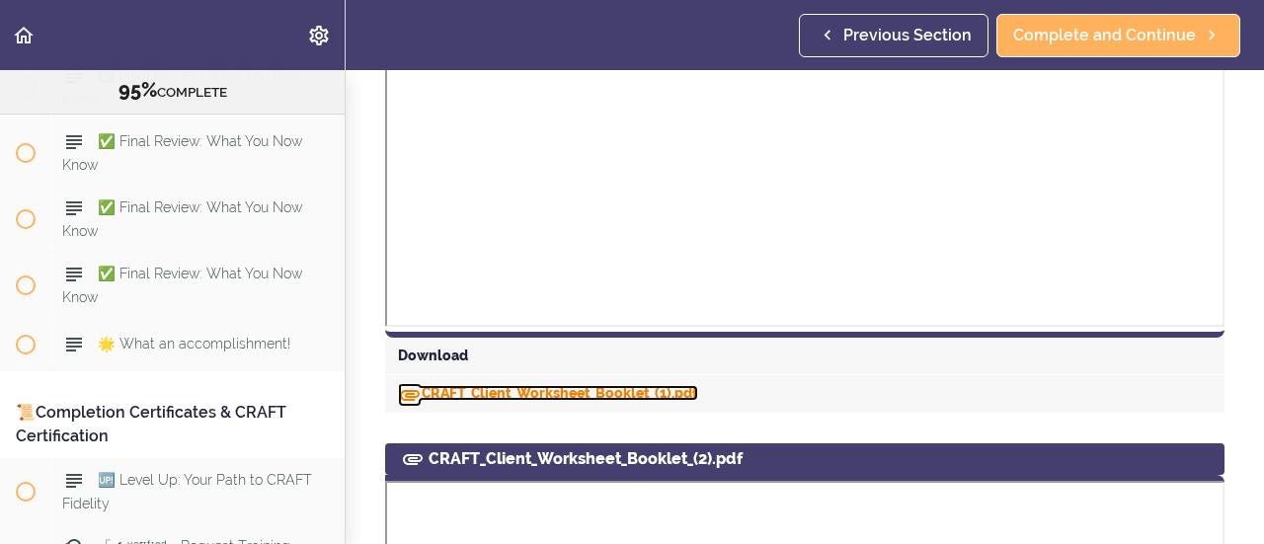
click at [483, 392] on link "CRAFT_Client_Worksheet_Booklet_(1).pdf" at bounding box center [548, 393] width 300 height 16
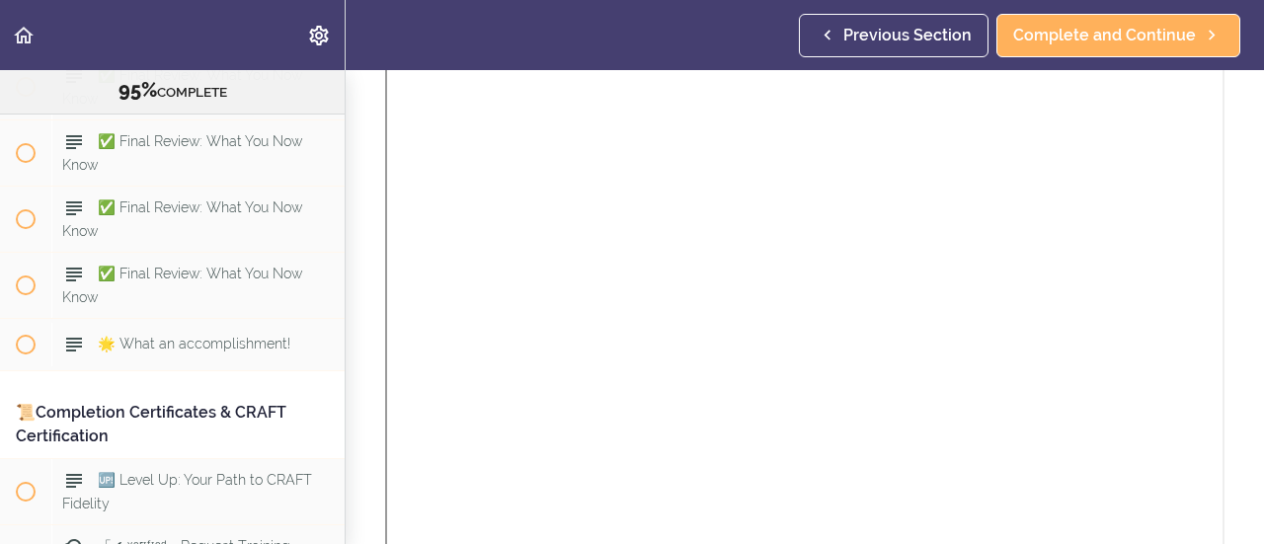
scroll to position [1964, 0]
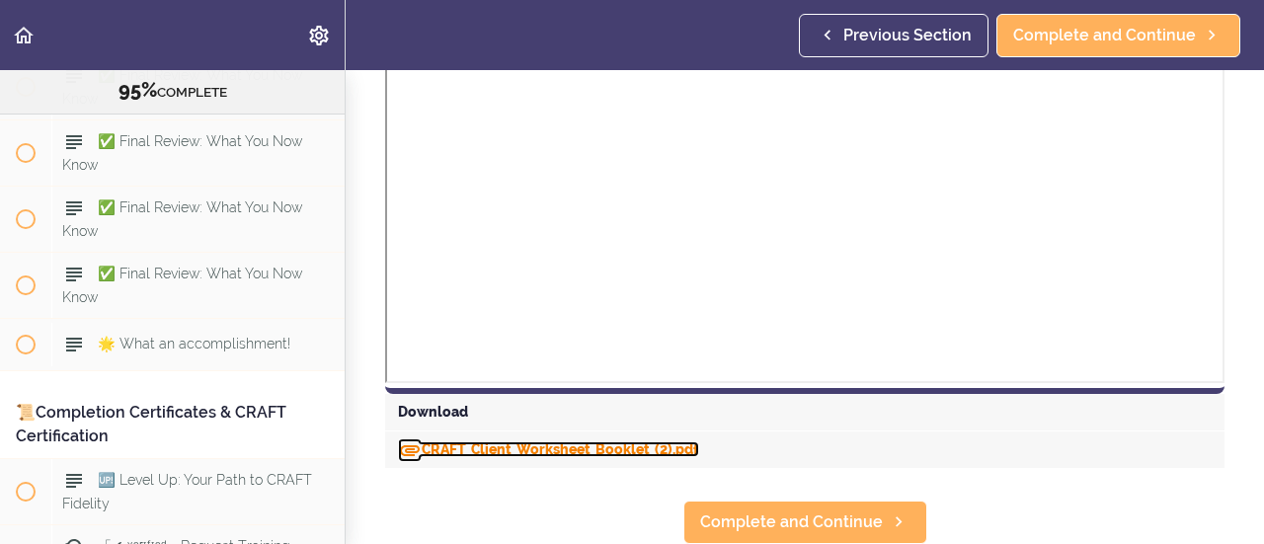
click at [462, 442] on link "CRAFT_Client_Worksheet_Booklet_(2).pdf" at bounding box center [548, 450] width 301 height 16
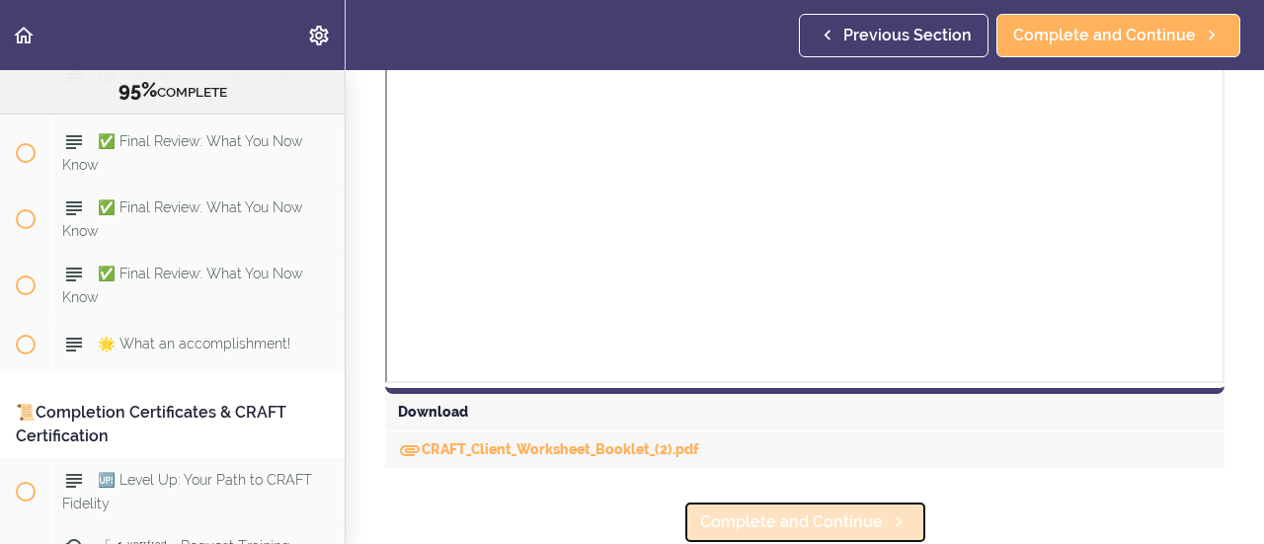
click at [717, 511] on span "Complete and Continue" at bounding box center [791, 523] width 183 height 24
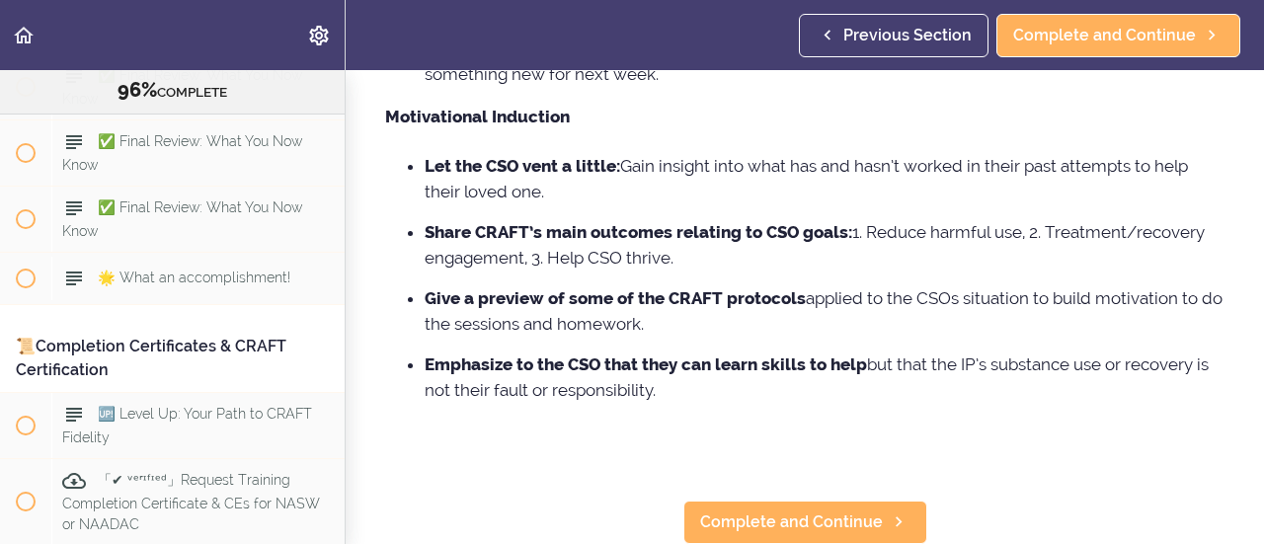
scroll to position [741, 0]
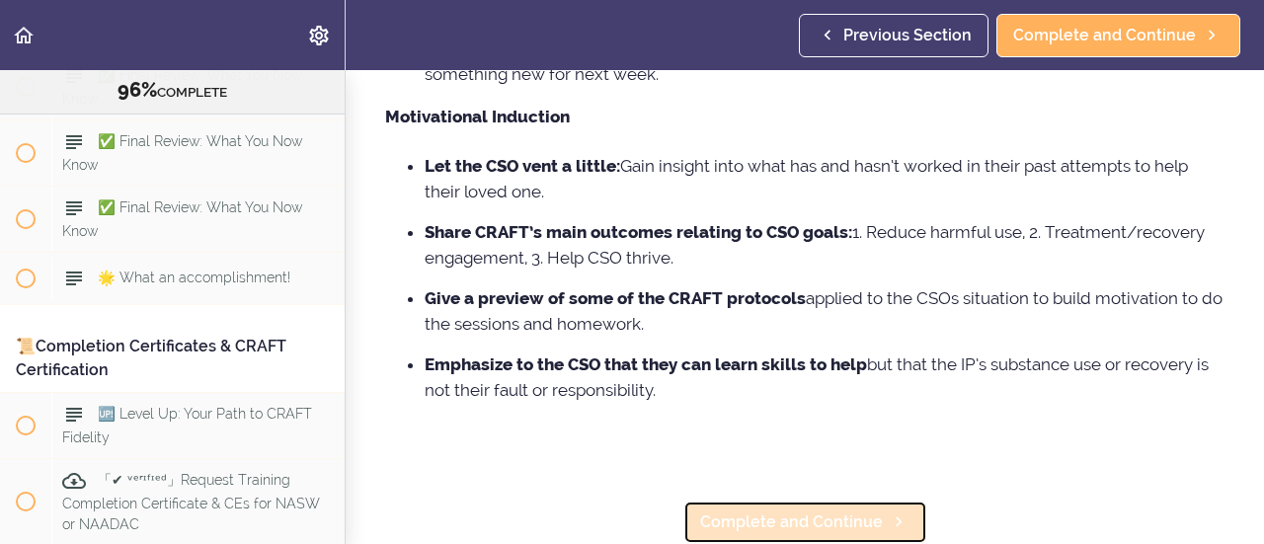
click at [808, 511] on span "Complete and Continue" at bounding box center [791, 523] width 183 height 24
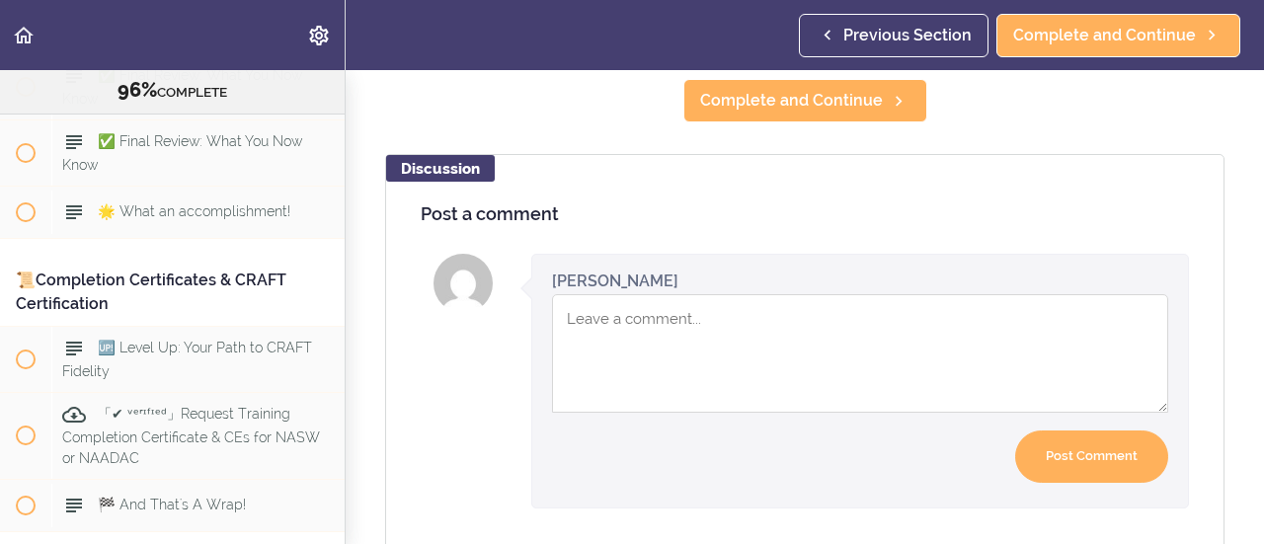
scroll to position [1513, 0]
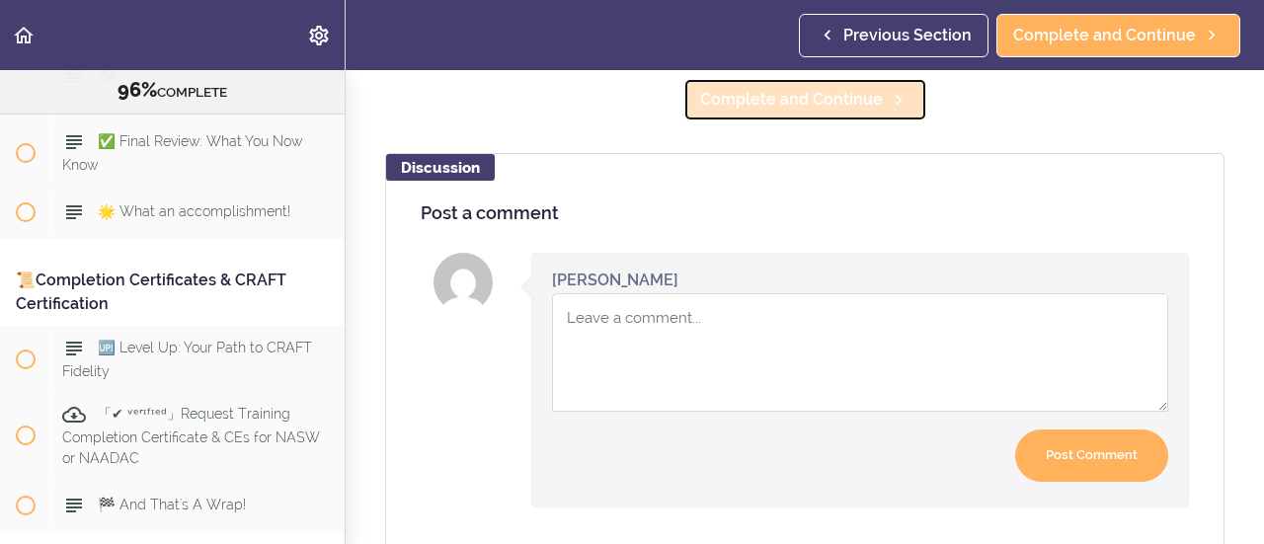
click at [800, 100] on span "Complete and Continue" at bounding box center [791, 100] width 183 height 24
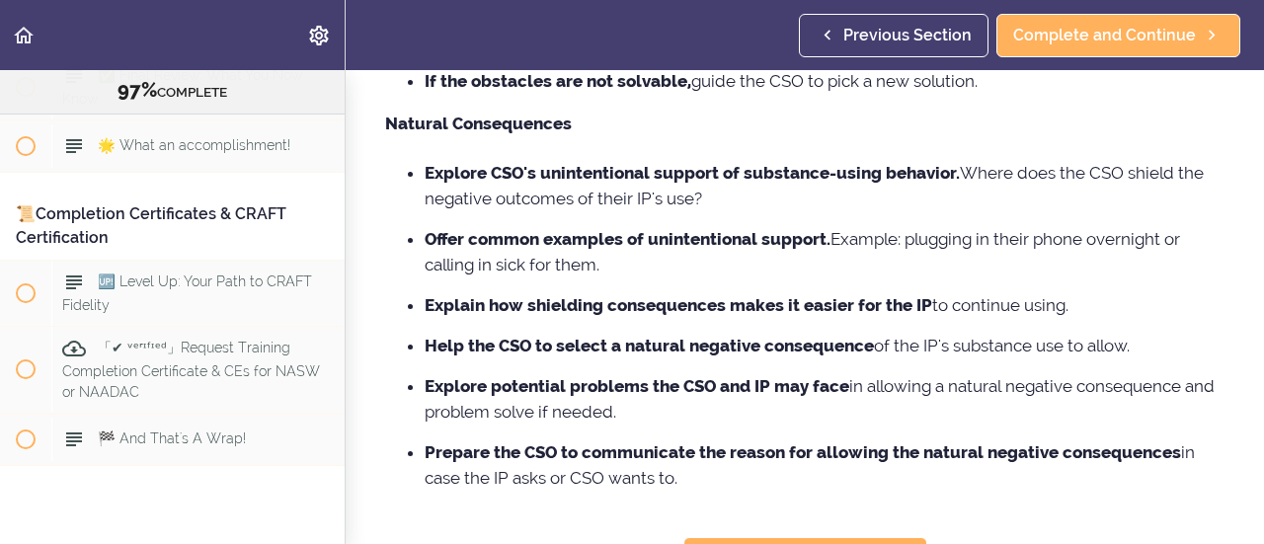
scroll to position [1238, 0]
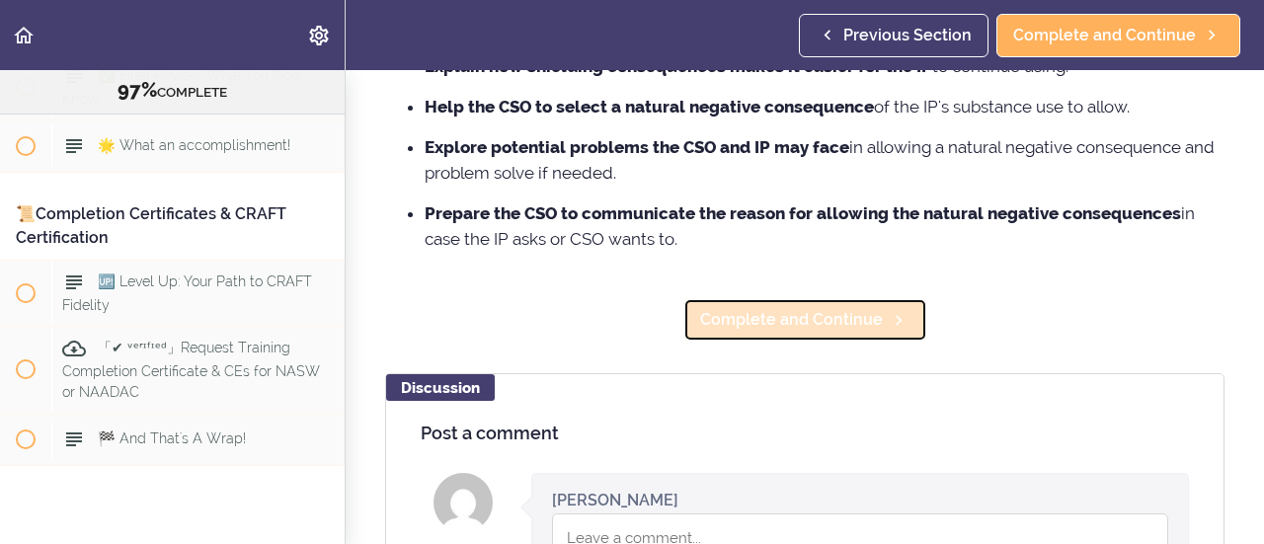
click at [770, 325] on span "Complete and Continue" at bounding box center [791, 320] width 183 height 24
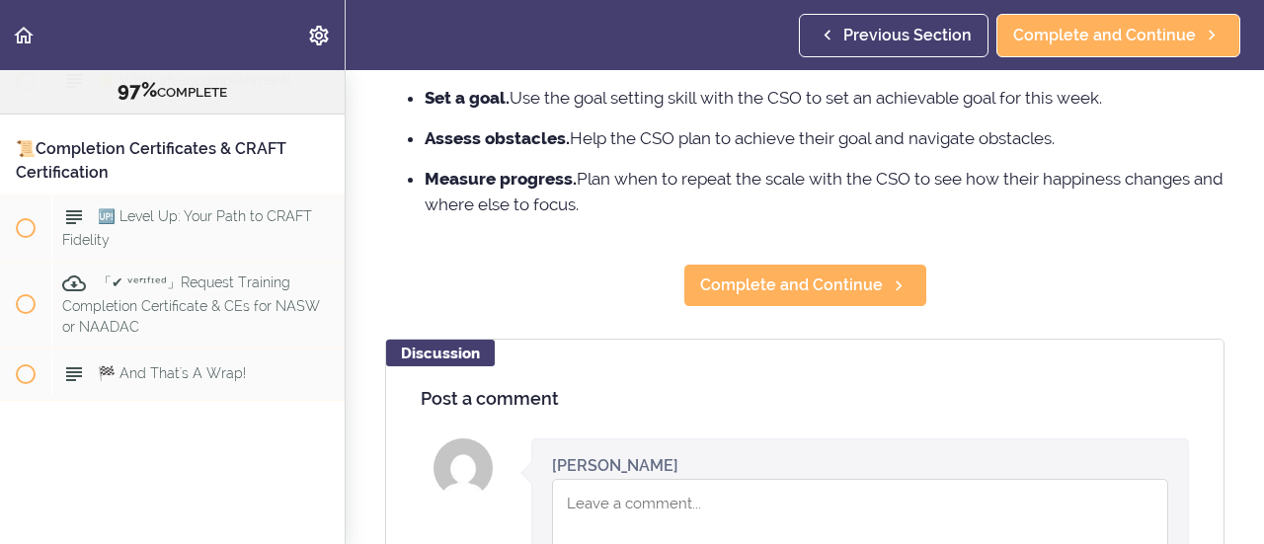
scroll to position [1071, 0]
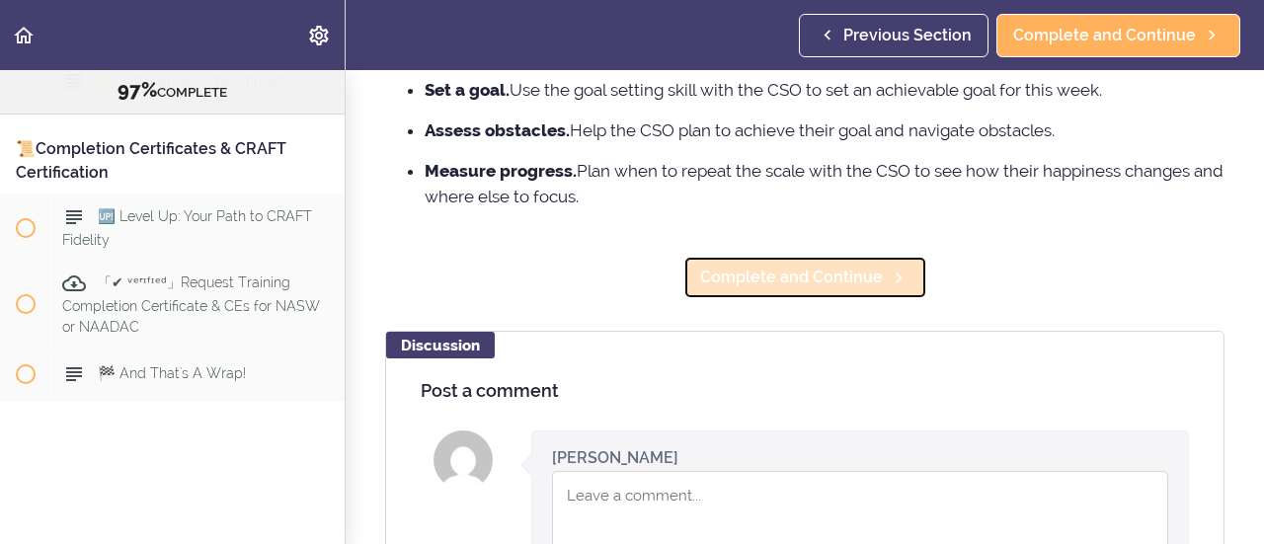
click at [810, 289] on span "Complete and Continue" at bounding box center [791, 278] width 183 height 24
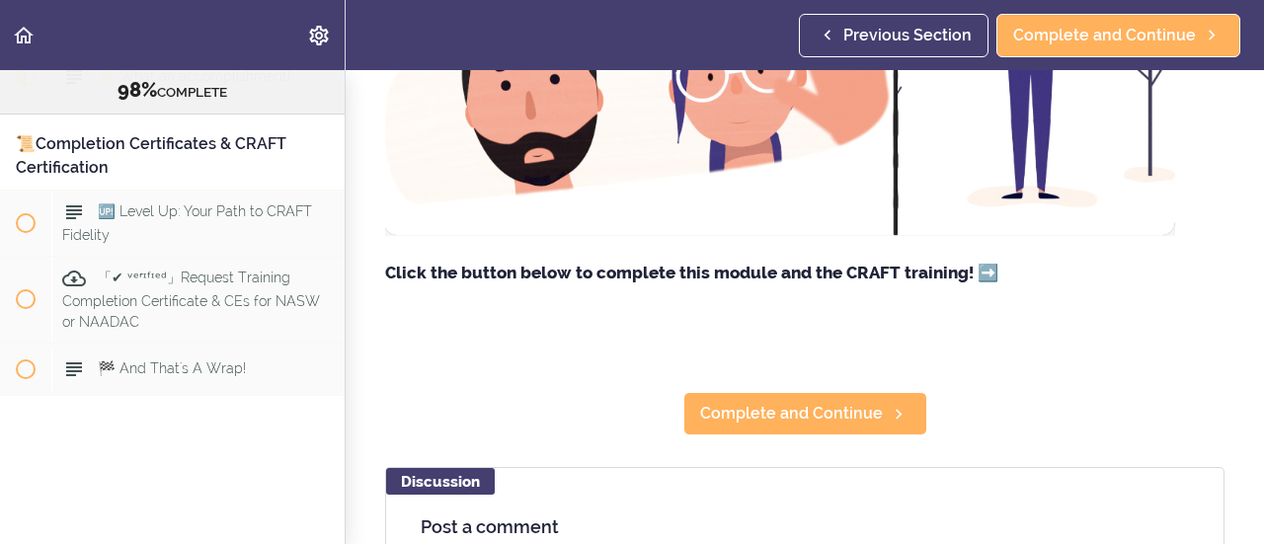
scroll to position [494, 0]
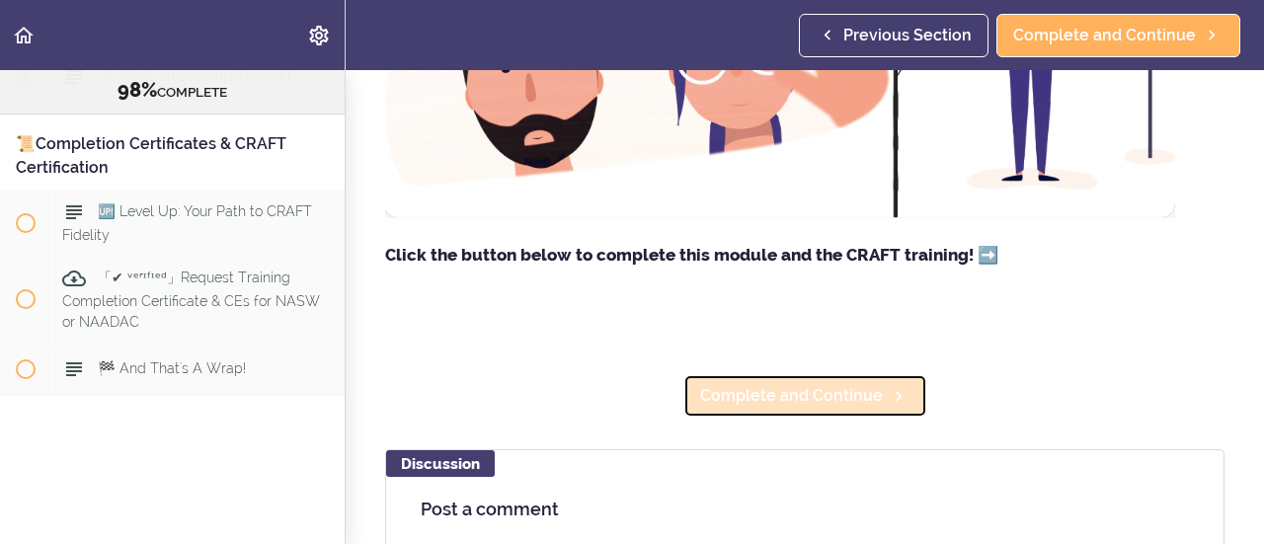
click at [759, 402] on span "Complete and Continue" at bounding box center [791, 396] width 183 height 24
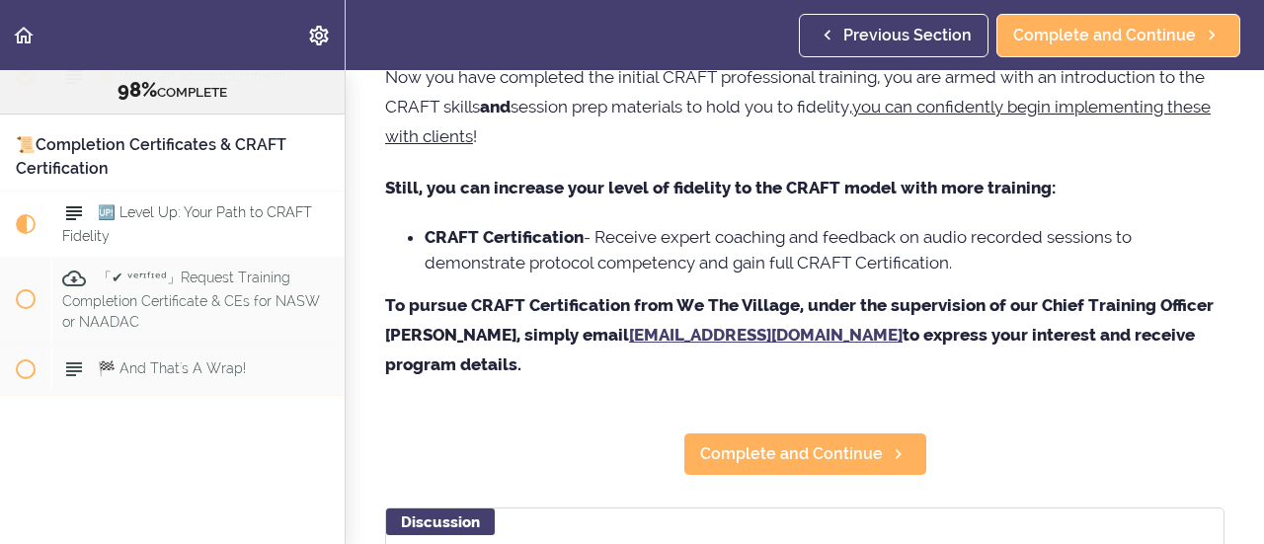
scroll to position [193, 0]
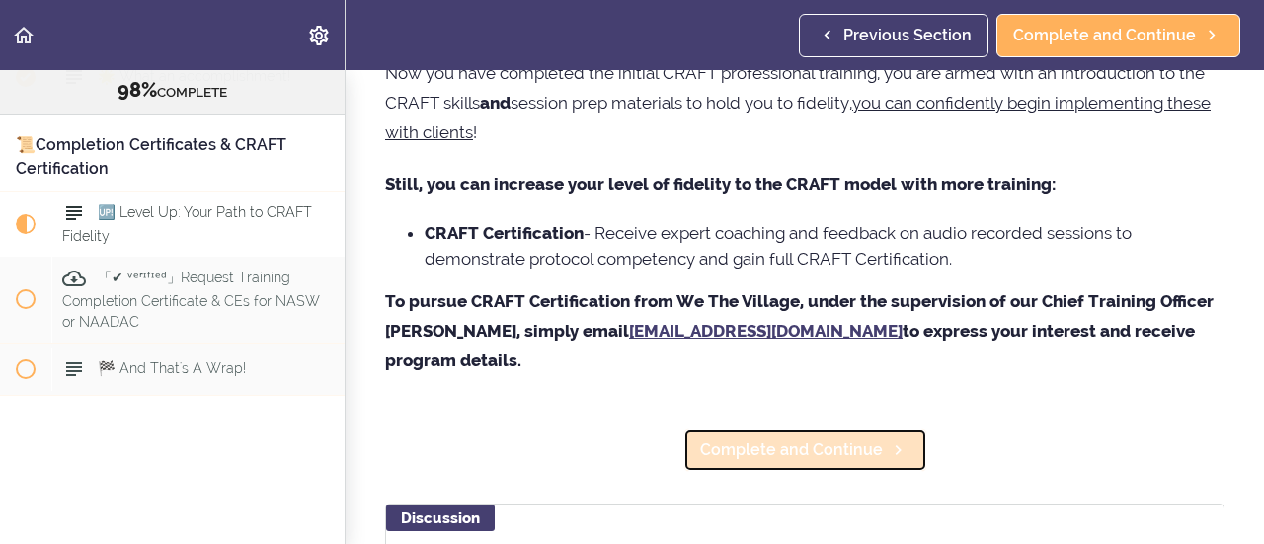
click at [807, 453] on span "Complete and Continue" at bounding box center [791, 451] width 183 height 24
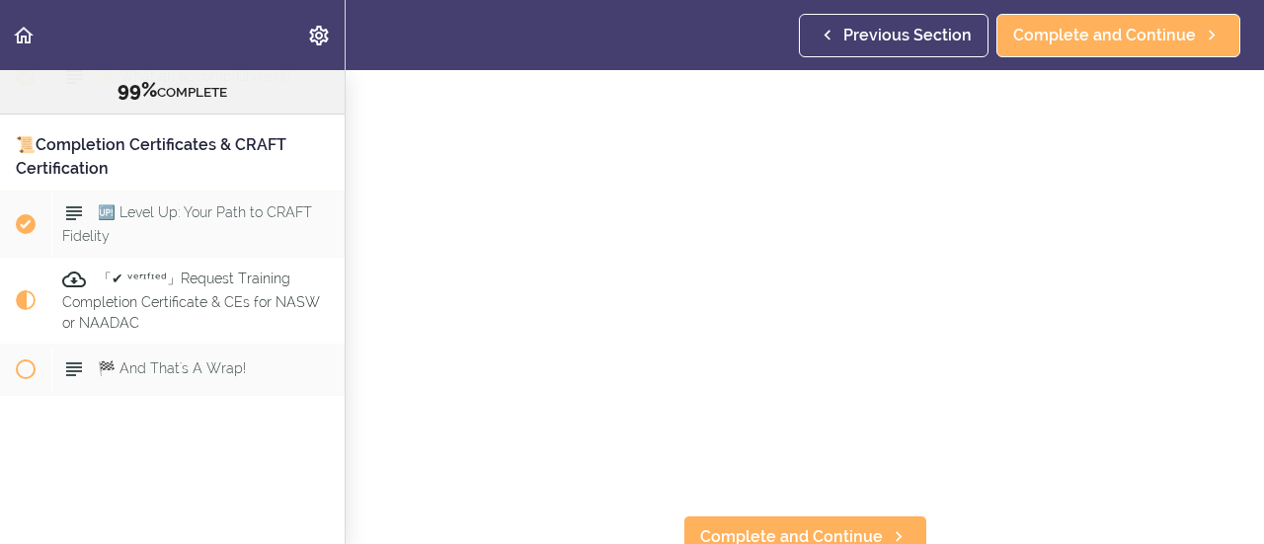
scroll to position [362, 0]
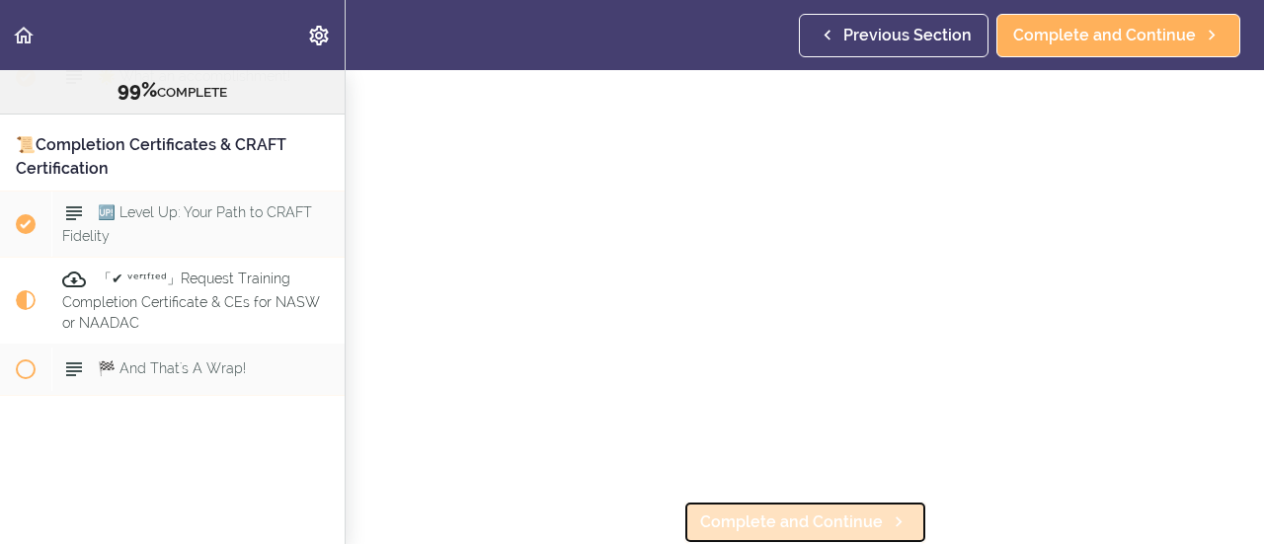
click at [820, 511] on span "Complete and Continue" at bounding box center [791, 523] width 183 height 24
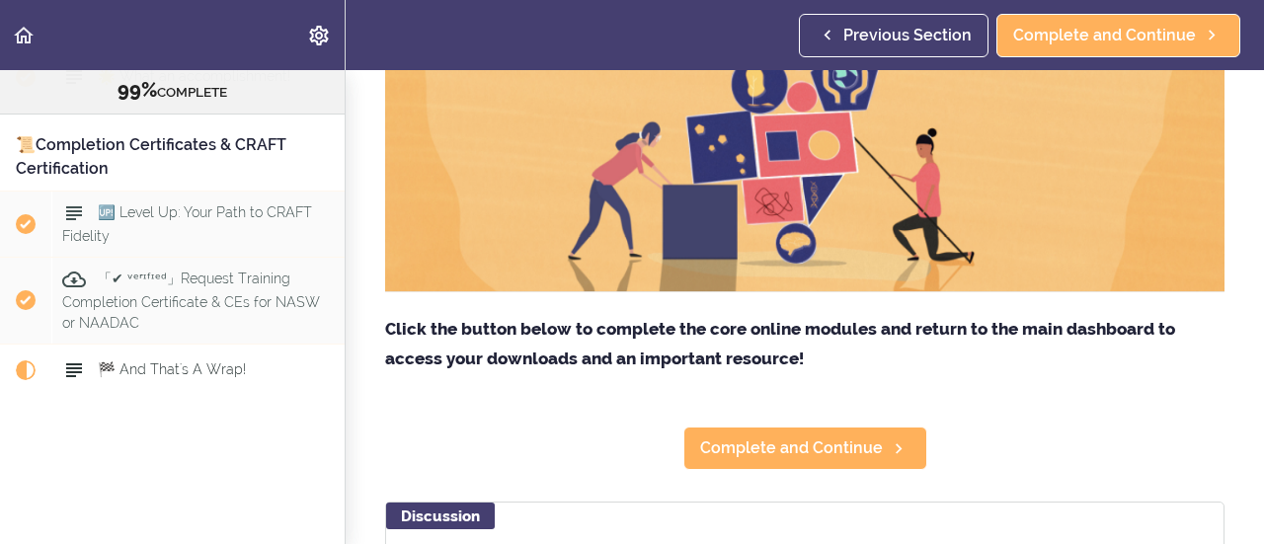
scroll to position [434, 0]
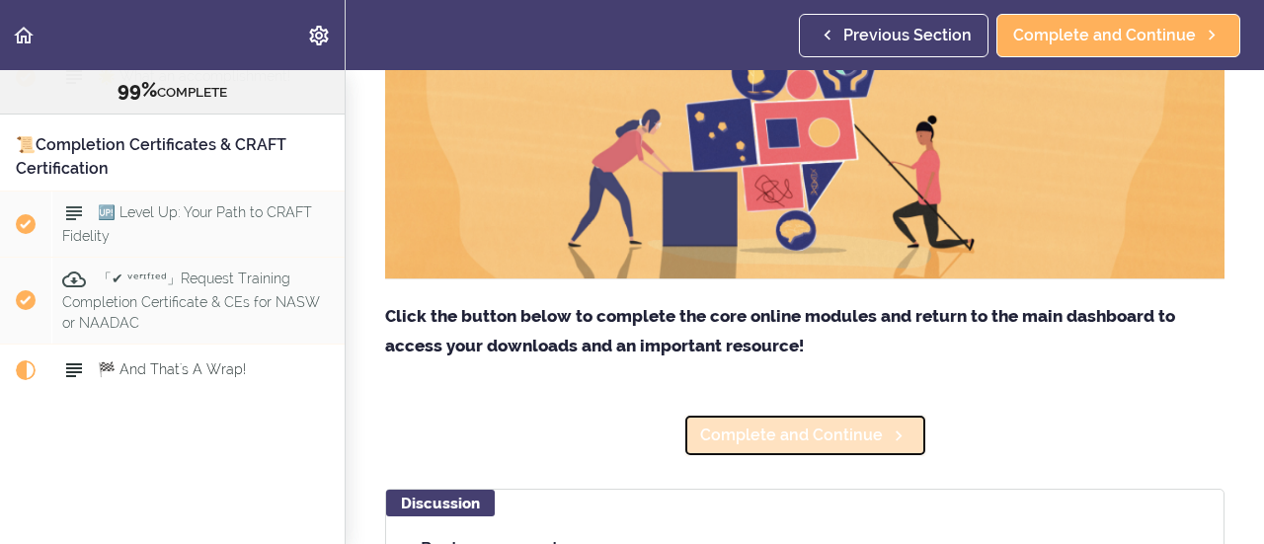
click at [816, 436] on span "Complete and Continue" at bounding box center [791, 436] width 183 height 24
